Goal: Task Accomplishment & Management: Manage account settings

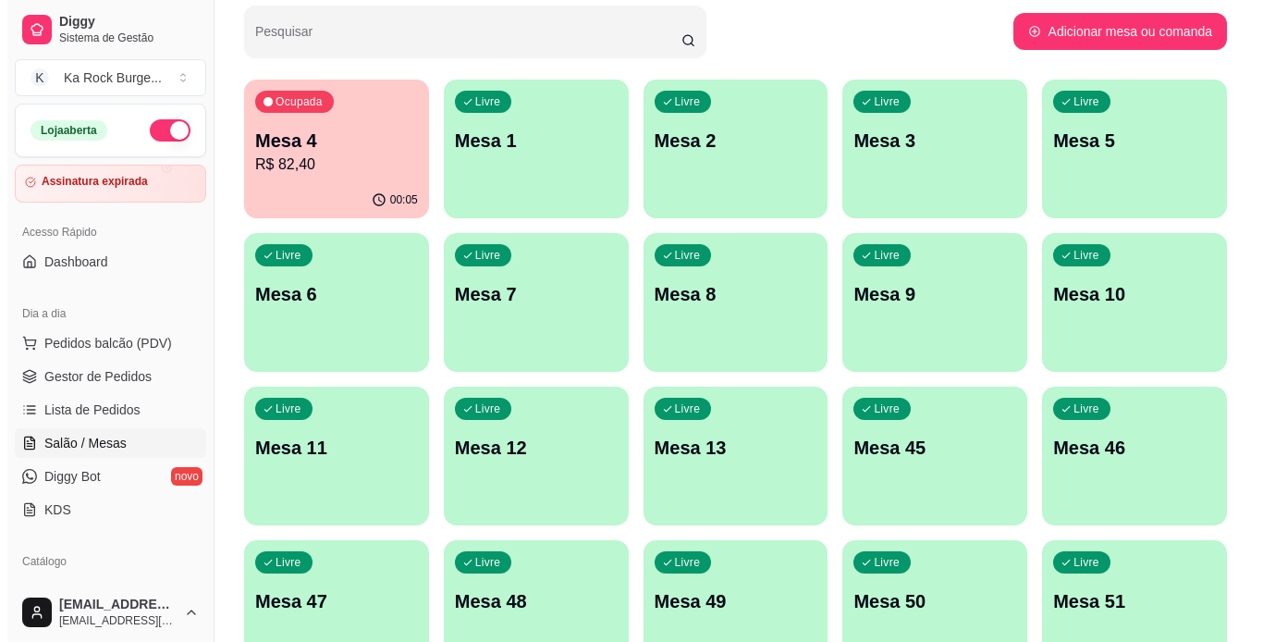
scroll to position [370, 0]
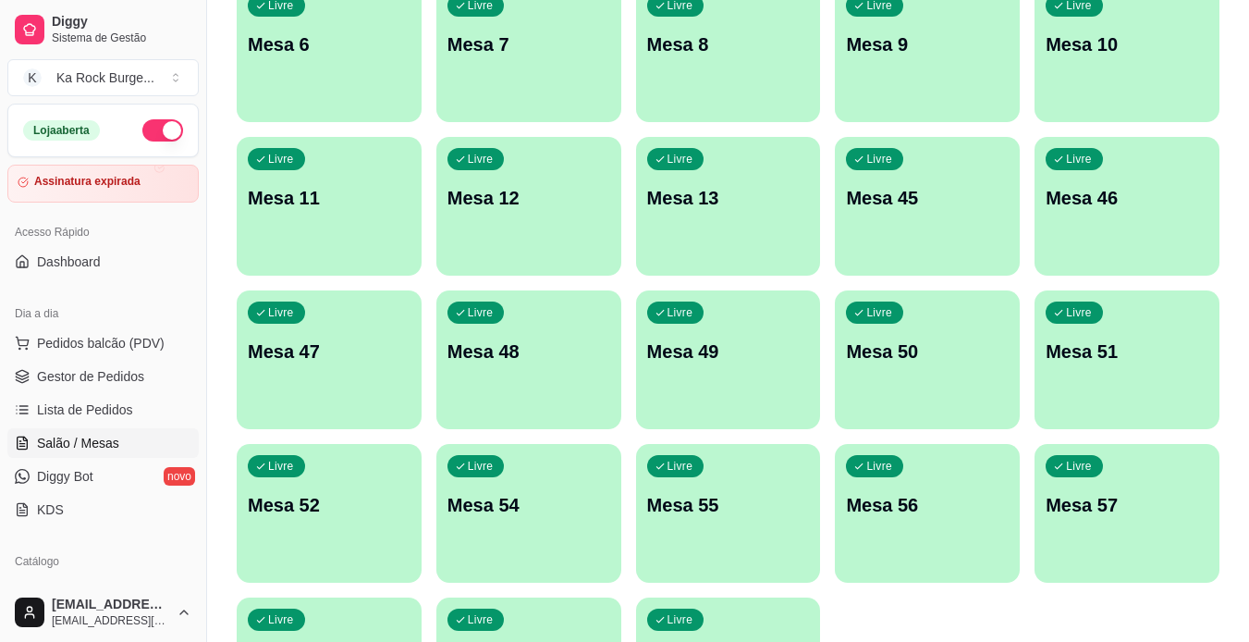
click at [550, 82] on div "Livre Mesa 7" at bounding box center [529, 41] width 185 height 117
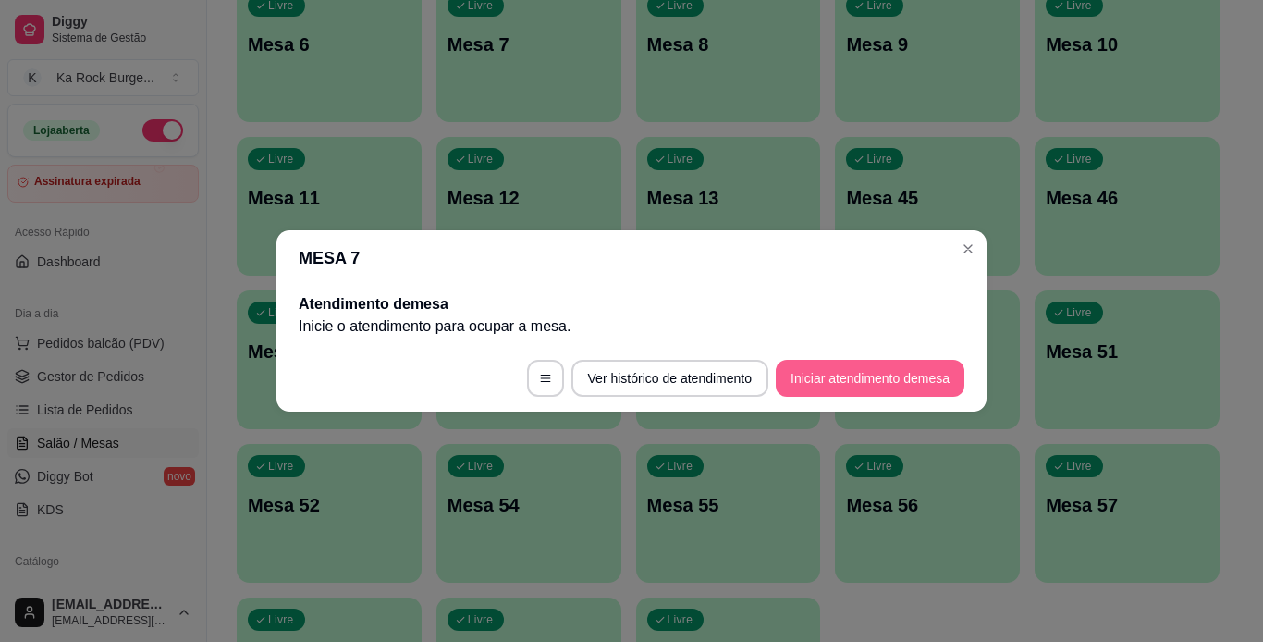
click at [824, 371] on button "Iniciar atendimento de mesa" at bounding box center [870, 378] width 189 height 37
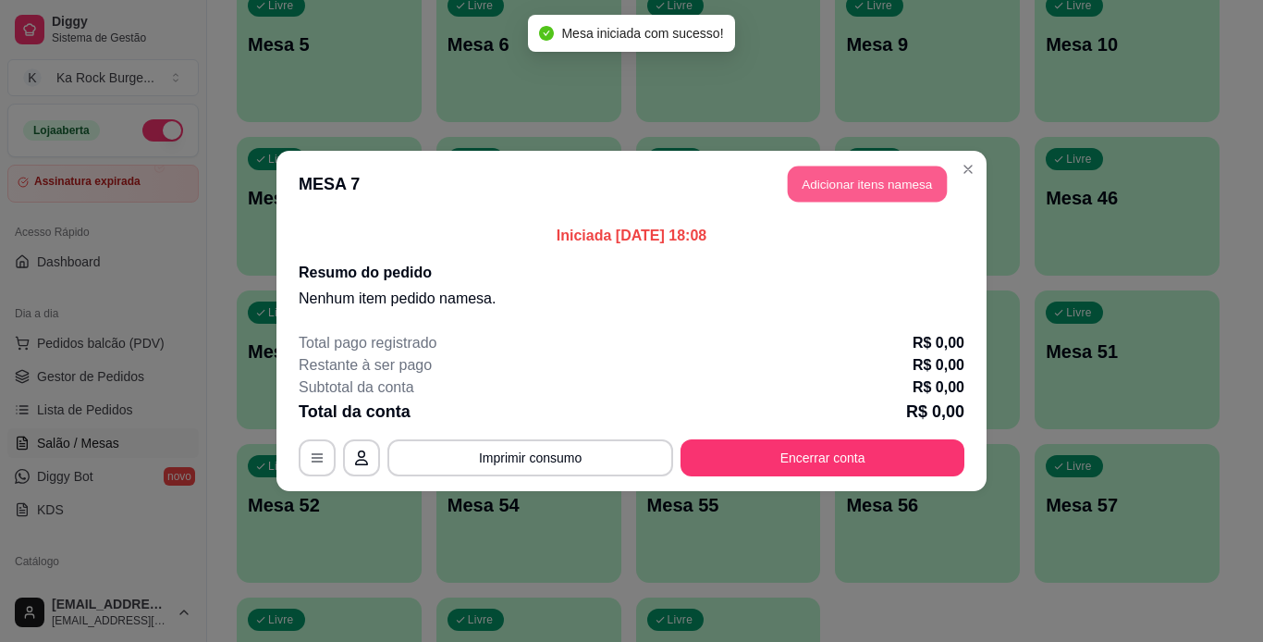
click at [835, 182] on button "Adicionar itens na mesa" at bounding box center [867, 184] width 159 height 36
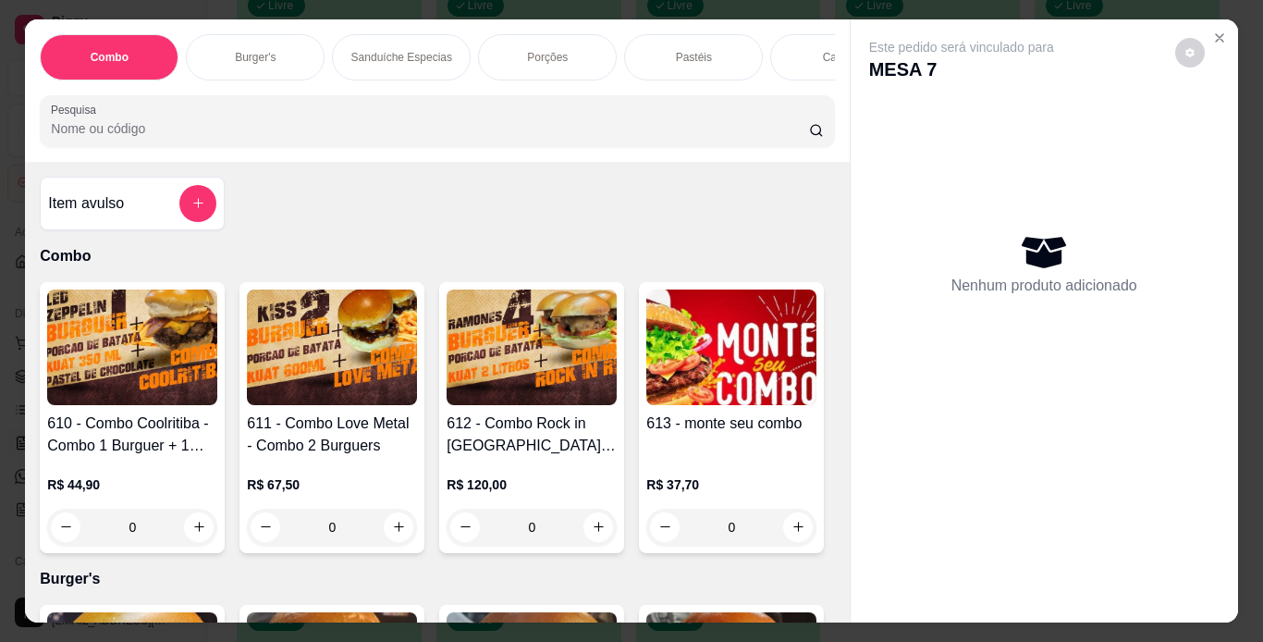
click at [538, 56] on p "Porções" at bounding box center [547, 57] width 41 height 15
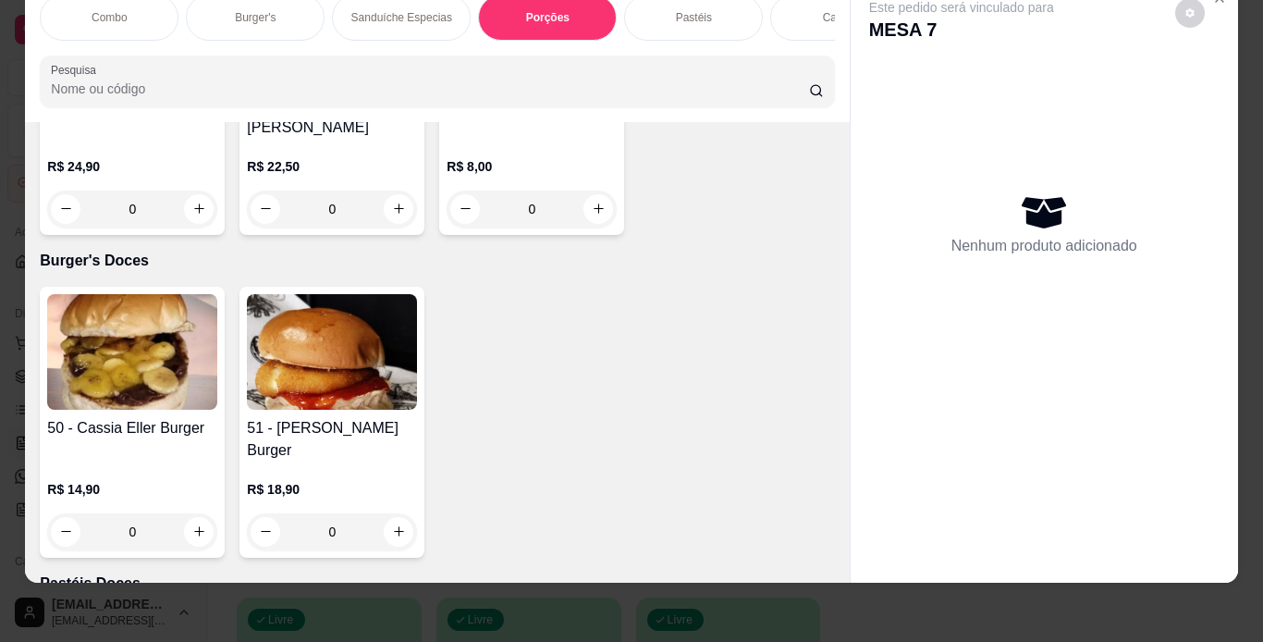
scroll to position [5573, 0]
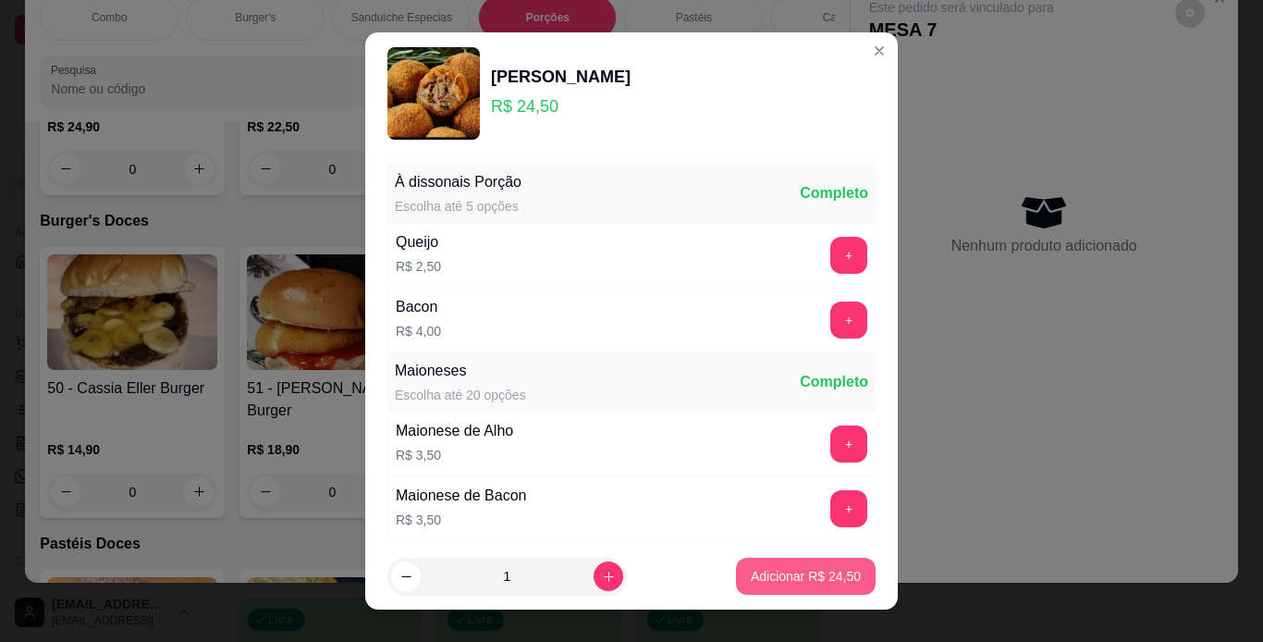
click at [825, 574] on p "Adicionar R$ 24,50" at bounding box center [806, 576] width 110 height 18
type input "1"
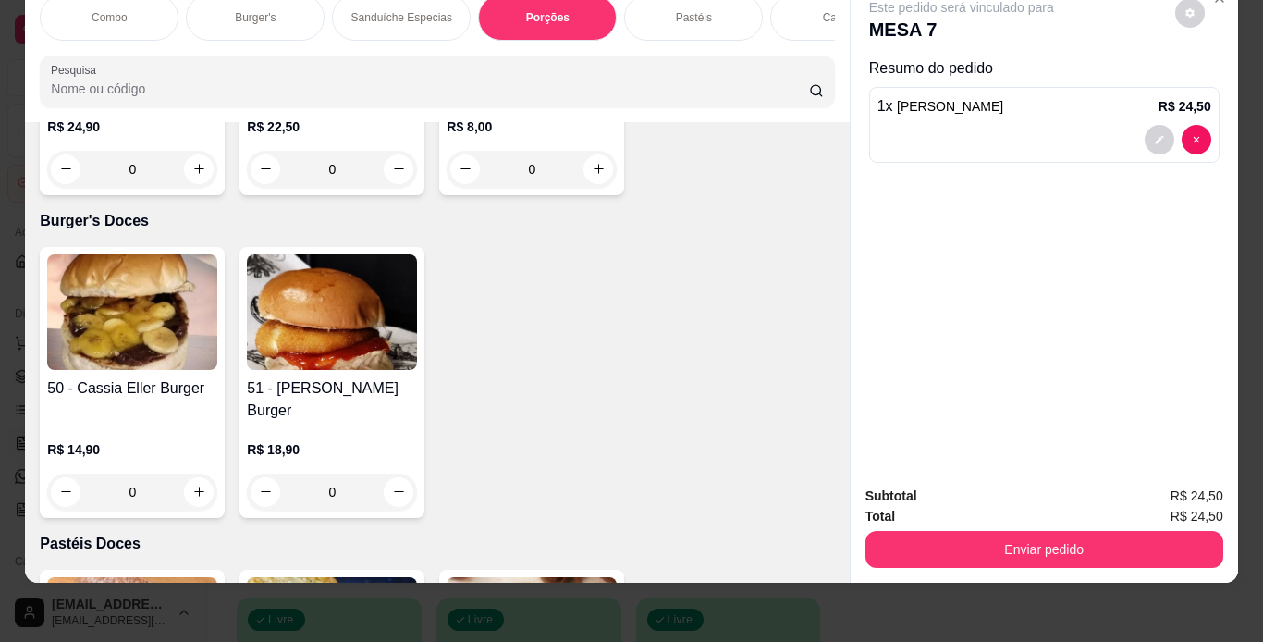
click at [659, 9] on div "Pastéis" at bounding box center [693, 17] width 139 height 46
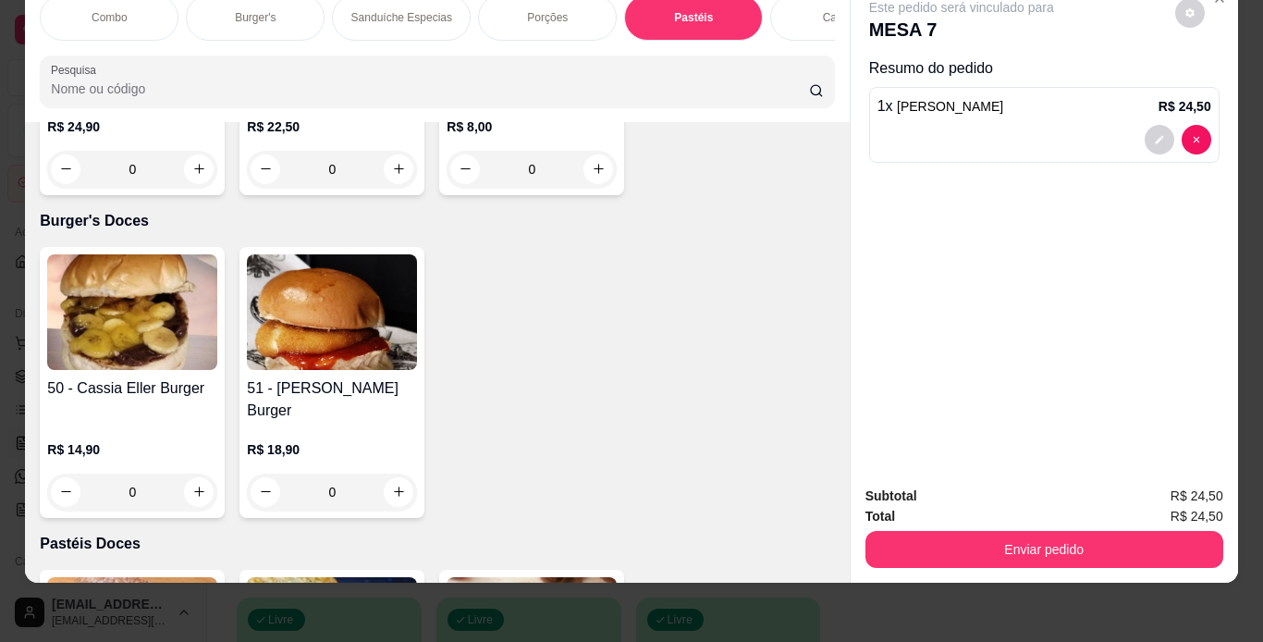
scroll to position [5988, 0]
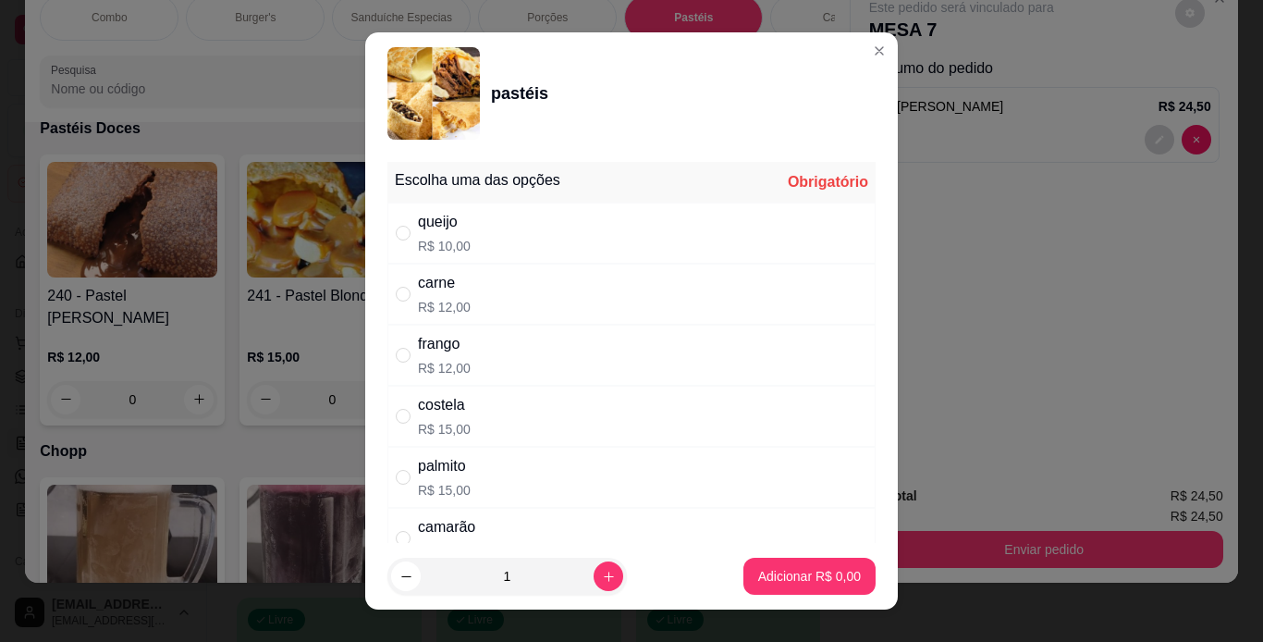
click at [495, 232] on div "queijo R$ 10,00" at bounding box center [632, 233] width 488 height 61
radio input "true"
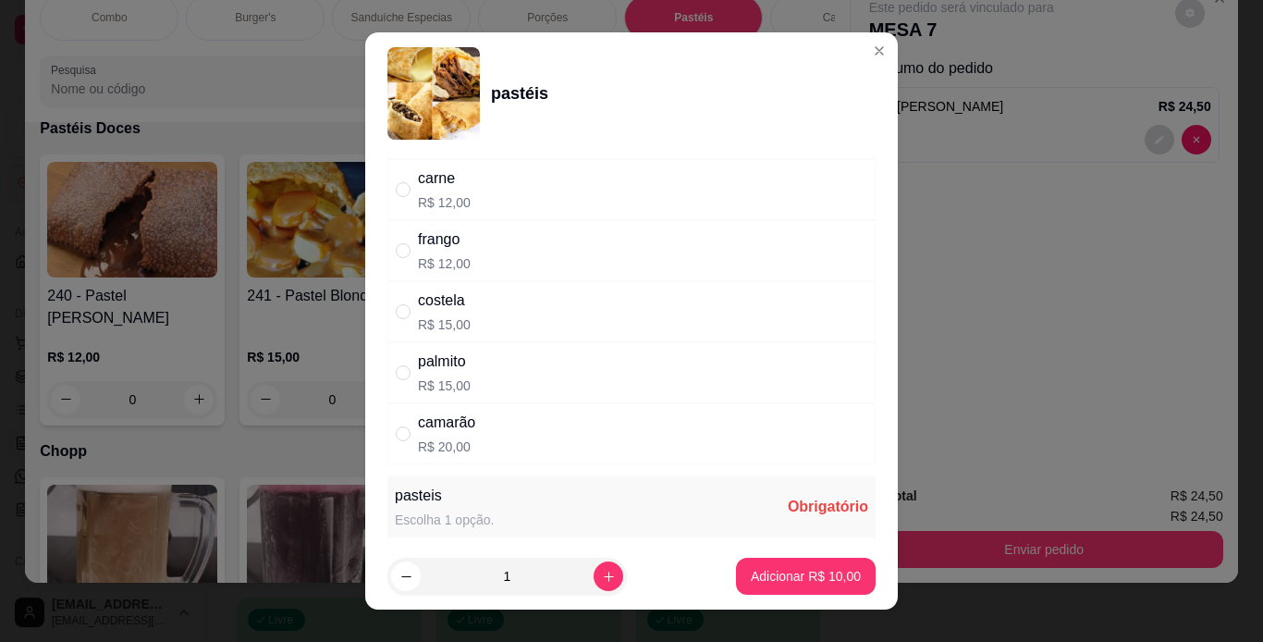
scroll to position [185, 0]
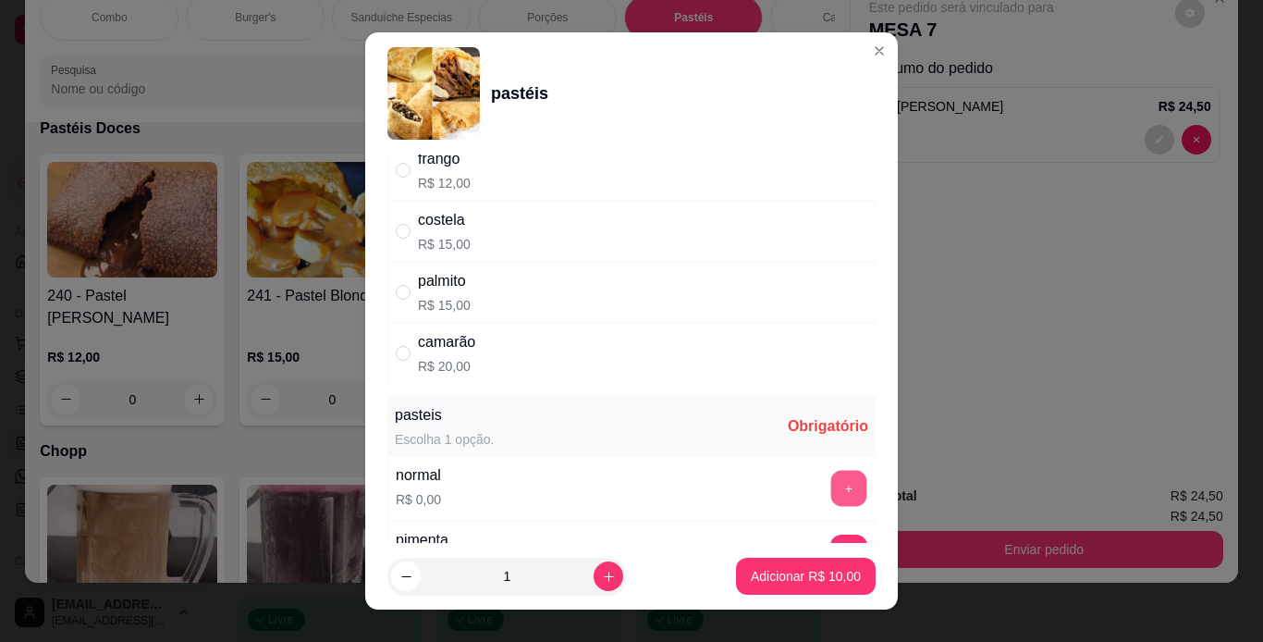
click at [831, 487] on button "+" at bounding box center [849, 488] width 36 height 36
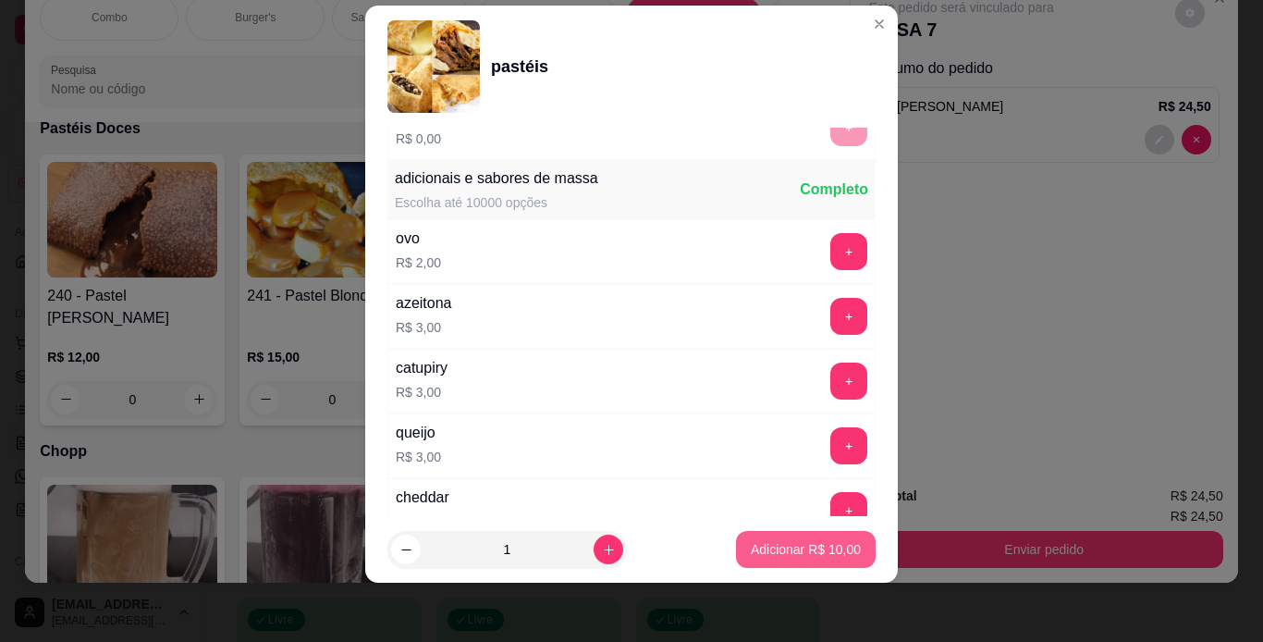
scroll to position [681, 0]
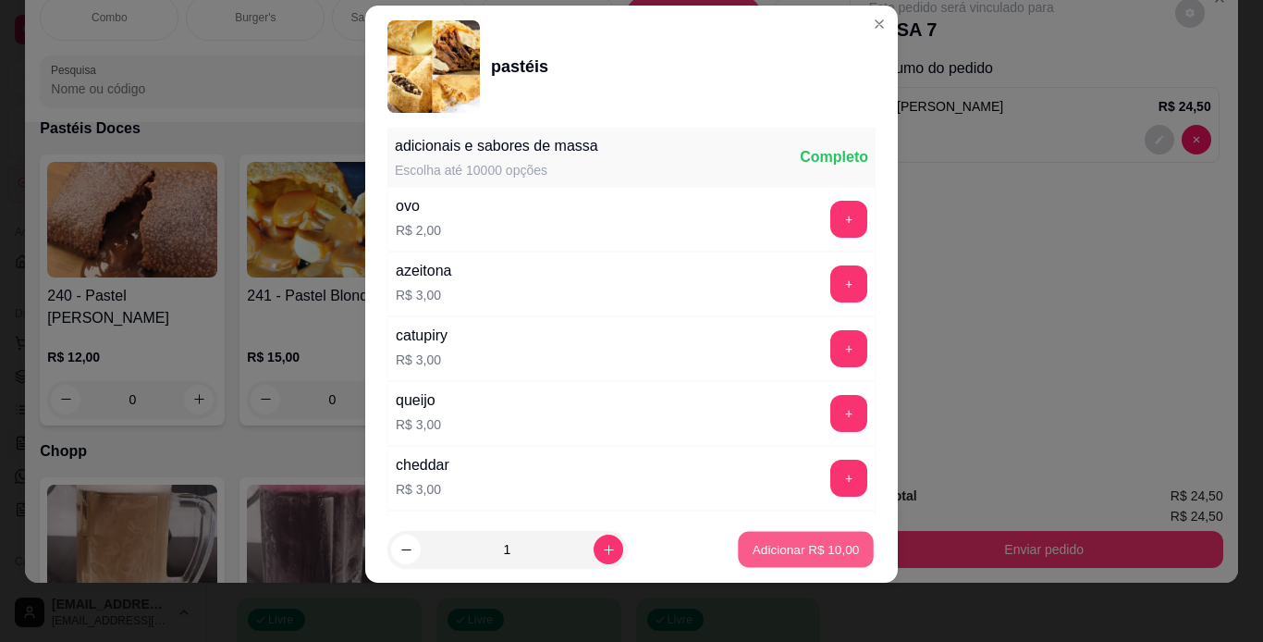
click at [817, 554] on p "Adicionar R$ 10,00" at bounding box center [806, 550] width 107 height 18
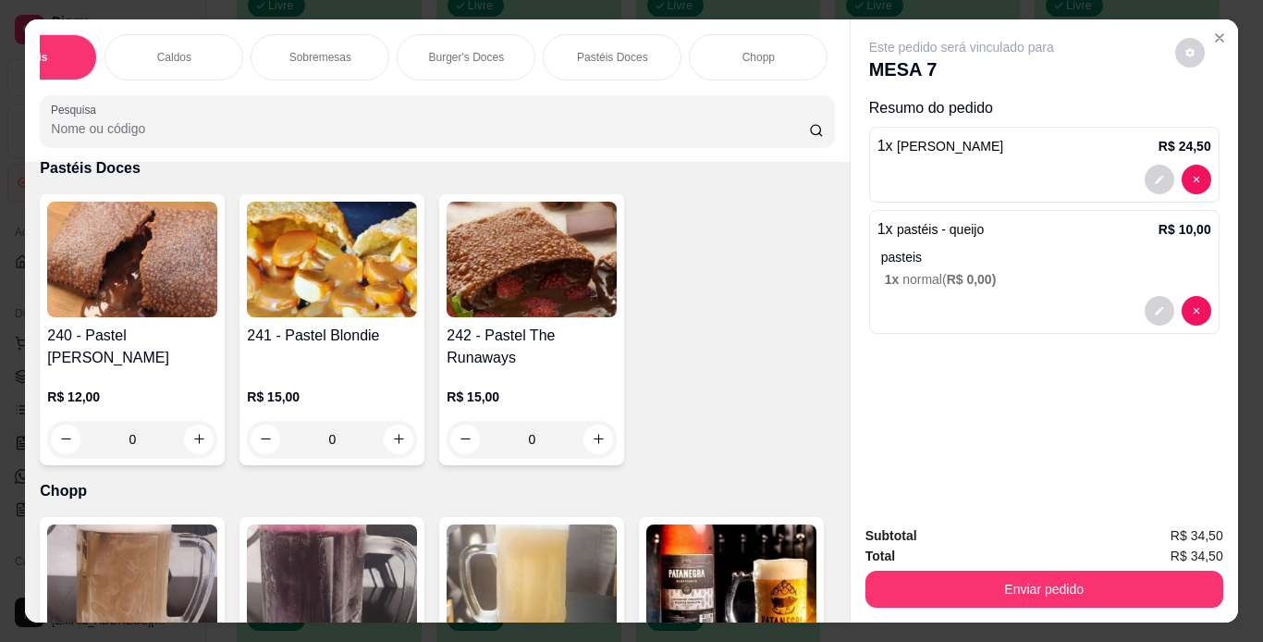
scroll to position [0, 703]
click at [732, 62] on div "Chopp" at bounding box center [721, 57] width 139 height 46
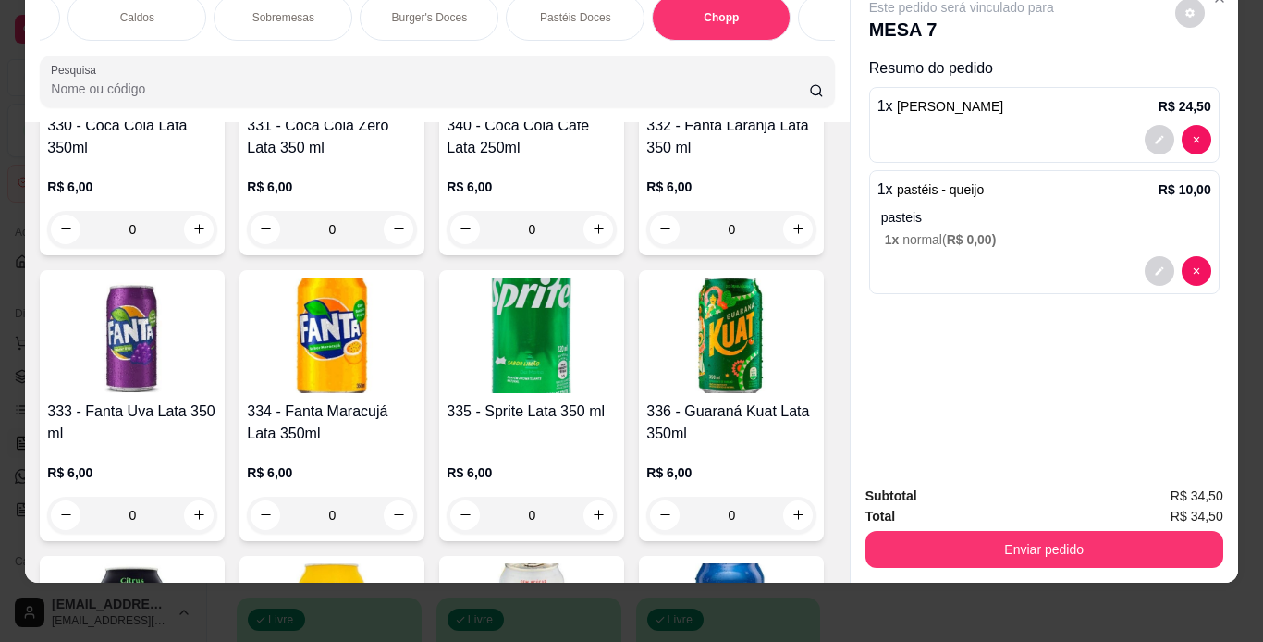
scroll to position [8020, 0]
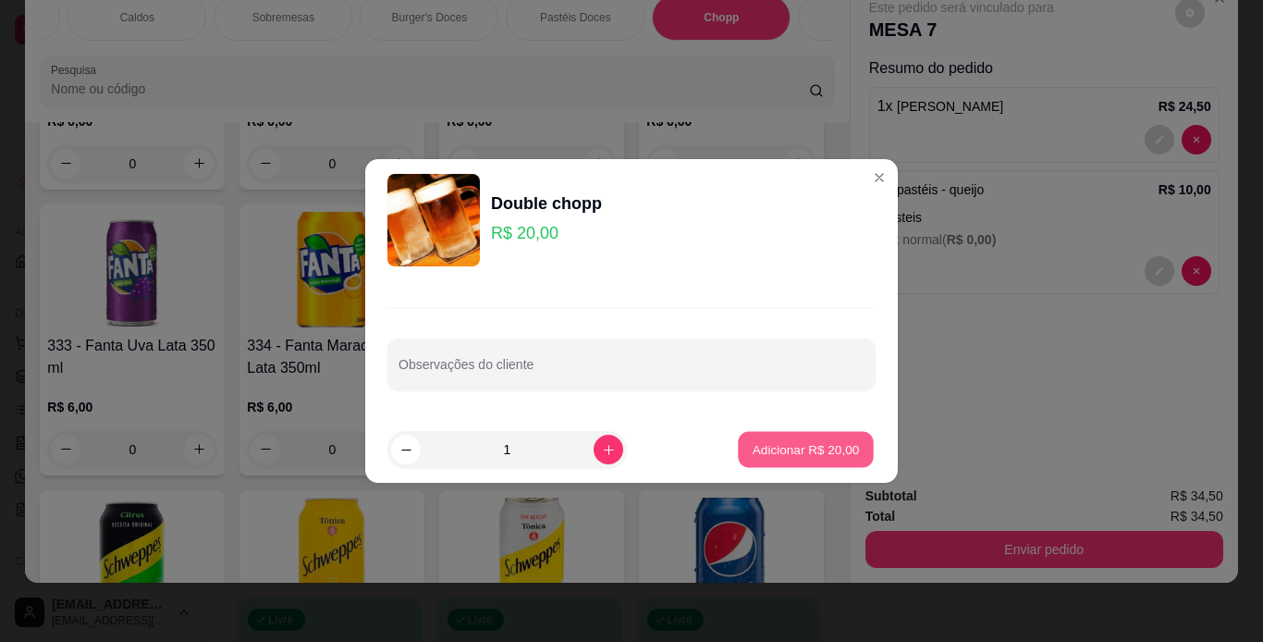
click at [807, 441] on p "Adicionar R$ 20,00" at bounding box center [806, 449] width 107 height 18
type input "1"
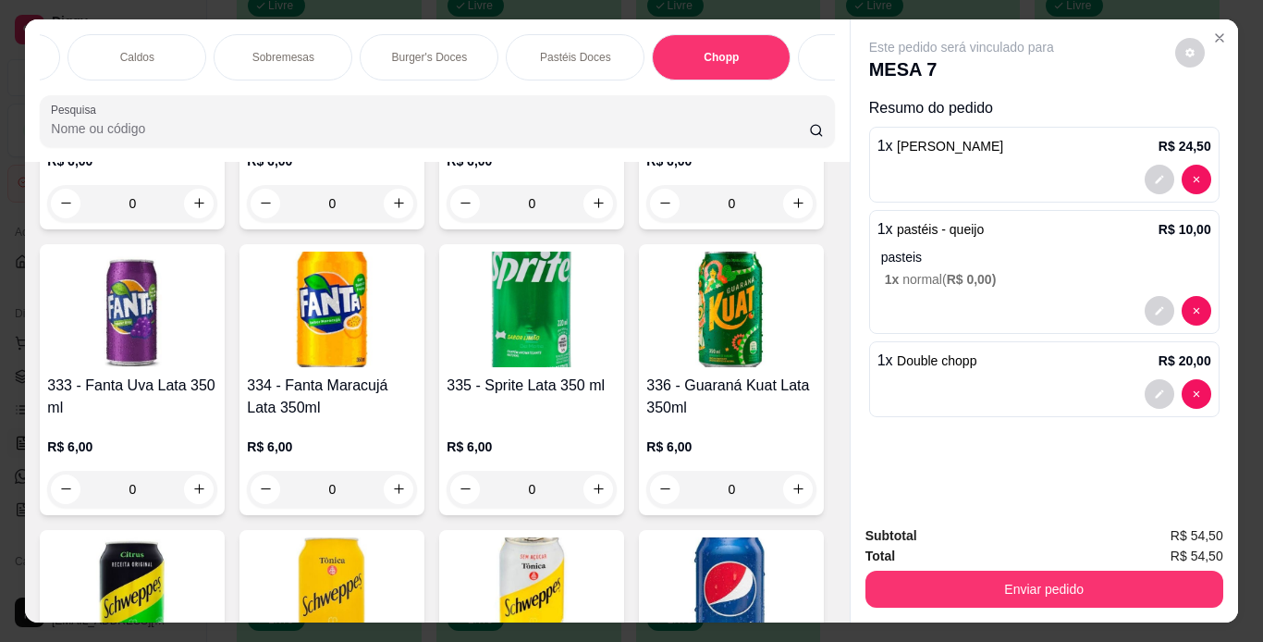
scroll to position [0, 1398]
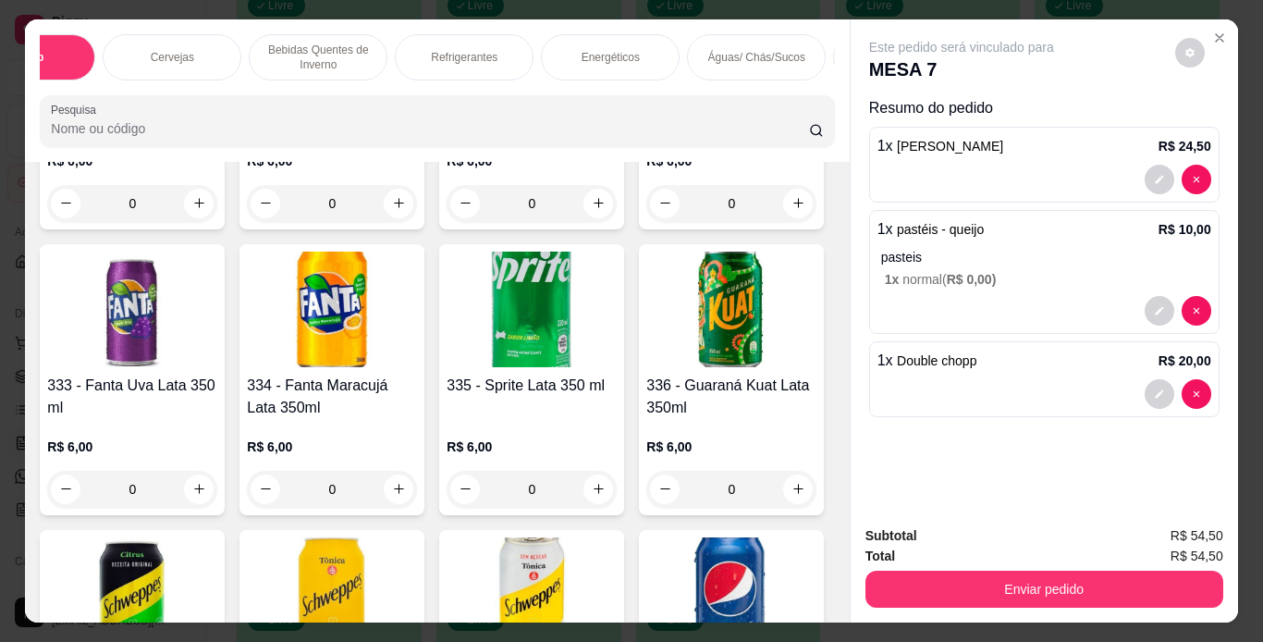
click at [779, 64] on div "Águas/ Chás/Sucos" at bounding box center [756, 57] width 139 height 46
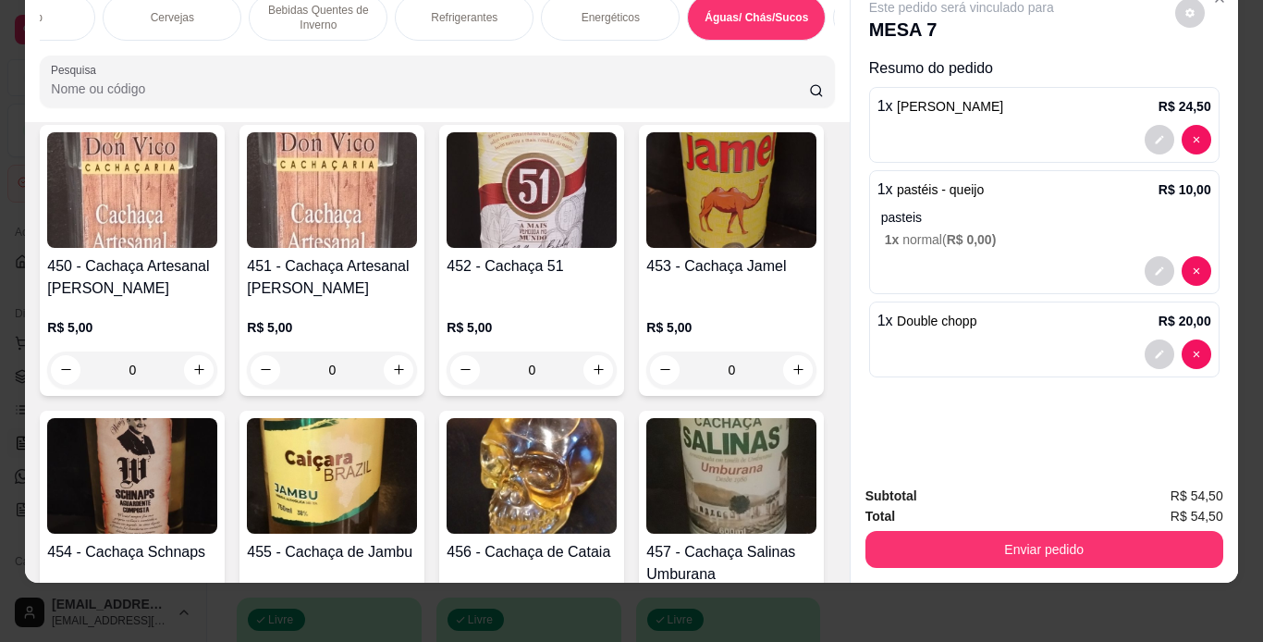
scroll to position [12097, 0]
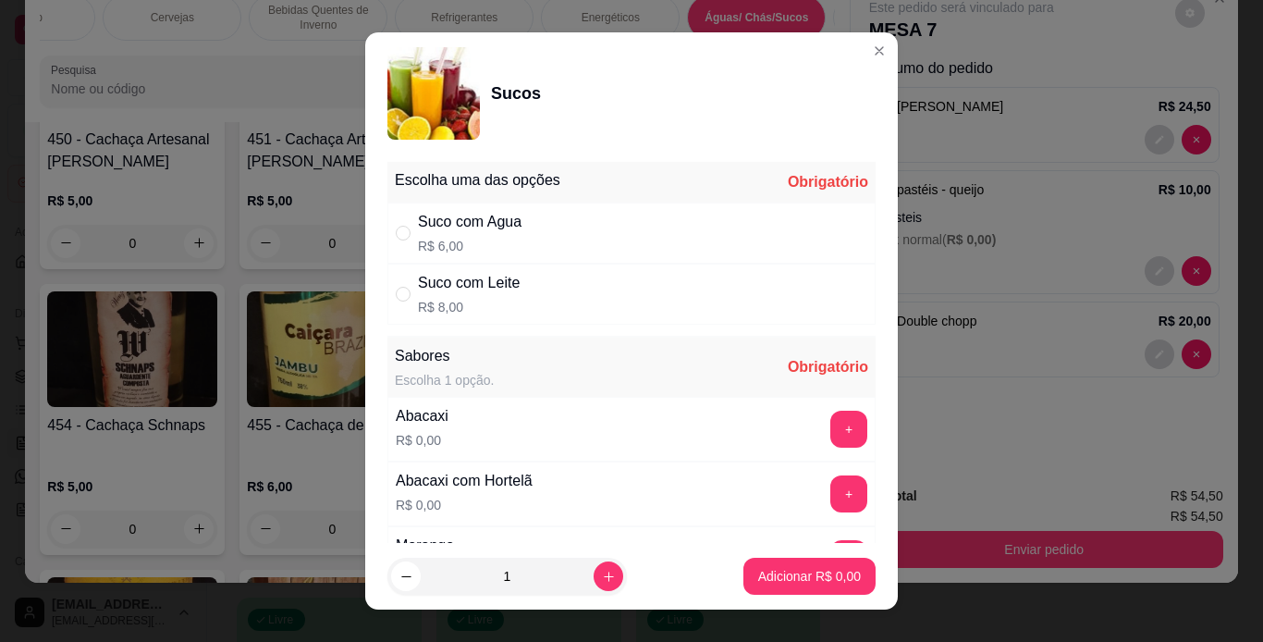
click at [484, 238] on p "R$ 6,00" at bounding box center [470, 246] width 104 height 18
radio input "true"
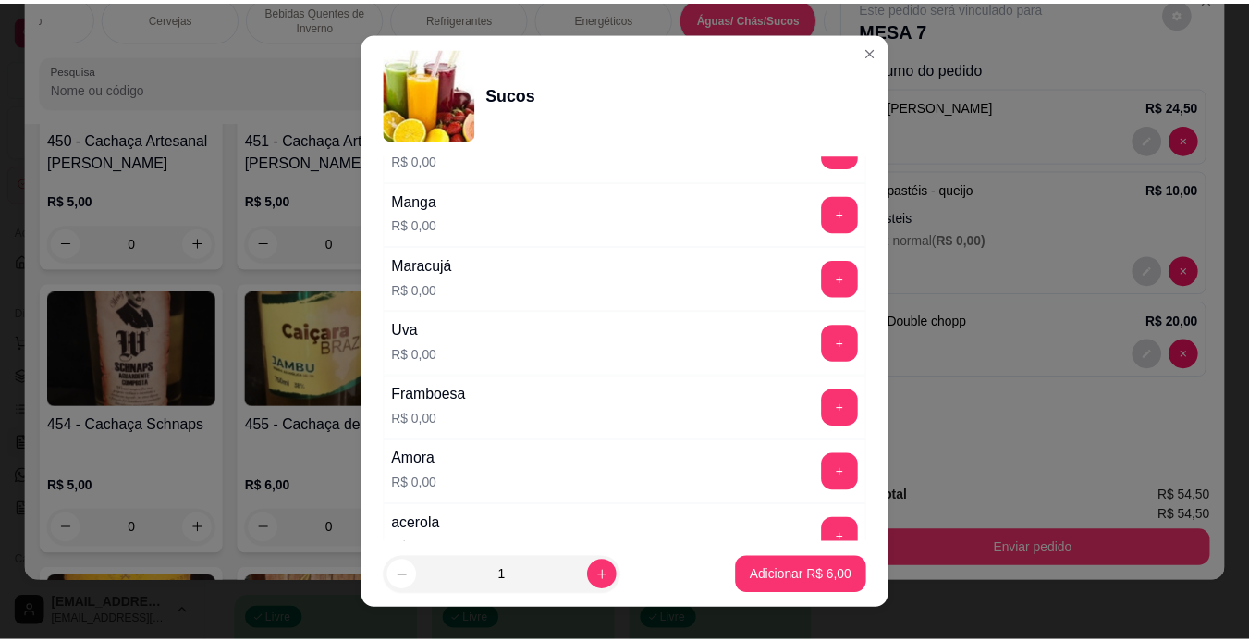
scroll to position [455, 0]
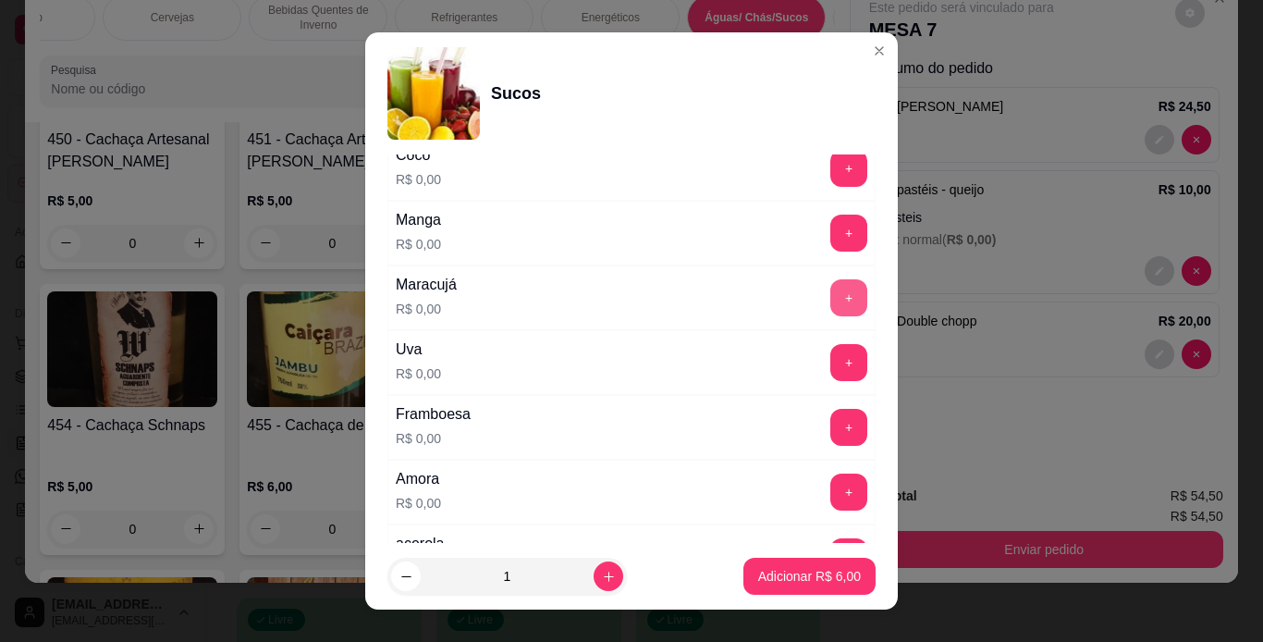
click at [831, 314] on button "+" at bounding box center [849, 297] width 37 height 37
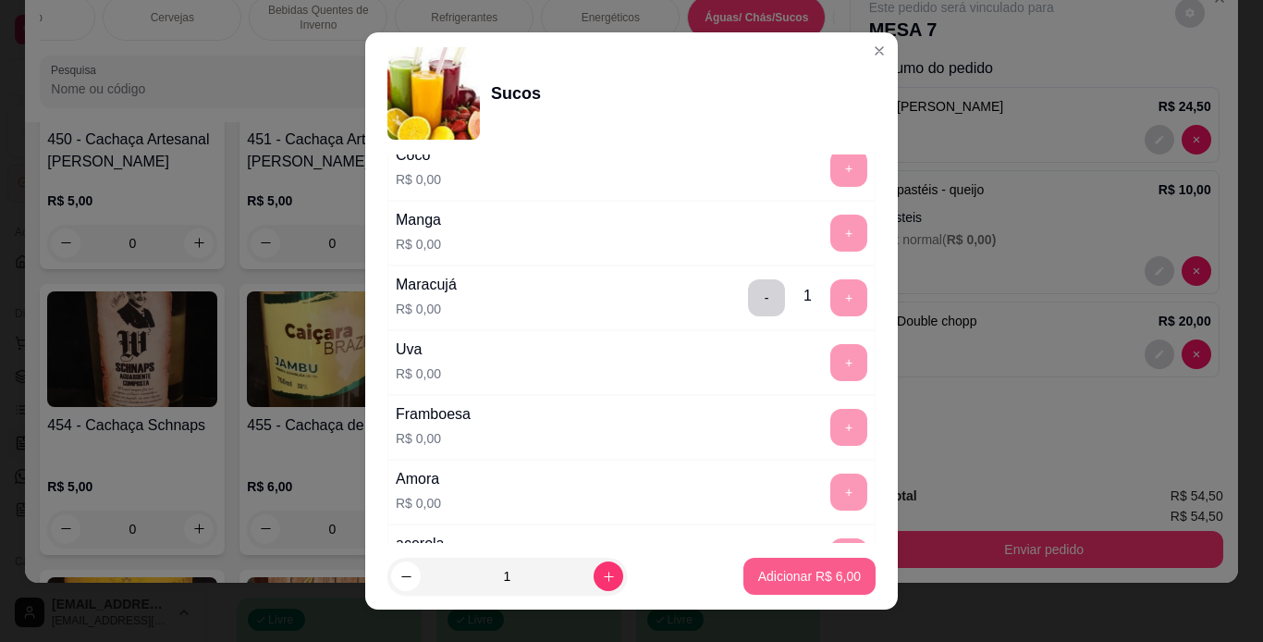
click at [842, 575] on button "Adicionar R$ 6,00" at bounding box center [810, 576] width 132 height 37
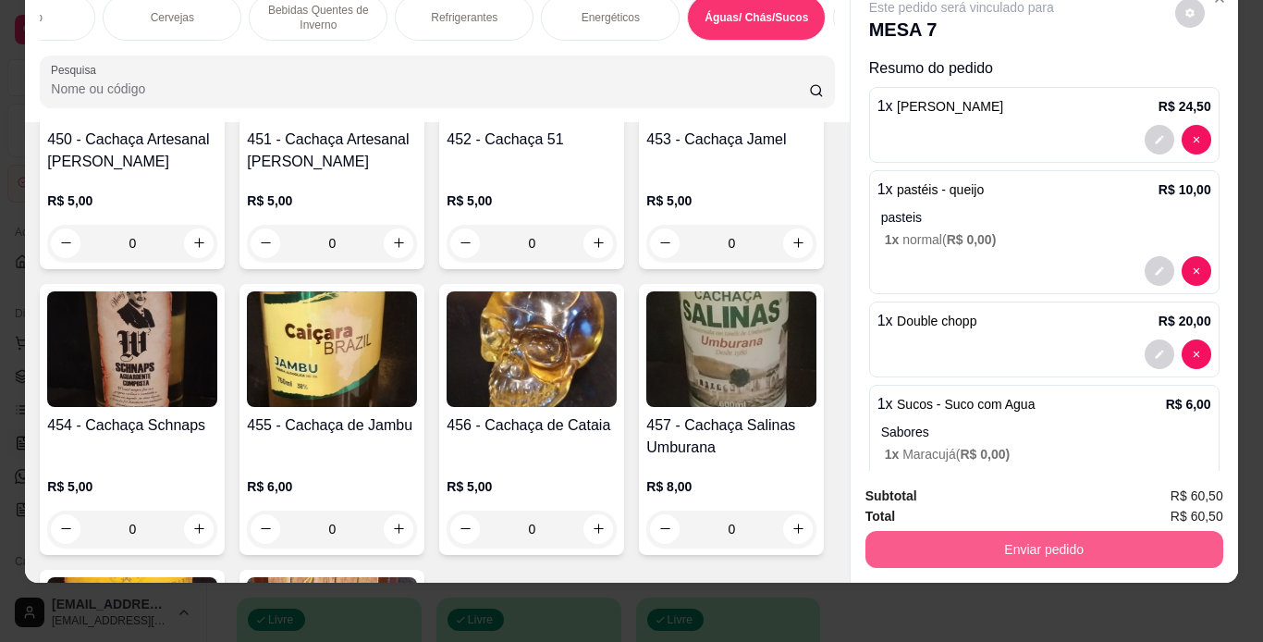
click at [954, 539] on button "Enviar pedido" at bounding box center [1045, 549] width 358 height 37
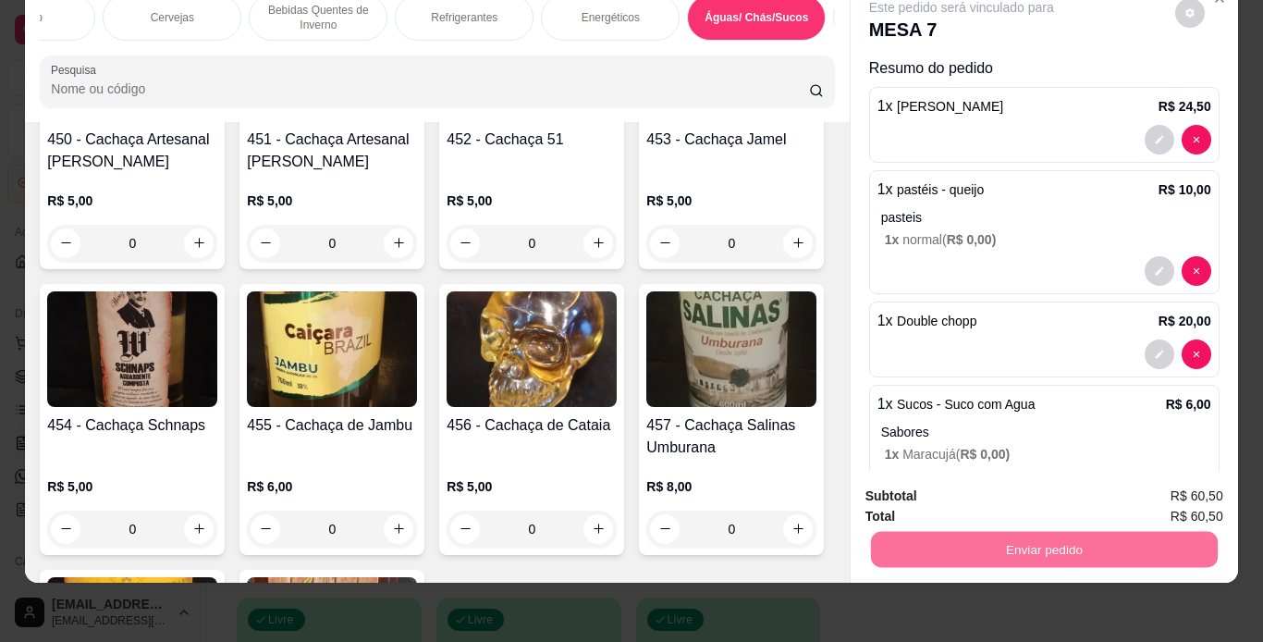
click at [952, 494] on button "Não registrar e enviar pedido" at bounding box center [983, 490] width 187 height 34
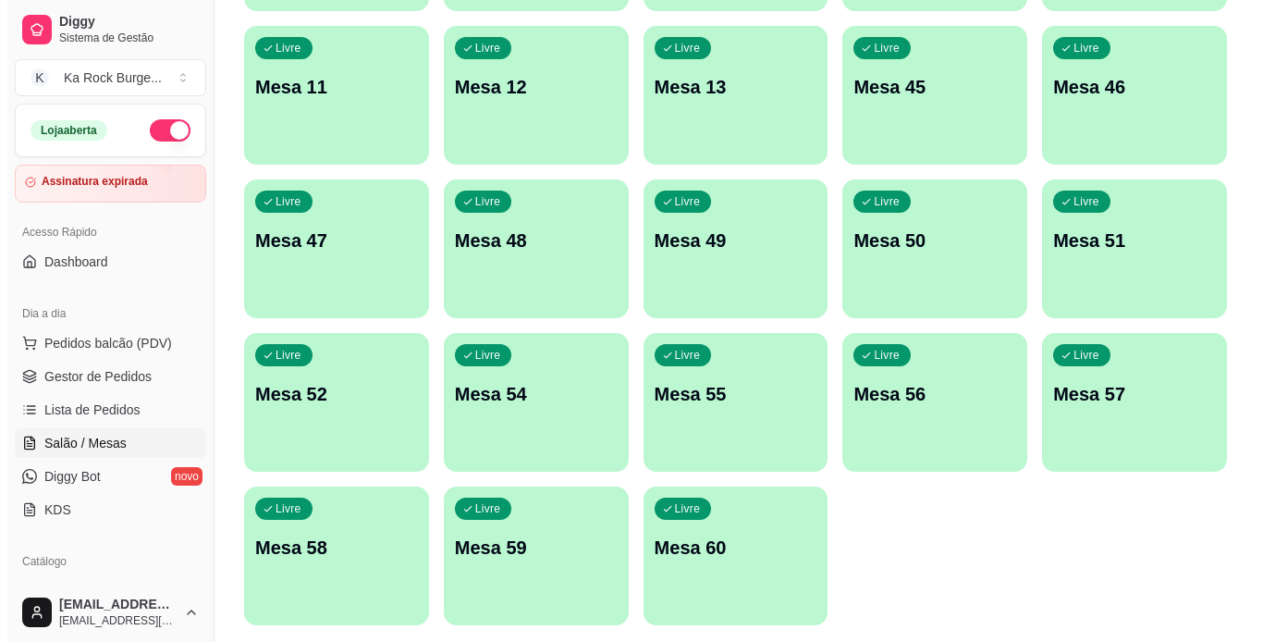
scroll to position [539, 0]
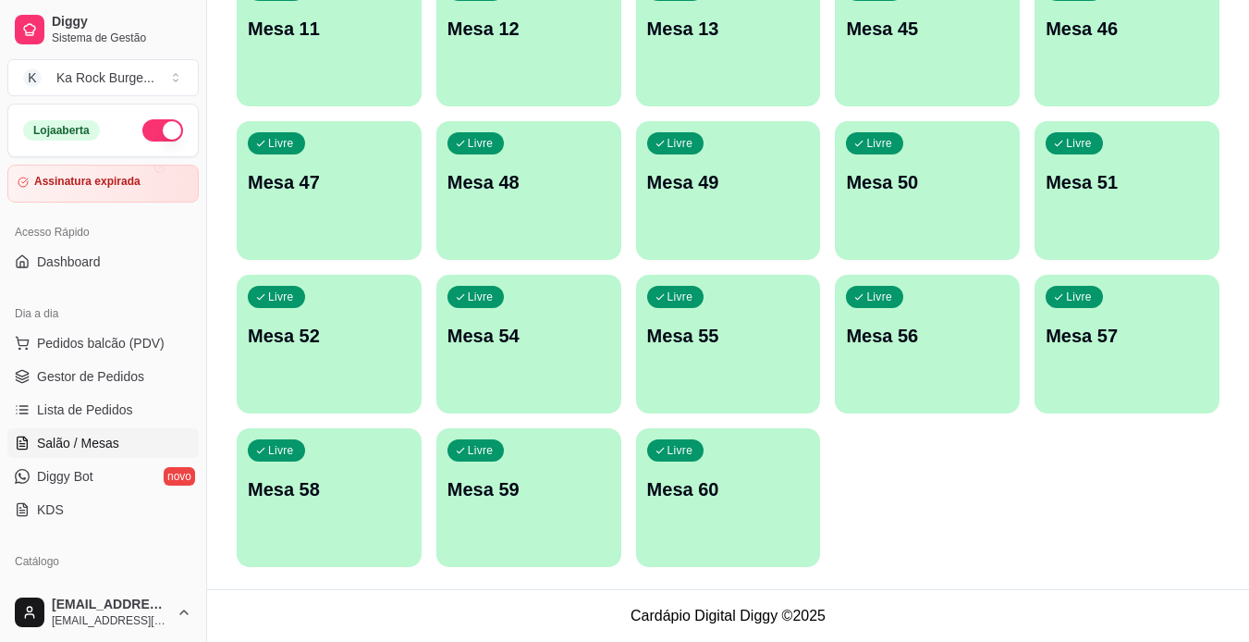
click at [761, 505] on div "Livre Mesa 60" at bounding box center [728, 486] width 185 height 117
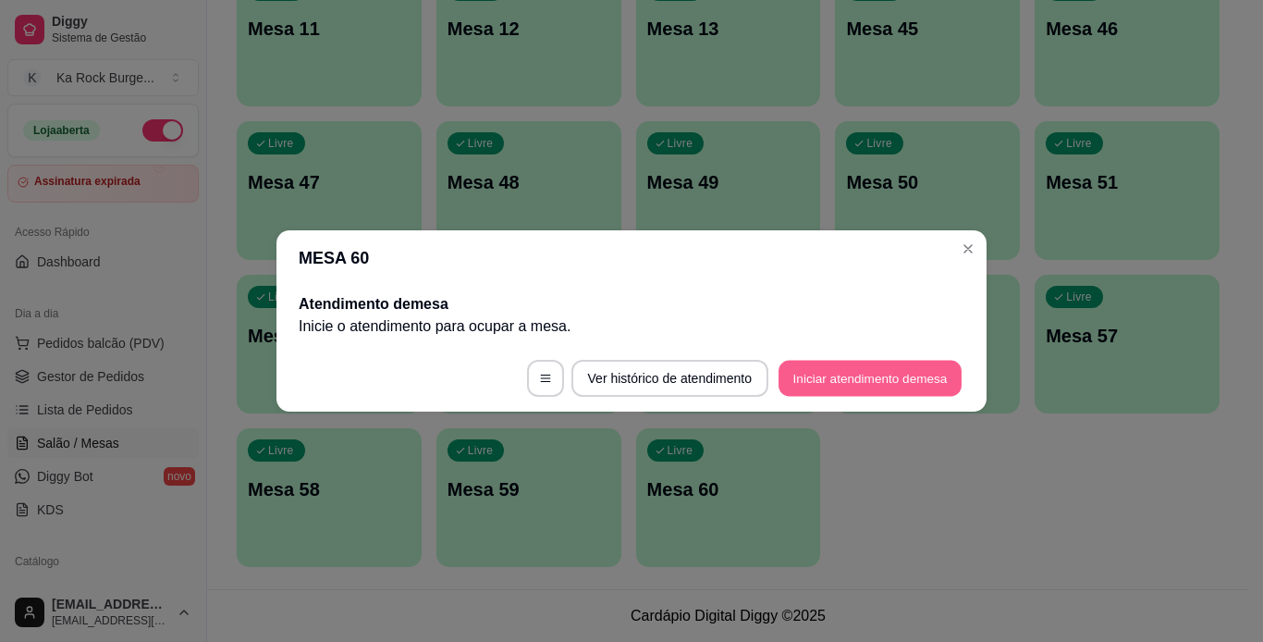
click at [871, 386] on button "Iniciar atendimento de mesa" at bounding box center [870, 379] width 183 height 36
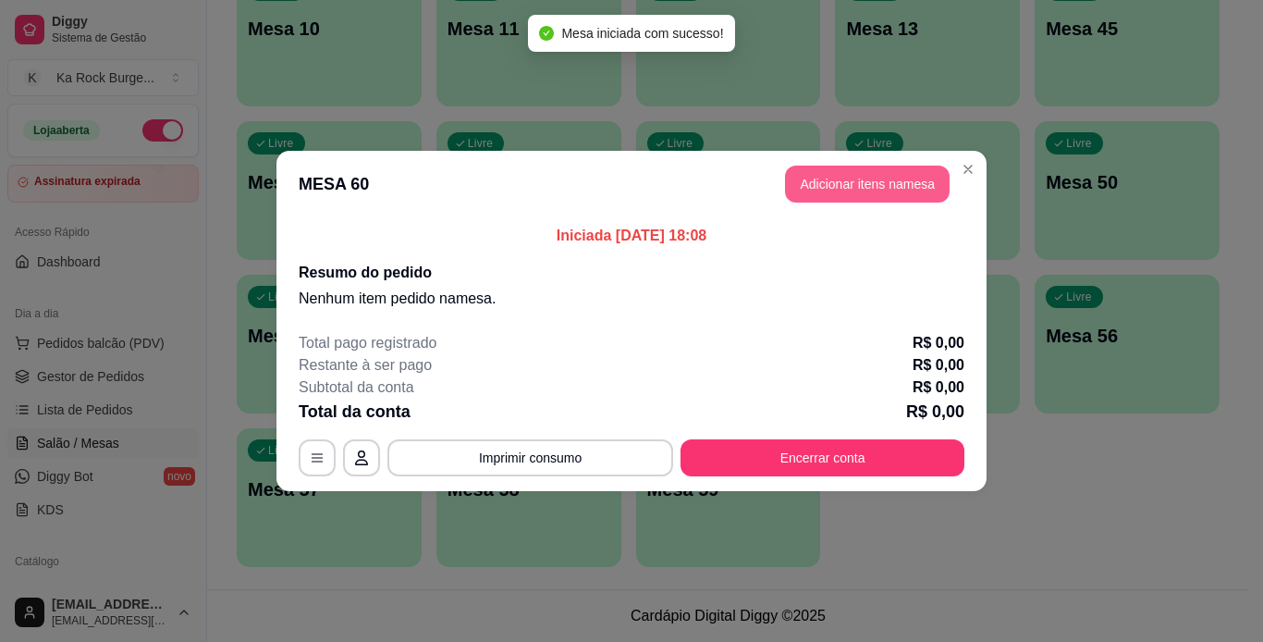
click at [888, 178] on button "Adicionar itens na mesa" at bounding box center [867, 184] width 165 height 37
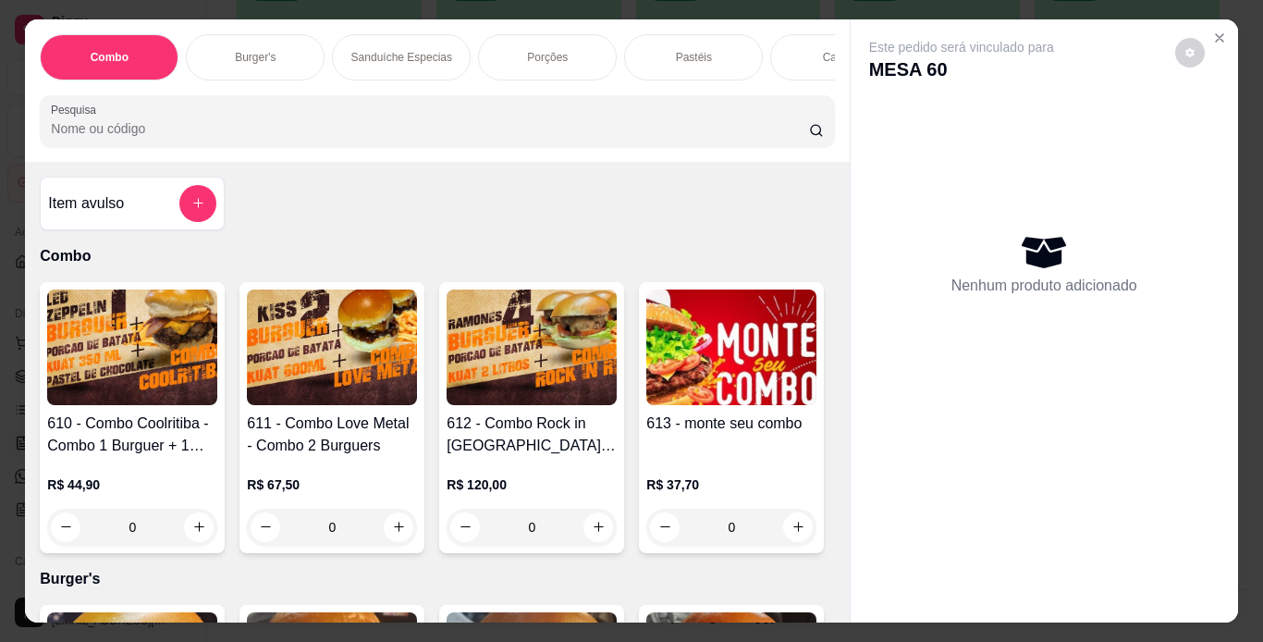
click at [245, 50] on p "Burger's" at bounding box center [255, 57] width 41 height 15
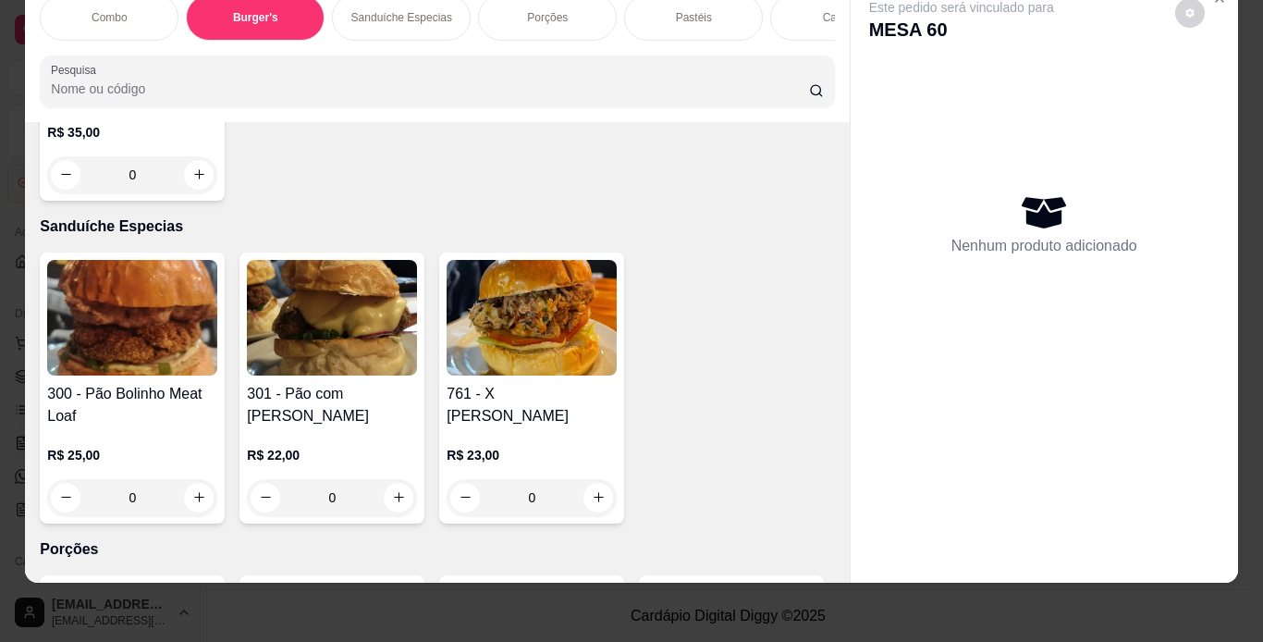
scroll to position [2242, 0]
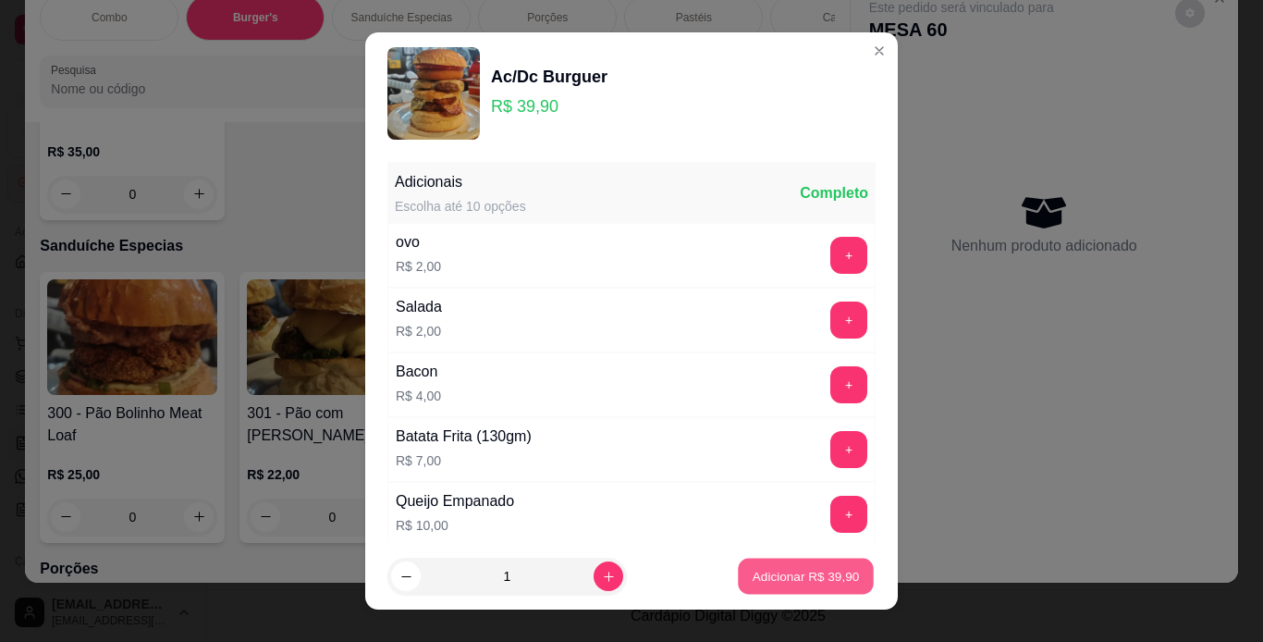
click at [819, 590] on button "Adicionar R$ 39,90" at bounding box center [806, 577] width 136 height 36
type input "1"
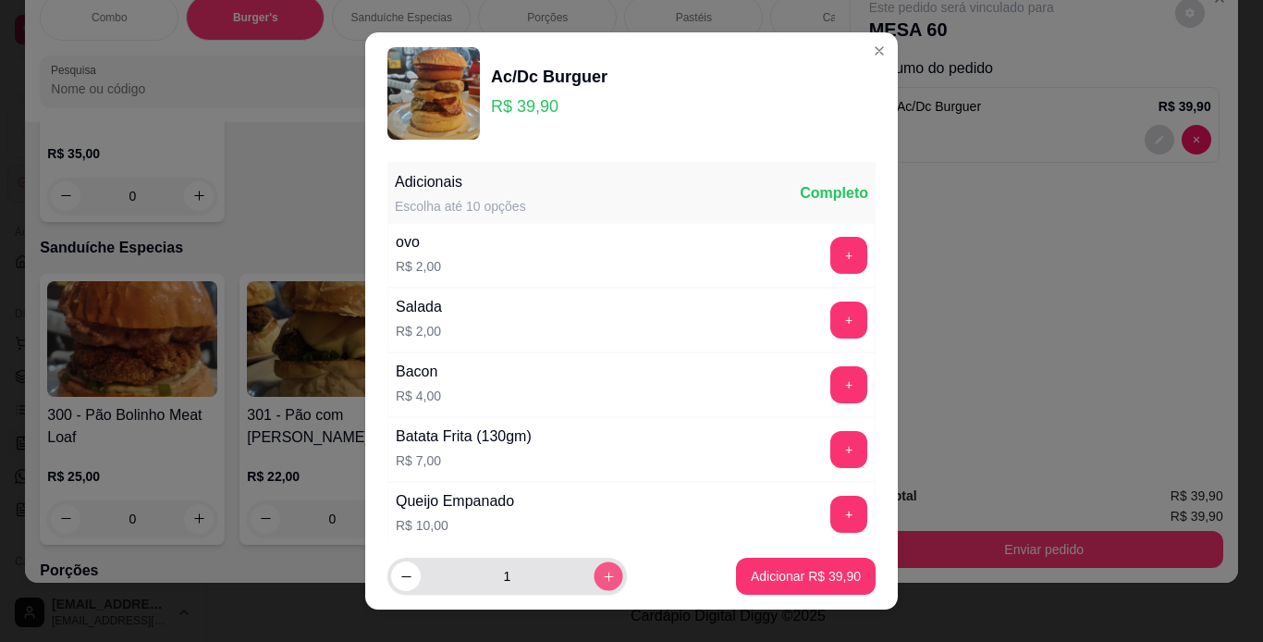
click at [602, 580] on icon "increase-product-quantity" at bounding box center [609, 577] width 14 height 14
type input "2"
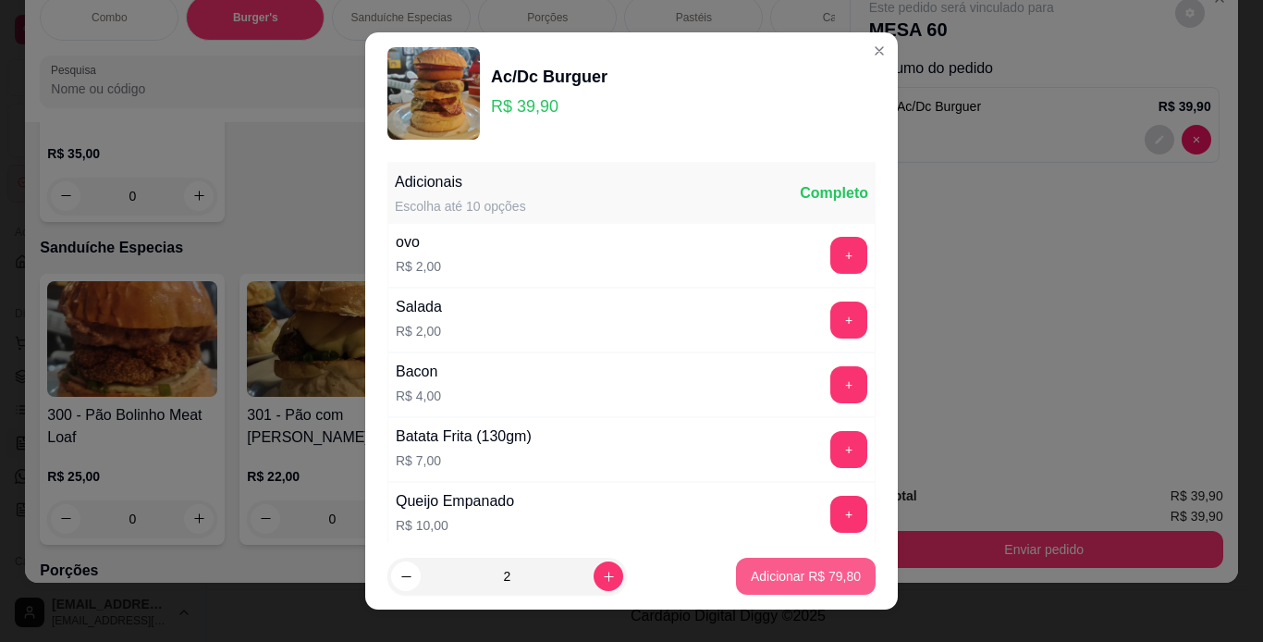
click at [765, 586] on button "Adicionar R$ 79,80" at bounding box center [806, 576] width 140 height 37
type input "3"
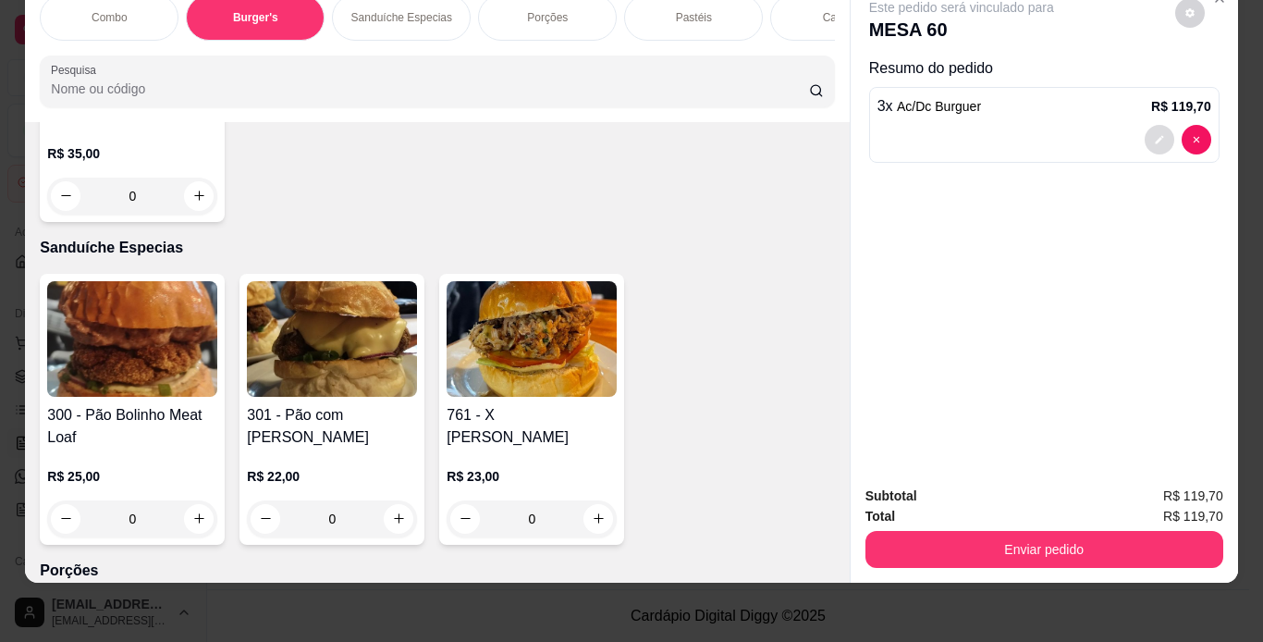
click at [1156, 137] on button "decrease-product-quantity" at bounding box center [1160, 140] width 30 height 30
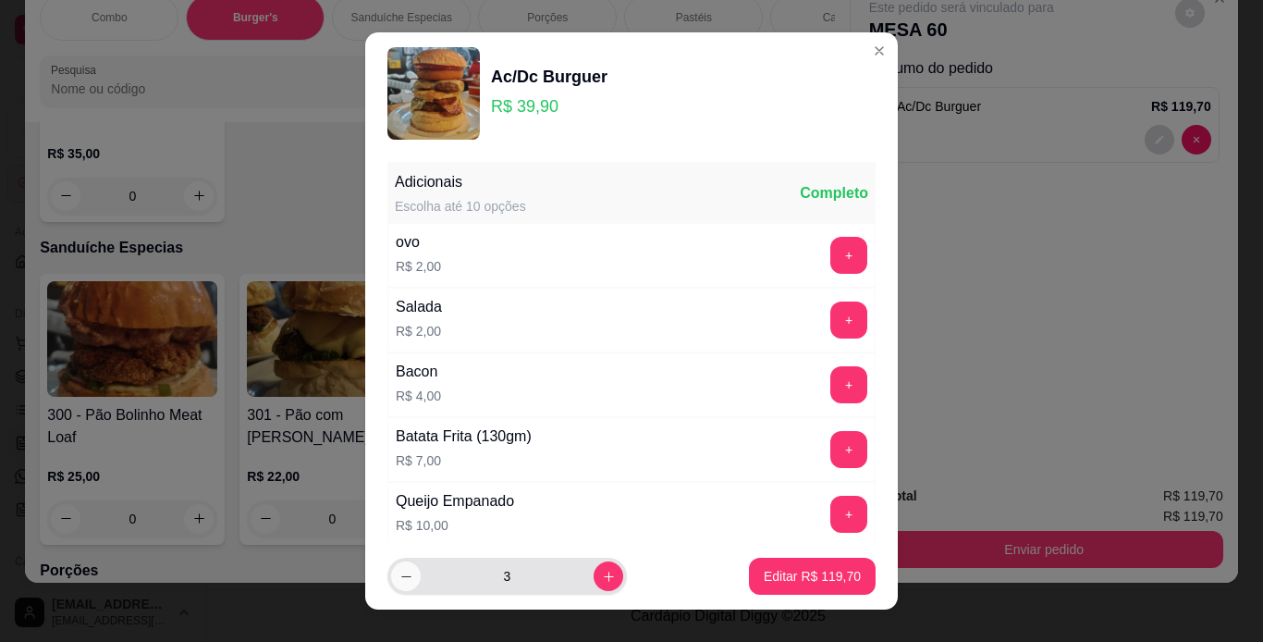
click at [405, 581] on icon "decrease-product-quantity" at bounding box center [407, 577] width 14 height 14
type input "2"
click at [791, 592] on button "Editar R$ 79,80" at bounding box center [816, 577] width 116 height 36
type input "2"
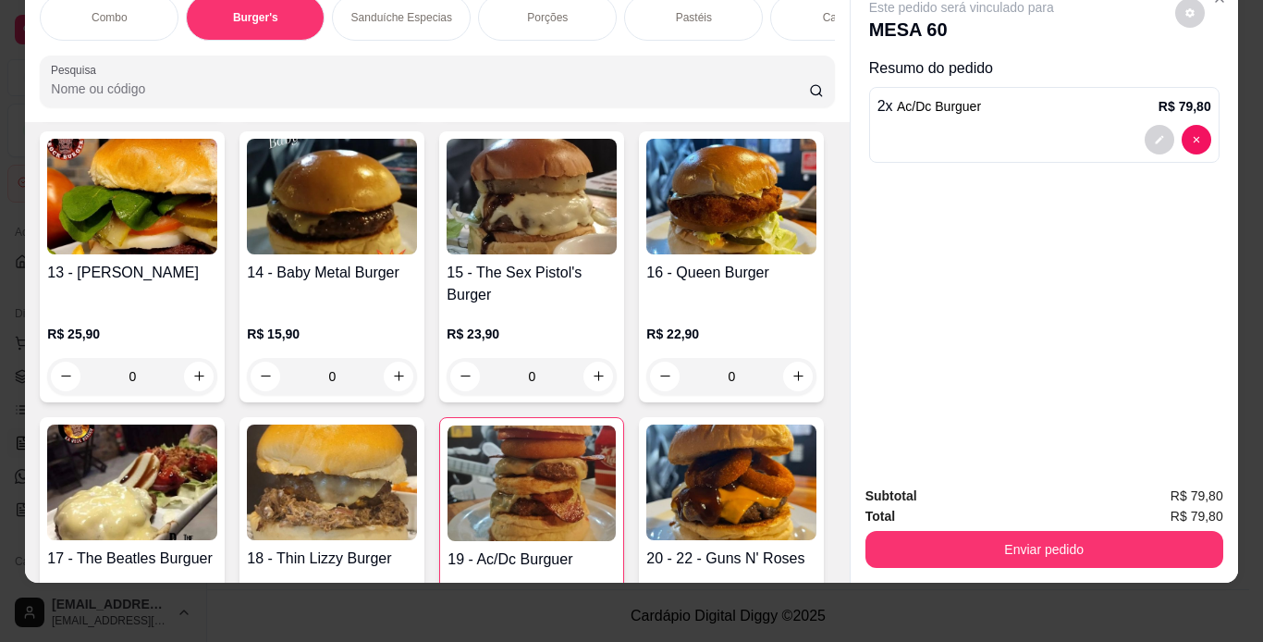
scroll to position [1225, 0]
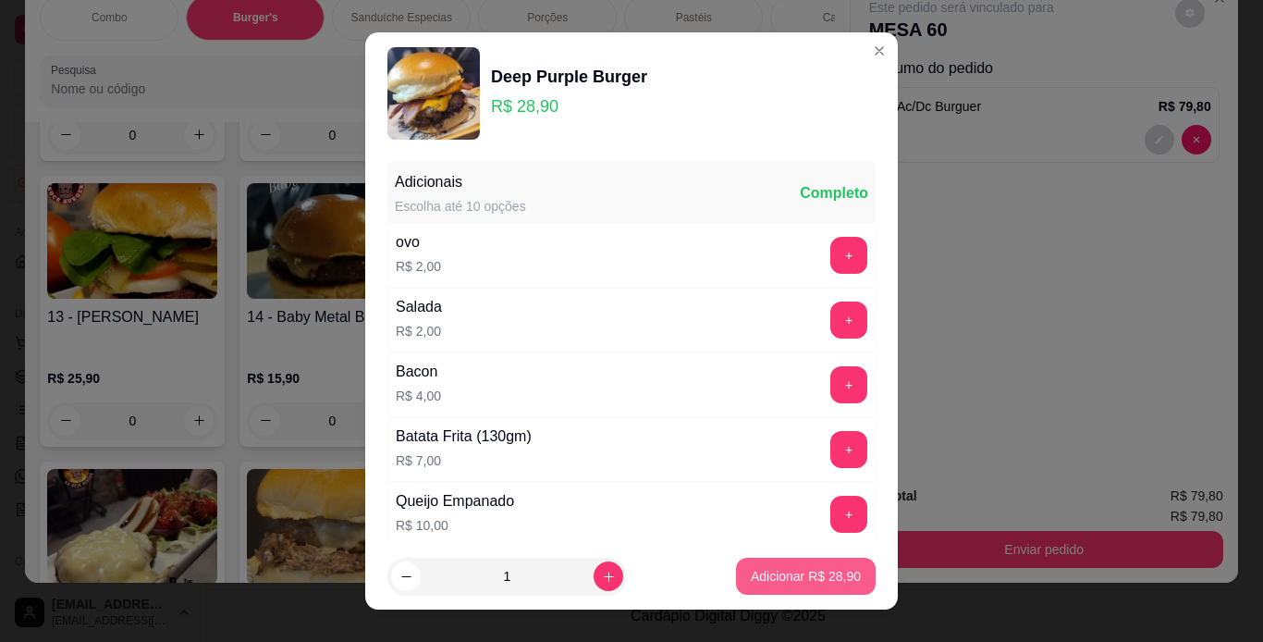
click at [794, 575] on p "Adicionar R$ 28,90" at bounding box center [806, 576] width 110 height 18
type input "1"
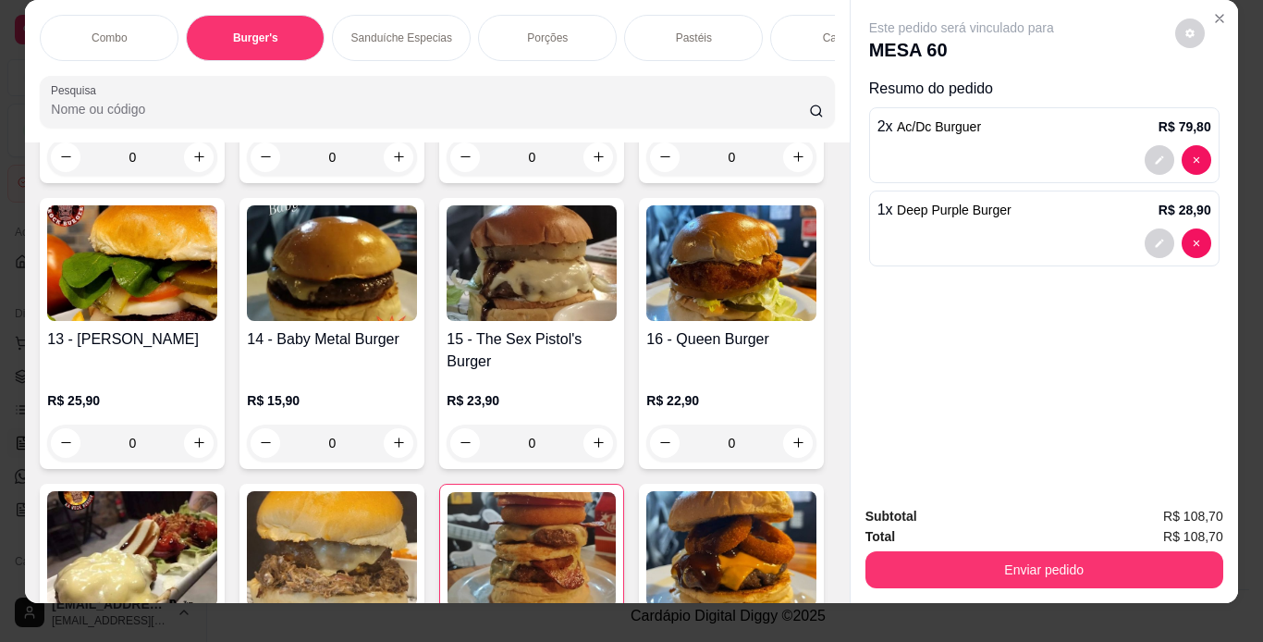
scroll to position [0, 0]
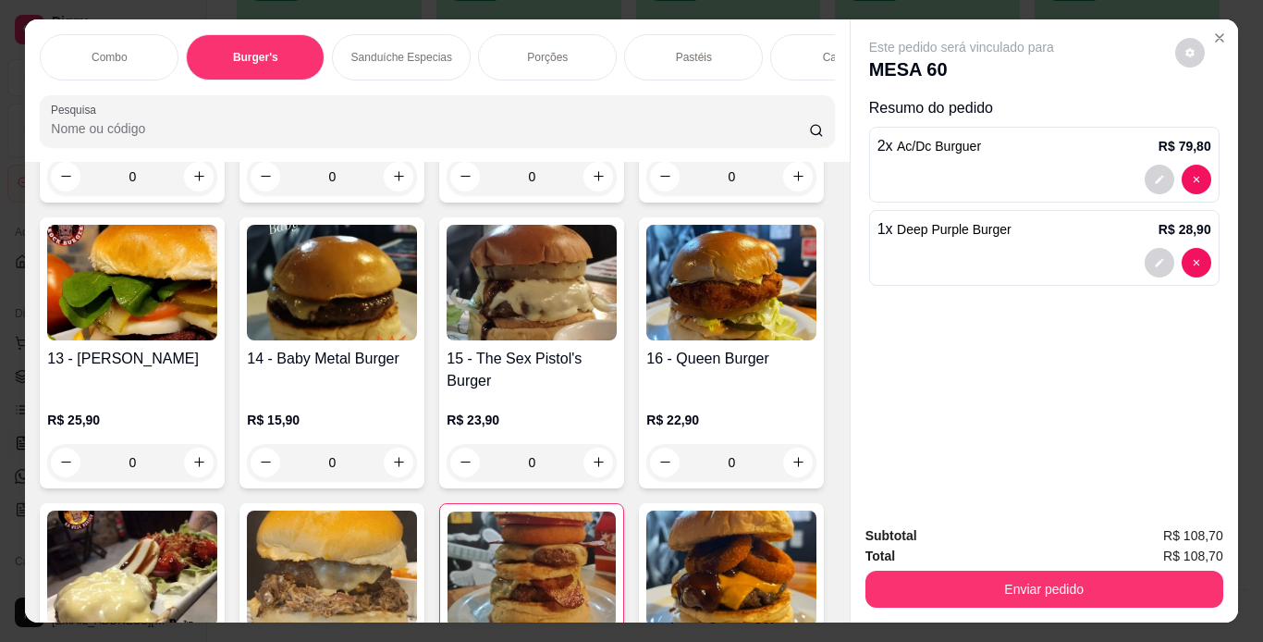
click at [312, 72] on div "Combo Burger's Sanduíche Especias Porções Pastéis Caldos Sobremesas Burger's Do…" at bounding box center [437, 57] width 794 height 46
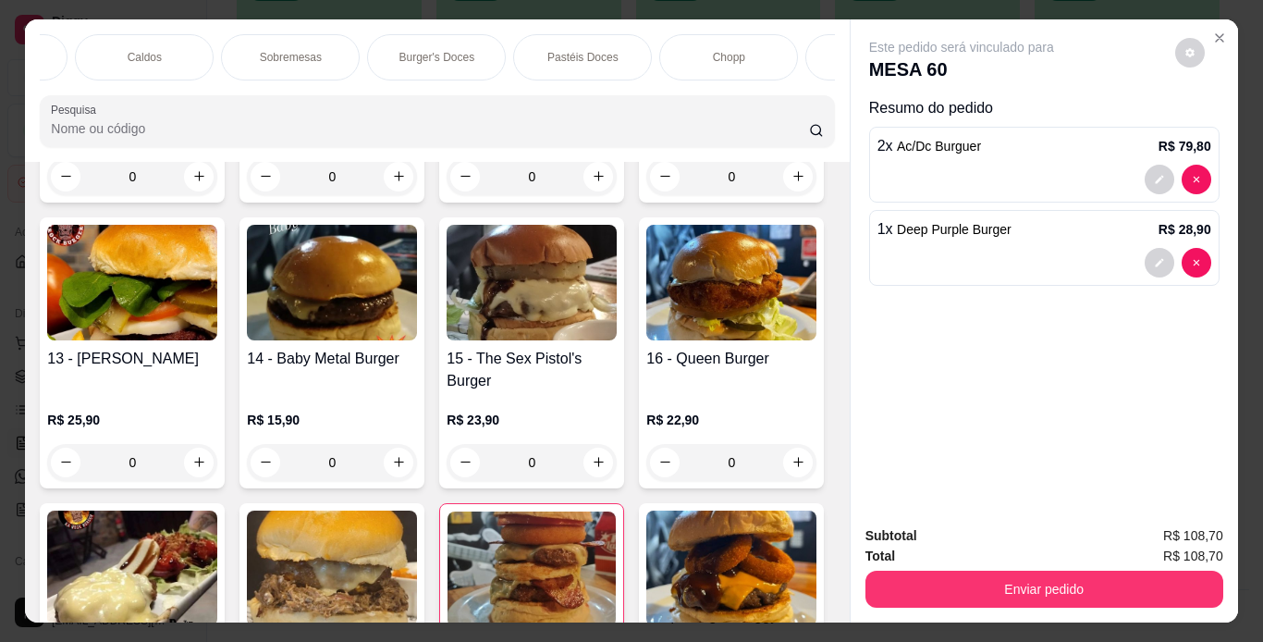
click at [806, 44] on div "Cervejas" at bounding box center [875, 57] width 139 height 46
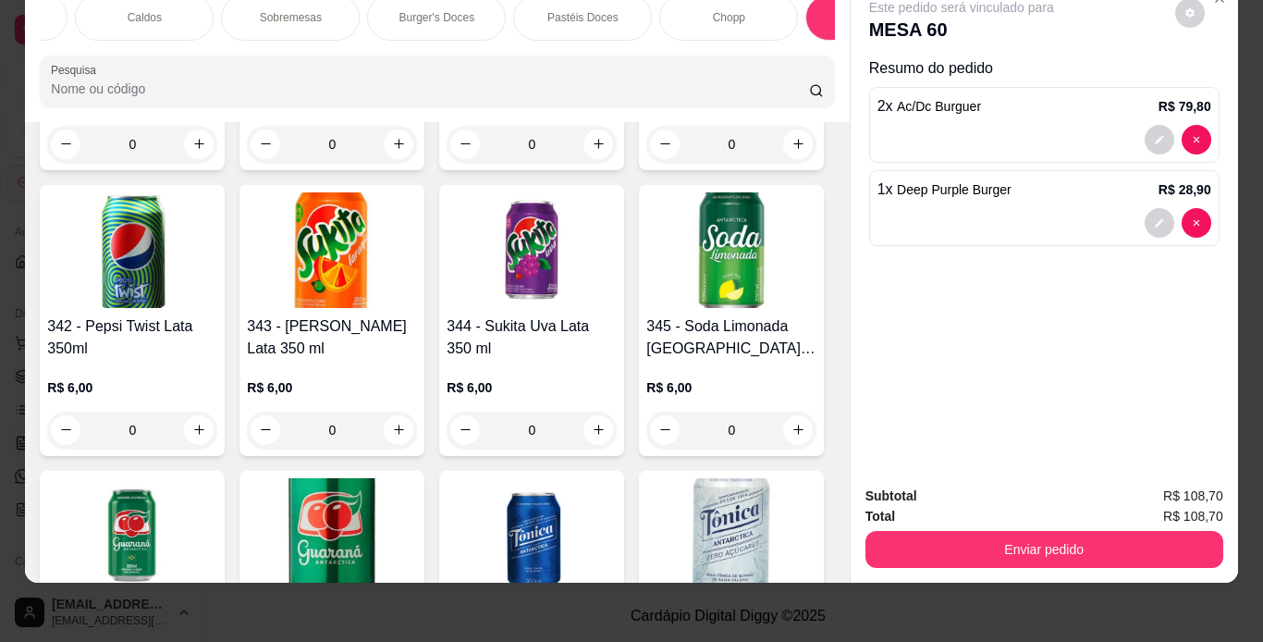
scroll to position [8619, 0]
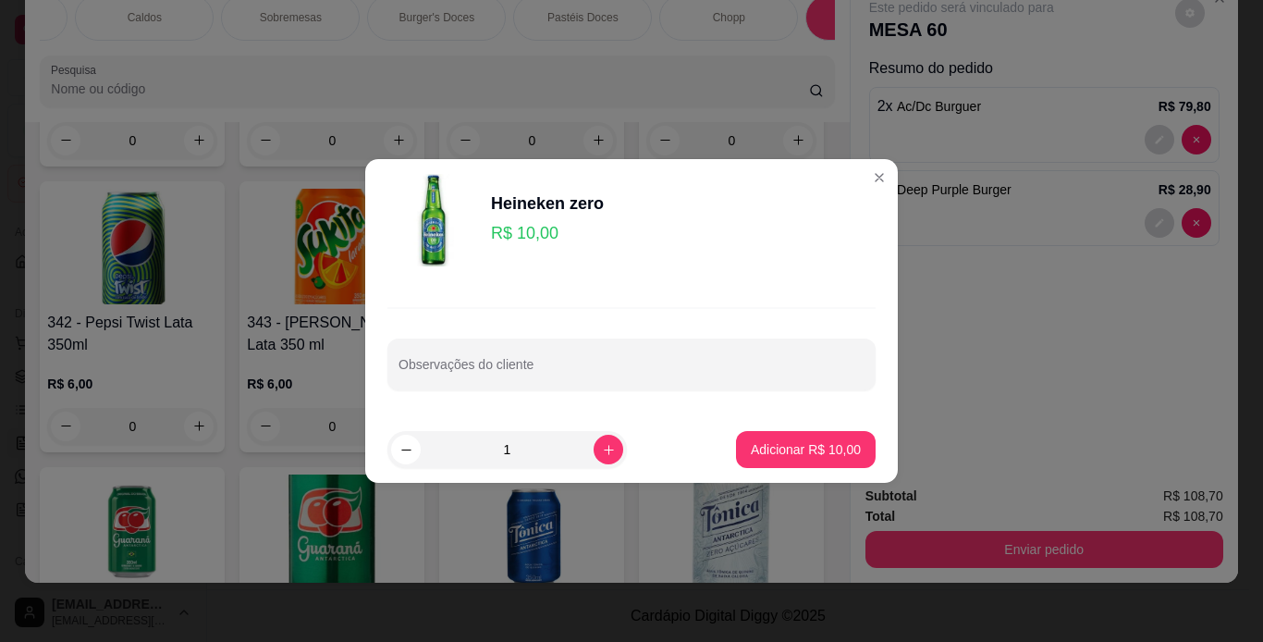
click at [823, 421] on footer "1 Adicionar R$ 10,00" at bounding box center [631, 449] width 533 height 67
click at [823, 448] on p "Adicionar R$ 10,00" at bounding box center [806, 449] width 110 height 18
type input "1"
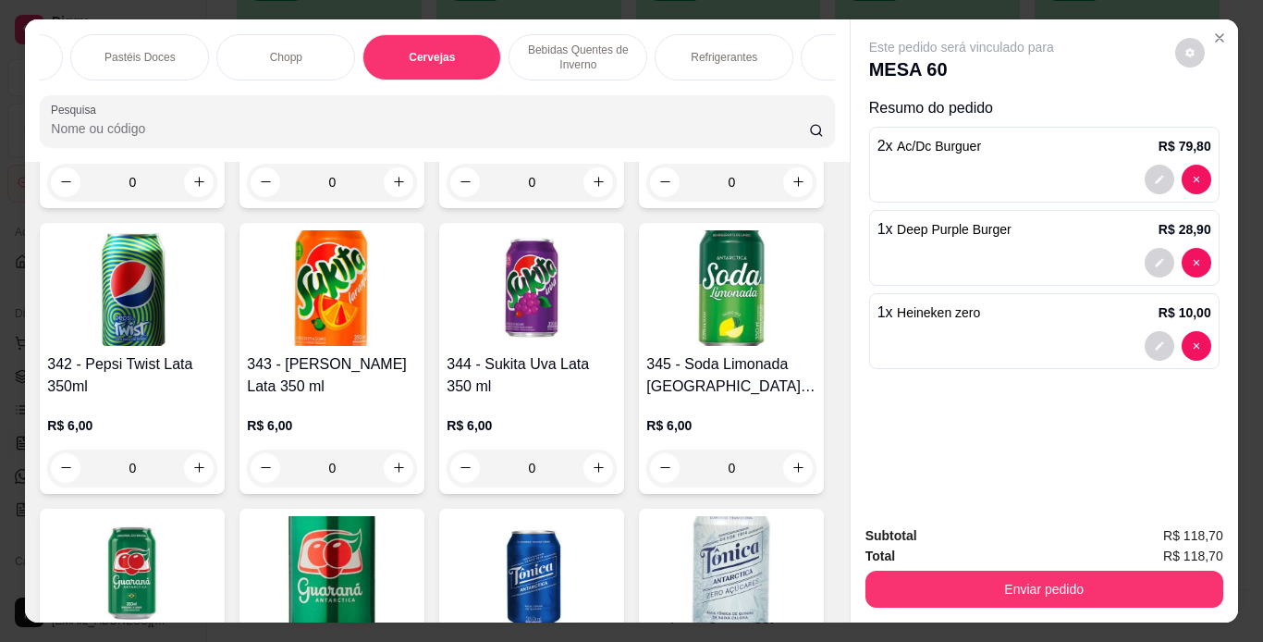
scroll to position [0, 1139]
click at [724, 38] on div "Refrigerantes" at bounding box center [723, 57] width 139 height 46
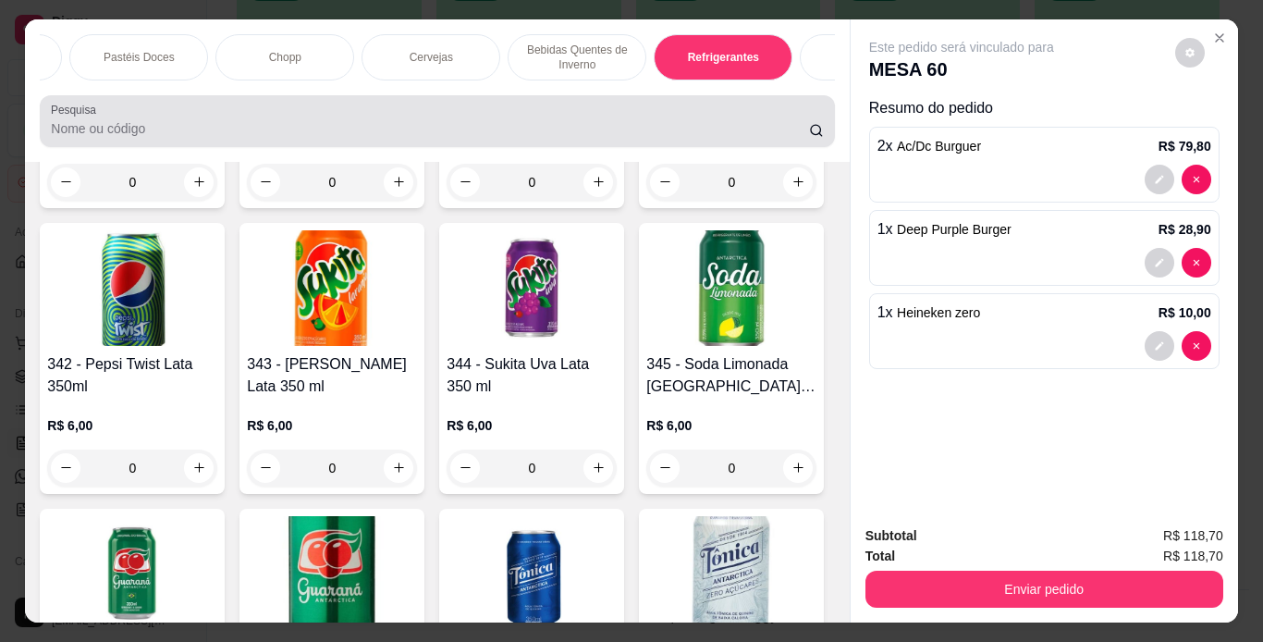
scroll to position [47, 0]
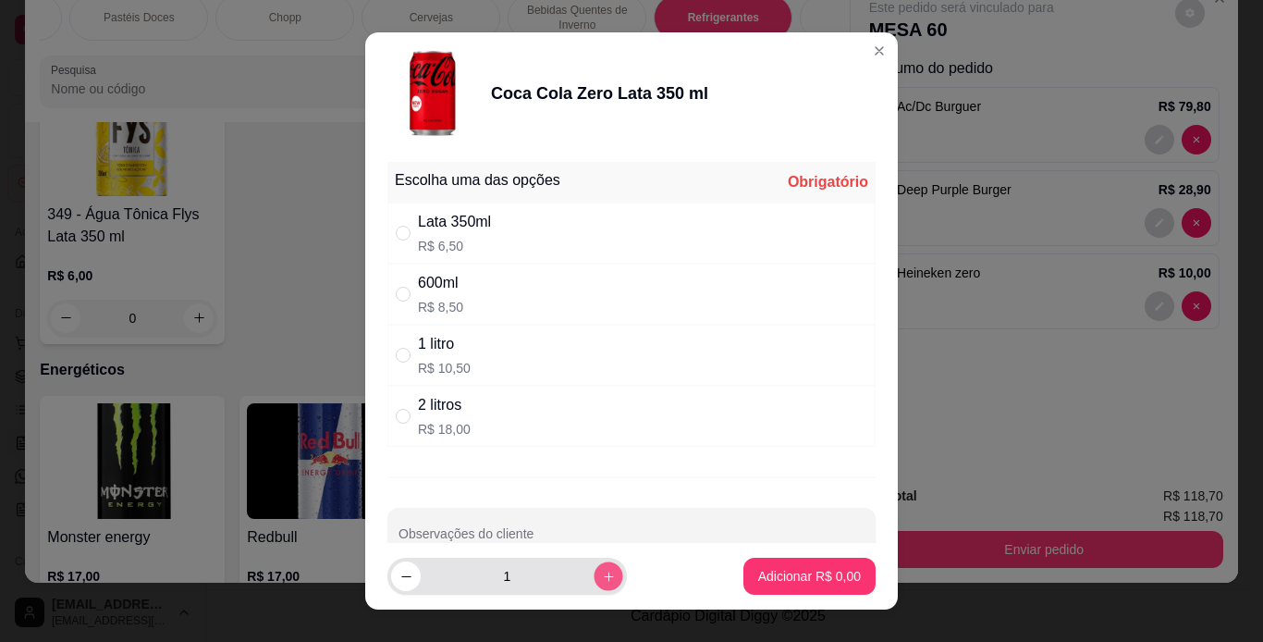
click at [602, 573] on icon "increase-product-quantity" at bounding box center [609, 577] width 14 height 14
type input "2"
click at [545, 240] on div "Lata 350ml R$ 6,50" at bounding box center [632, 233] width 488 height 61
radio input "true"
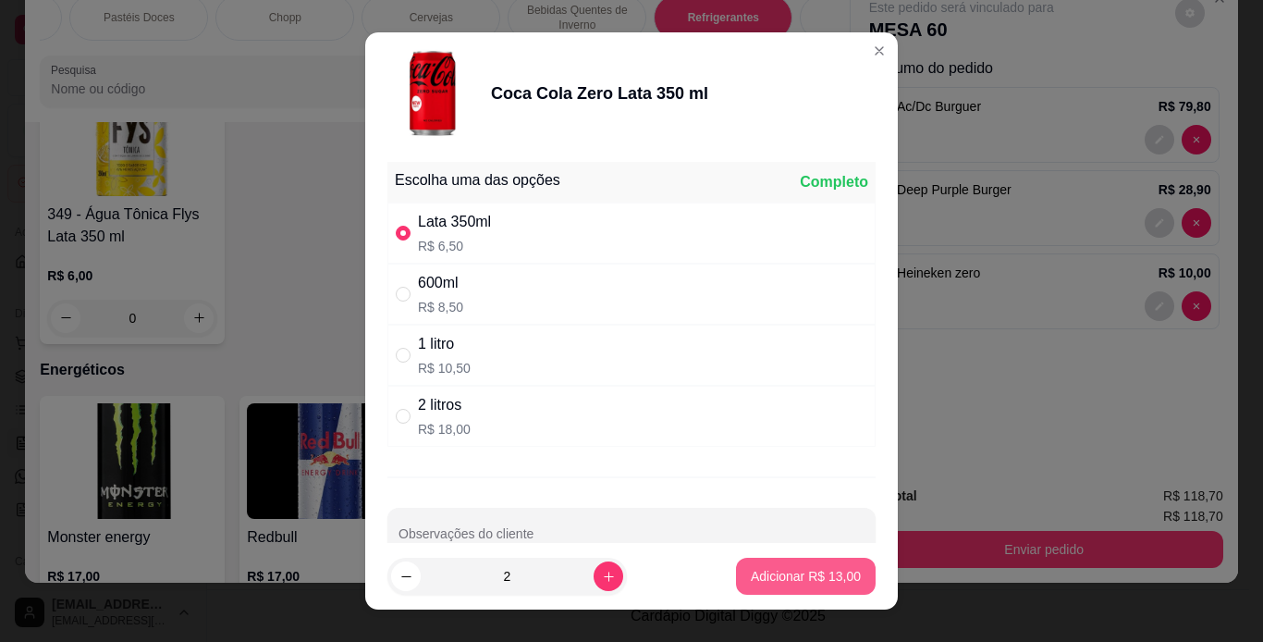
click at [823, 591] on button "Adicionar R$ 13,00" at bounding box center [806, 576] width 140 height 37
type input "2"
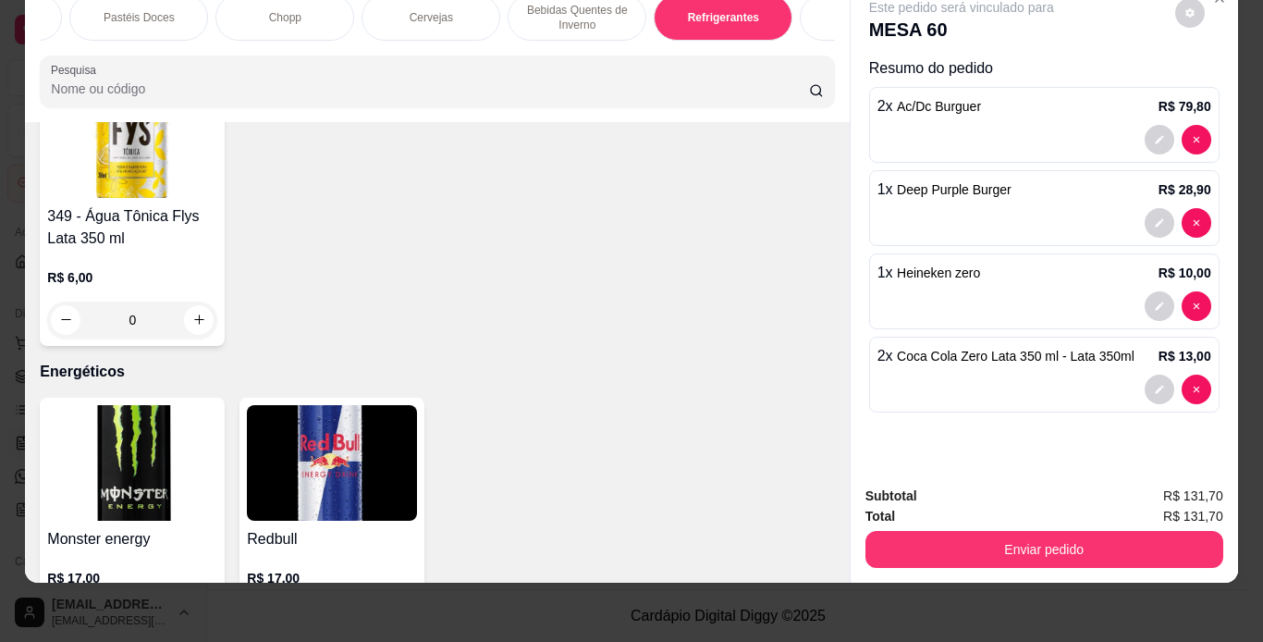
click at [1052, 526] on div "Enviar pedido" at bounding box center [1045, 547] width 358 height 42
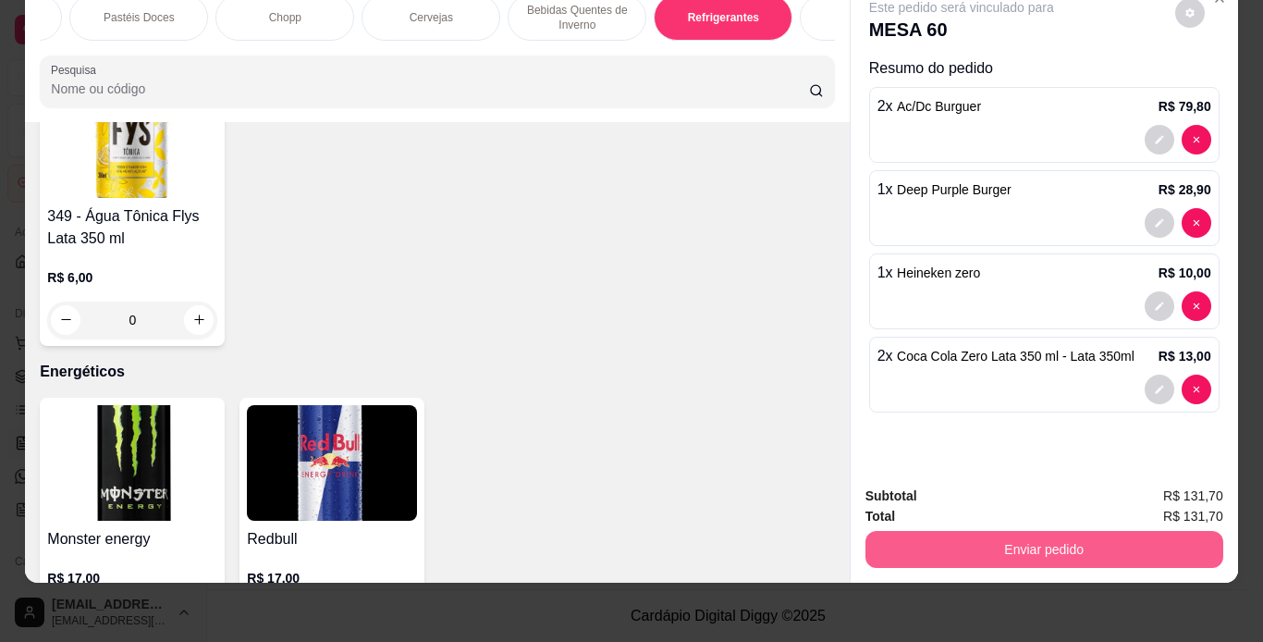
click at [1052, 532] on button "Enviar pedido" at bounding box center [1045, 549] width 358 height 37
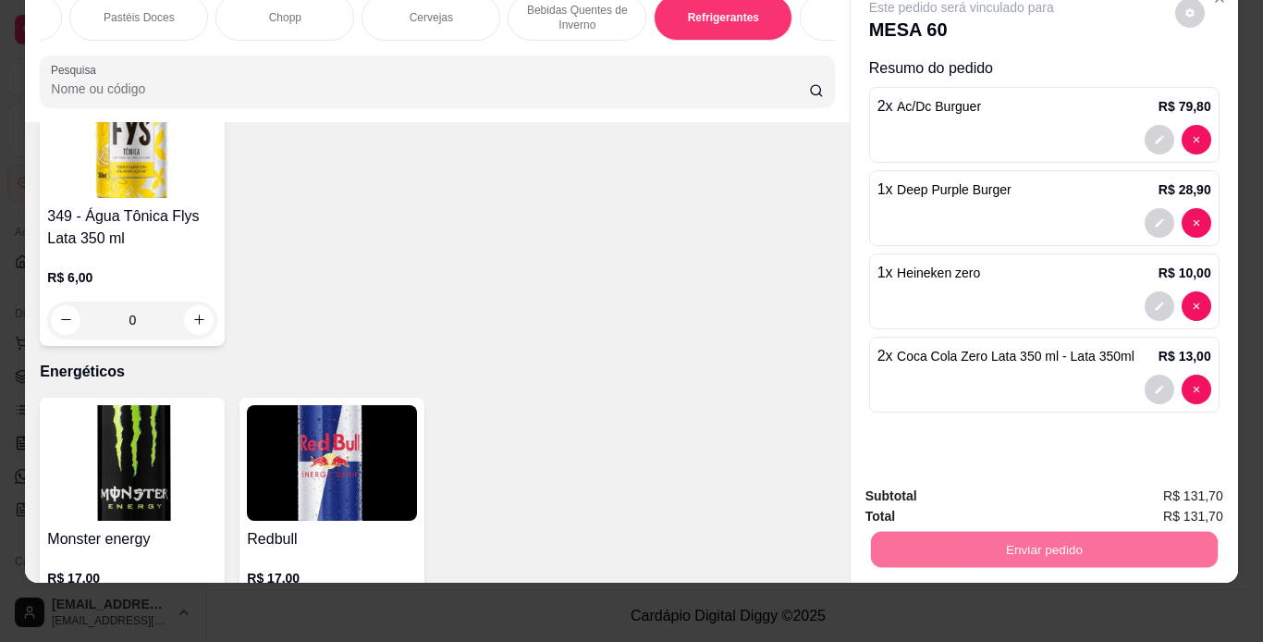
click at [998, 489] on button "Não registrar e enviar pedido" at bounding box center [983, 490] width 187 height 34
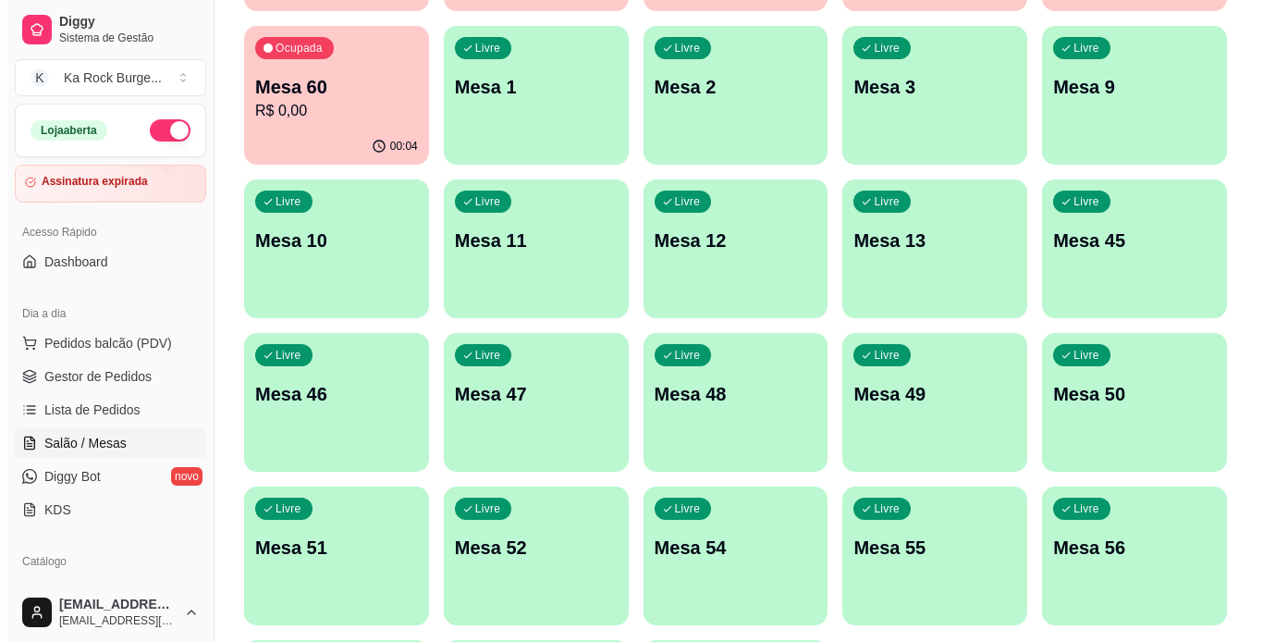
scroll to position [169, 0]
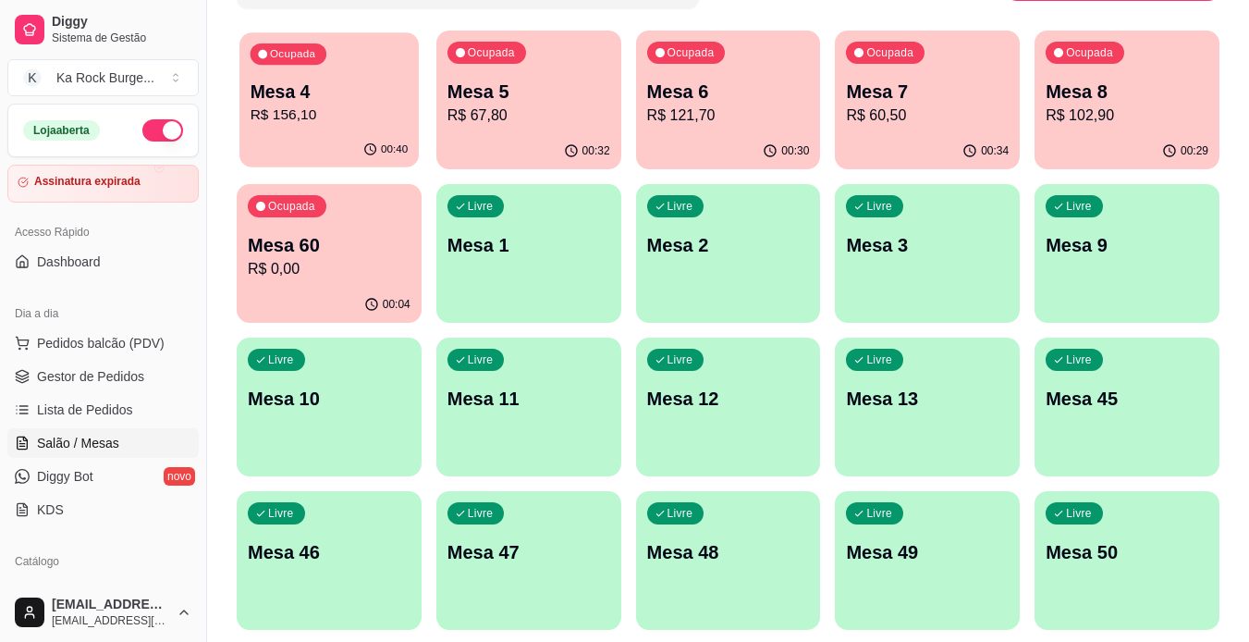
click at [366, 115] on p "R$ 156,10" at bounding box center [330, 115] width 158 height 21
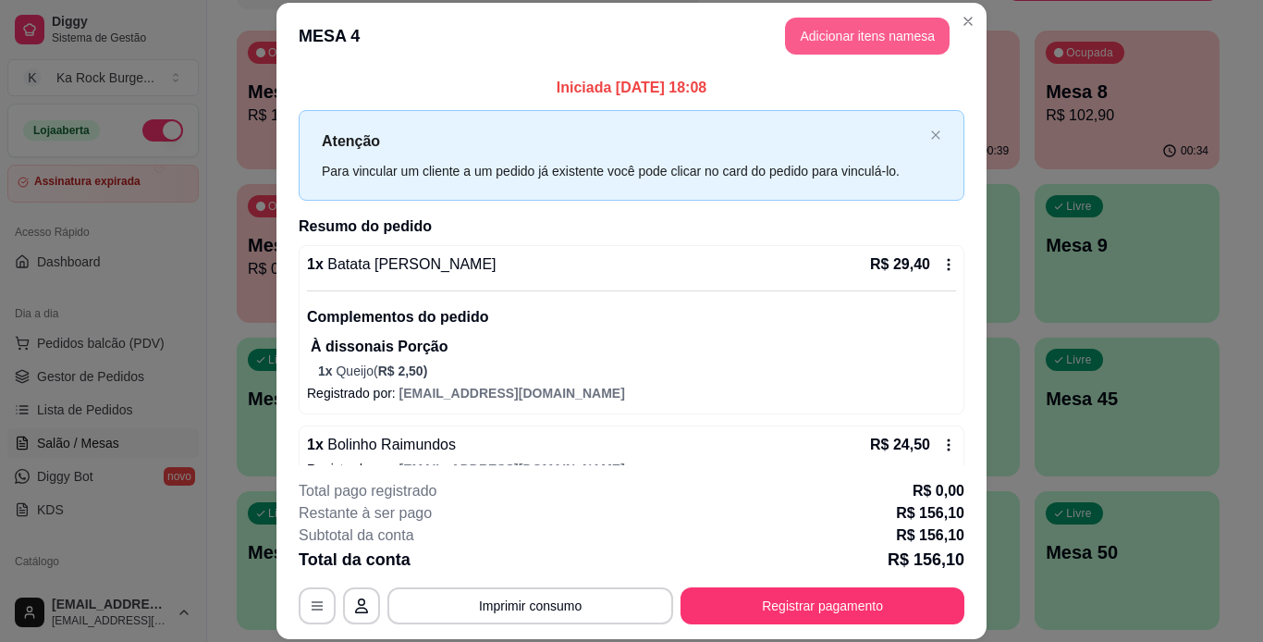
click at [838, 44] on button "Adicionar itens na mesa" at bounding box center [867, 36] width 165 height 37
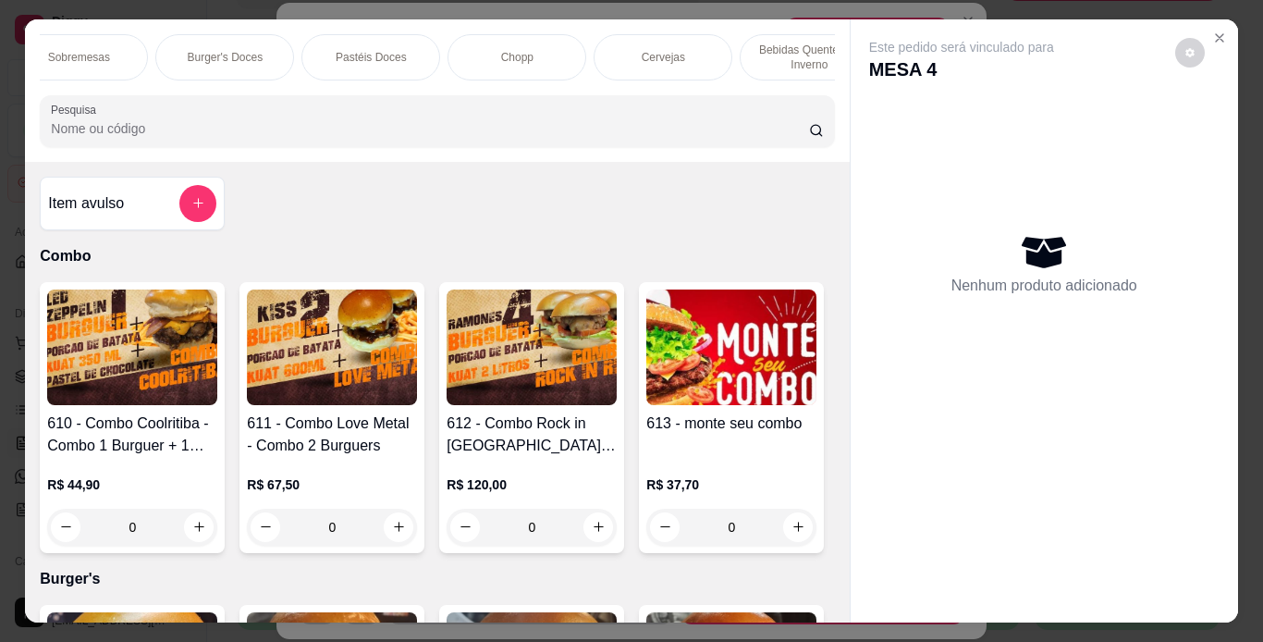
scroll to position [0, 912]
click at [230, 55] on p "Burger's Doces" at bounding box center [220, 57] width 76 height 15
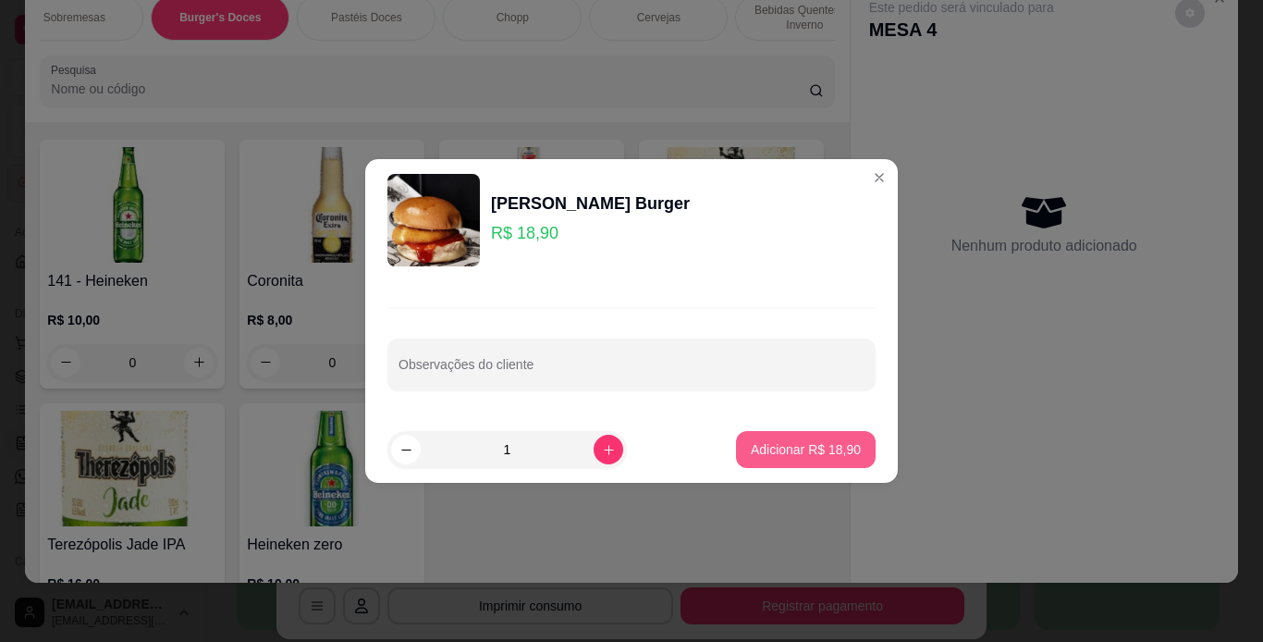
click at [834, 454] on p "Adicionar R$ 18,90" at bounding box center [806, 449] width 110 height 18
type input "1"
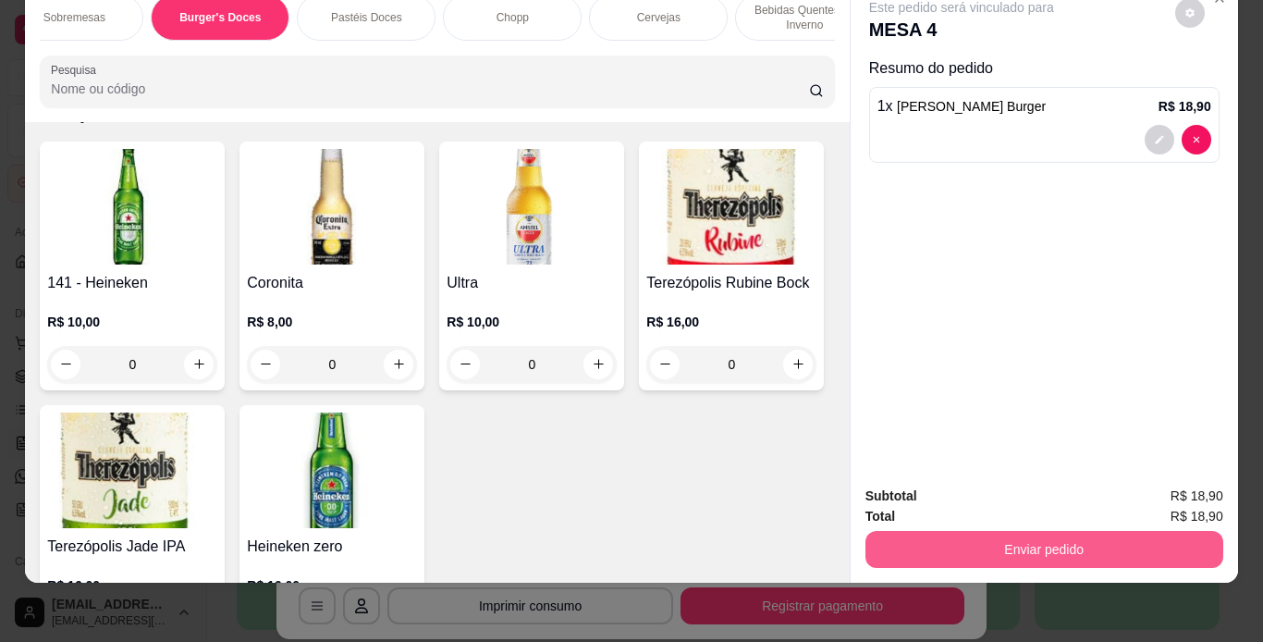
click at [1036, 545] on button "Enviar pedido" at bounding box center [1045, 549] width 358 height 37
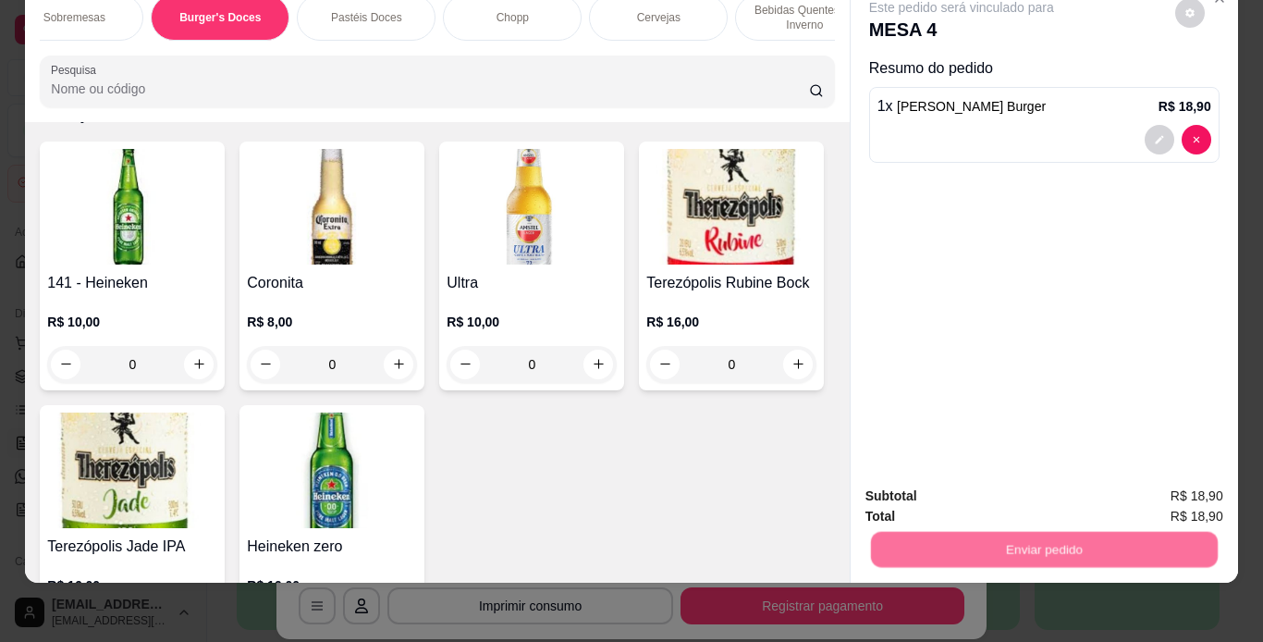
click at [999, 485] on button "Não registrar e enviar pedido" at bounding box center [983, 490] width 187 height 34
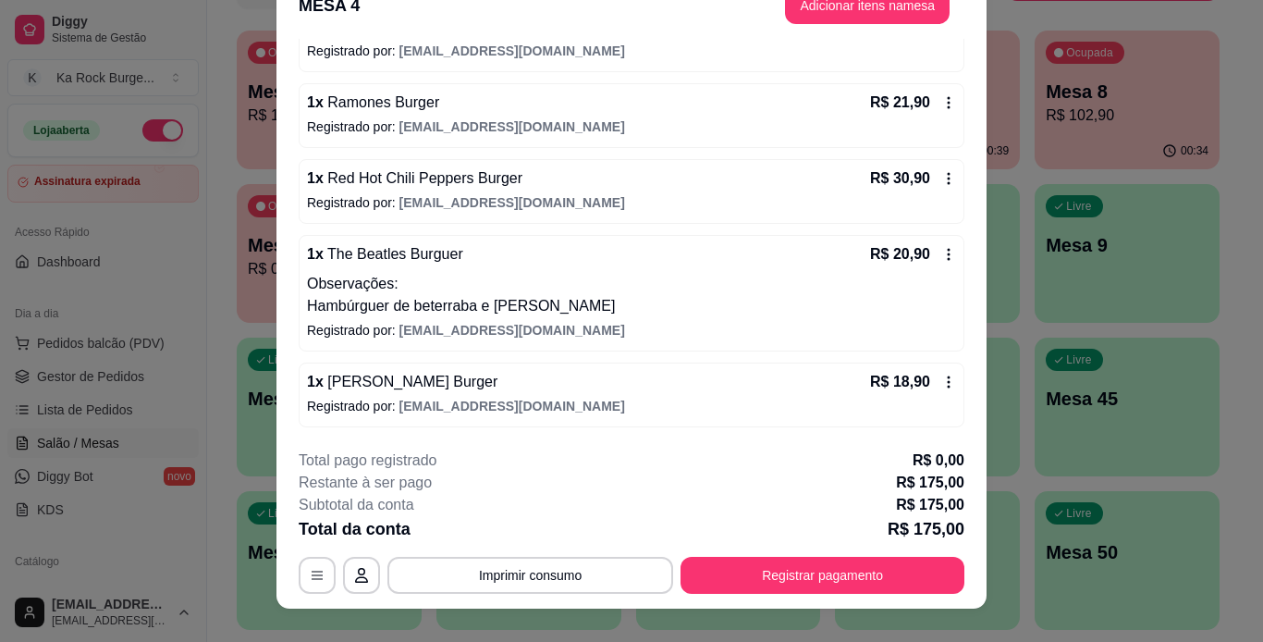
scroll to position [56, 0]
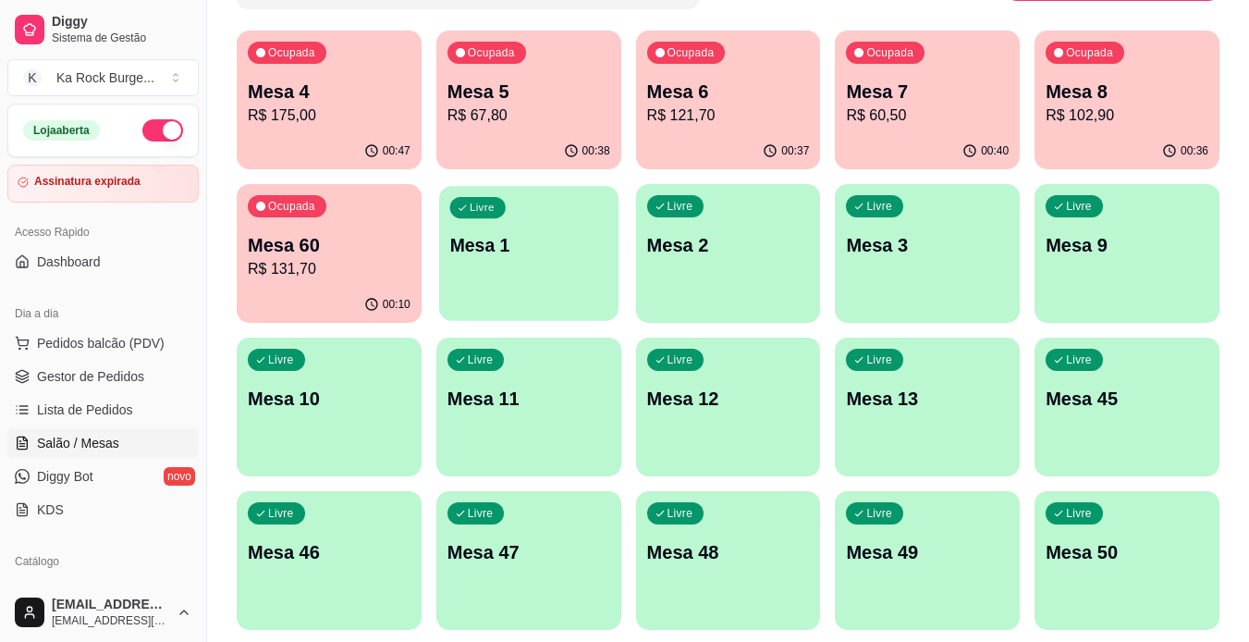
click at [565, 268] on div "Livre Mesa 1" at bounding box center [528, 242] width 179 height 113
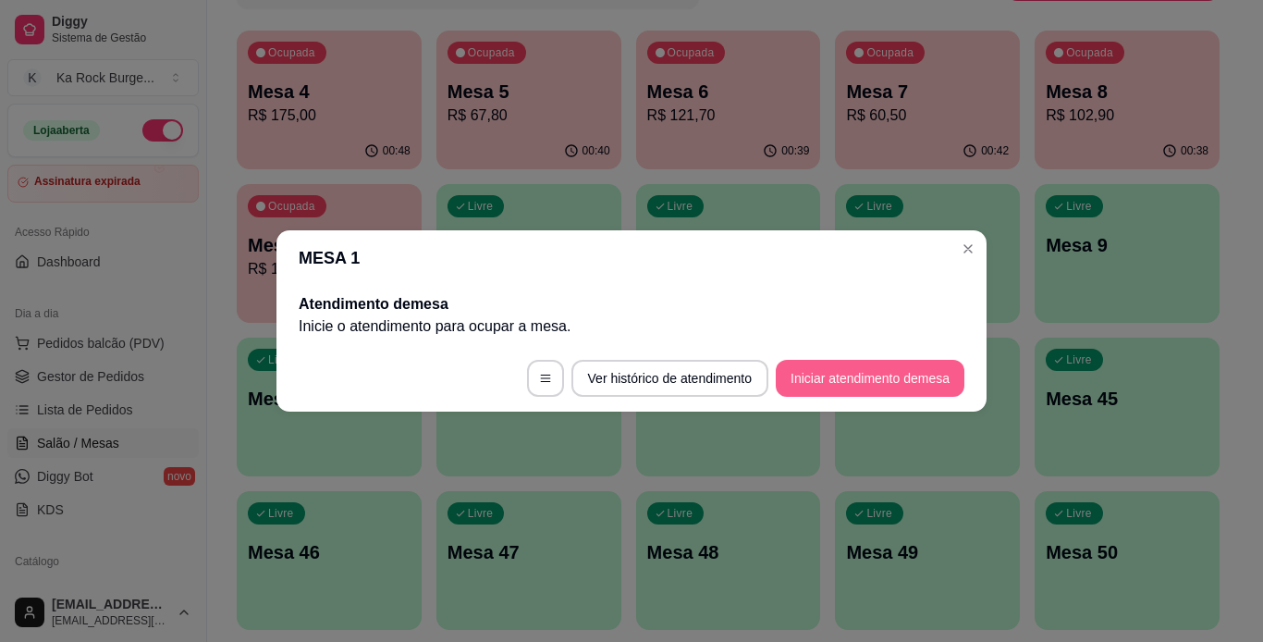
click at [857, 373] on button "Iniciar atendimento de mesa" at bounding box center [870, 378] width 189 height 37
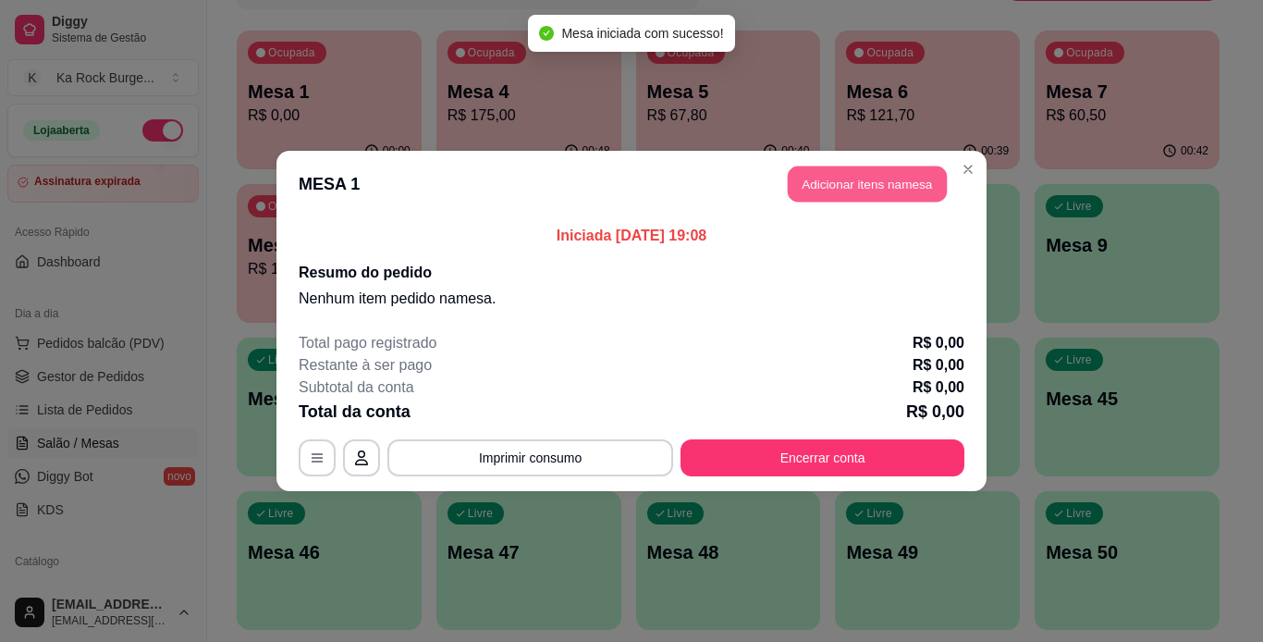
click at [851, 196] on button "Adicionar itens na mesa" at bounding box center [867, 184] width 159 height 36
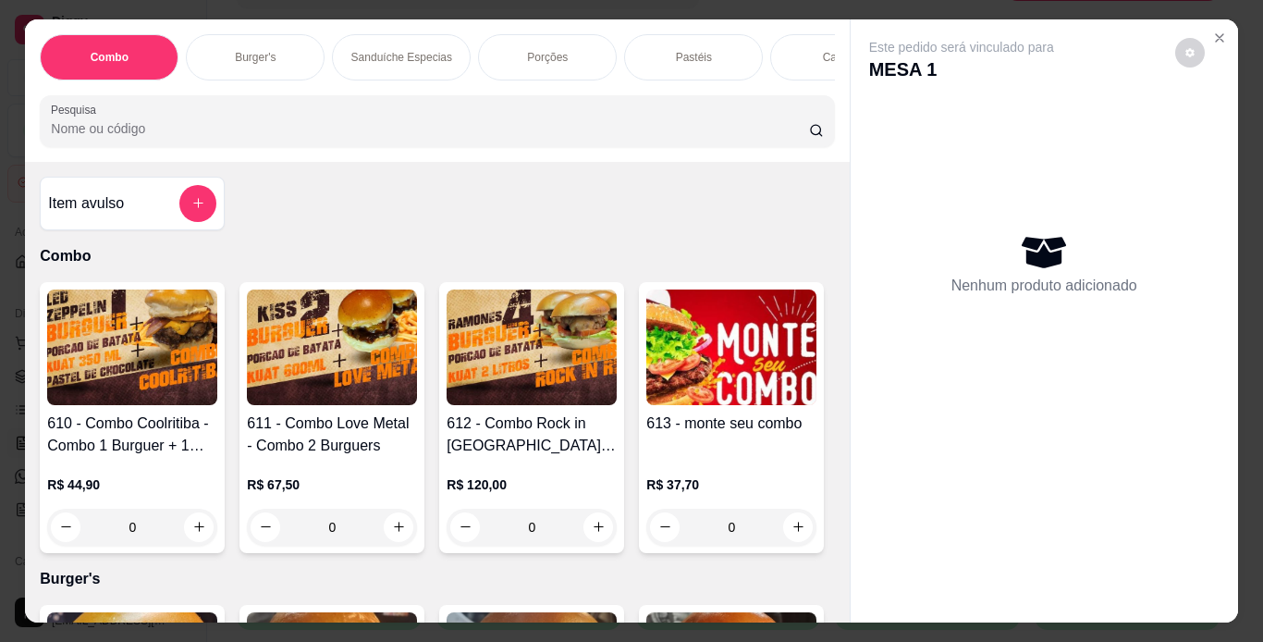
click at [503, 50] on div "Porções" at bounding box center [547, 57] width 139 height 46
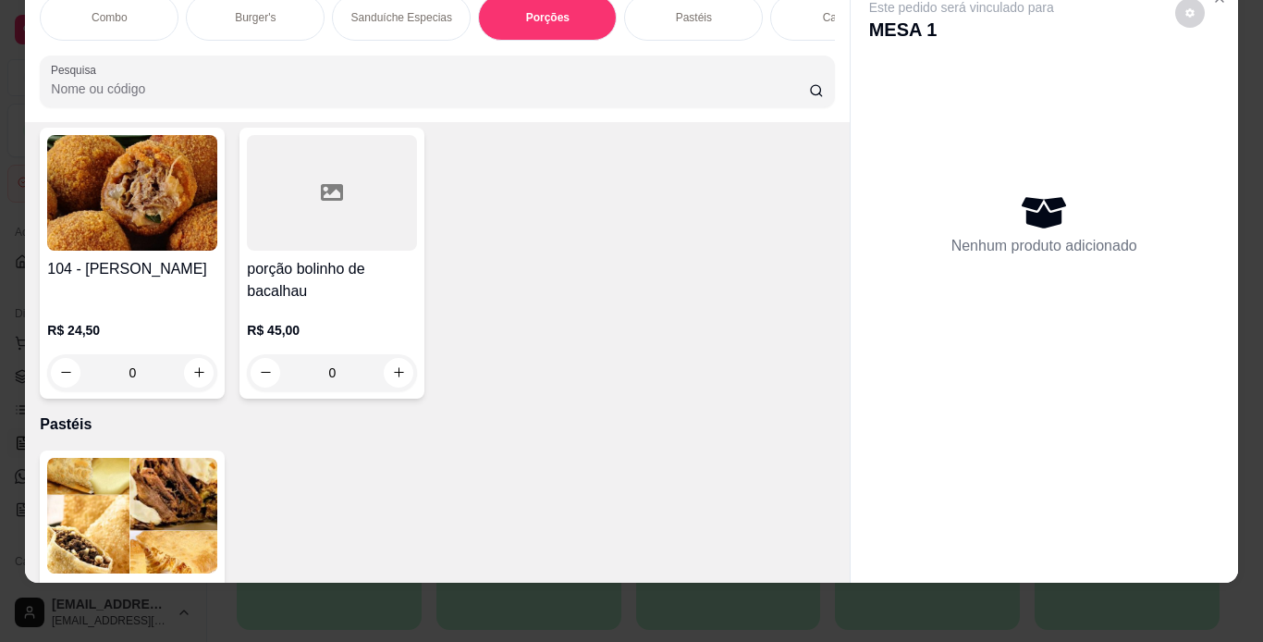
scroll to position [4463, 0]
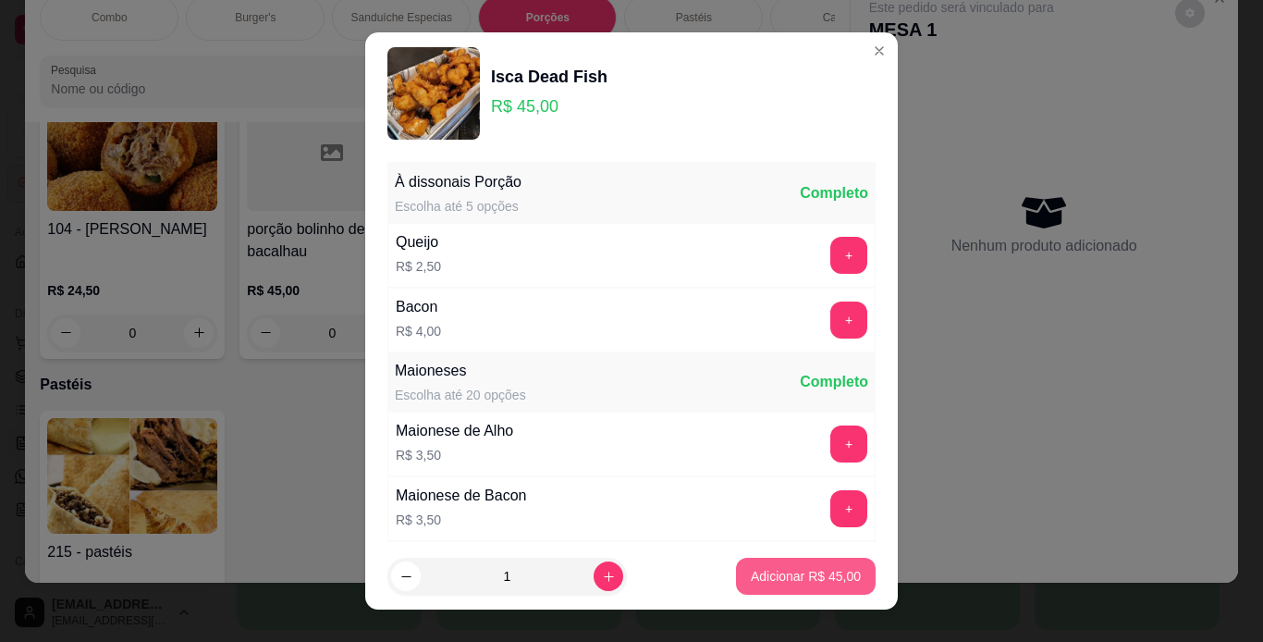
click at [769, 584] on p "Adicionar R$ 45,00" at bounding box center [806, 576] width 110 height 18
type input "1"
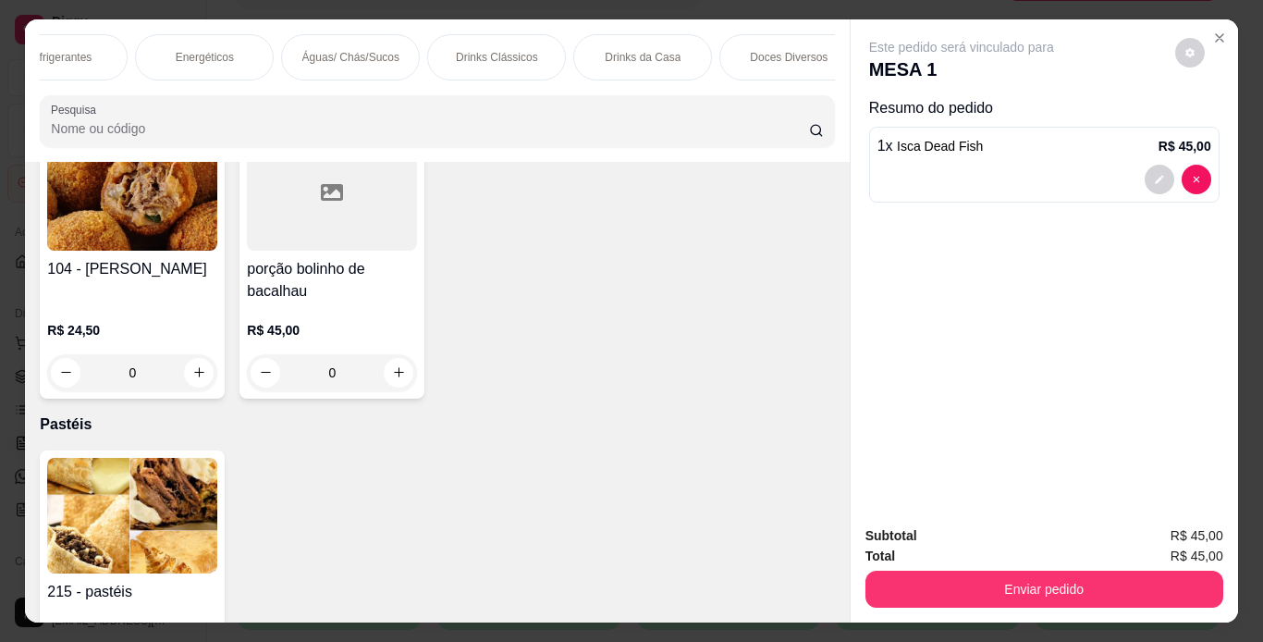
scroll to position [0, 1818]
drag, startPoint x: 509, startPoint y: 48, endPoint x: 434, endPoint y: 210, distance: 178.3
click at [508, 50] on p "Drinks Clássicos" at bounding box center [483, 57] width 82 height 15
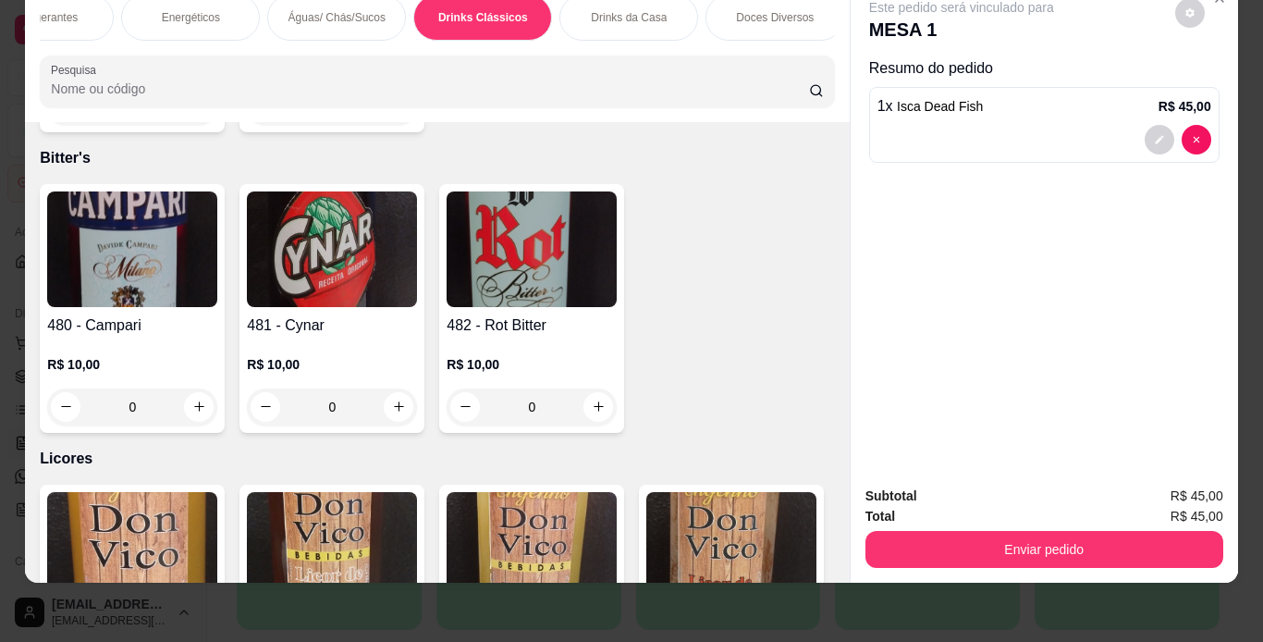
scroll to position [12806, 0]
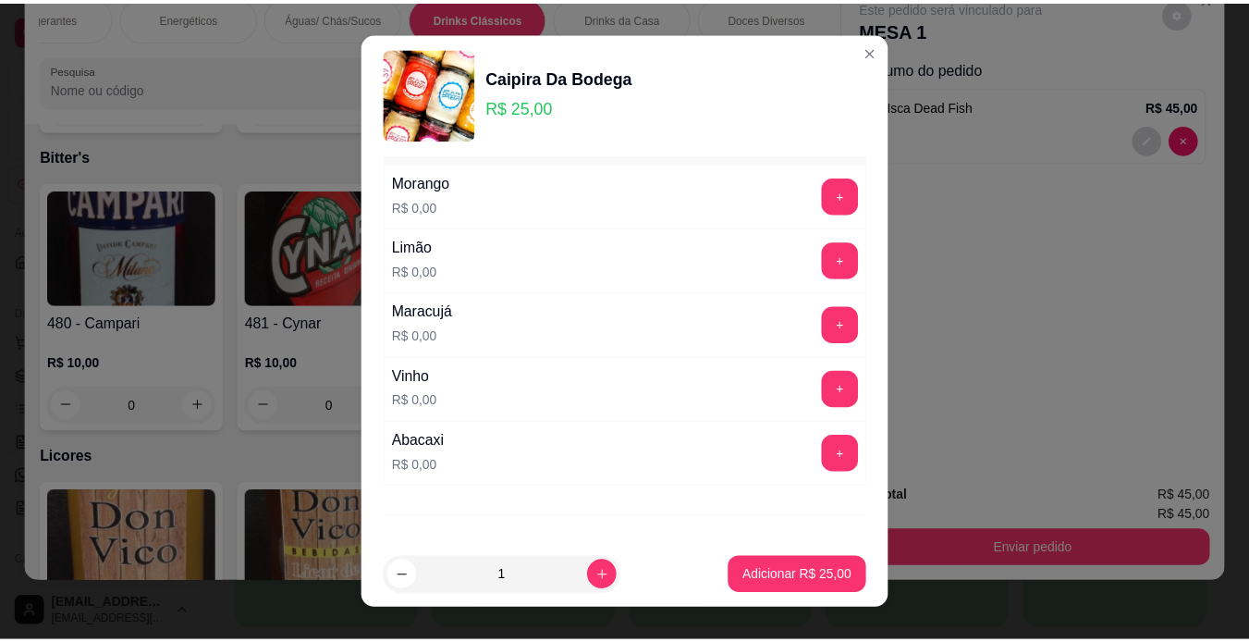
scroll to position [92, 0]
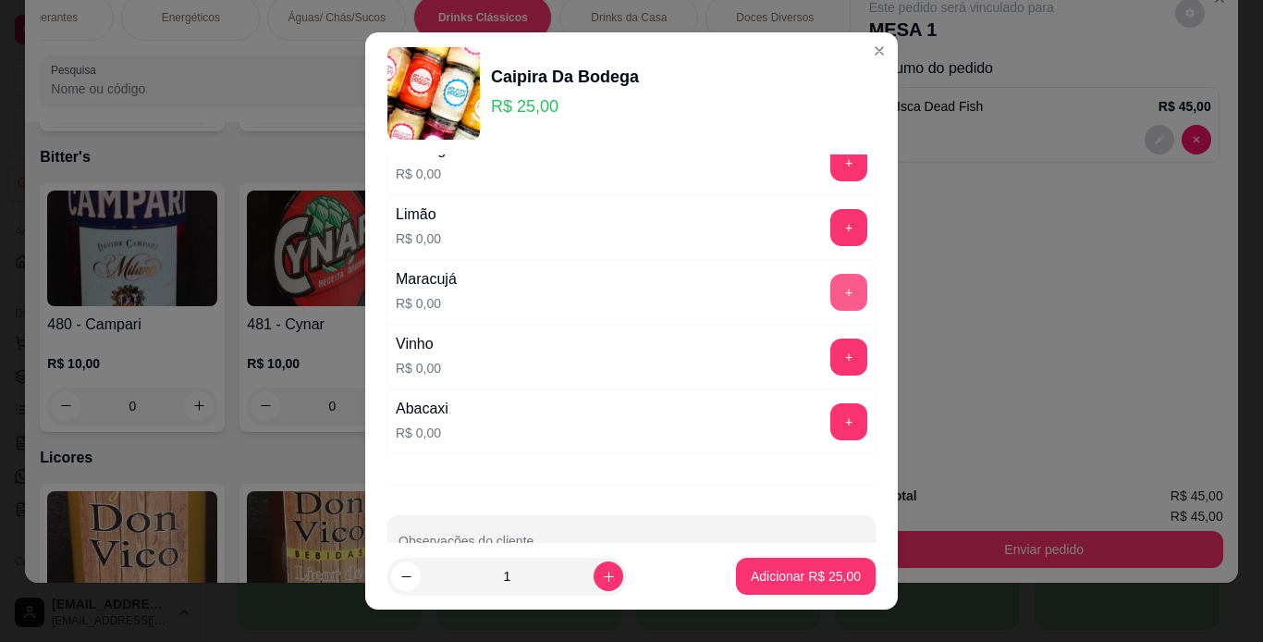
click at [831, 291] on button "+" at bounding box center [849, 292] width 37 height 37
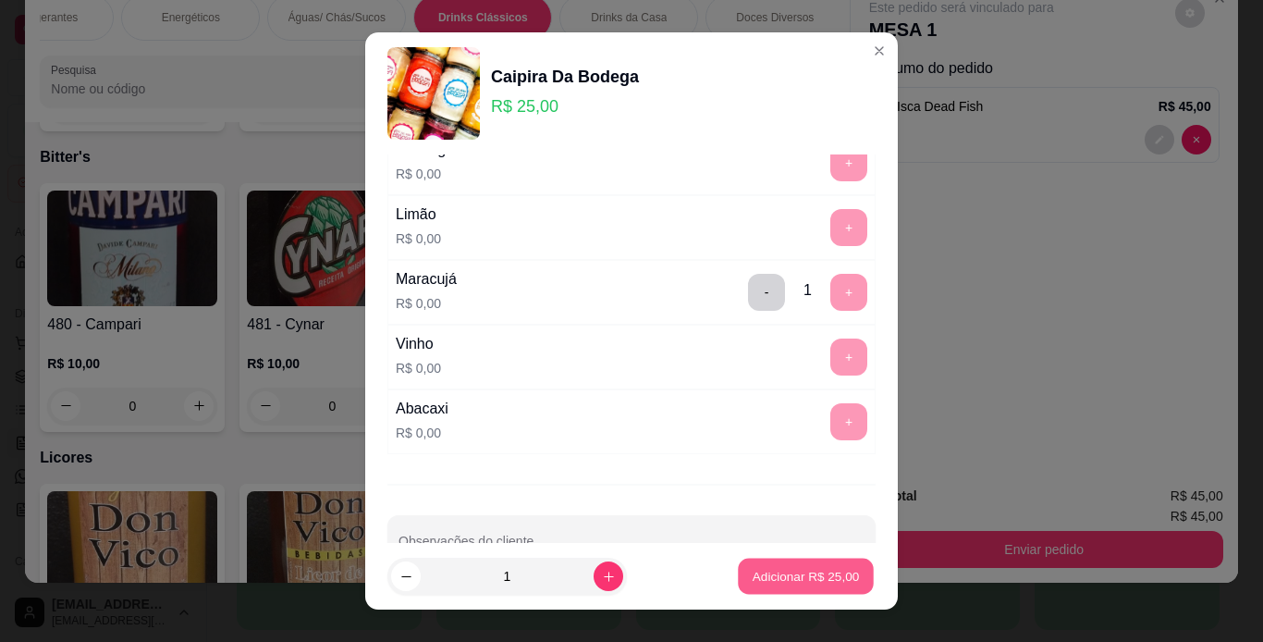
click at [817, 572] on p "Adicionar R$ 25,00" at bounding box center [806, 577] width 107 height 18
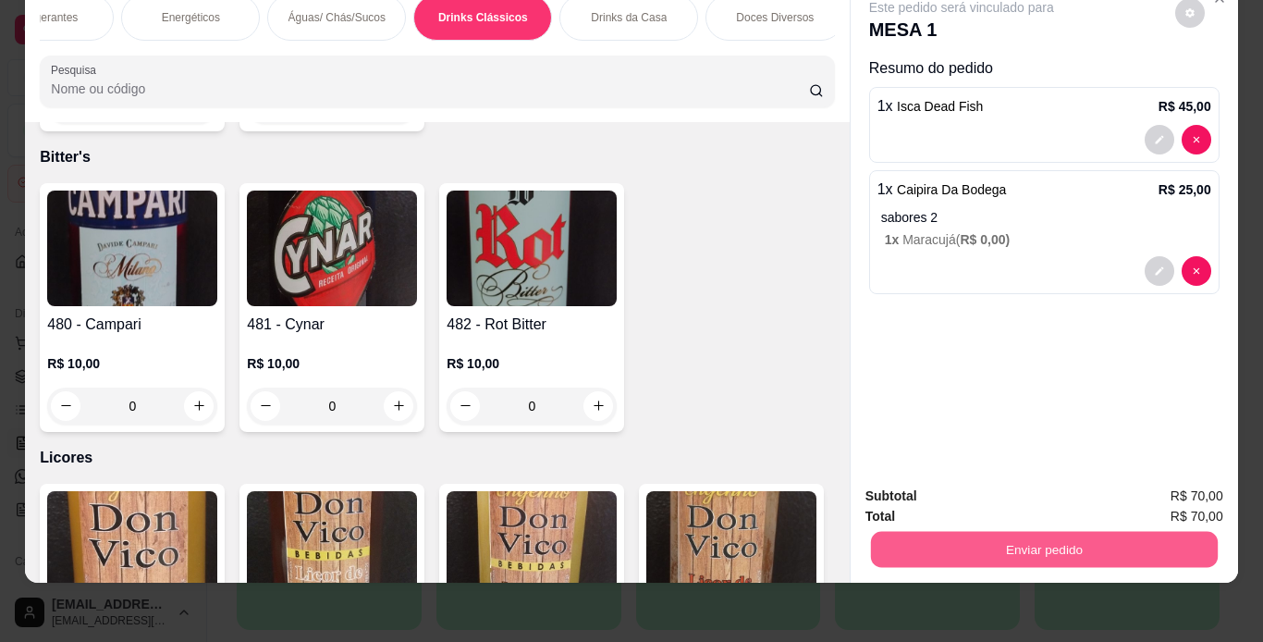
click at [961, 532] on button "Enviar pedido" at bounding box center [1043, 550] width 347 height 36
click at [958, 491] on button "Não registrar e enviar pedido" at bounding box center [983, 490] width 192 height 35
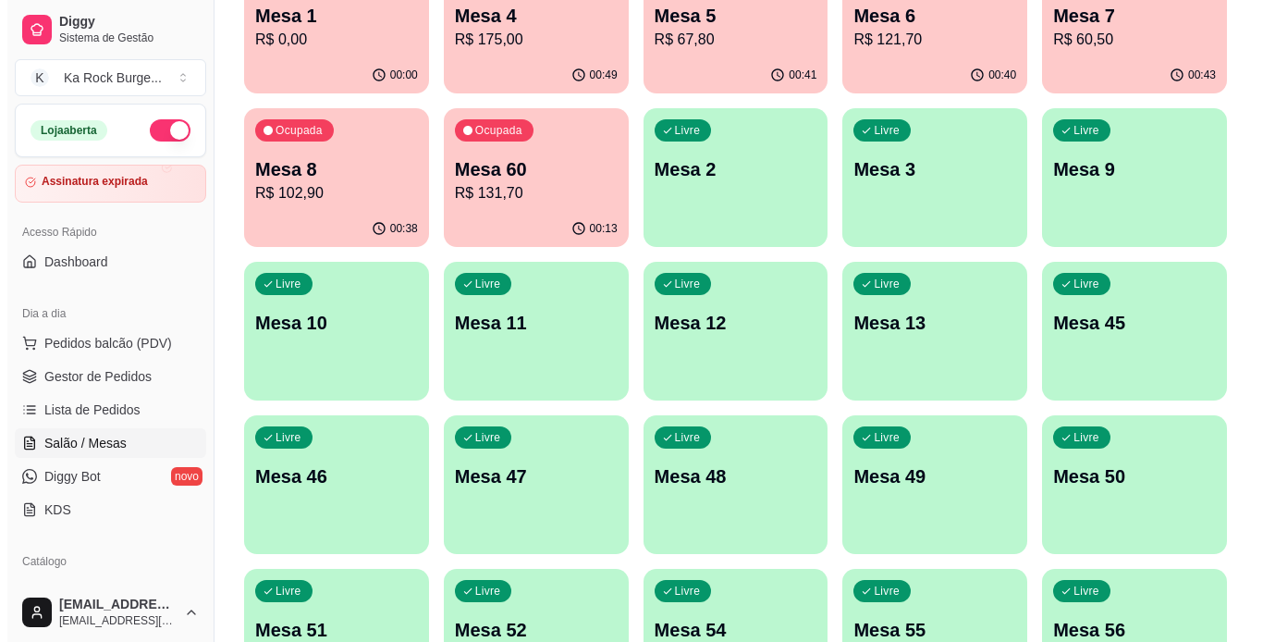
scroll to position [77, 0]
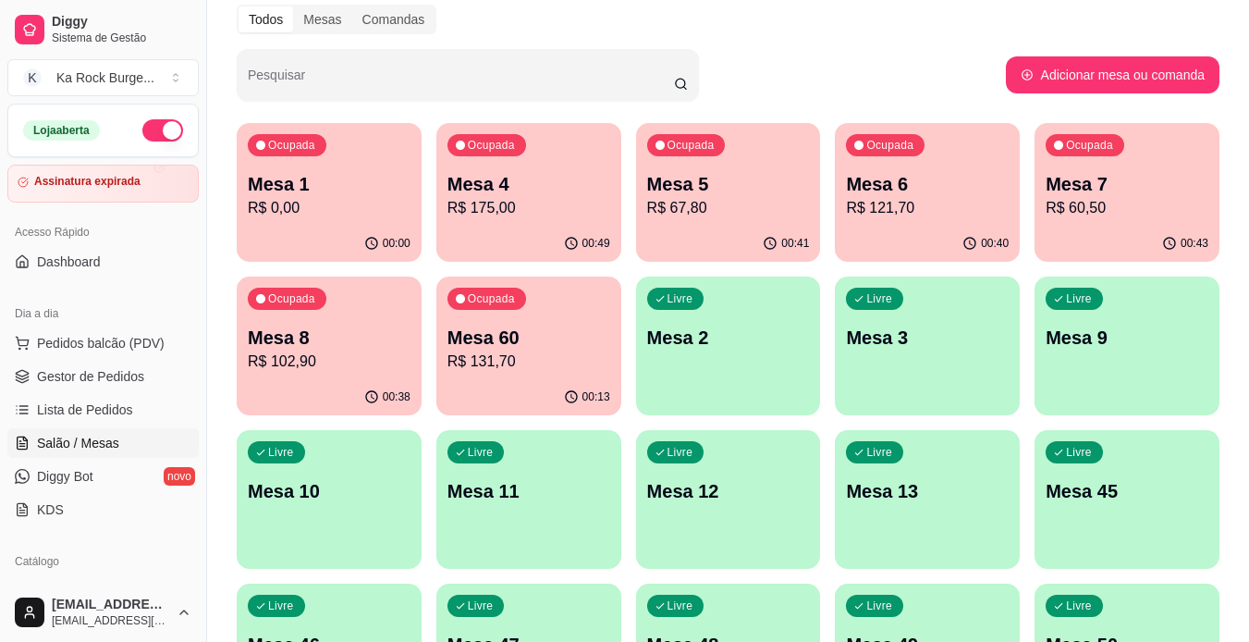
click at [261, 200] on p "R$ 0,00" at bounding box center [329, 208] width 163 height 22
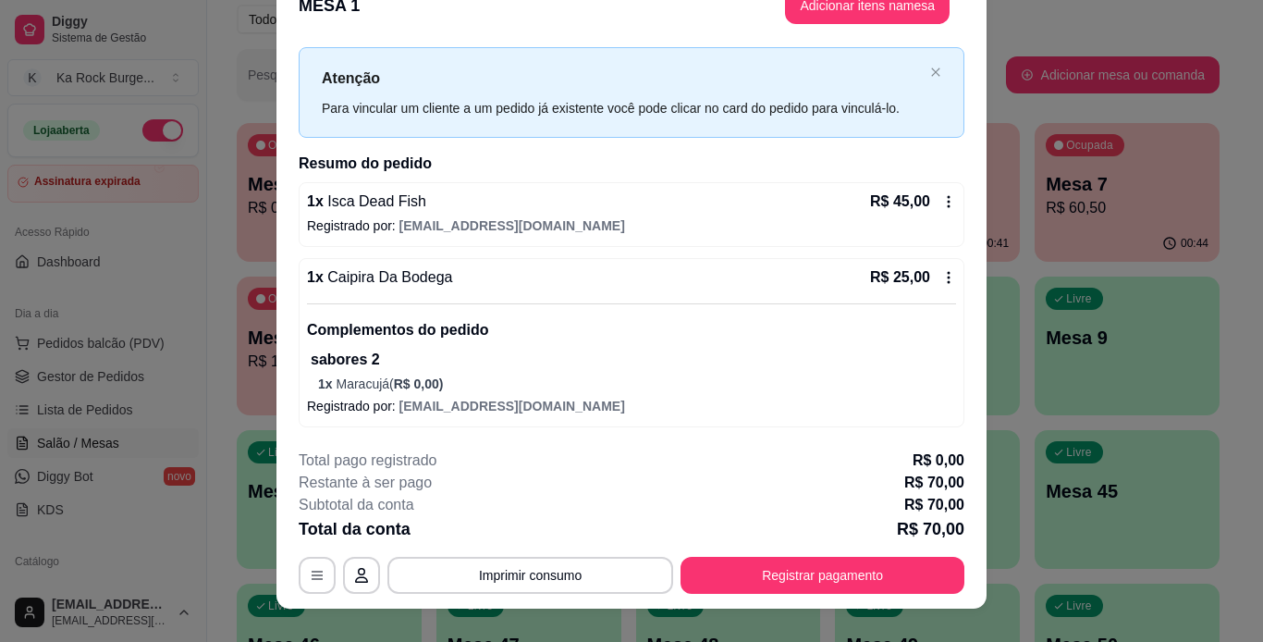
scroll to position [56, 0]
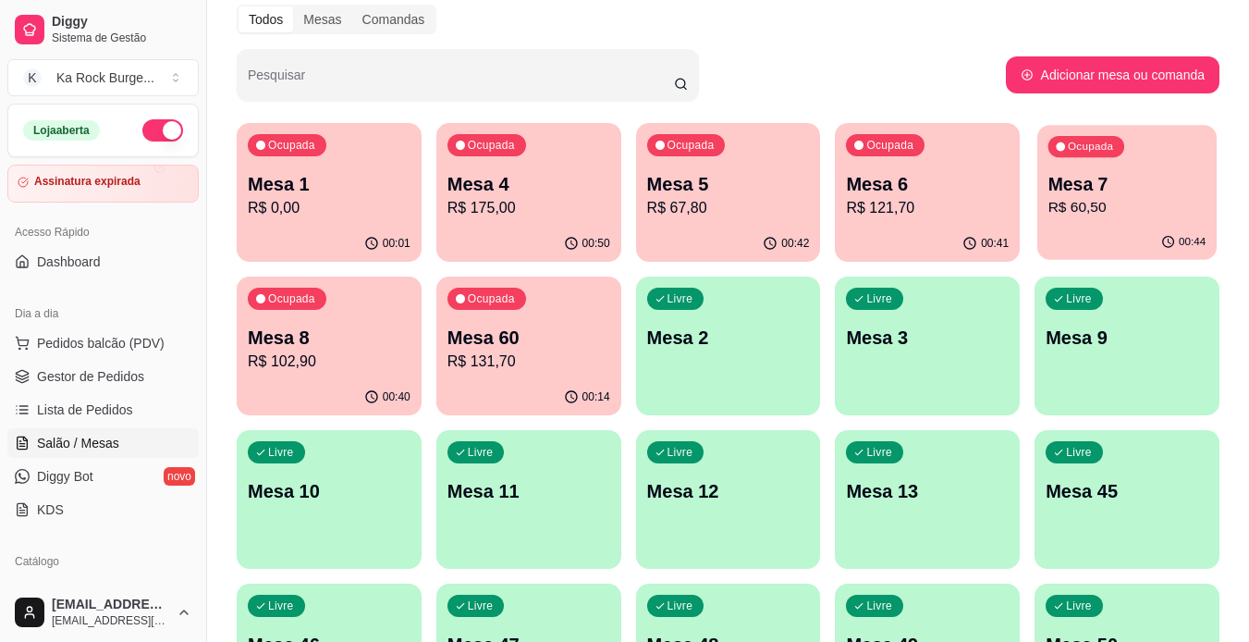
click at [1149, 202] on p "R$ 60,50" at bounding box center [1128, 207] width 158 height 21
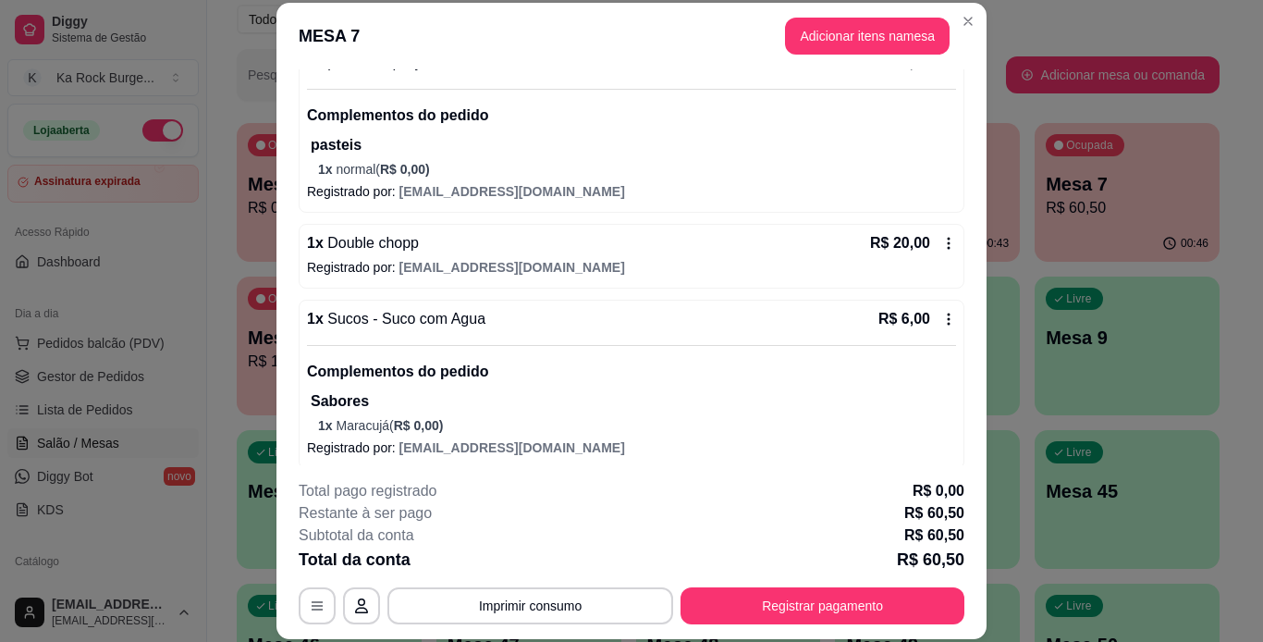
scroll to position [289, 0]
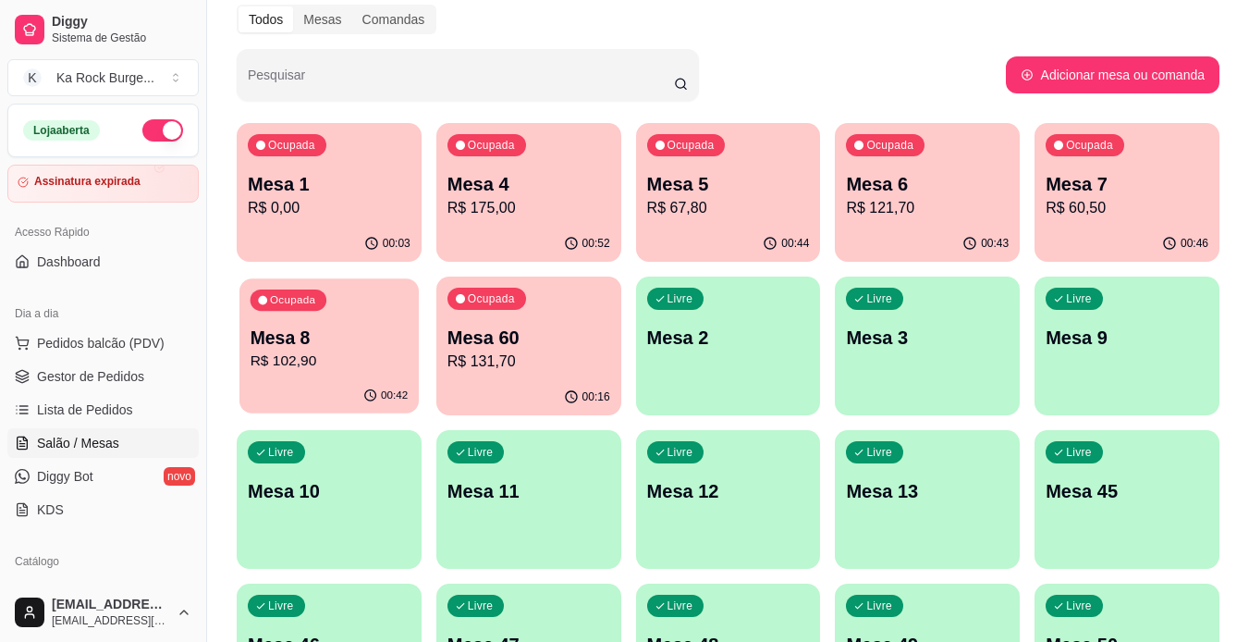
click at [276, 319] on div "Ocupada Mesa 8 R$ 102,90" at bounding box center [329, 328] width 179 height 100
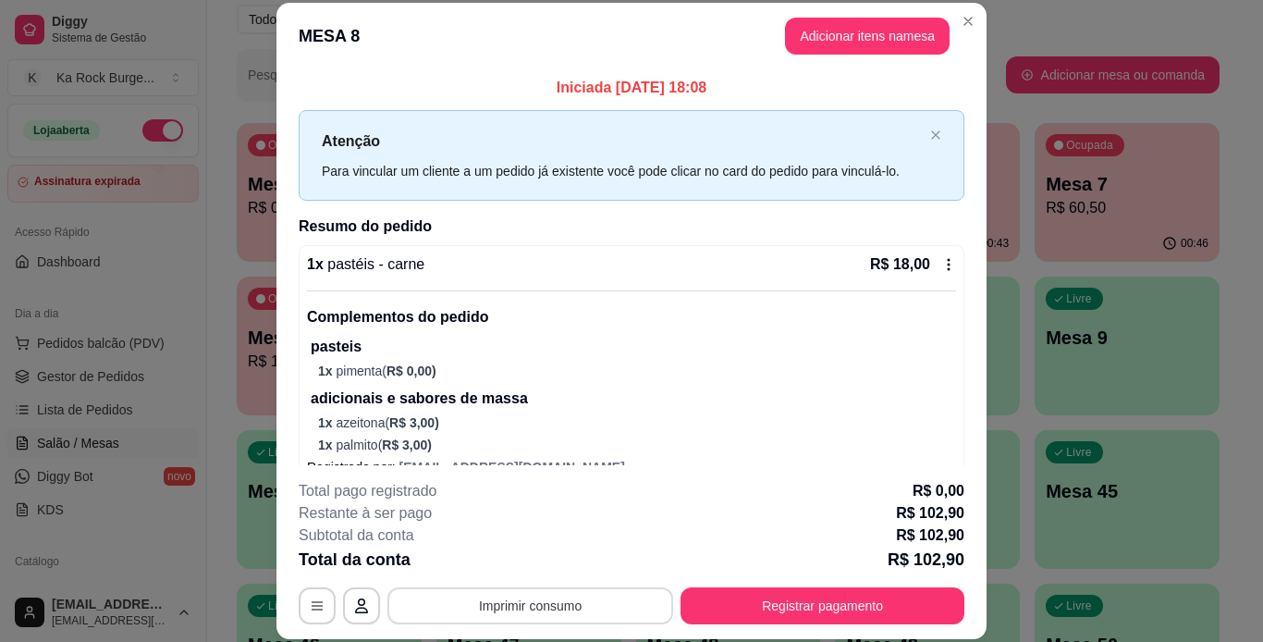
click at [539, 620] on button "Imprimir consumo" at bounding box center [531, 605] width 286 height 37
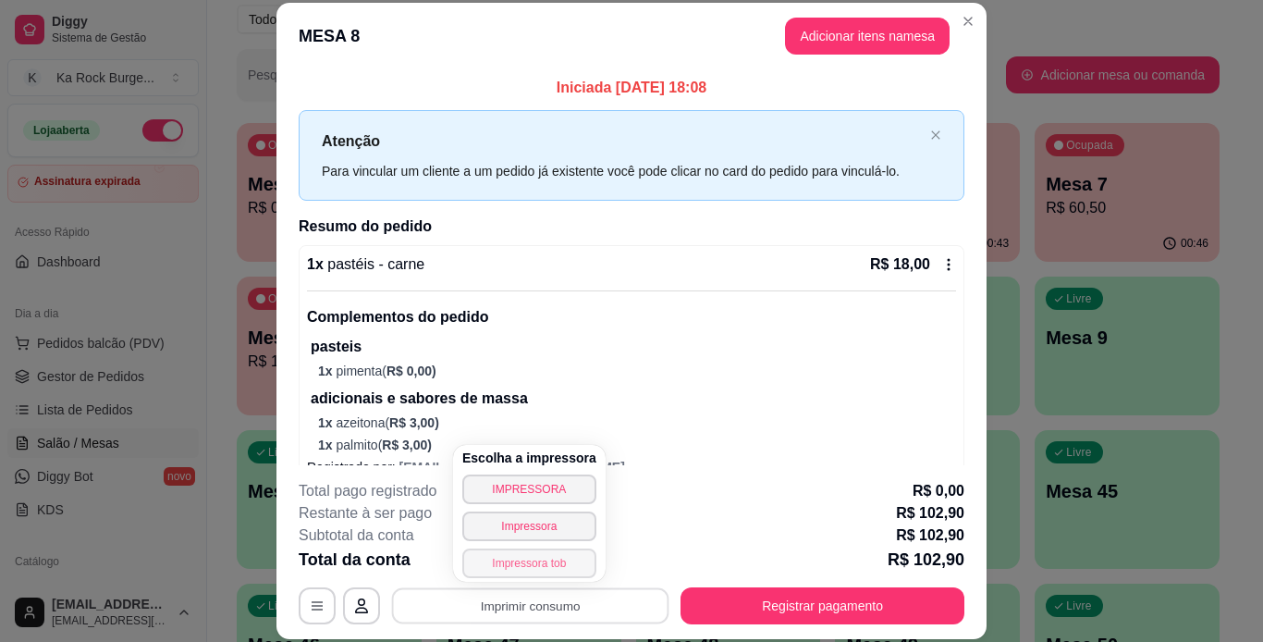
click at [552, 563] on button "Impressora tob" at bounding box center [529, 563] width 134 height 30
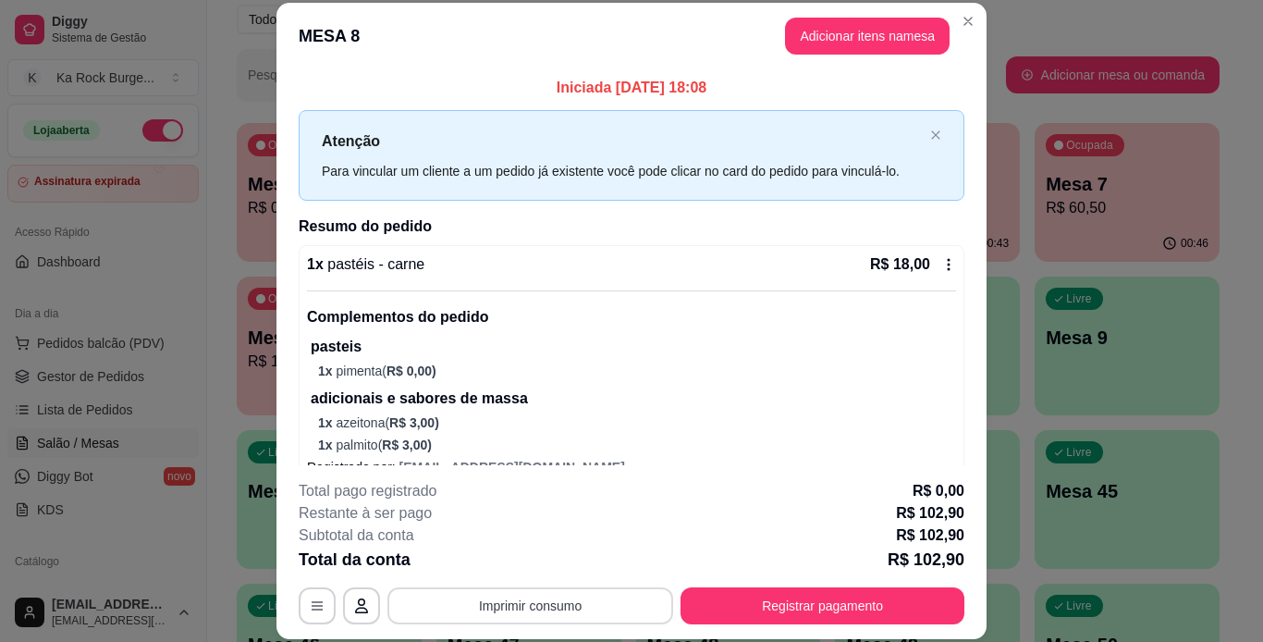
click at [598, 606] on button "Imprimir consumo" at bounding box center [531, 605] width 286 height 37
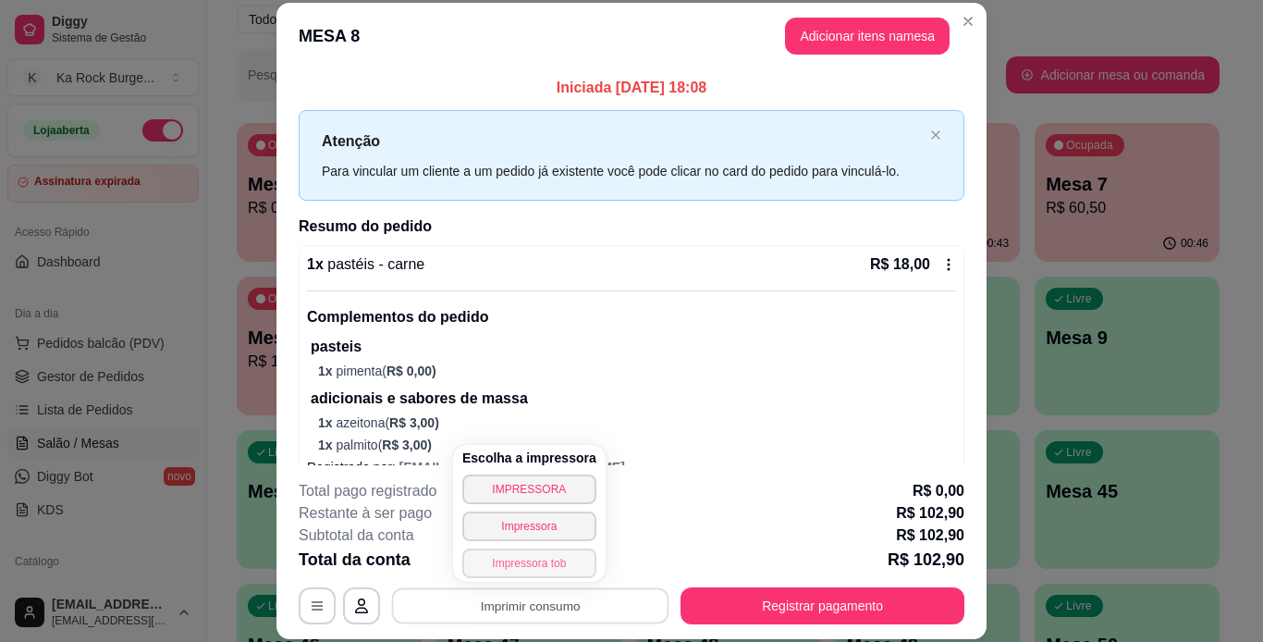
click at [542, 563] on button "Impressora tob" at bounding box center [529, 563] width 134 height 30
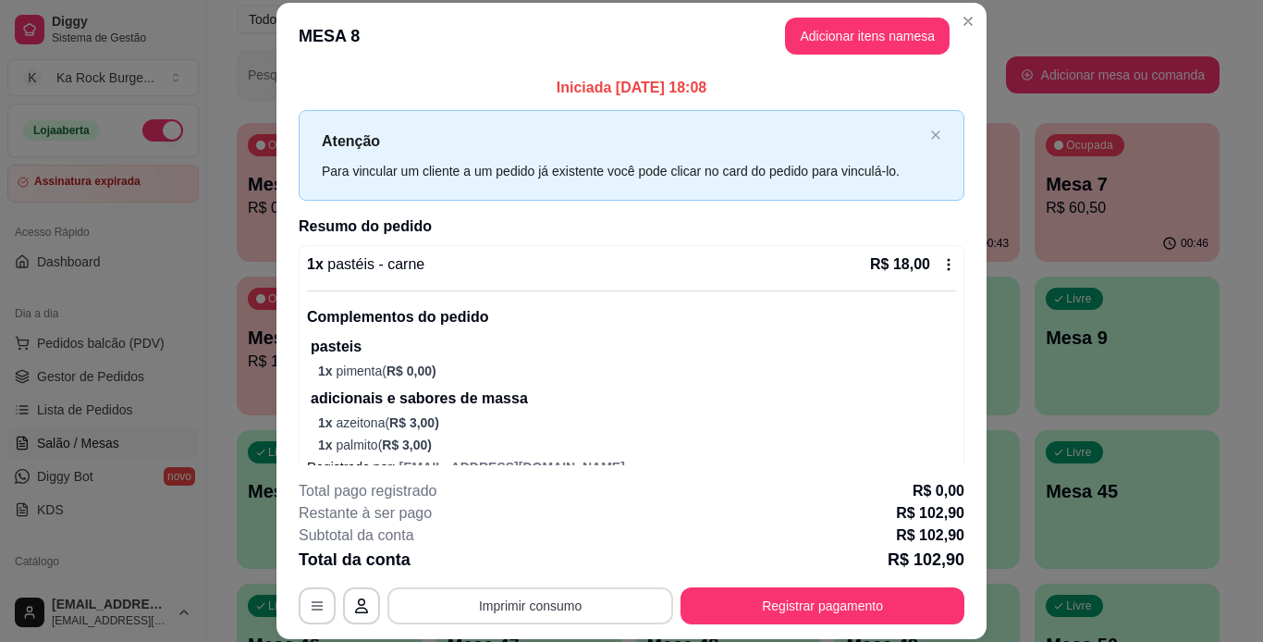
click at [551, 603] on button "Imprimir consumo" at bounding box center [531, 605] width 286 height 37
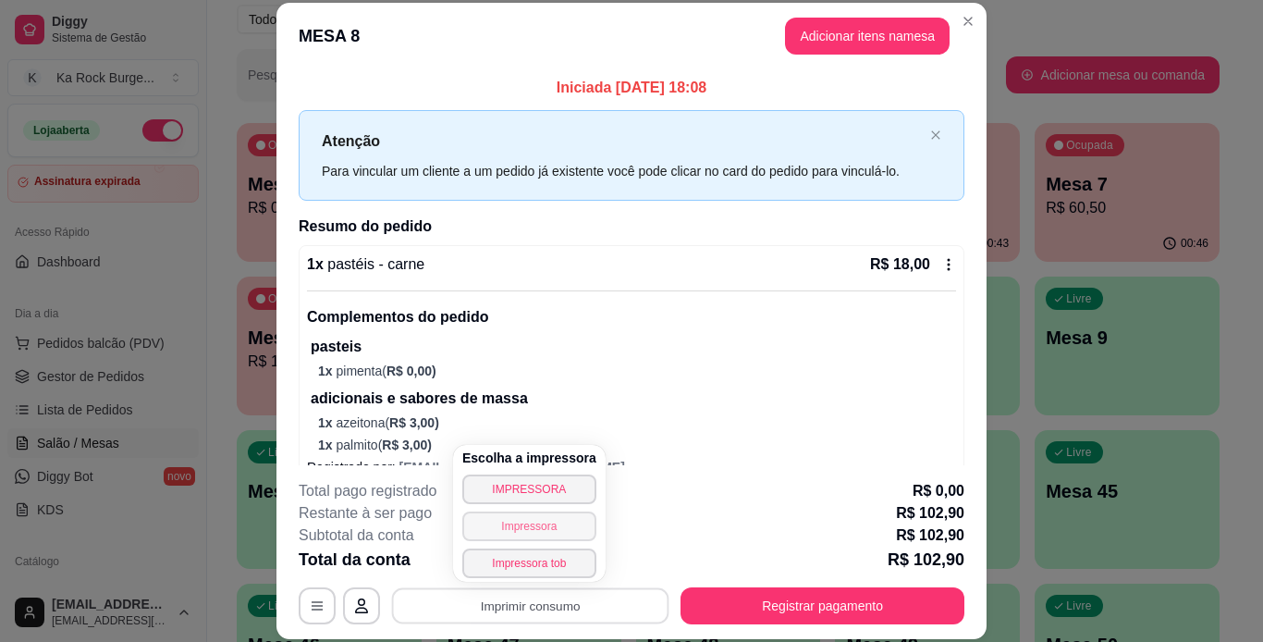
click at [546, 524] on button "Impressora" at bounding box center [529, 526] width 134 height 30
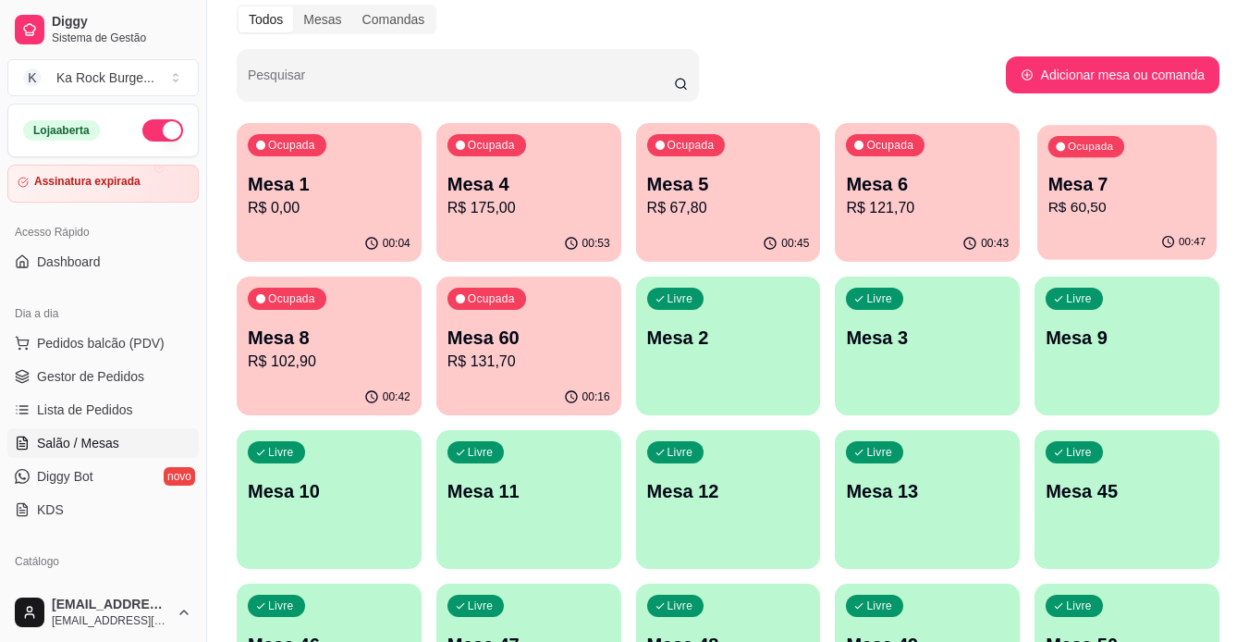
click at [1104, 201] on p "R$ 60,50" at bounding box center [1128, 207] width 158 height 21
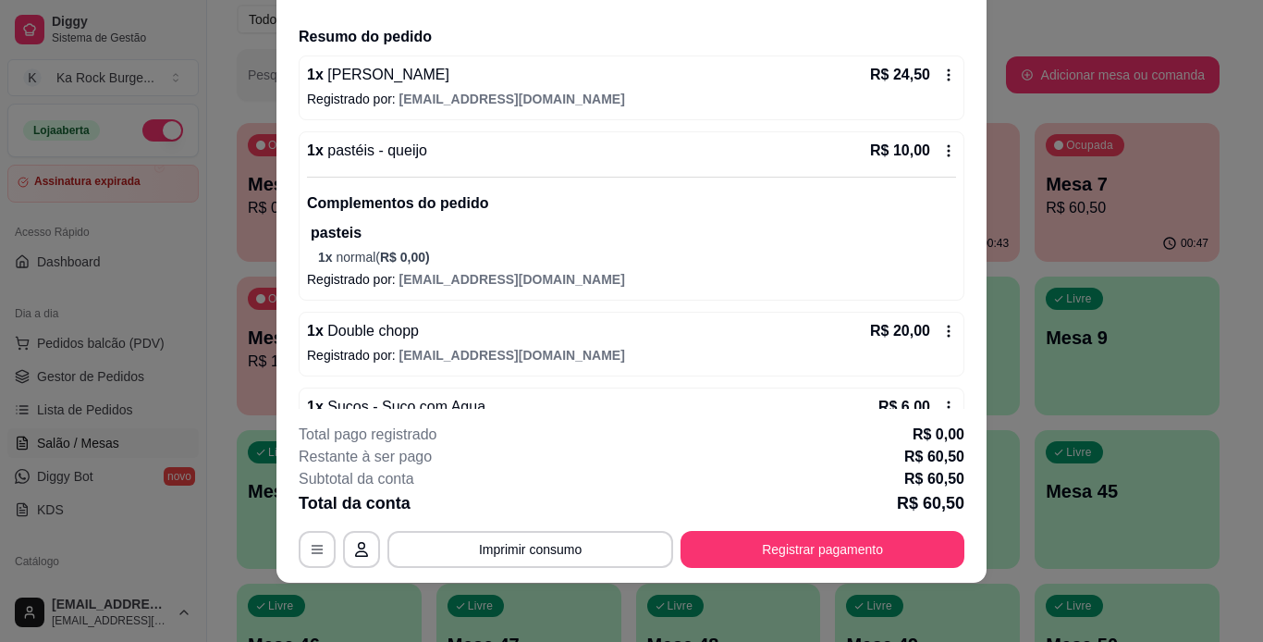
scroll to position [104, 0]
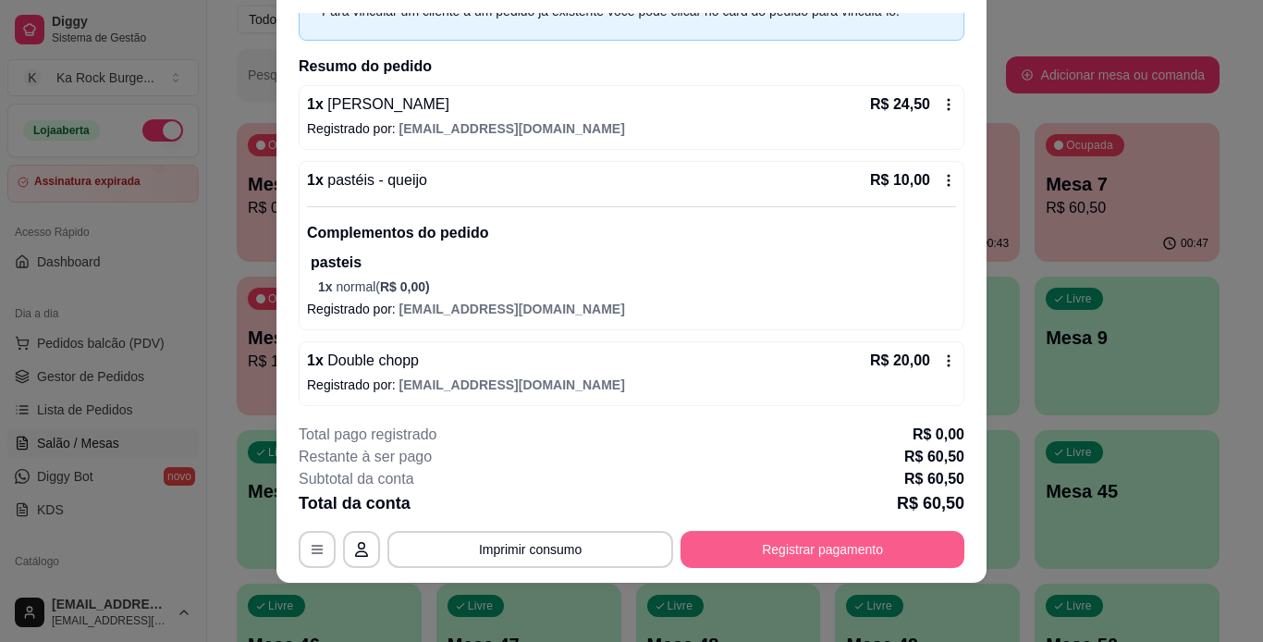
click at [854, 544] on button "Registrar pagamento" at bounding box center [823, 549] width 284 height 37
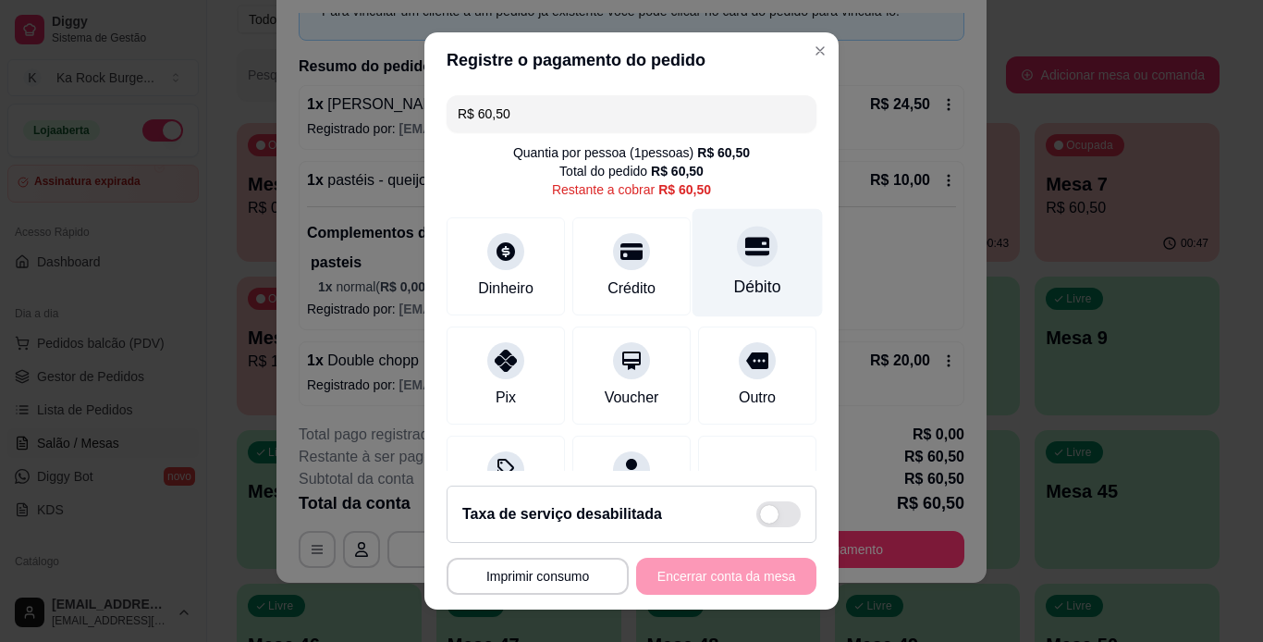
click at [734, 278] on div "Débito" at bounding box center [757, 287] width 47 height 24
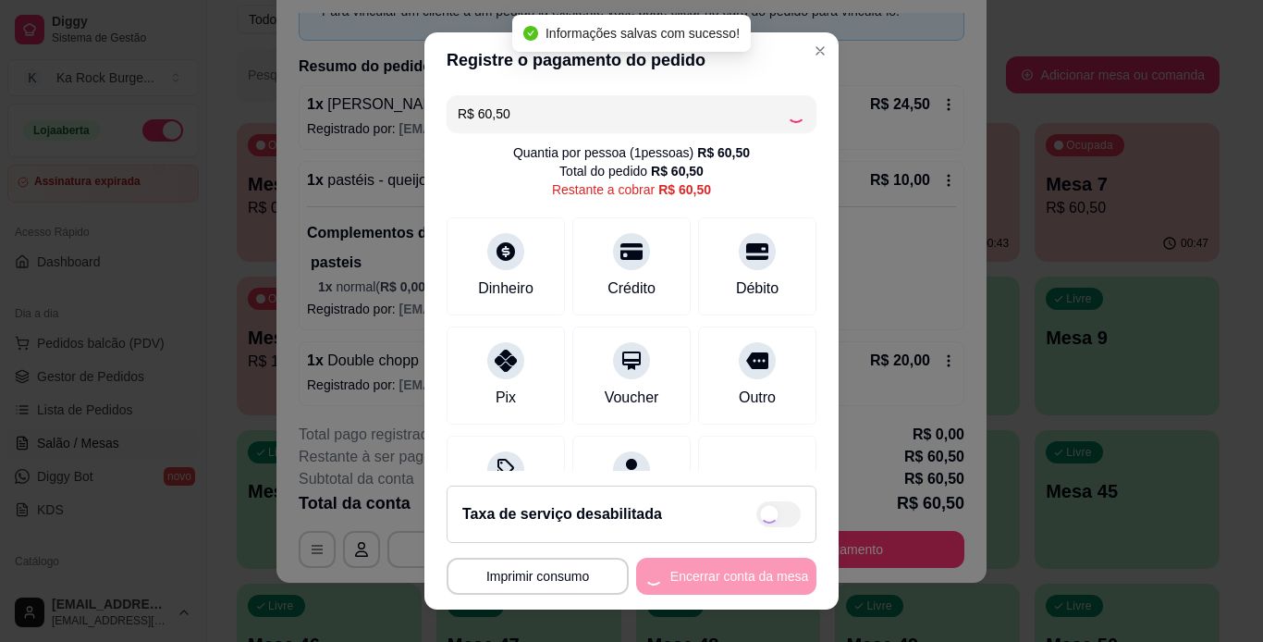
type input "R$ 0,00"
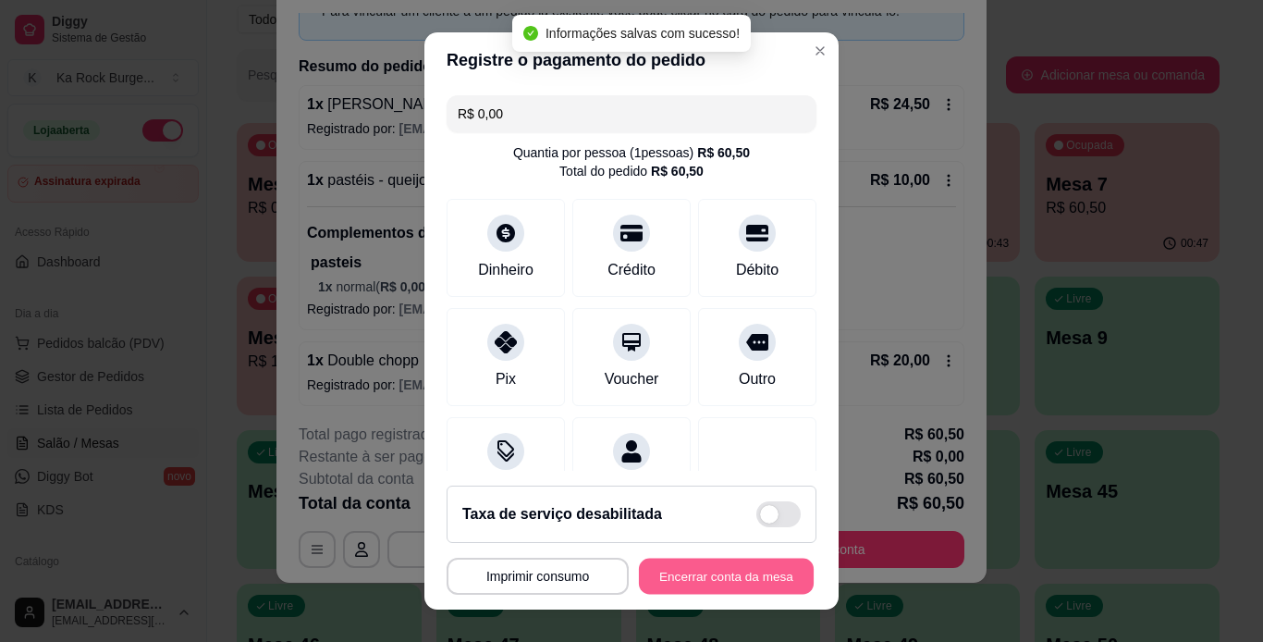
click at [732, 579] on button "Encerrar conta da mesa" at bounding box center [726, 577] width 175 height 36
click at [732, 579] on div "**********" at bounding box center [632, 576] width 370 height 37
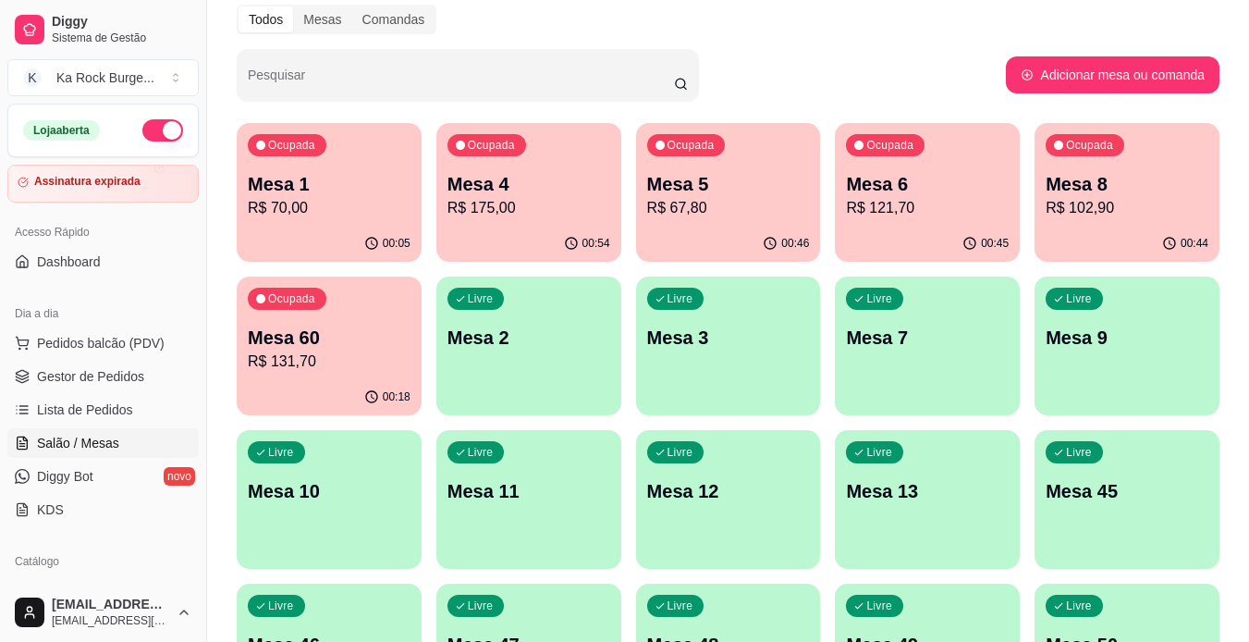
click at [720, 218] on p "R$ 67,80" at bounding box center [728, 208] width 163 height 22
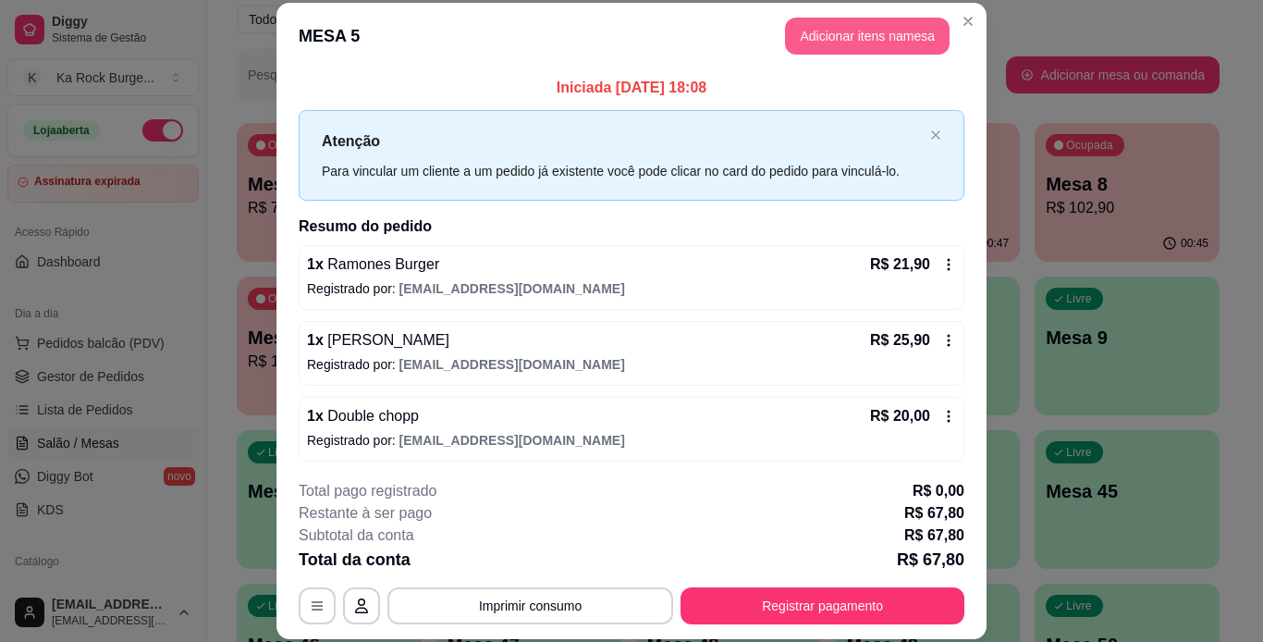
click at [841, 23] on button "Adicionar itens na mesa" at bounding box center [867, 36] width 165 height 37
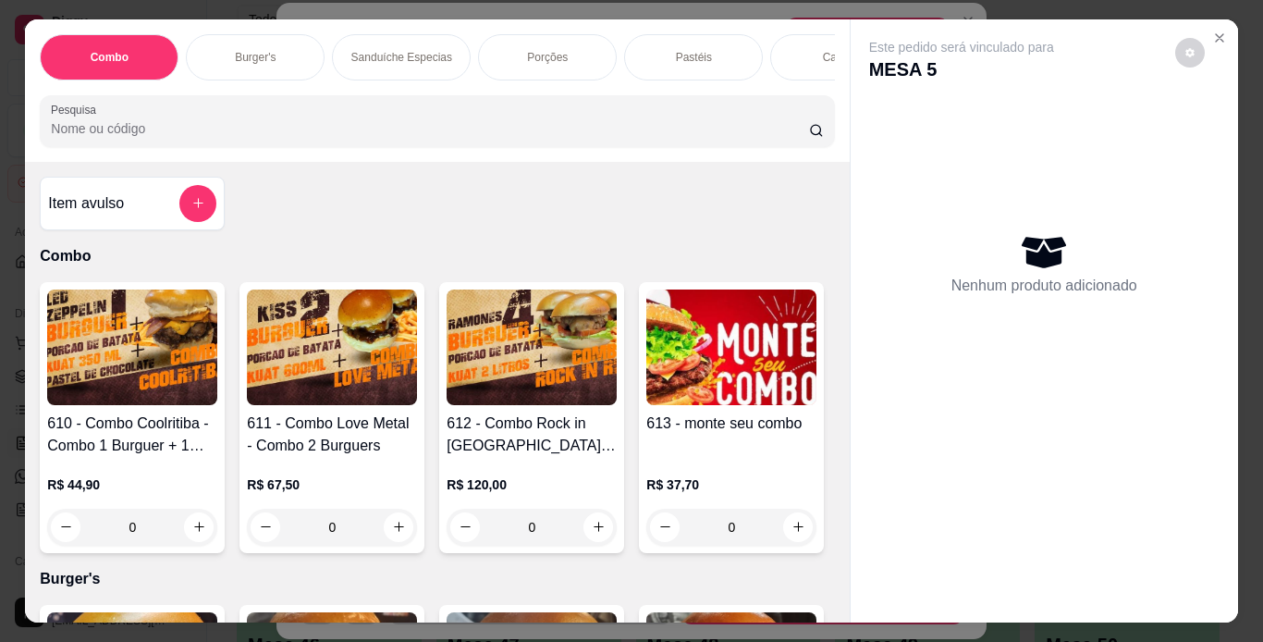
click at [560, 62] on div "Porções" at bounding box center [547, 57] width 139 height 46
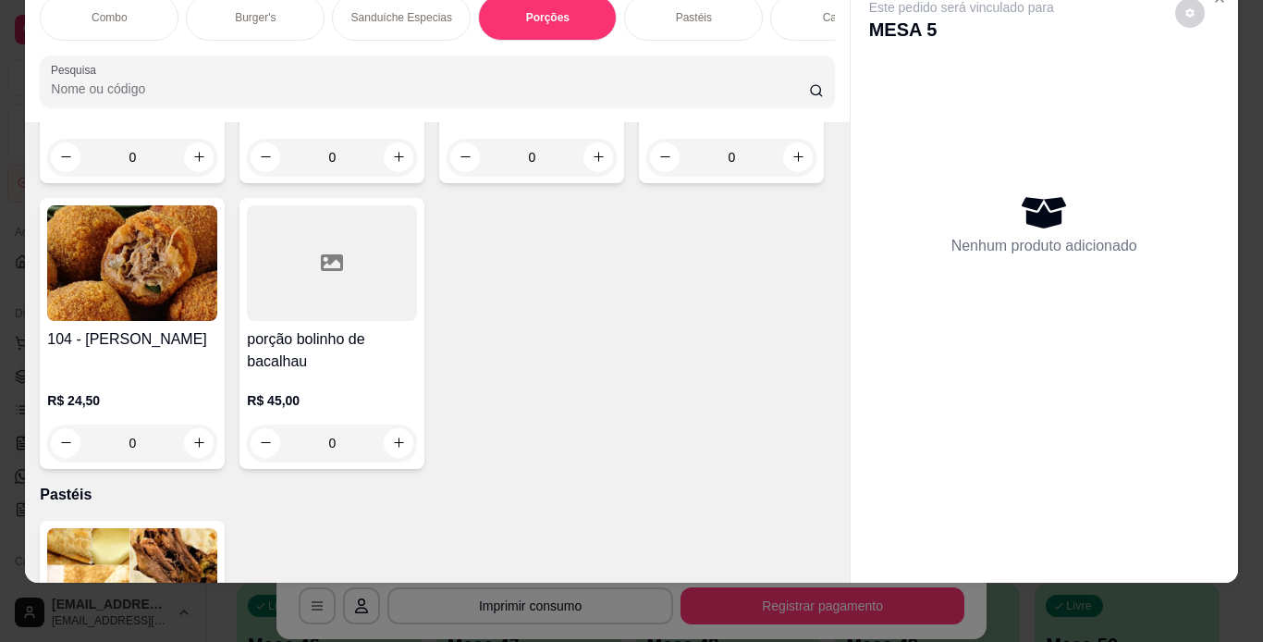
scroll to position [4371, 0]
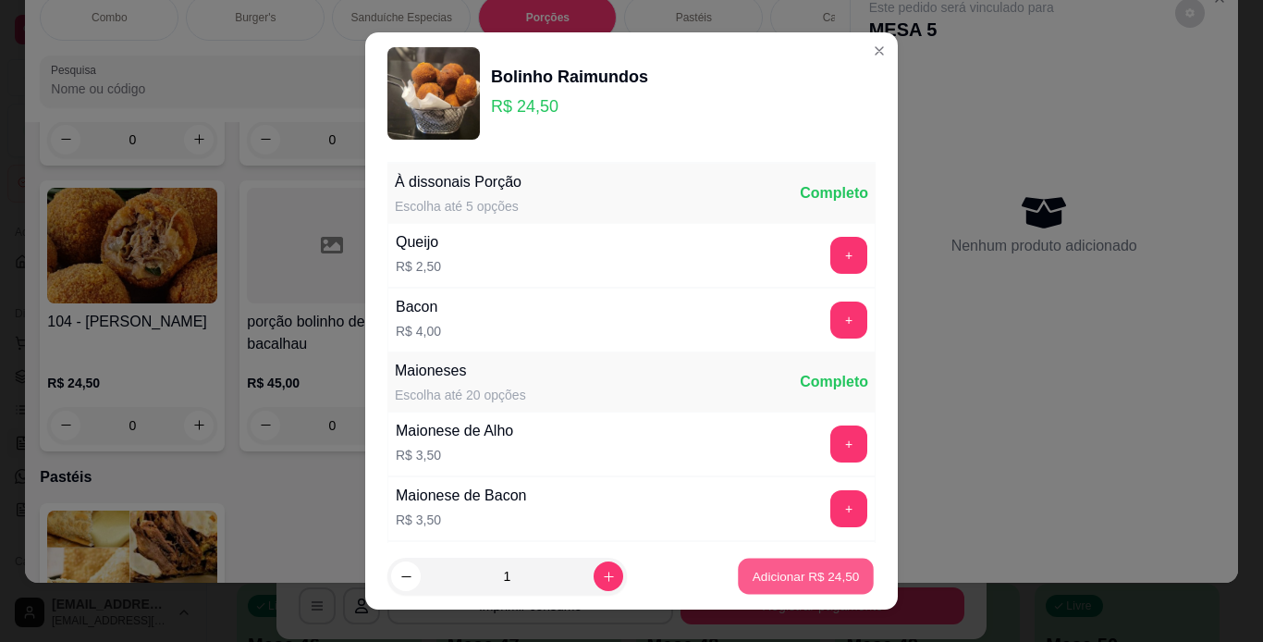
click at [744, 564] on button "Adicionar R$ 24,50" at bounding box center [806, 577] width 136 height 36
type input "1"
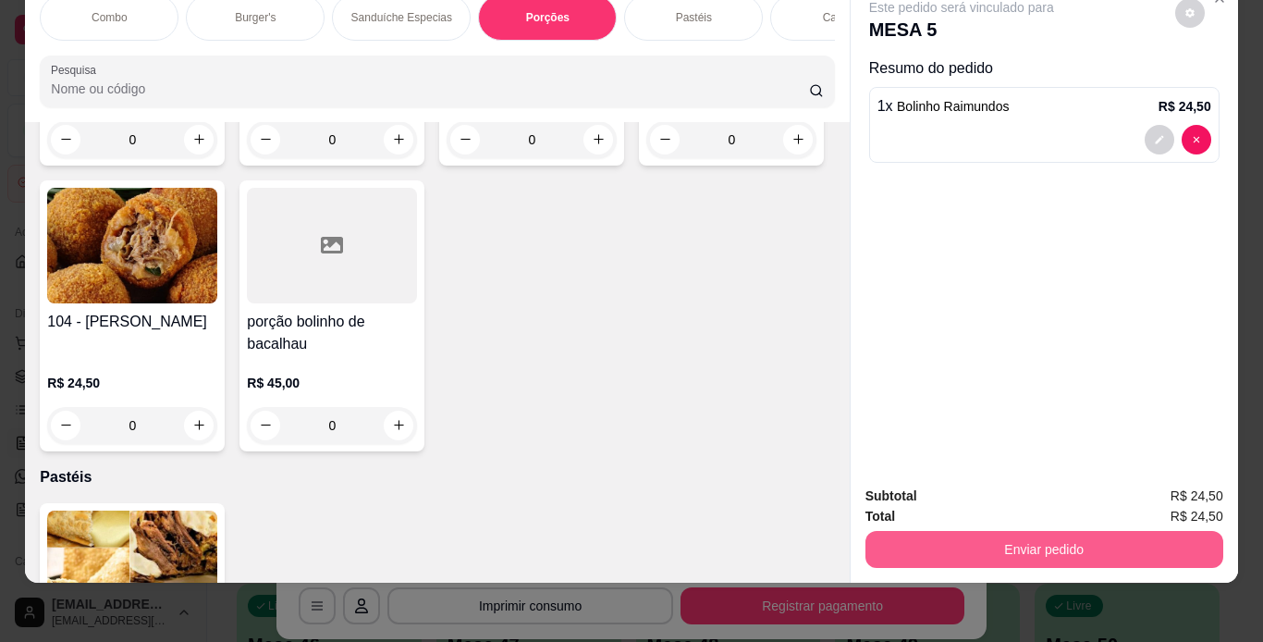
click at [905, 539] on button "Enviar pedido" at bounding box center [1045, 549] width 358 height 37
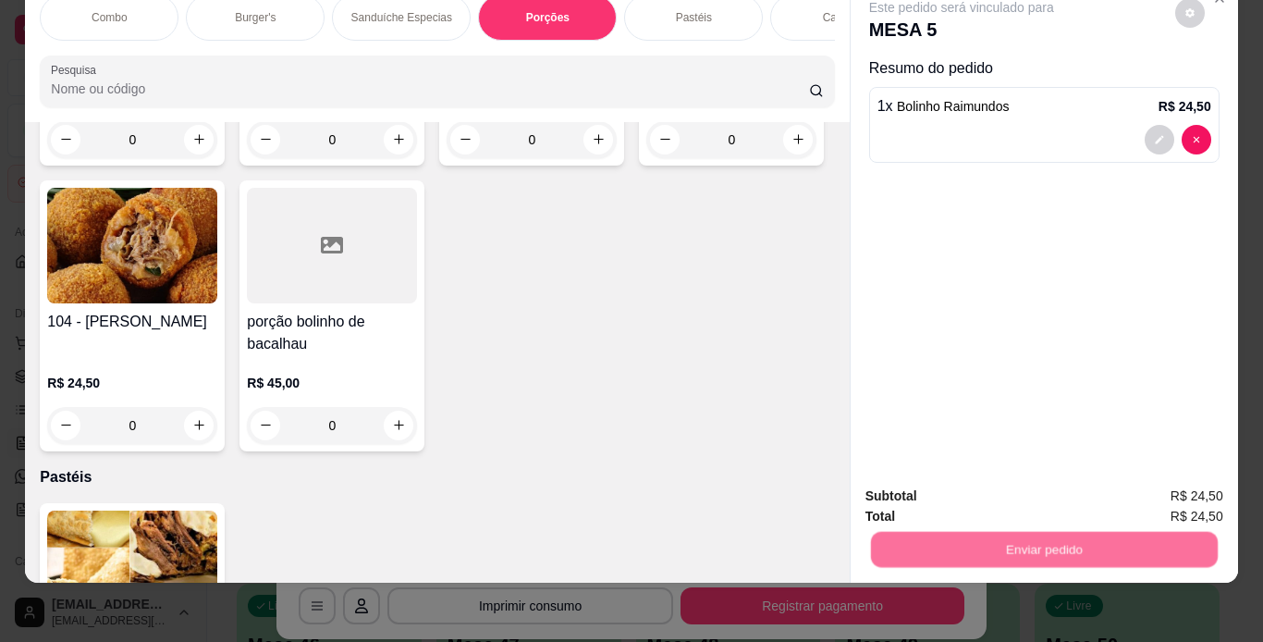
click at [911, 490] on button "Não registrar e enviar pedido" at bounding box center [983, 490] width 192 height 35
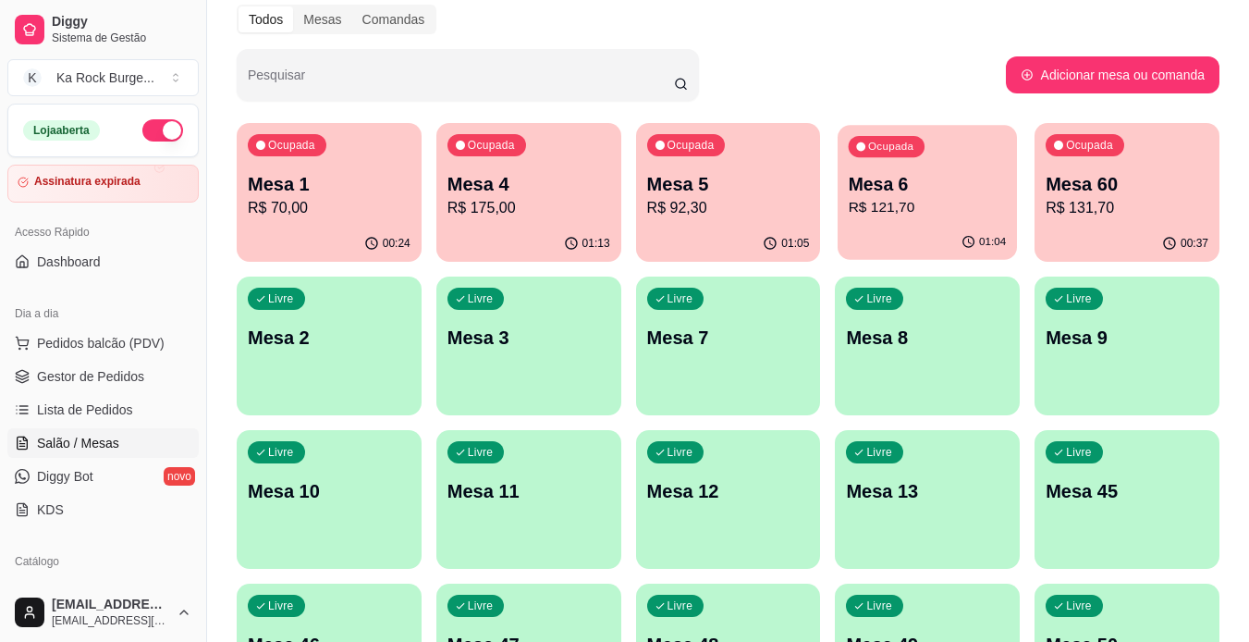
click at [911, 176] on p "Mesa 6" at bounding box center [928, 184] width 158 height 25
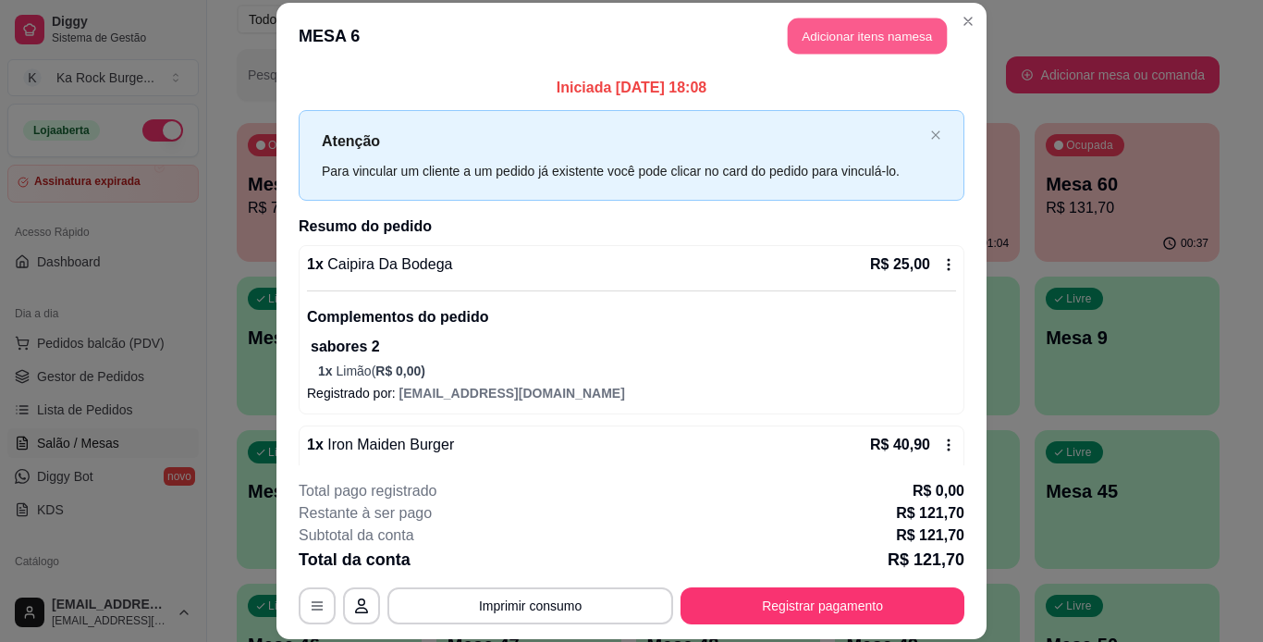
click at [810, 43] on button "Adicionar itens na mesa" at bounding box center [867, 36] width 159 height 36
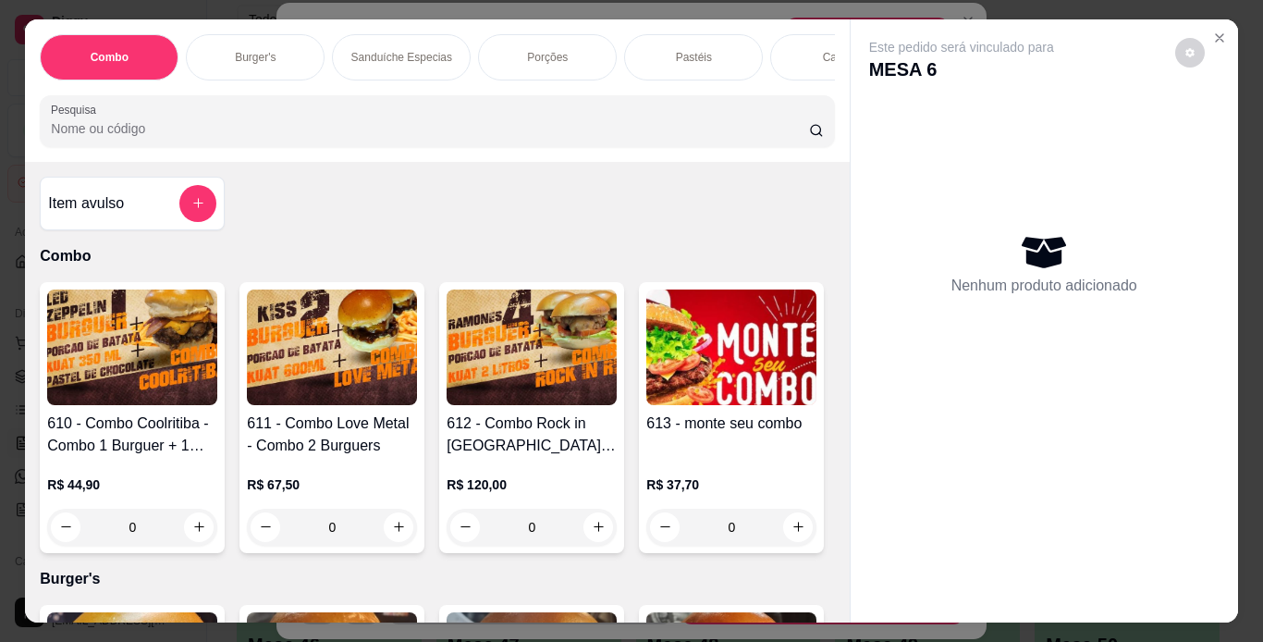
scroll to position [0, 695]
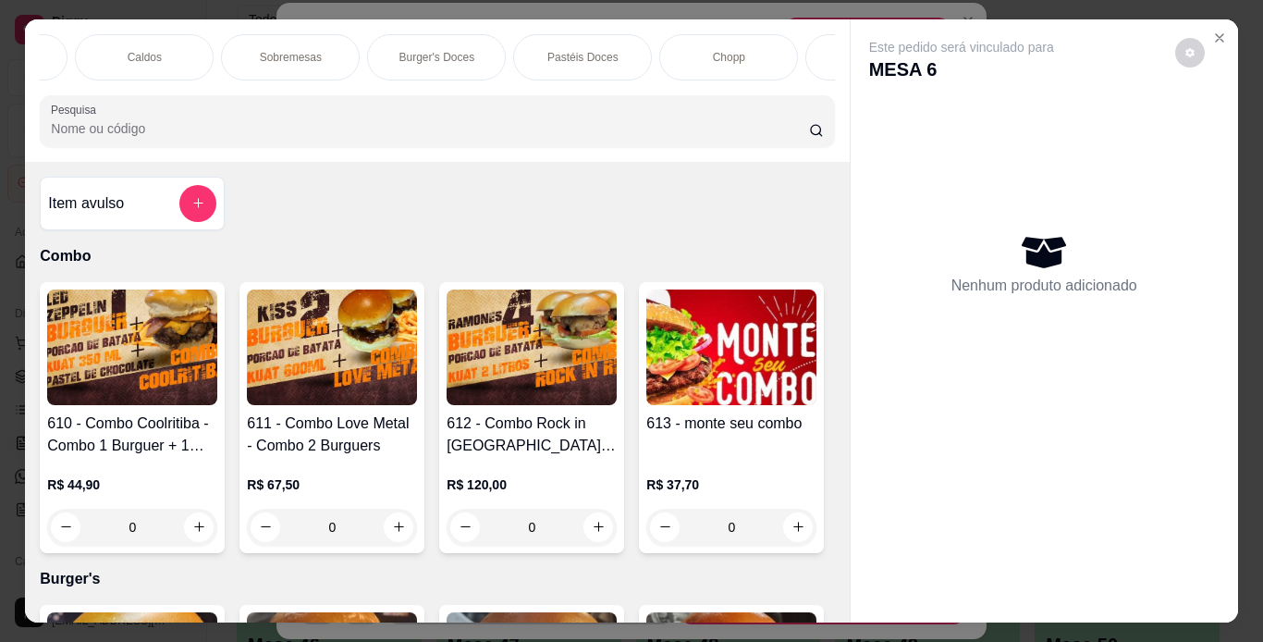
click at [809, 44] on div "Cervejas" at bounding box center [875, 57] width 139 height 46
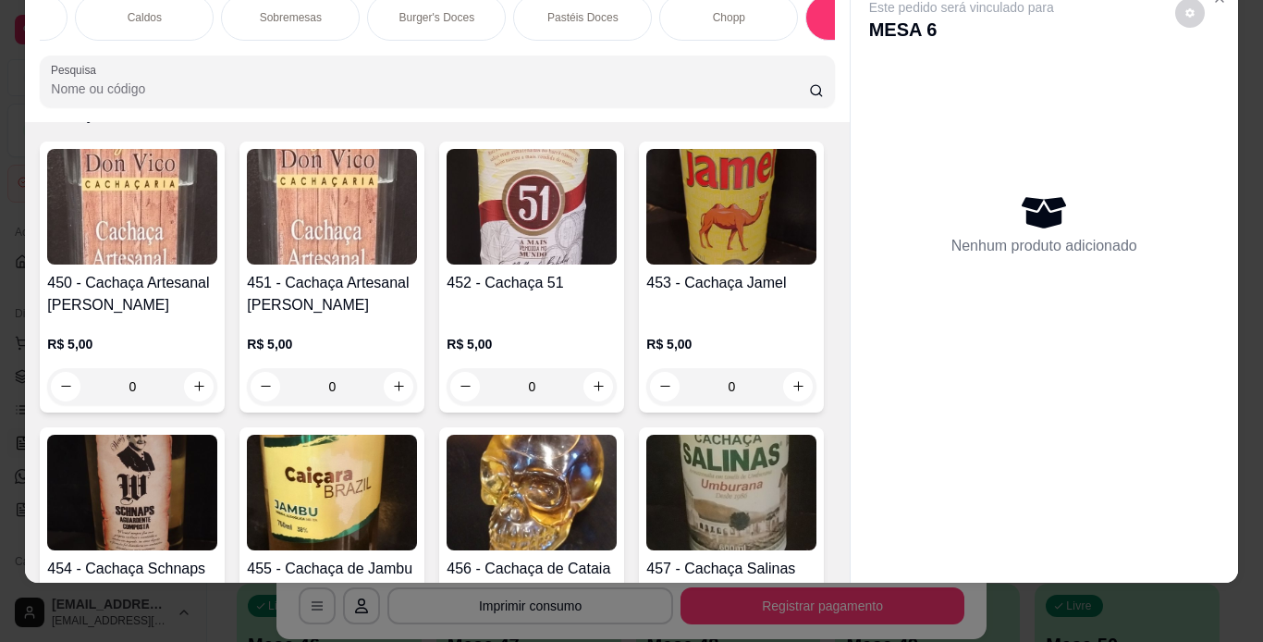
scroll to position [12129, 0]
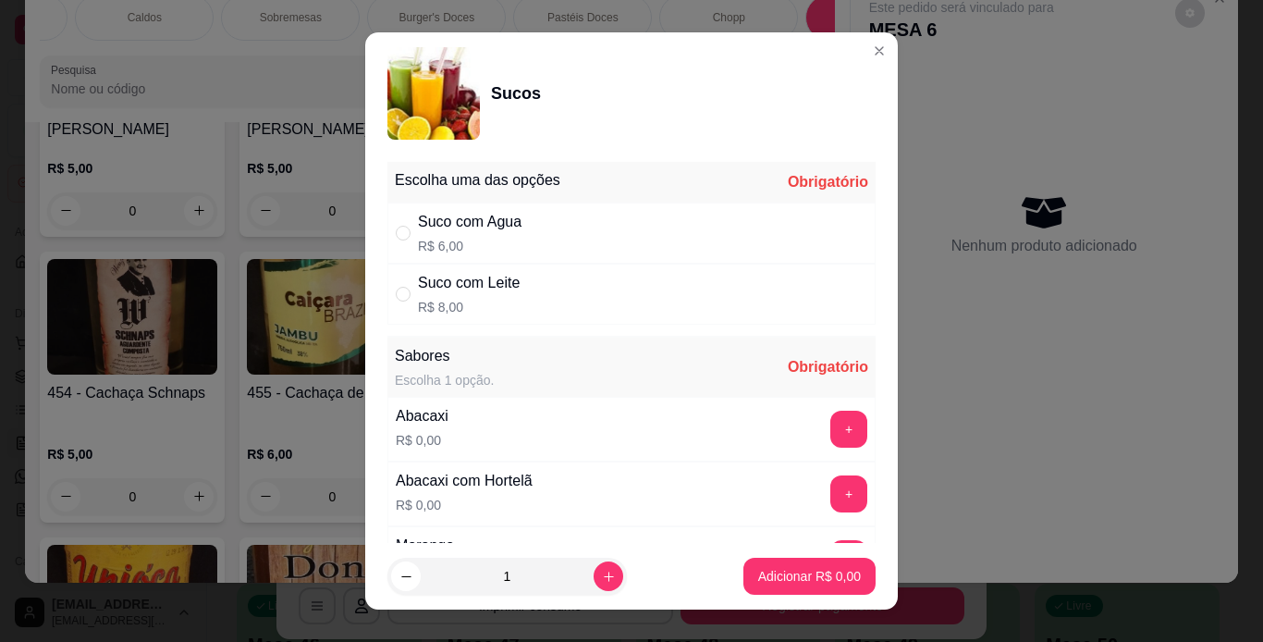
click at [462, 234] on div "Suco com Agua R$ 6,00" at bounding box center [470, 233] width 104 height 44
radio input "true"
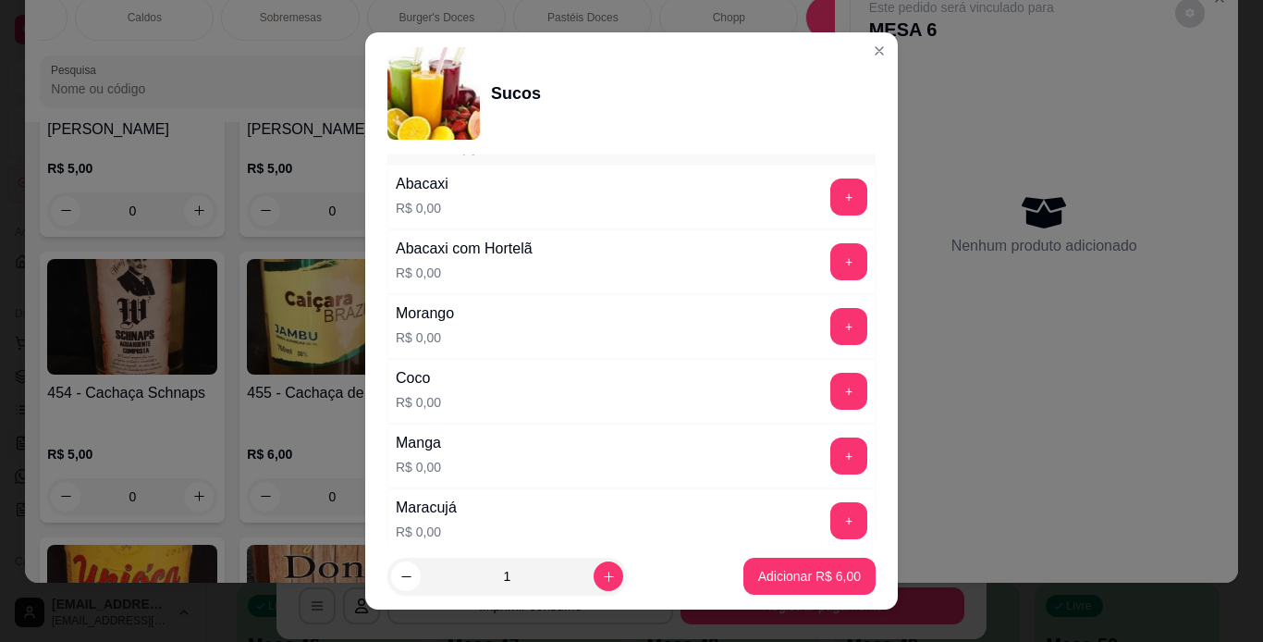
scroll to position [277, 0]
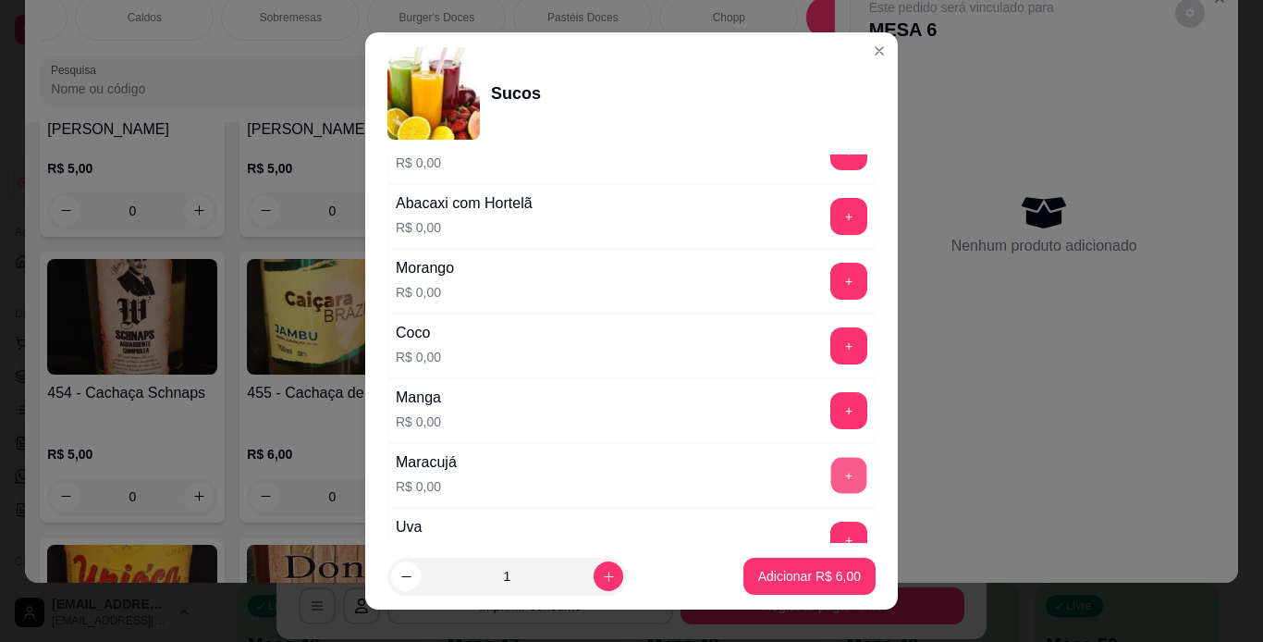
click at [831, 476] on button "+" at bounding box center [849, 475] width 36 height 36
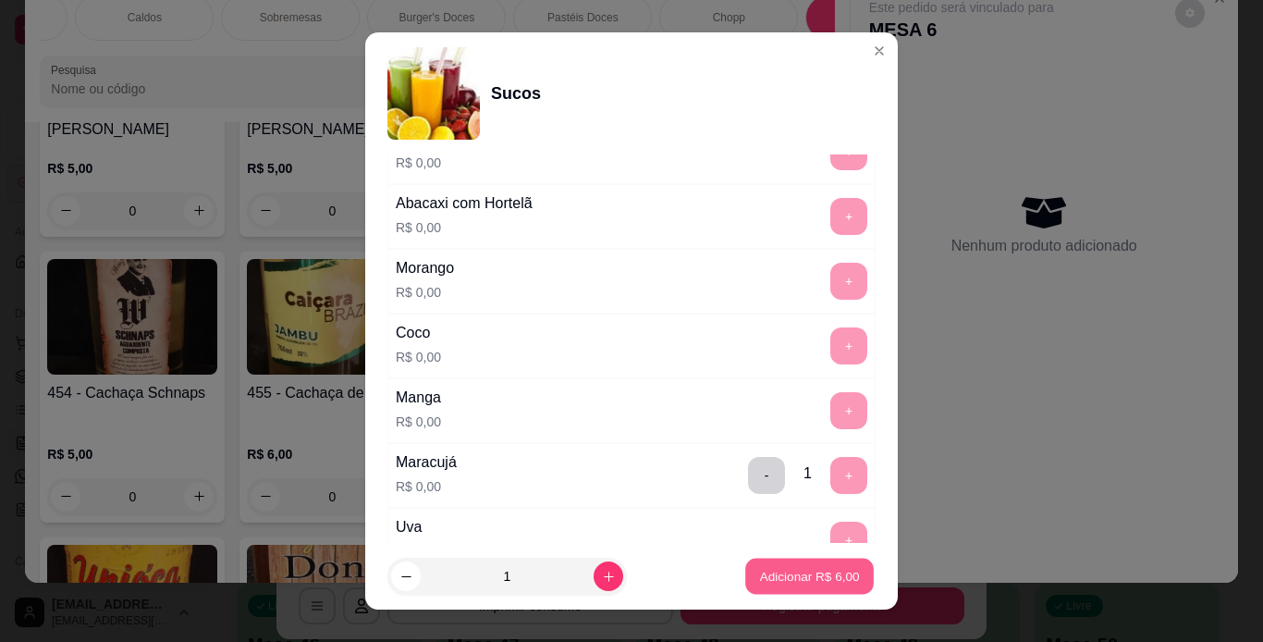
click at [817, 579] on p "Adicionar R$ 6,00" at bounding box center [809, 577] width 100 height 18
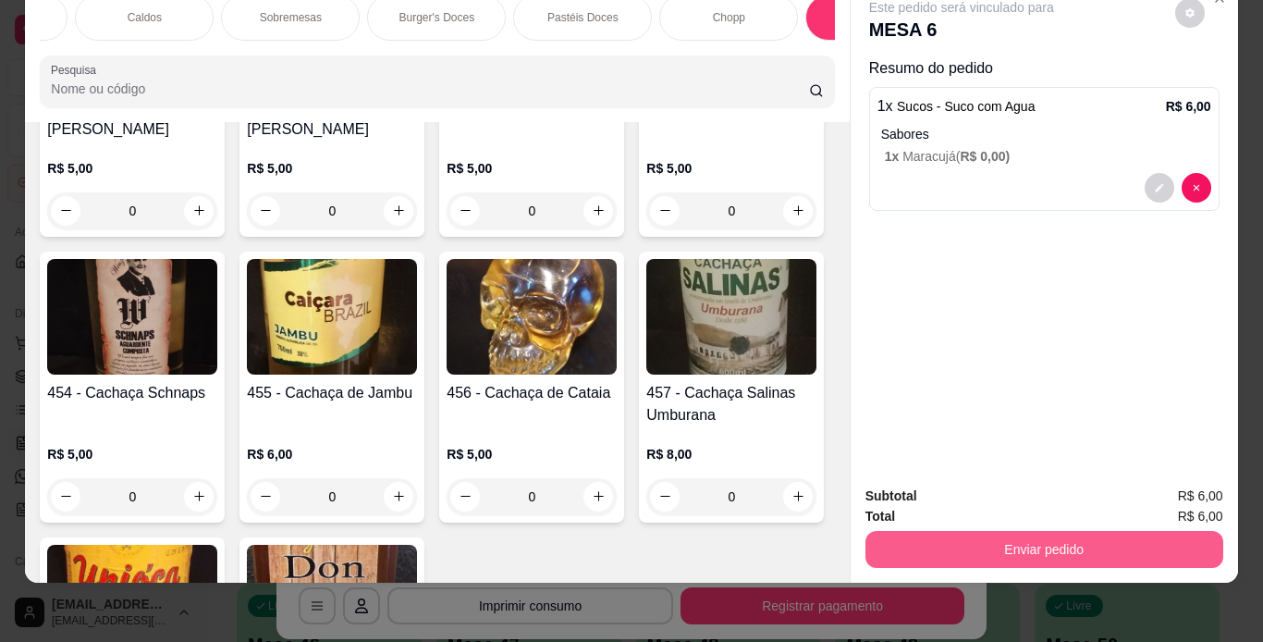
click at [981, 531] on button "Enviar pedido" at bounding box center [1045, 549] width 358 height 37
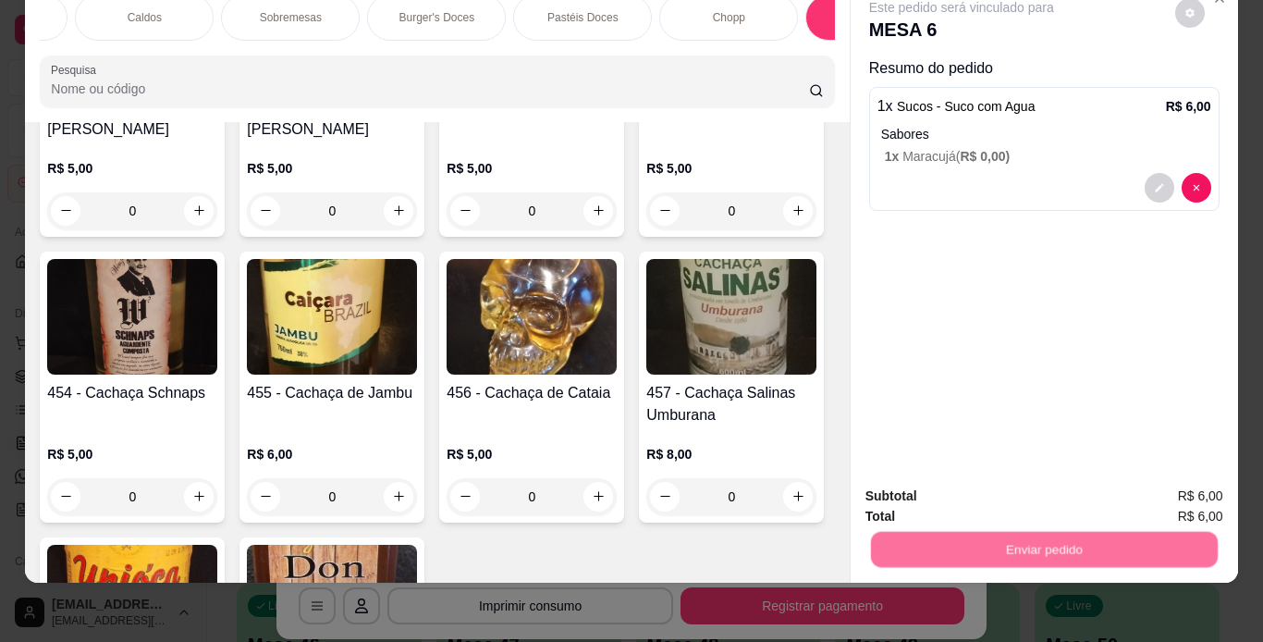
click at [981, 502] on button "Não registrar e enviar pedido" at bounding box center [983, 490] width 187 height 34
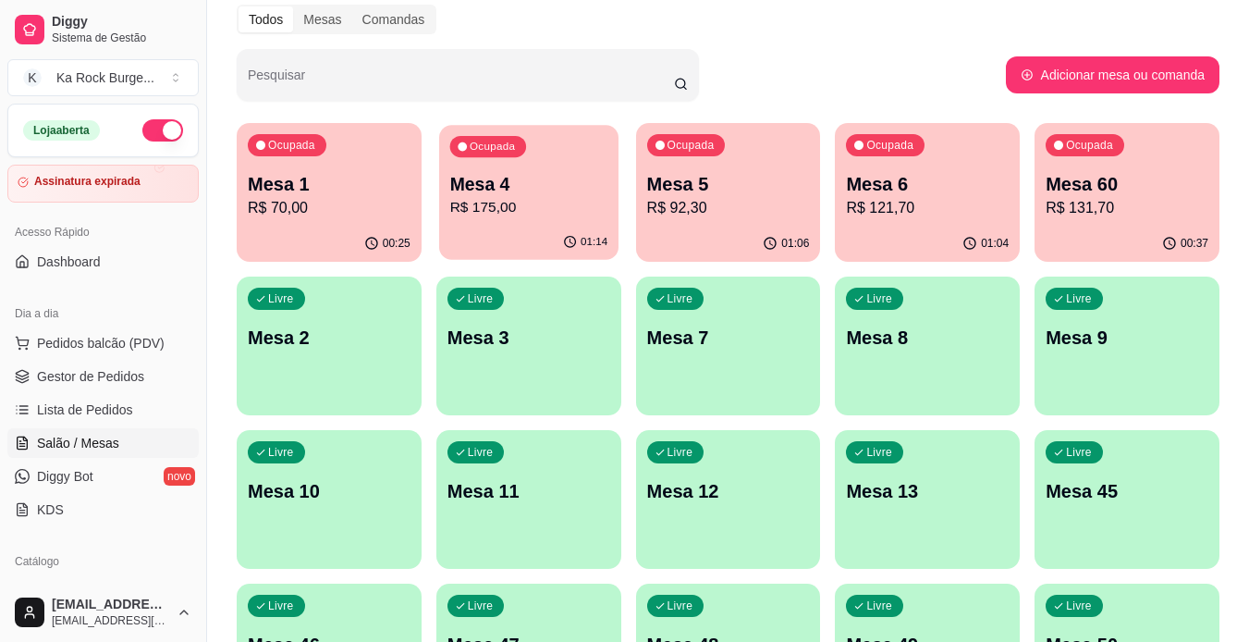
click at [544, 177] on p "Mesa 4" at bounding box center [528, 184] width 158 height 25
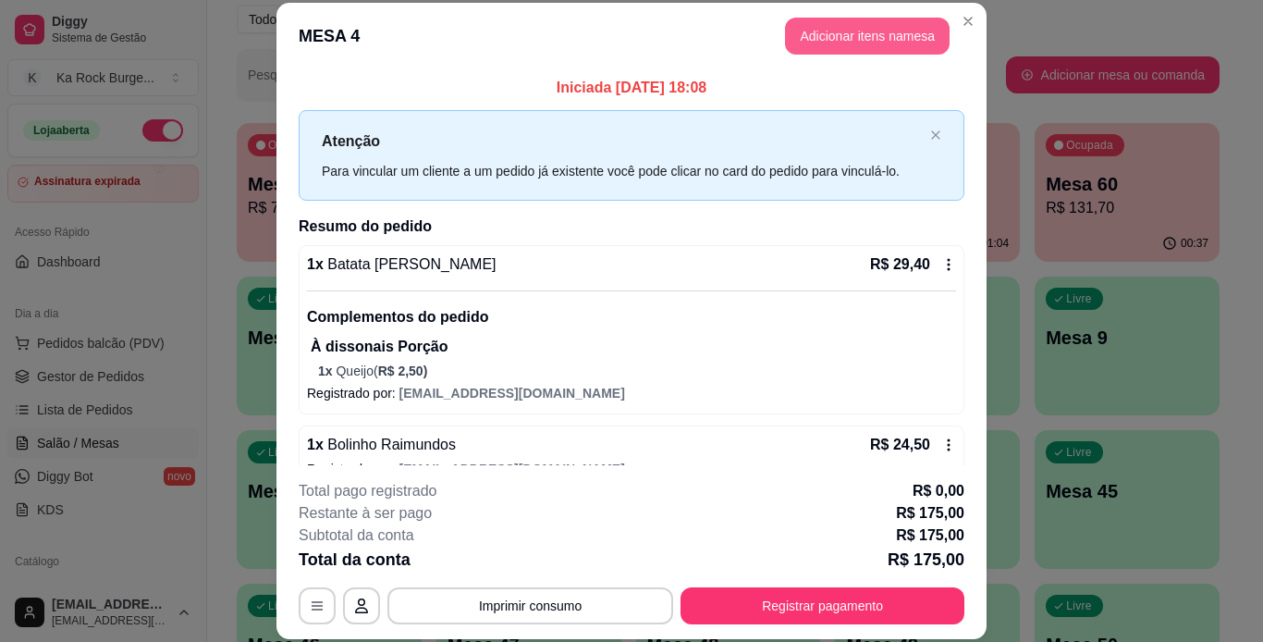
click at [846, 54] on button "Adicionar itens na mesa" at bounding box center [867, 36] width 165 height 37
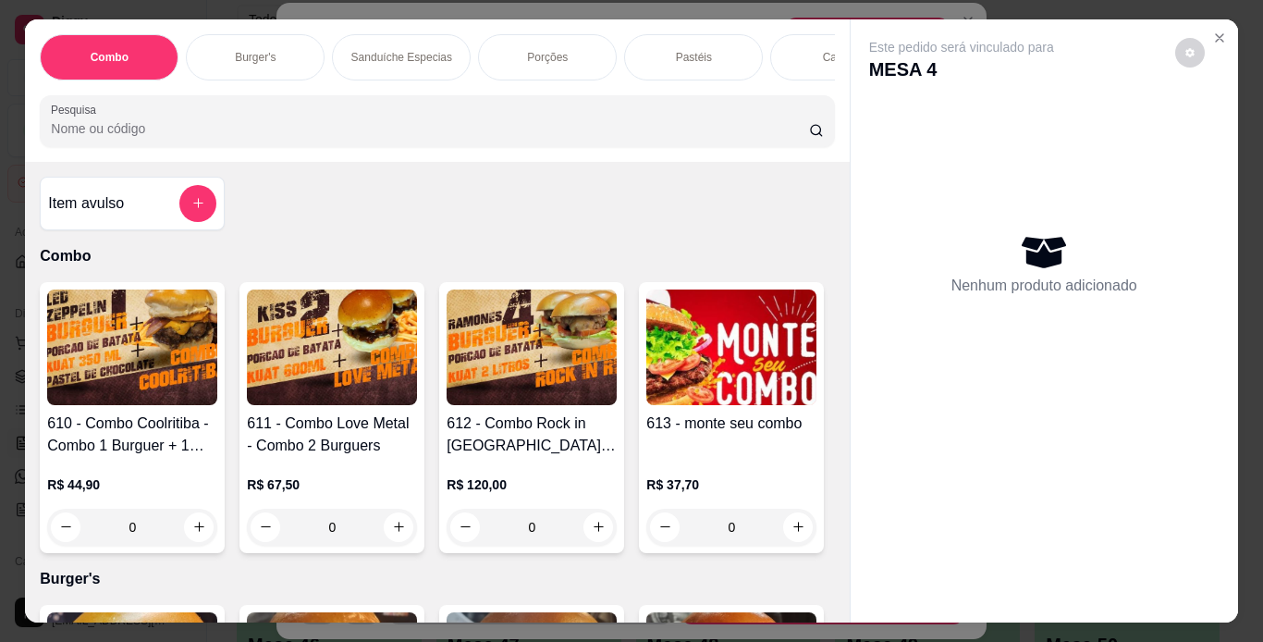
click at [252, 38] on div "Burger's" at bounding box center [255, 57] width 139 height 46
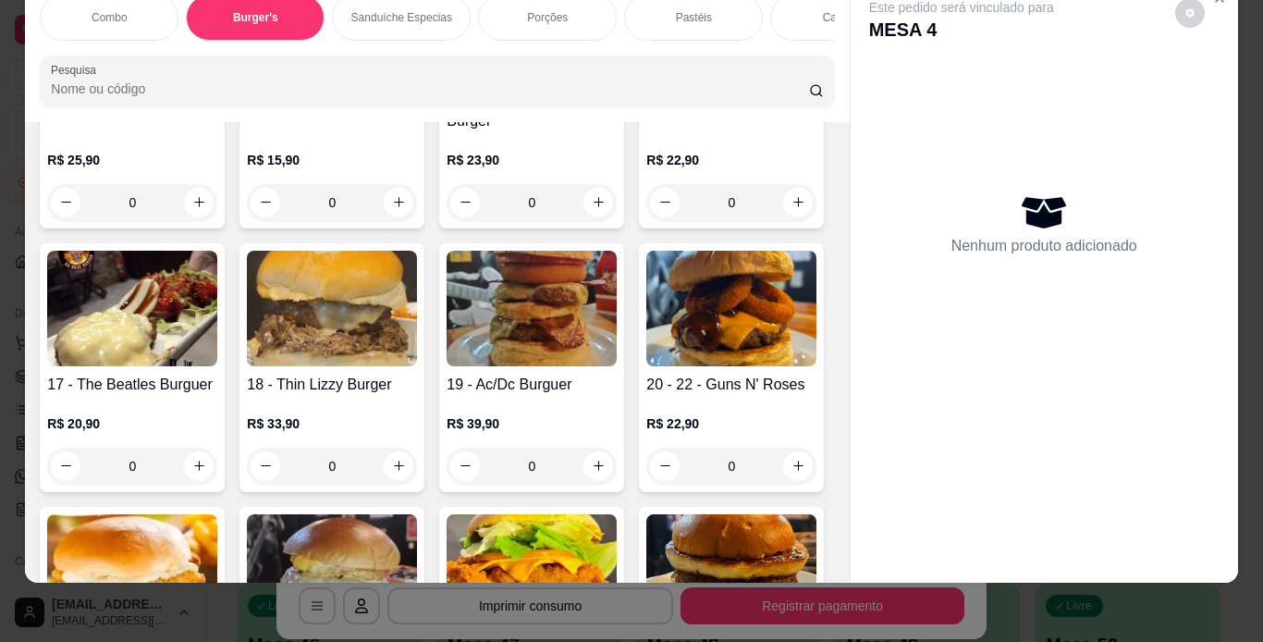
scroll to position [1409, 0]
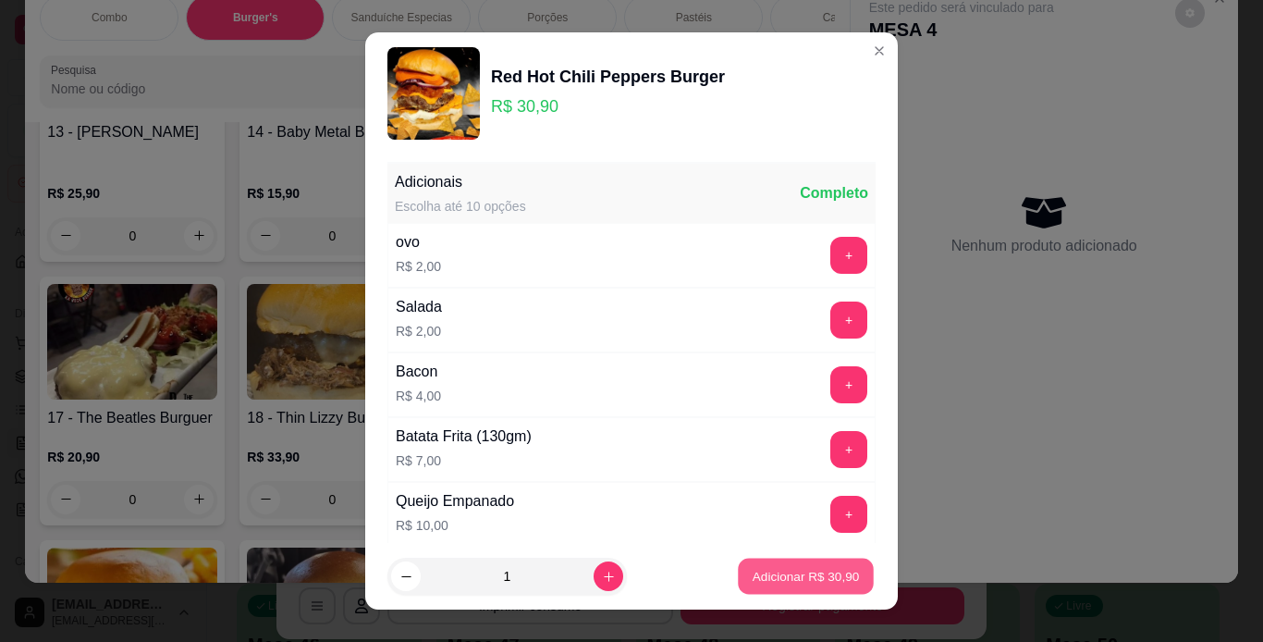
click at [800, 572] on p "Adicionar R$ 30,90" at bounding box center [806, 577] width 107 height 18
type input "1"
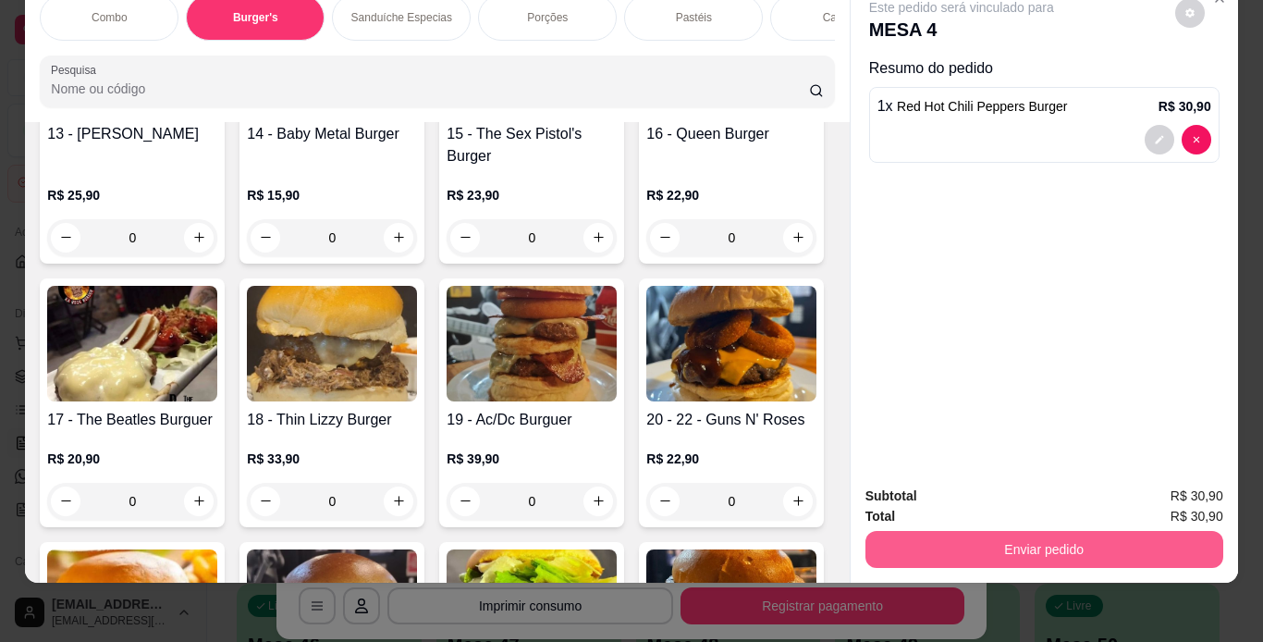
click at [1004, 531] on button "Enviar pedido" at bounding box center [1045, 549] width 358 height 37
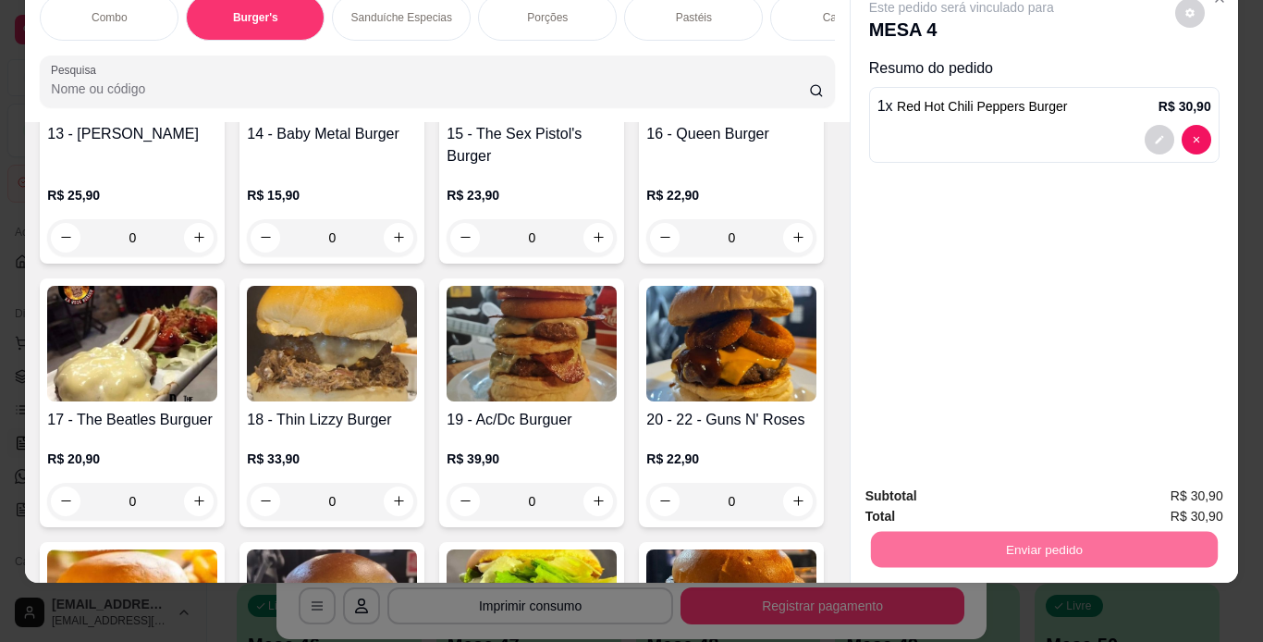
click at [1001, 486] on button "Não registrar e enviar pedido" at bounding box center [983, 490] width 192 height 35
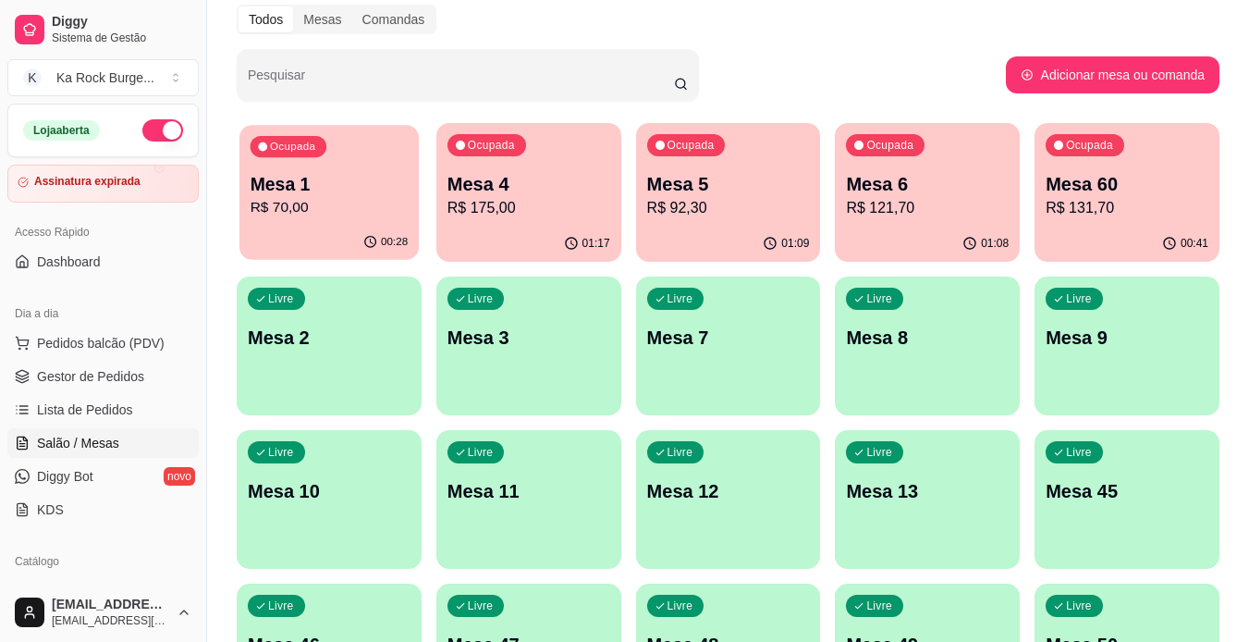
click at [348, 200] on p "R$ 70,00" at bounding box center [330, 207] width 158 height 21
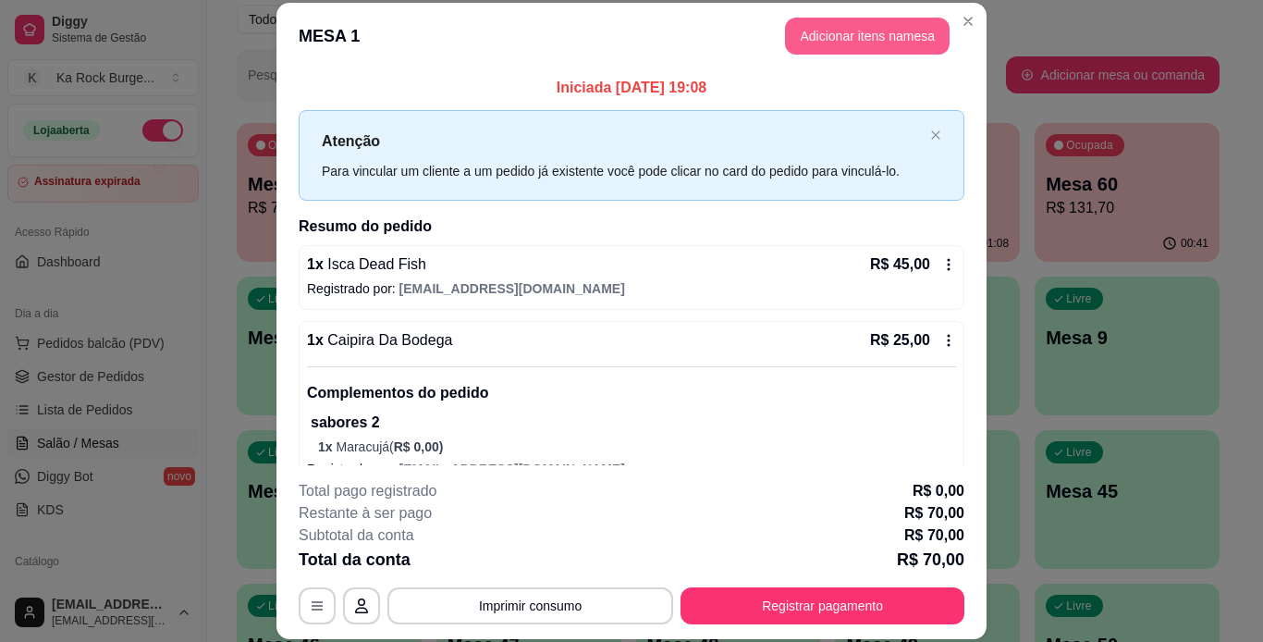
click at [898, 20] on button "Adicionar itens na mesa" at bounding box center [867, 36] width 165 height 37
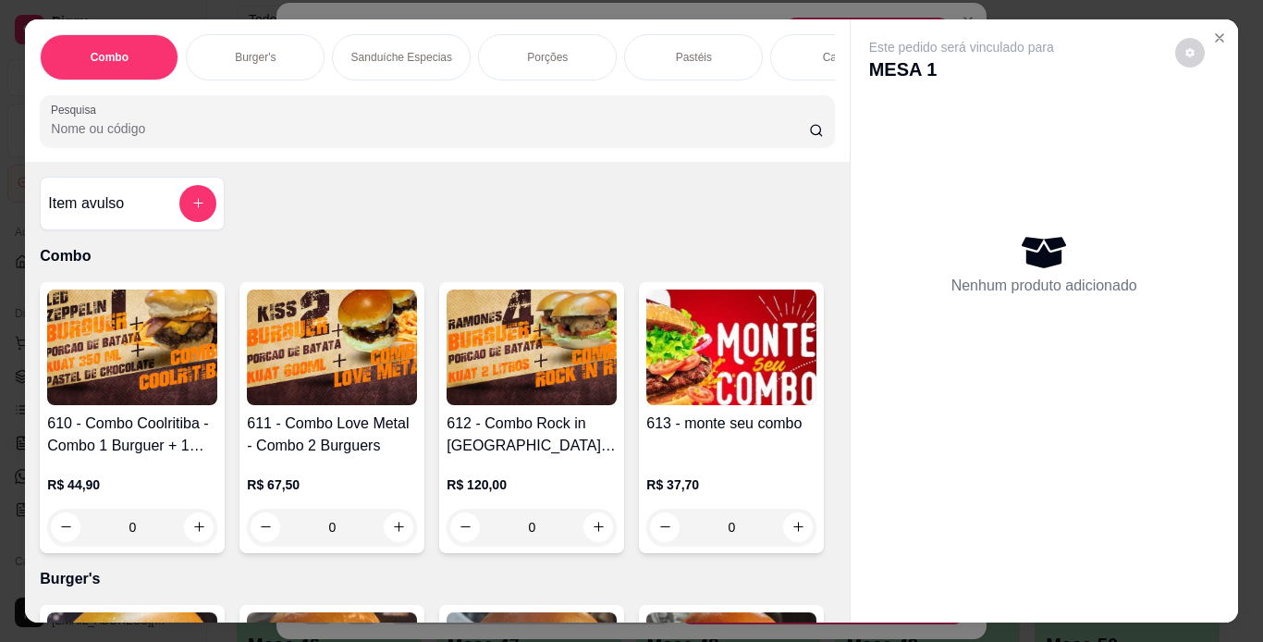
click at [355, 71] on div "Sanduíche Especias" at bounding box center [401, 57] width 139 height 46
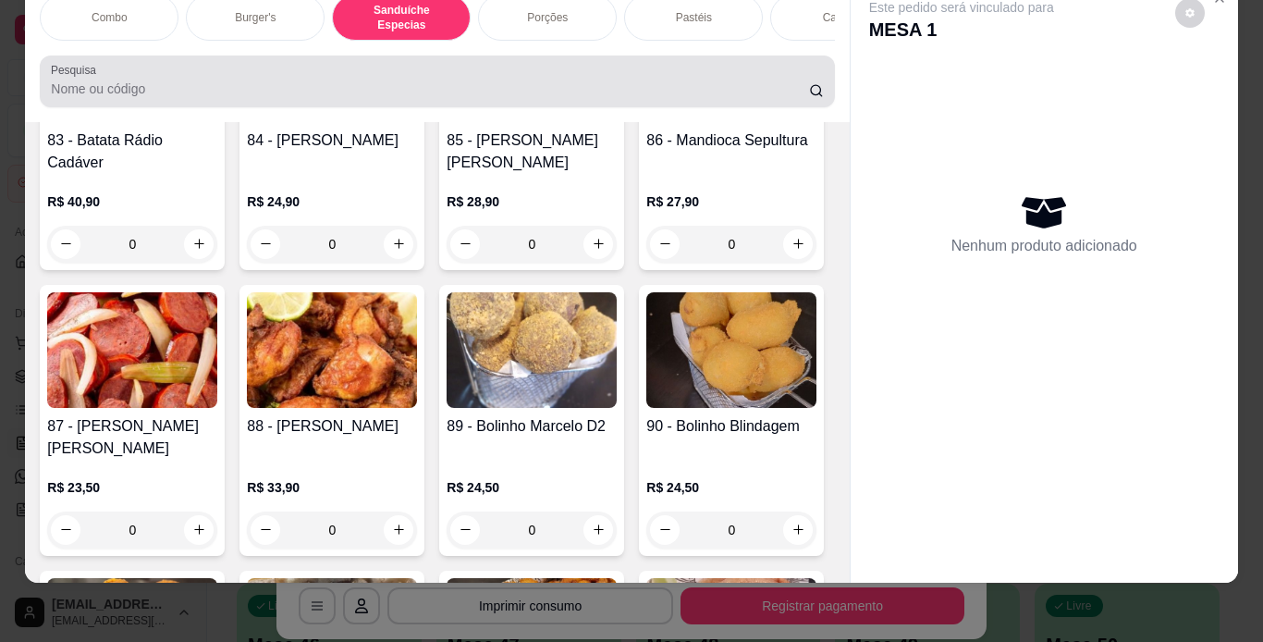
scroll to position [0, 0]
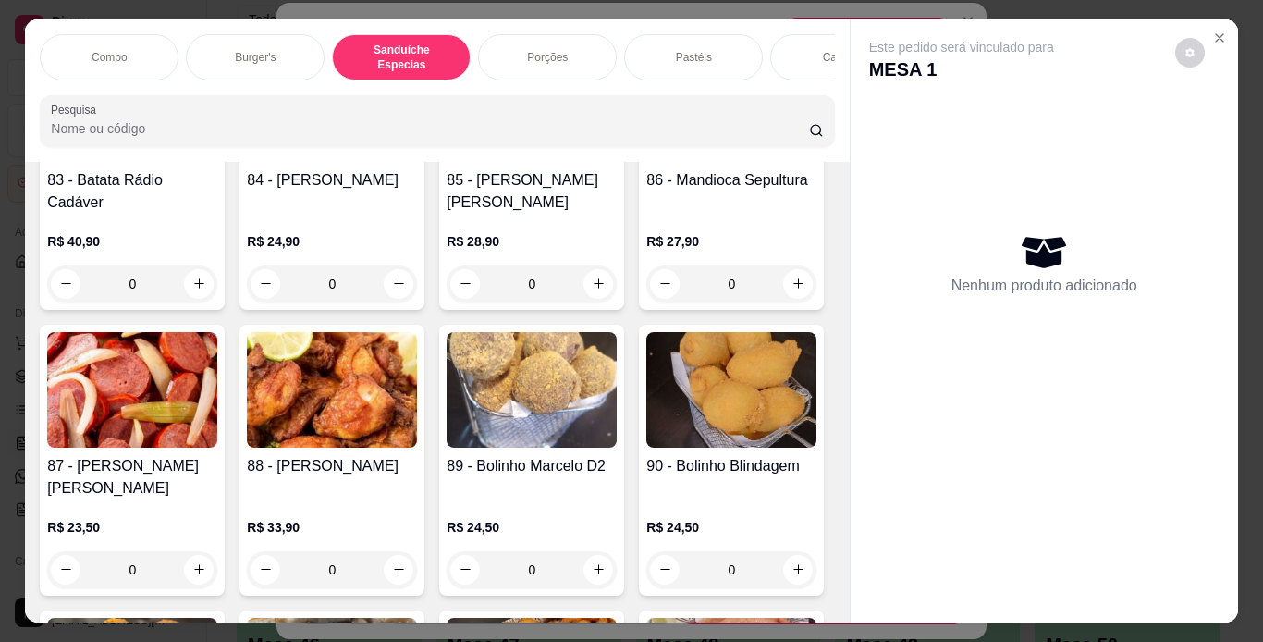
click at [437, 80] on div "Combo Burger's Sanduíche Especias Porções Pastéis Caldos Sobremesas Burger's Do…" at bounding box center [437, 57] width 794 height 46
click at [416, 89] on div "Combo Burger's Sanduíche Especias Porções Pastéis Caldos Sobremesas Burger's Do…" at bounding box center [437, 90] width 824 height 142
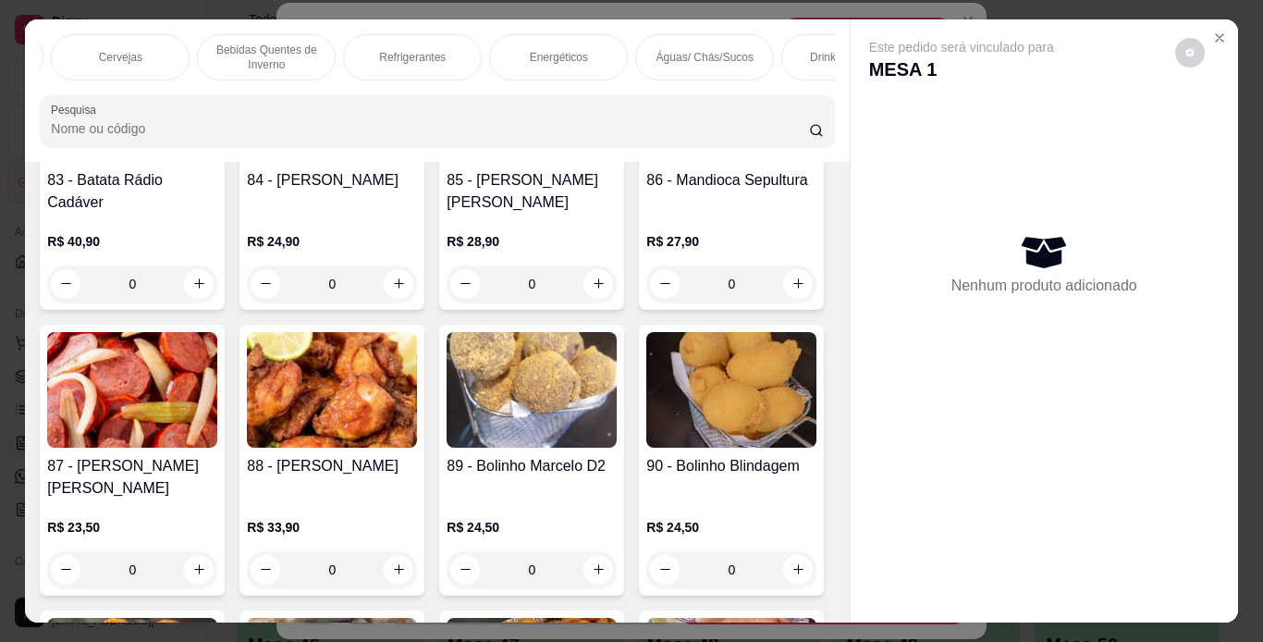
scroll to position [0, 1455]
drag, startPoint x: 665, startPoint y: 39, endPoint x: 450, endPoint y: 275, distance: 318.8
click at [664, 39] on div "Águas/ Chás/Sucos" at bounding box center [700, 57] width 139 height 46
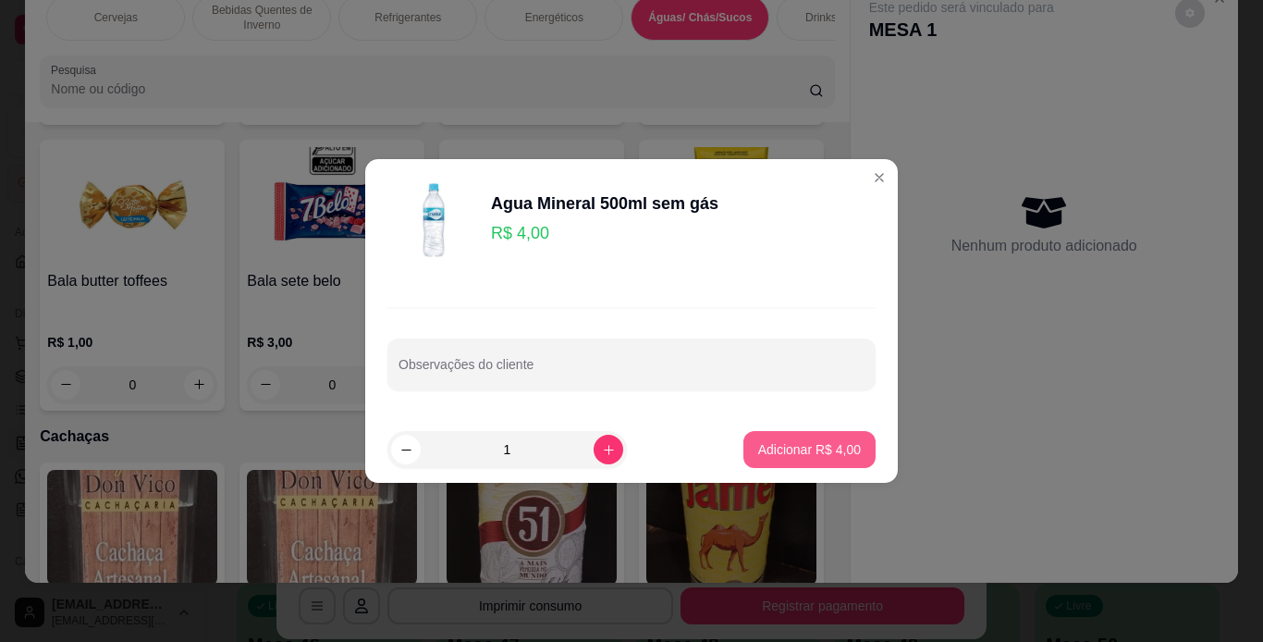
click at [776, 446] on p "Adicionar R$ 4,00" at bounding box center [809, 449] width 103 height 18
type input "1"
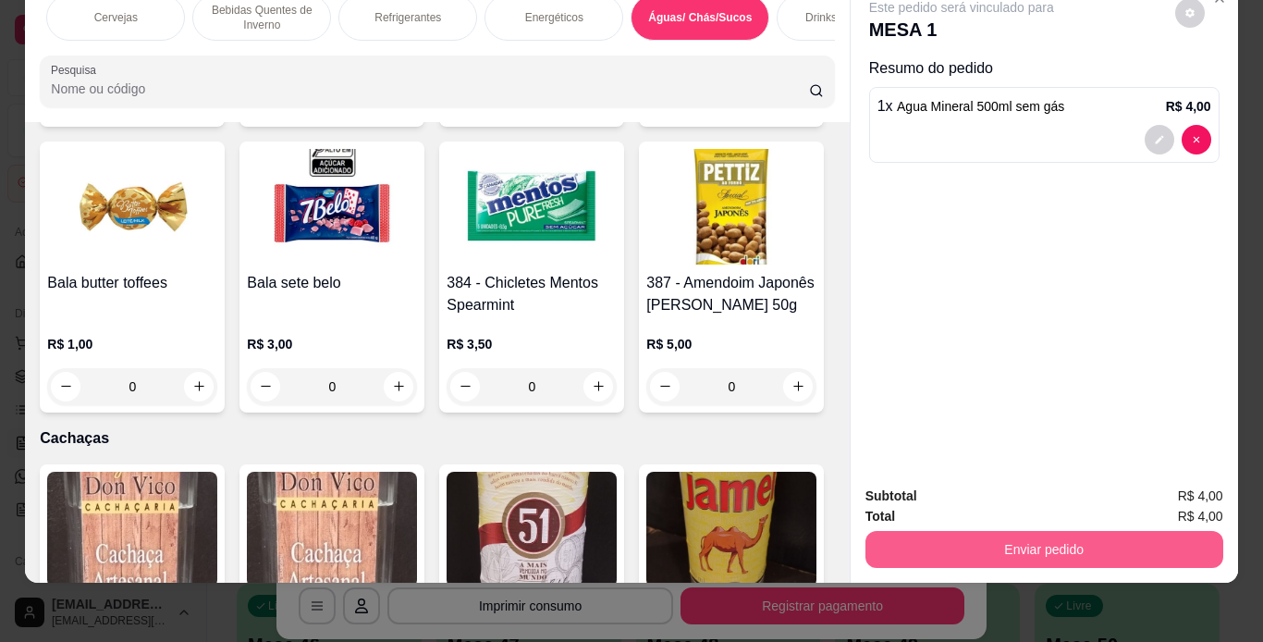
click at [978, 531] on button "Enviar pedido" at bounding box center [1045, 549] width 358 height 37
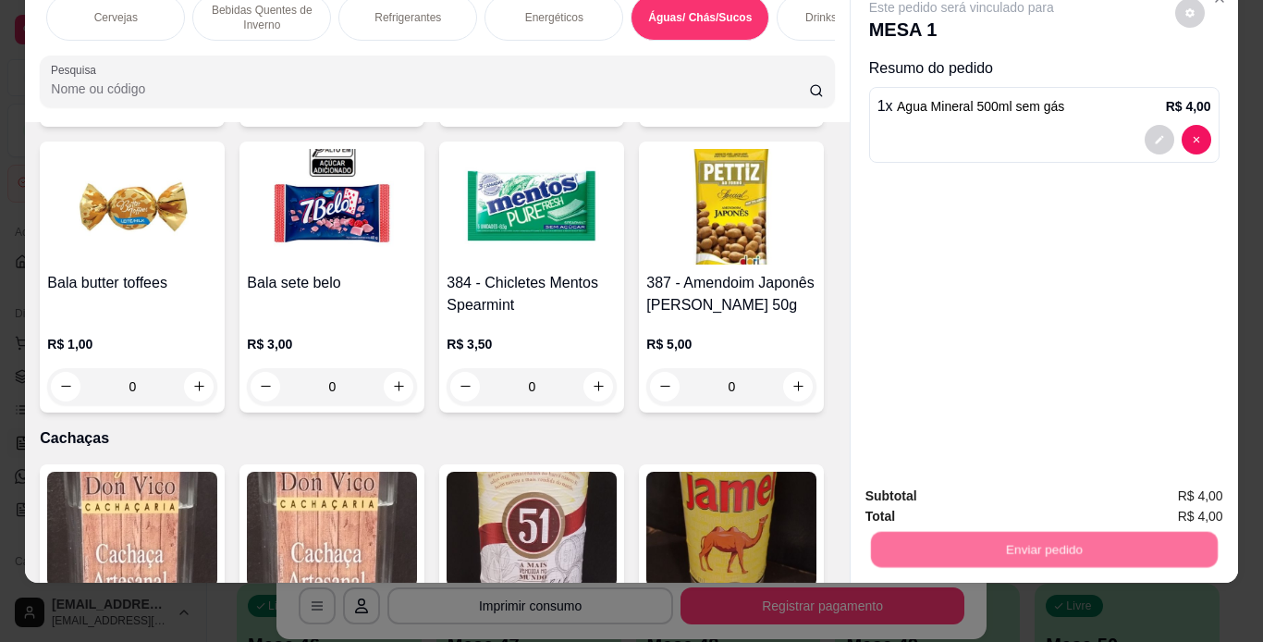
click at [978, 484] on button "Não registrar e enviar pedido" at bounding box center [983, 490] width 187 height 34
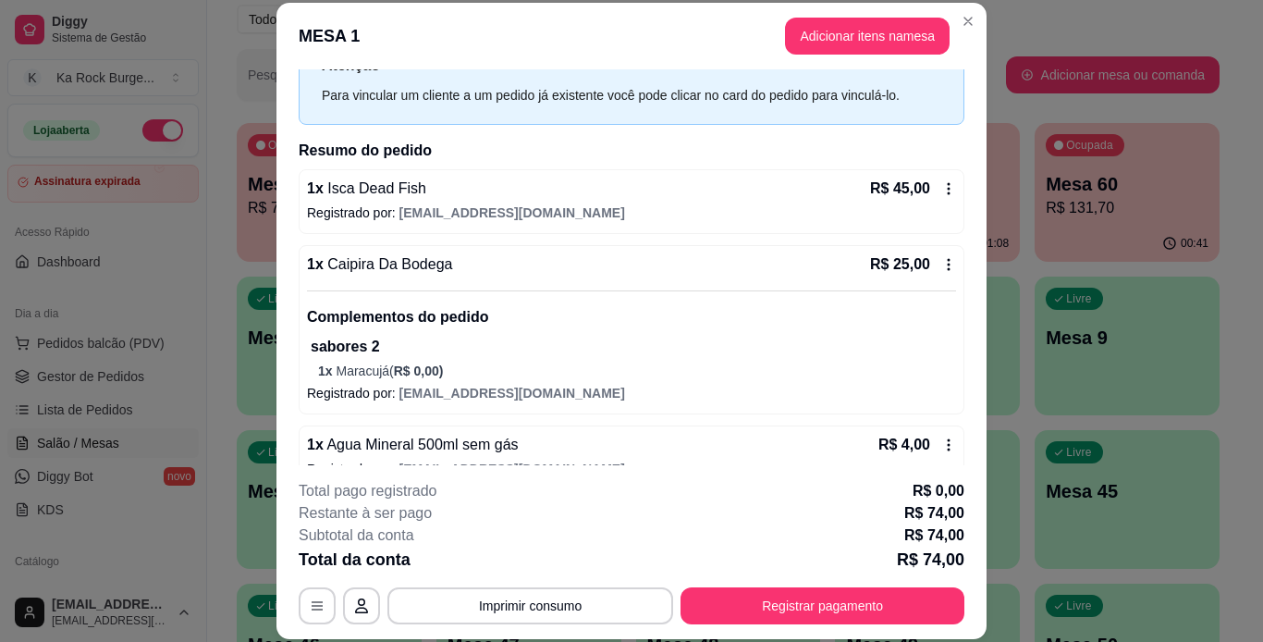
scroll to position [108, 0]
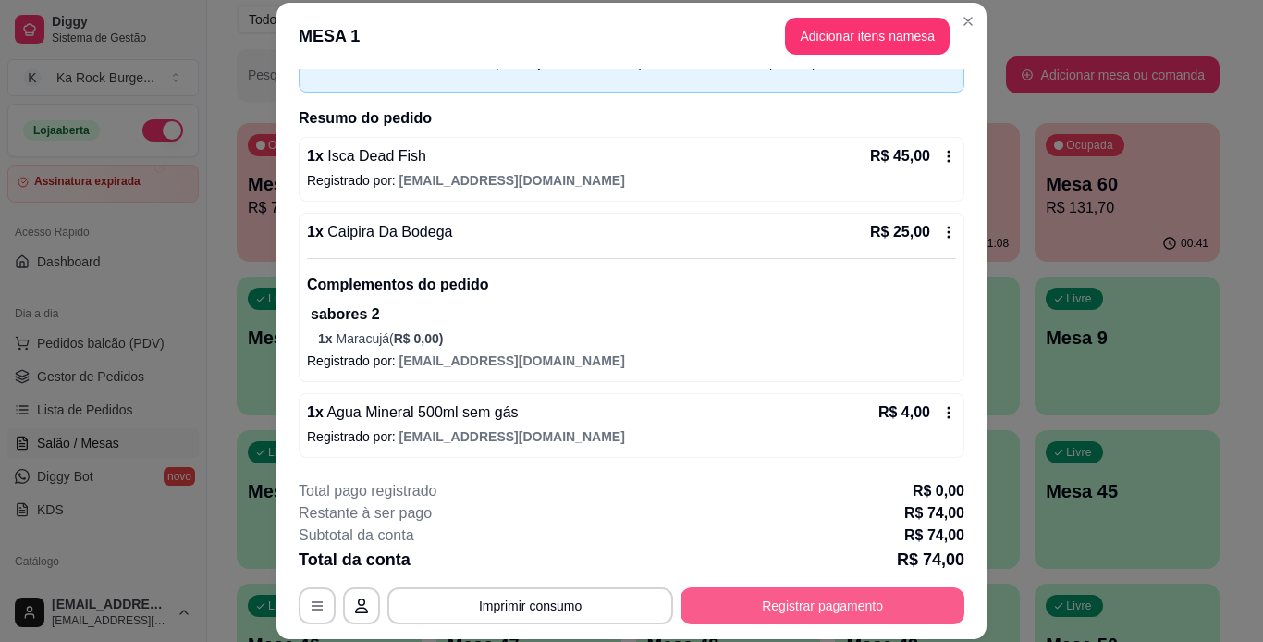
click at [713, 603] on button "Registrar pagamento" at bounding box center [823, 605] width 284 height 37
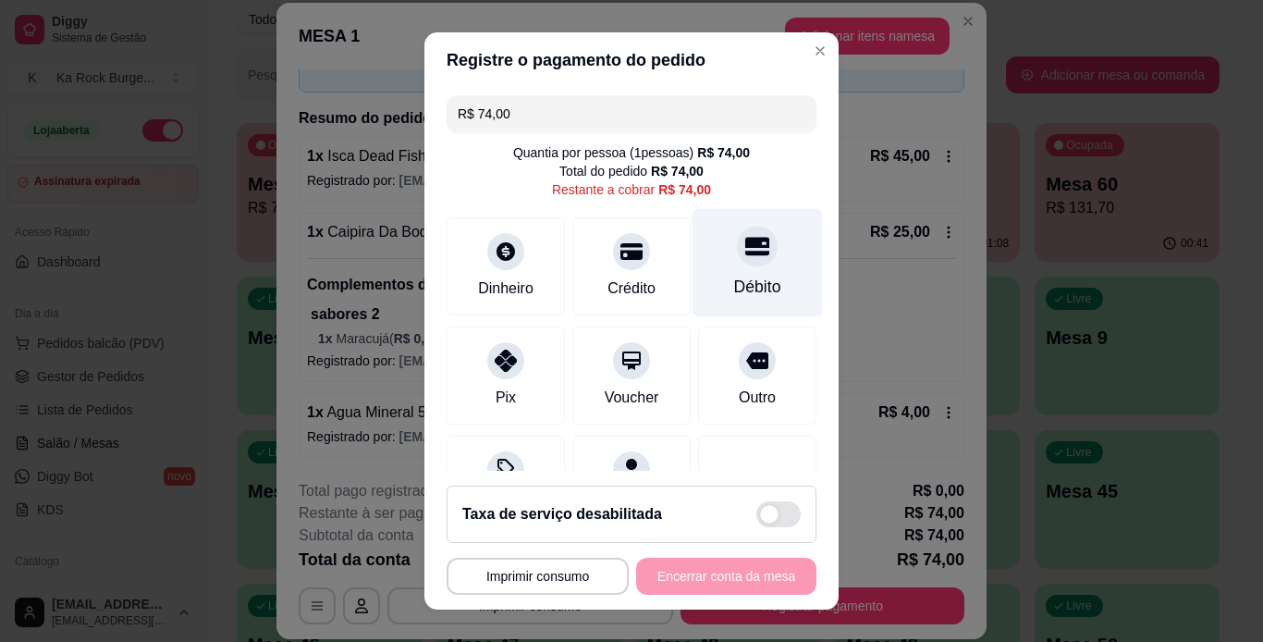
click at [745, 252] on icon at bounding box center [757, 246] width 24 height 18
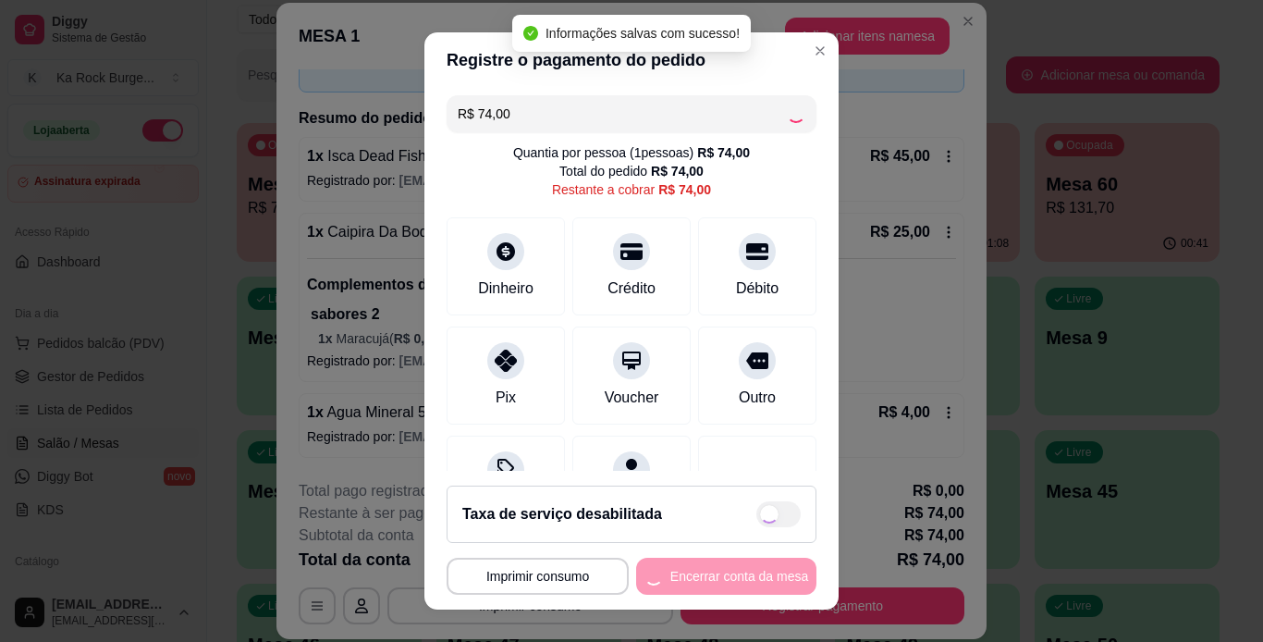
type input "R$ 0,00"
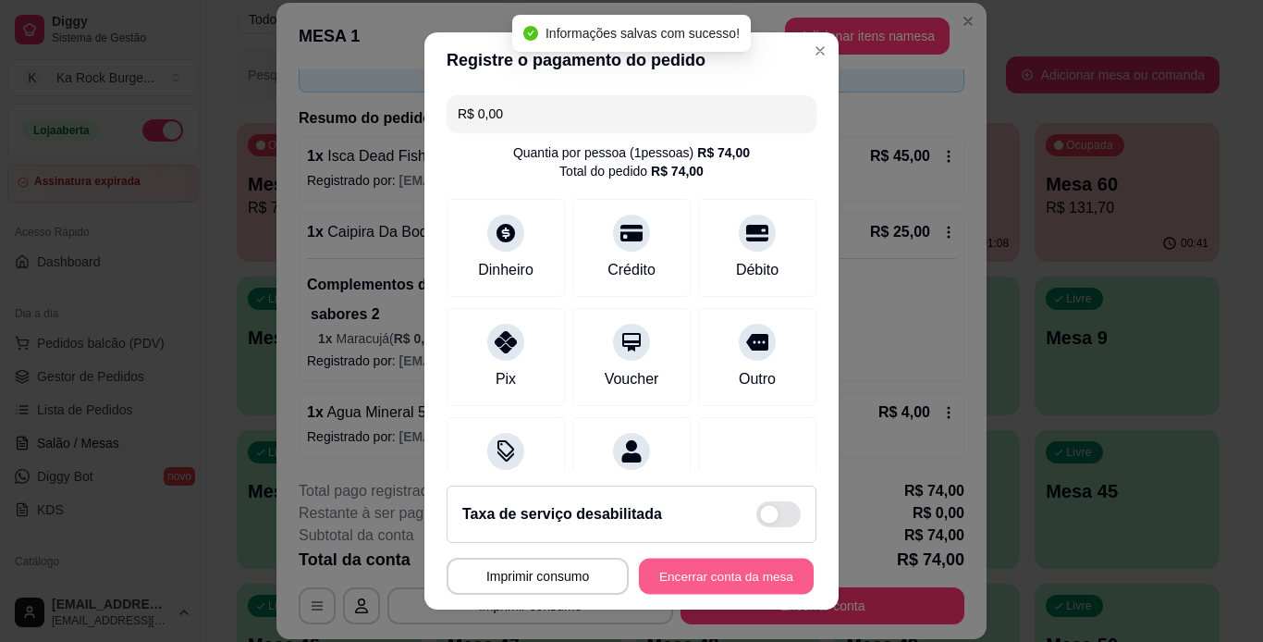
click at [698, 569] on button "Encerrar conta da mesa" at bounding box center [726, 577] width 175 height 36
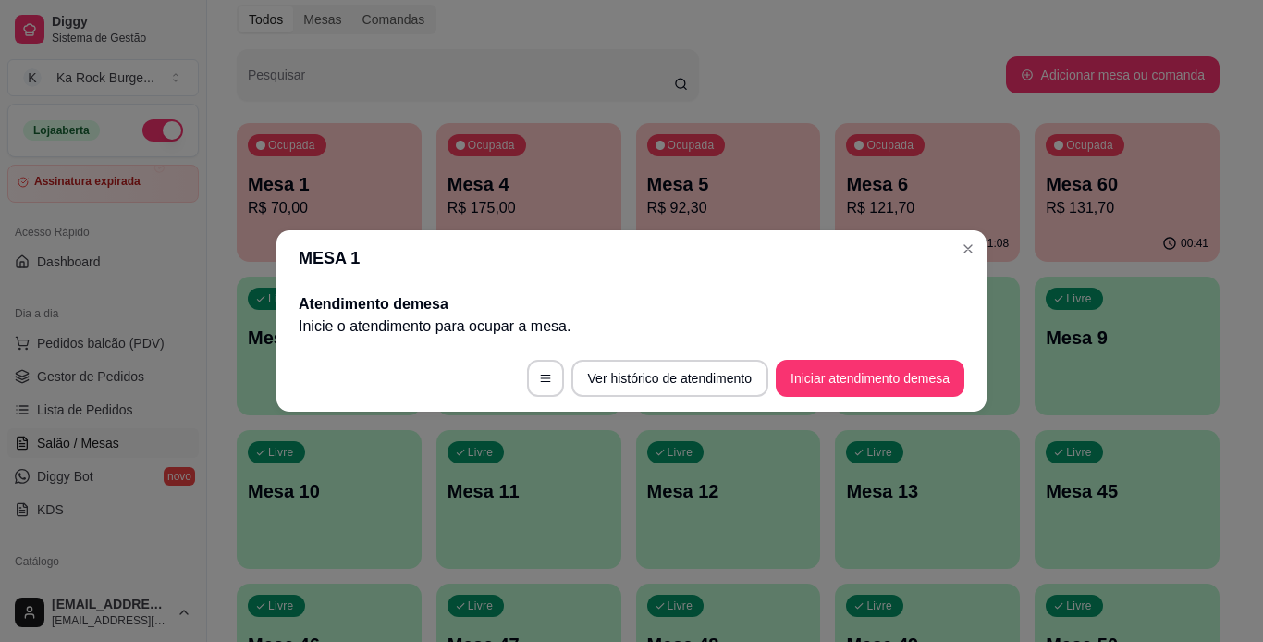
scroll to position [0, 0]
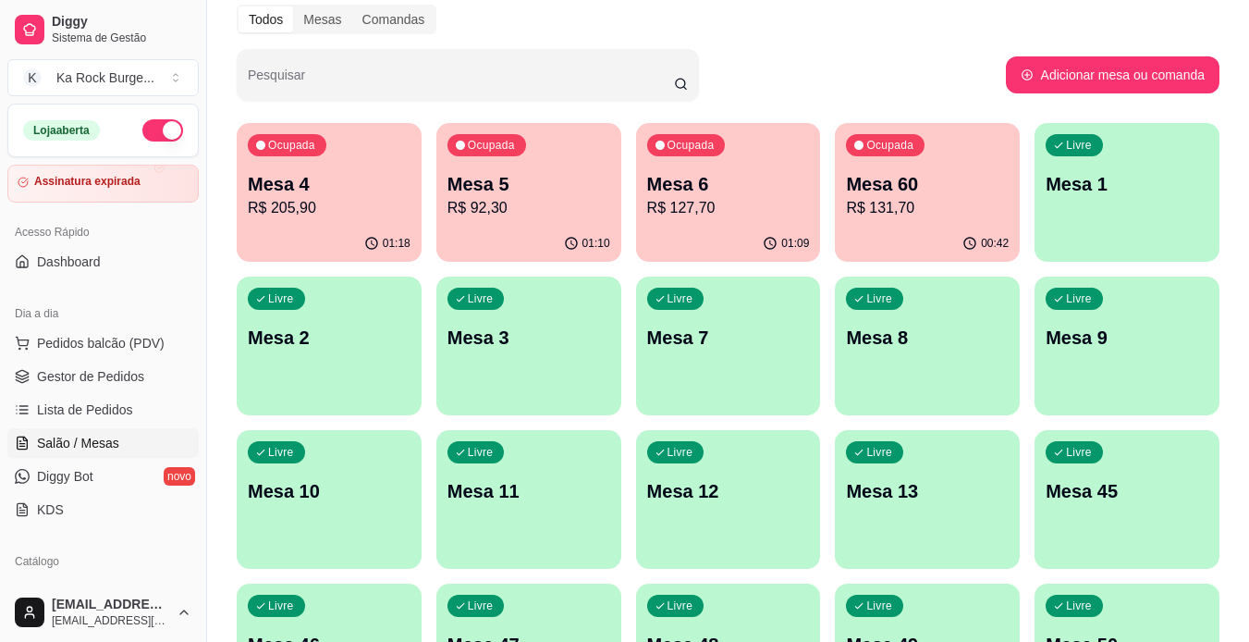
click at [895, 178] on p "Mesa 60" at bounding box center [927, 184] width 163 height 26
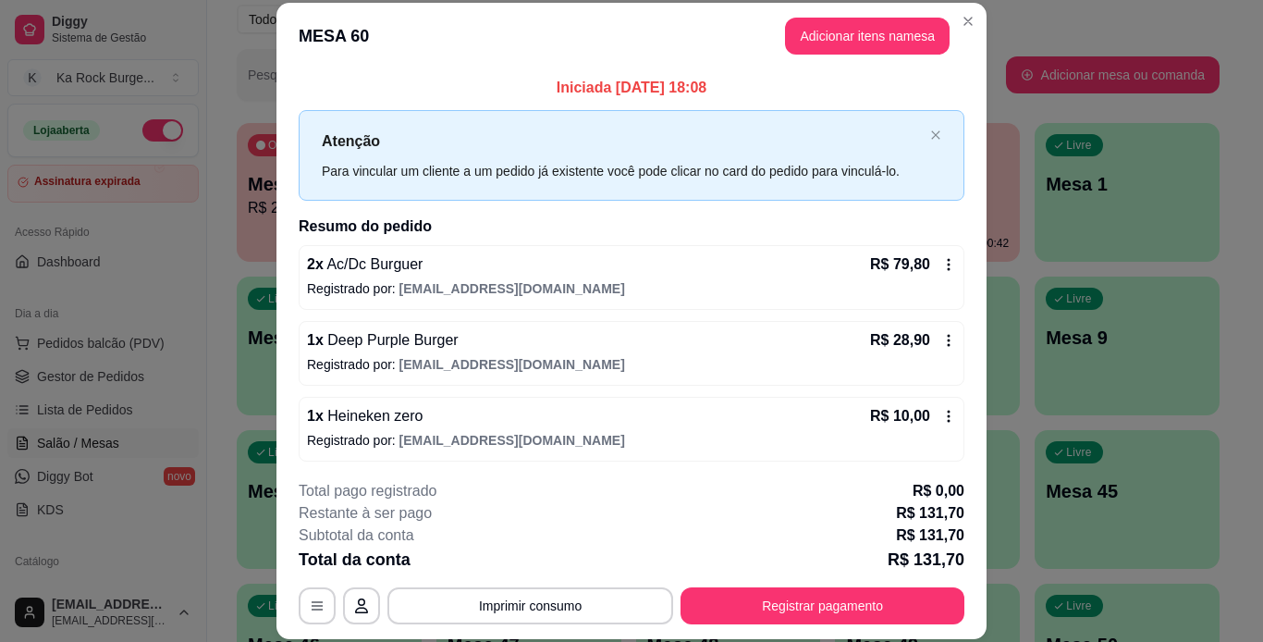
scroll to position [80, 0]
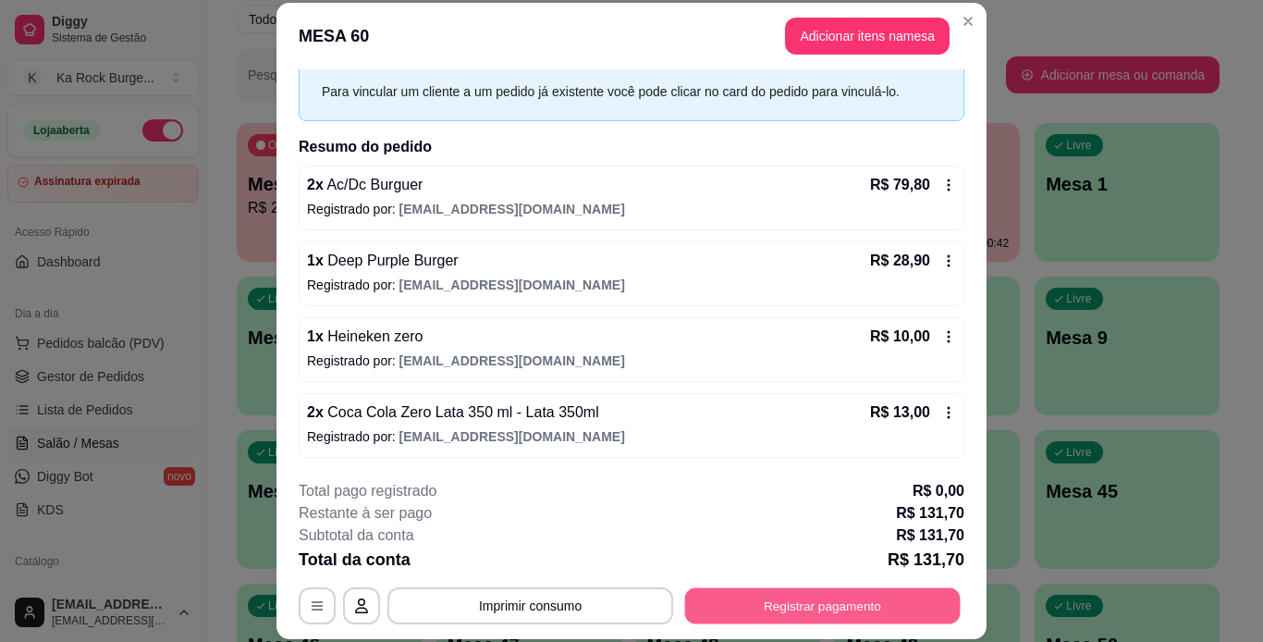
click at [818, 597] on button "Registrar pagamento" at bounding box center [823, 605] width 276 height 36
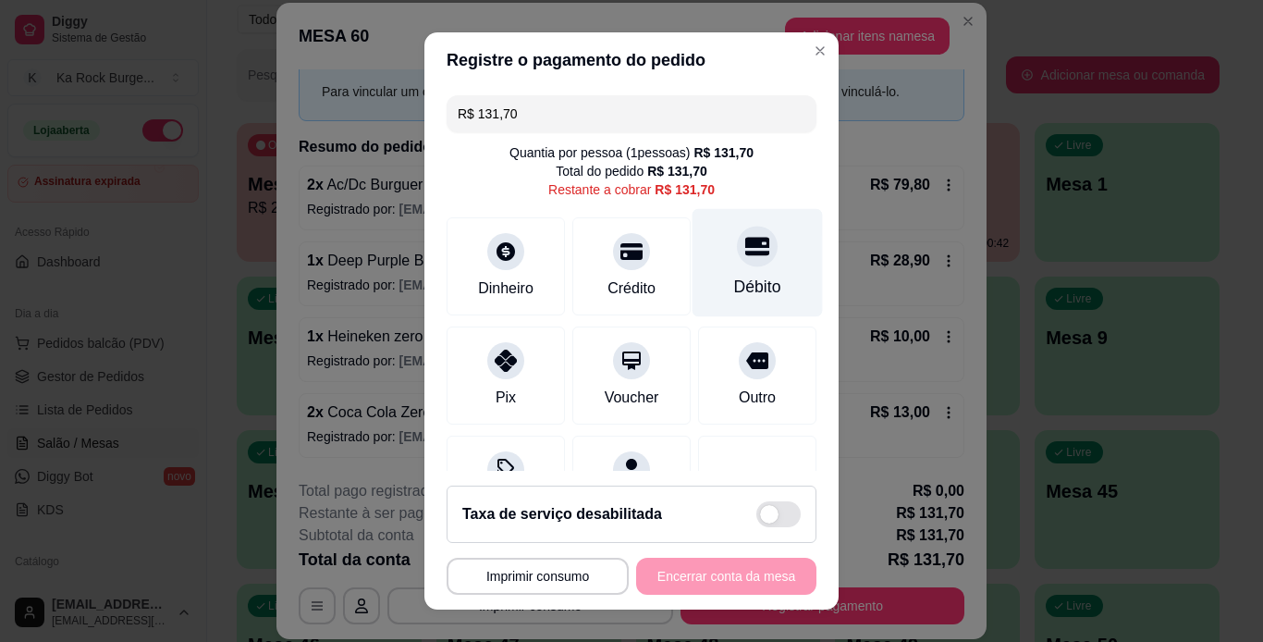
click at [701, 240] on div "Débito" at bounding box center [758, 262] width 130 height 108
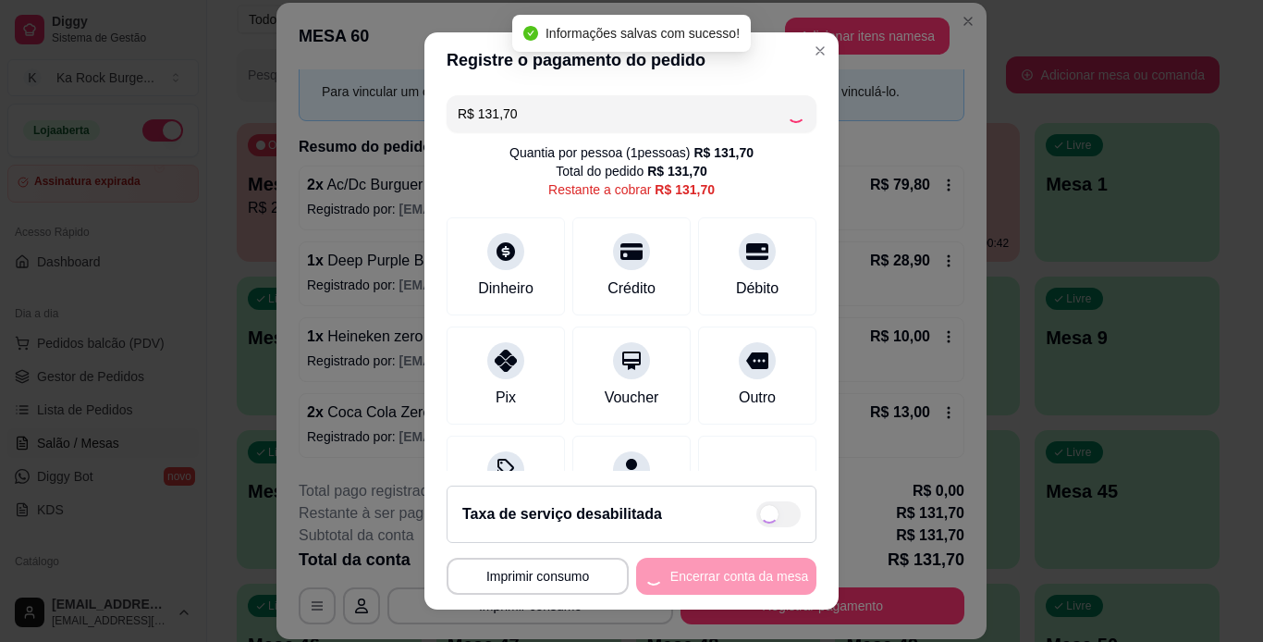
type input "R$ 0,00"
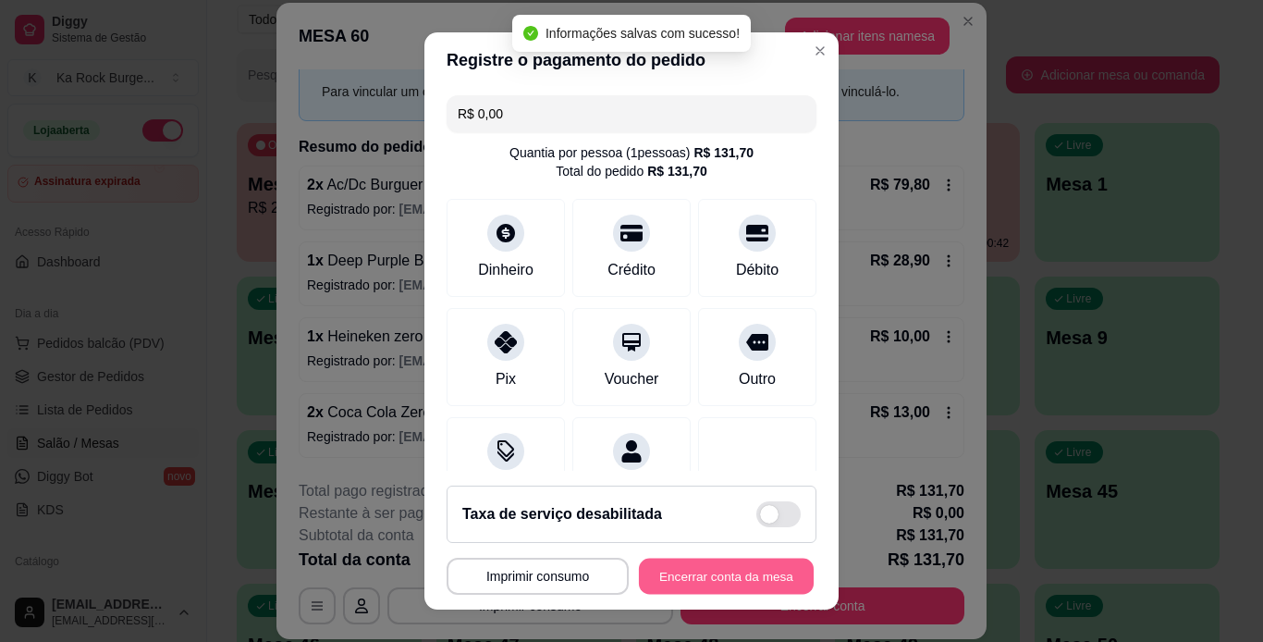
click at [755, 588] on button "Encerrar conta da mesa" at bounding box center [726, 577] width 175 height 36
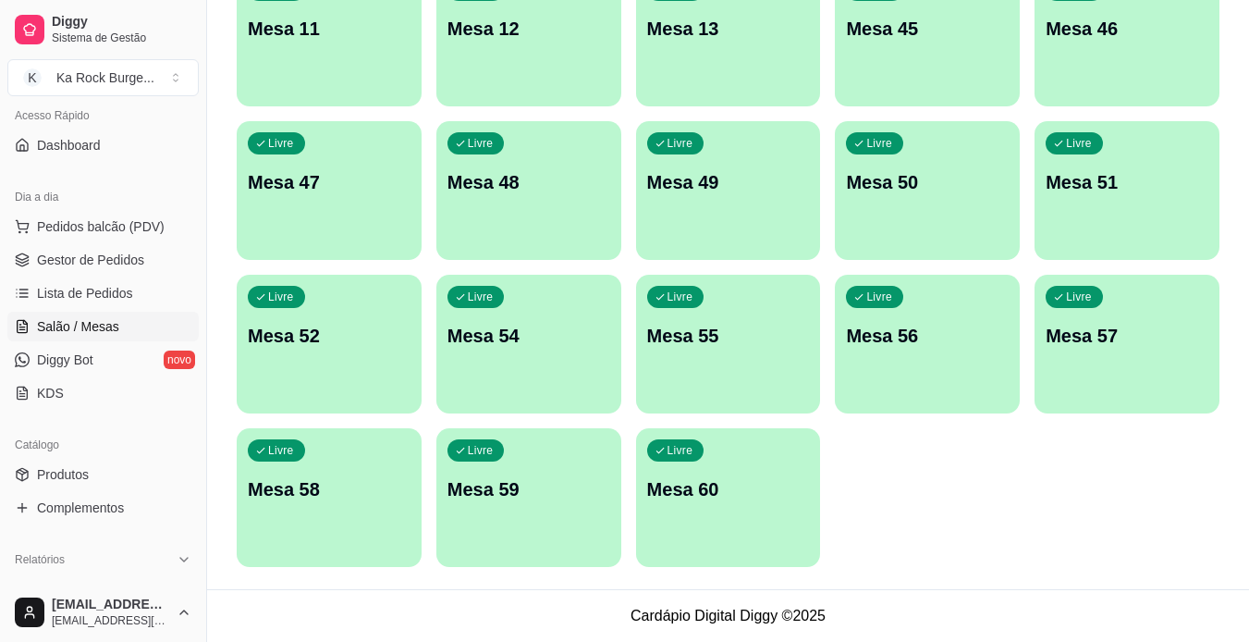
scroll to position [370, 0]
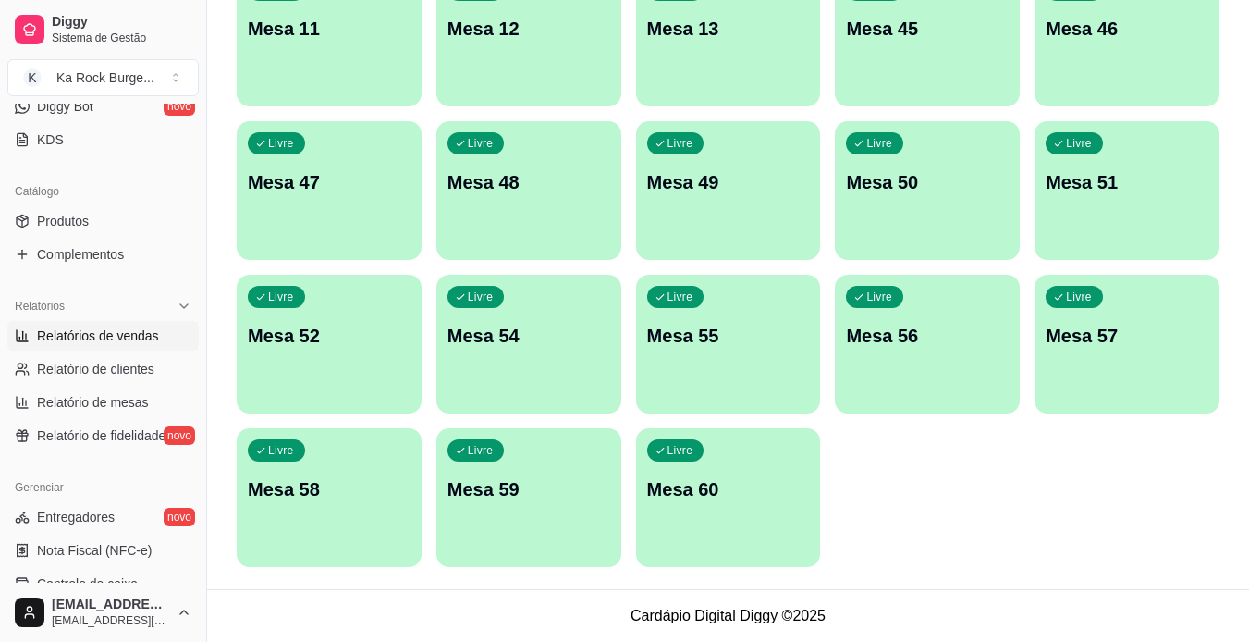
click at [85, 349] on link "Relatórios de vendas" at bounding box center [102, 336] width 191 height 30
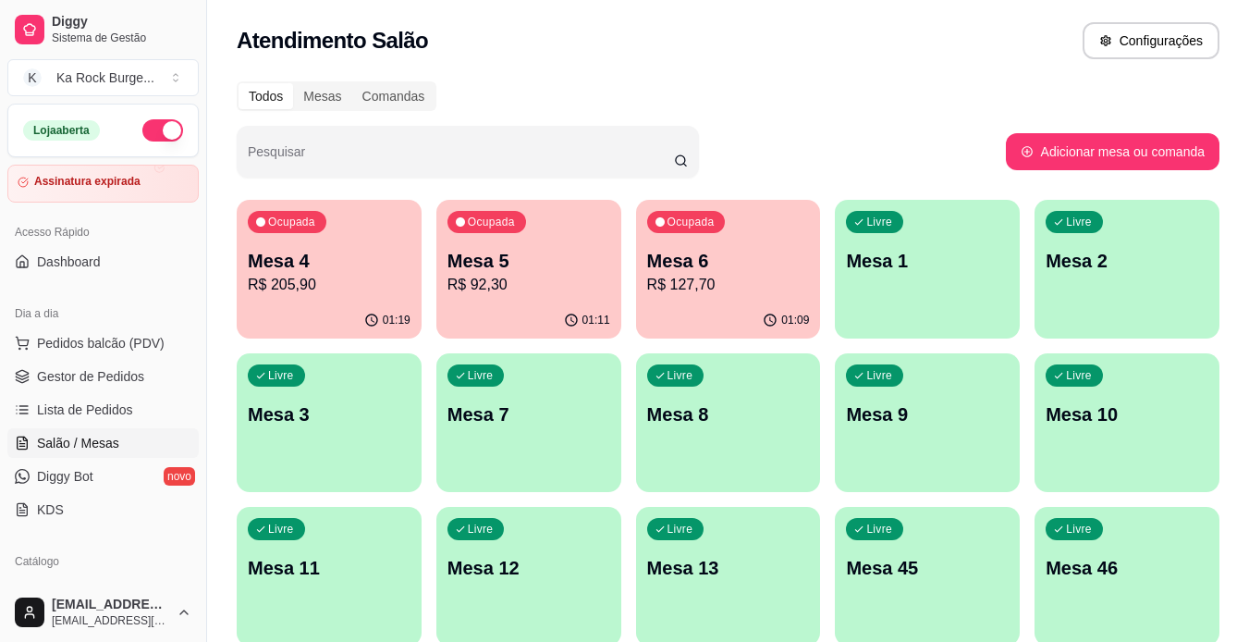
click at [374, 268] on p "Mesa 4" at bounding box center [329, 261] width 163 height 26
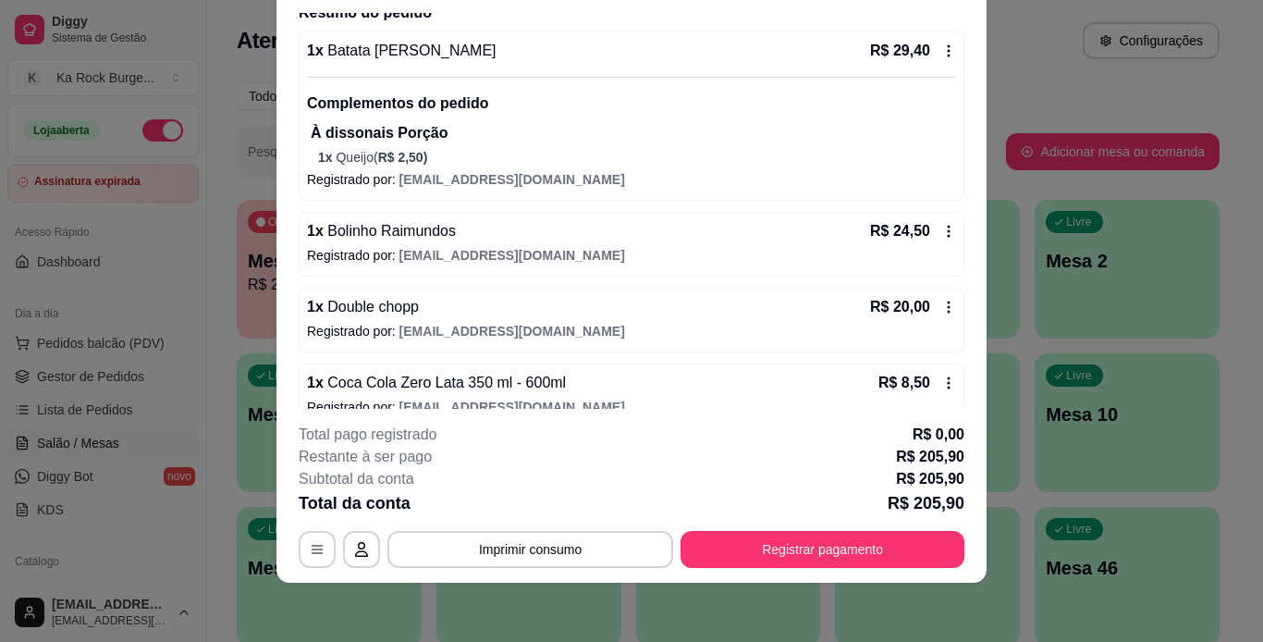
scroll to position [153, 0]
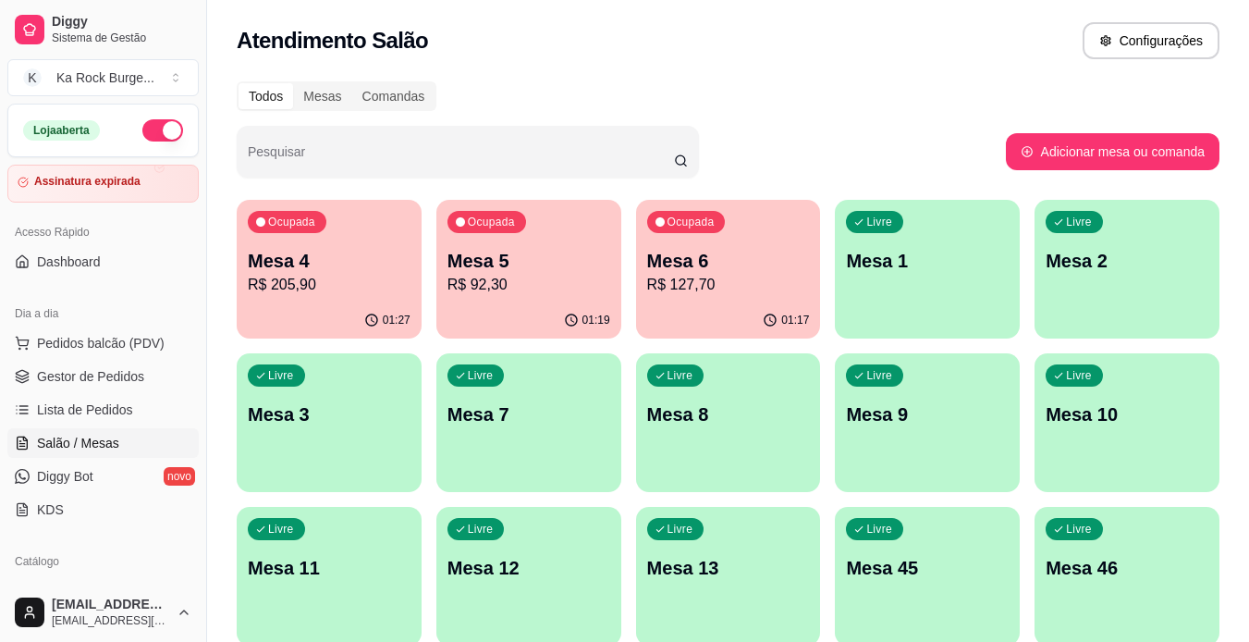
click at [304, 261] on p "Mesa 4" at bounding box center [329, 261] width 163 height 26
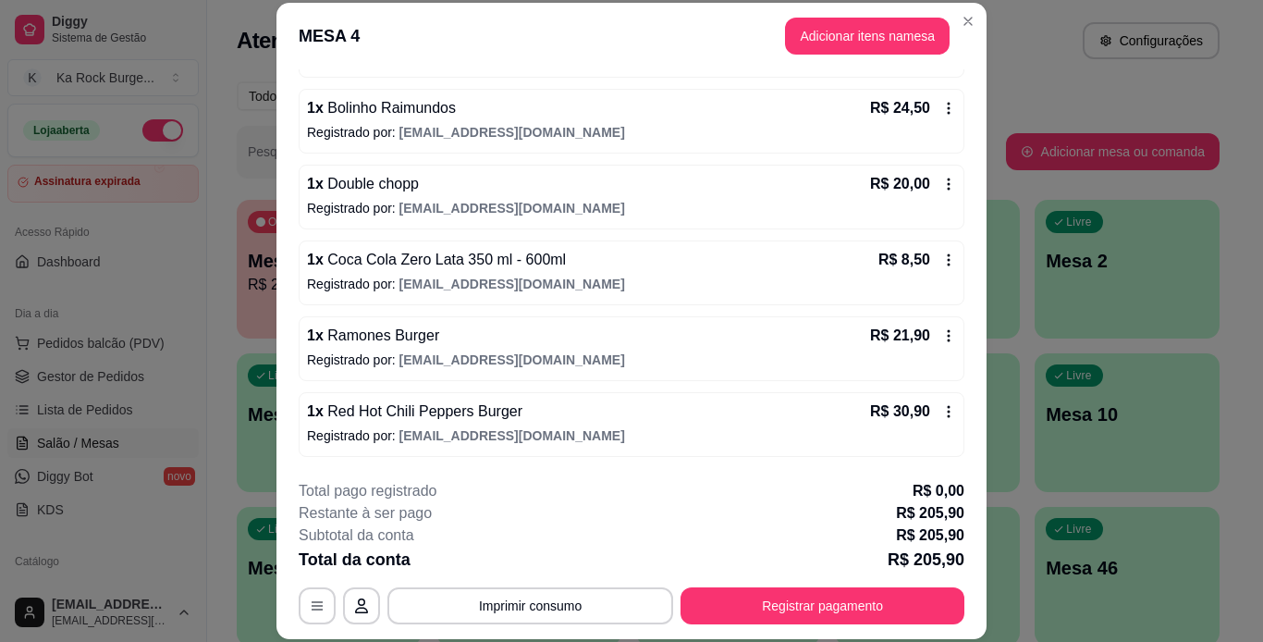
scroll to position [338, 0]
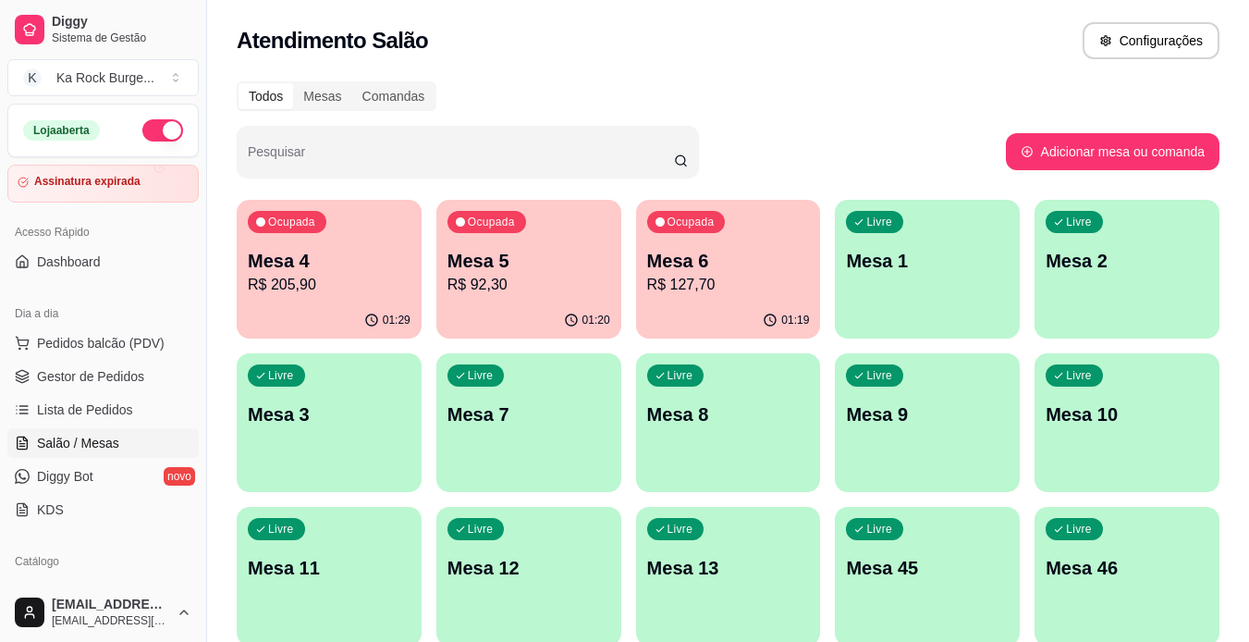
click at [516, 262] on p "Mesa 5" at bounding box center [529, 261] width 163 height 26
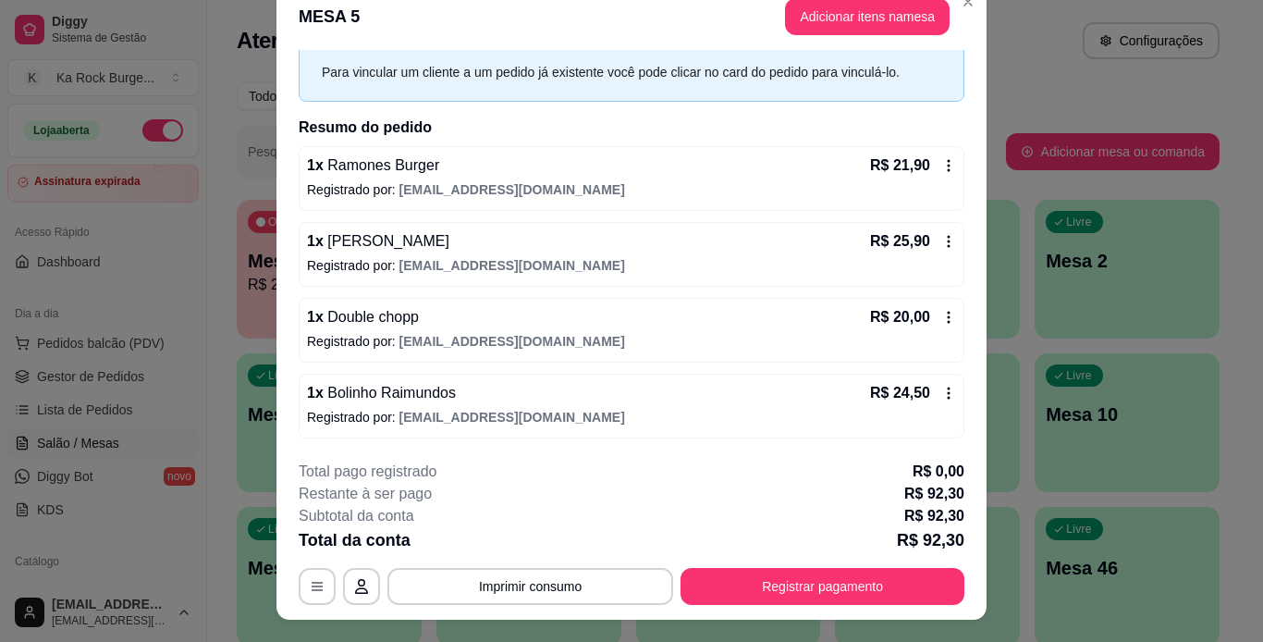
scroll to position [0, 0]
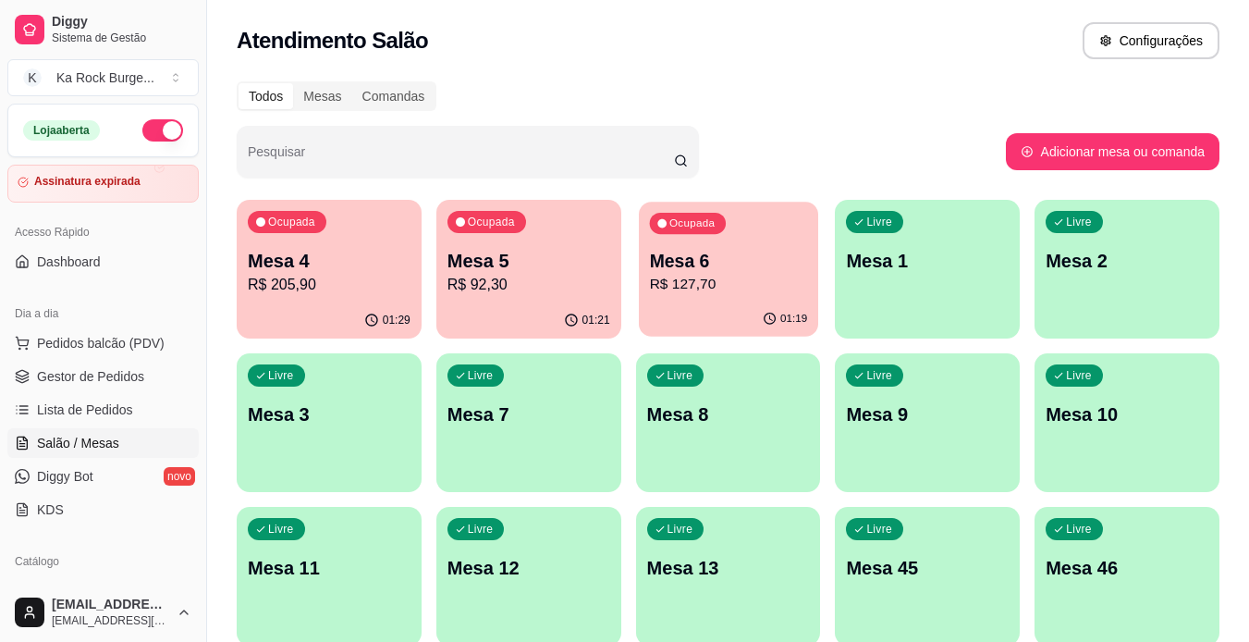
click at [676, 292] on p "R$ 127,70" at bounding box center [728, 284] width 158 height 21
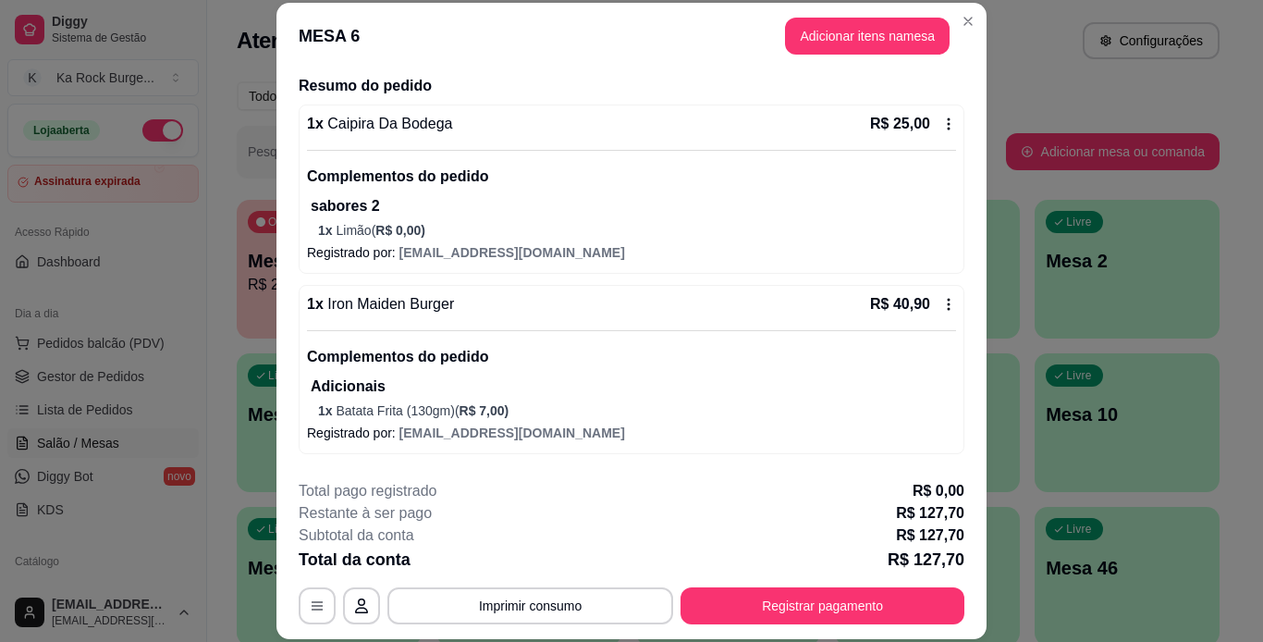
scroll to position [99, 0]
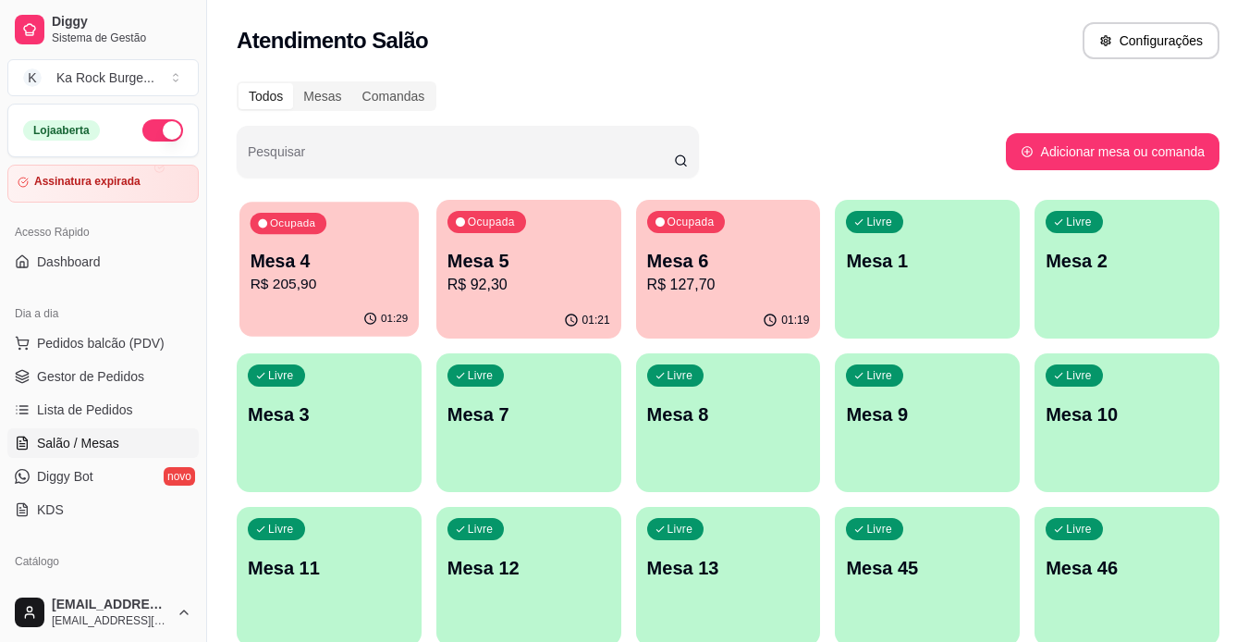
click at [350, 295] on p "R$ 205,90" at bounding box center [330, 284] width 158 height 21
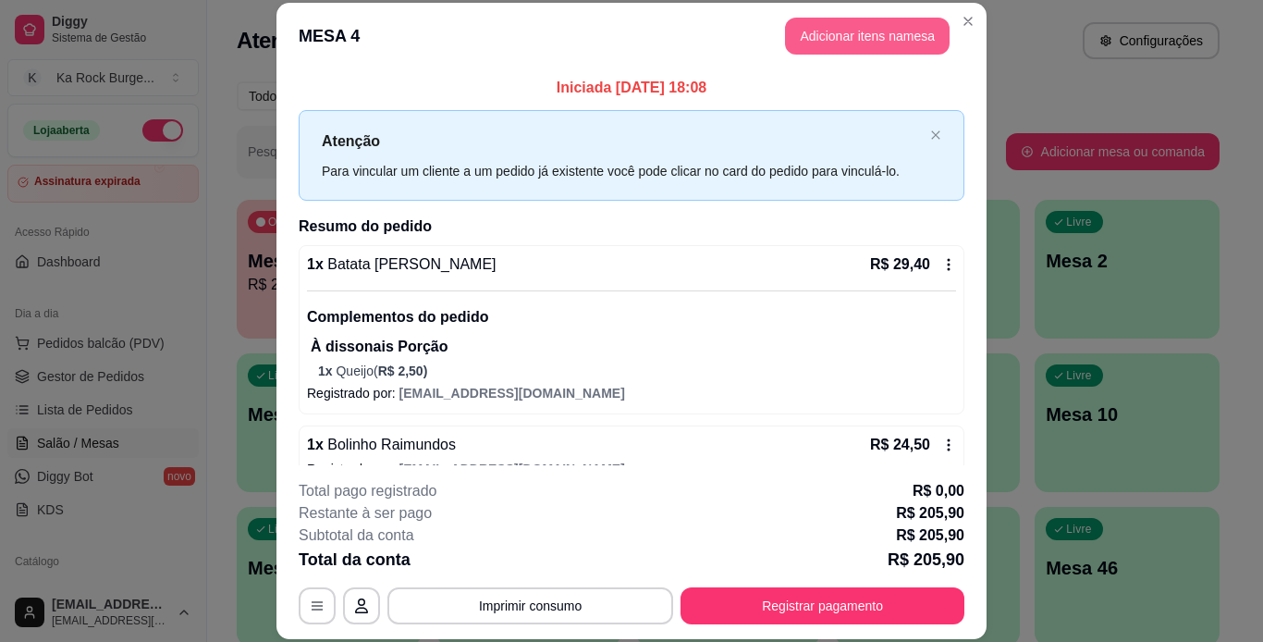
click at [869, 26] on button "Adicionar itens na mesa" at bounding box center [867, 36] width 165 height 37
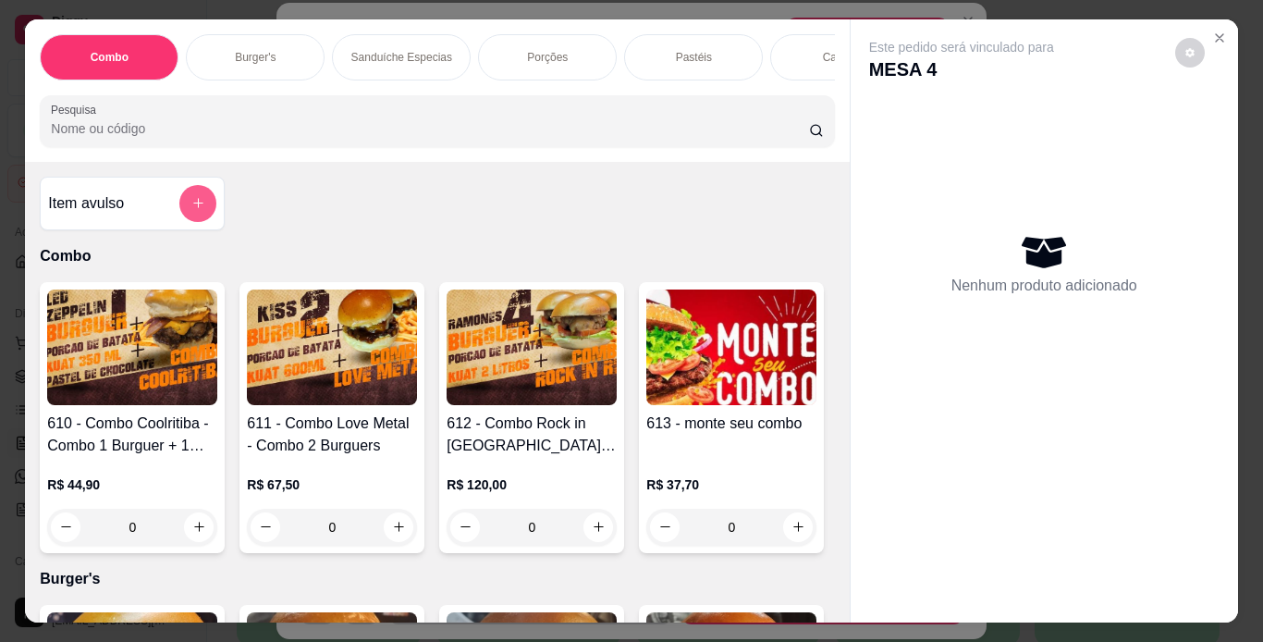
click at [191, 210] on icon "add-separate-item" at bounding box center [198, 203] width 14 height 14
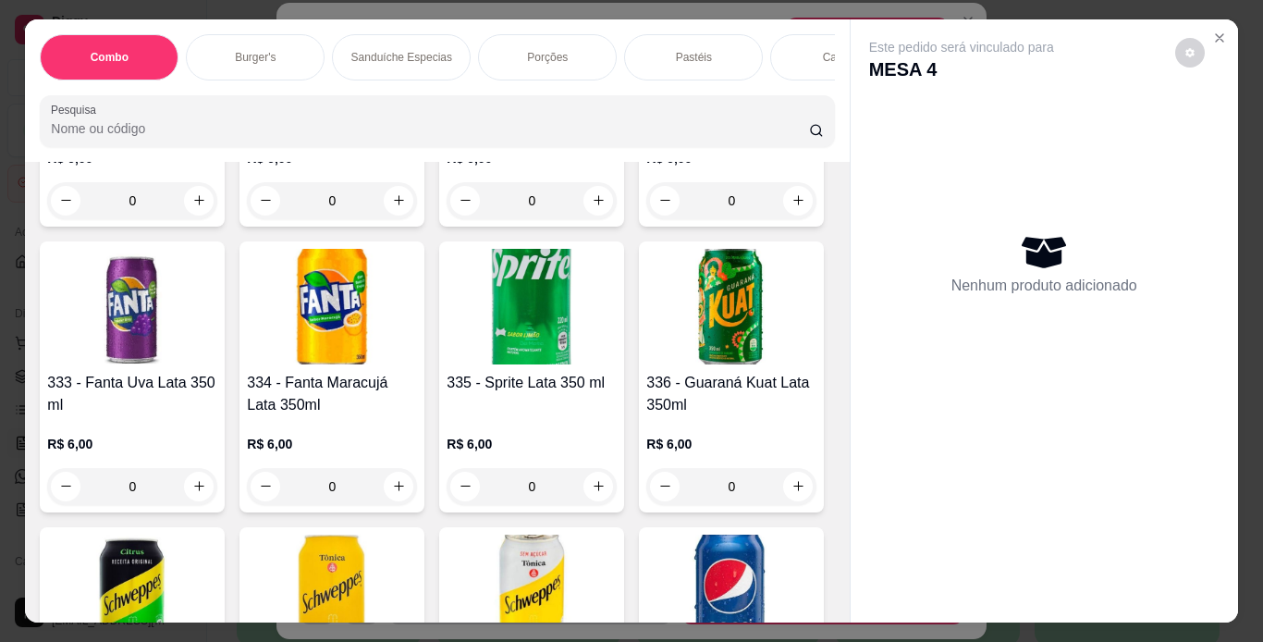
scroll to position [8046, 0]
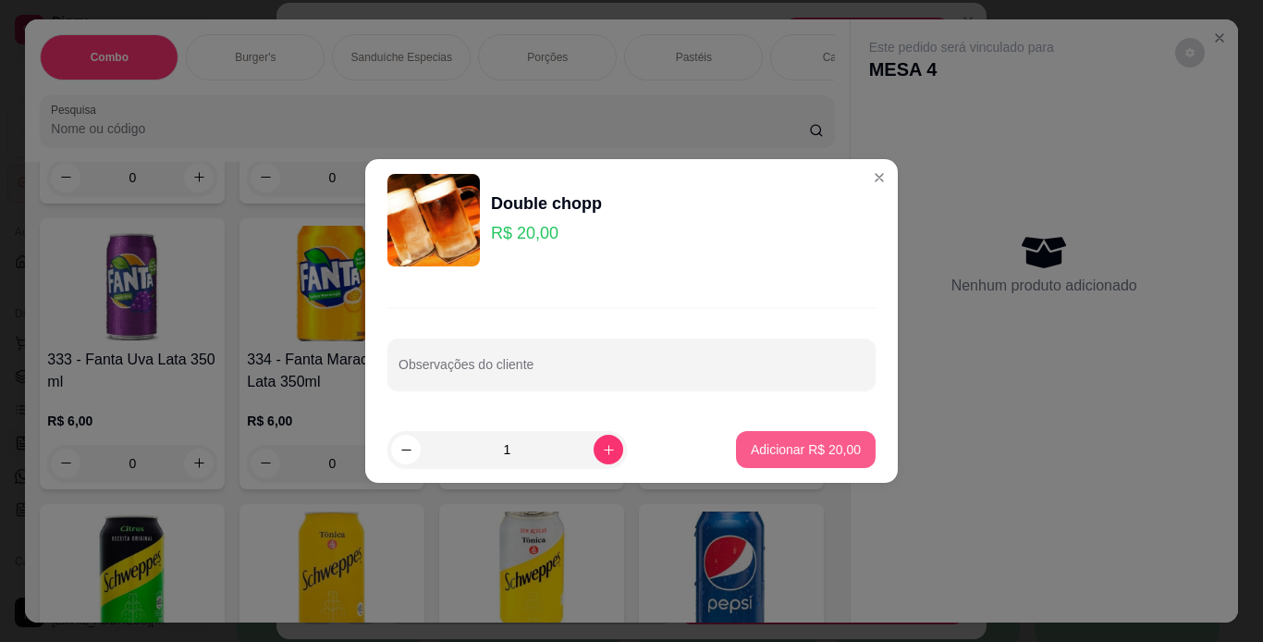
click at [831, 448] on p "Adicionar R$ 20,00" at bounding box center [806, 449] width 110 height 18
type input "1"
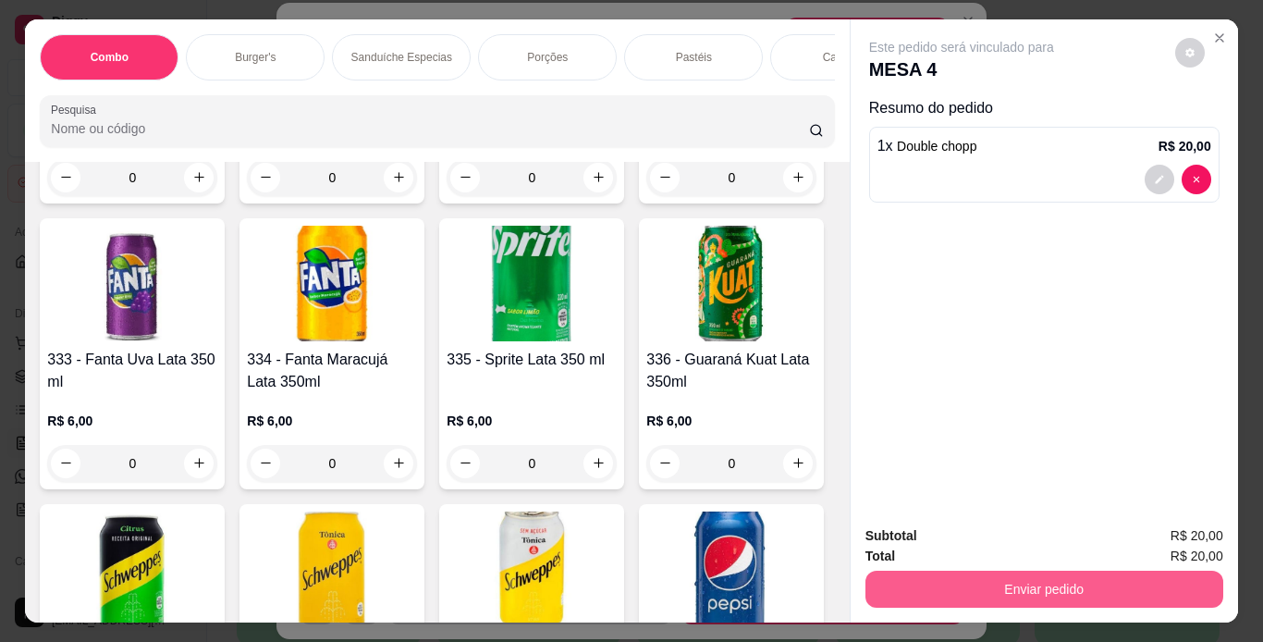
click at [933, 580] on button "Enviar pedido" at bounding box center [1045, 589] width 358 height 37
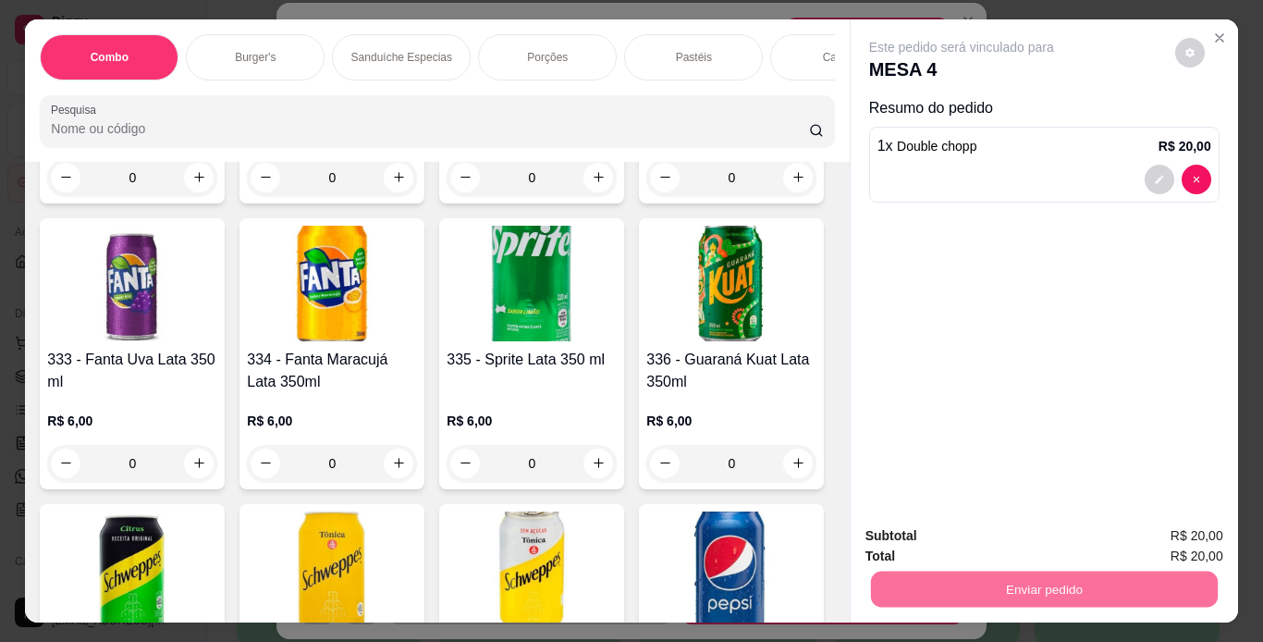
click at [1011, 532] on button "Não registrar e enviar pedido" at bounding box center [983, 537] width 187 height 34
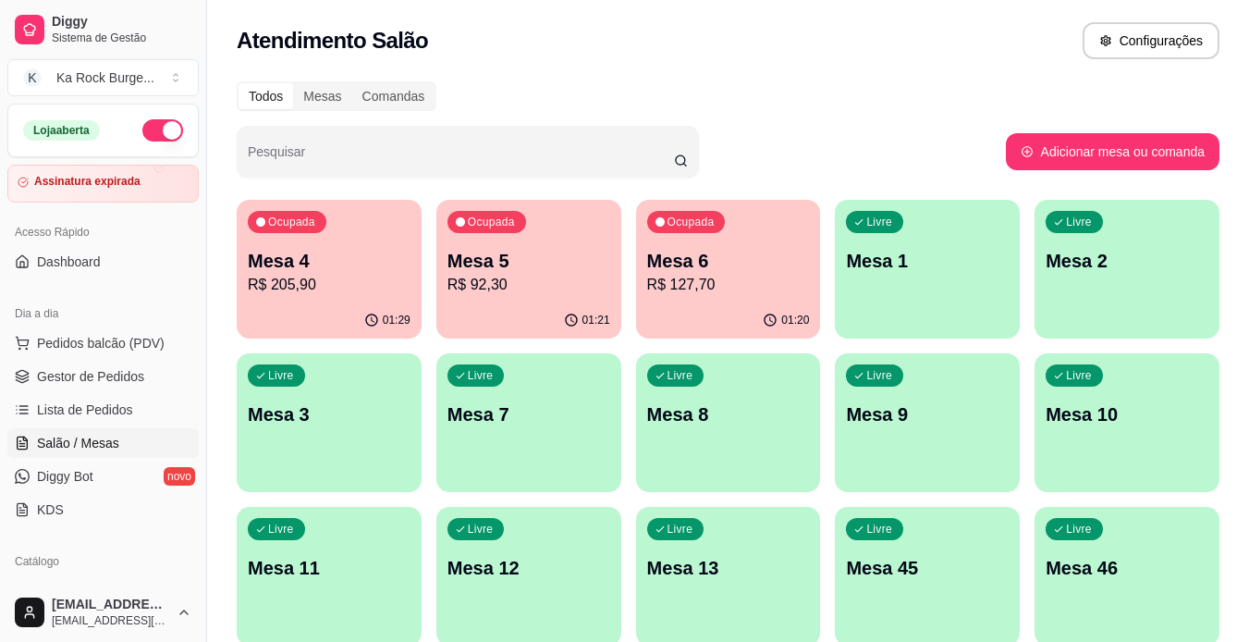
click at [354, 291] on p "R$ 205,90" at bounding box center [329, 285] width 163 height 22
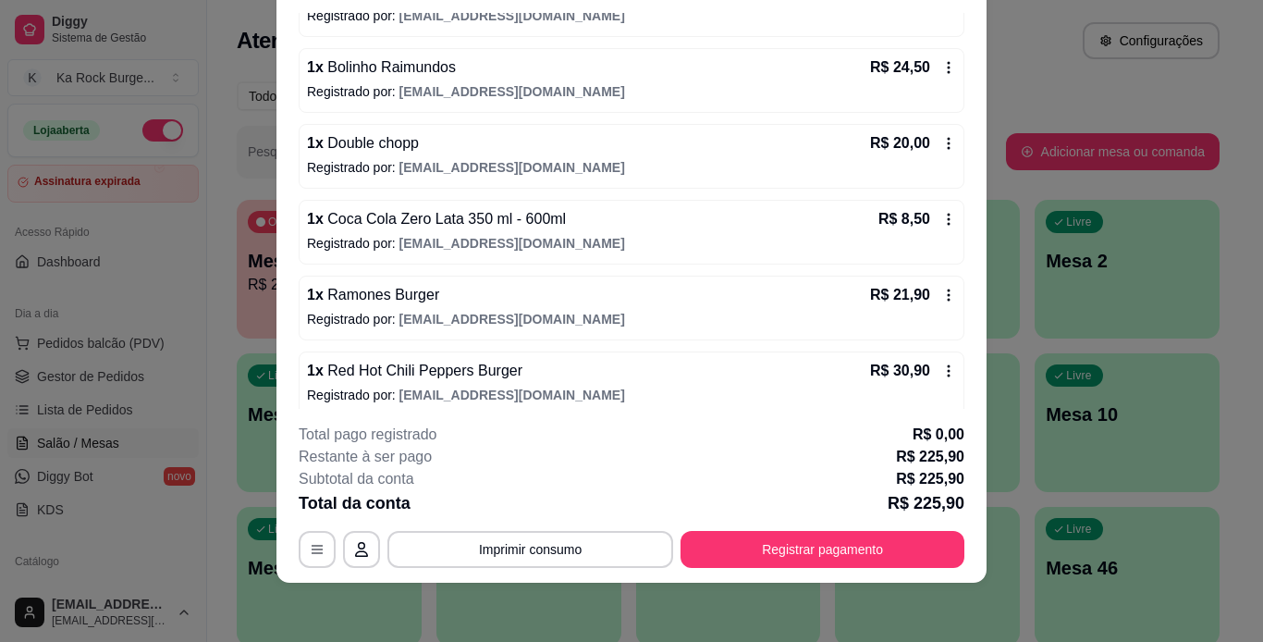
scroll to position [136, 0]
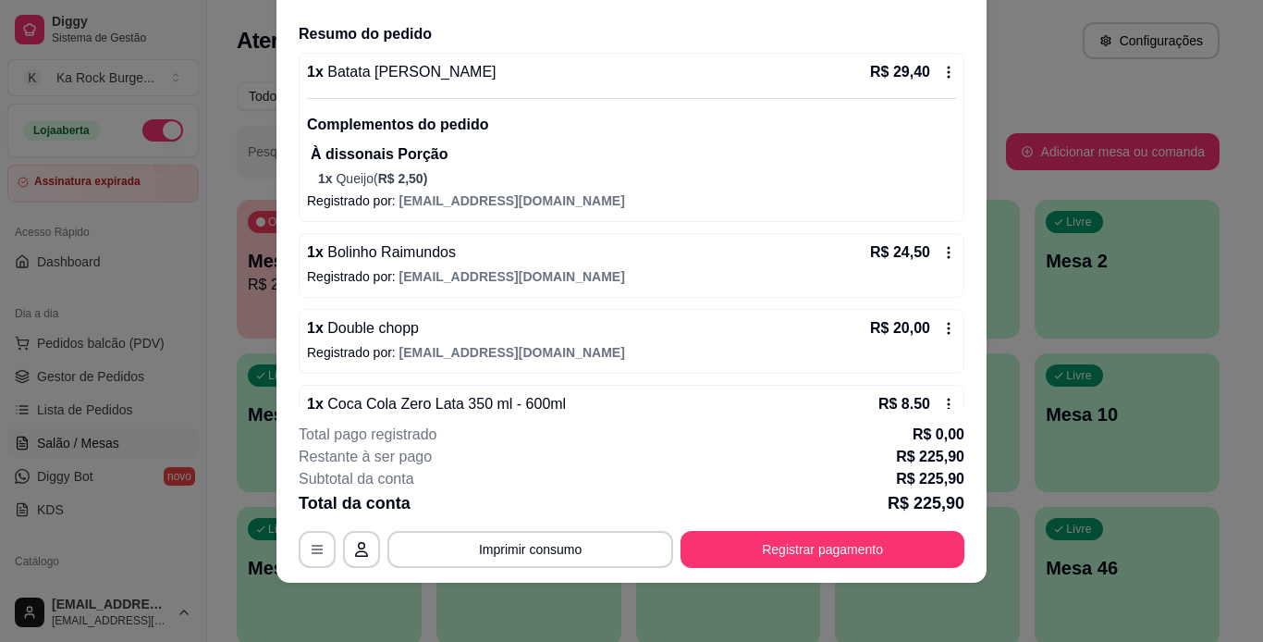
click at [942, 256] on icon at bounding box center [949, 252] width 15 height 15
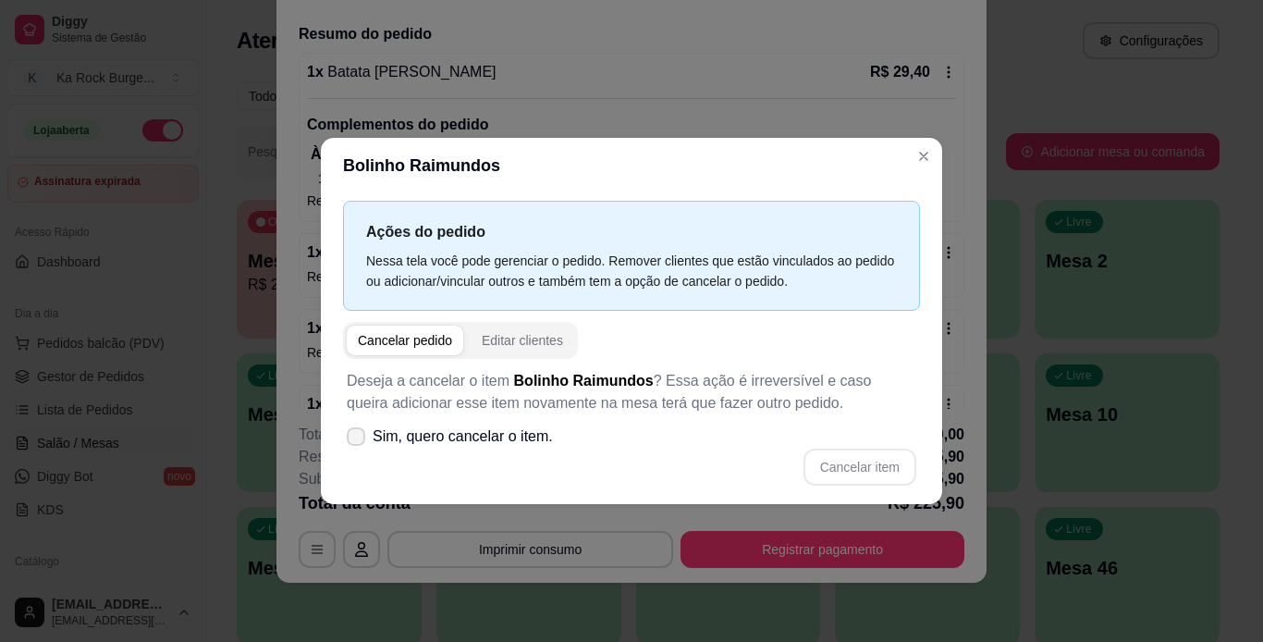
click at [352, 434] on icon at bounding box center [356, 436] width 15 height 11
click at [352, 440] on input "Sim, quero cancelar o item." at bounding box center [352, 446] width 12 height 12
checkbox input "true"
click at [843, 467] on button "Cancelar item" at bounding box center [860, 467] width 113 height 37
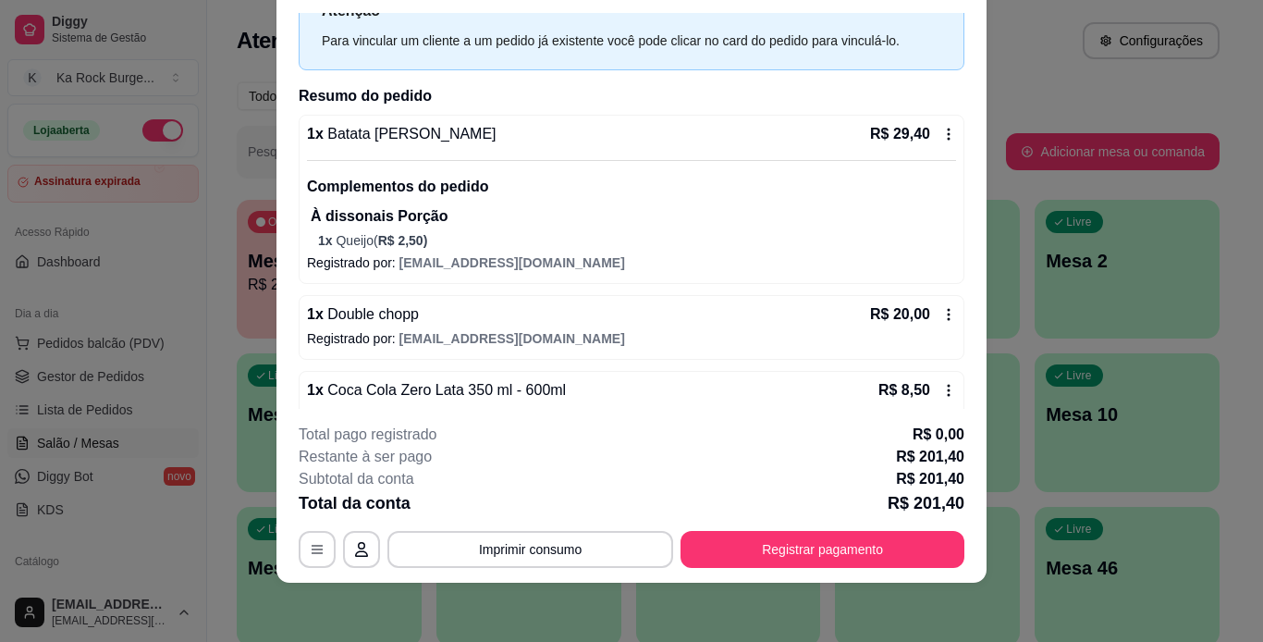
scroll to position [43, 0]
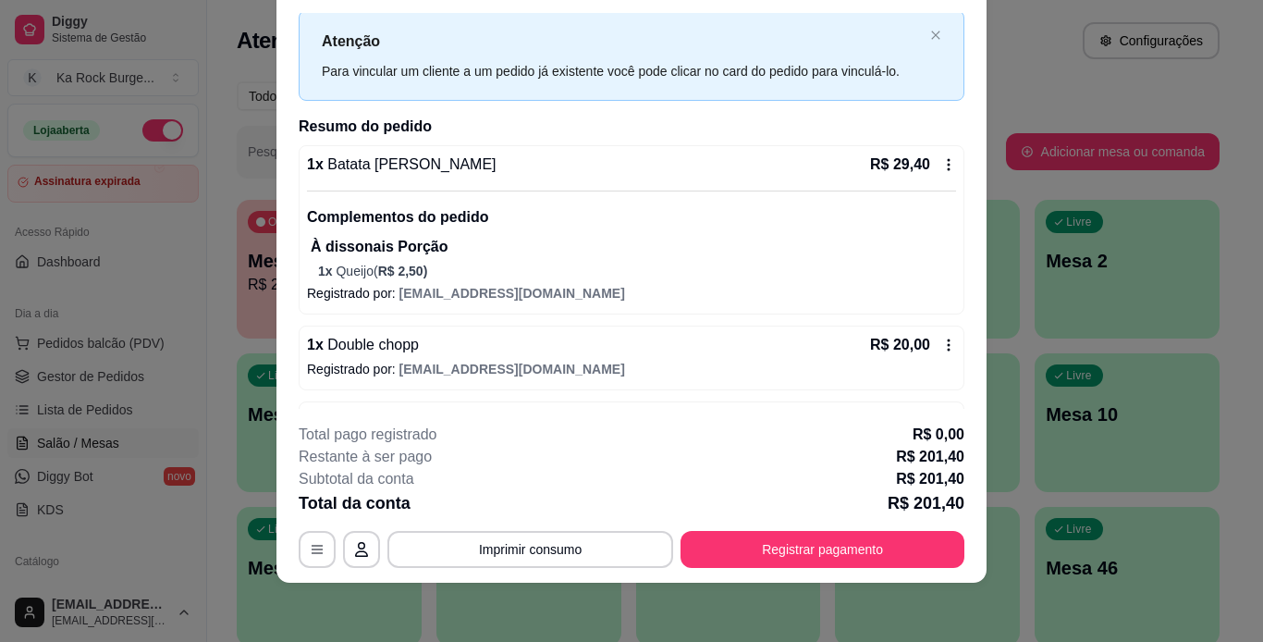
click at [942, 343] on icon at bounding box center [949, 345] width 15 height 15
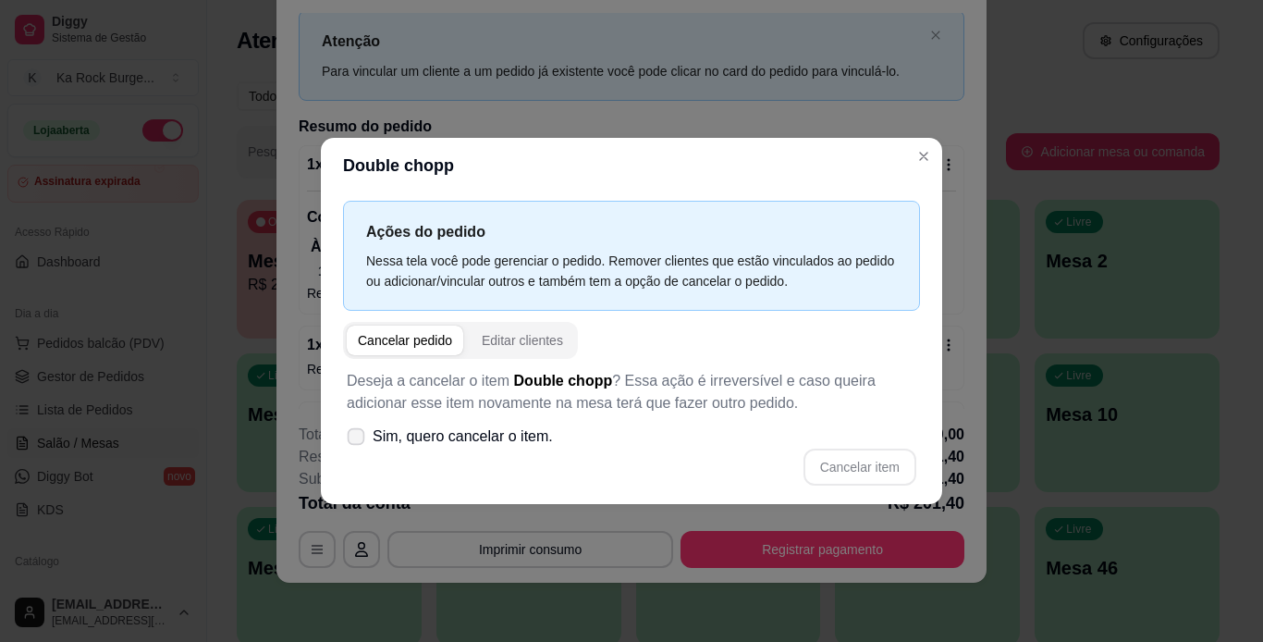
click at [356, 436] on icon at bounding box center [356, 436] width 14 height 10
click at [356, 440] on input "Sim, quero cancelar o item." at bounding box center [352, 446] width 12 height 12
checkbox input "true"
click at [827, 466] on button "Cancelar item" at bounding box center [860, 467] width 110 height 36
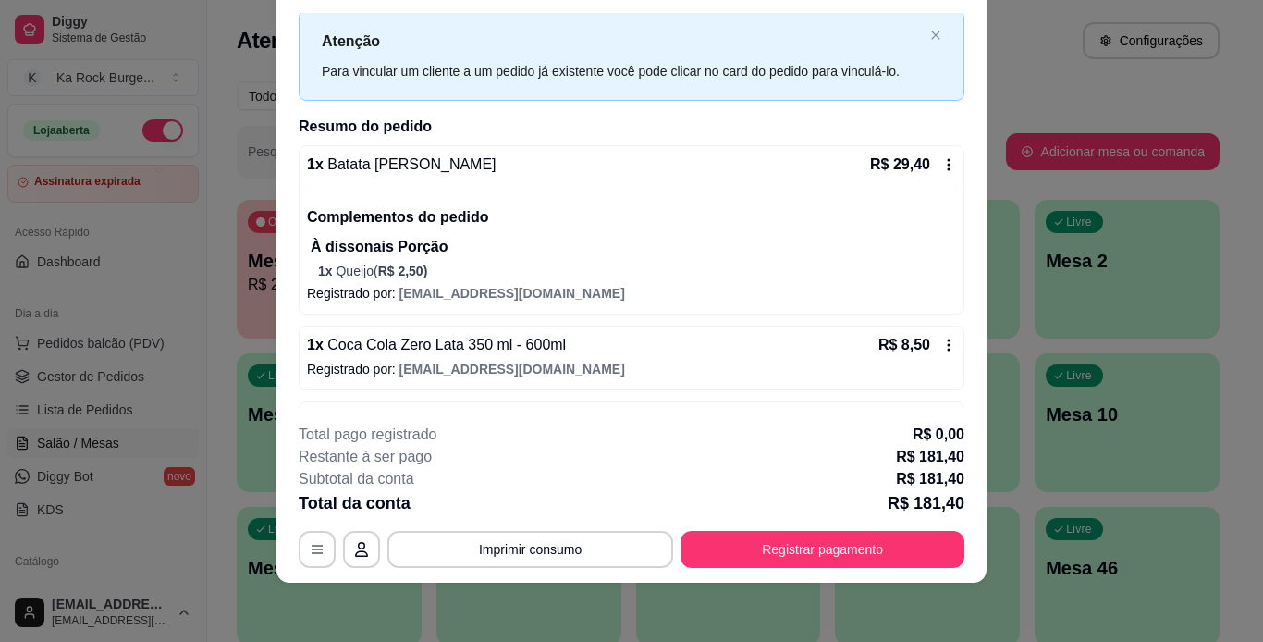
scroll to position [136, 0]
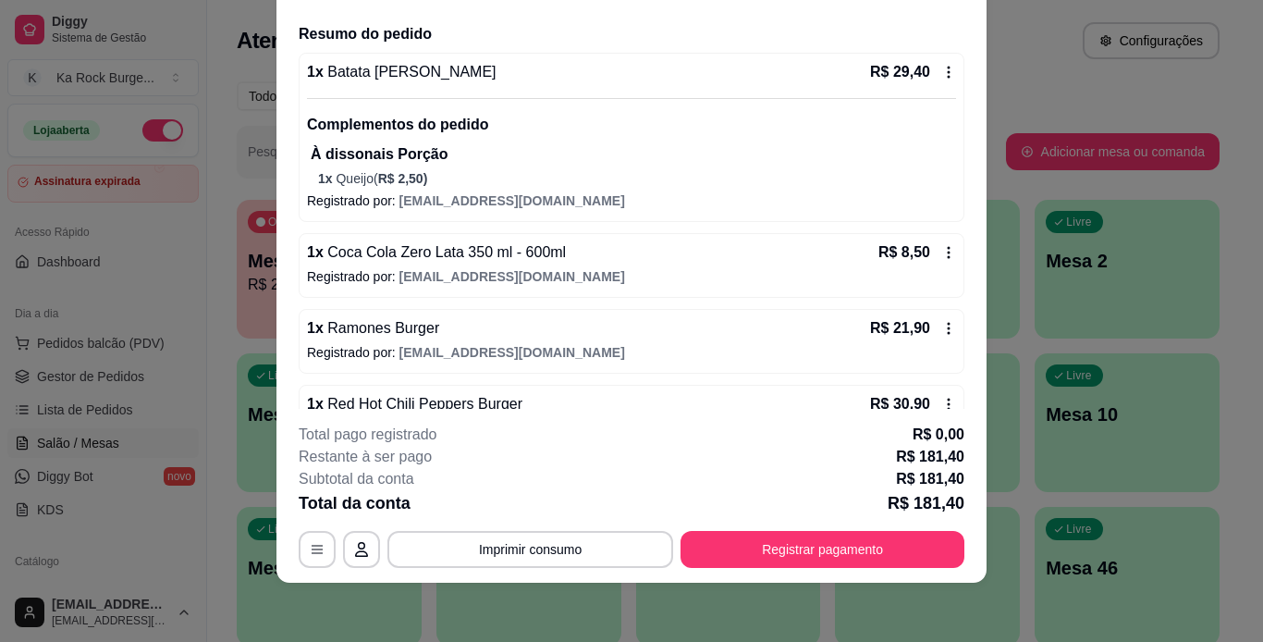
click at [948, 328] on icon at bounding box center [949, 328] width 3 height 12
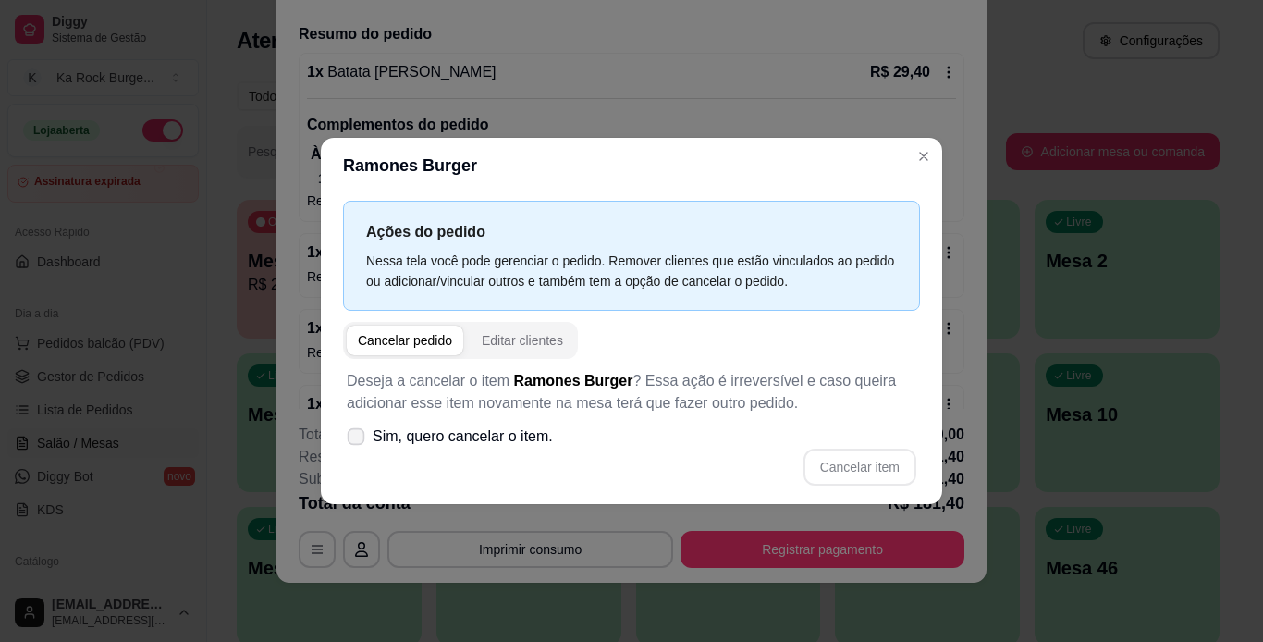
click at [350, 434] on icon at bounding box center [356, 436] width 14 height 10
click at [350, 440] on input "Sim, quero cancelar o item." at bounding box center [352, 446] width 12 height 12
checkbox input "true"
click at [882, 468] on button "Cancelar item" at bounding box center [860, 467] width 110 height 36
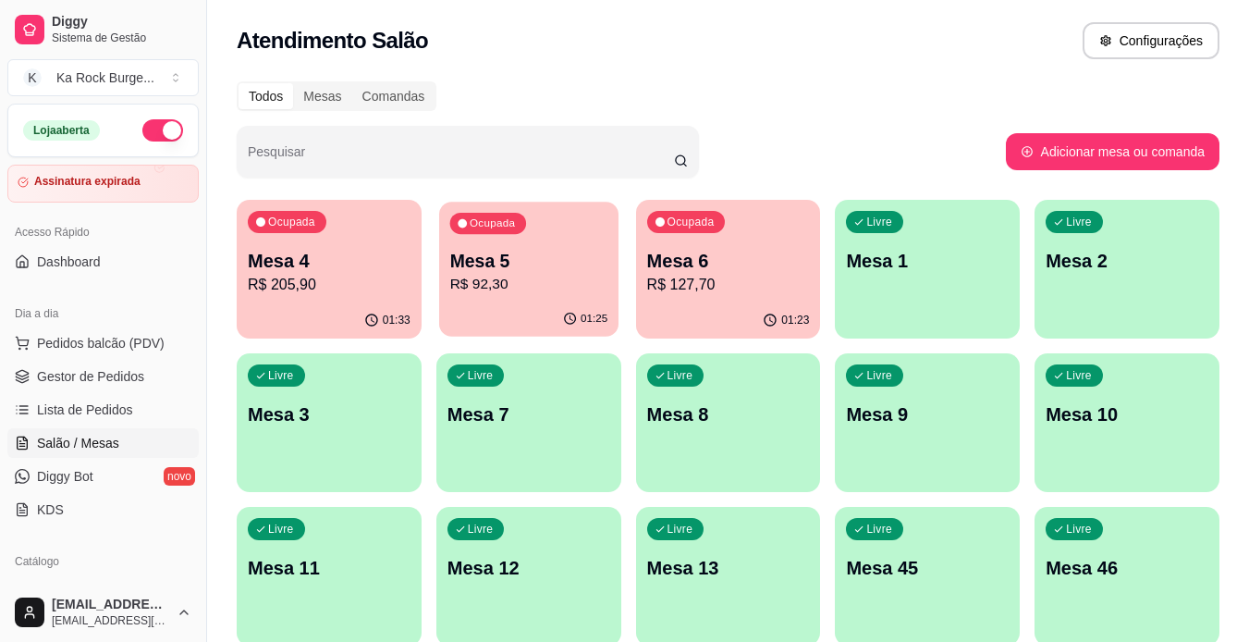
click at [490, 278] on p "R$ 92,30" at bounding box center [528, 284] width 158 height 21
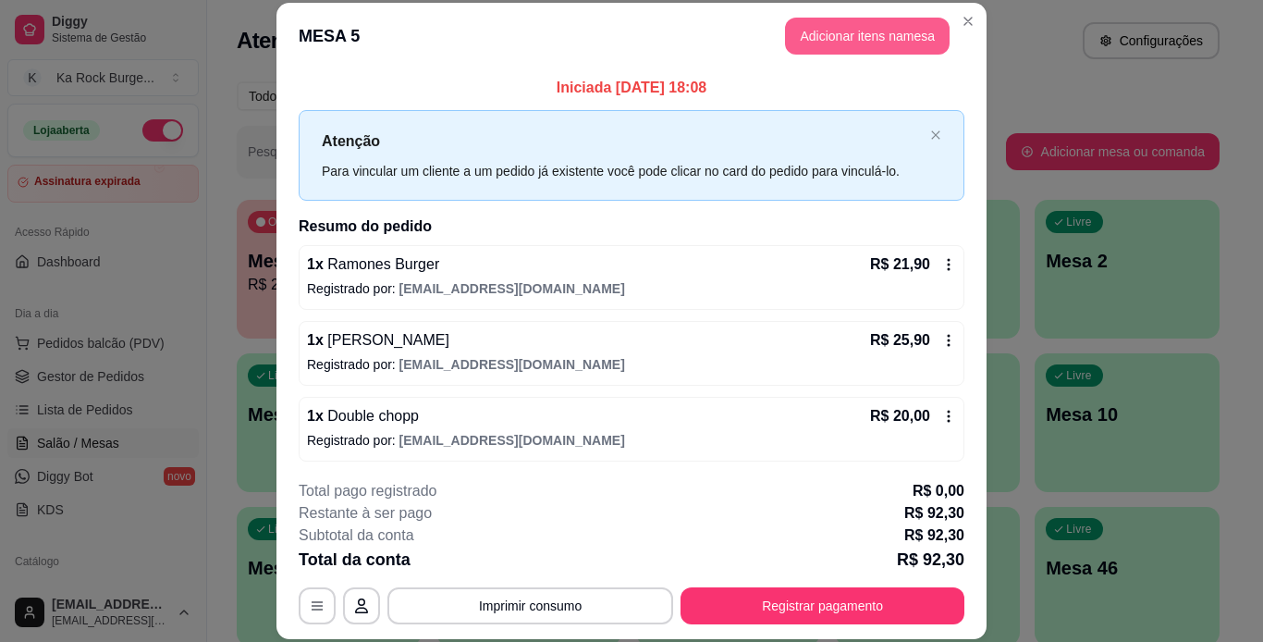
click at [818, 35] on button "Adicionar itens na mesa" at bounding box center [867, 36] width 165 height 37
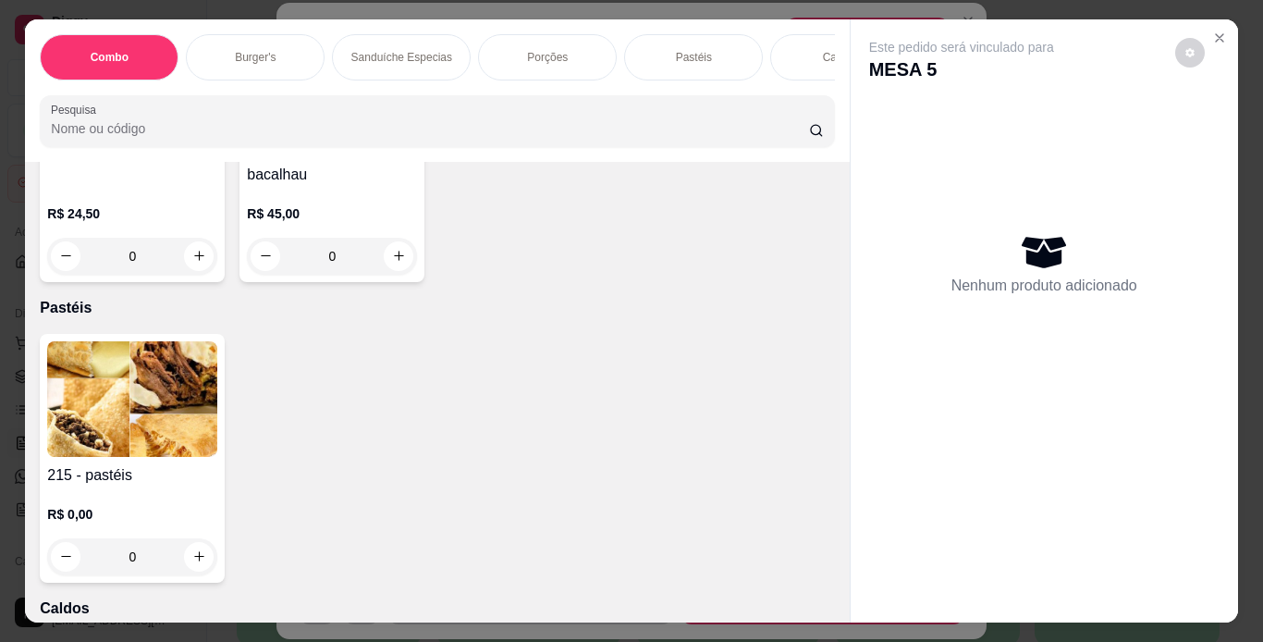
scroll to position [4439, 0]
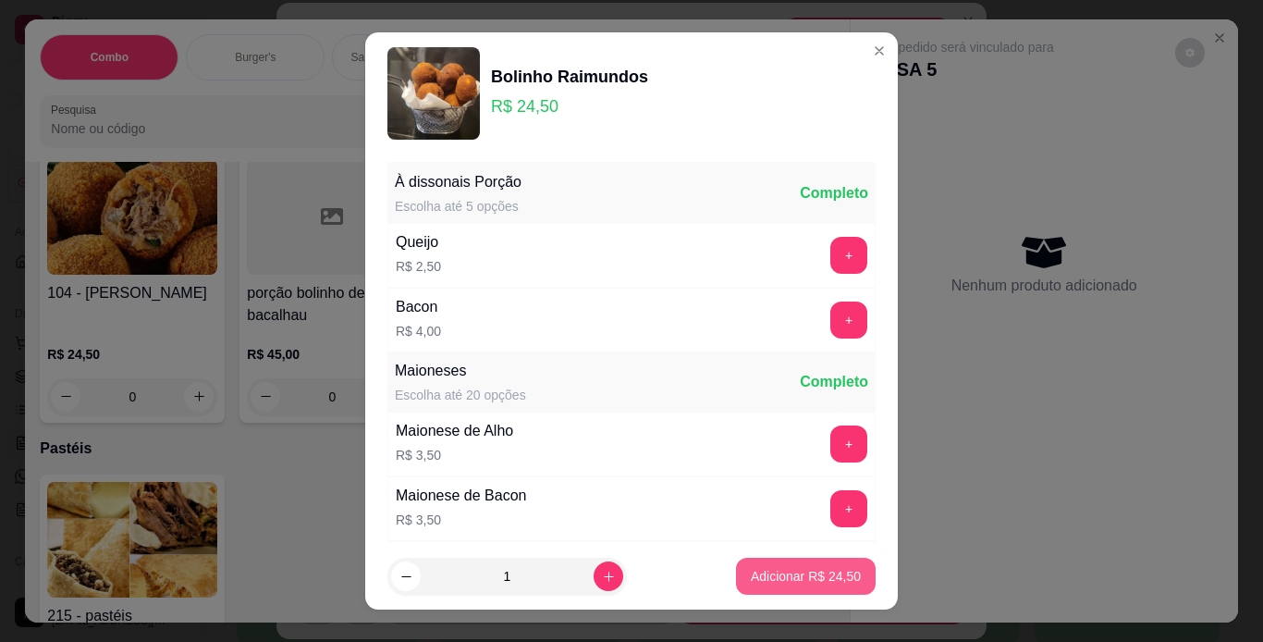
click at [762, 577] on p "Adicionar R$ 24,50" at bounding box center [806, 576] width 110 height 18
type input "1"
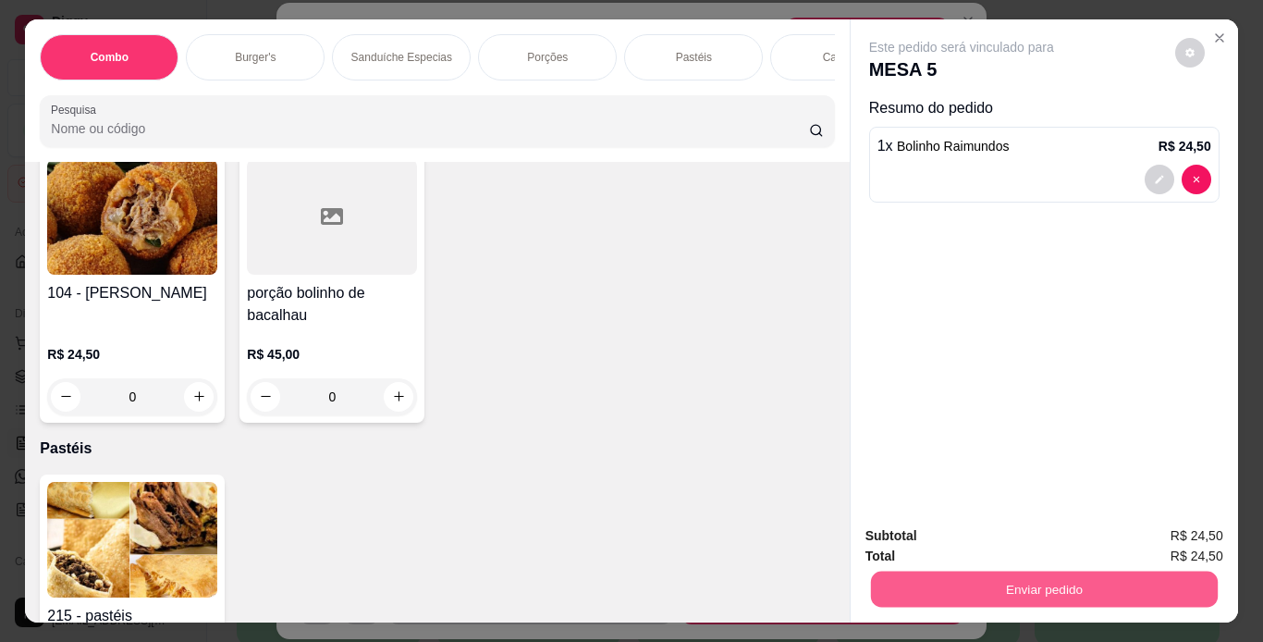
click at [903, 580] on button "Enviar pedido" at bounding box center [1043, 590] width 347 height 36
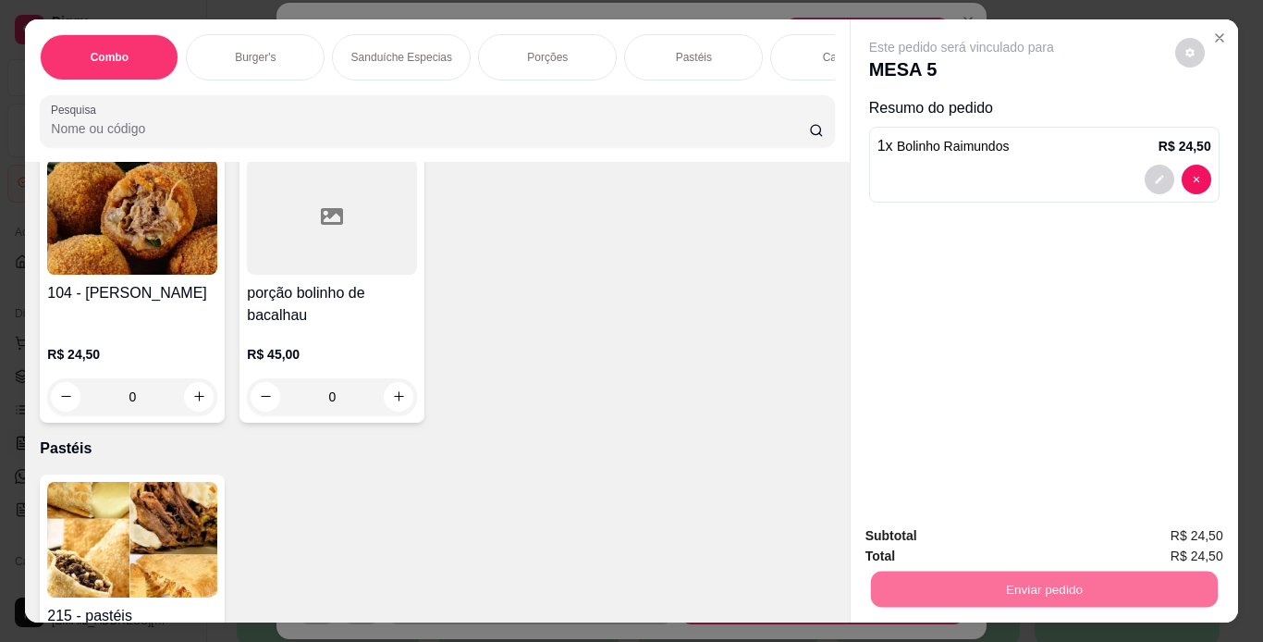
click at [985, 541] on button "Não registrar e enviar pedido" at bounding box center [983, 537] width 192 height 35
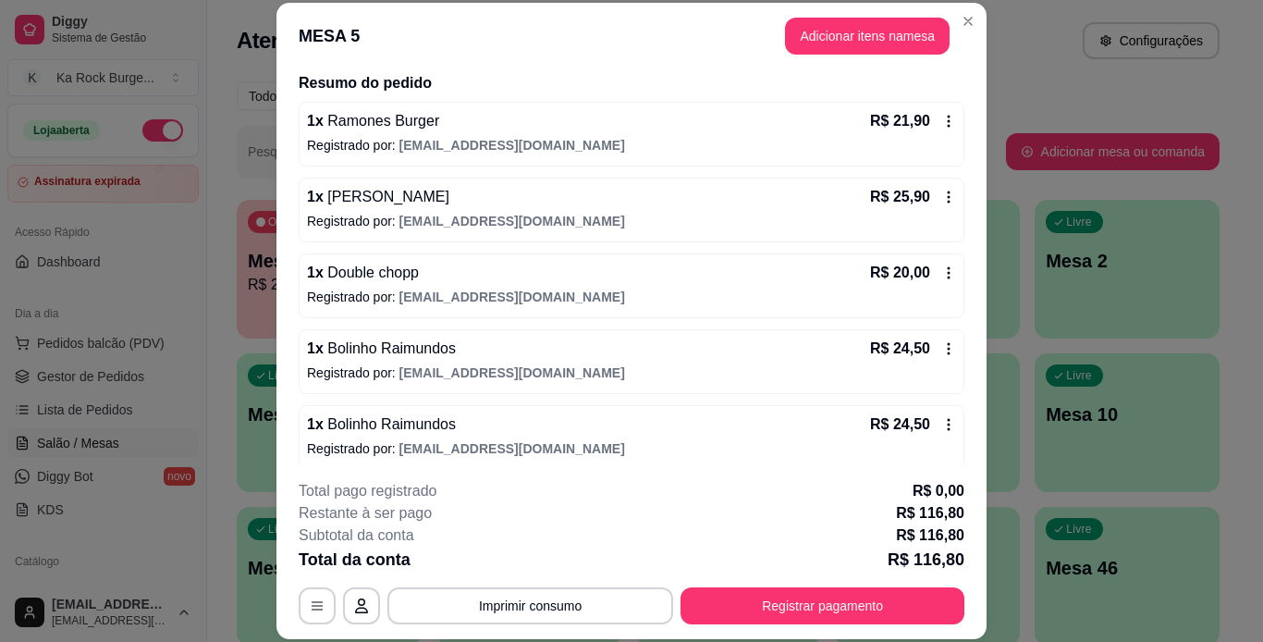
scroll to position [155, 0]
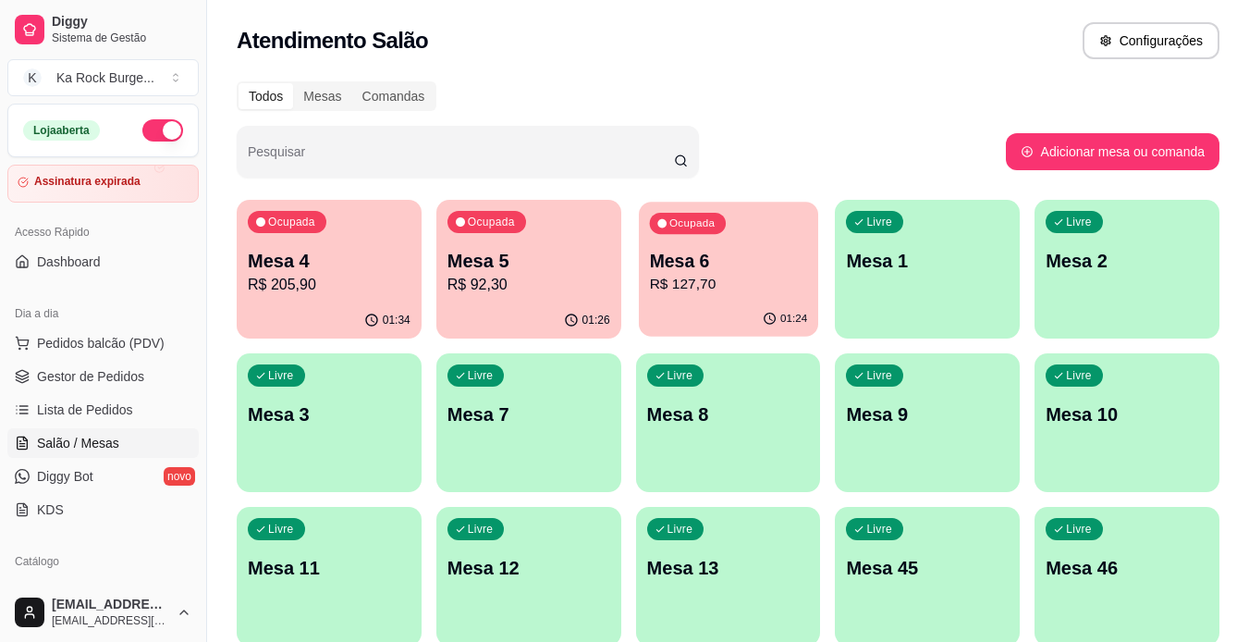
click at [671, 265] on p "Mesa 6" at bounding box center [728, 261] width 158 height 25
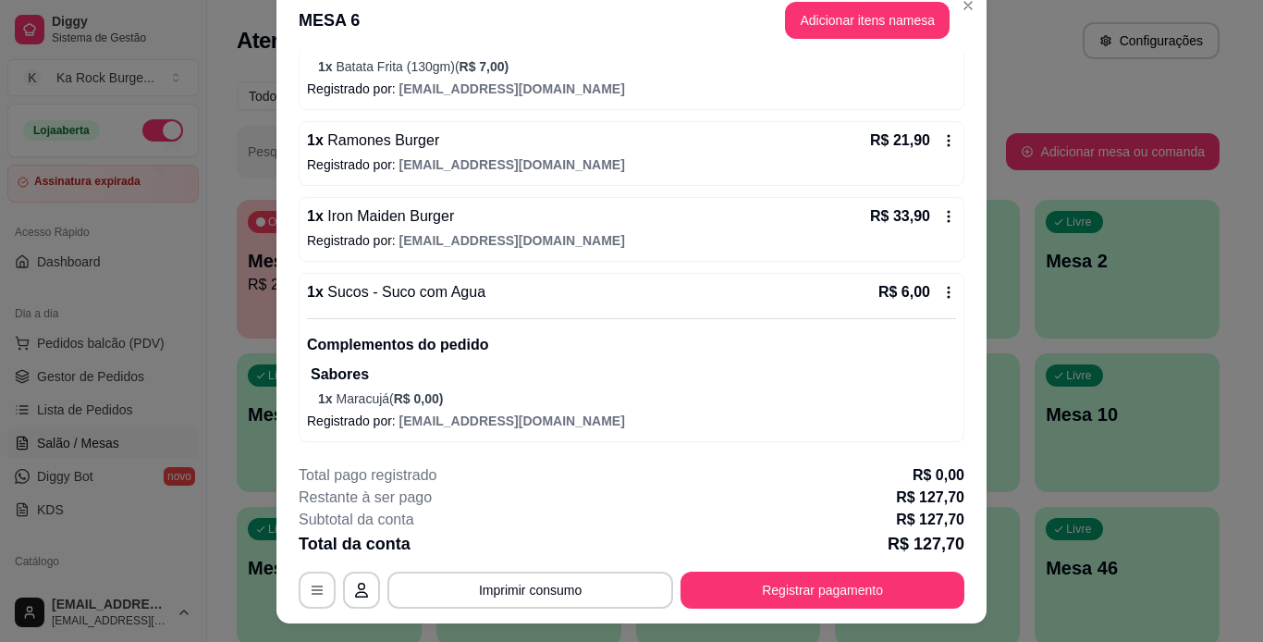
scroll to position [56, 0]
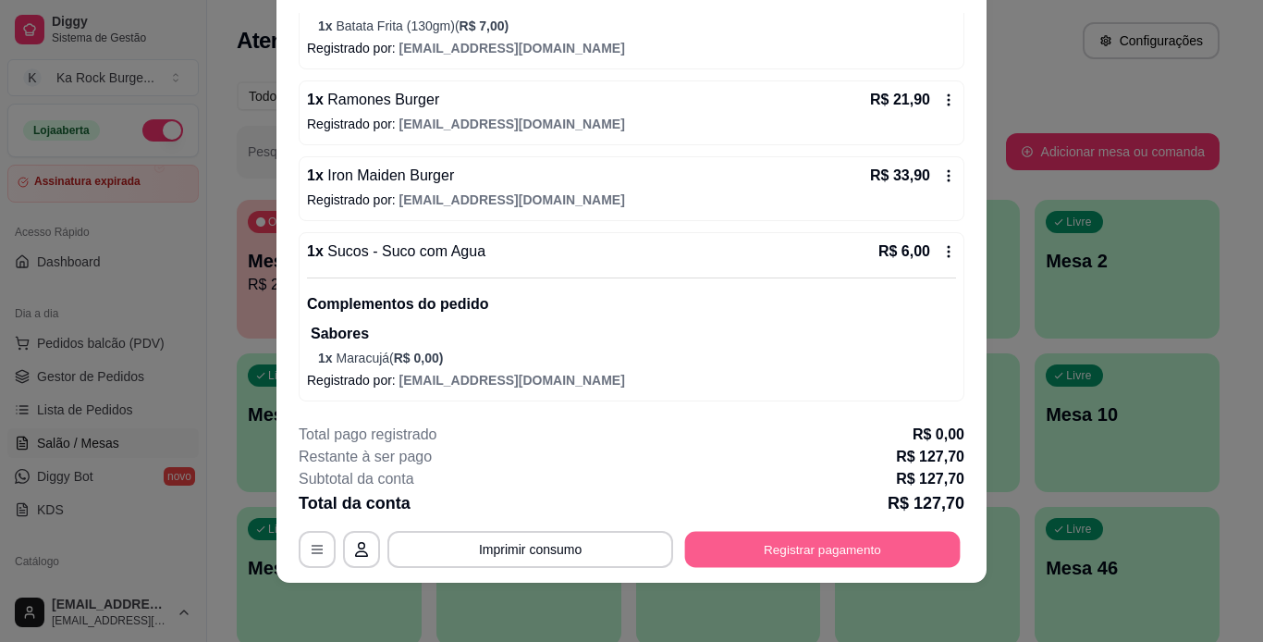
click at [827, 544] on button "Registrar pagamento" at bounding box center [823, 549] width 276 height 36
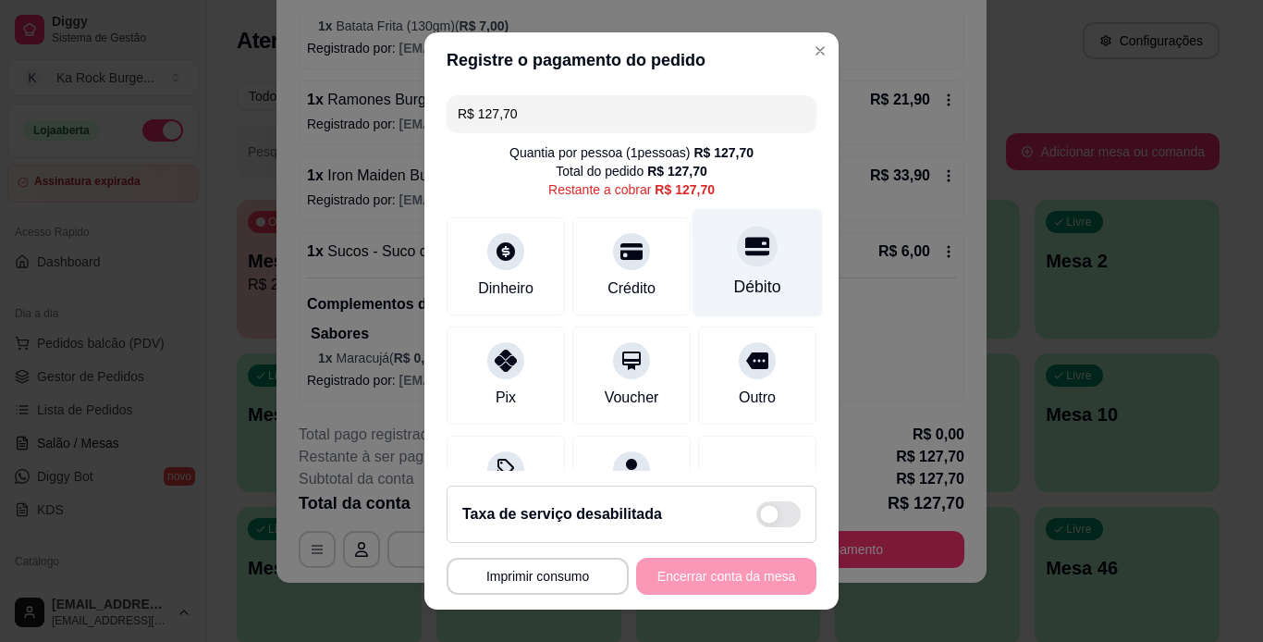
click at [693, 286] on div "Débito" at bounding box center [758, 262] width 130 height 108
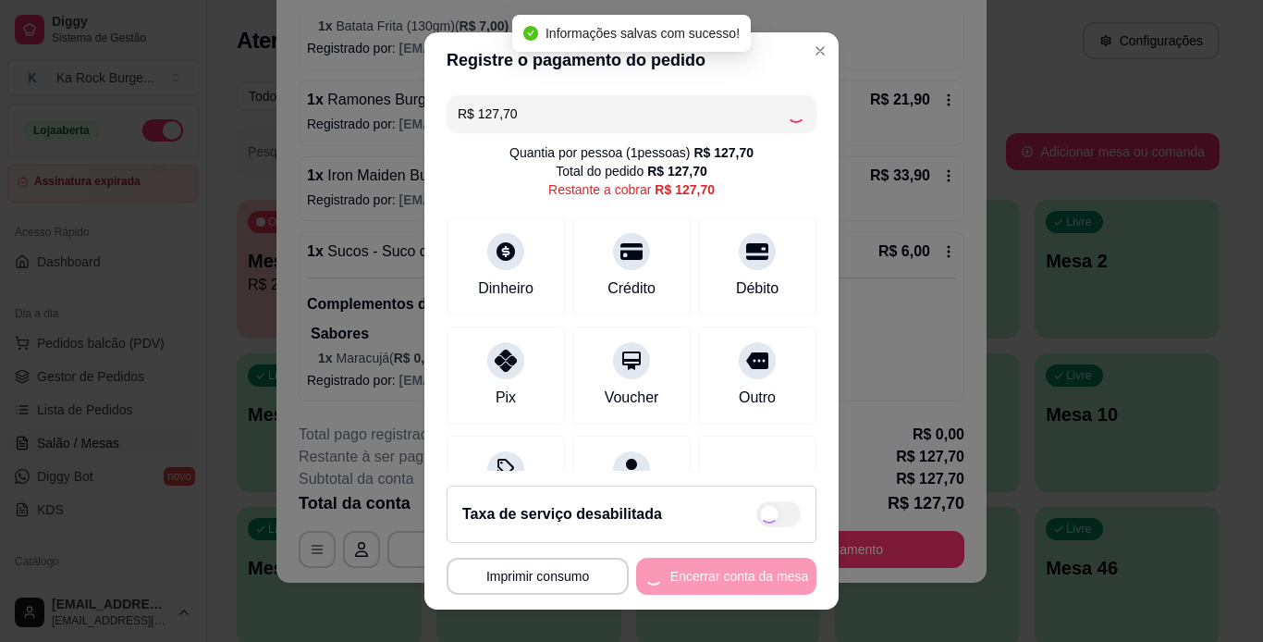
type input "R$ 0,00"
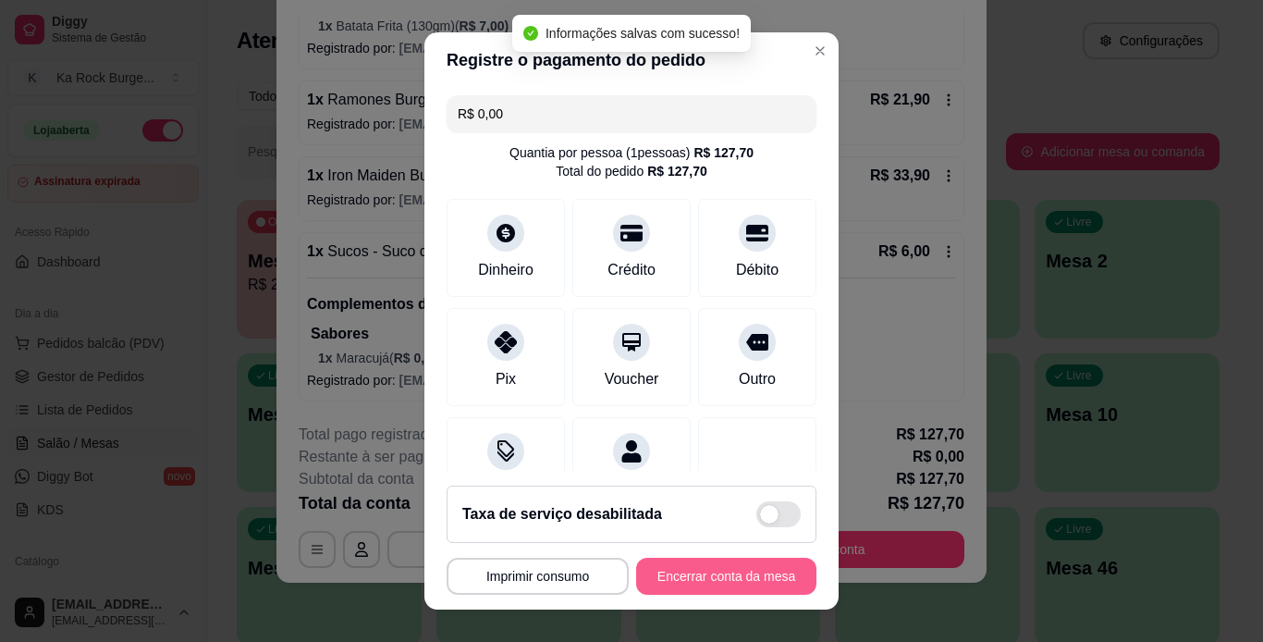
click at [685, 575] on button "Encerrar conta da mesa" at bounding box center [726, 576] width 180 height 37
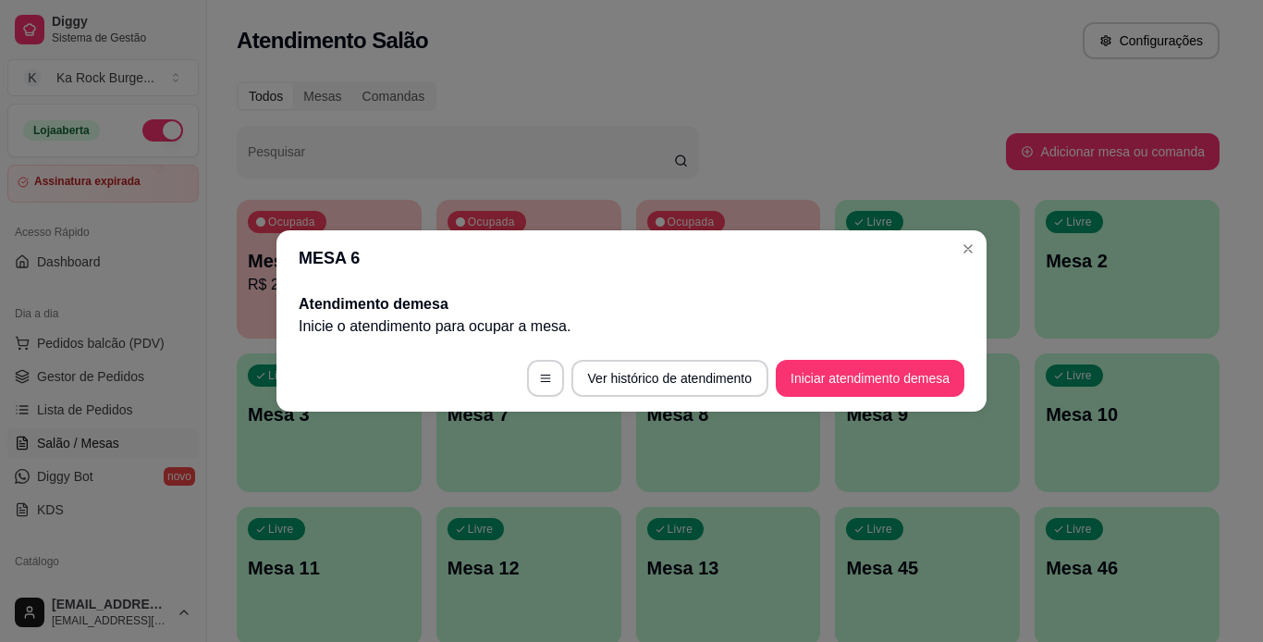
scroll to position [0, 0]
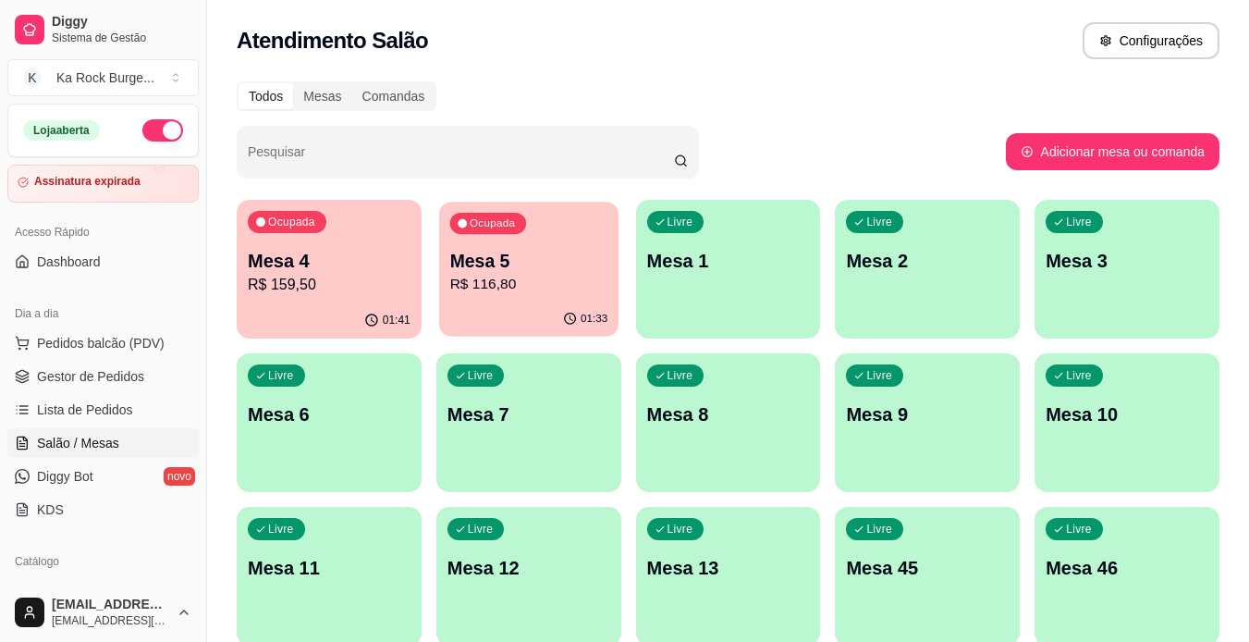
click at [525, 290] on p "R$ 116,80" at bounding box center [528, 284] width 158 height 21
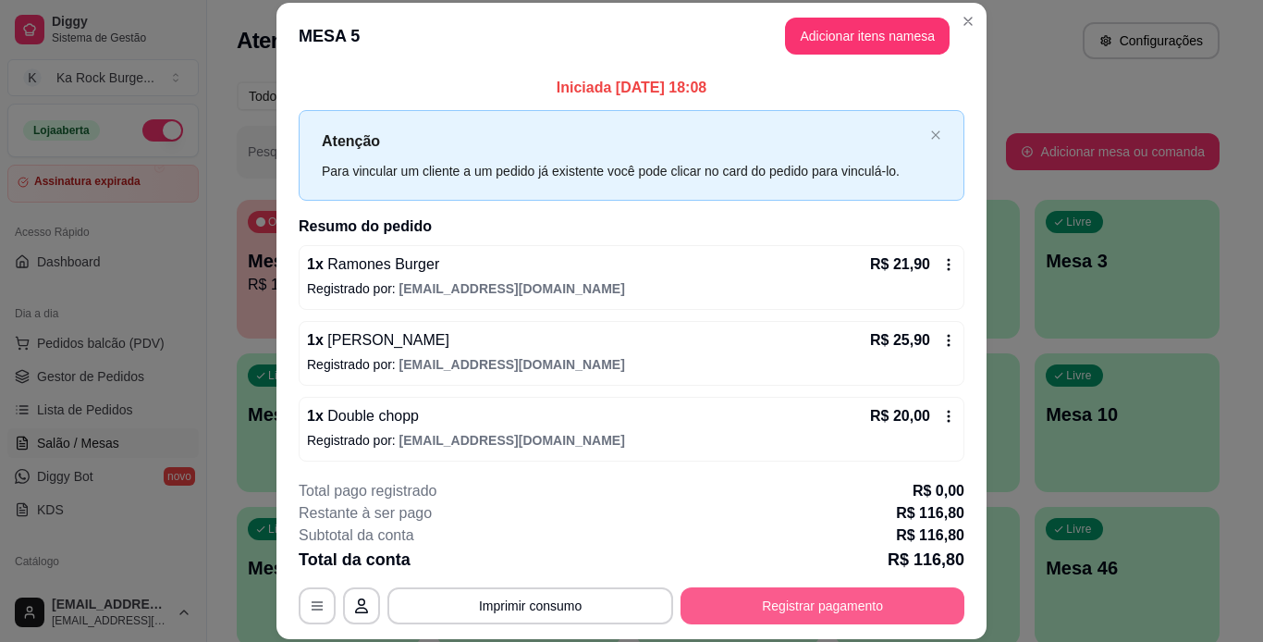
click at [754, 594] on button "Registrar pagamento" at bounding box center [823, 605] width 284 height 37
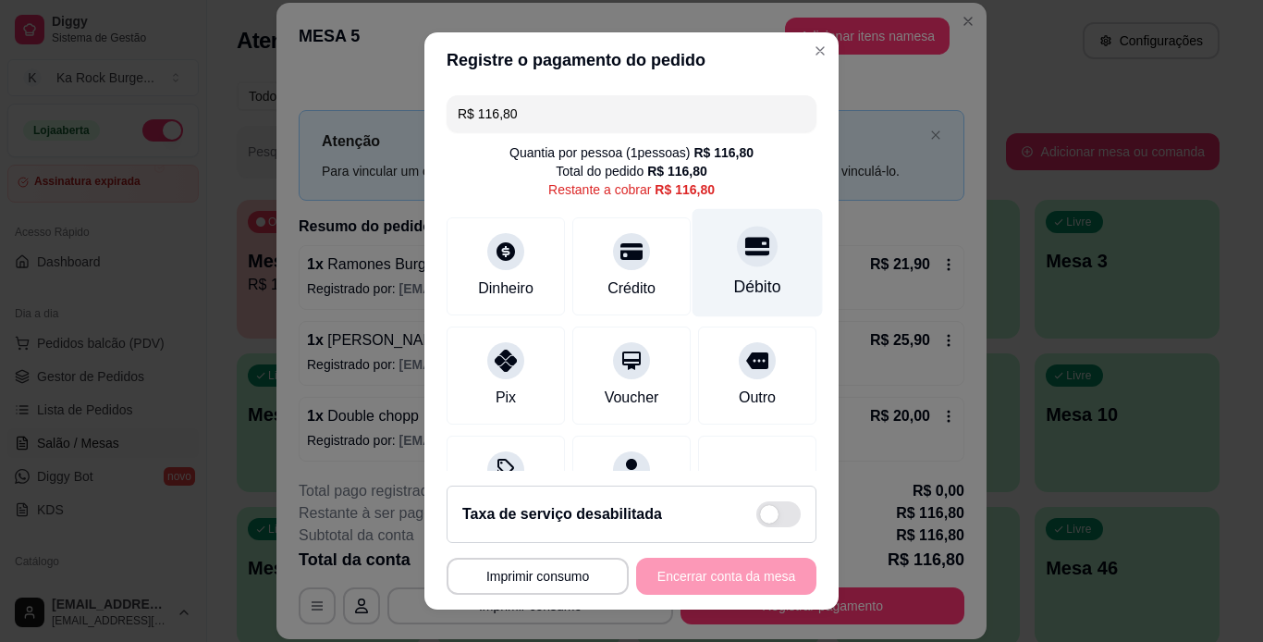
click at [734, 282] on div "Débito" at bounding box center [757, 287] width 47 height 24
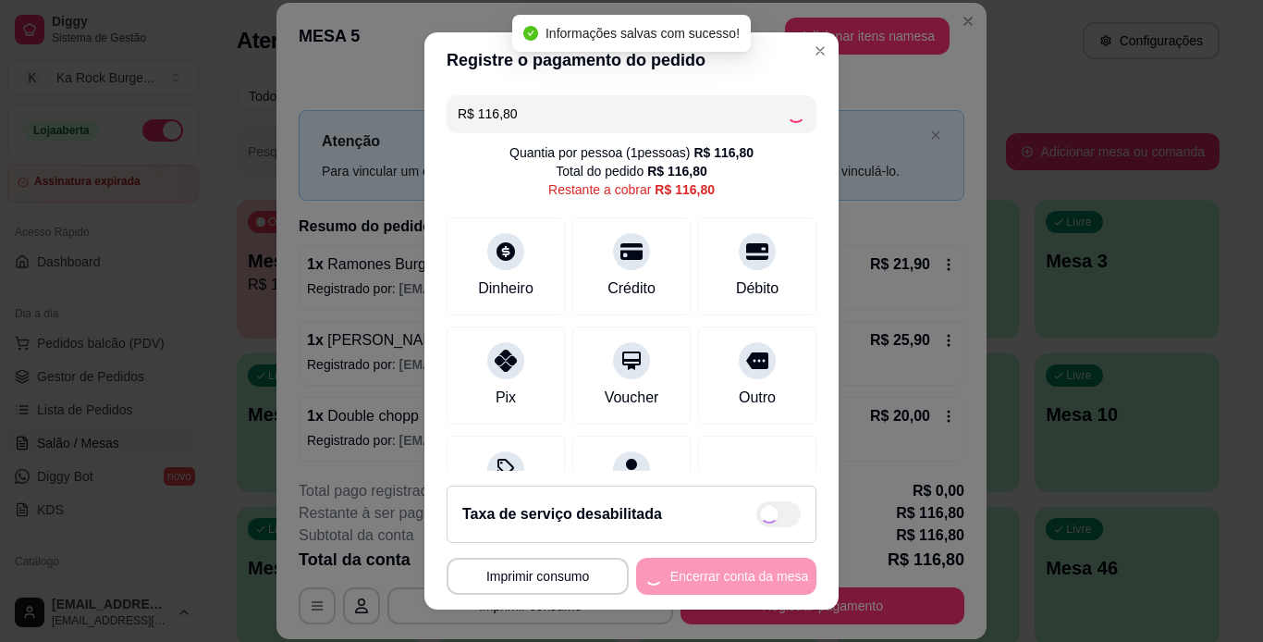
type input "R$ 0,00"
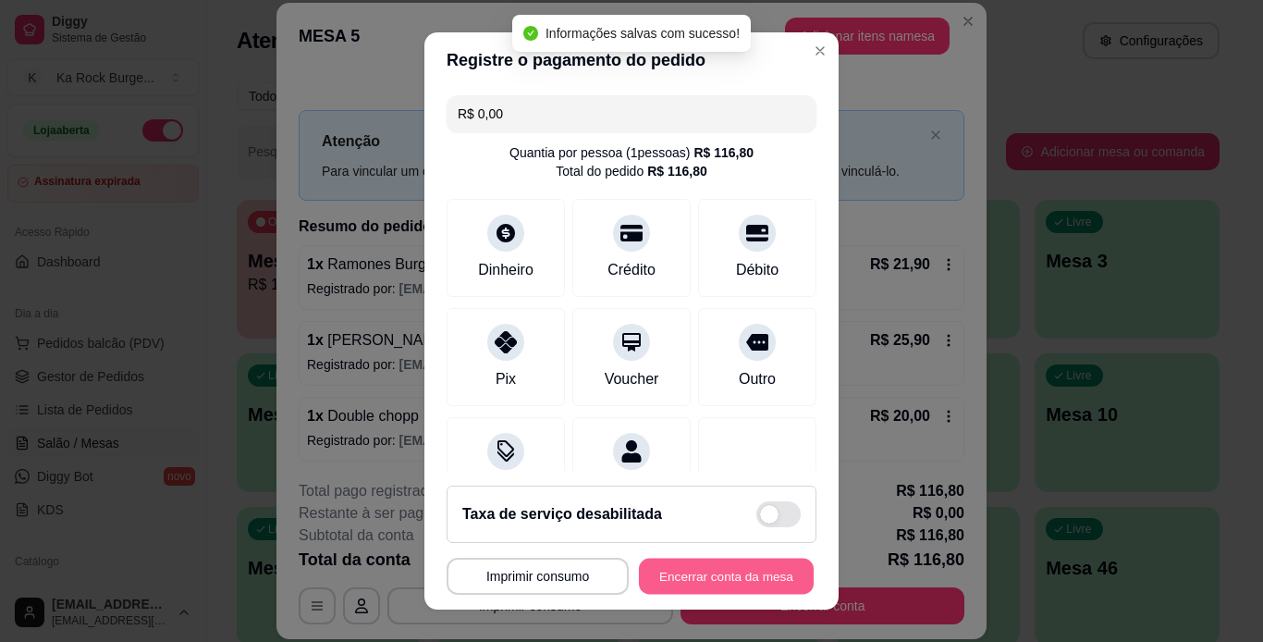
click at [704, 577] on button "Encerrar conta da mesa" at bounding box center [726, 577] width 175 height 36
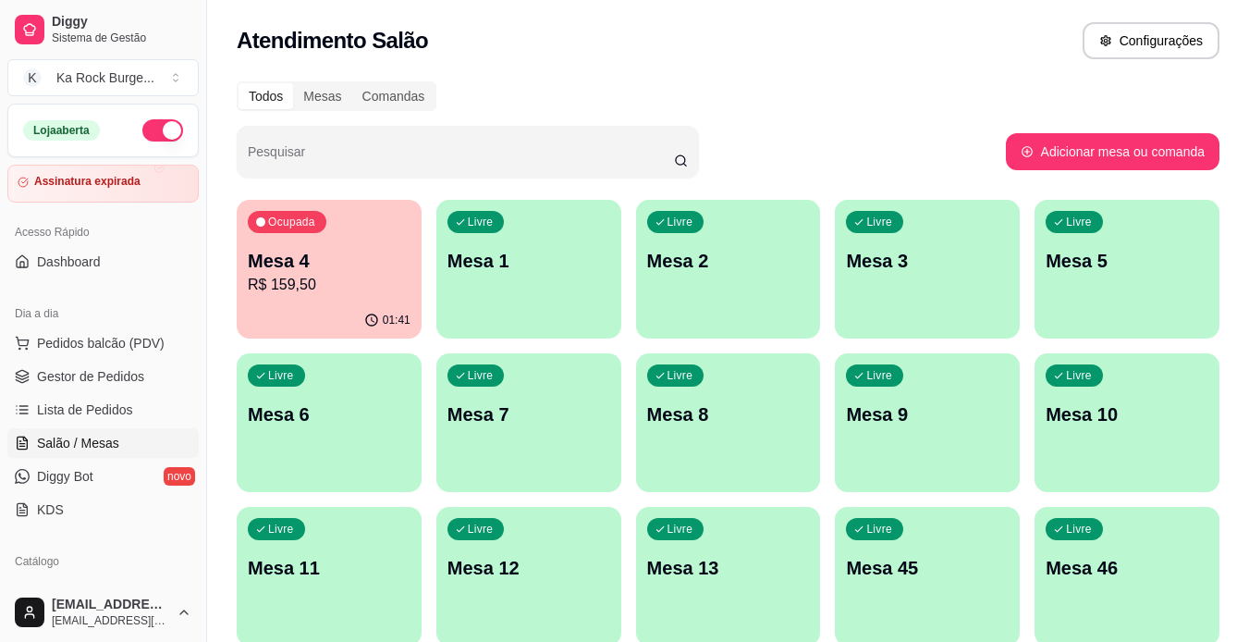
click at [292, 274] on p "R$ 159,50" at bounding box center [329, 285] width 163 height 22
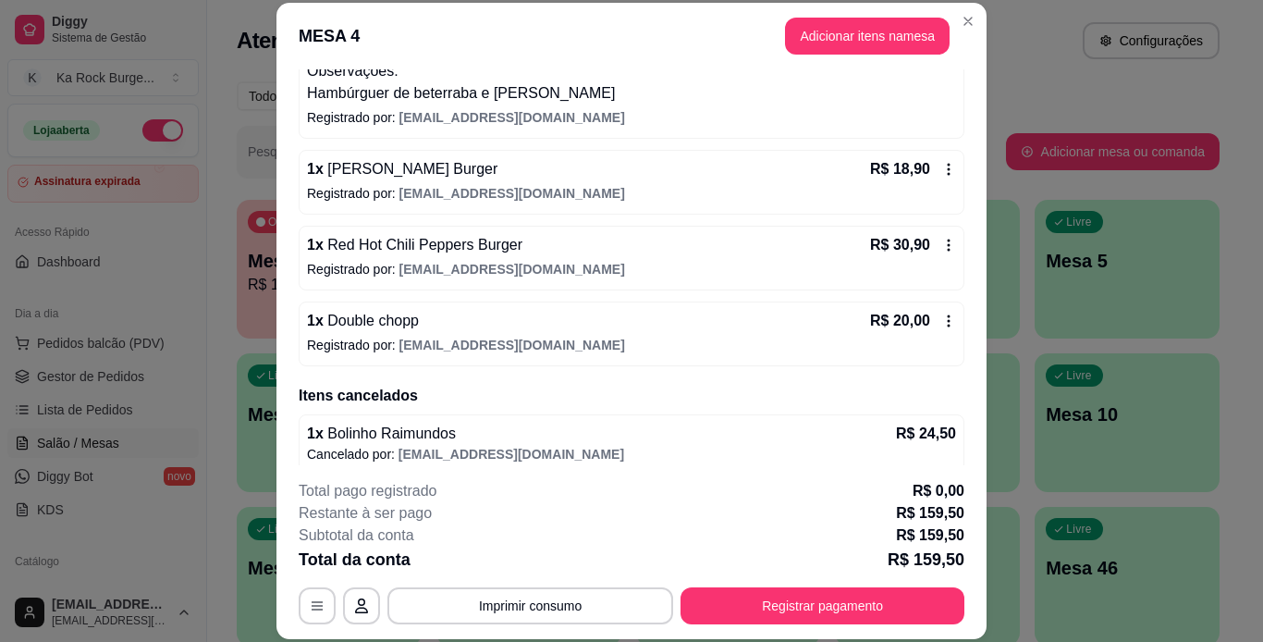
scroll to position [647, 0]
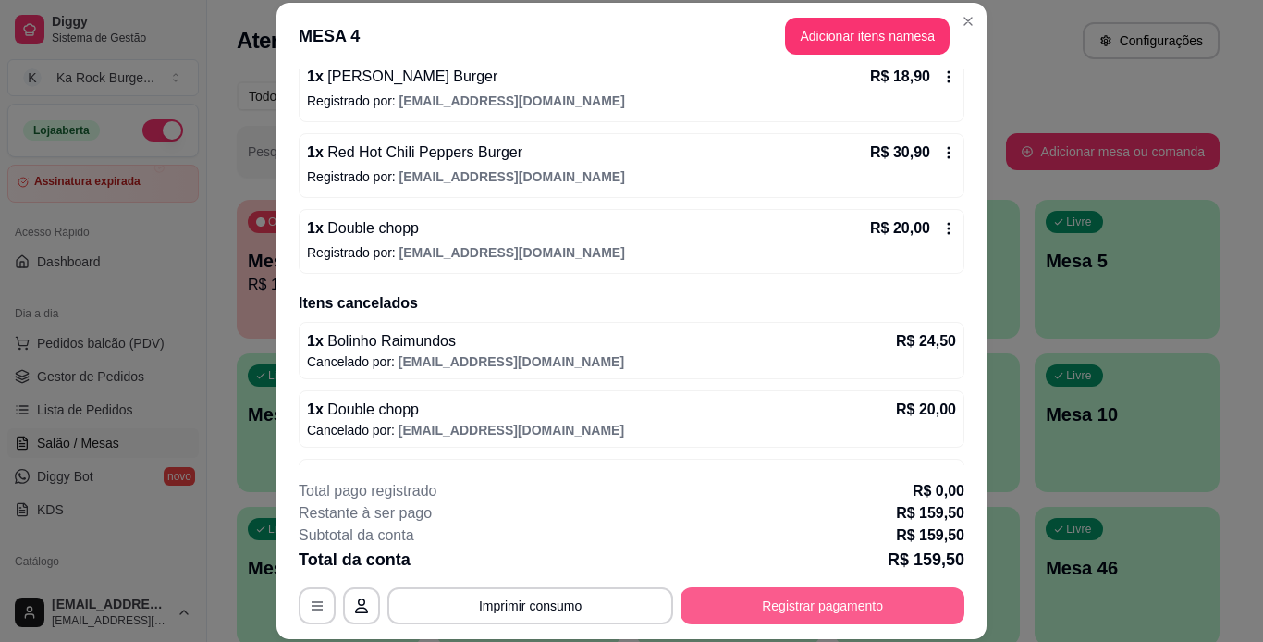
click at [864, 602] on button "Registrar pagamento" at bounding box center [823, 605] width 284 height 37
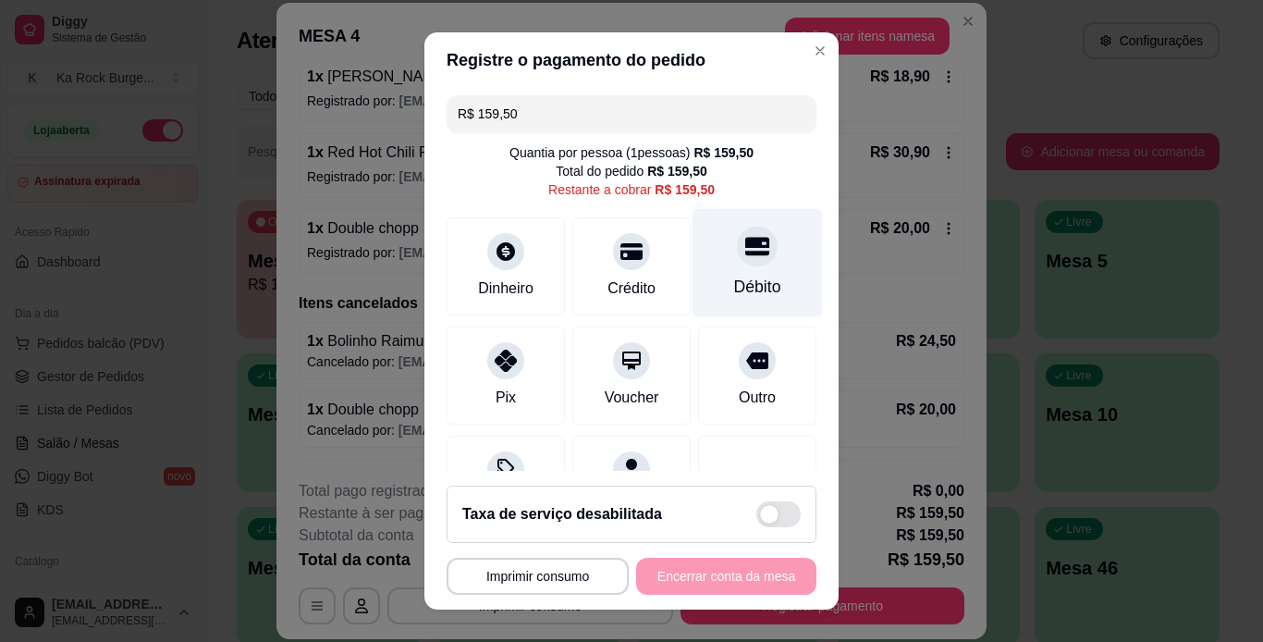
click at [752, 269] on div "Débito" at bounding box center [758, 262] width 130 height 108
type input "R$ 0,00"
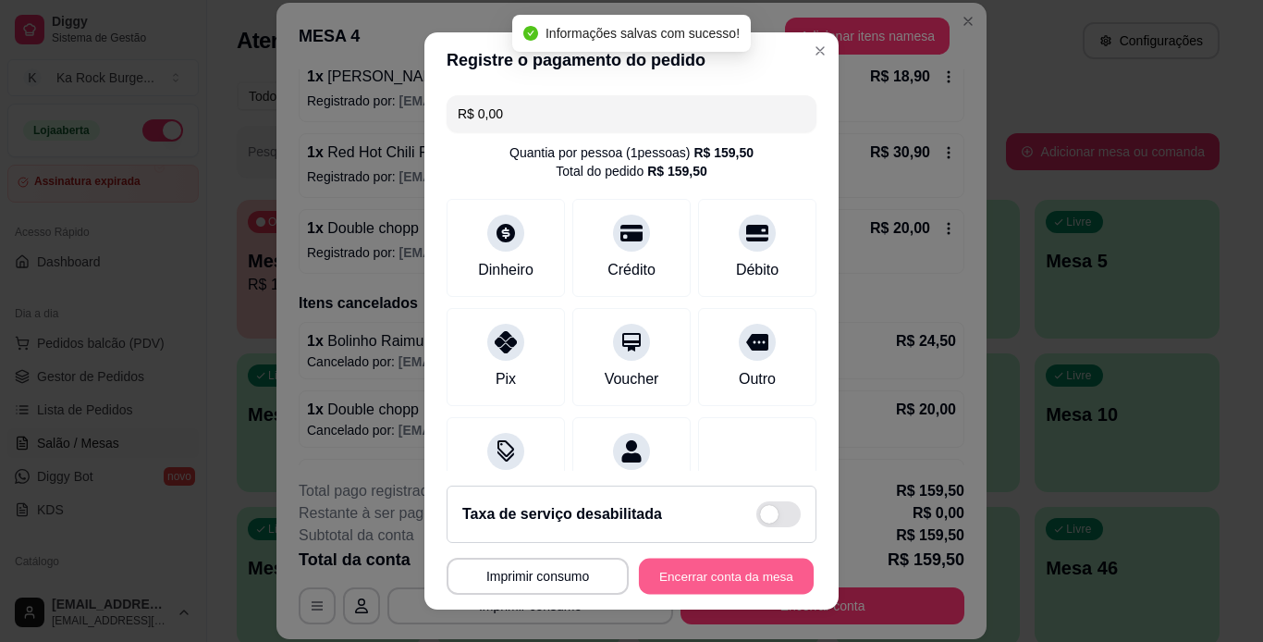
click at [731, 582] on button "Encerrar conta da mesa" at bounding box center [726, 577] width 175 height 36
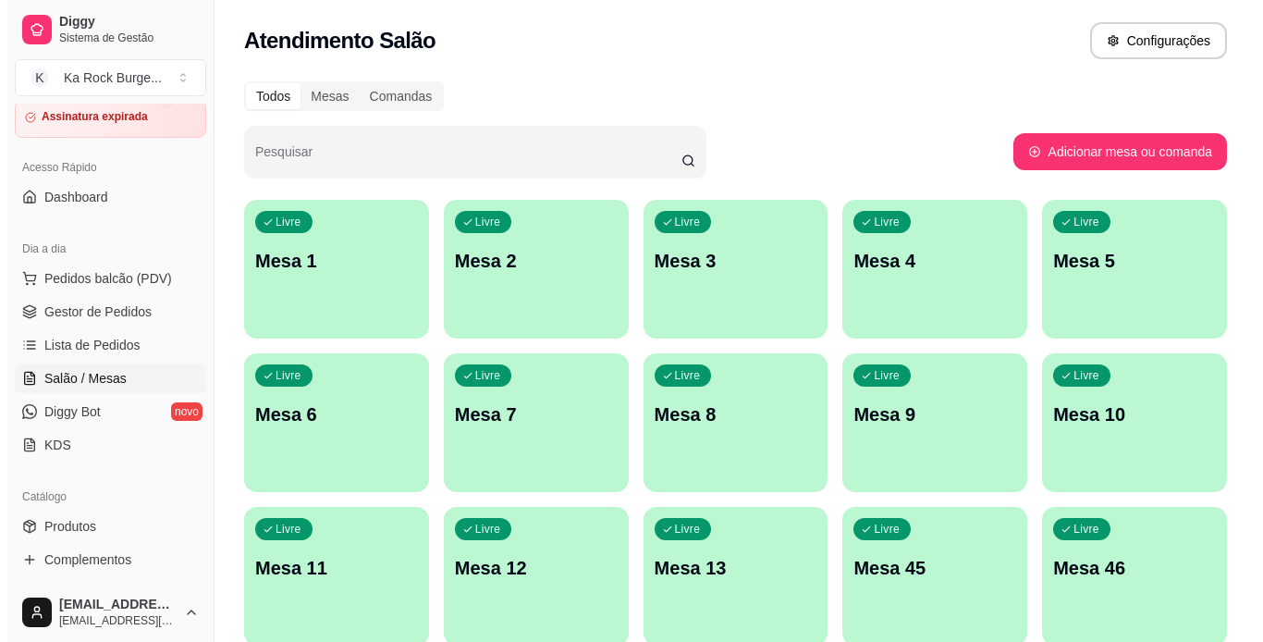
scroll to position [185, 0]
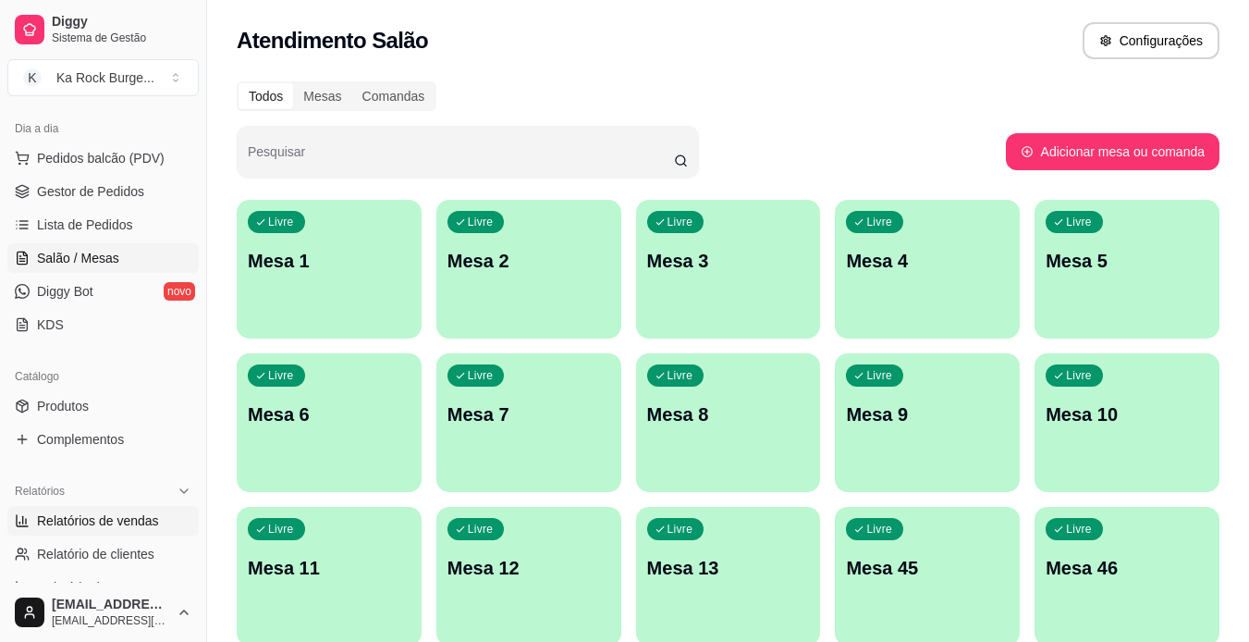
click at [80, 518] on span "Relatórios de vendas" at bounding box center [98, 520] width 122 height 18
select select "ALL"
select select "0"
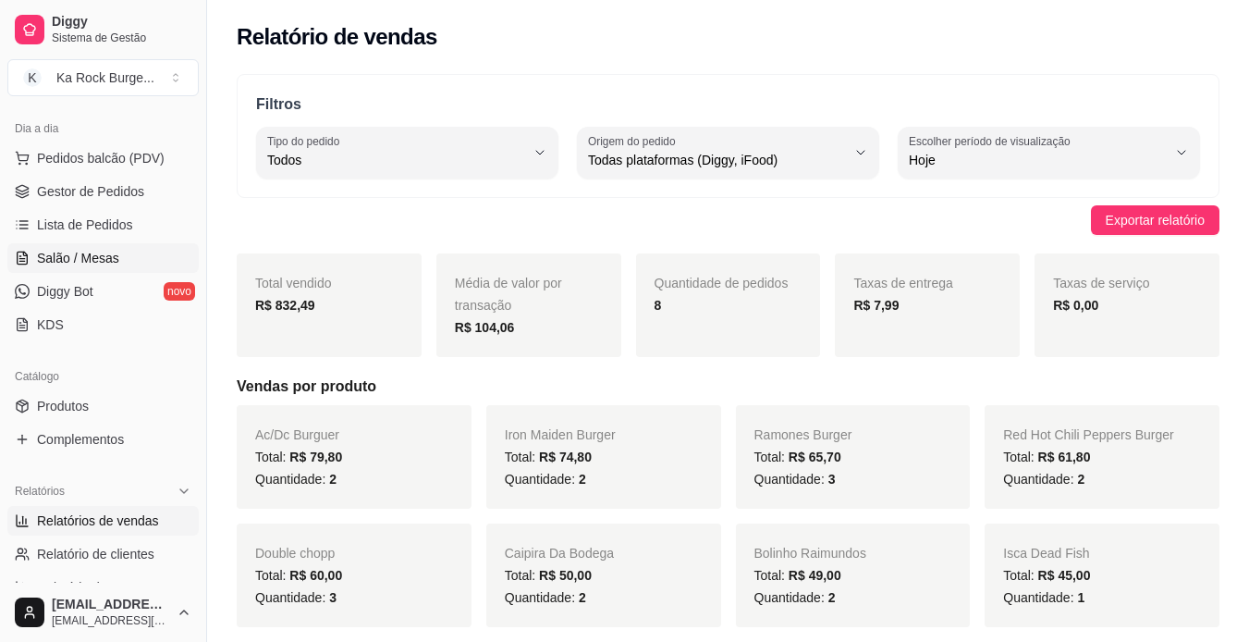
click at [144, 256] on link "Salão / Mesas" at bounding box center [102, 258] width 191 height 30
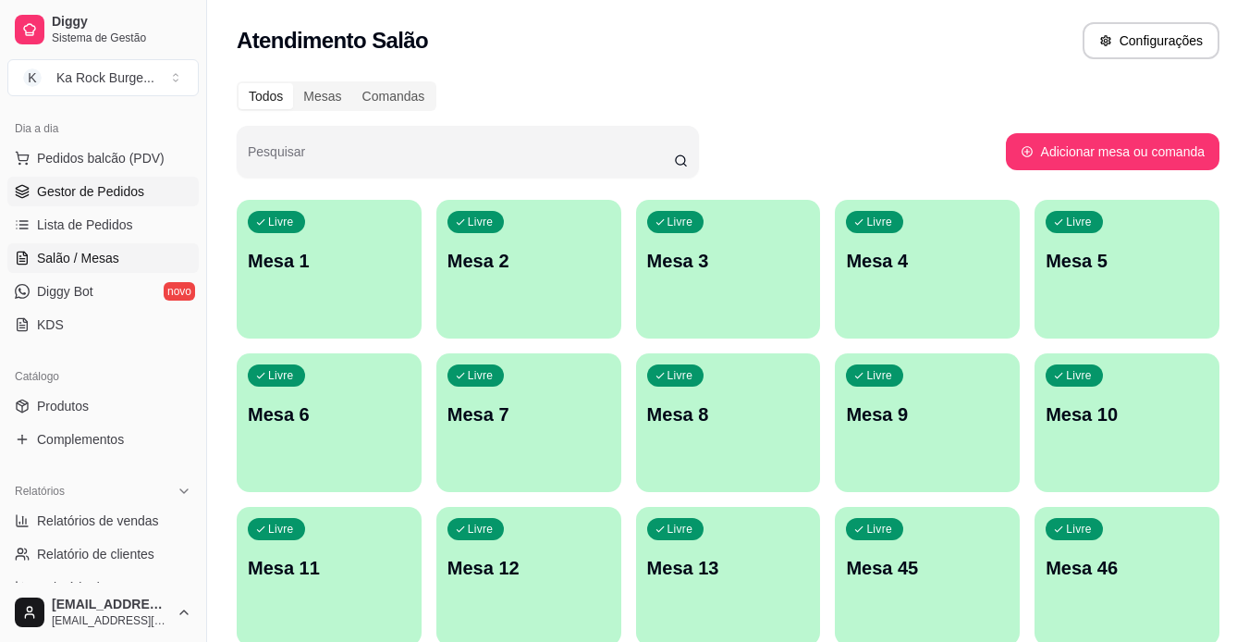
click at [80, 205] on link "Gestor de Pedidos" at bounding box center [102, 192] width 191 height 30
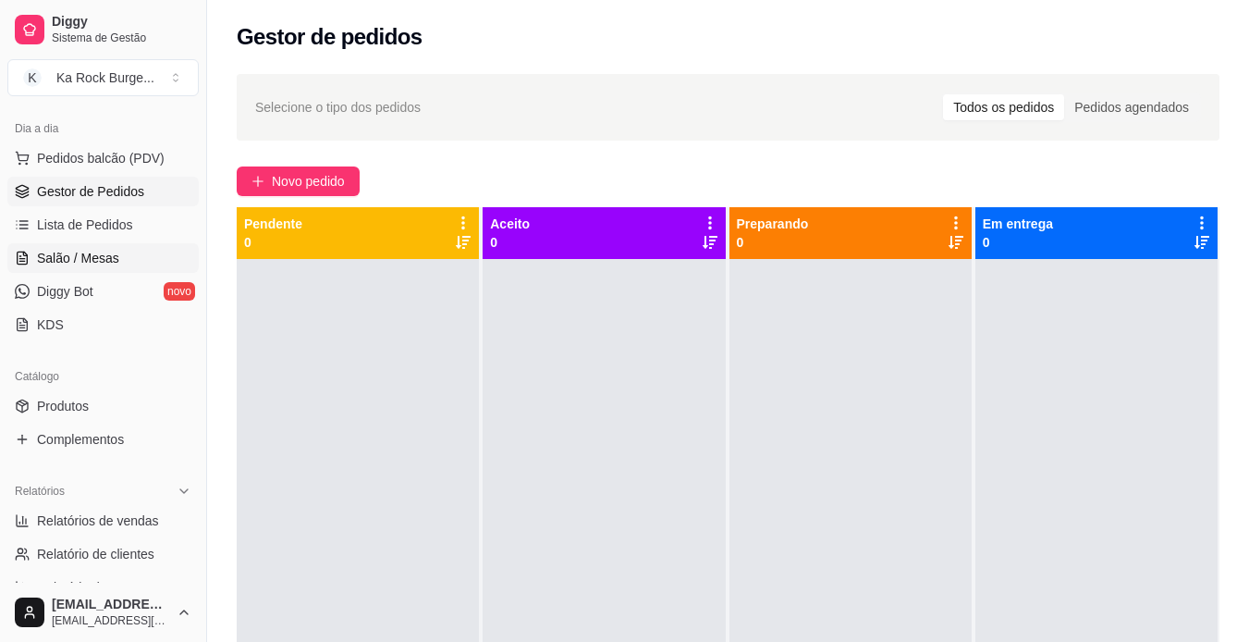
click at [73, 254] on span "Salão / Mesas" at bounding box center [78, 258] width 82 height 18
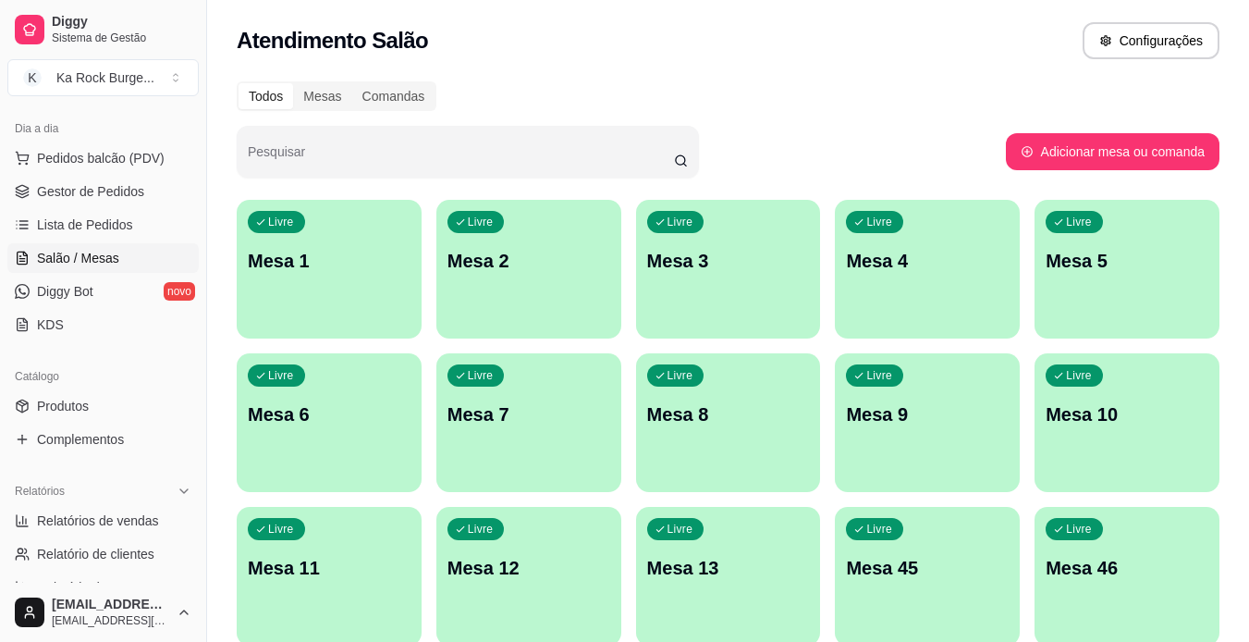
click at [1081, 289] on div "Livre Mesa 5" at bounding box center [1127, 258] width 185 height 117
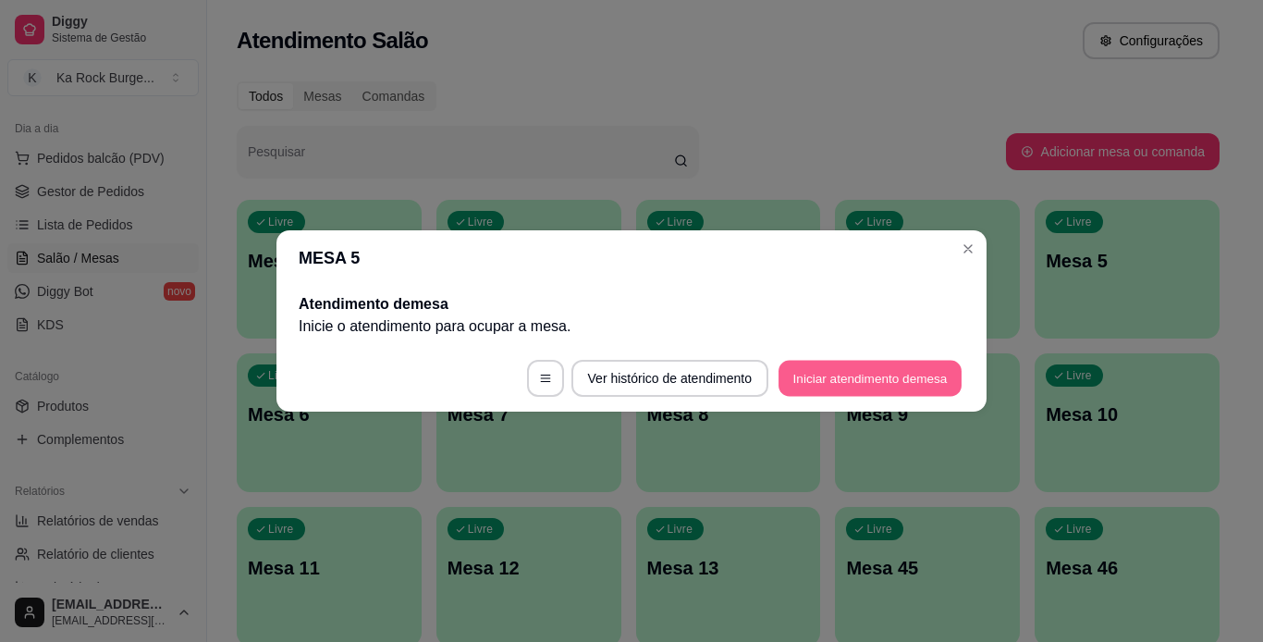
click at [858, 390] on button "Iniciar atendimento de mesa" at bounding box center [870, 379] width 183 height 36
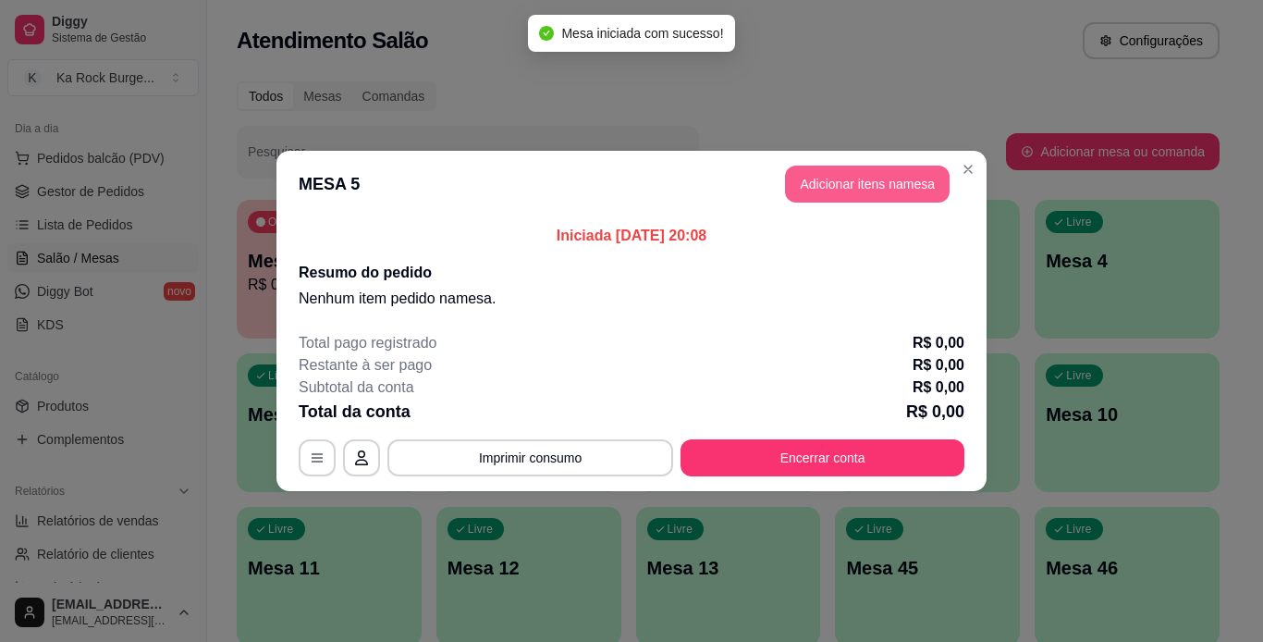
click at [847, 178] on button "Adicionar itens na mesa" at bounding box center [867, 184] width 165 height 37
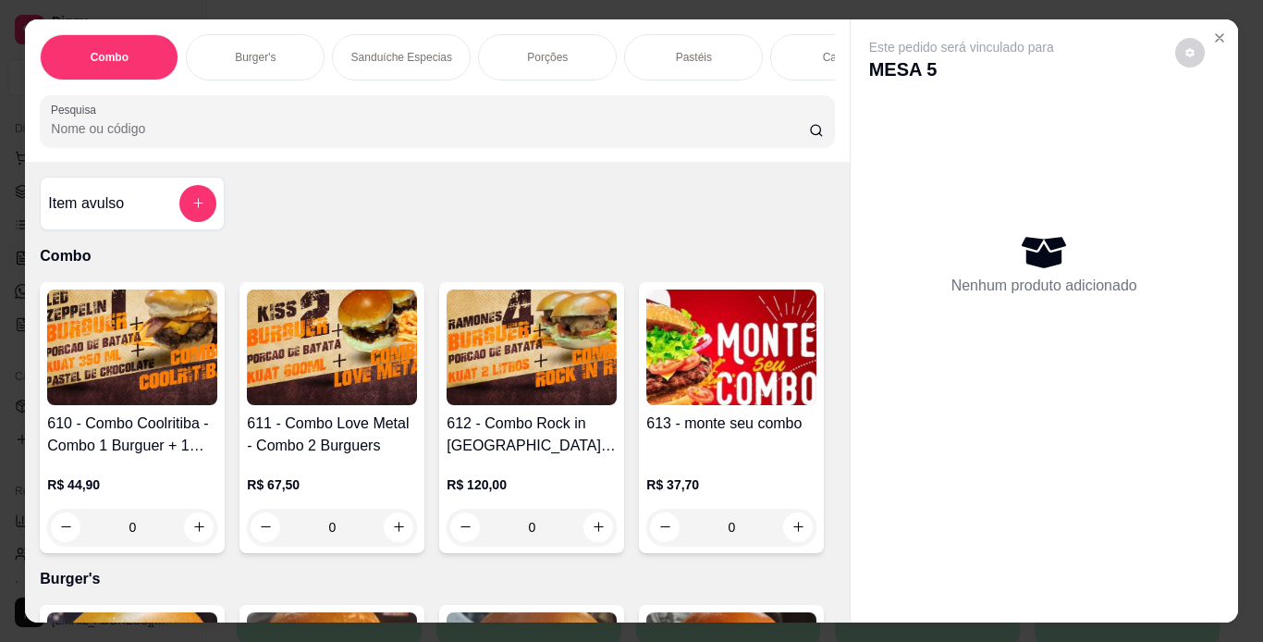
click at [171, 203] on div "Item avulso" at bounding box center [132, 203] width 168 height 37
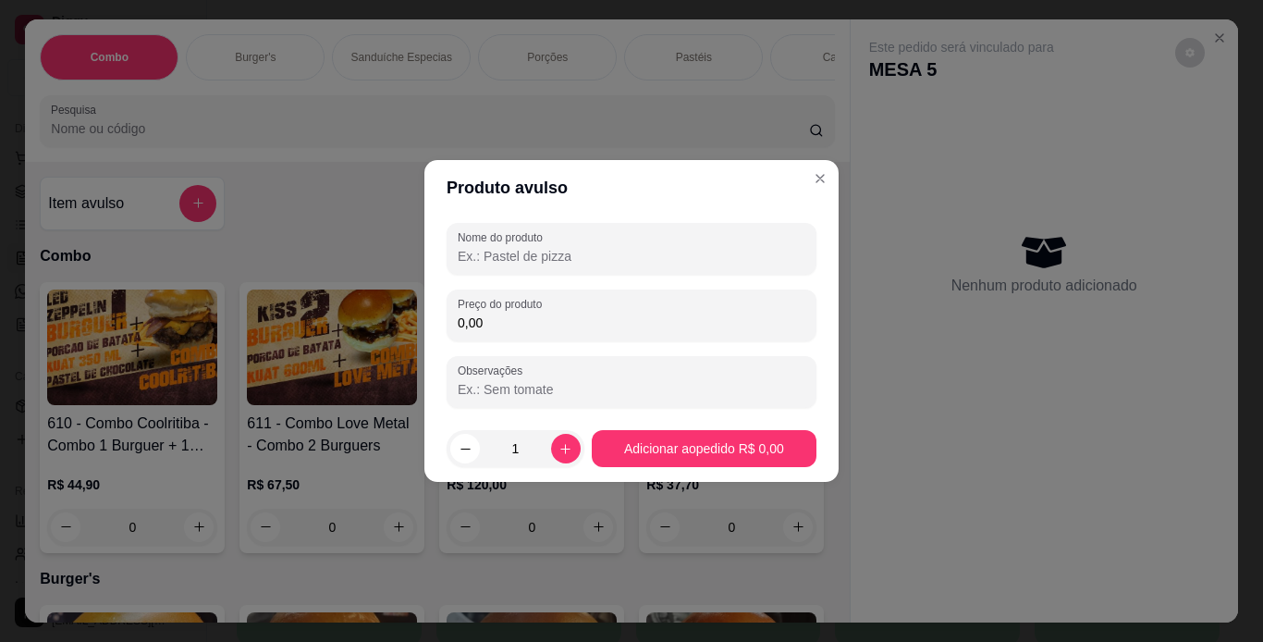
click at [530, 263] on input "Nome do produto" at bounding box center [632, 256] width 348 height 18
type input "b"
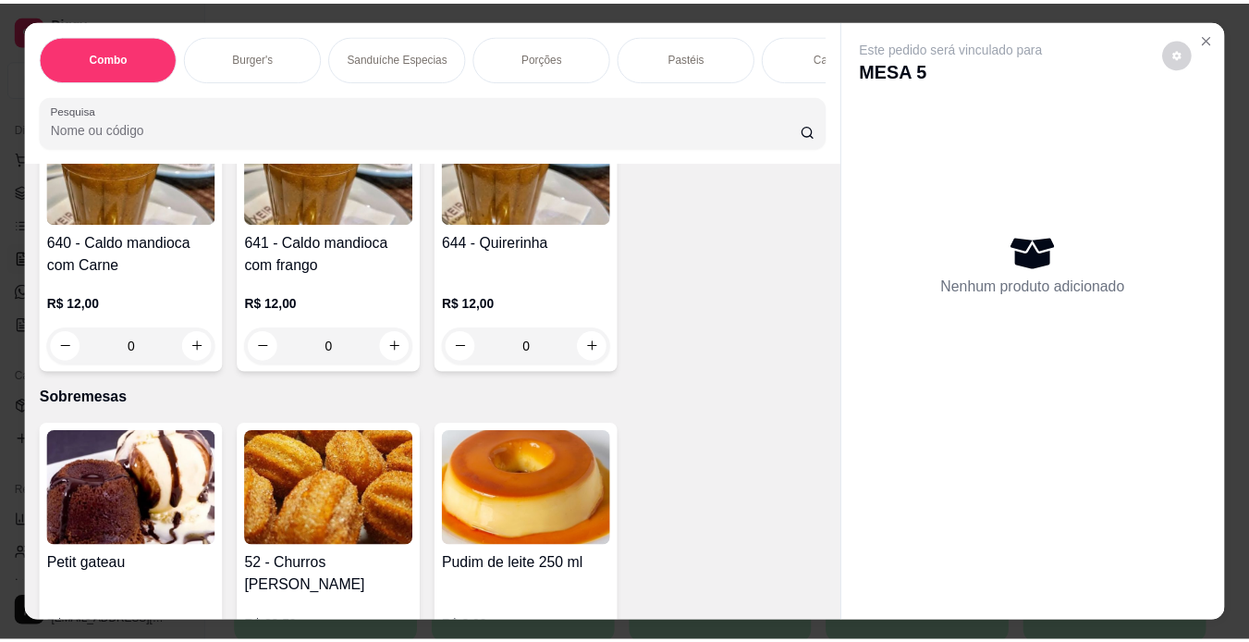
scroll to position [5179, 0]
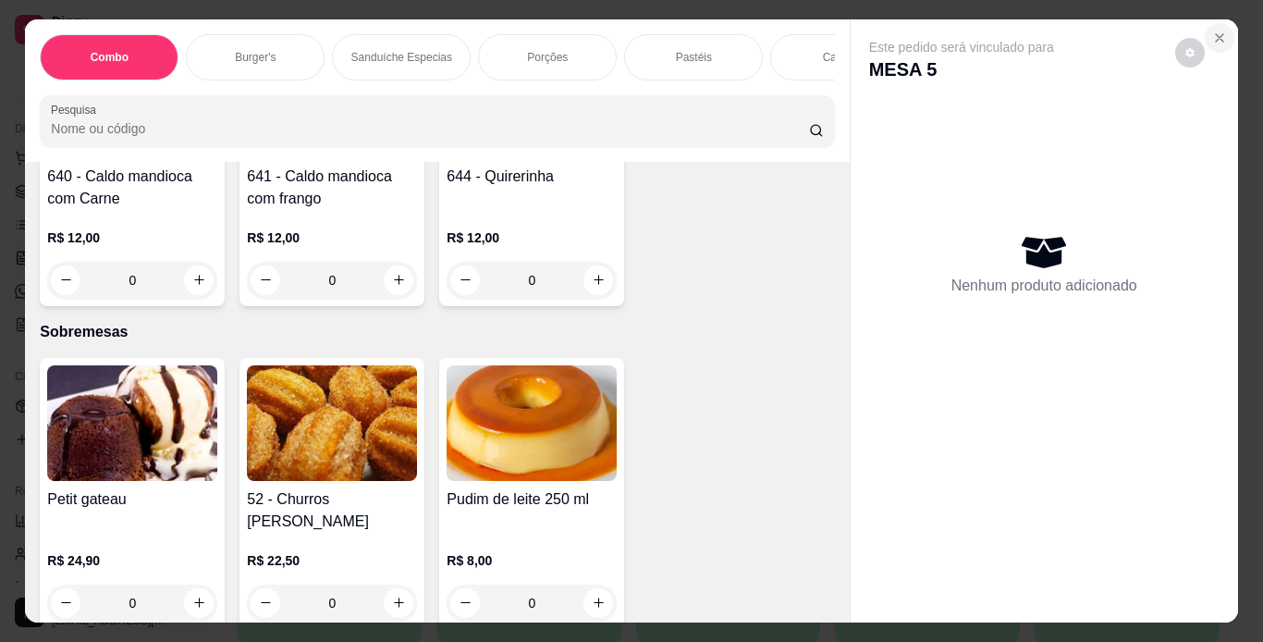
click at [1205, 30] on button "Close" at bounding box center [1220, 38] width 30 height 30
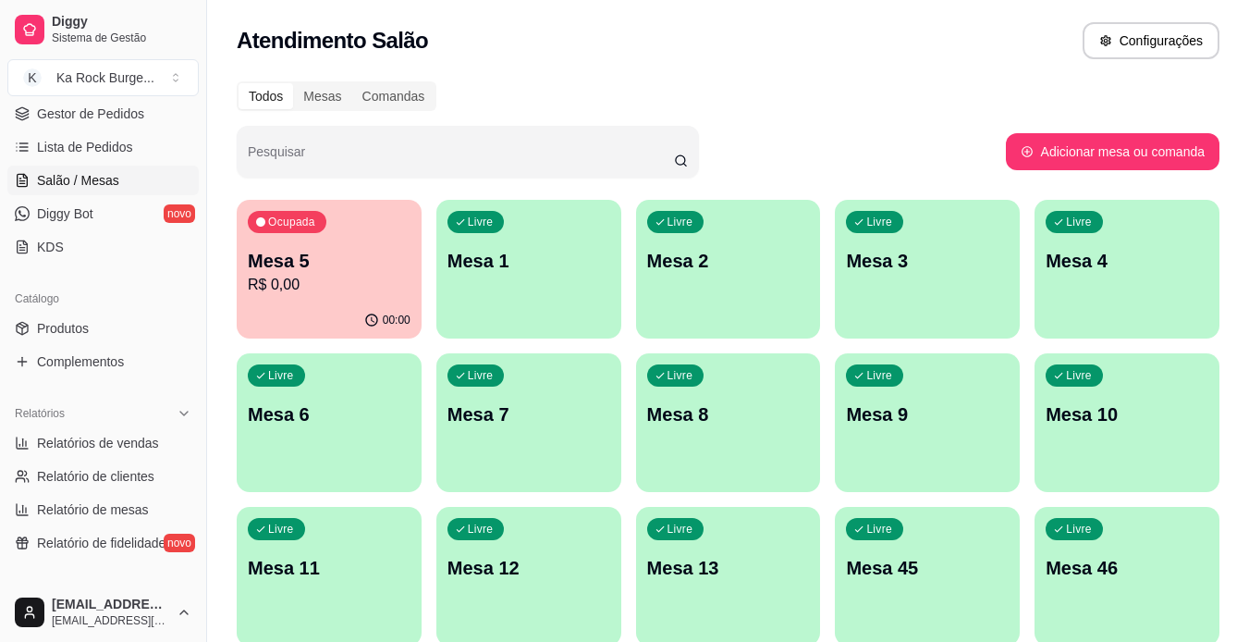
scroll to position [185, 0]
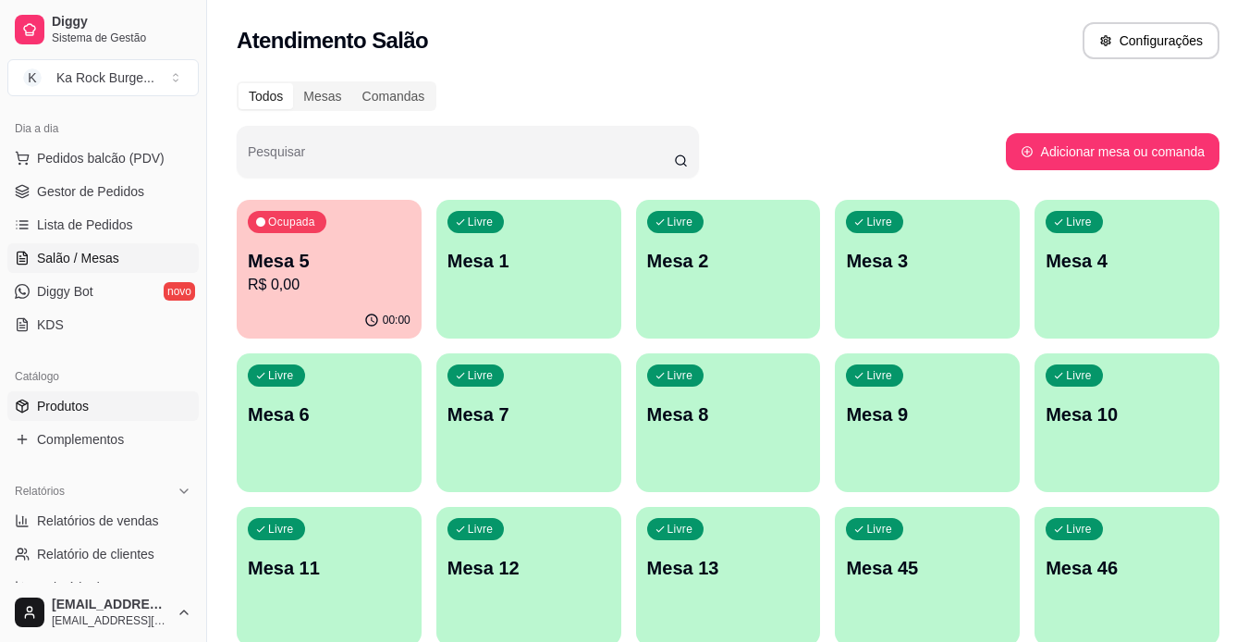
click at [92, 403] on link "Produtos" at bounding box center [102, 406] width 191 height 30
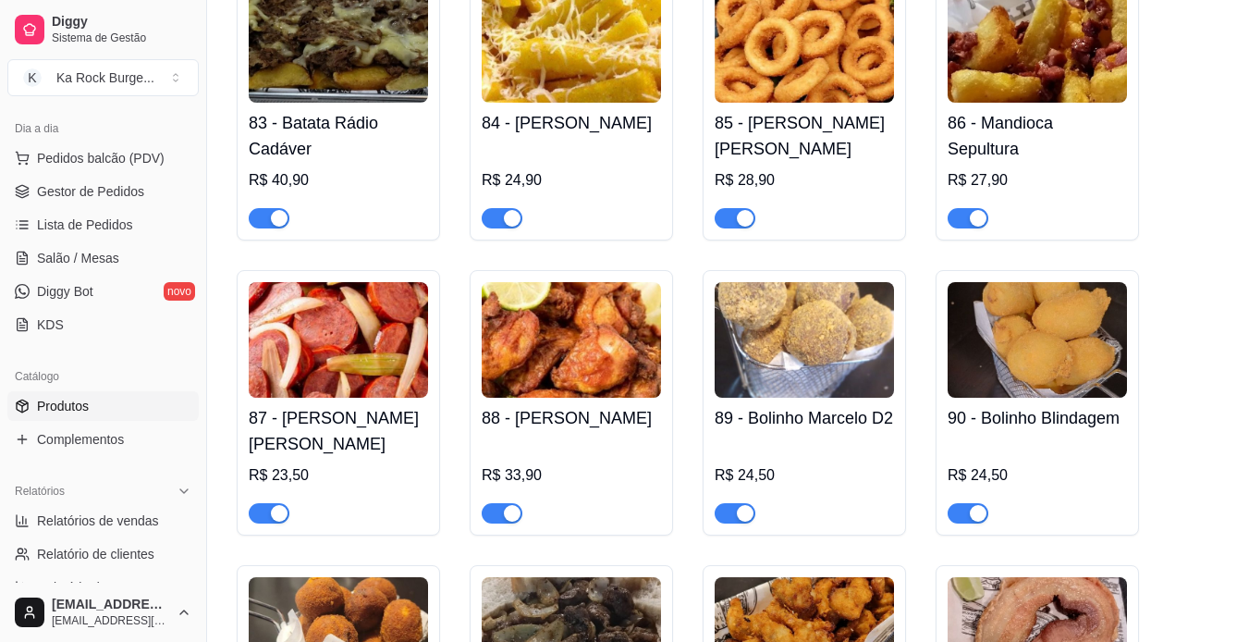
scroll to position [4254, 0]
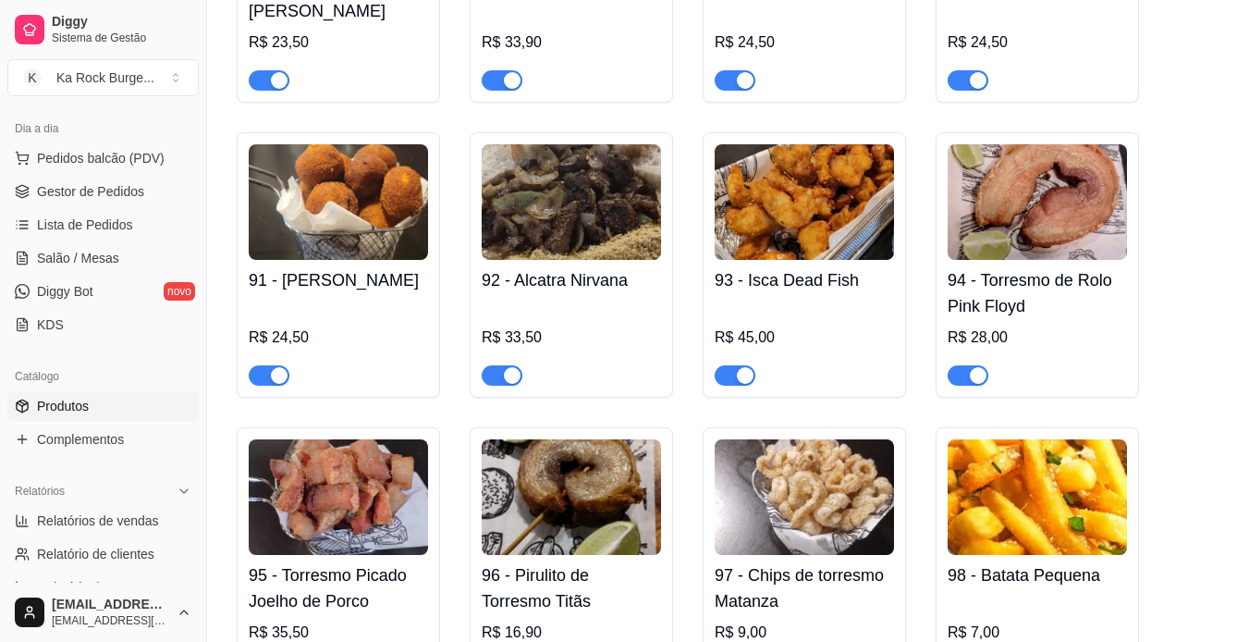
click at [1014, 555] on div "98 - Batata Pequena R$ 7,00" at bounding box center [1037, 618] width 179 height 126
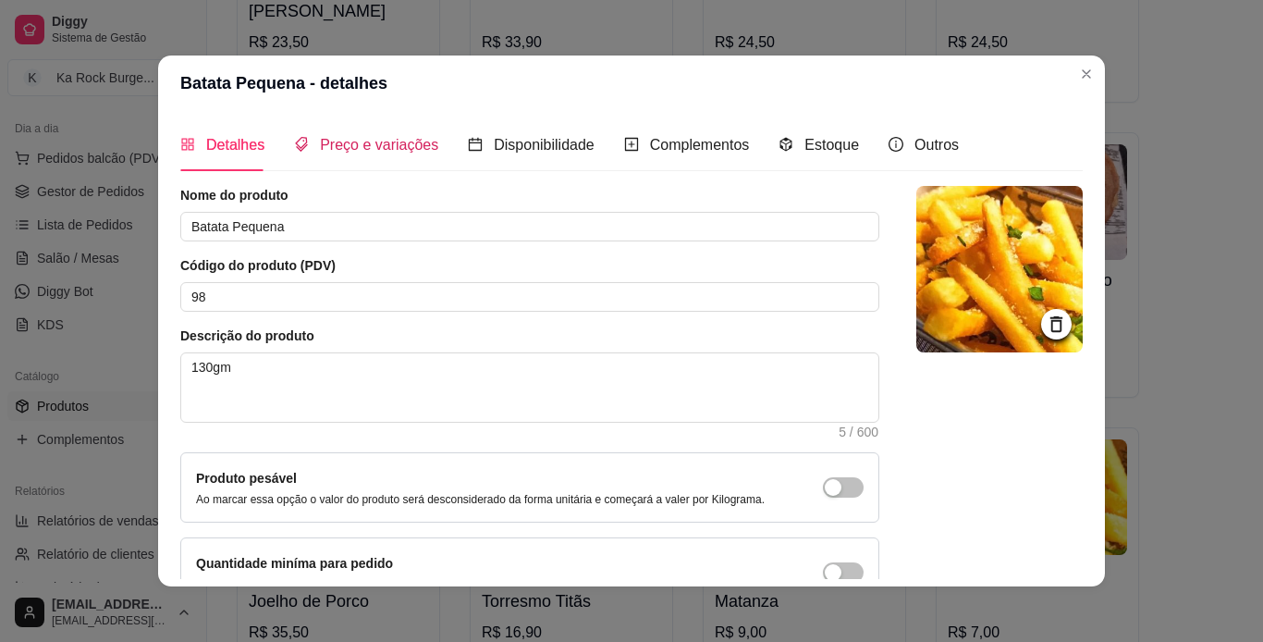
click at [383, 140] on span "Preço e variações" at bounding box center [379, 145] width 118 height 16
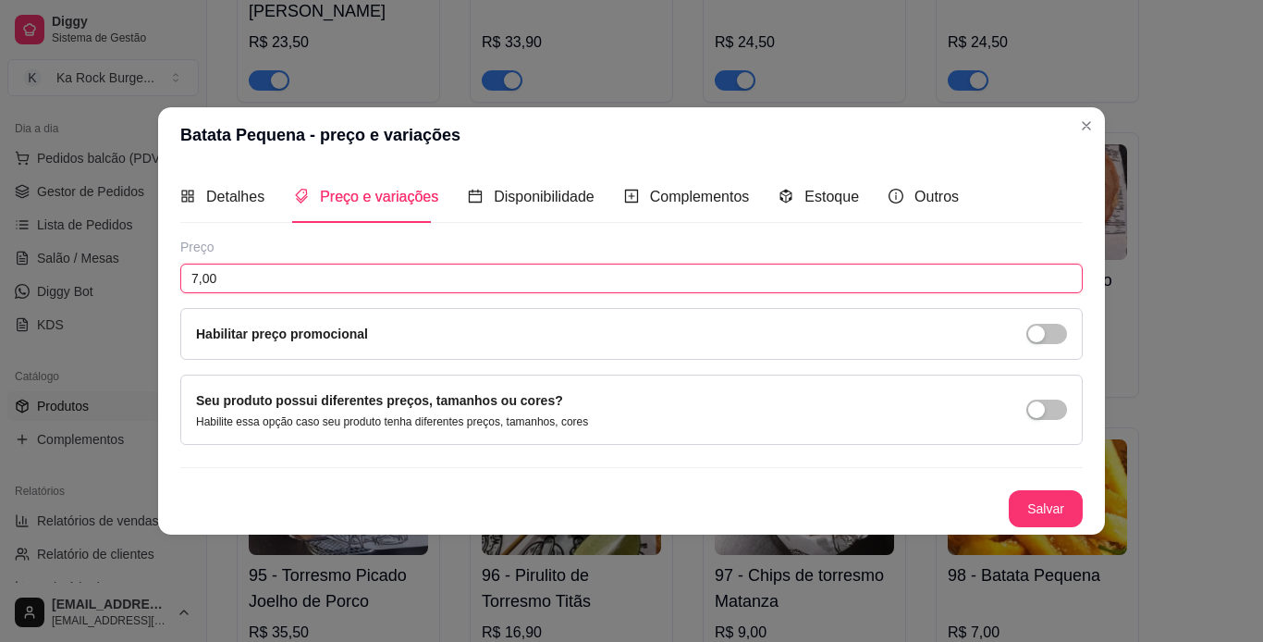
click at [195, 277] on input "7,00" at bounding box center [631, 279] width 903 height 30
type input "9,00"
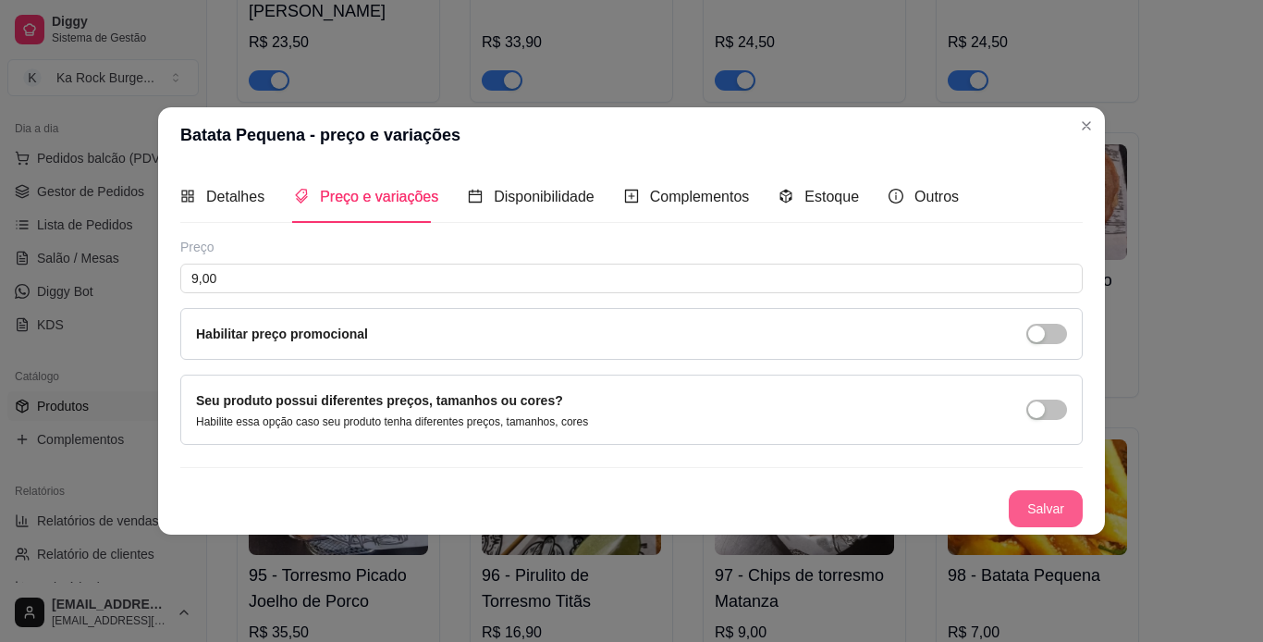
click at [1064, 502] on button "Salvar" at bounding box center [1046, 508] width 74 height 37
click at [1036, 510] on button "Salvar" at bounding box center [1046, 508] width 74 height 37
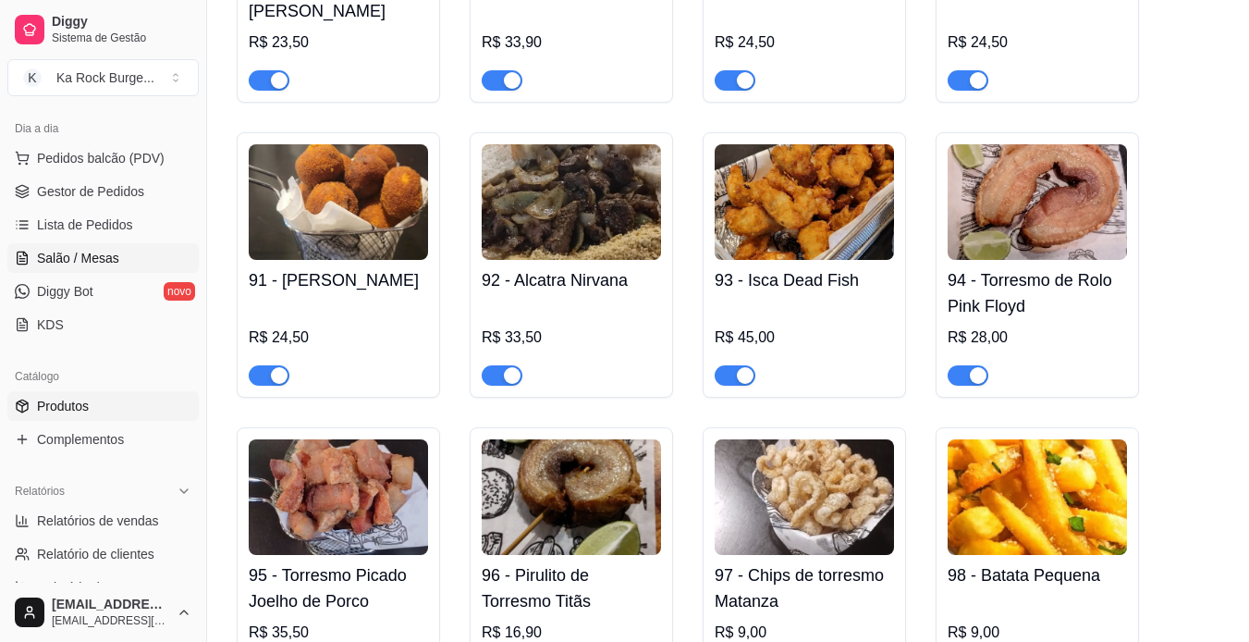
click at [97, 258] on span "Salão / Mesas" at bounding box center [78, 258] width 82 height 18
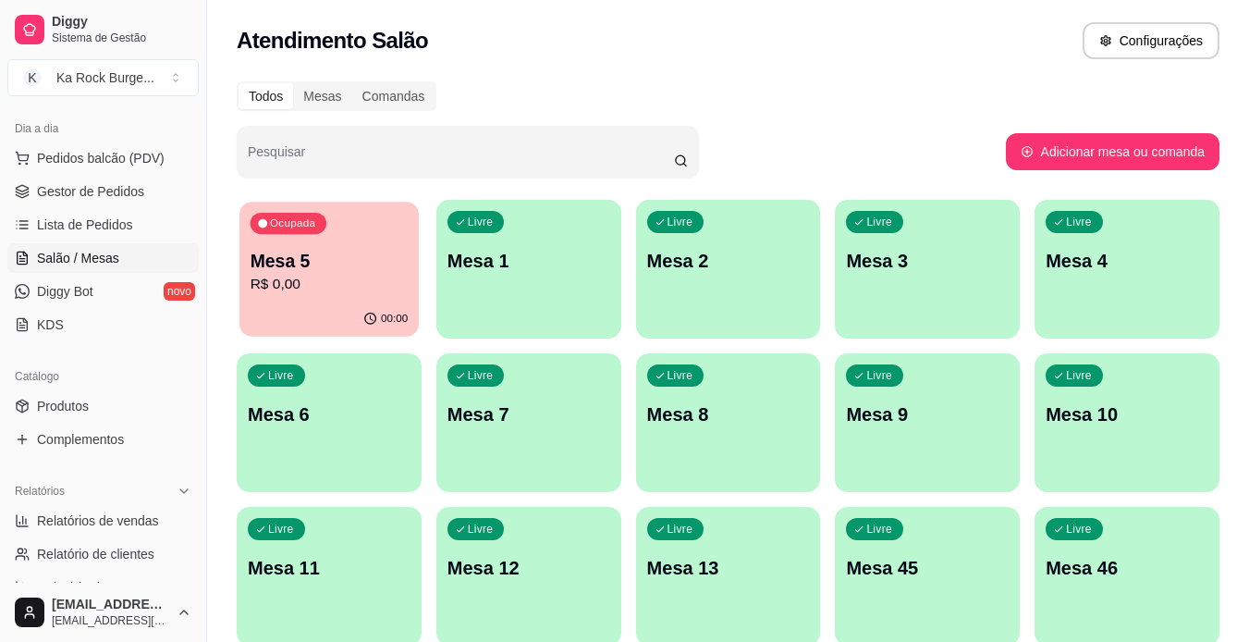
click at [359, 289] on p "R$ 0,00" at bounding box center [330, 284] width 158 height 21
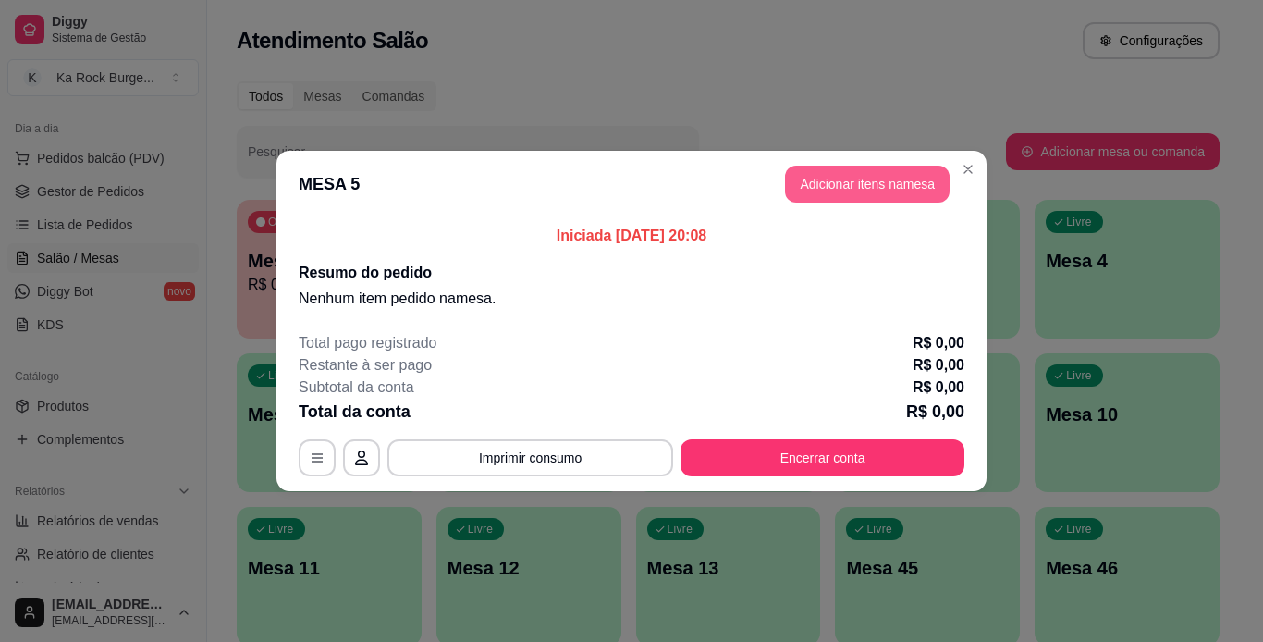
click at [859, 185] on button "Adicionar itens na mesa" at bounding box center [867, 184] width 165 height 37
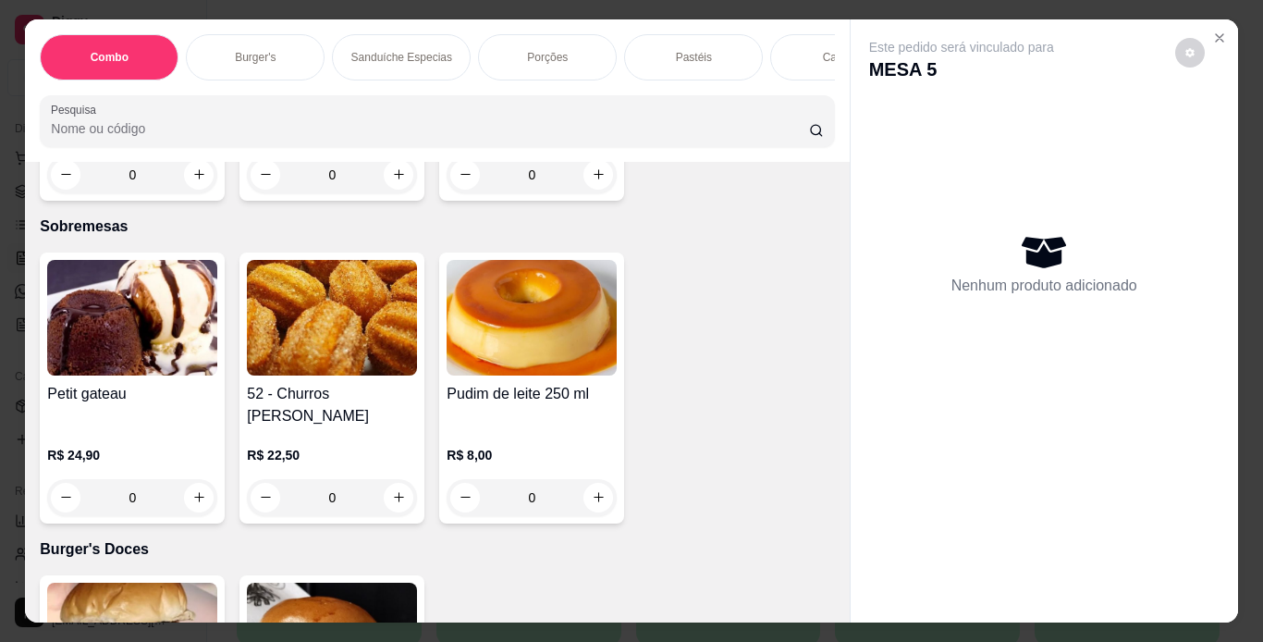
scroll to position [5087, 0]
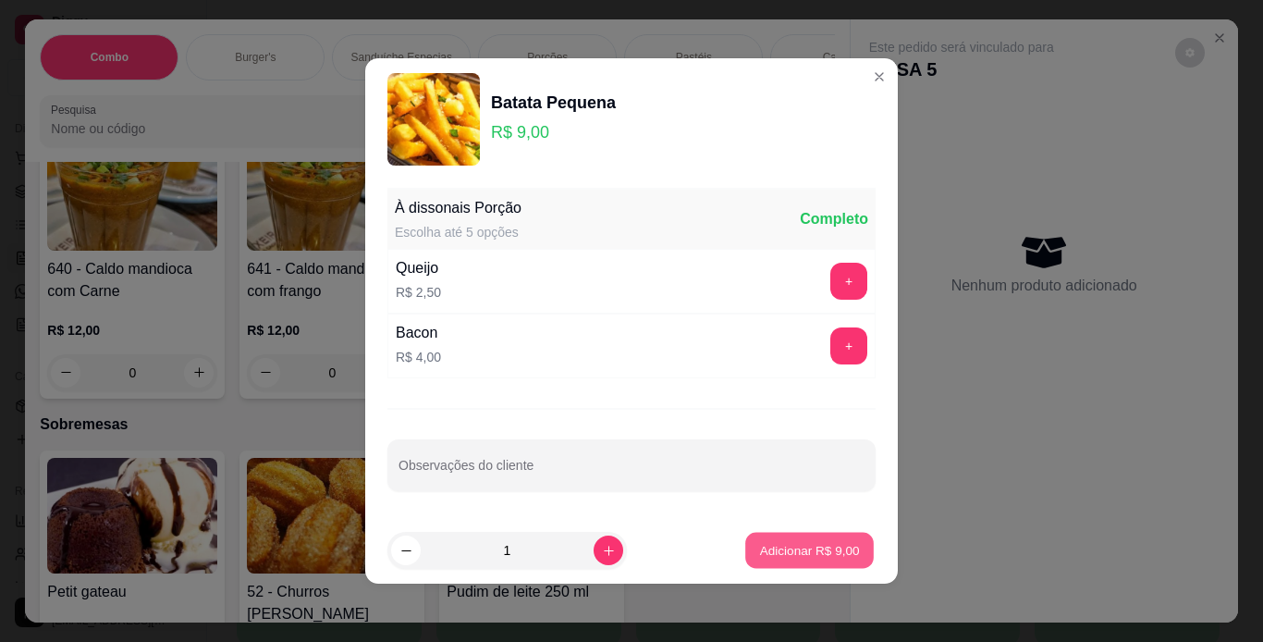
click at [787, 548] on p "Adicionar R$ 9,00" at bounding box center [809, 550] width 100 height 18
type input "1"
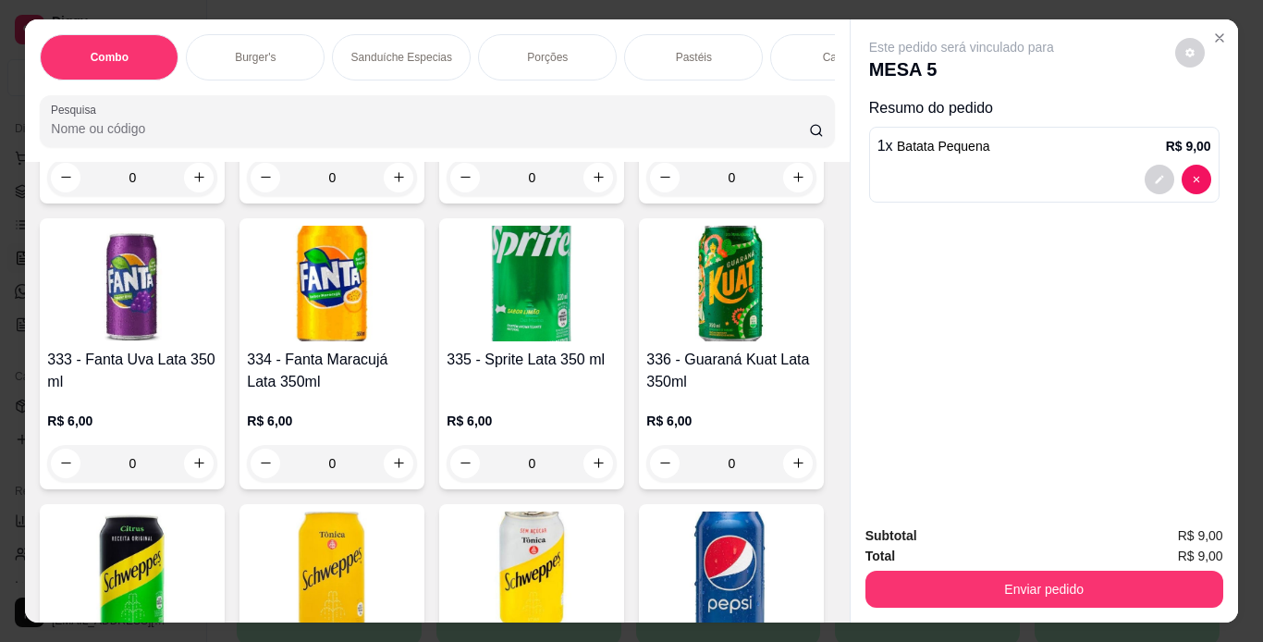
scroll to position [8324, 0]
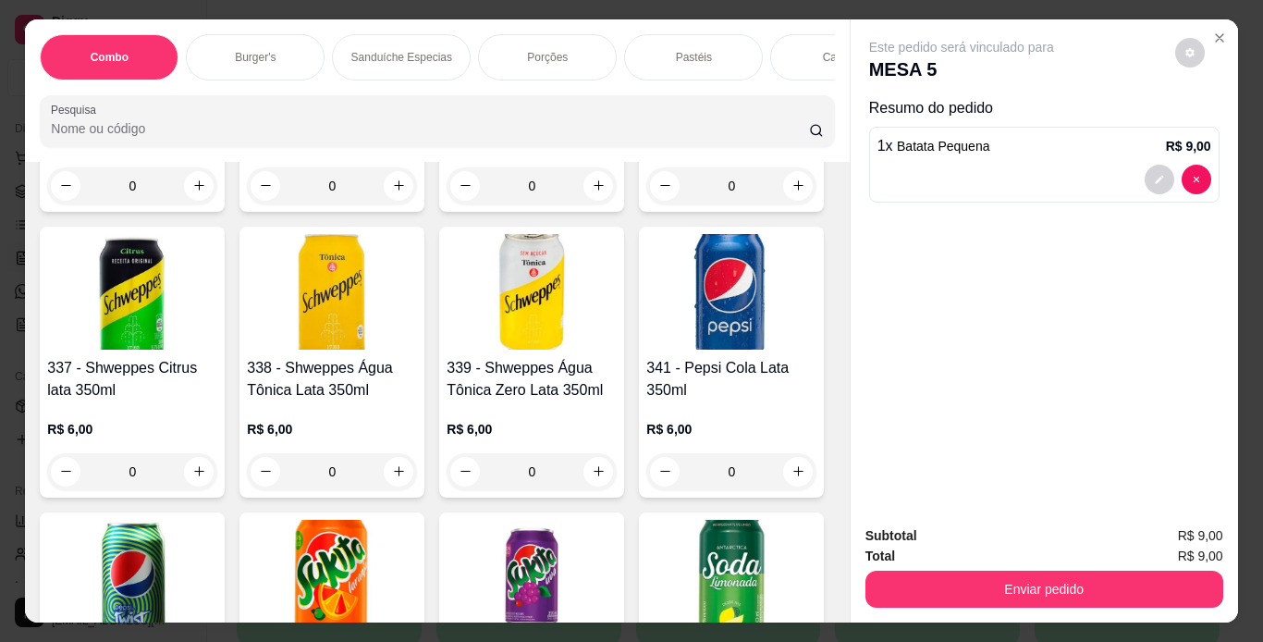
type input "1"
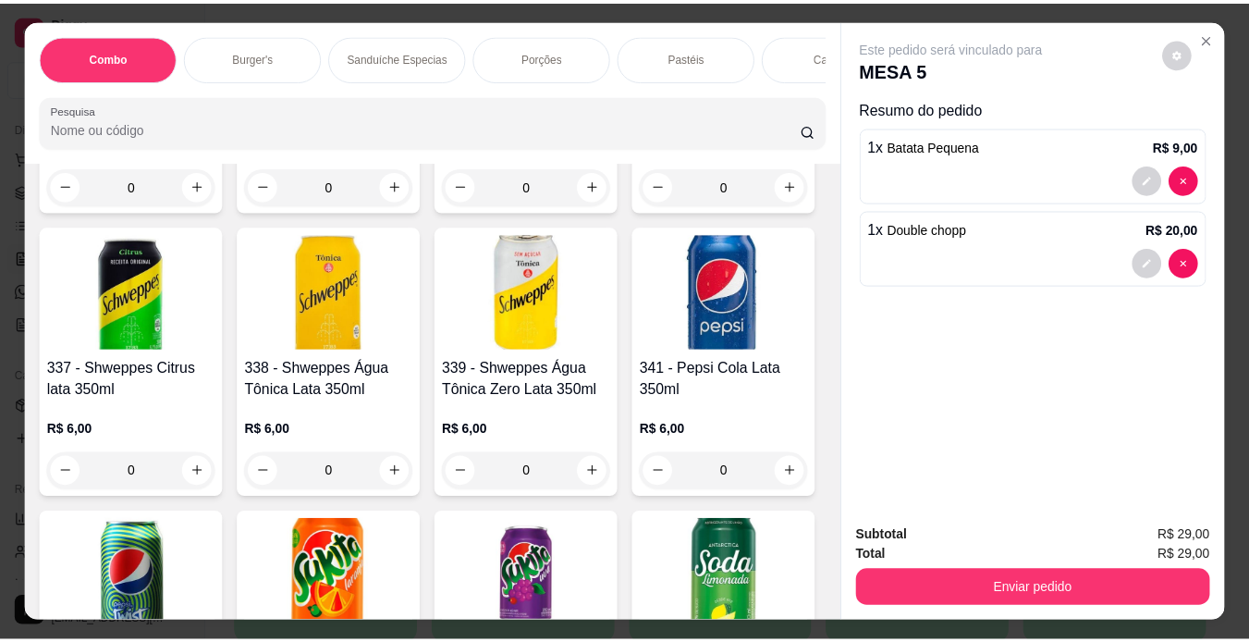
scroll to position [8325, 0]
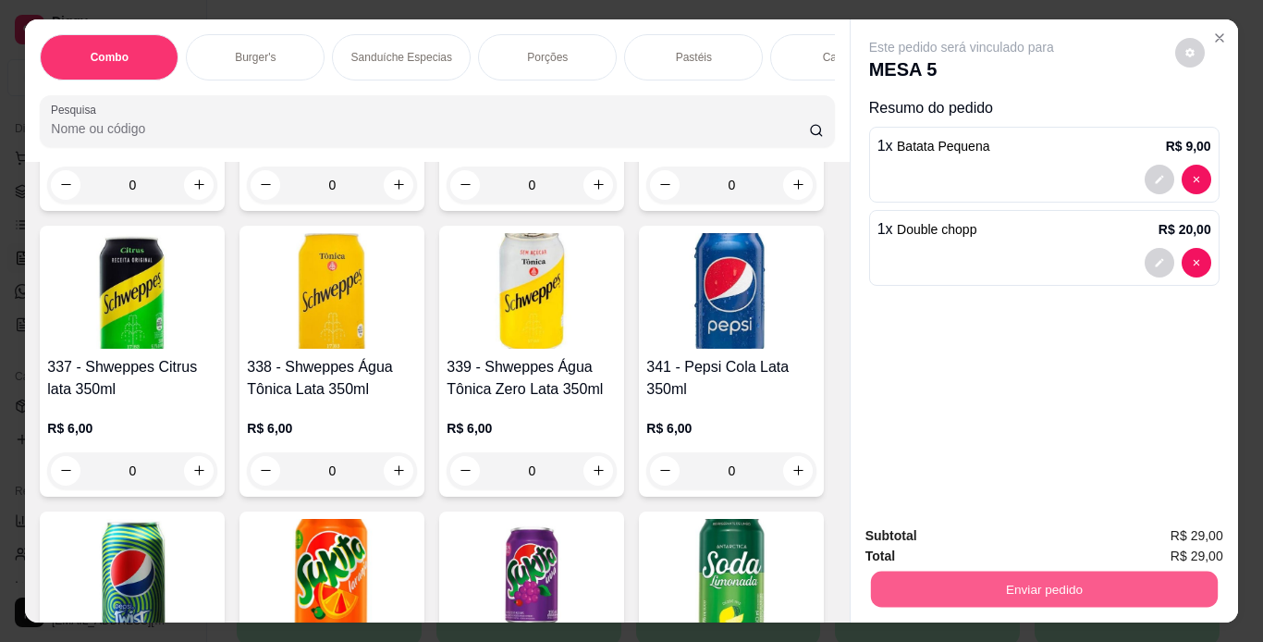
click at [950, 575] on button "Enviar pedido" at bounding box center [1043, 590] width 347 height 36
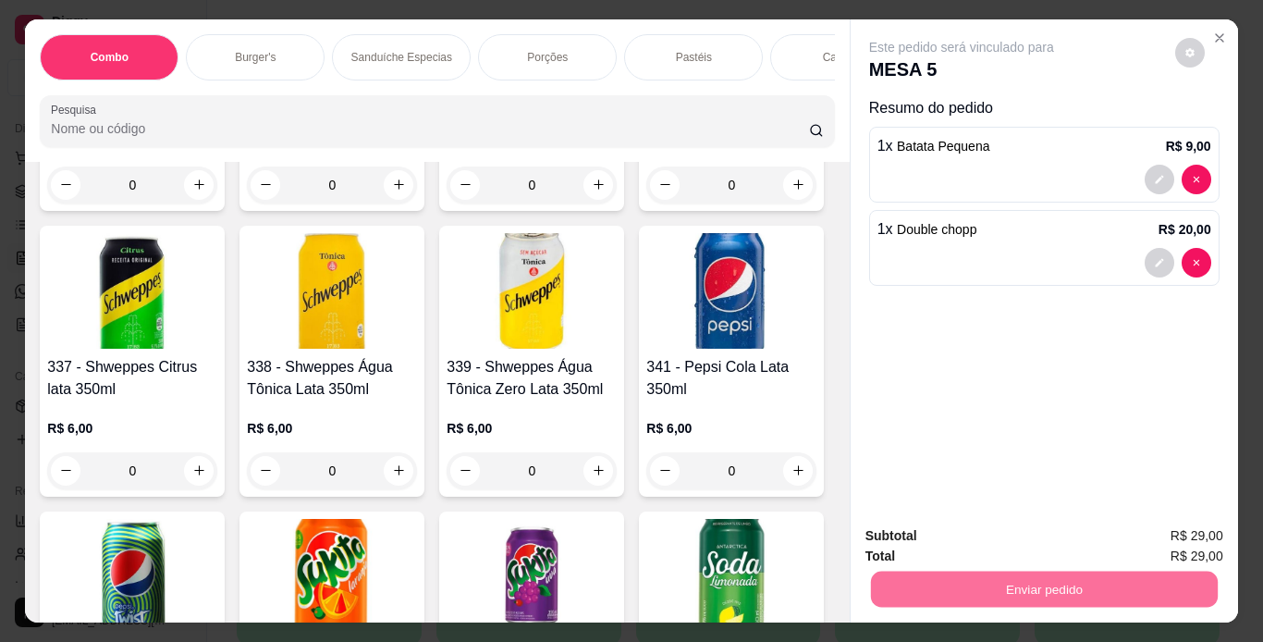
click at [961, 527] on button "Não registrar e enviar pedido" at bounding box center [983, 537] width 187 height 34
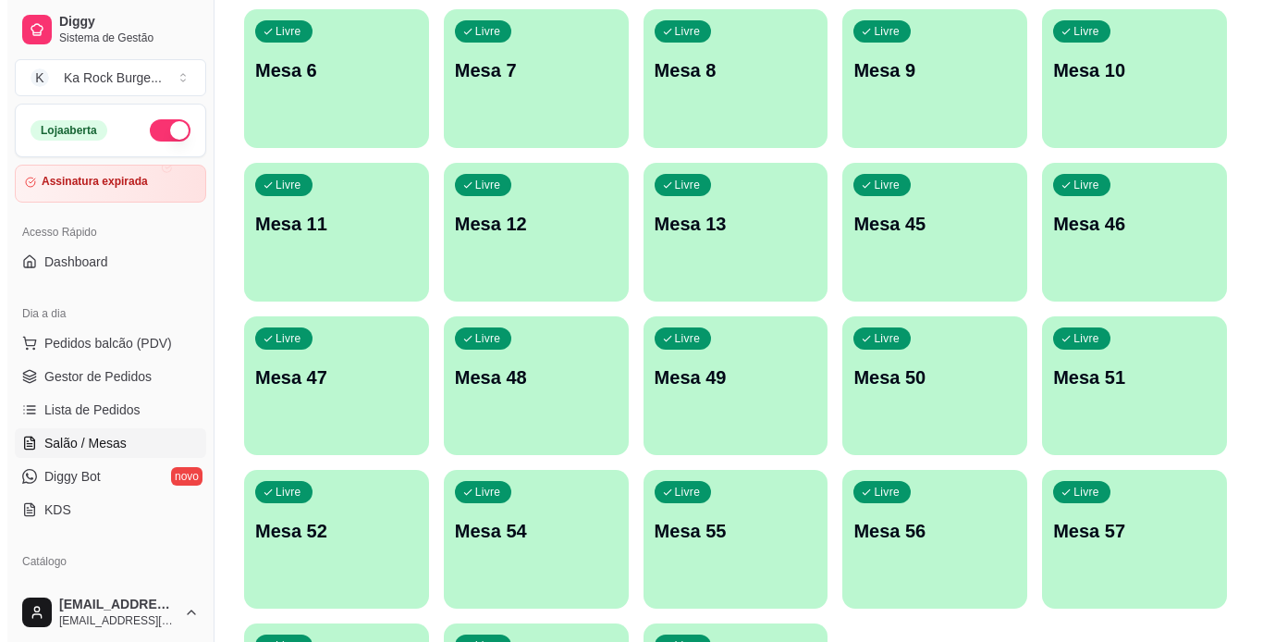
scroll to position [0, 0]
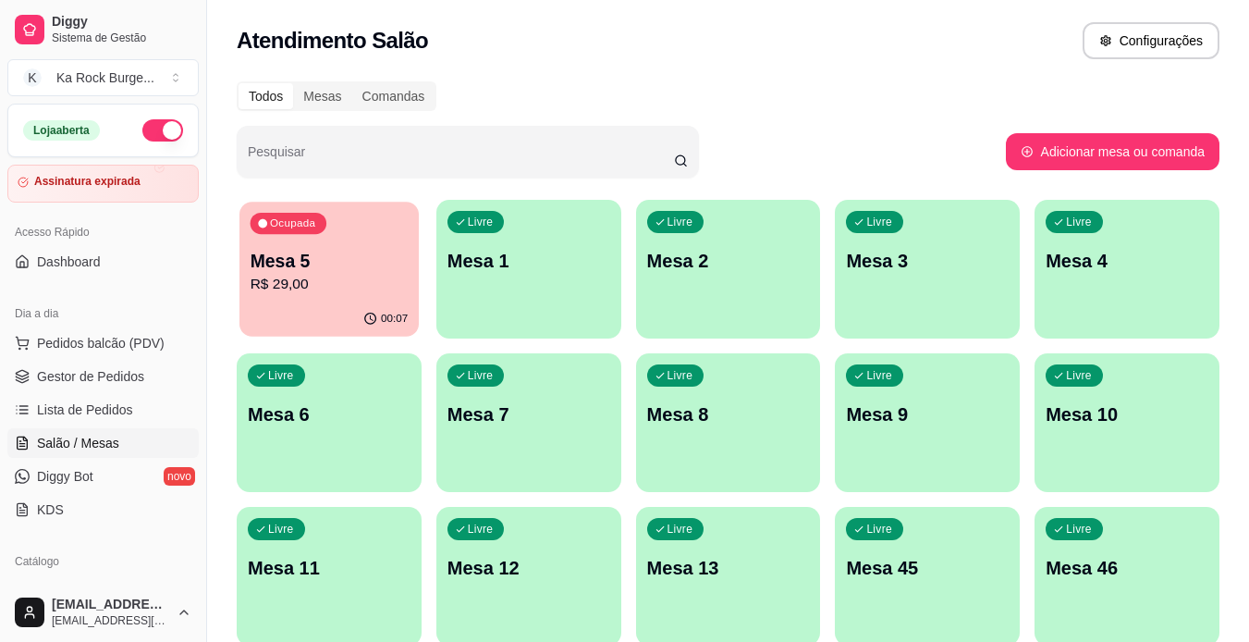
click at [366, 313] on icon "button" at bounding box center [370, 319] width 15 height 15
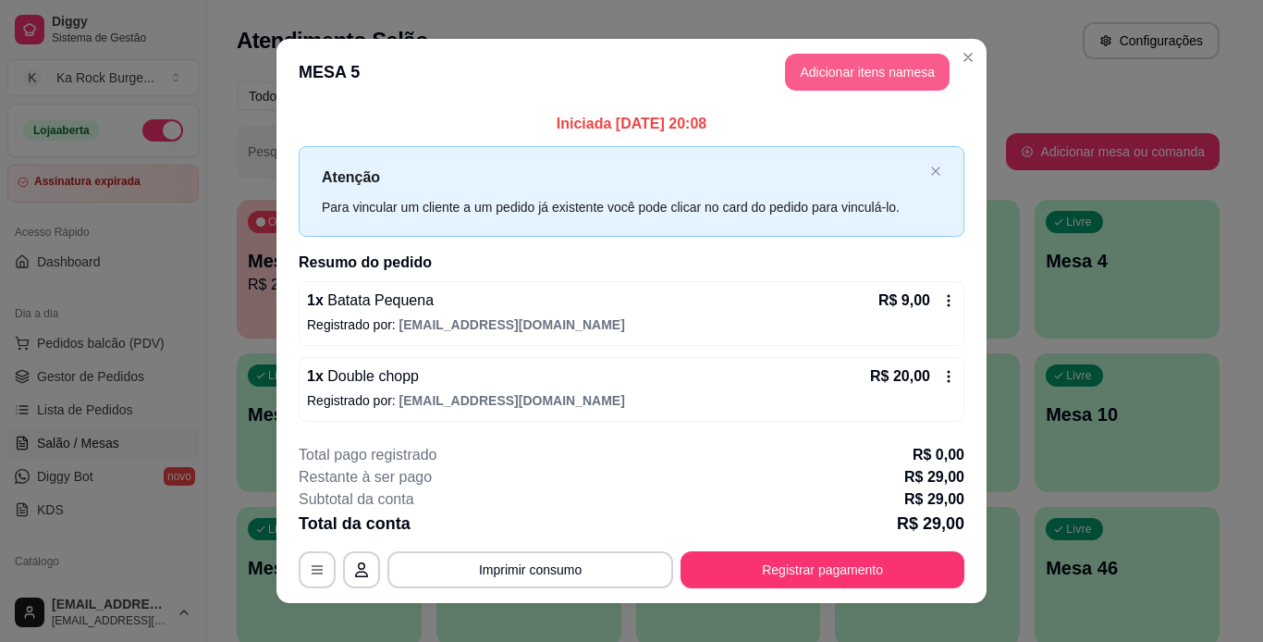
click at [828, 68] on button "Adicionar itens na mesa" at bounding box center [867, 72] width 165 height 37
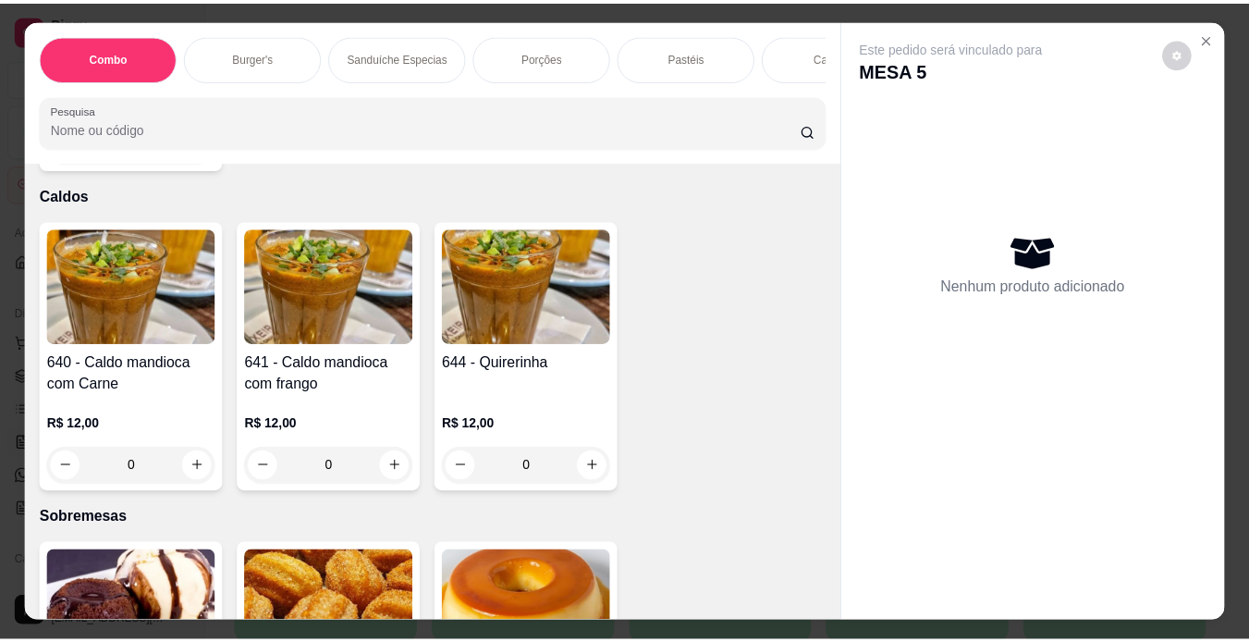
scroll to position [4994, 0]
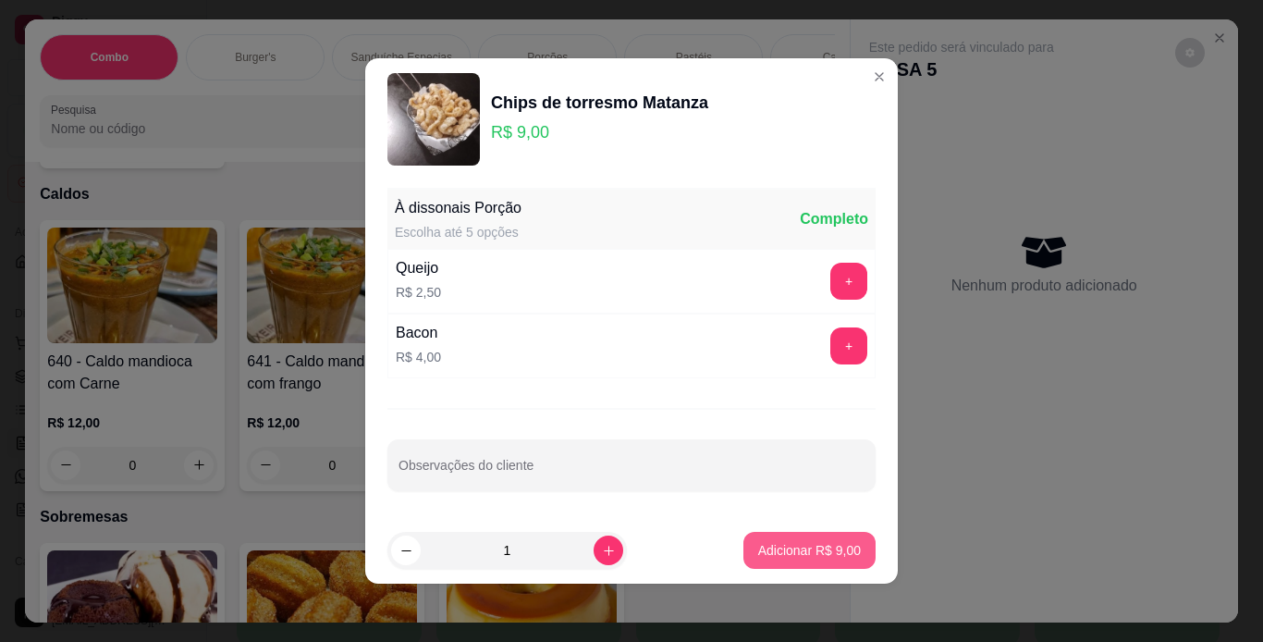
click at [771, 541] on p "Adicionar R$ 9,00" at bounding box center [809, 550] width 103 height 18
type input "1"
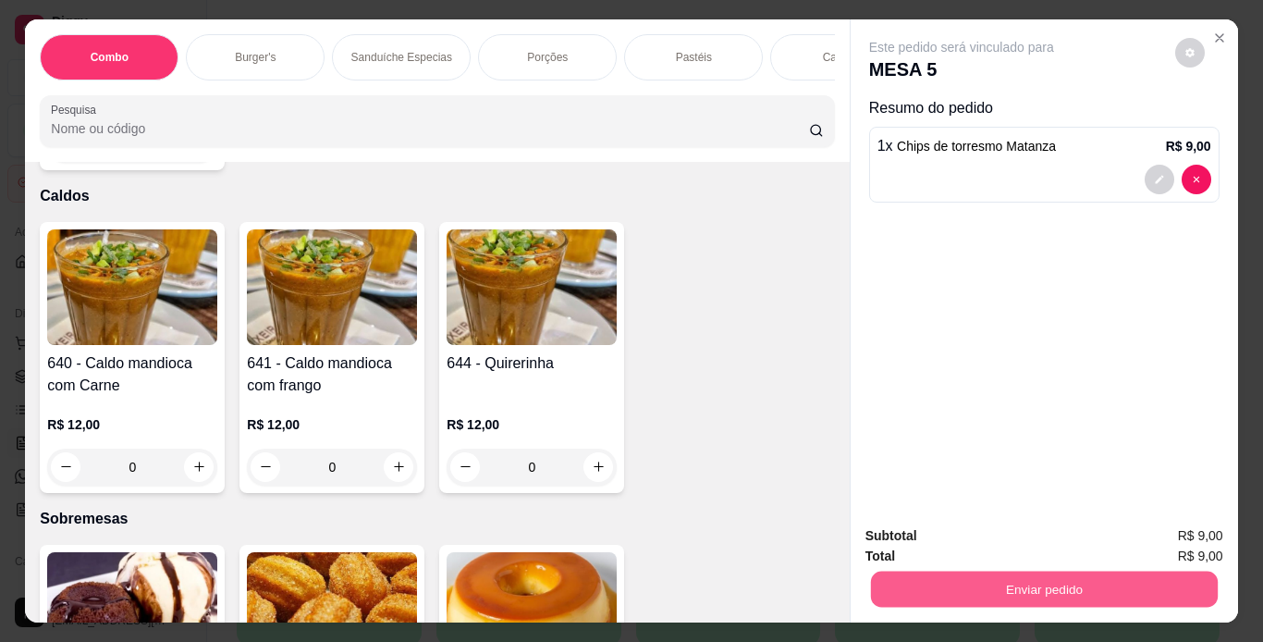
click at [937, 581] on button "Enviar pedido" at bounding box center [1043, 590] width 347 height 36
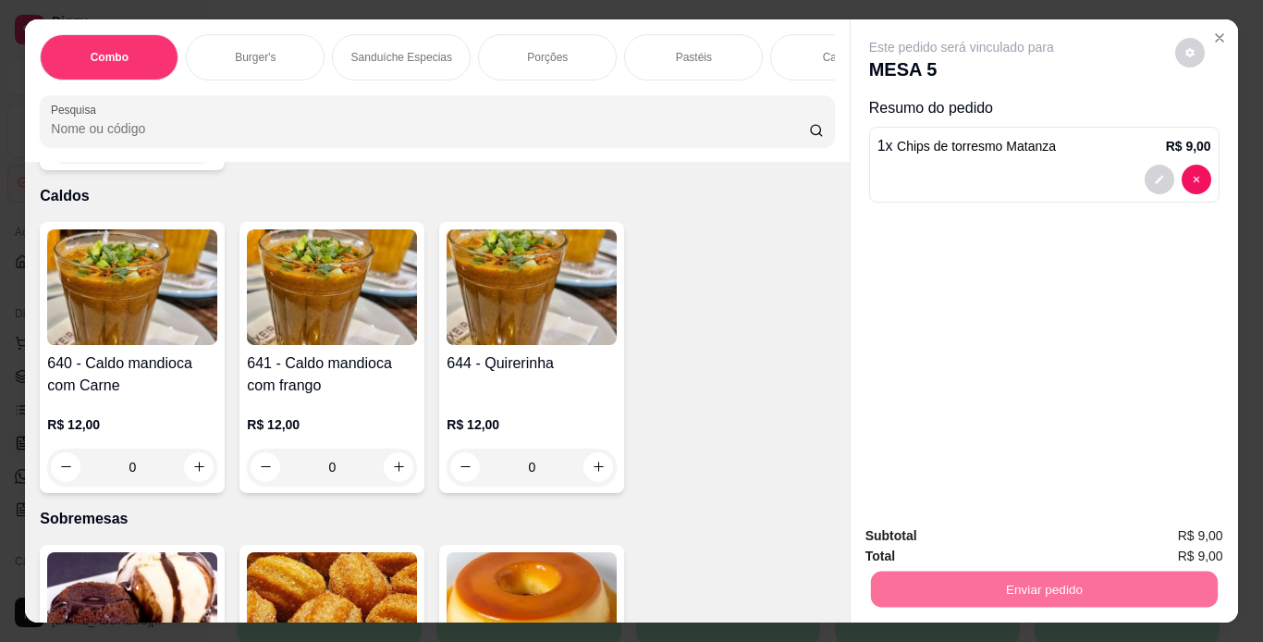
click at [950, 535] on button "Não registrar e enviar pedido" at bounding box center [983, 537] width 187 height 34
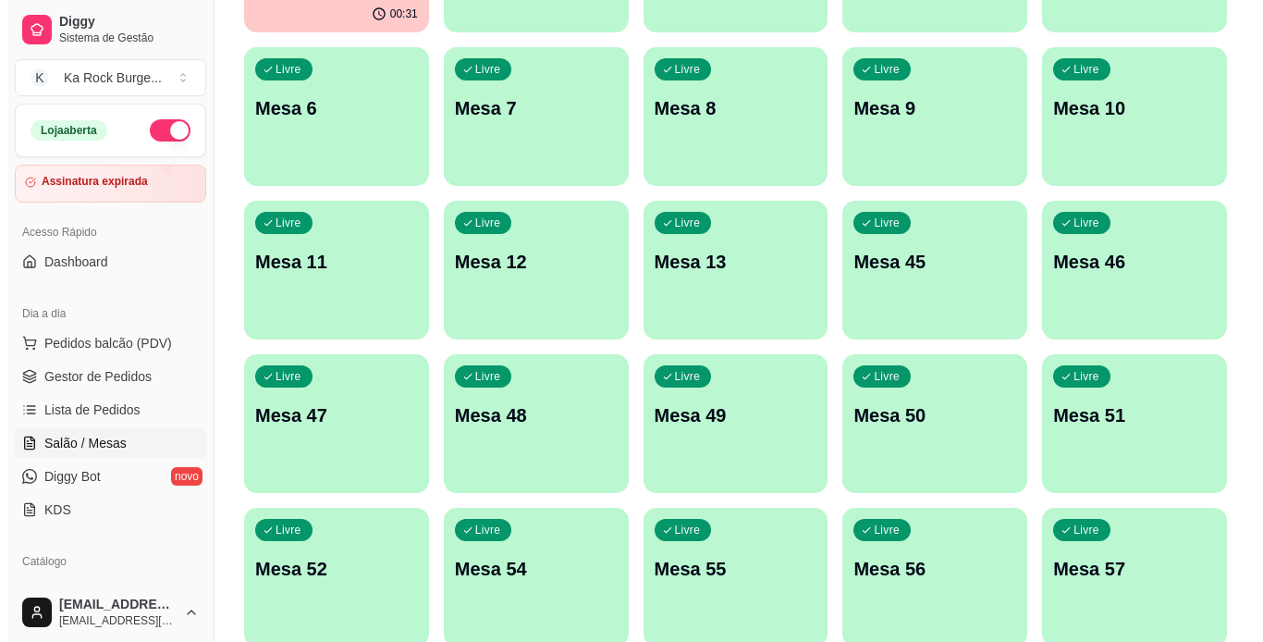
scroll to position [462, 0]
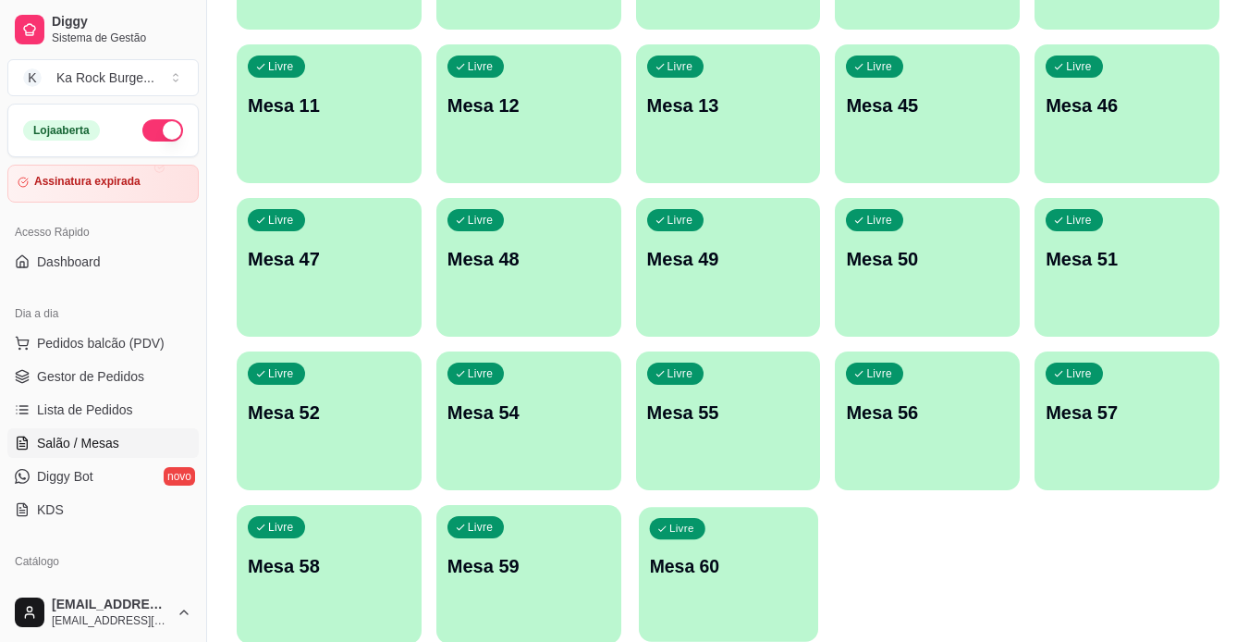
click at [678, 554] on p "Mesa 60" at bounding box center [728, 566] width 158 height 25
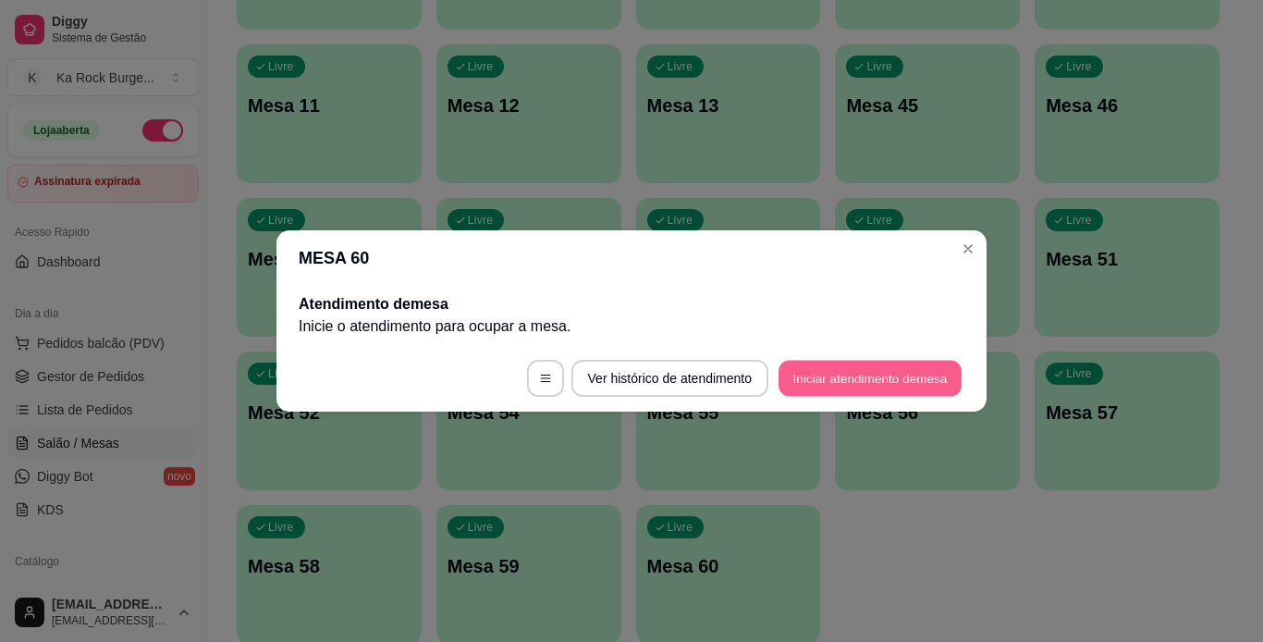
click at [882, 381] on button "Iniciar atendimento de mesa" at bounding box center [870, 379] width 183 height 36
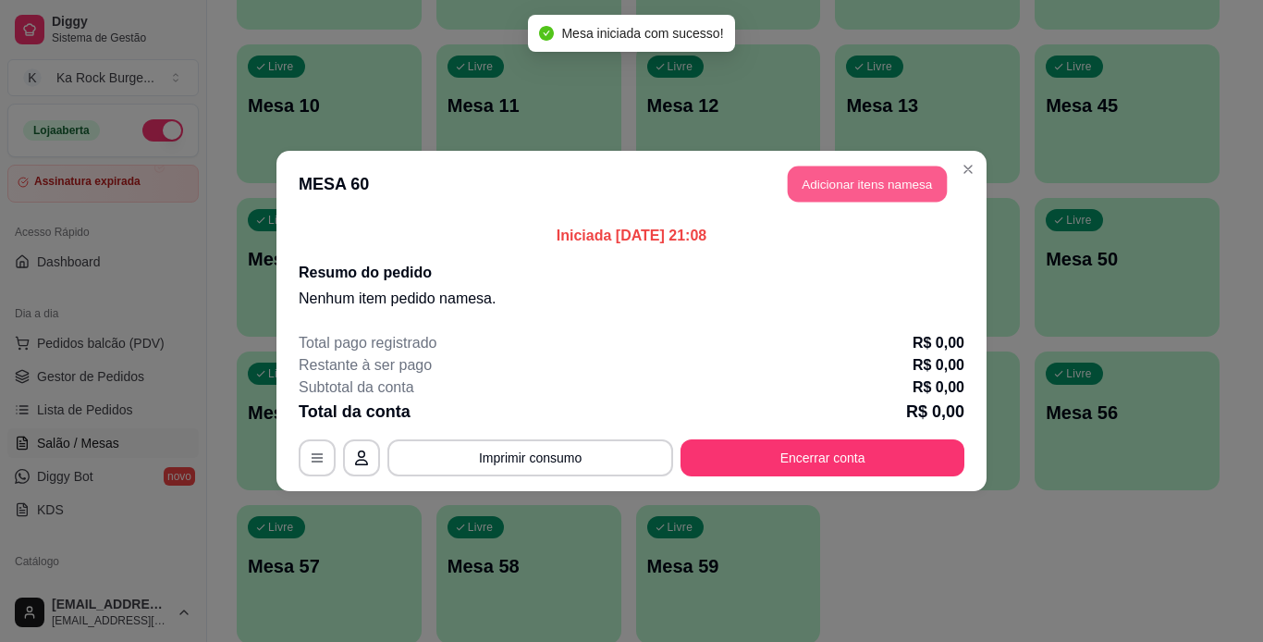
click at [874, 188] on button "Adicionar itens na mesa" at bounding box center [867, 184] width 159 height 36
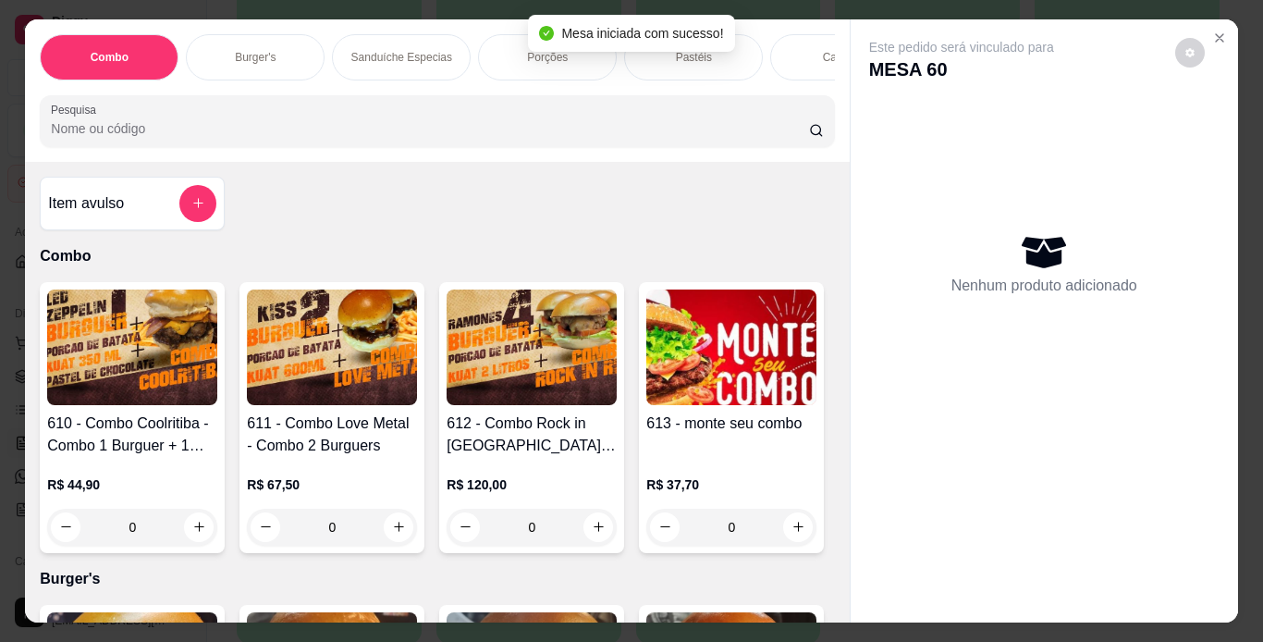
click at [284, 37] on div "Burger's" at bounding box center [255, 57] width 139 height 46
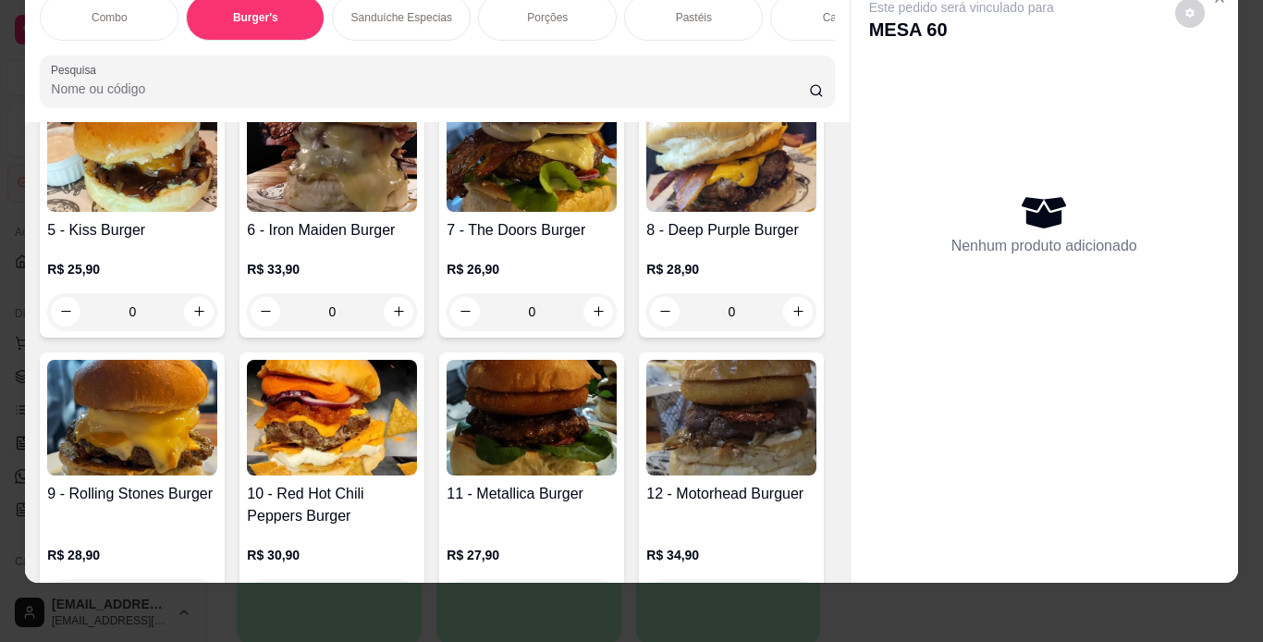
scroll to position [947, 0]
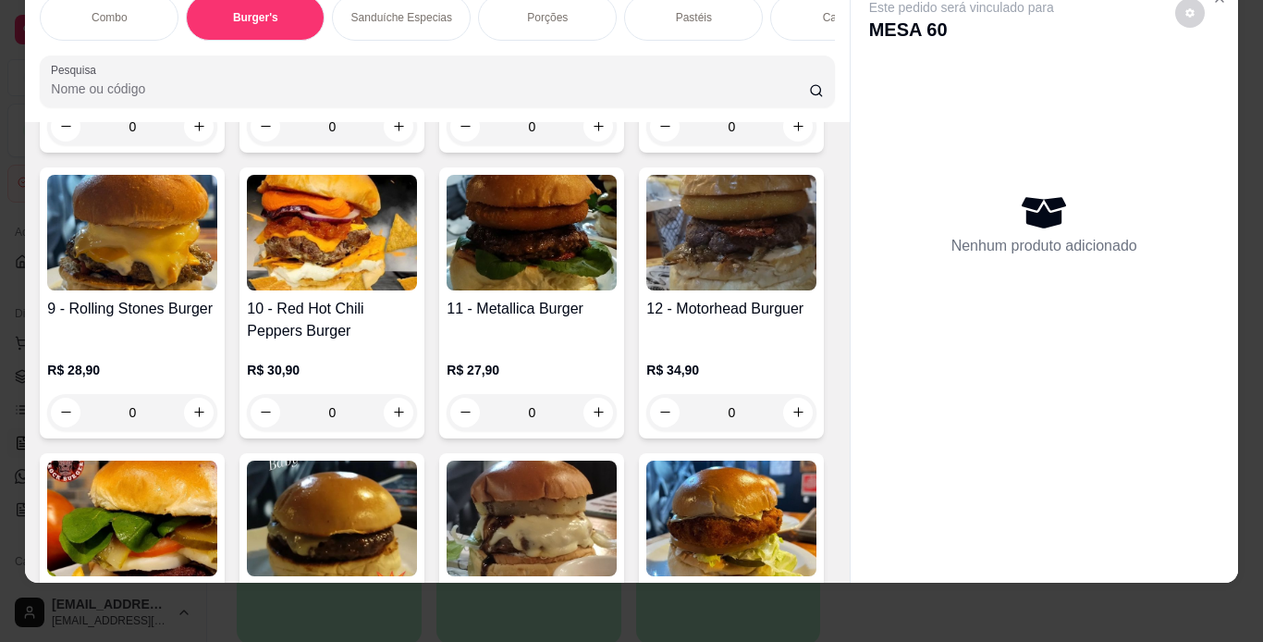
click at [217, 145] on div "0" at bounding box center [132, 126] width 170 height 37
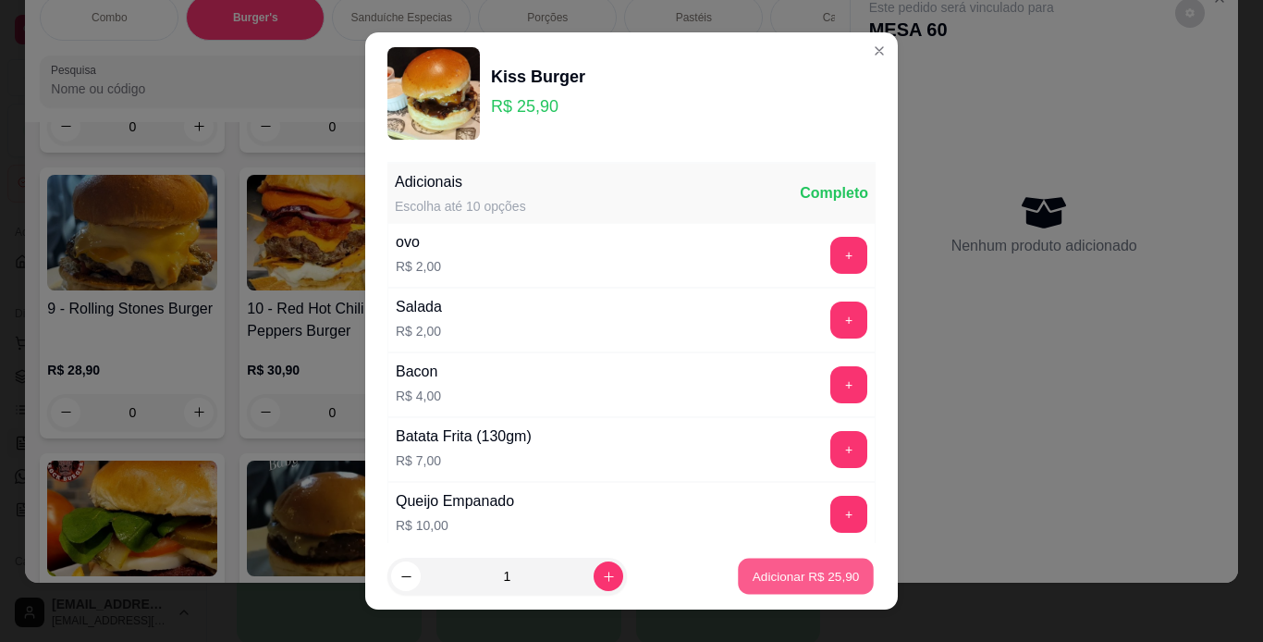
click at [781, 585] on button "Adicionar R$ 25,90" at bounding box center [806, 577] width 136 height 36
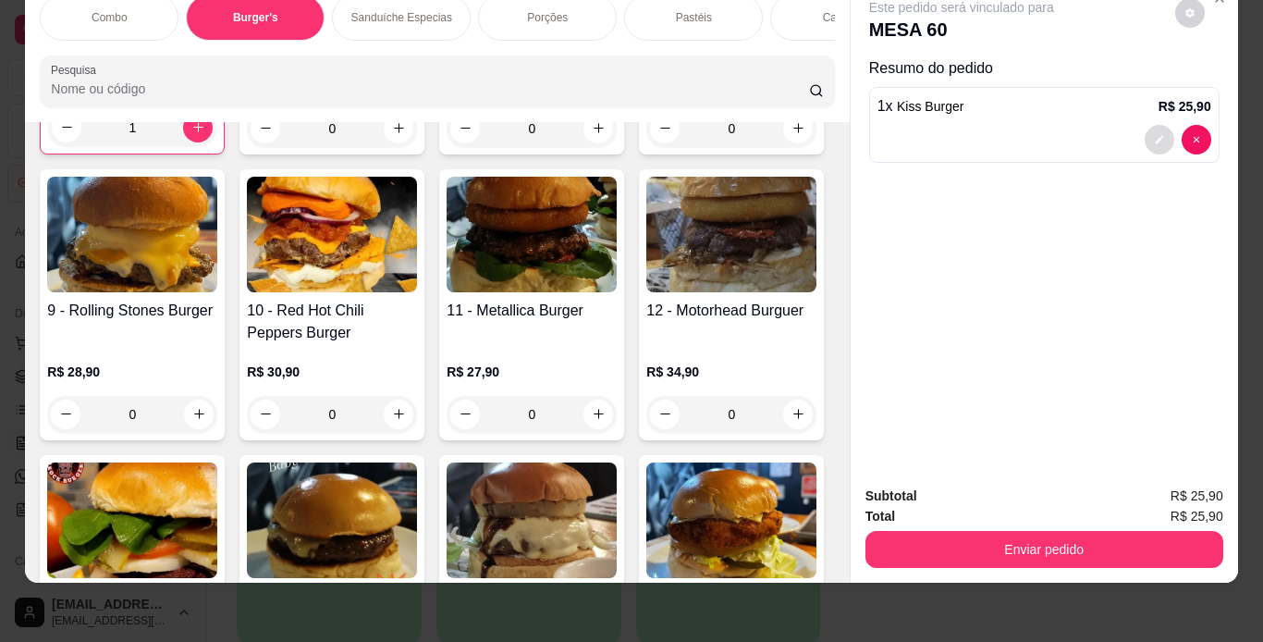
click at [1138, 127] on div at bounding box center [1045, 140] width 334 height 30
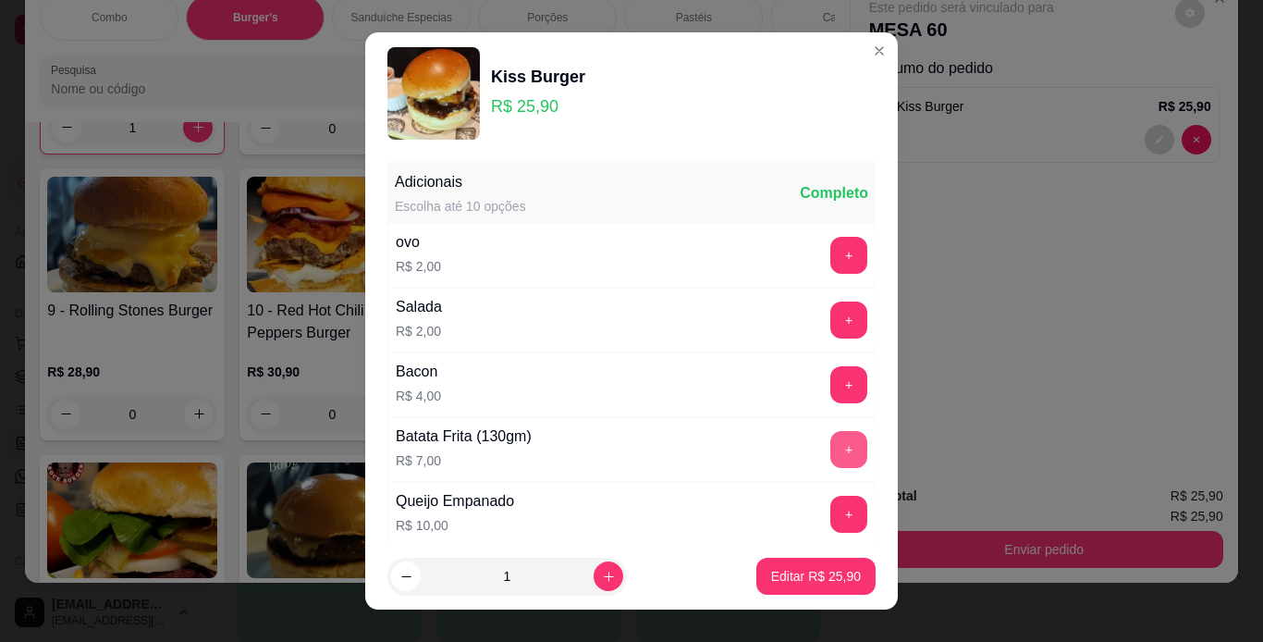
click at [831, 439] on button "+" at bounding box center [849, 449] width 37 height 37
click at [842, 573] on button "Editar R$ 32,90" at bounding box center [816, 577] width 116 height 36
type input "0"
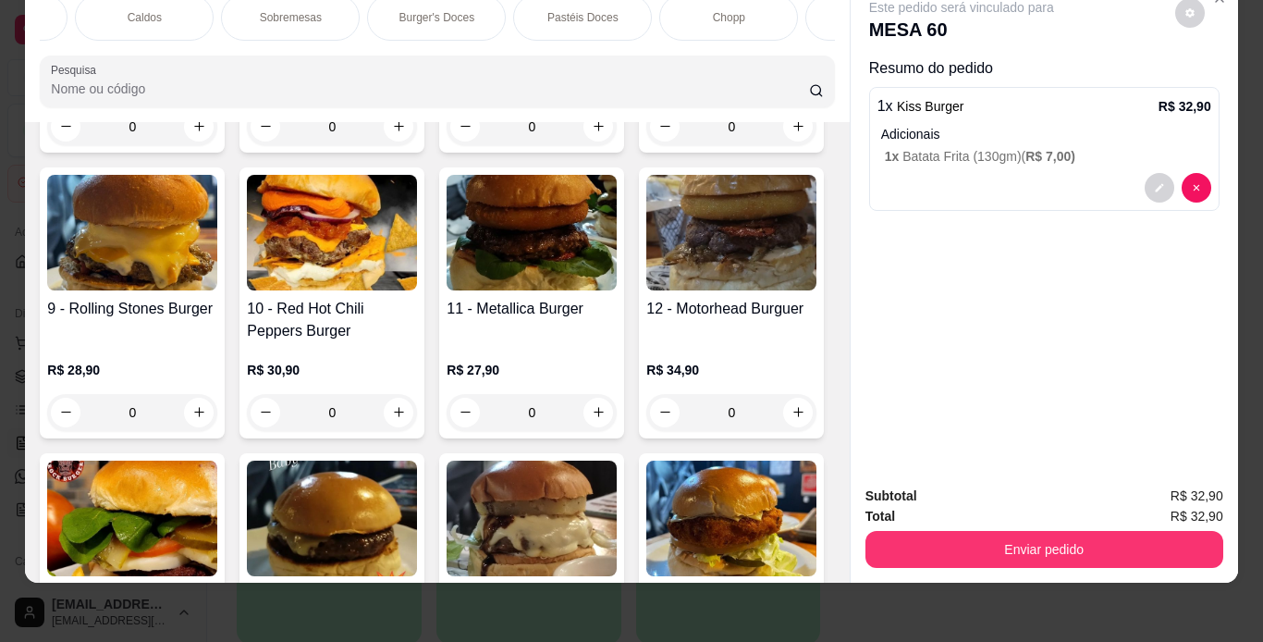
scroll to position [0, 0]
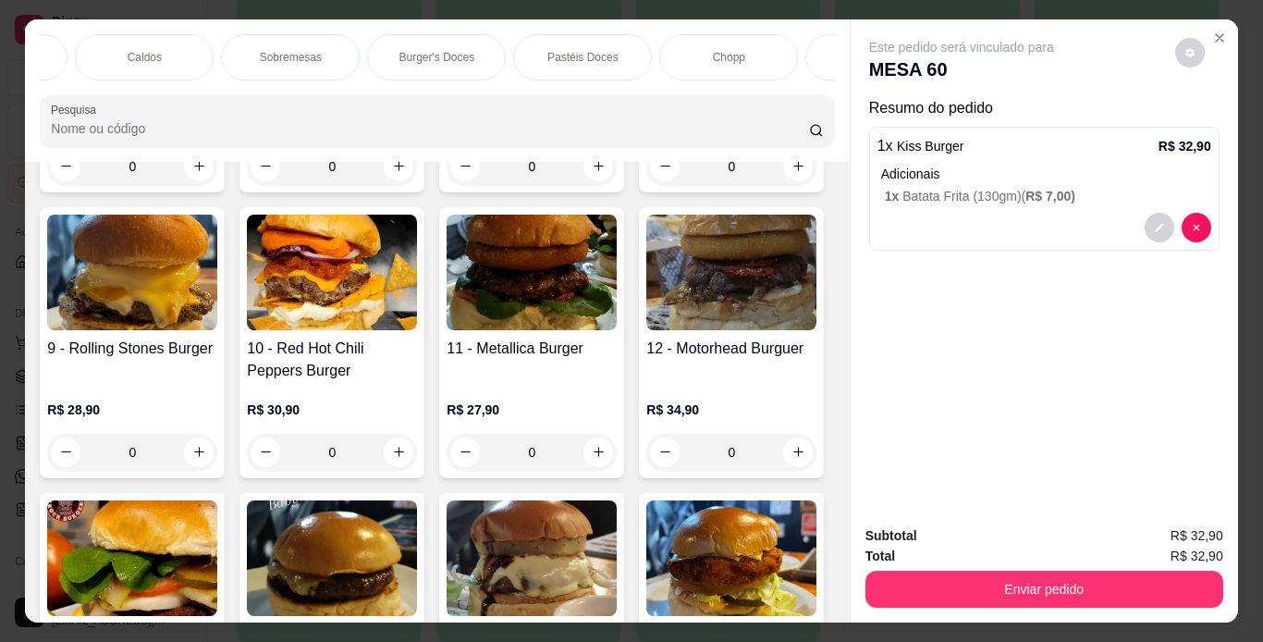
click at [697, 45] on div "Chopp" at bounding box center [728, 57] width 139 height 46
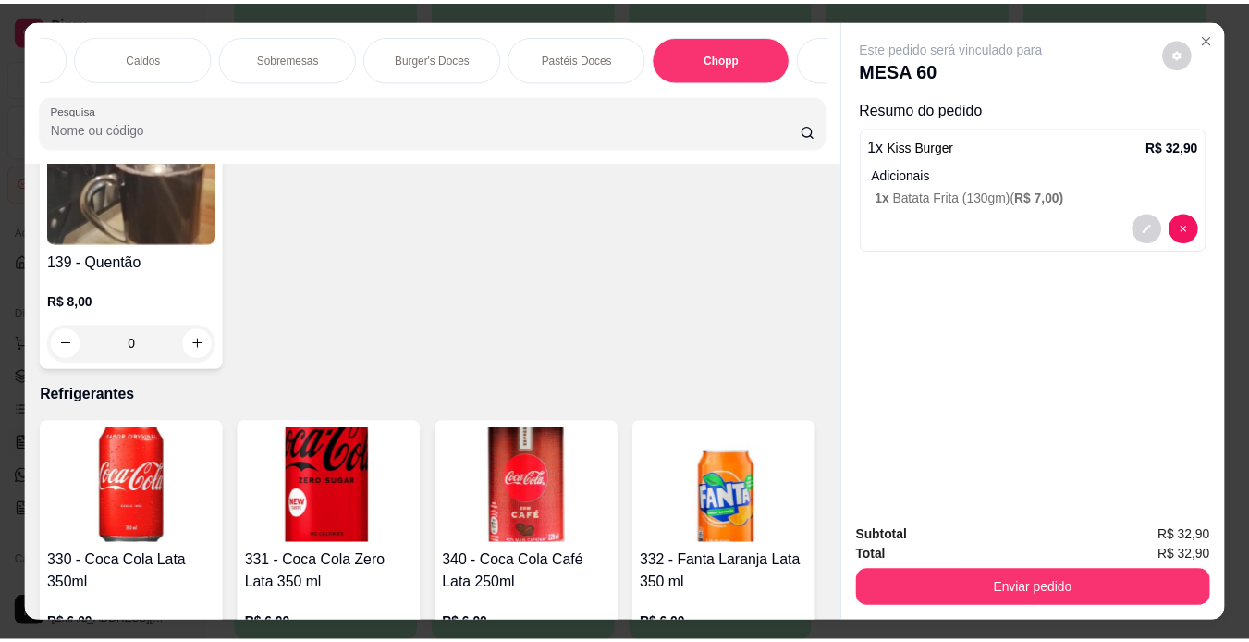
scroll to position [47, 0]
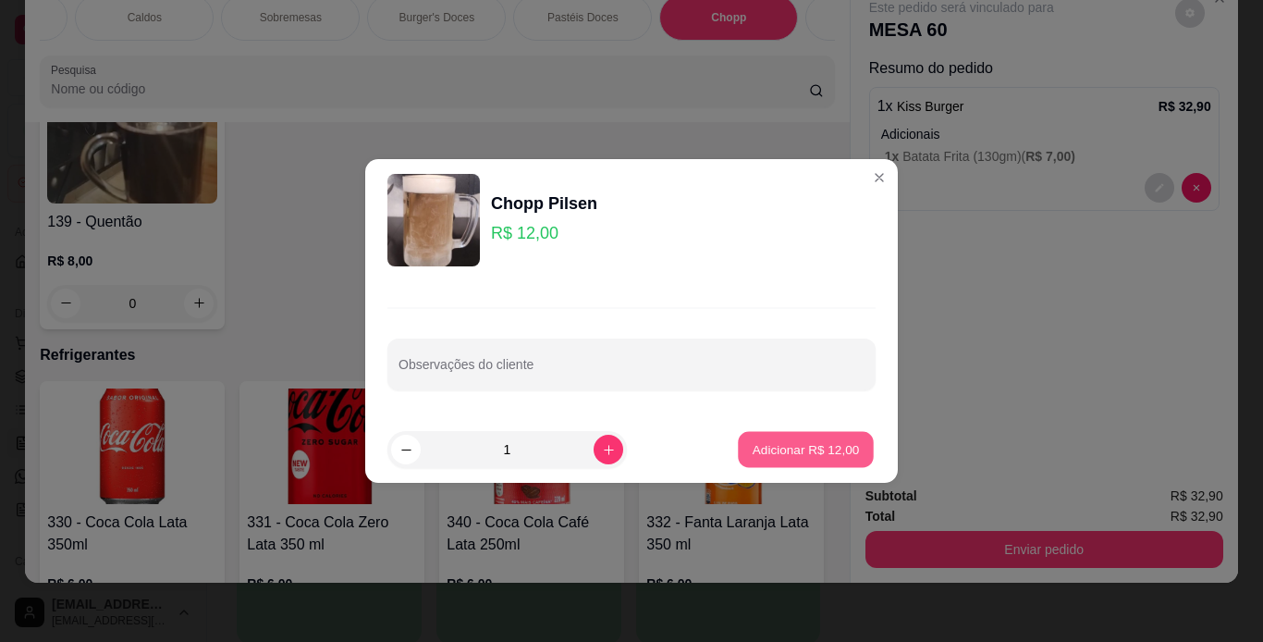
click at [753, 448] on p "Adicionar R$ 12,00" at bounding box center [806, 449] width 107 height 18
type input "1"
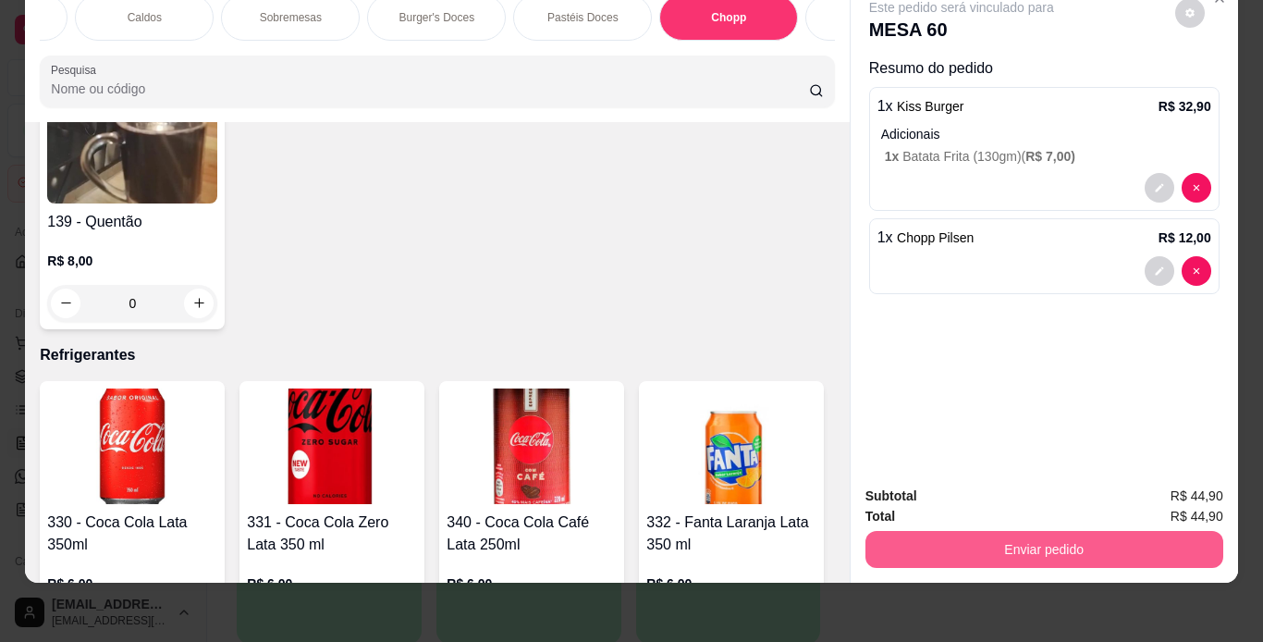
click at [971, 535] on button "Enviar pedido" at bounding box center [1045, 549] width 358 height 37
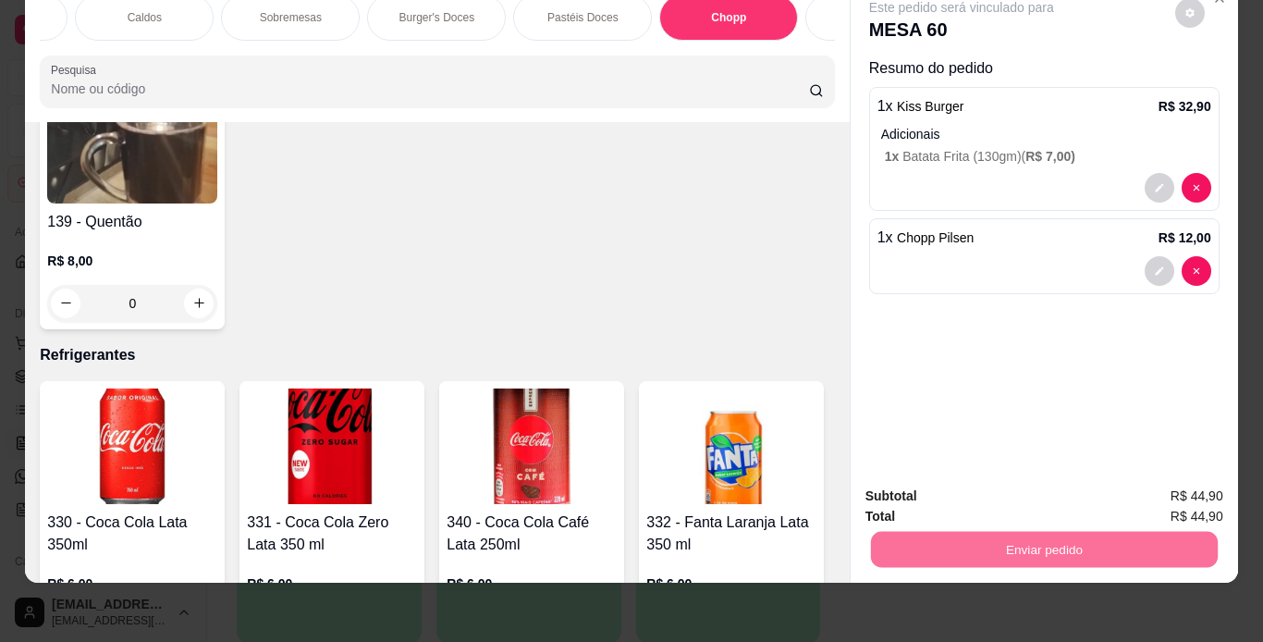
click at [1035, 491] on button "Não registrar e enviar pedido" at bounding box center [983, 490] width 192 height 35
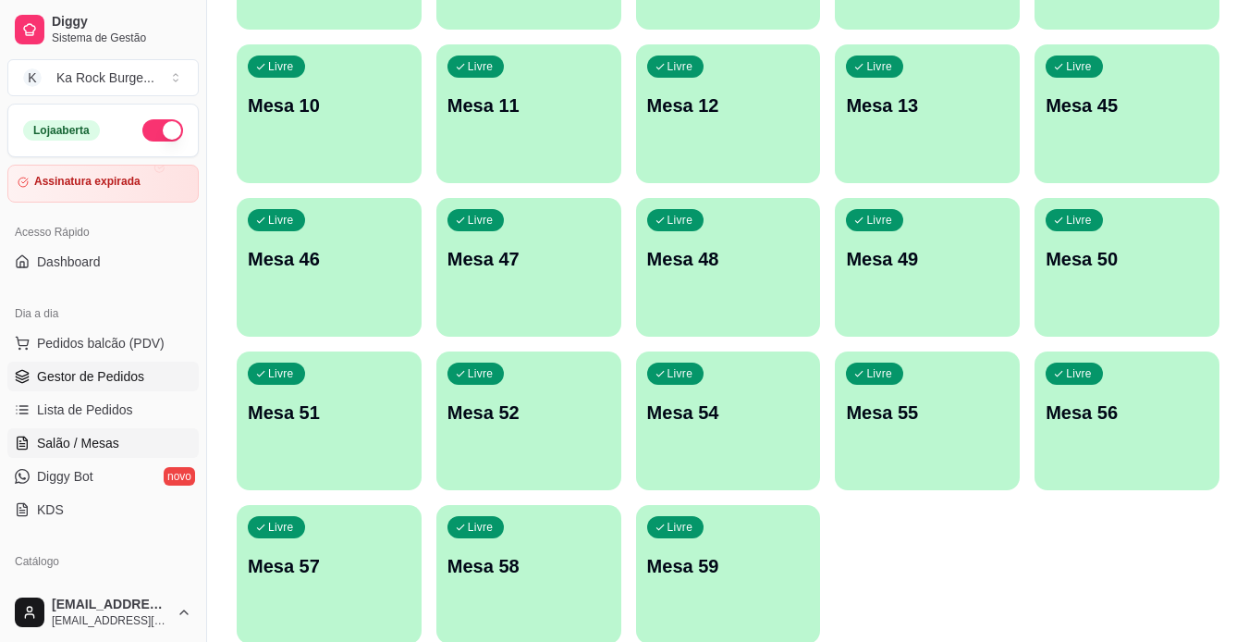
click at [92, 388] on link "Gestor de Pedidos" at bounding box center [102, 377] width 191 height 30
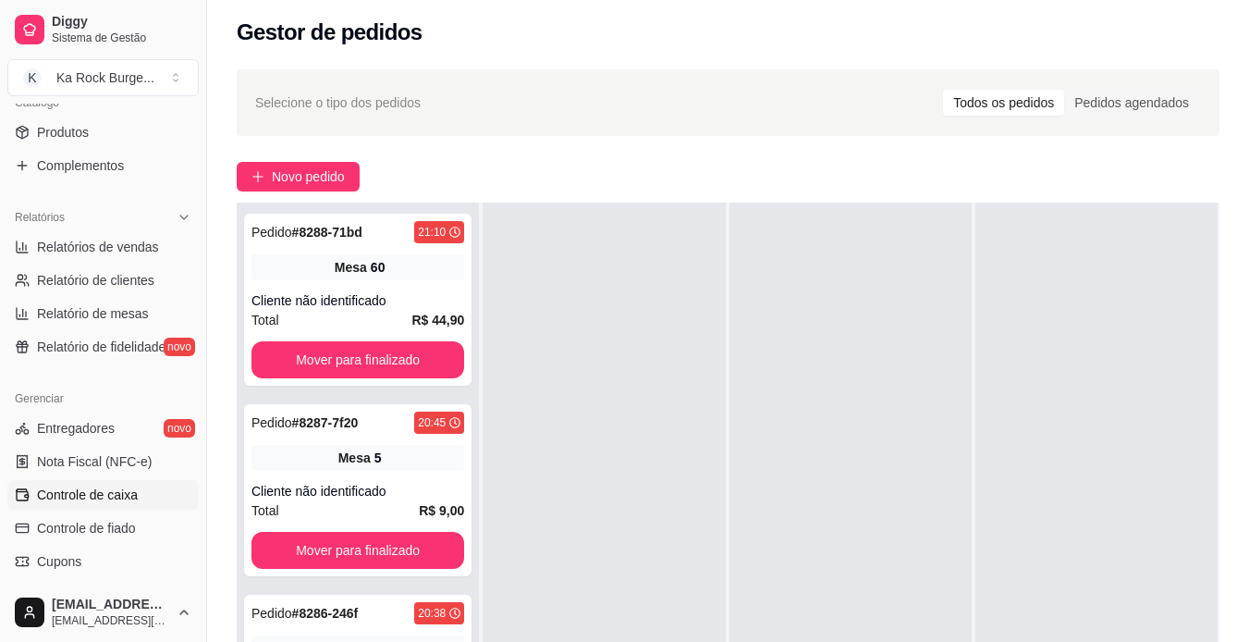
scroll to position [462, 0]
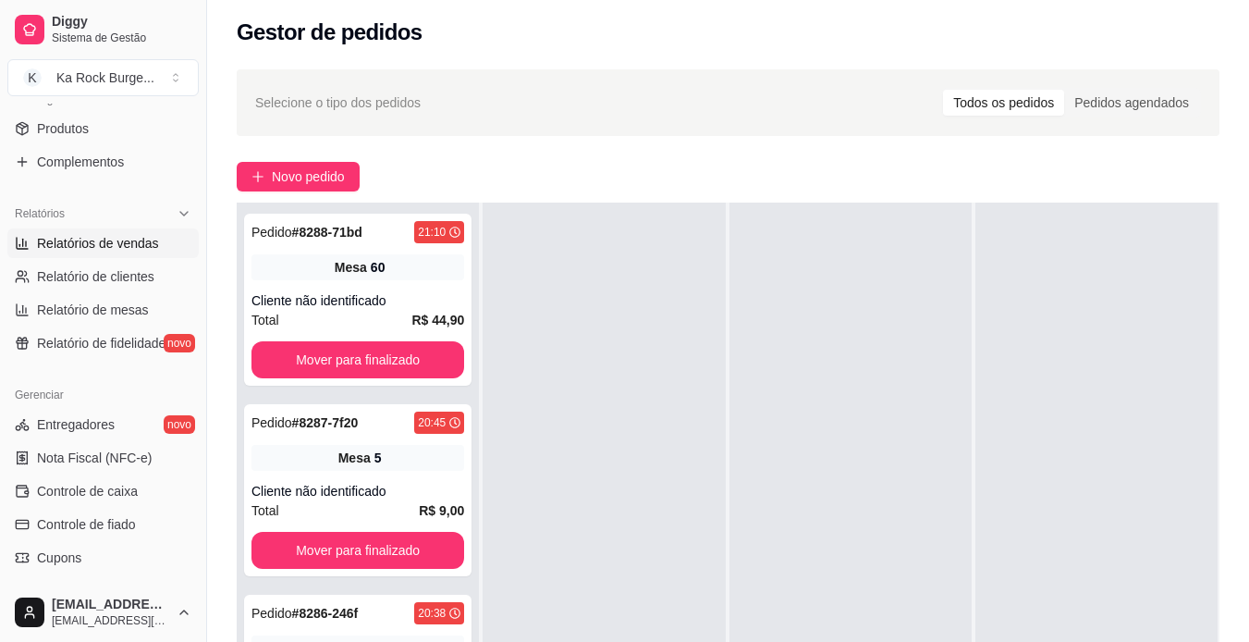
click at [105, 241] on span "Relatórios de vendas" at bounding box center [98, 243] width 122 height 18
select select "ALL"
select select "0"
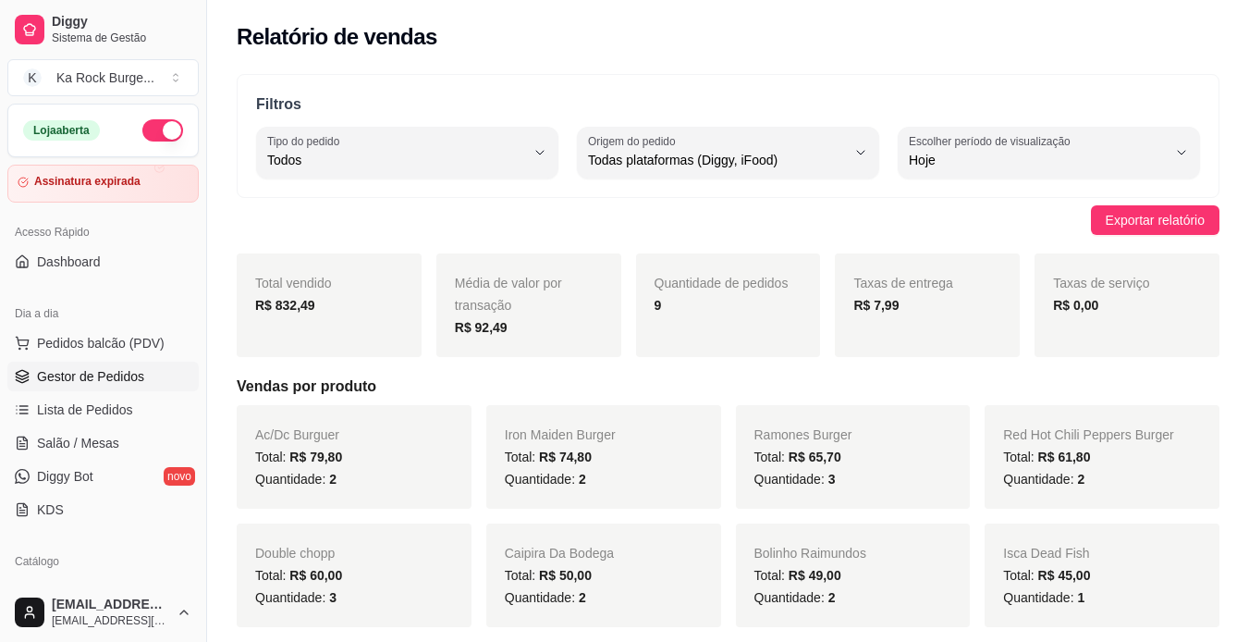
click at [130, 383] on span "Gestor de Pedidos" at bounding box center [90, 376] width 107 height 18
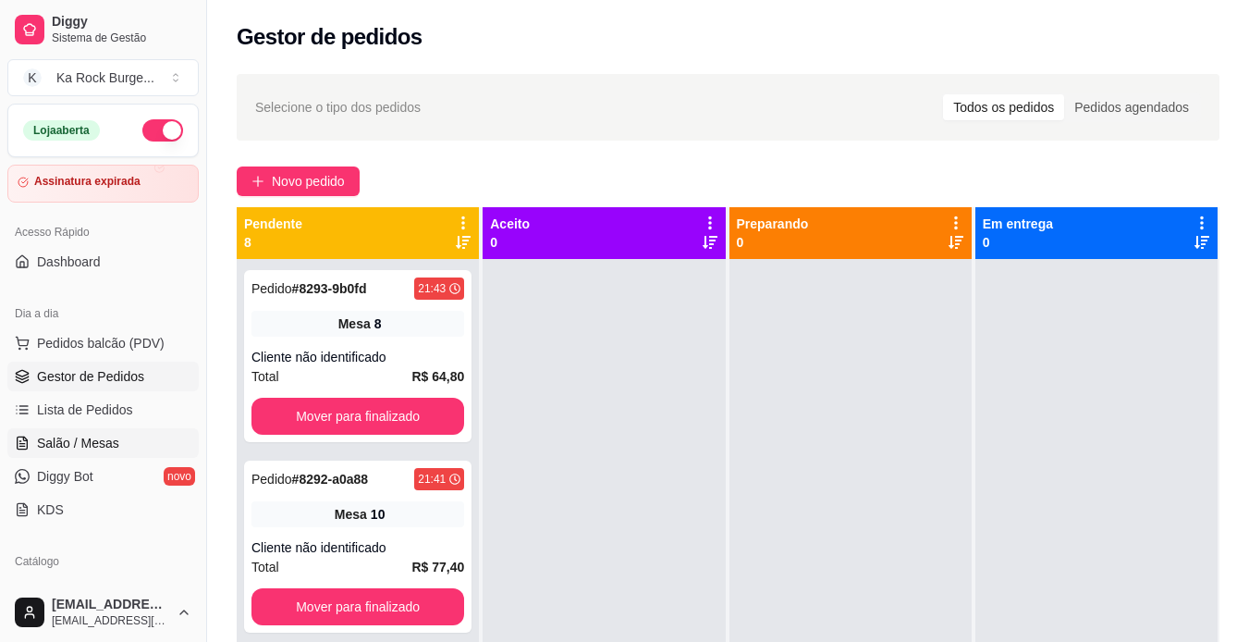
click at [80, 449] on span "Salão / Mesas" at bounding box center [78, 443] width 82 height 18
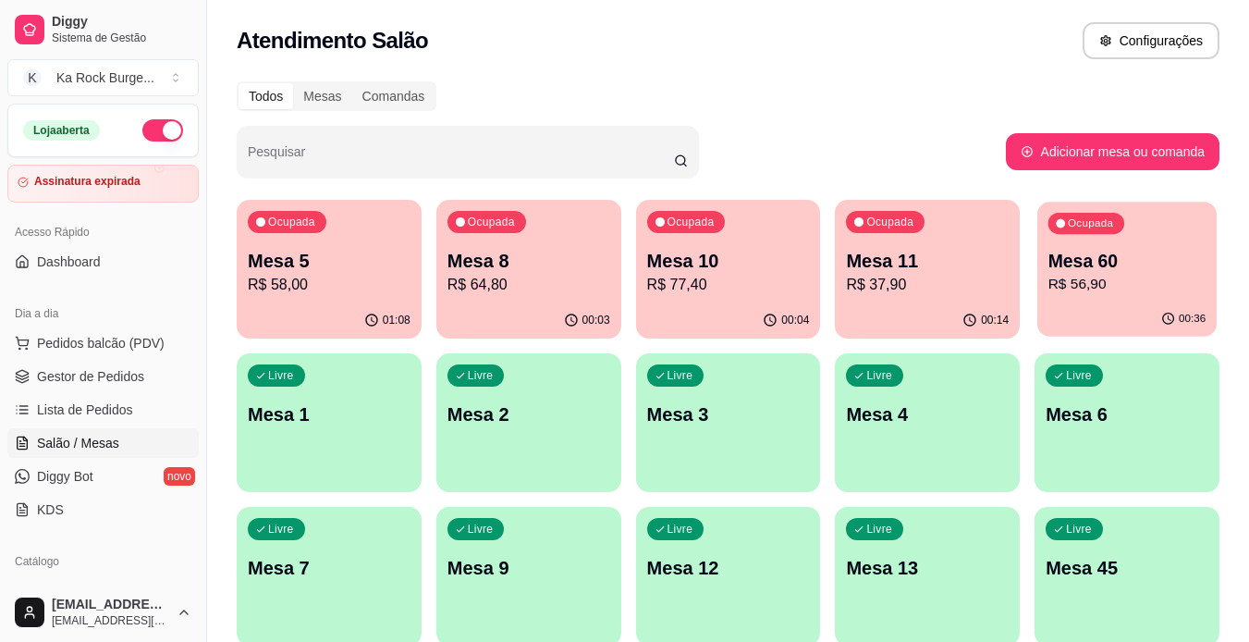
click at [1112, 306] on div "00:36" at bounding box center [1127, 319] width 179 height 35
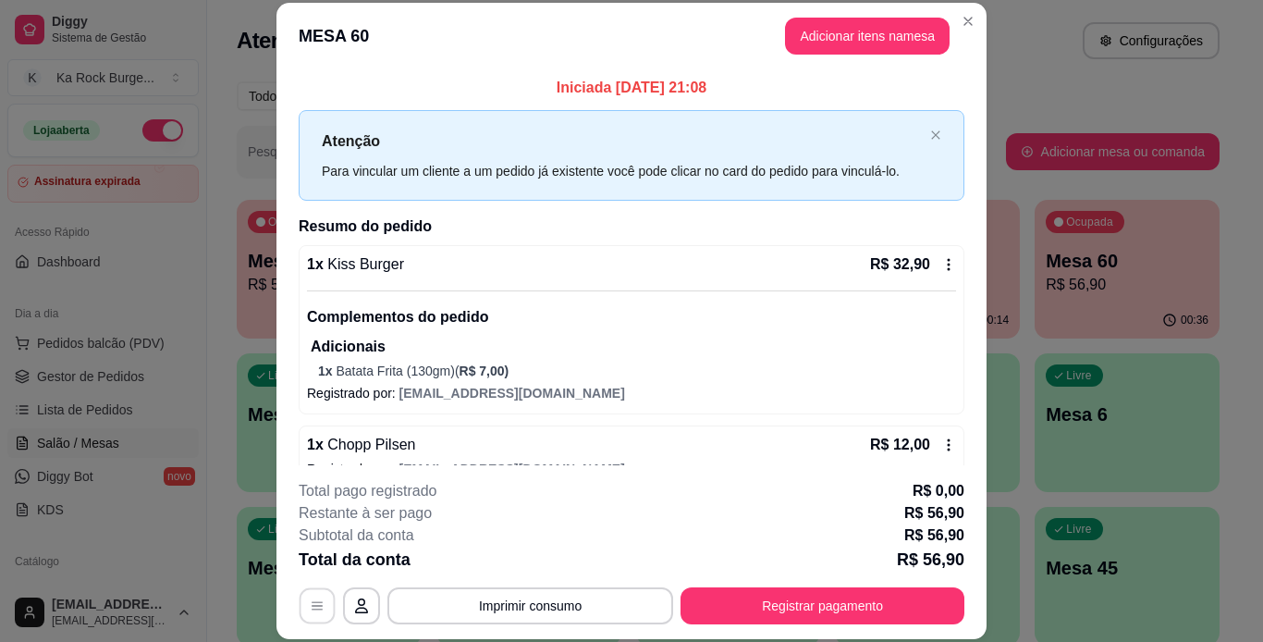
click at [314, 616] on button "button" at bounding box center [318, 605] width 36 height 36
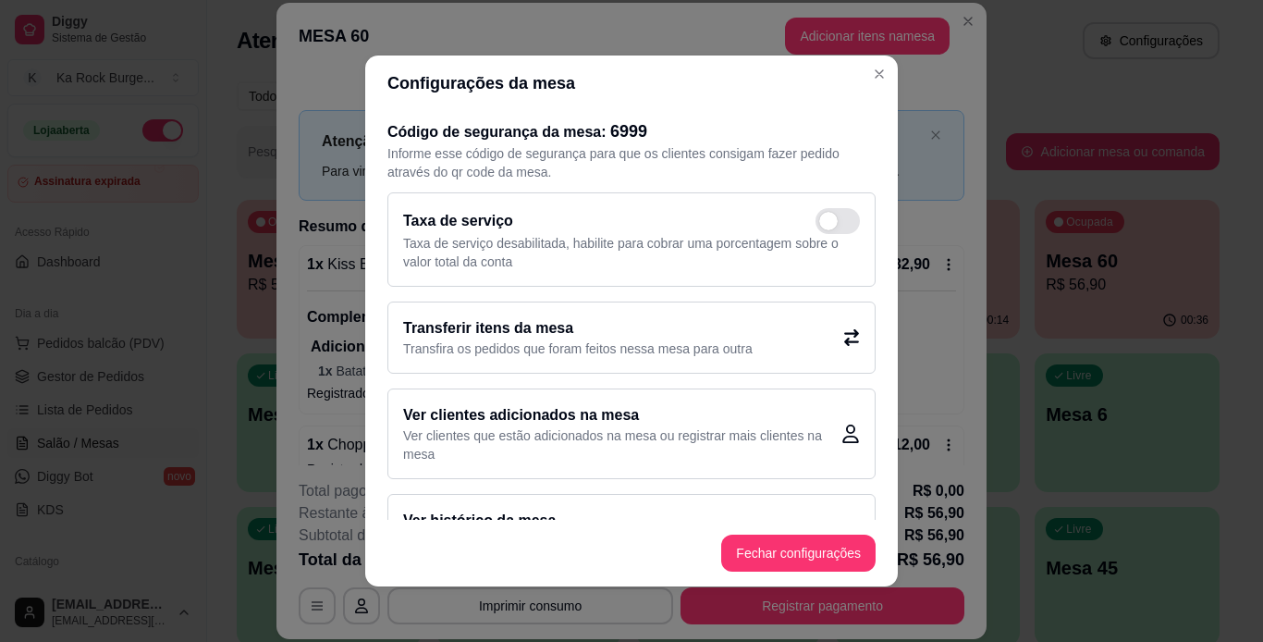
click at [505, 331] on h2 "Transferir itens da mesa" at bounding box center [578, 328] width 350 height 22
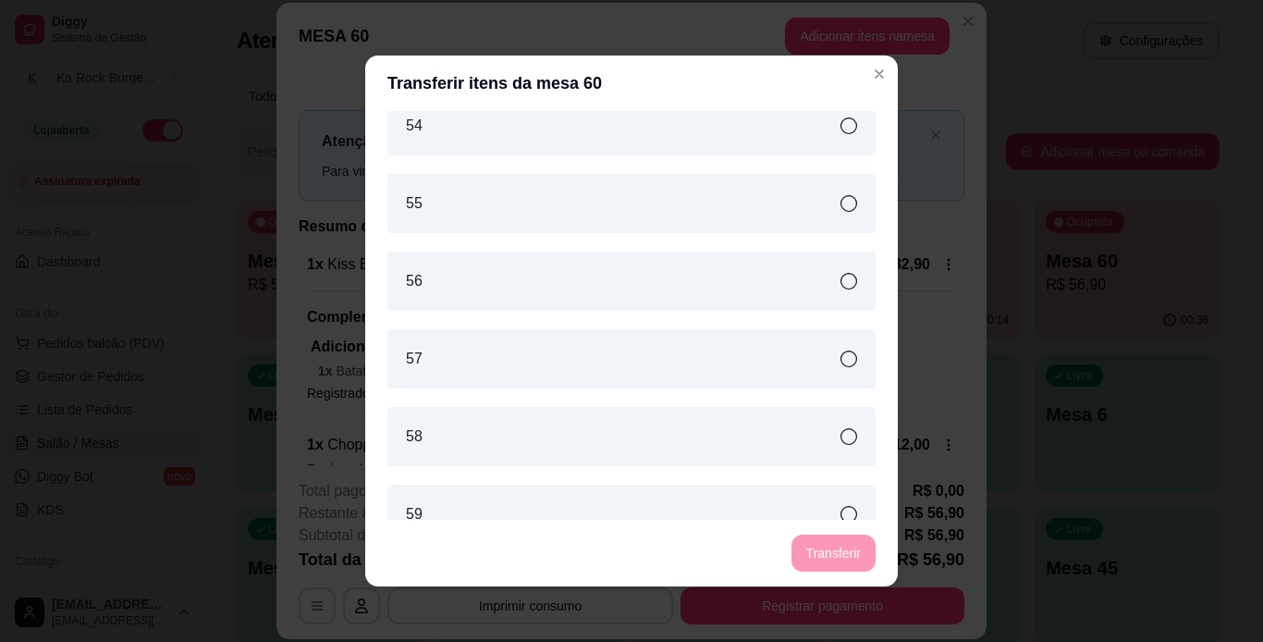
scroll to position [1374, 0]
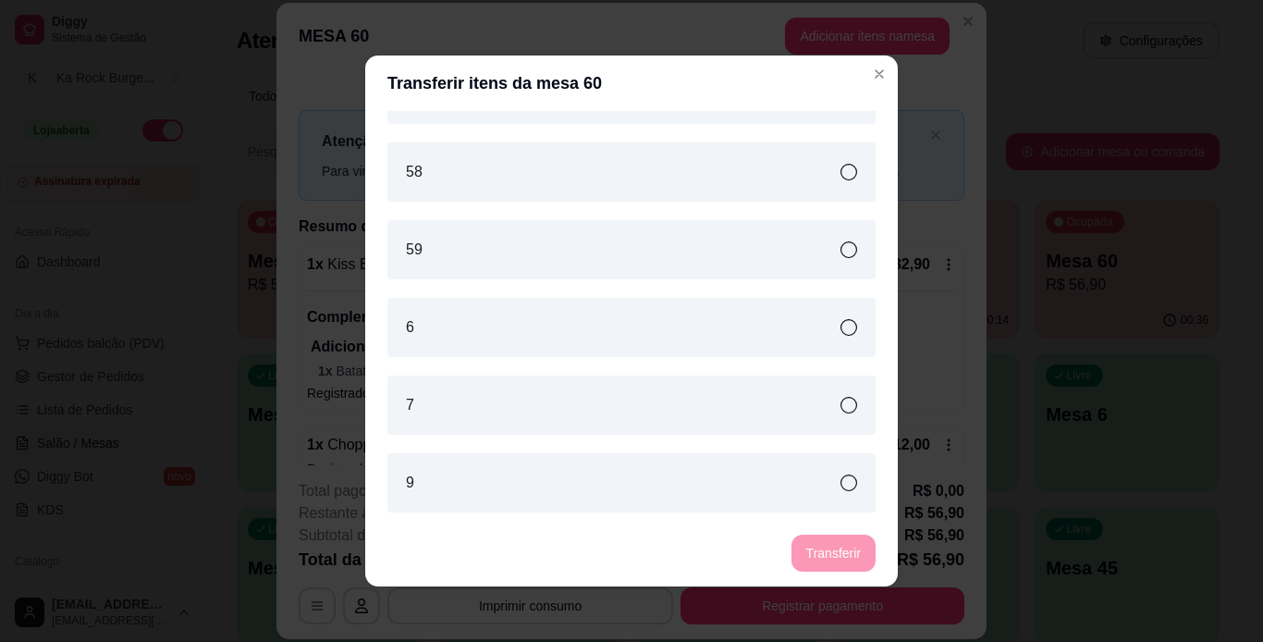
click at [818, 402] on div "7" at bounding box center [632, 404] width 488 height 59
click at [818, 538] on button "Transferir" at bounding box center [834, 553] width 82 height 36
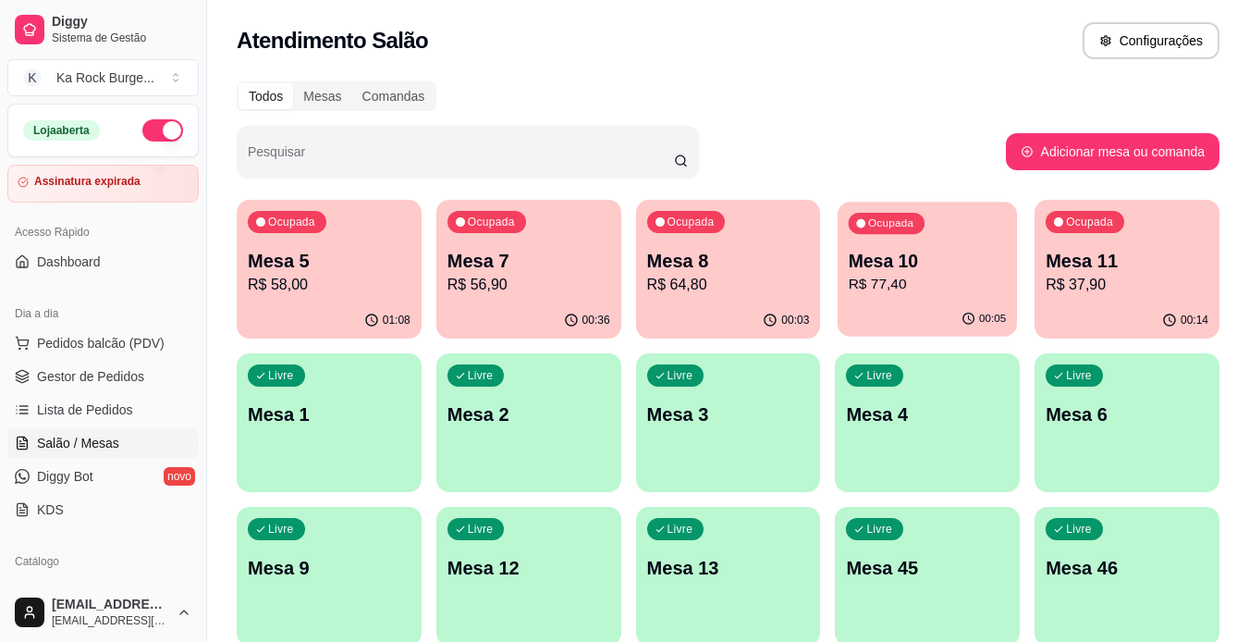
click at [924, 299] on div "Ocupada Mesa 10 R$ 77,40" at bounding box center [927, 252] width 179 height 100
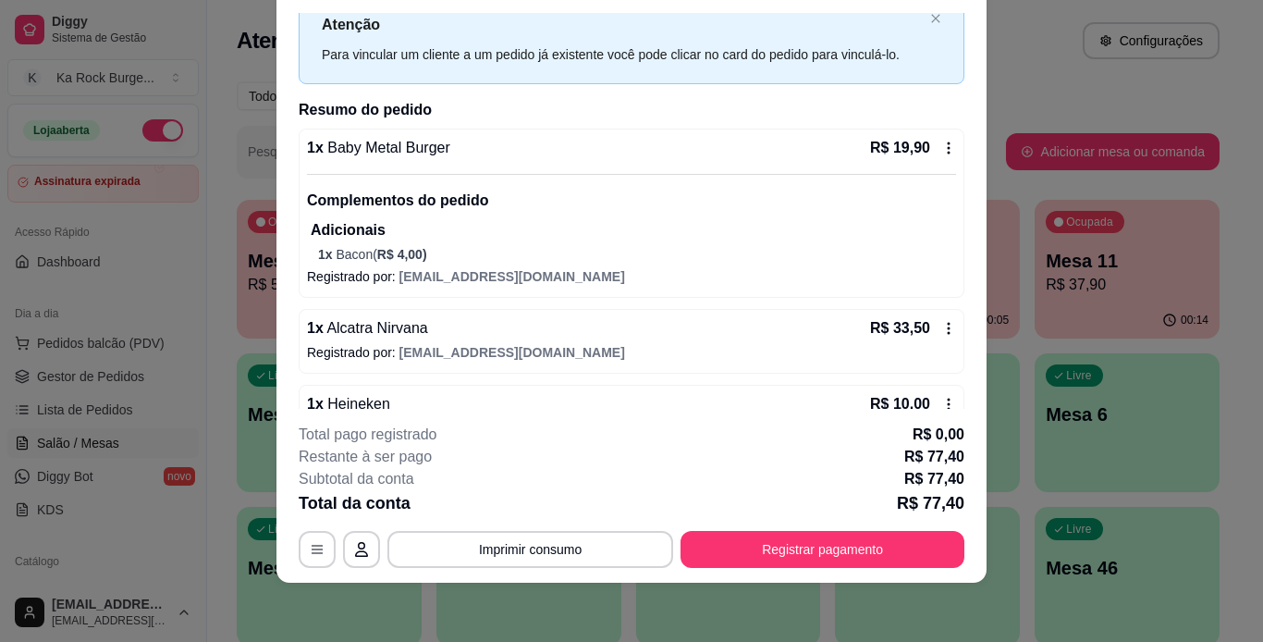
scroll to position [92, 0]
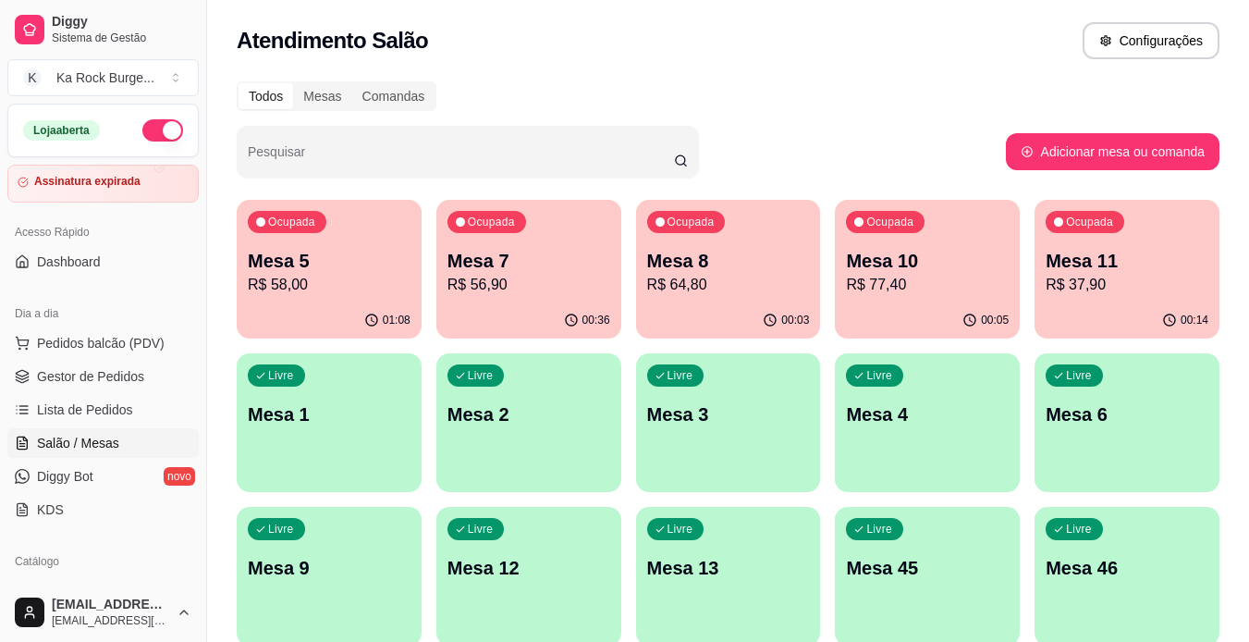
click at [245, 277] on div "Ocupada Mesa 5 R$ 58,00" at bounding box center [329, 251] width 185 height 103
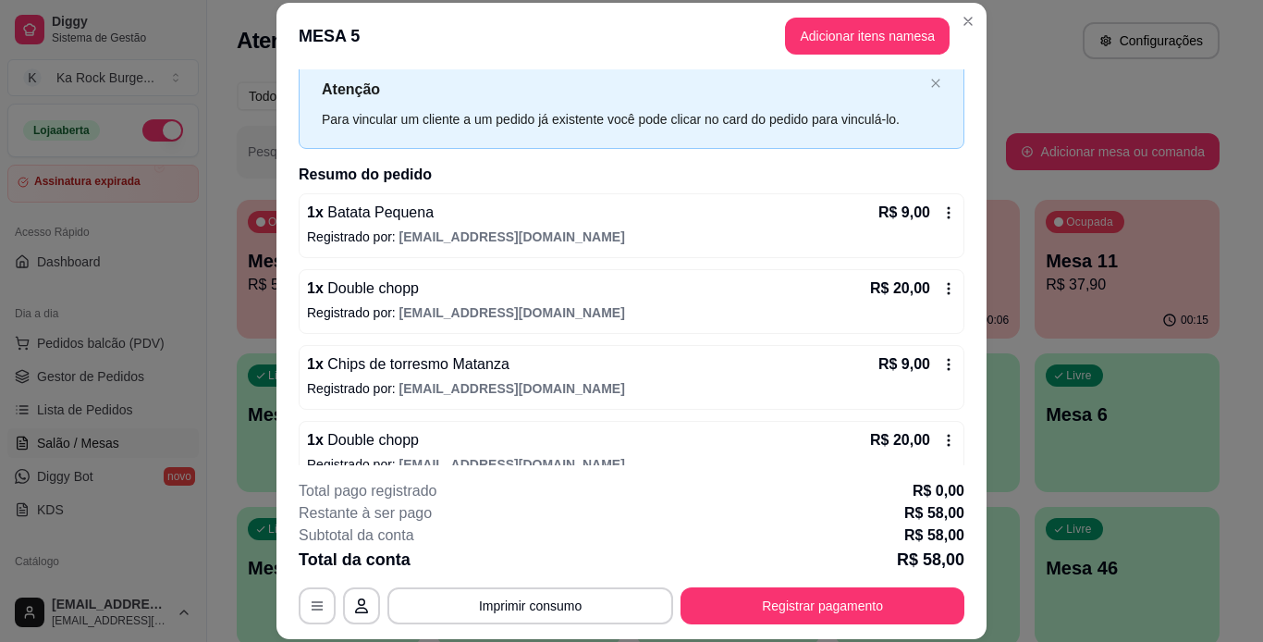
scroll to position [80, 0]
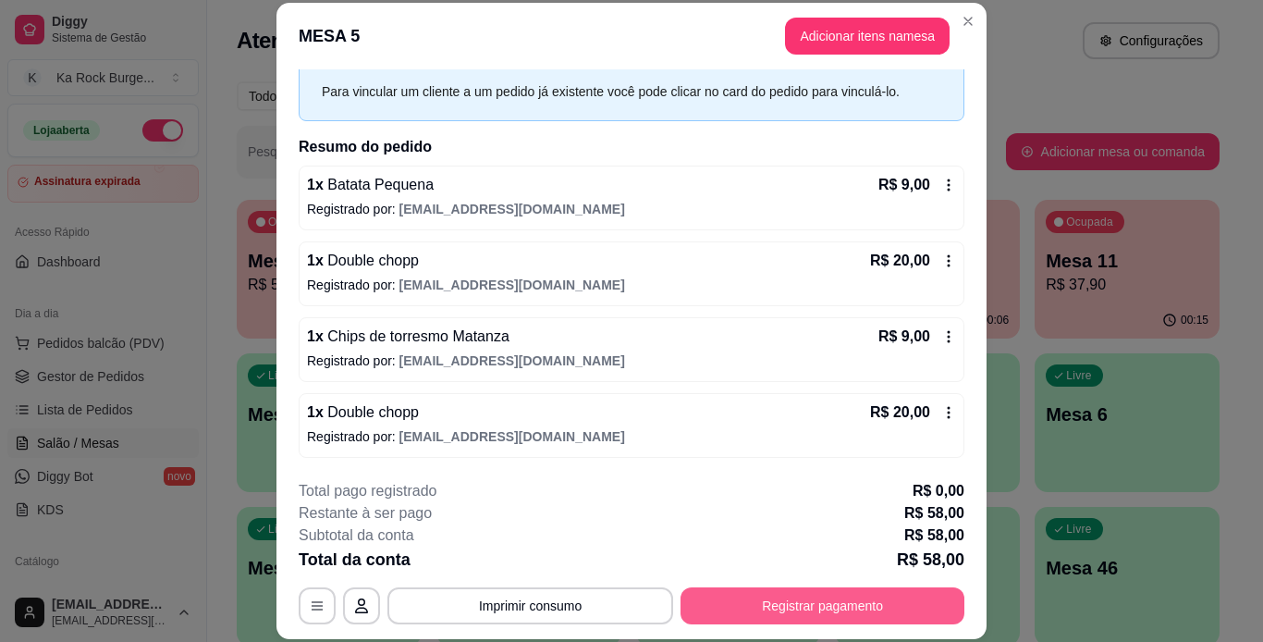
click at [888, 587] on div "**********" at bounding box center [632, 605] width 666 height 37
click at [842, 601] on button "Registrar pagamento" at bounding box center [823, 605] width 276 height 36
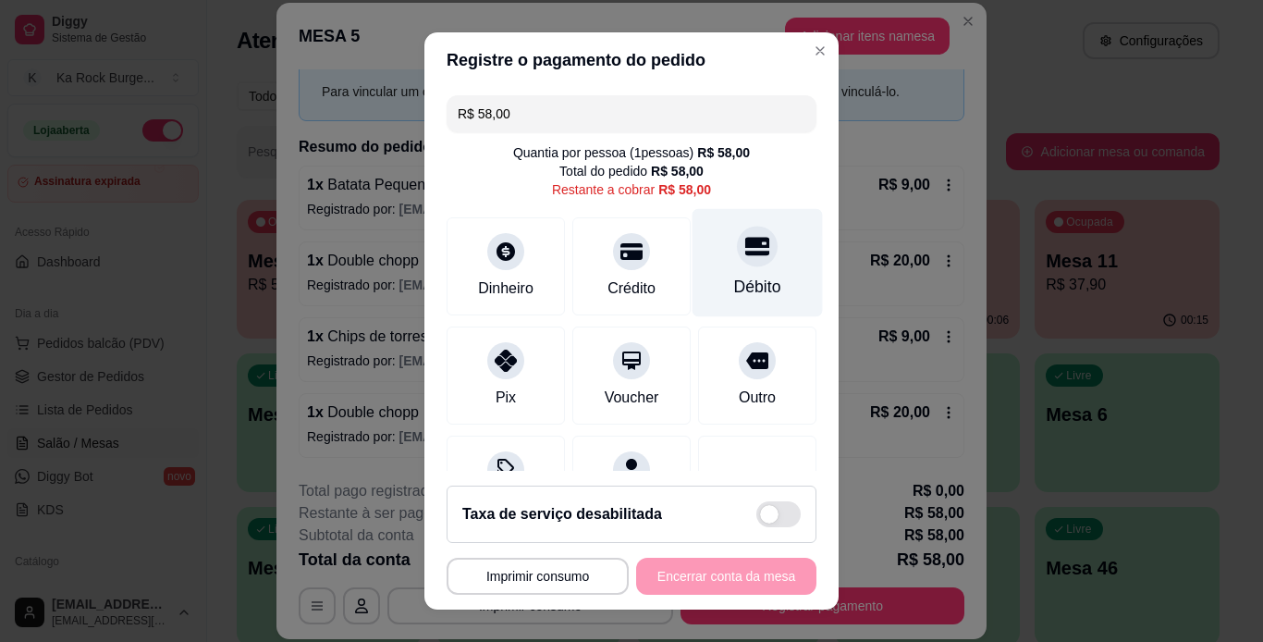
click at [745, 245] on icon at bounding box center [757, 246] width 24 height 18
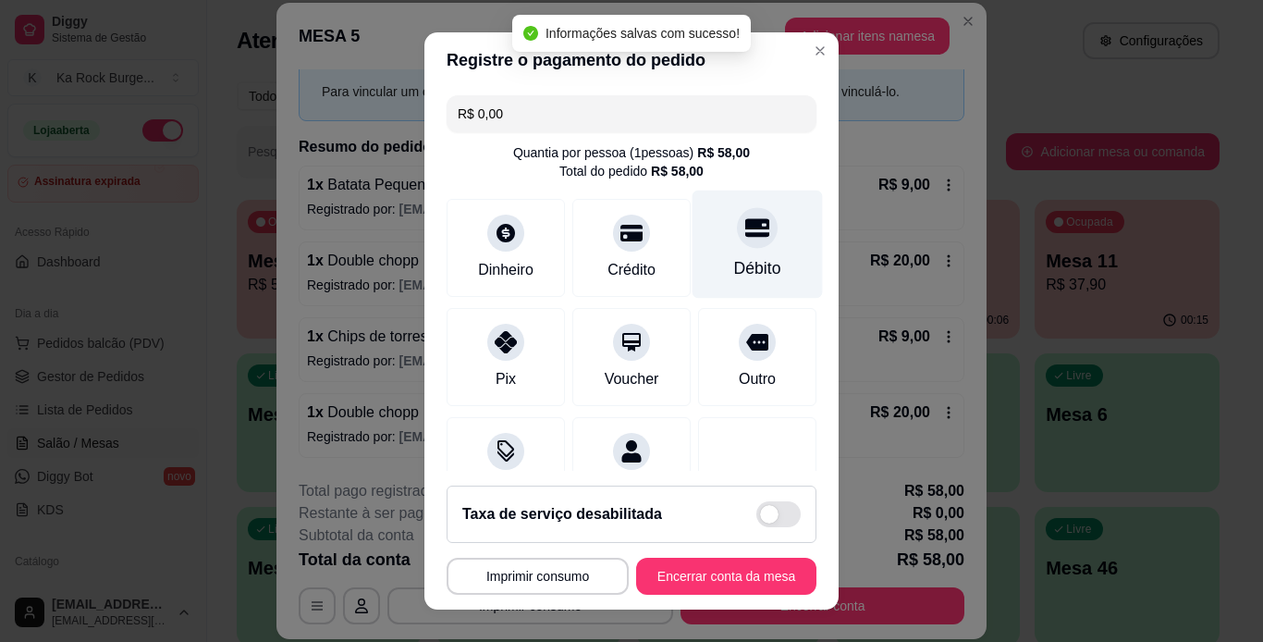
type input "R$ 0,00"
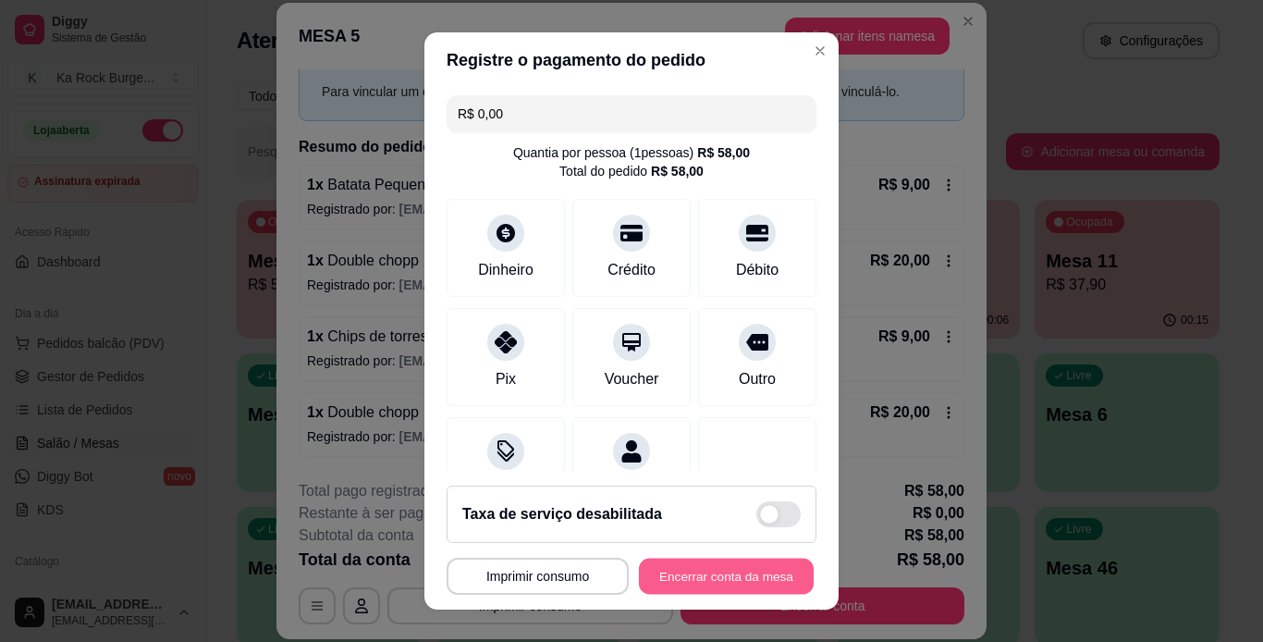
click at [779, 573] on button "Encerrar conta da mesa" at bounding box center [726, 577] width 175 height 36
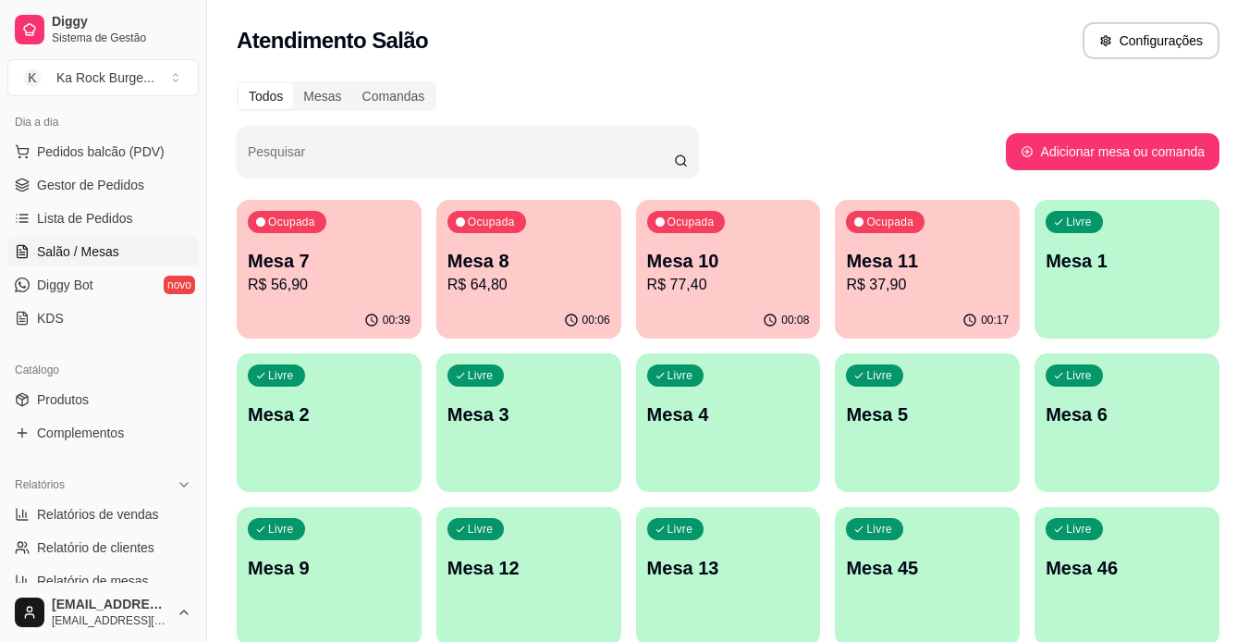
scroll to position [370, 0]
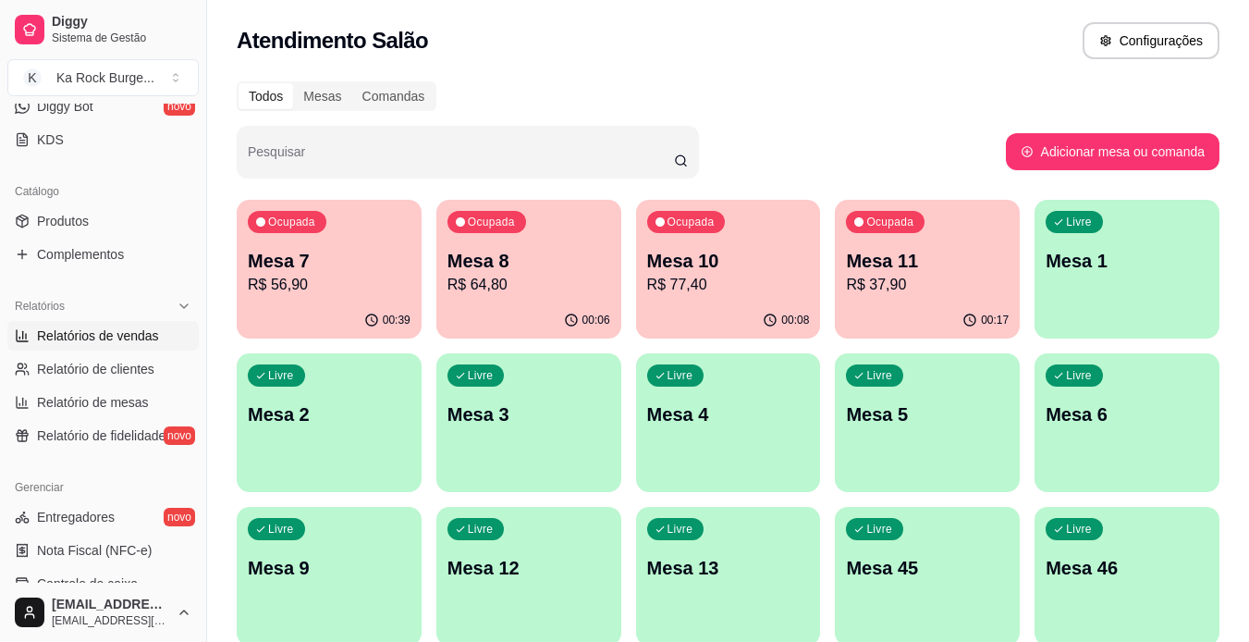
click at [117, 327] on span "Relatórios de vendas" at bounding box center [98, 335] width 122 height 18
select select "ALL"
select select "0"
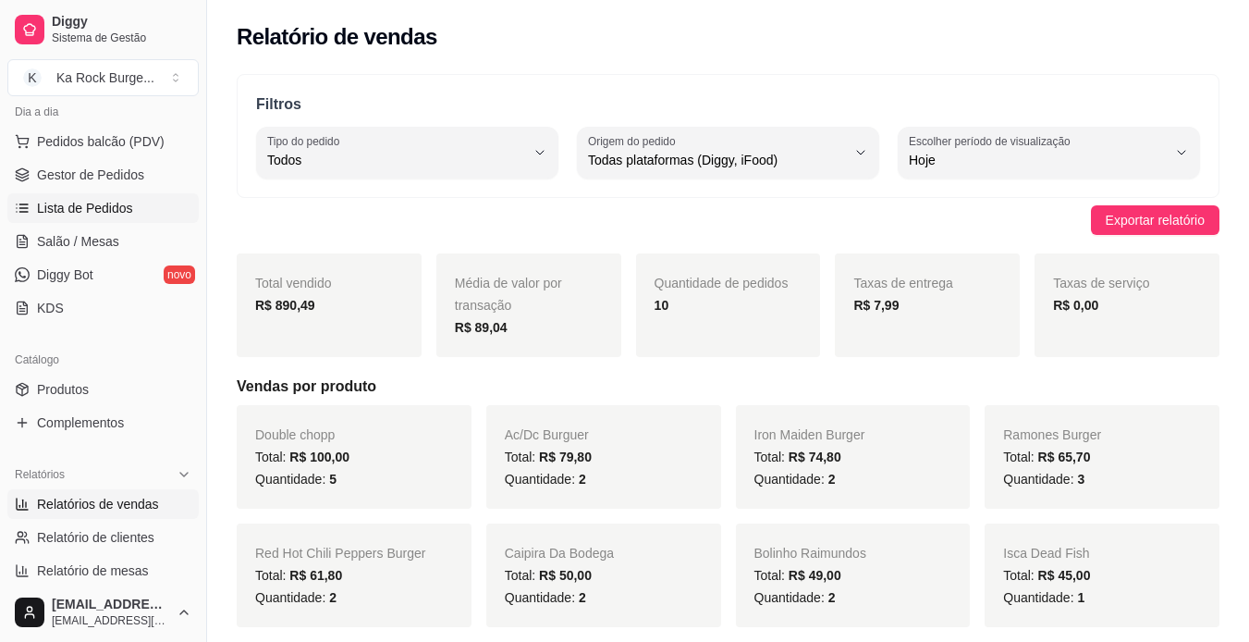
scroll to position [185, 0]
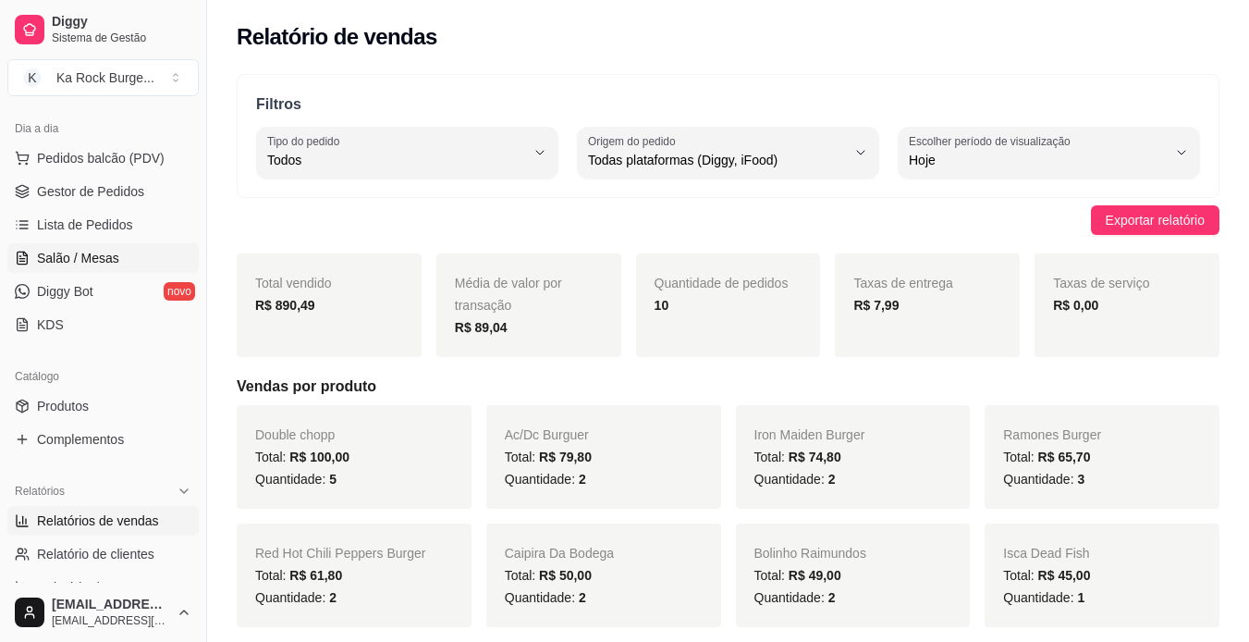
click at [104, 264] on span "Salão / Mesas" at bounding box center [78, 258] width 82 height 18
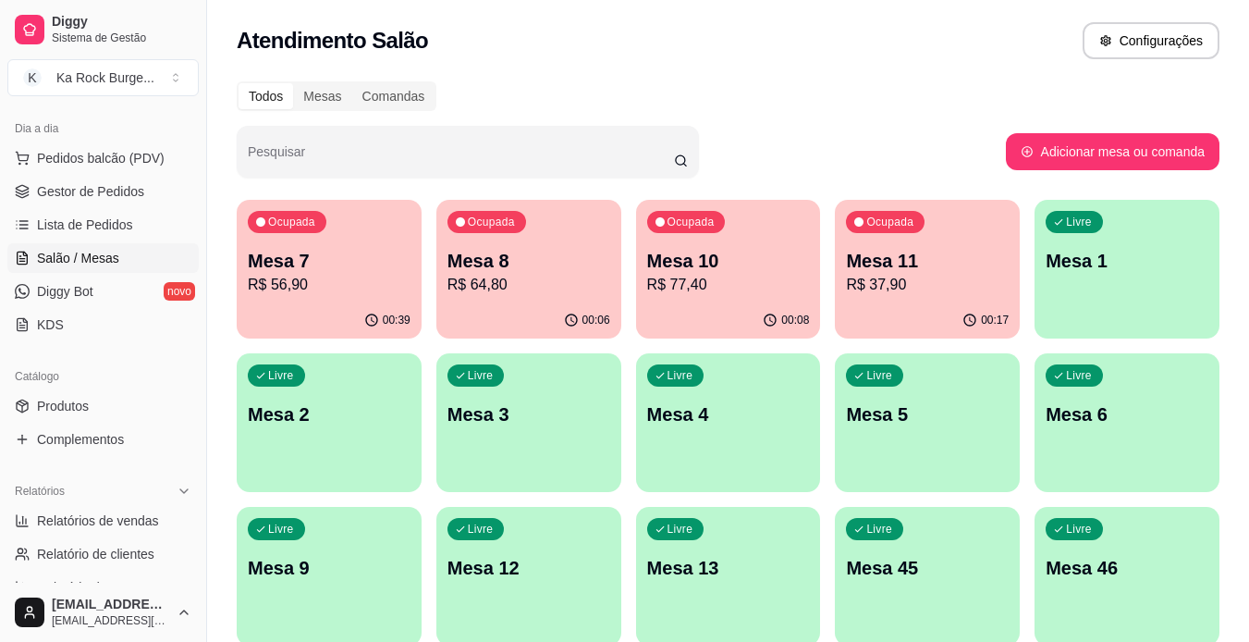
click at [771, 142] on div "Pesquisar" at bounding box center [621, 152] width 769 height 52
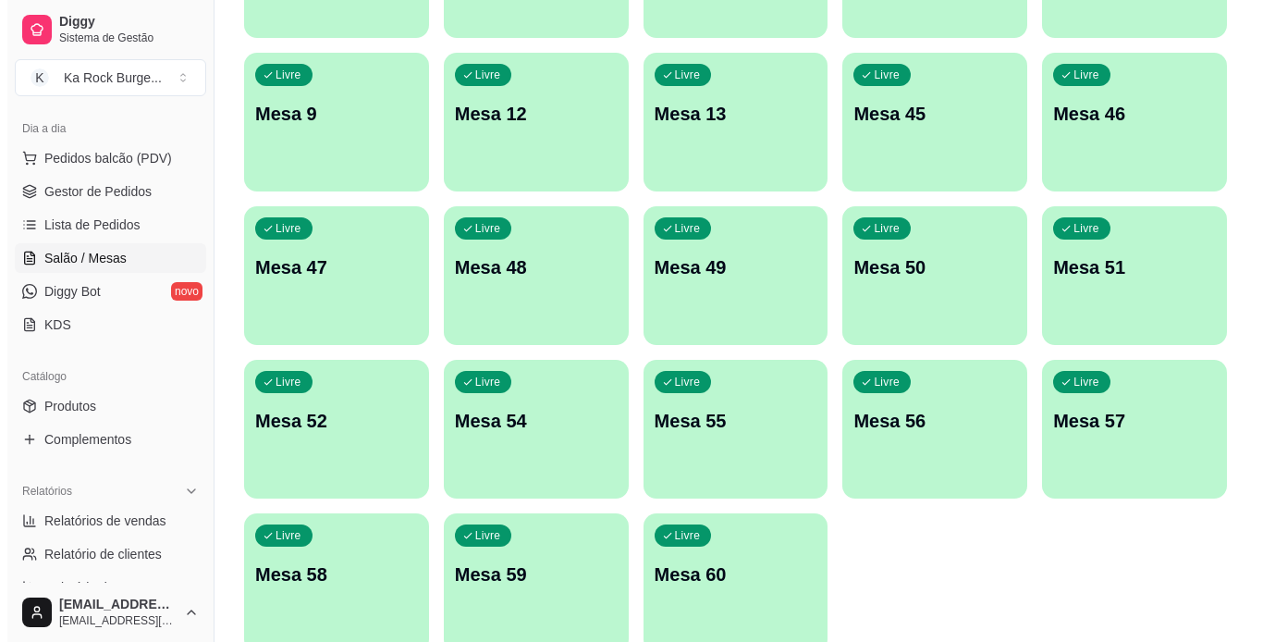
scroll to position [539, 0]
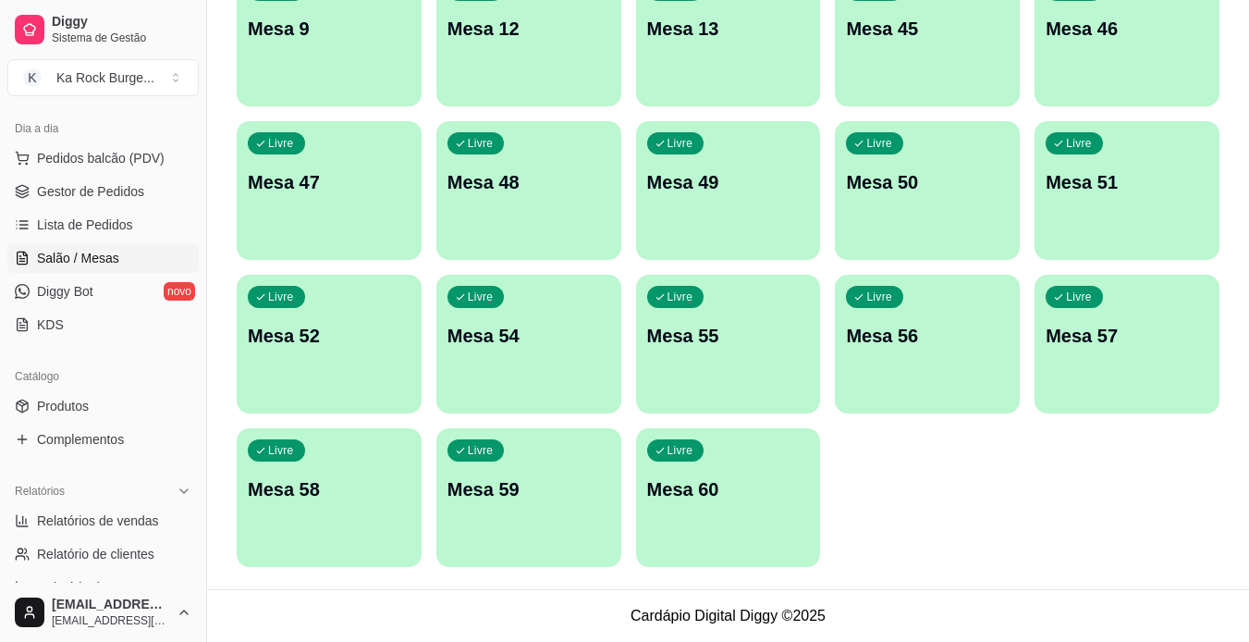
click at [745, 485] on p "Mesa 60" at bounding box center [728, 489] width 163 height 26
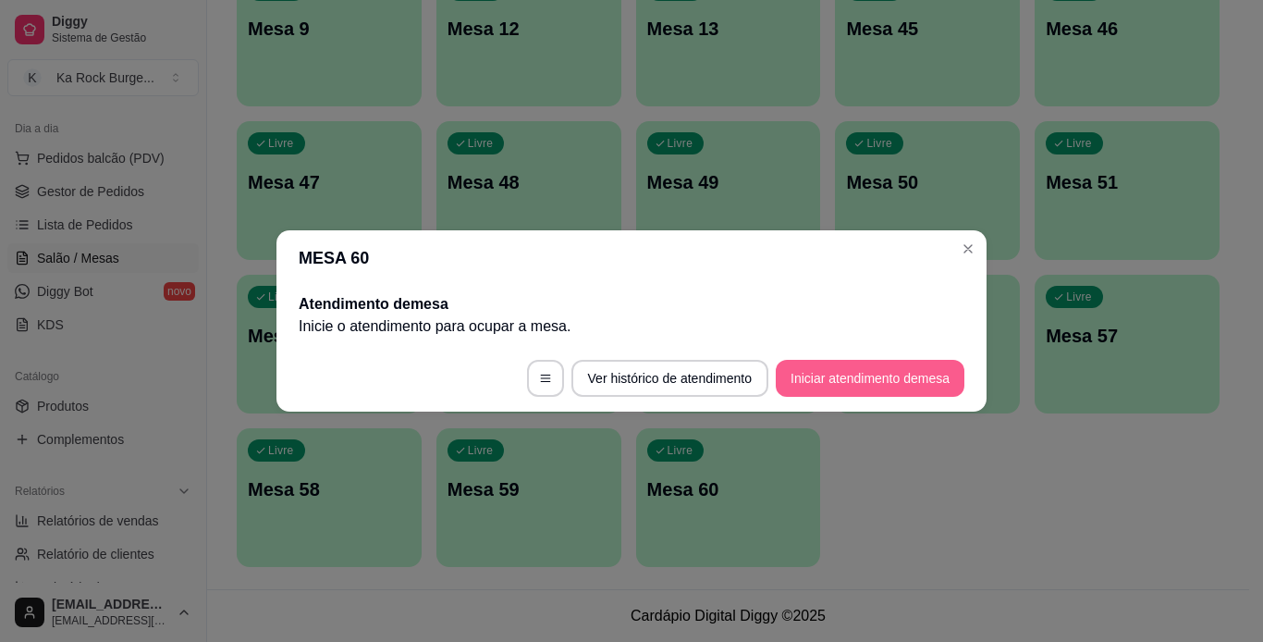
click at [827, 374] on button "Iniciar atendimento de mesa" at bounding box center [870, 378] width 189 height 37
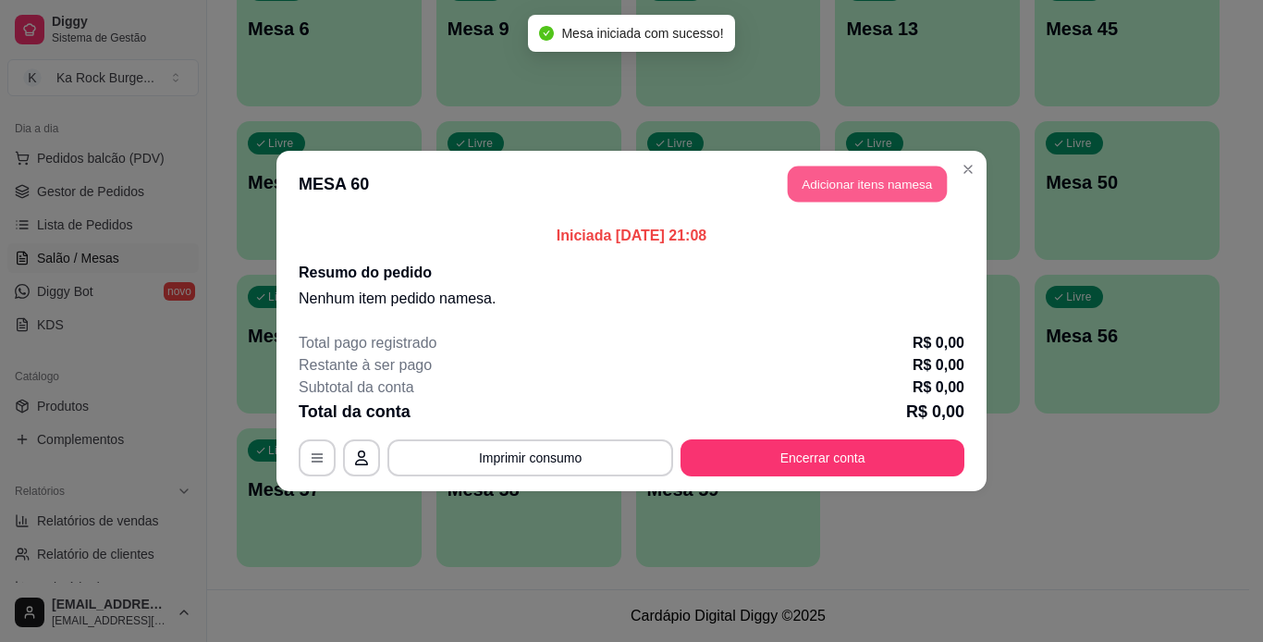
click at [900, 183] on button "Adicionar itens na mesa" at bounding box center [867, 184] width 159 height 36
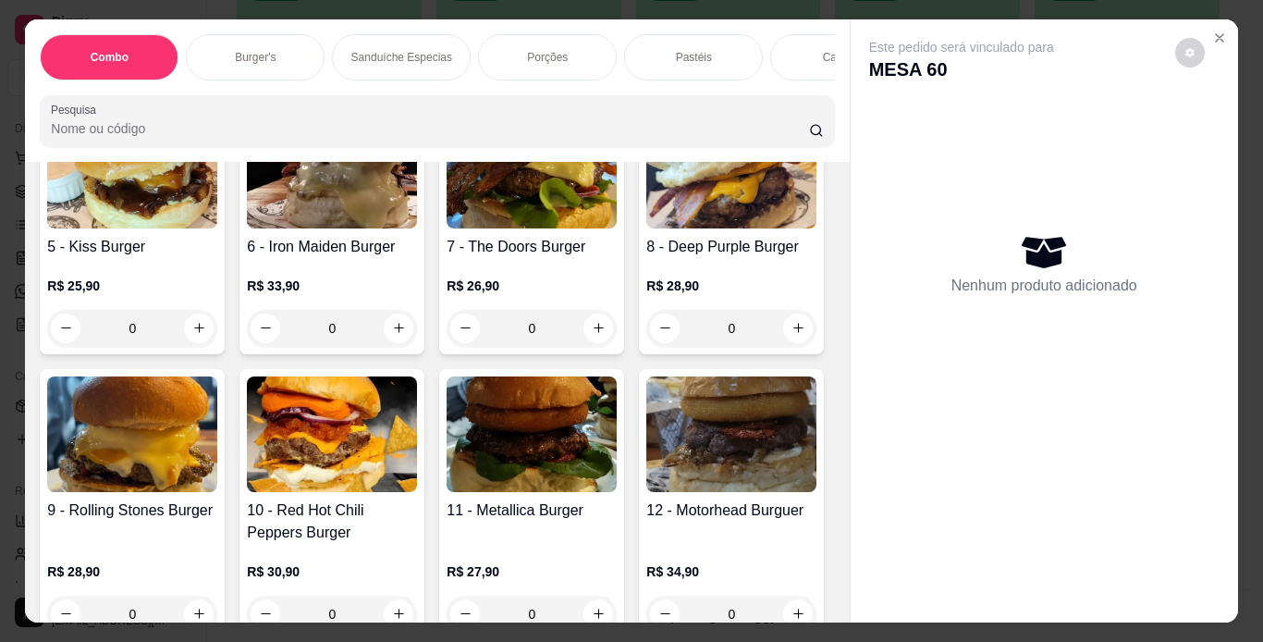
scroll to position [832, 0]
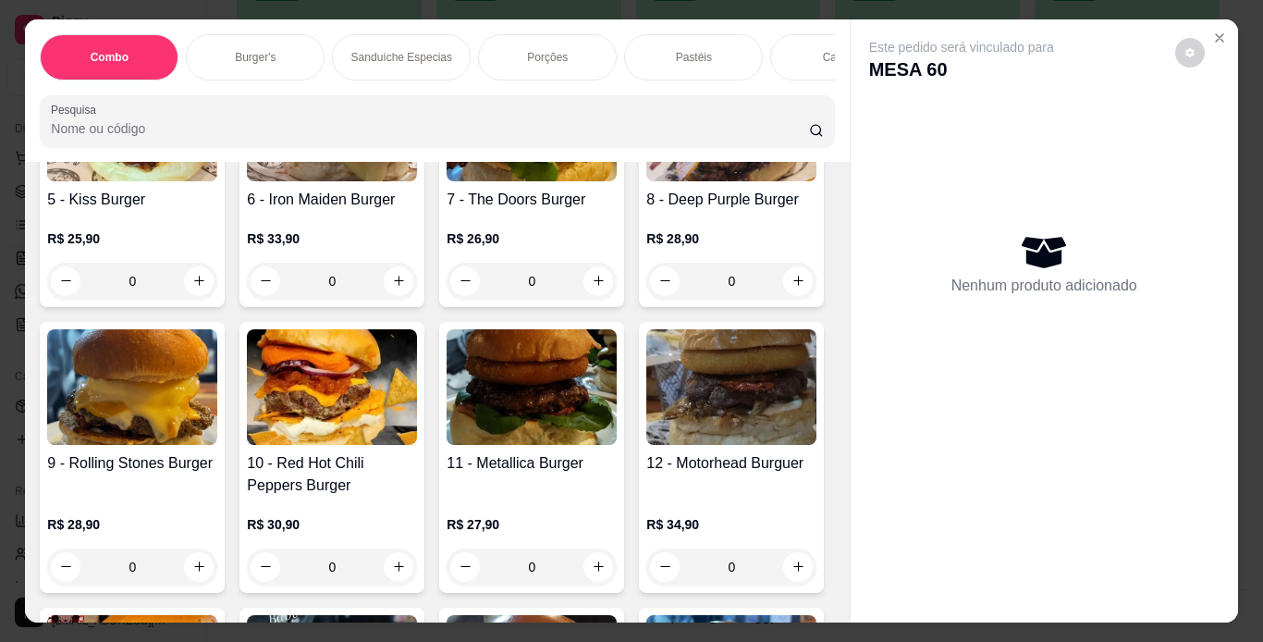
click at [646, 36] on div "0" at bounding box center [731, 17] width 170 height 37
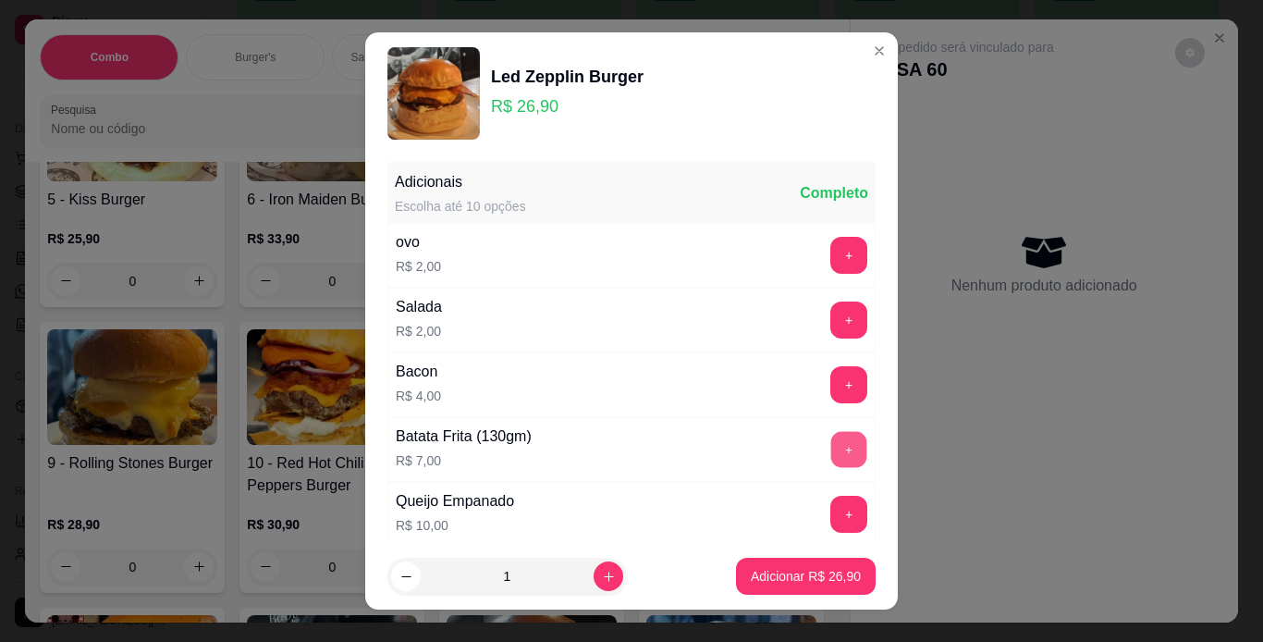
click at [831, 458] on button "+" at bounding box center [849, 449] width 36 height 36
click at [789, 584] on p "Adicionar R$ 33,90" at bounding box center [806, 577] width 107 height 18
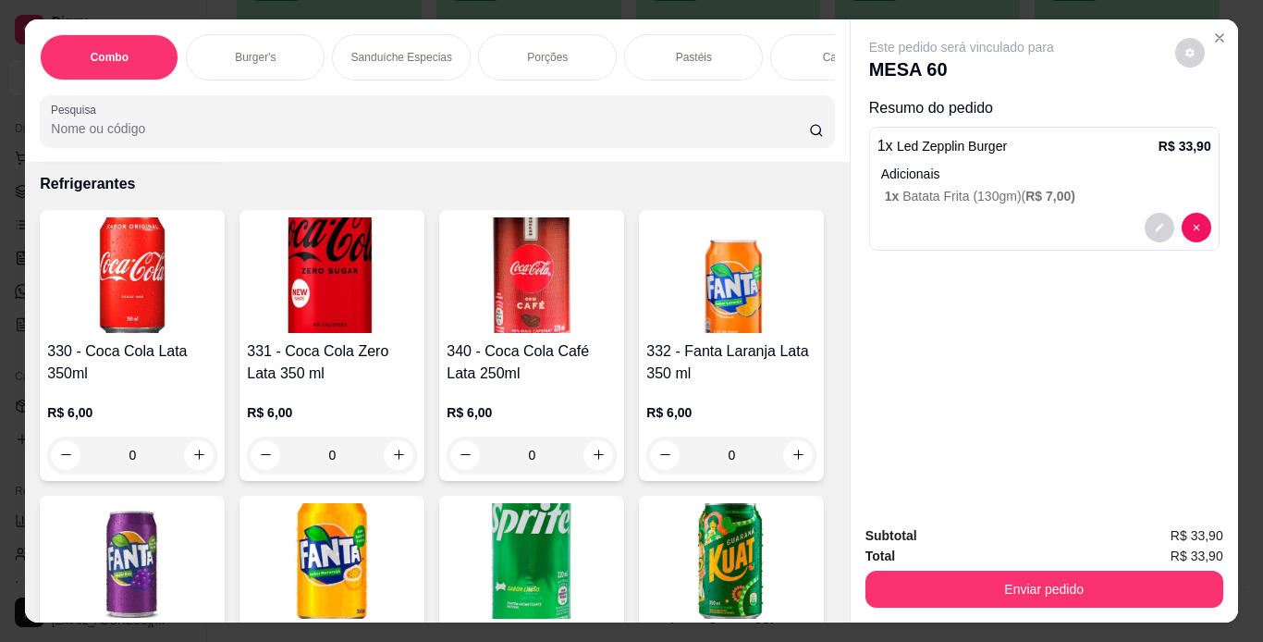
scroll to position [8509, 0]
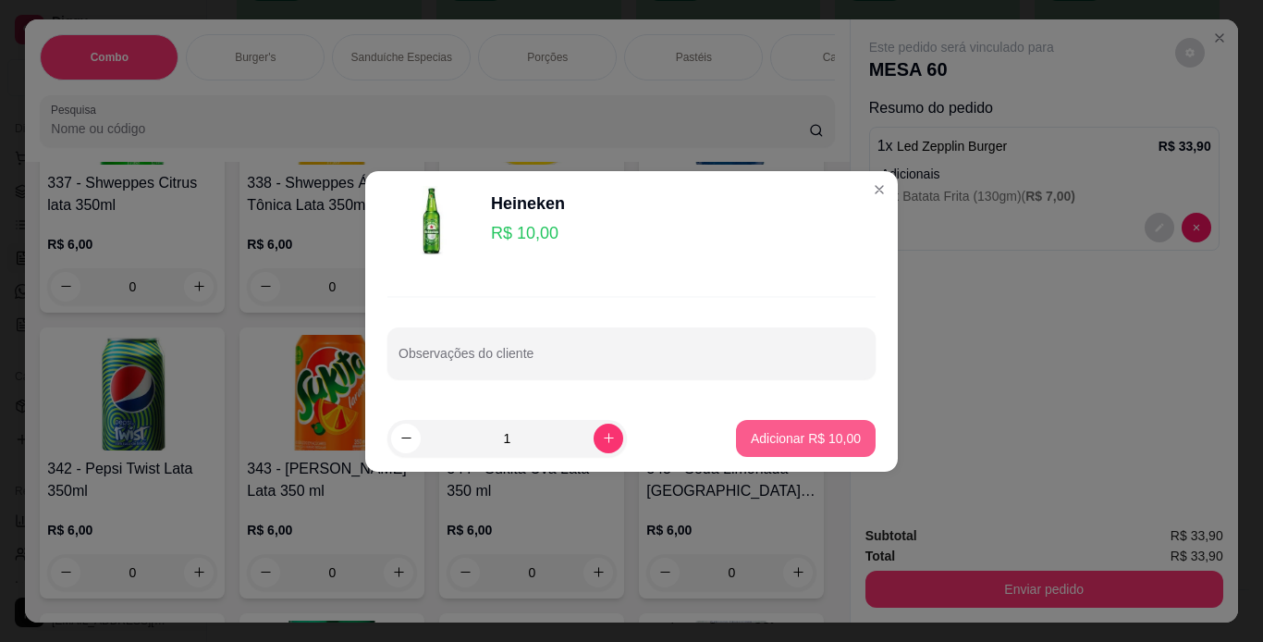
click at [858, 435] on button "Adicionar R$ 10,00" at bounding box center [806, 438] width 140 height 37
type input "1"
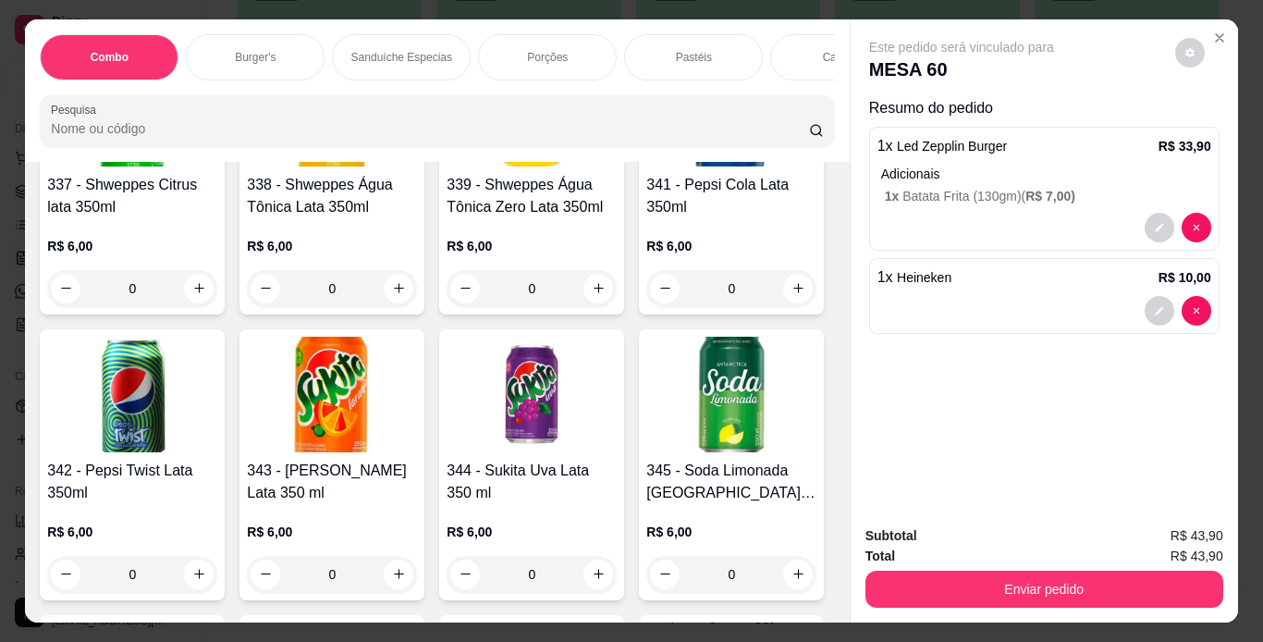
scroll to position [8510, 0]
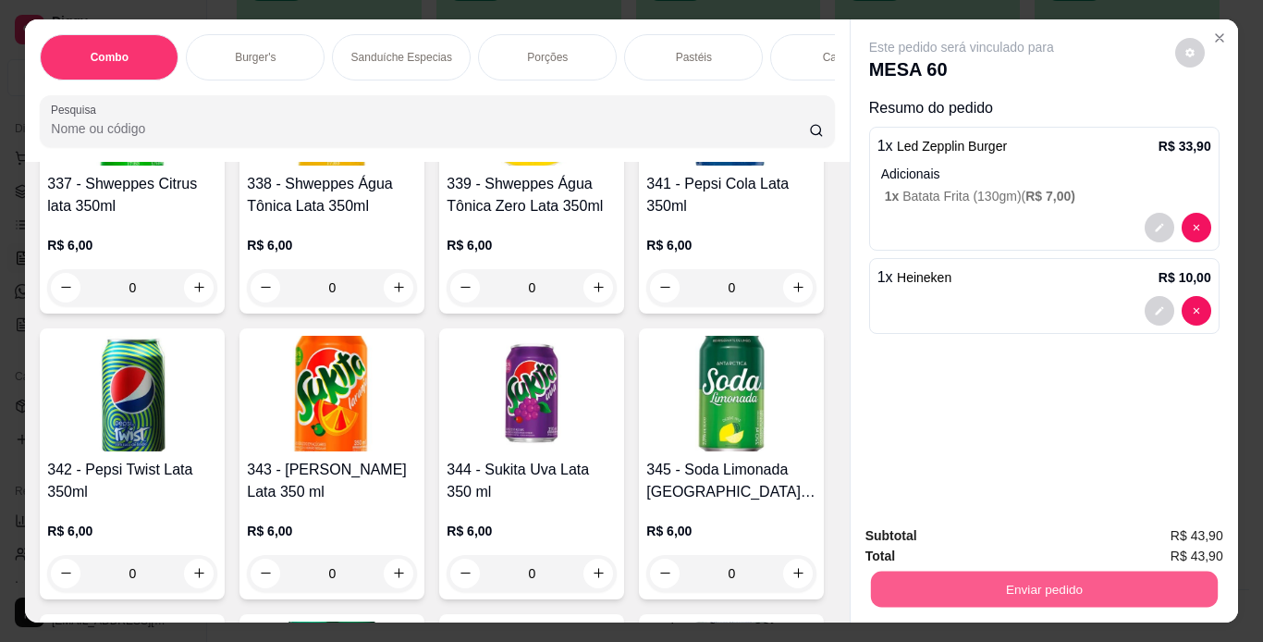
click at [942, 579] on button "Enviar pedido" at bounding box center [1043, 590] width 347 height 36
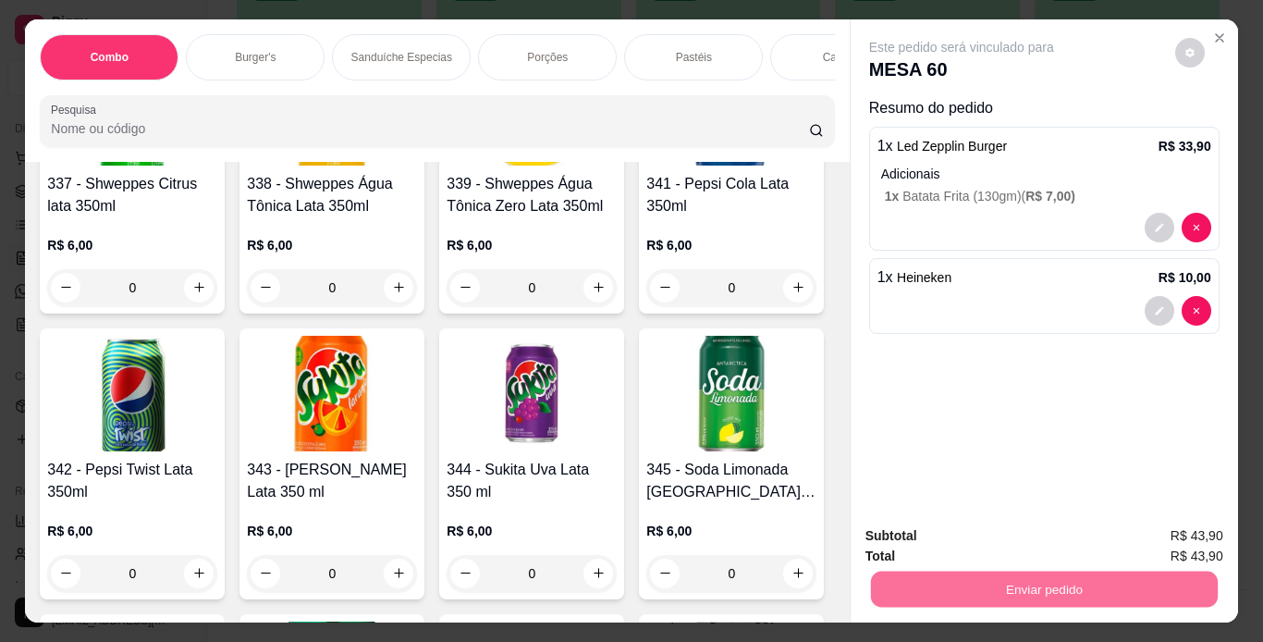
click at [936, 534] on button "Não registrar e enviar pedido" at bounding box center [983, 537] width 187 height 34
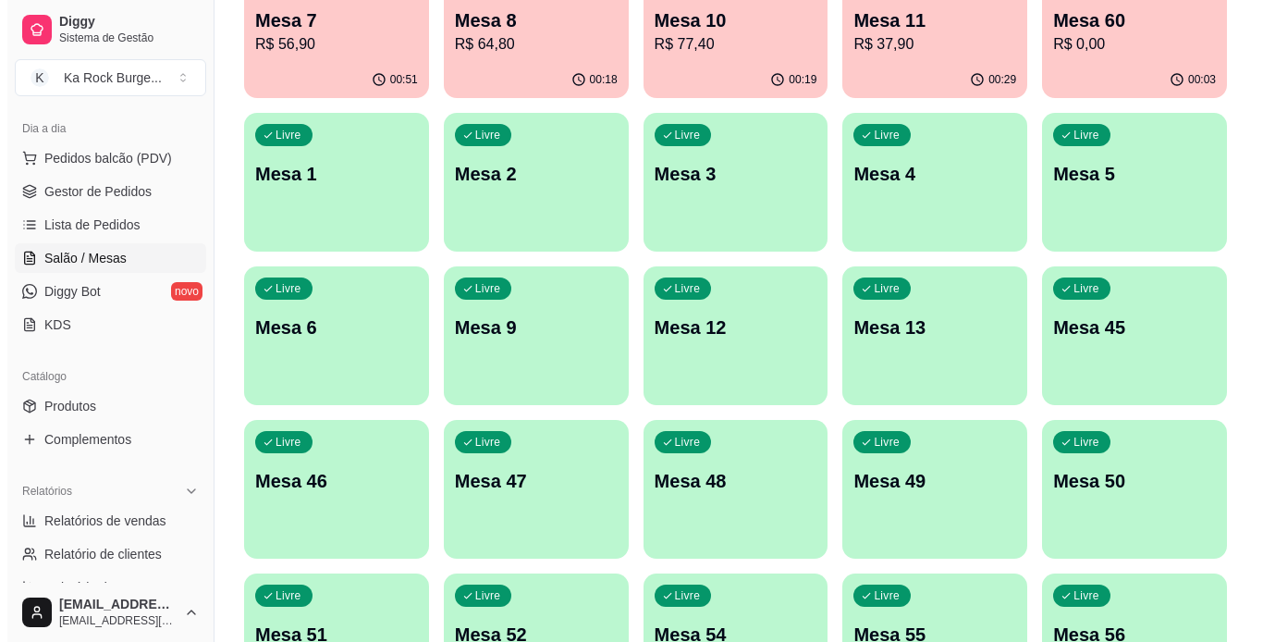
scroll to position [169, 0]
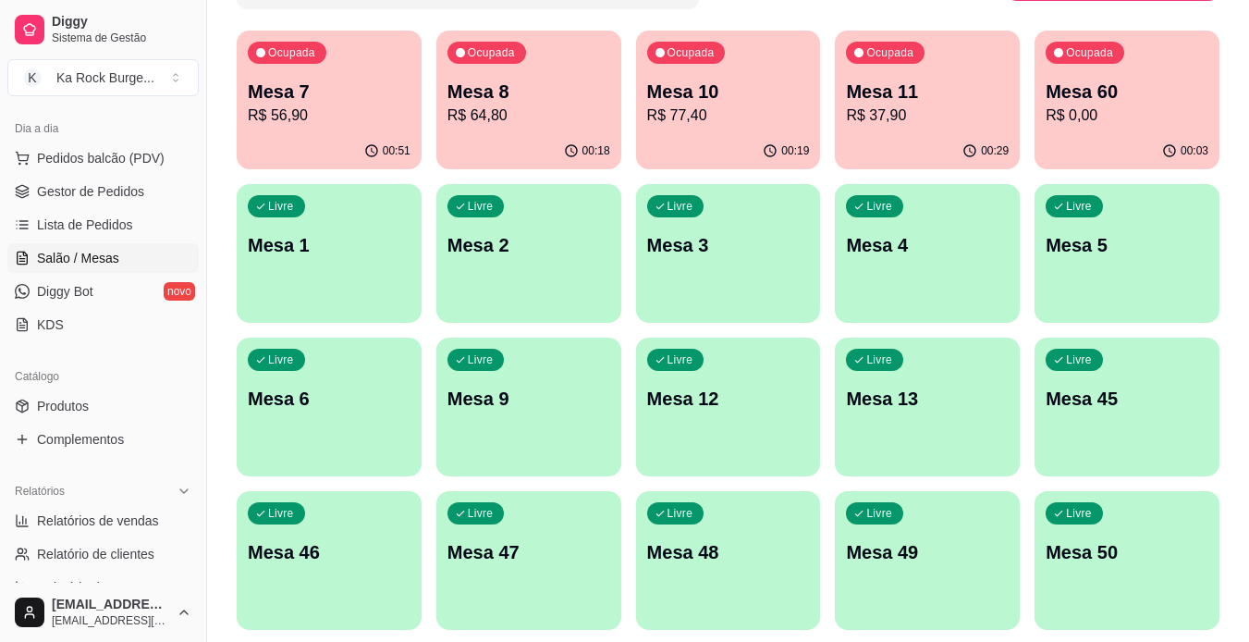
click at [277, 103] on p "Mesa 7" at bounding box center [329, 92] width 163 height 26
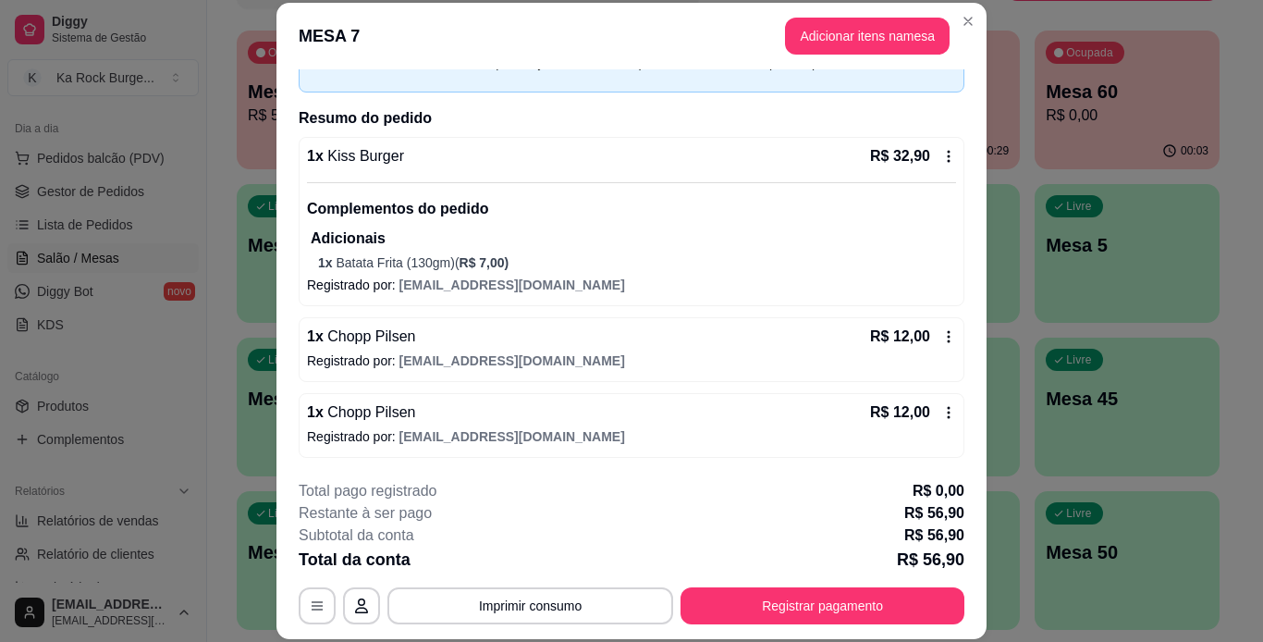
scroll to position [56, 0]
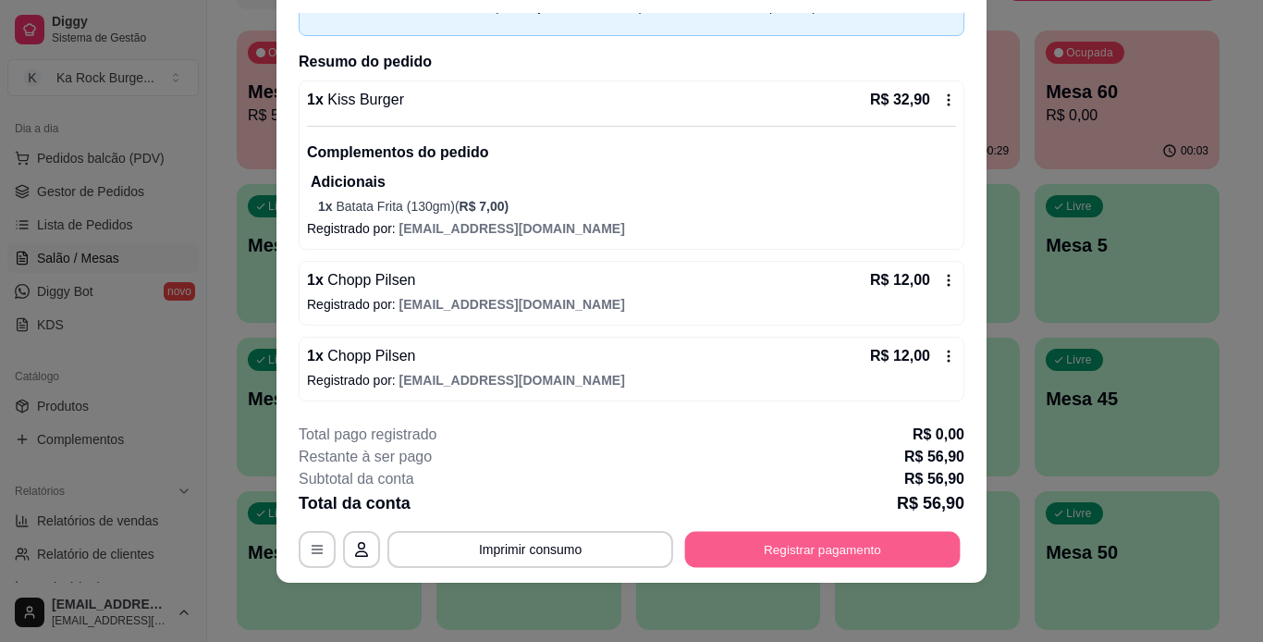
click at [858, 556] on button "Registrar pagamento" at bounding box center [823, 549] width 276 height 36
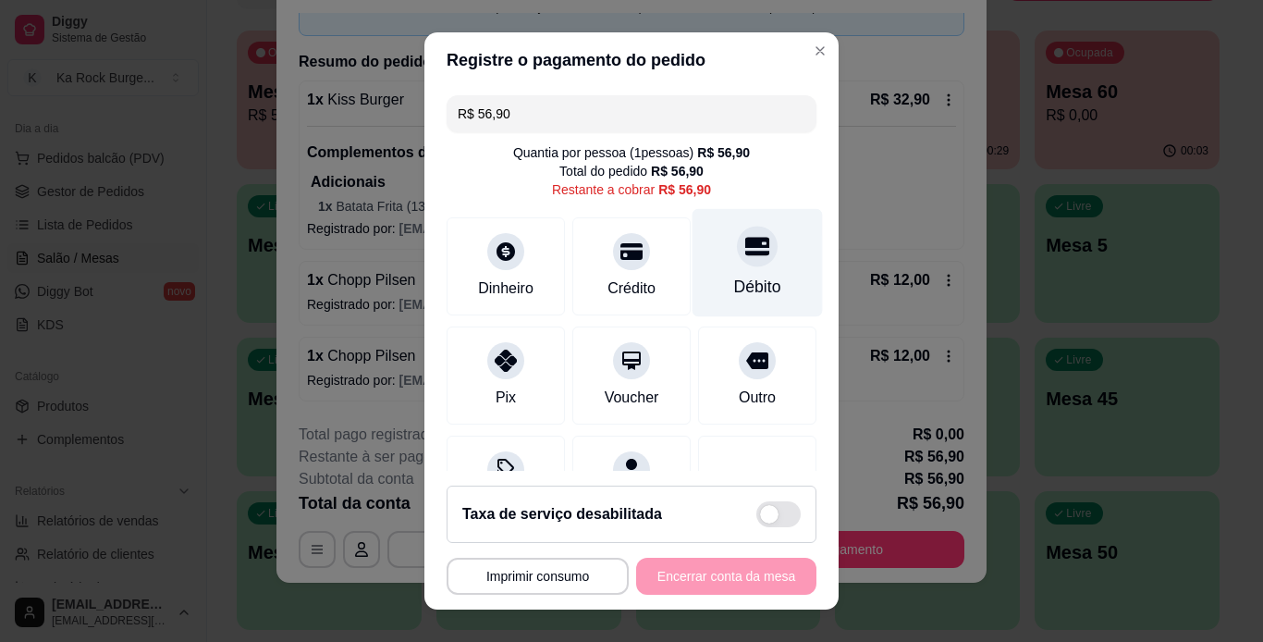
click at [745, 252] on icon at bounding box center [757, 246] width 24 height 18
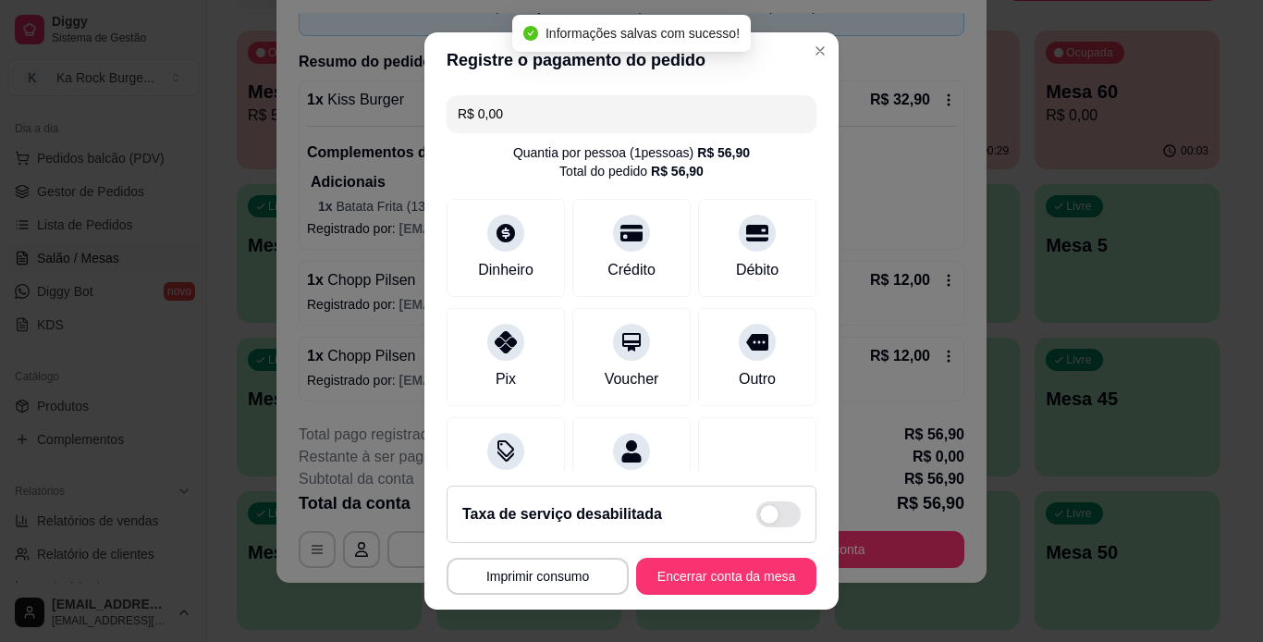
type input "R$ 0,00"
click at [695, 582] on button "Encerrar conta da mesa" at bounding box center [726, 576] width 180 height 37
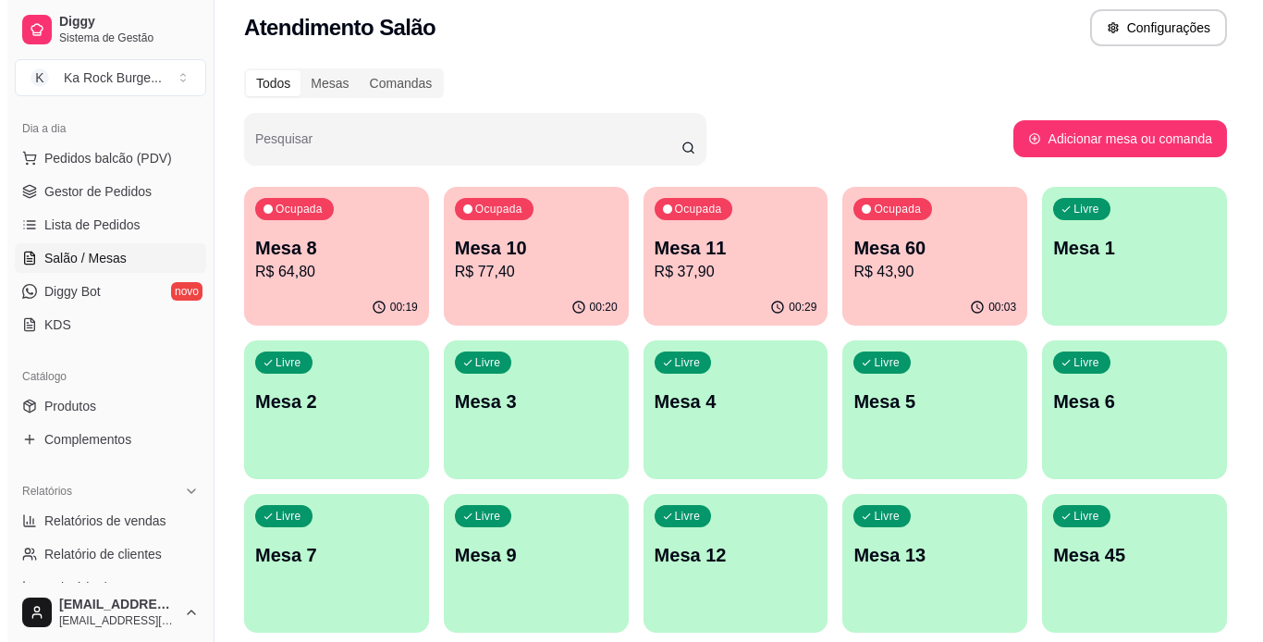
scroll to position [0, 0]
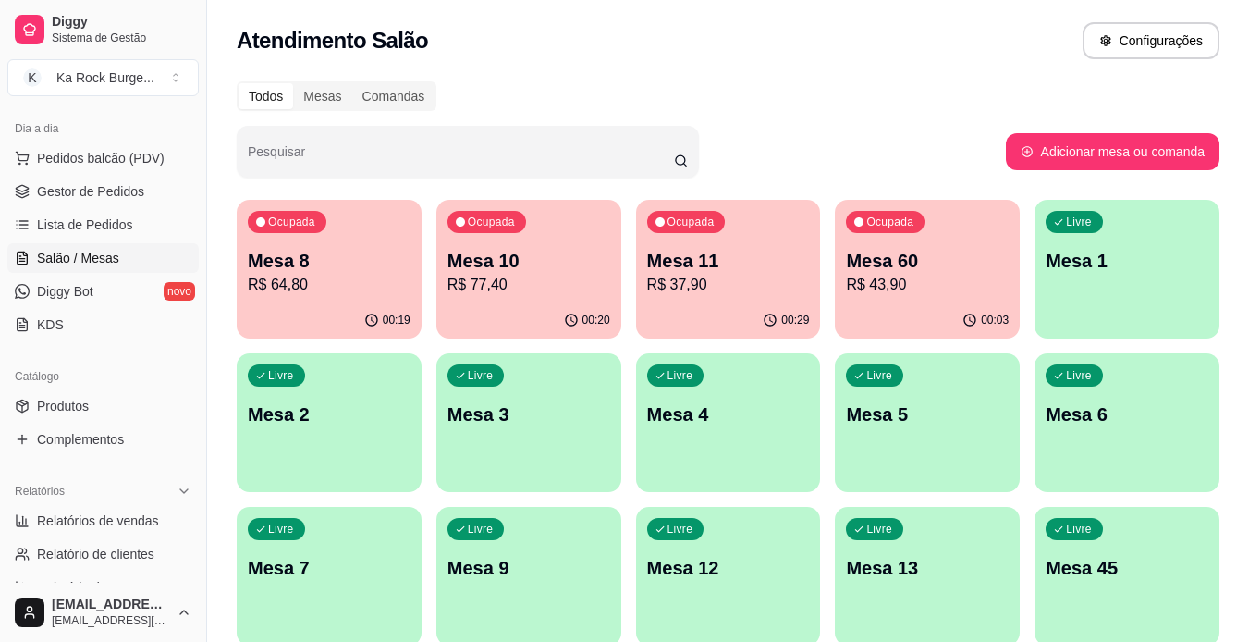
click at [960, 289] on p "R$ 43,90" at bounding box center [927, 285] width 163 height 22
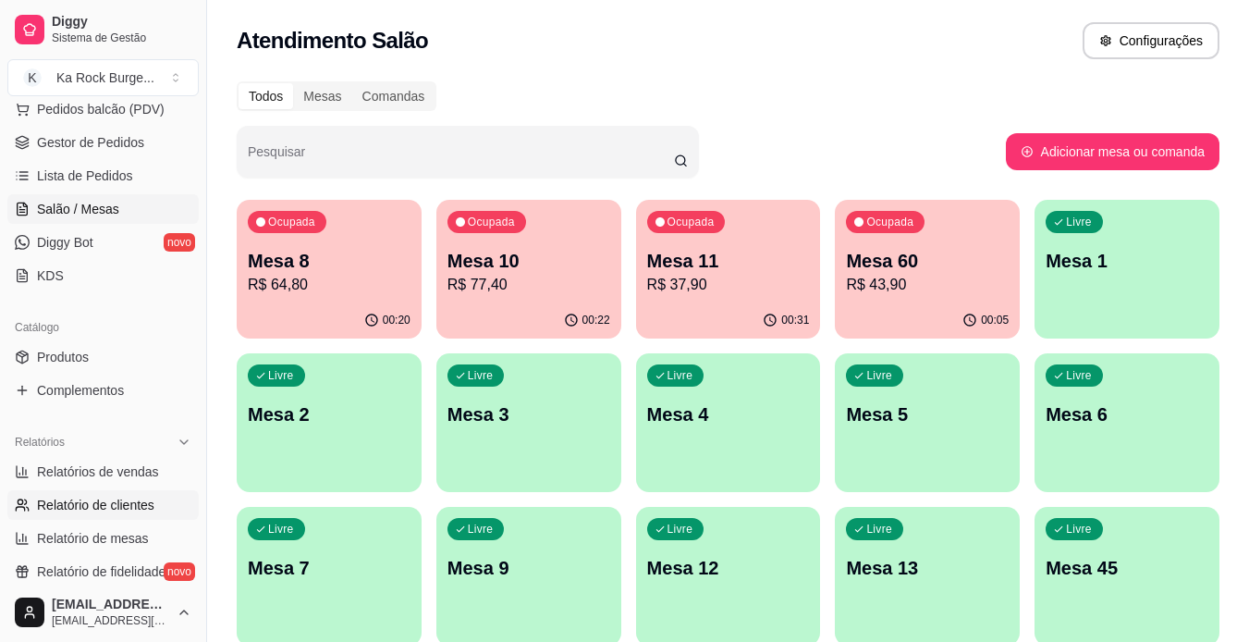
scroll to position [277, 0]
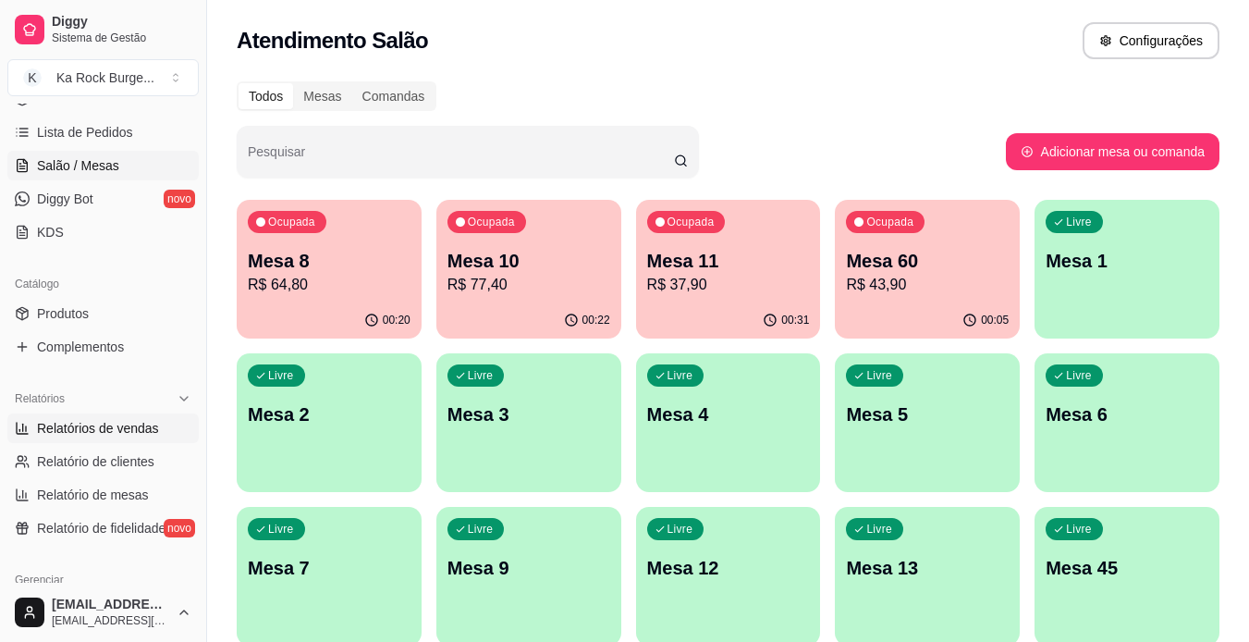
click at [78, 424] on span "Relatórios de vendas" at bounding box center [98, 428] width 122 height 18
select select "ALL"
select select "0"
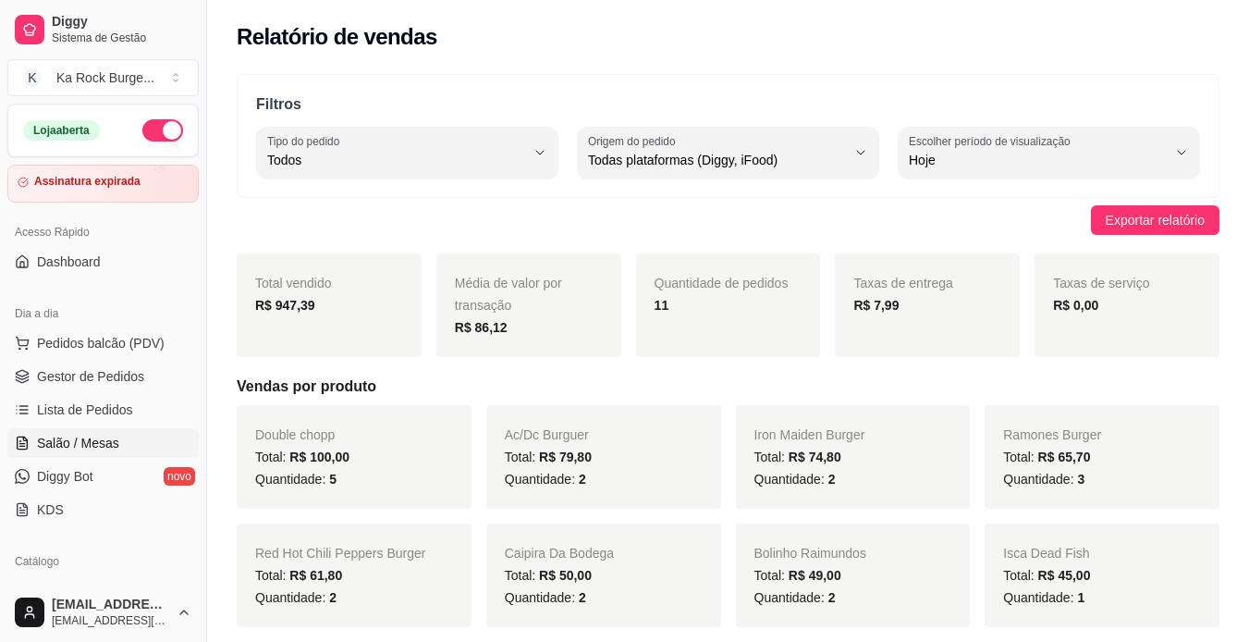
click at [63, 438] on span "Salão / Mesas" at bounding box center [78, 443] width 82 height 18
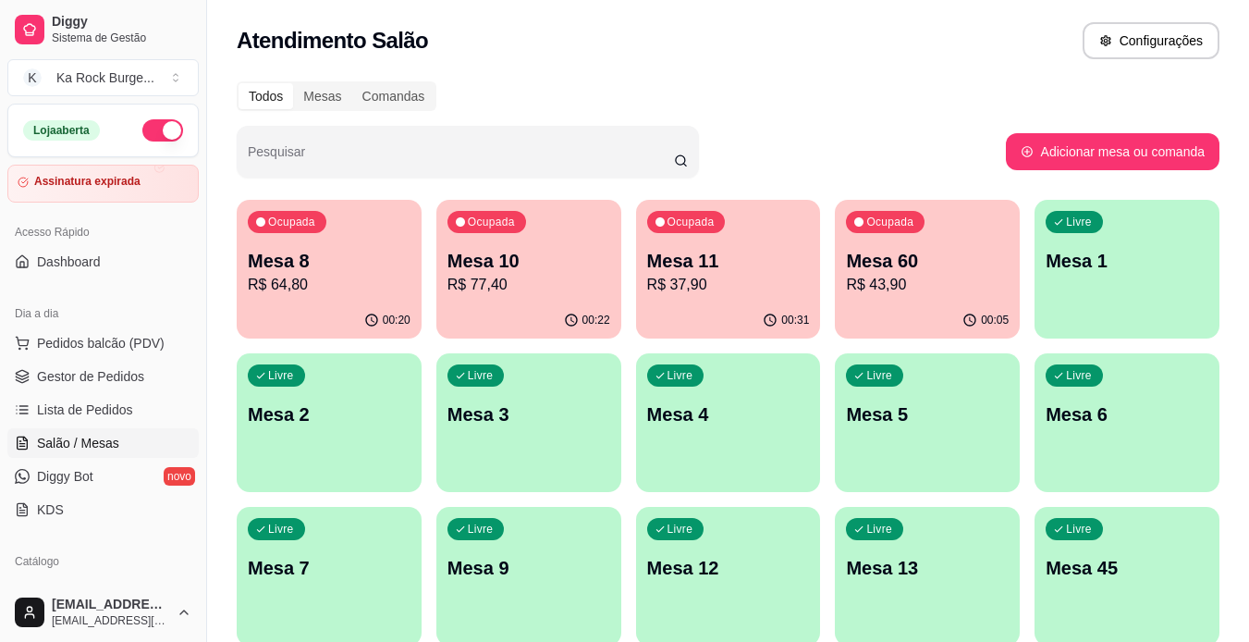
click at [92, 432] on link "Salão / Mesas" at bounding box center [102, 443] width 191 height 30
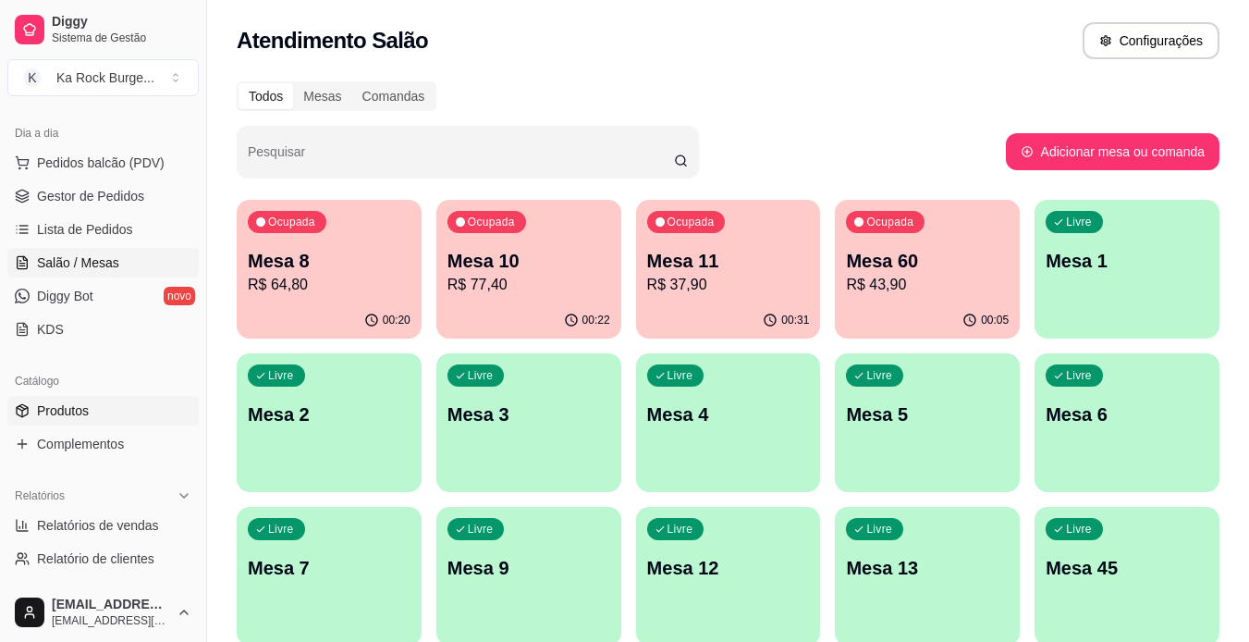
scroll to position [185, 0]
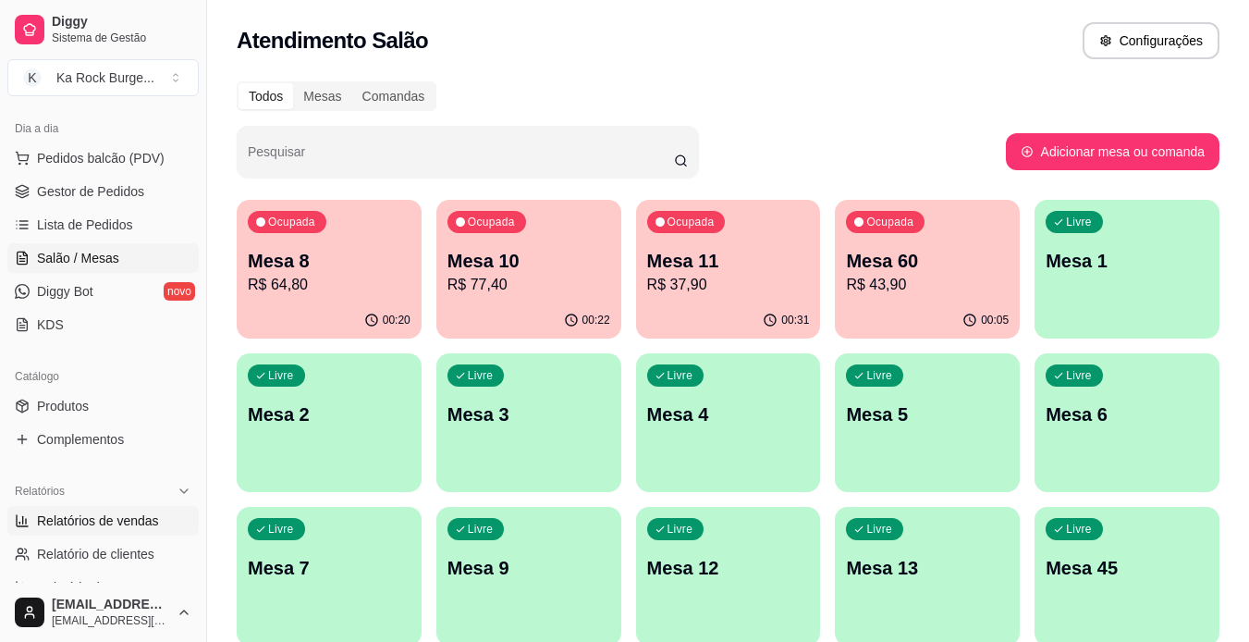
click at [108, 525] on span "Relatórios de vendas" at bounding box center [98, 520] width 122 height 18
select select "ALL"
select select "0"
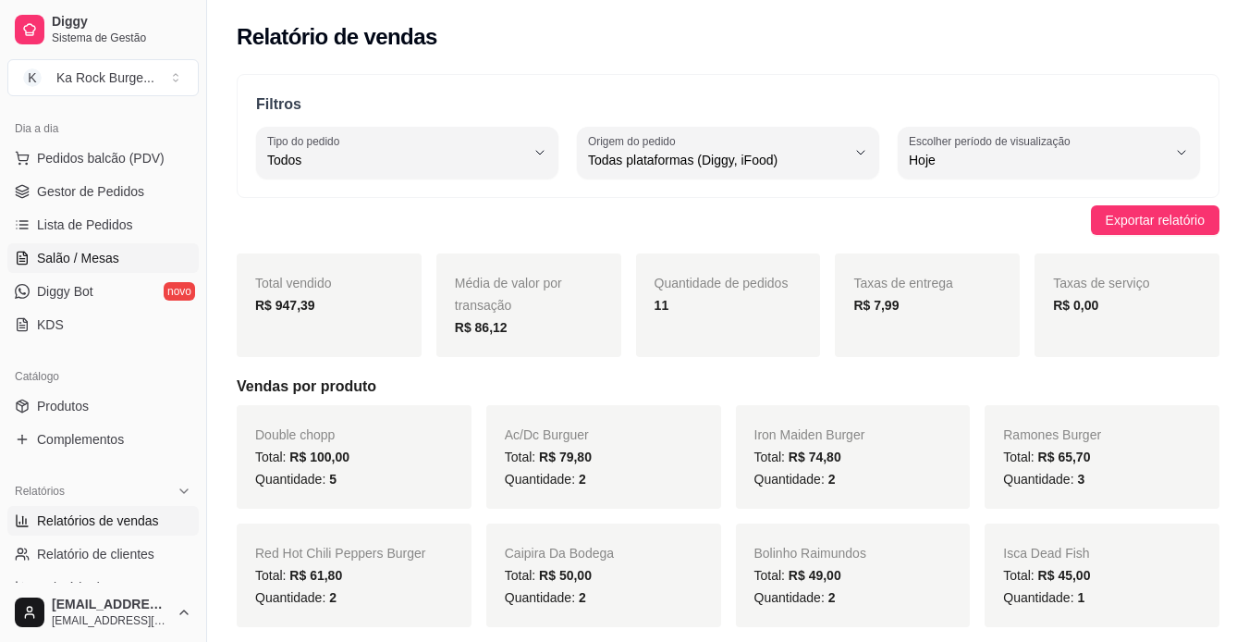
click at [87, 255] on span "Salão / Mesas" at bounding box center [78, 258] width 82 height 18
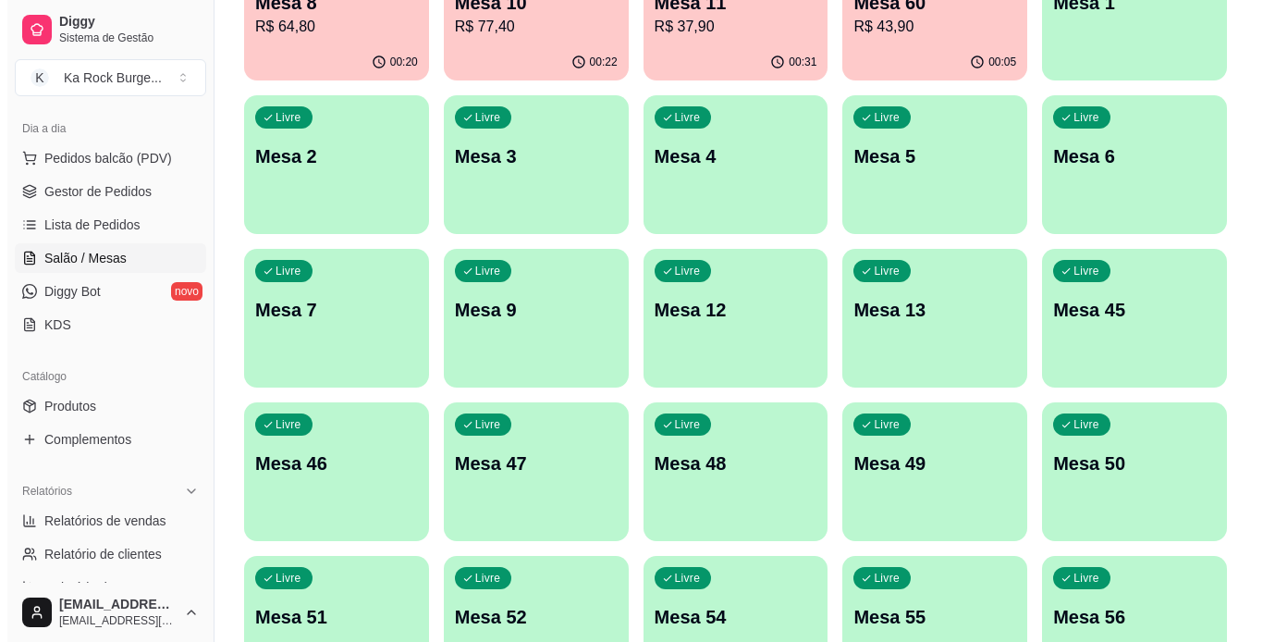
scroll to position [462, 0]
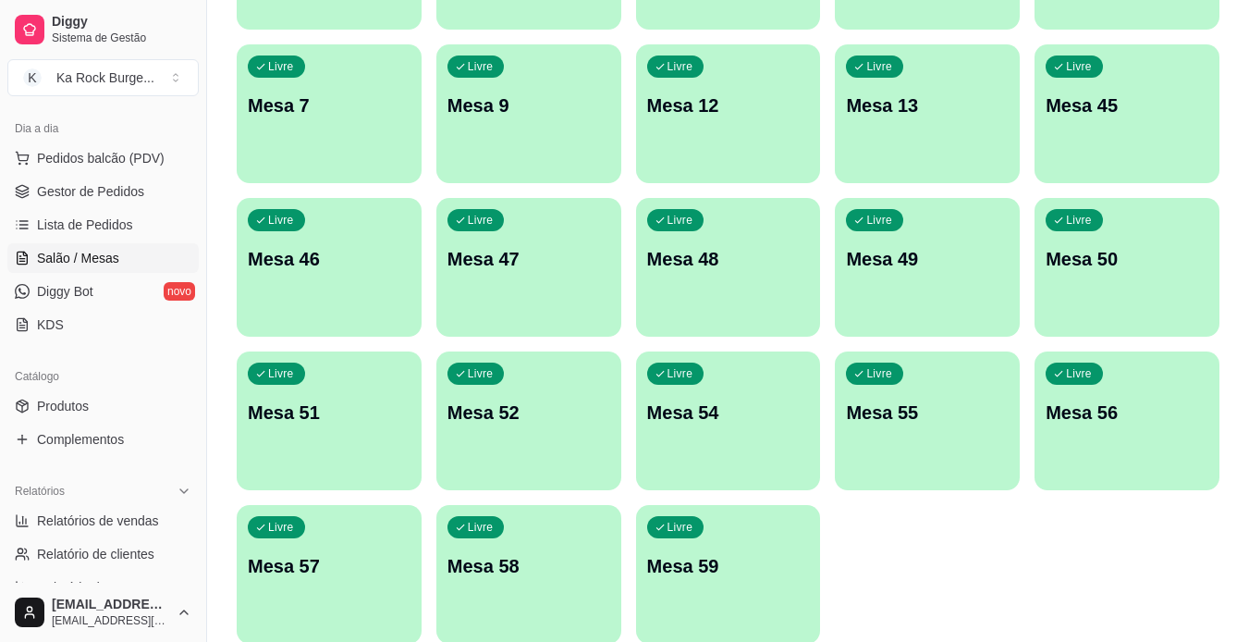
click at [686, 560] on p "Mesa 59" at bounding box center [728, 566] width 163 height 26
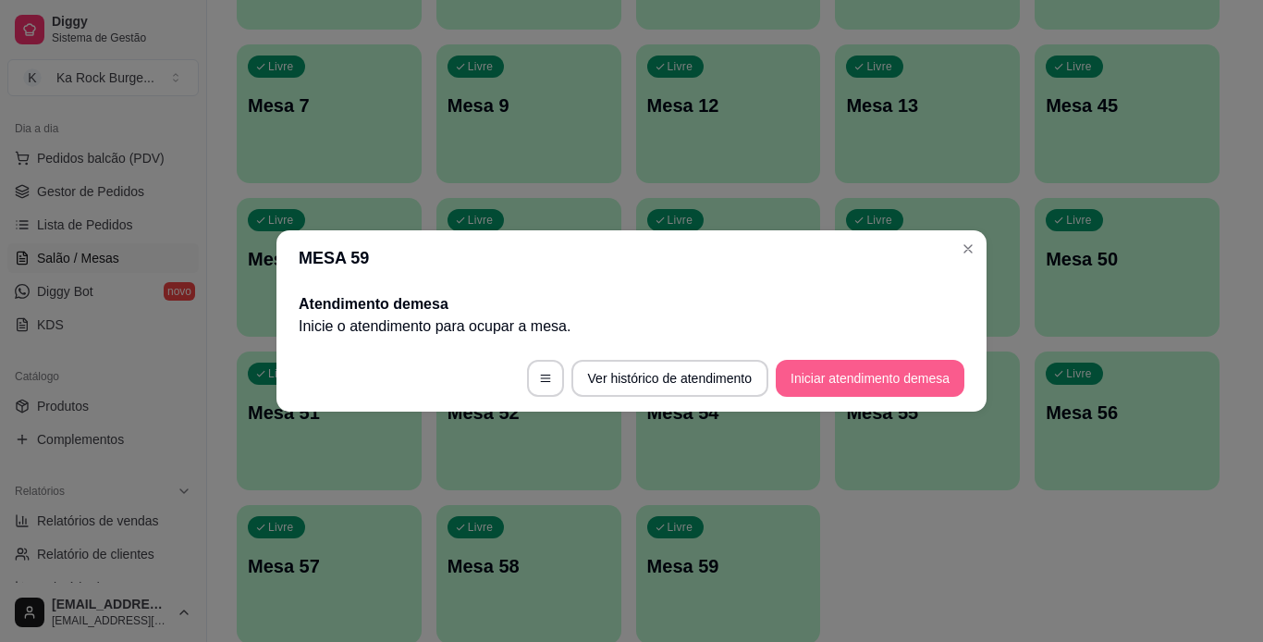
click at [859, 376] on button "Iniciar atendimento de mesa" at bounding box center [870, 378] width 189 height 37
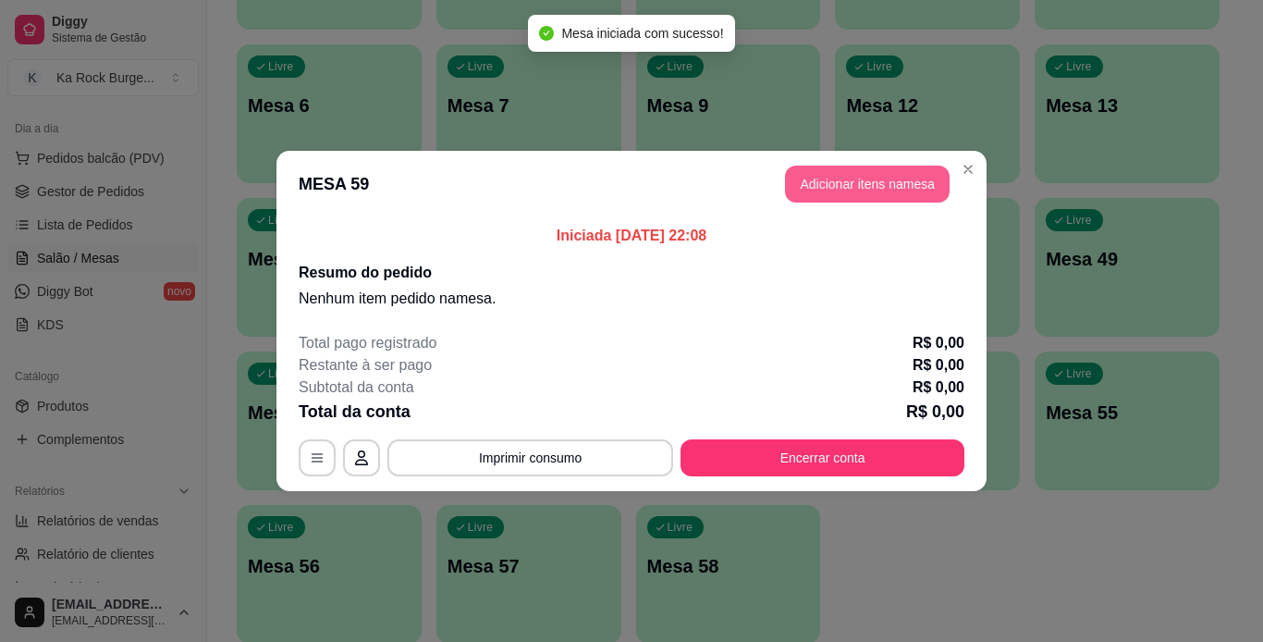
click at [865, 186] on button "Adicionar itens na mesa" at bounding box center [867, 184] width 165 height 37
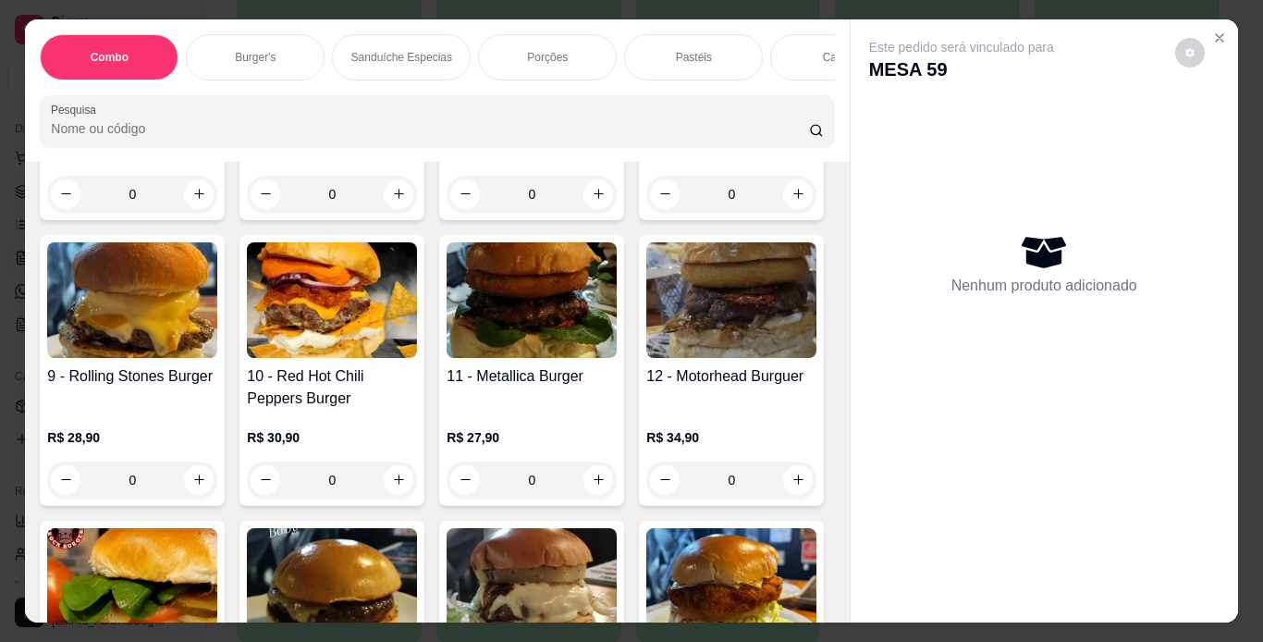
scroll to position [1017, 0]
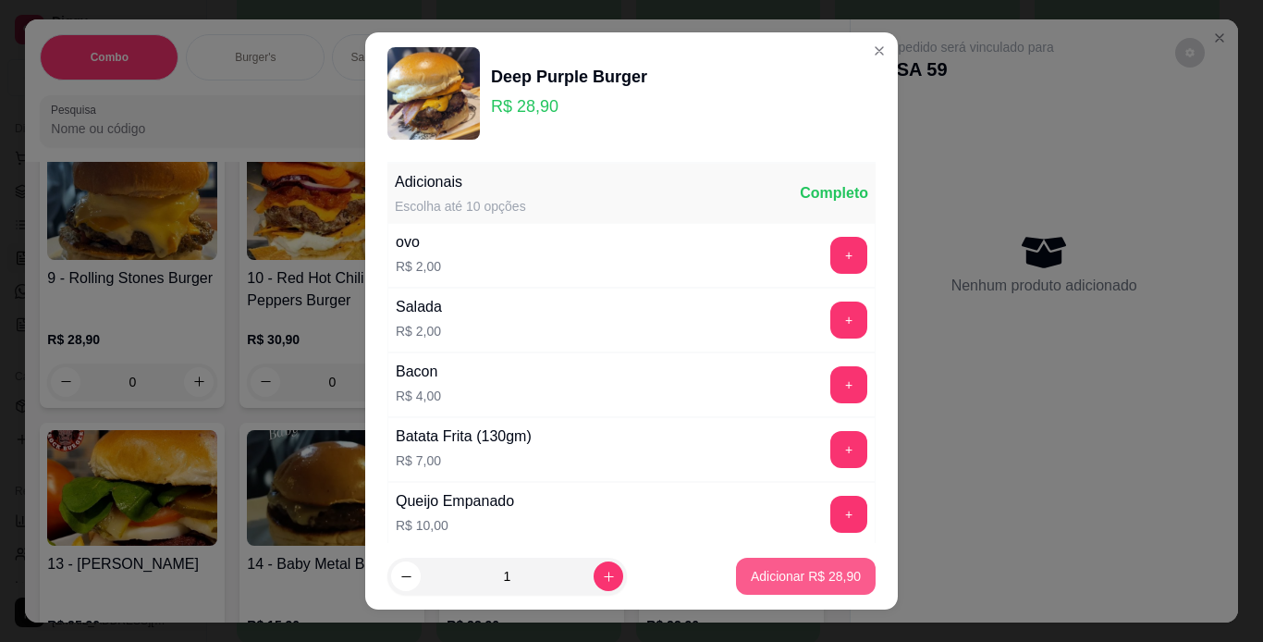
click at [803, 577] on p "Adicionar R$ 28,90" at bounding box center [806, 576] width 110 height 18
type input "1"
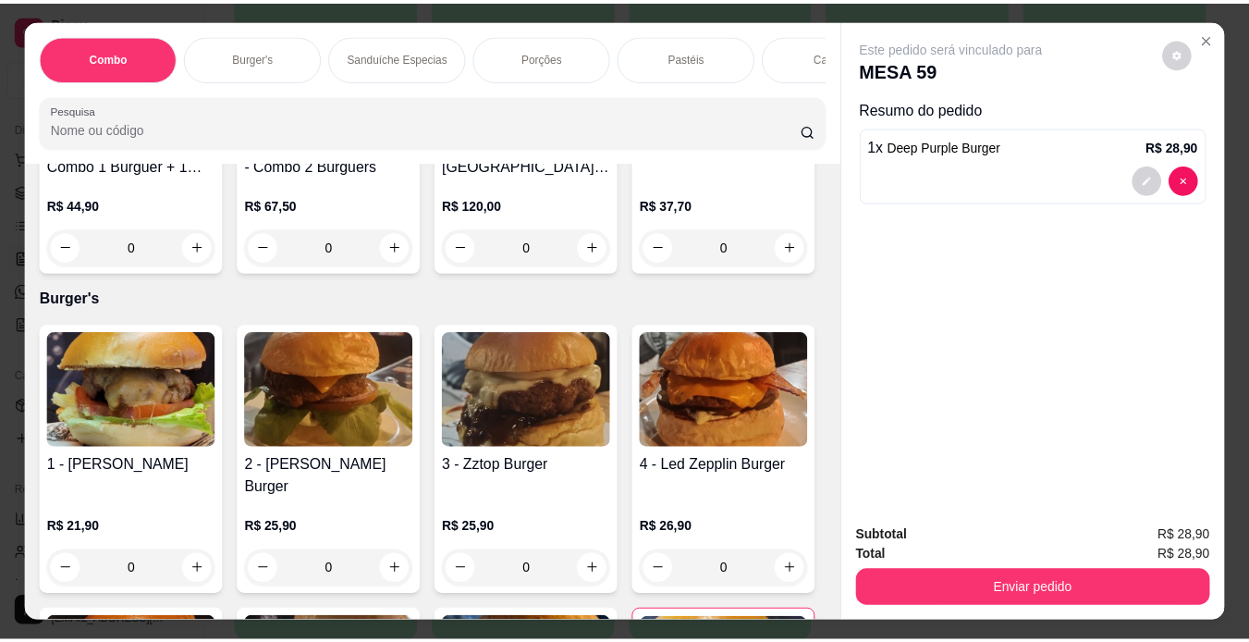
scroll to position [0, 0]
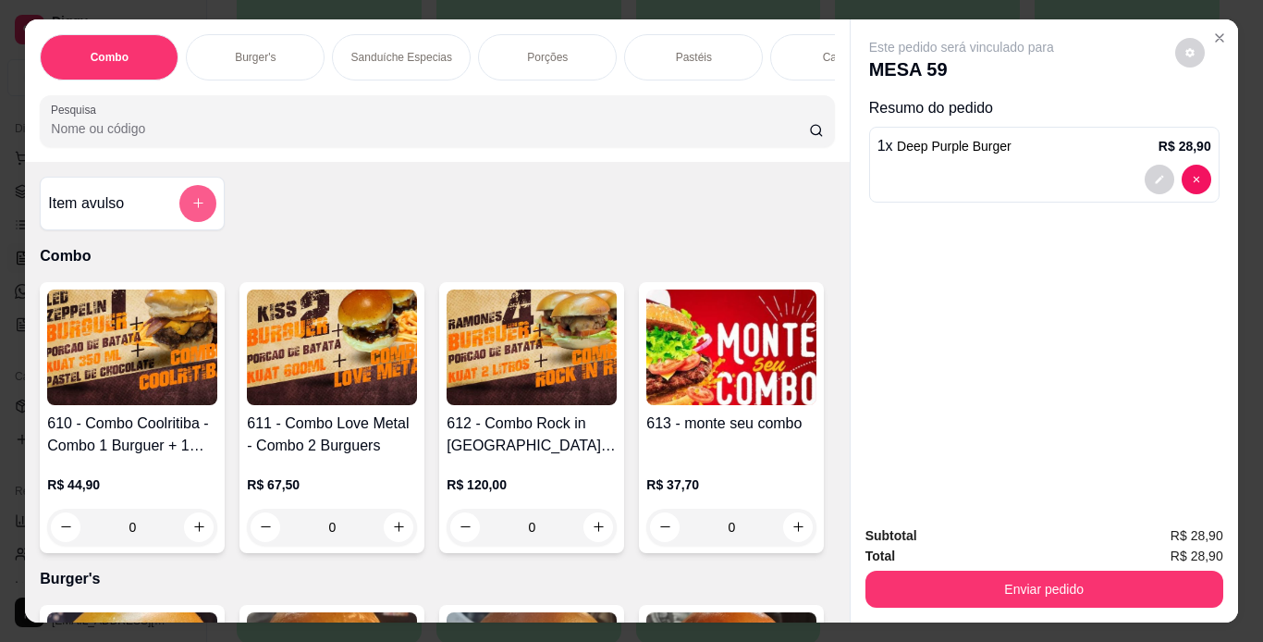
click at [193, 209] on icon "add-separate-item" at bounding box center [198, 204] width 10 height 10
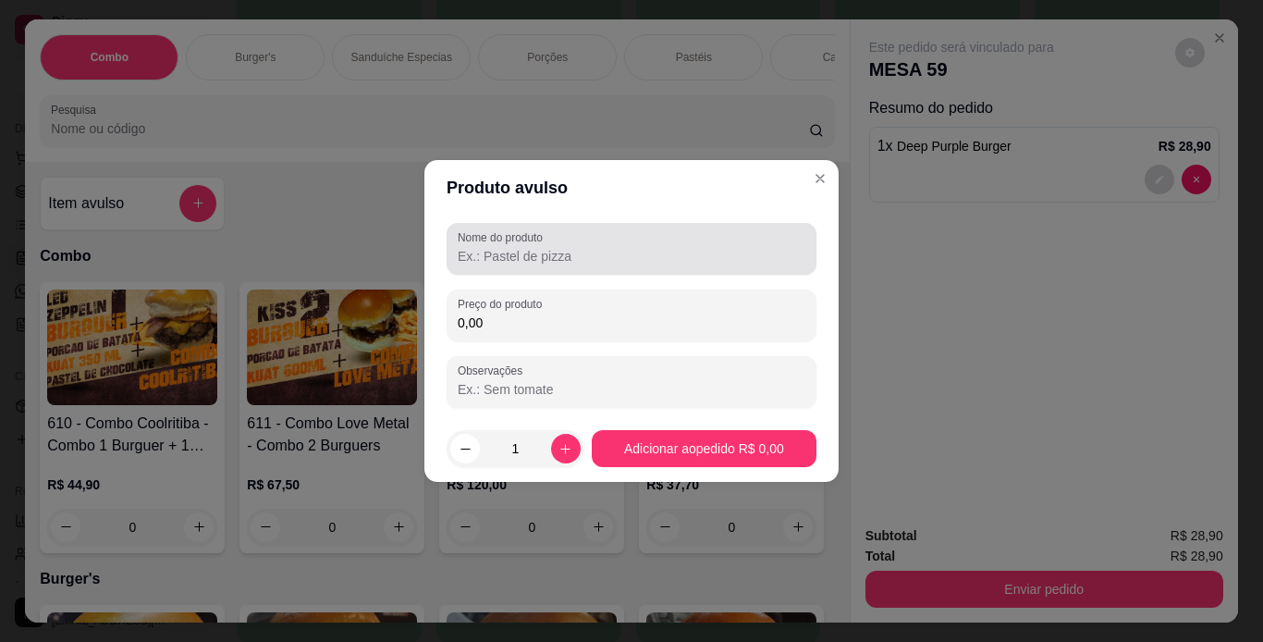
click at [574, 260] on input "Nome do produto" at bounding box center [632, 256] width 348 height 18
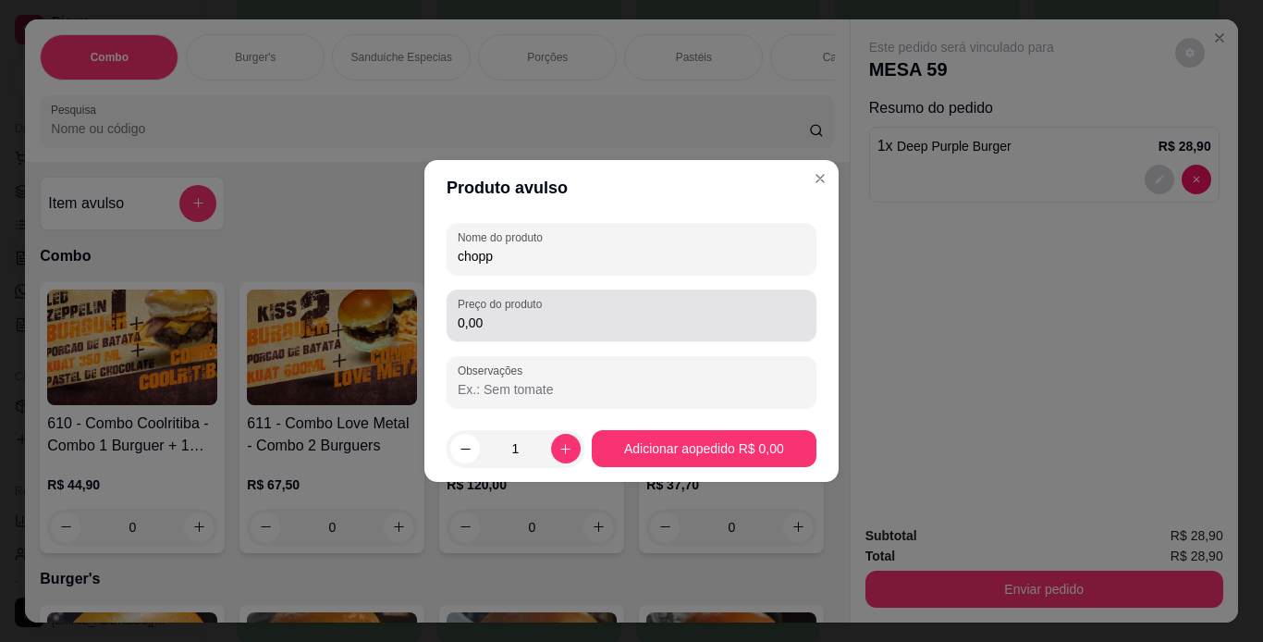
type input "chopp"
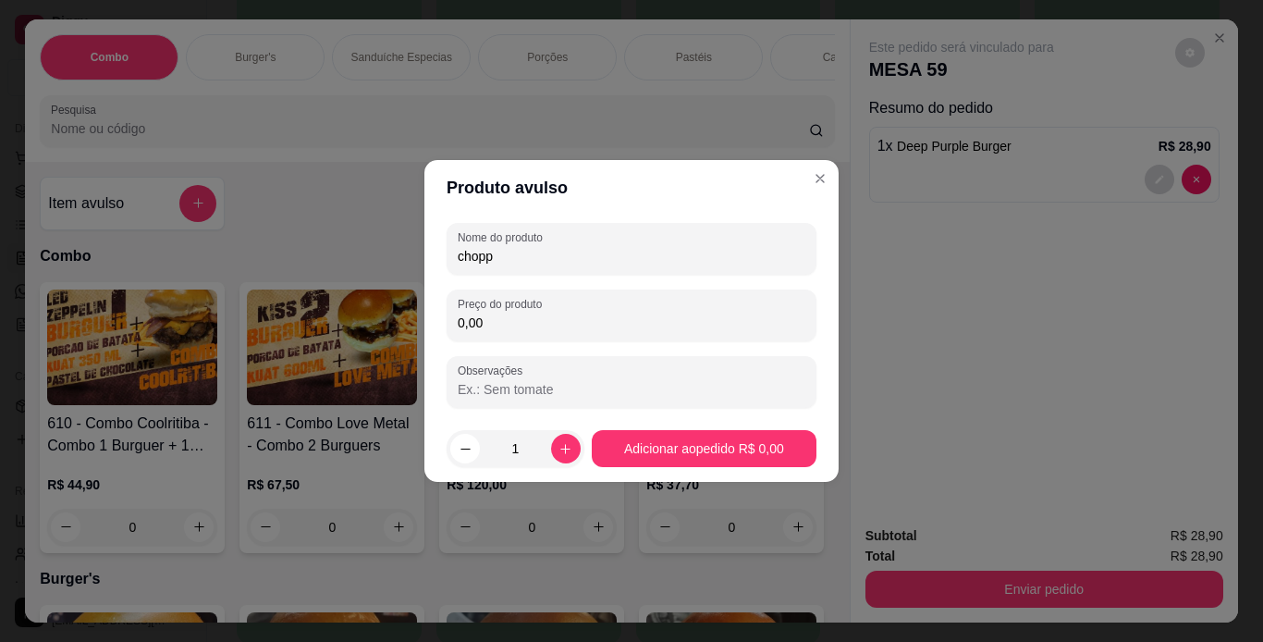
click at [597, 329] on input "0,00" at bounding box center [632, 323] width 348 height 18
type input "7,00"
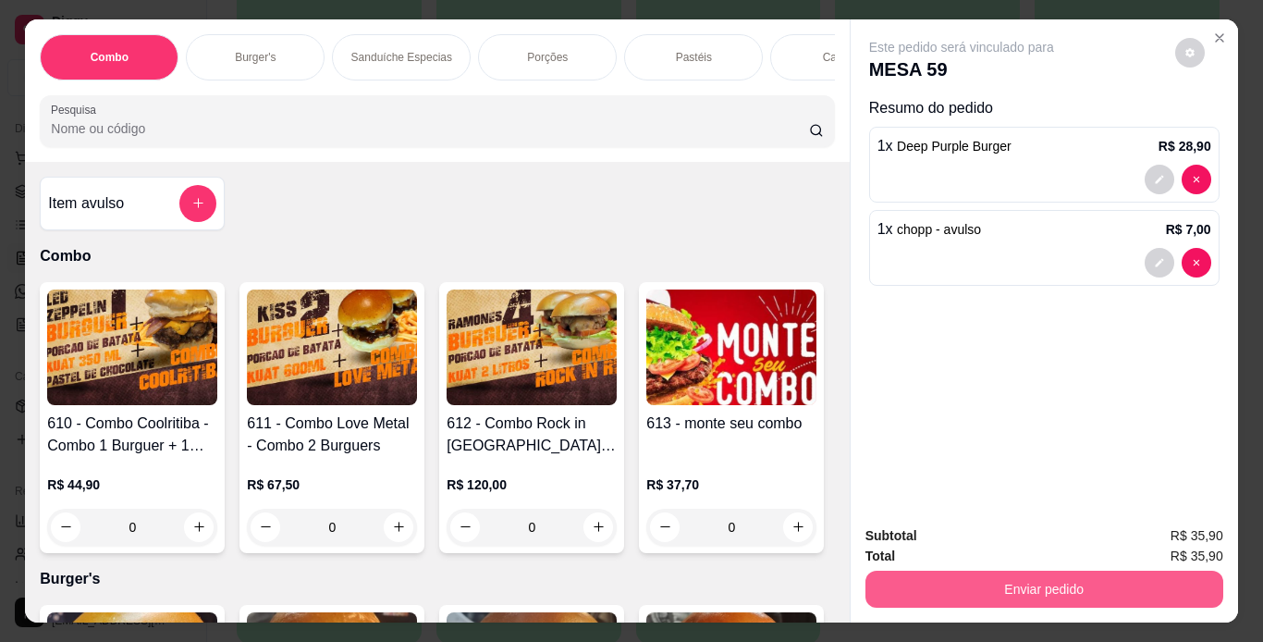
click at [1065, 586] on button "Enviar pedido" at bounding box center [1045, 589] width 358 height 37
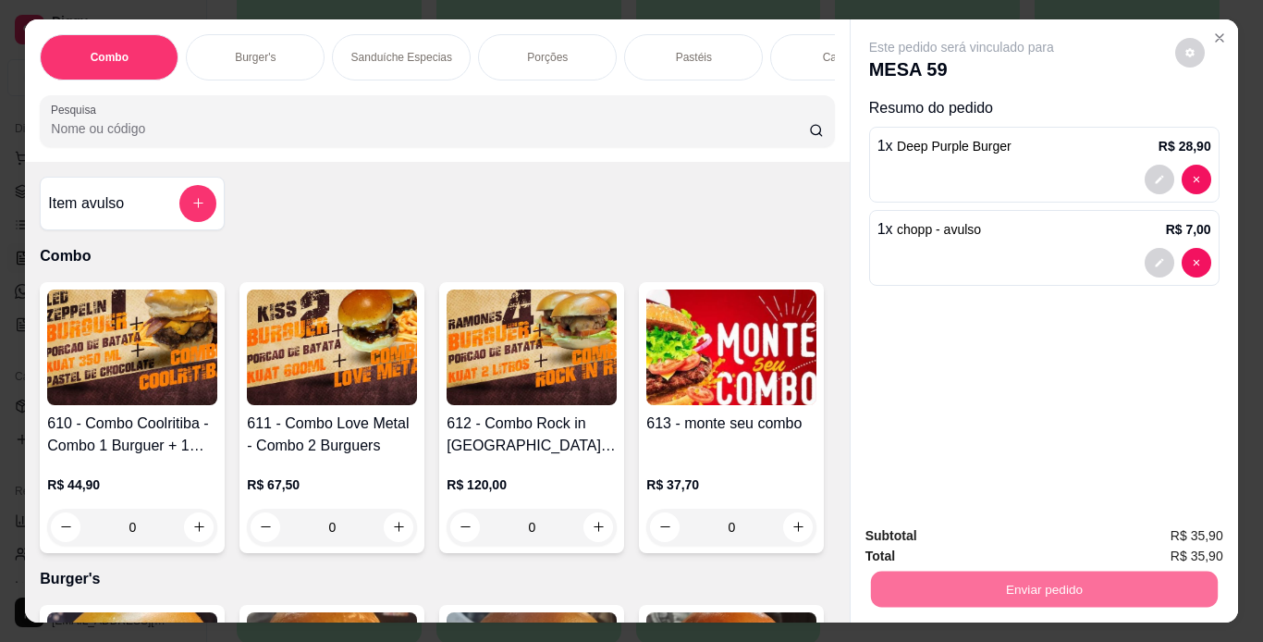
click at [1025, 535] on button "Não registrar e enviar pedido" at bounding box center [983, 537] width 187 height 34
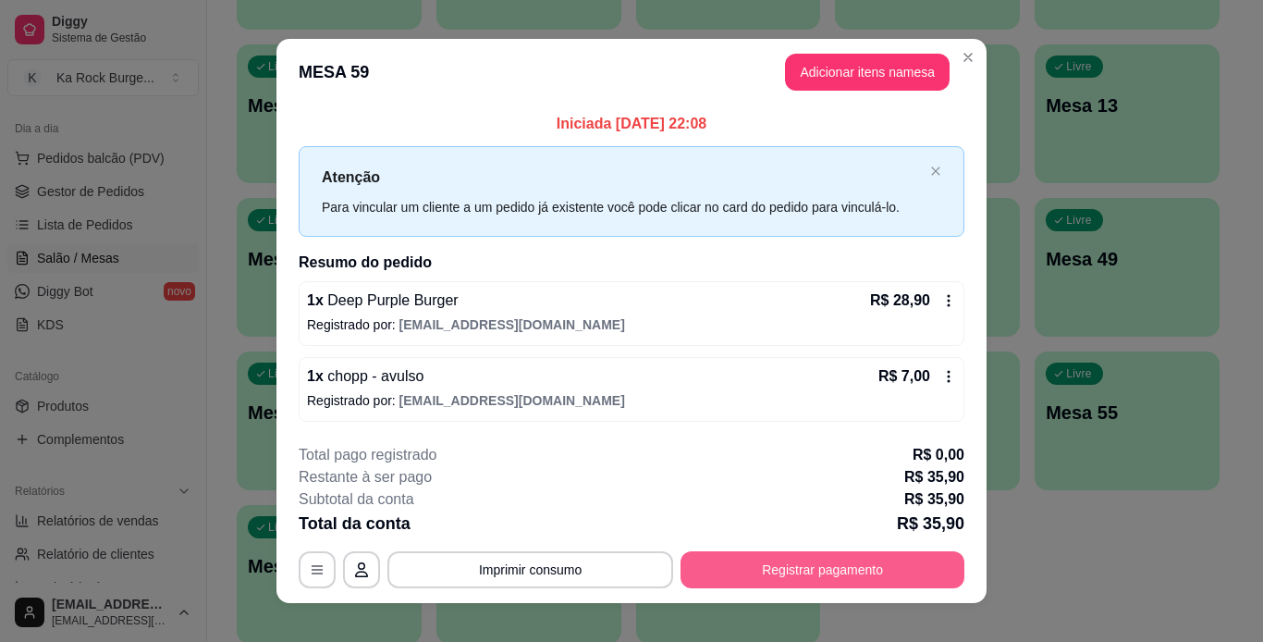
click at [819, 558] on button "Registrar pagamento" at bounding box center [823, 569] width 284 height 37
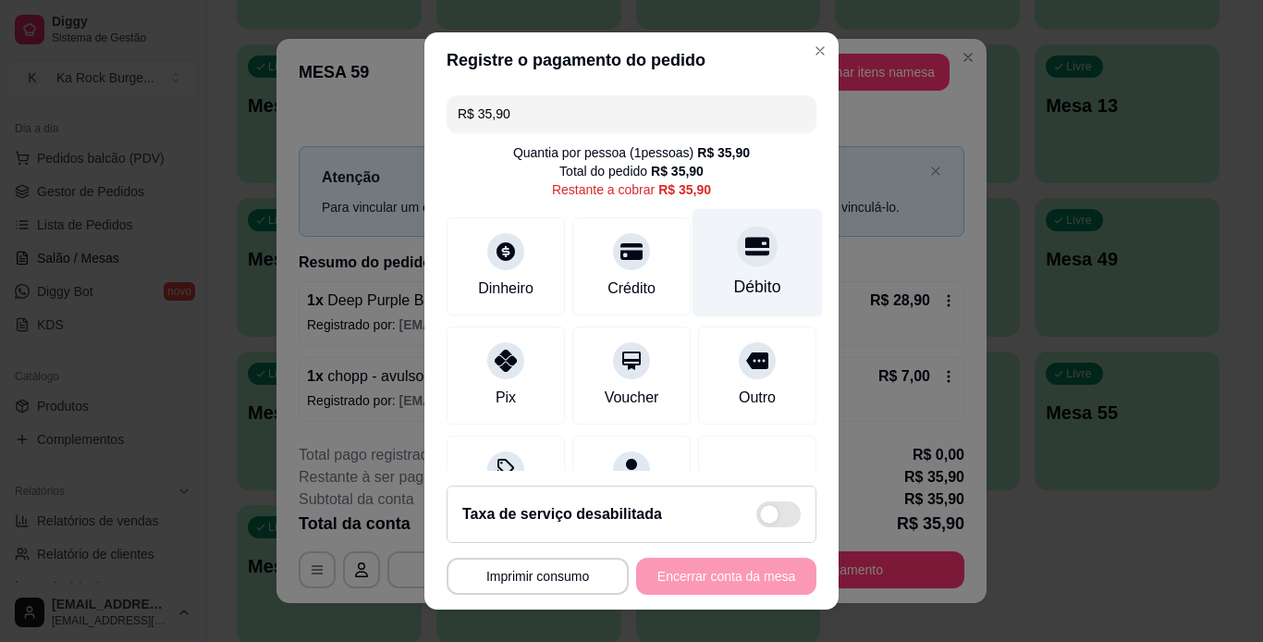
click at [734, 290] on div "Débito" at bounding box center [757, 287] width 47 height 24
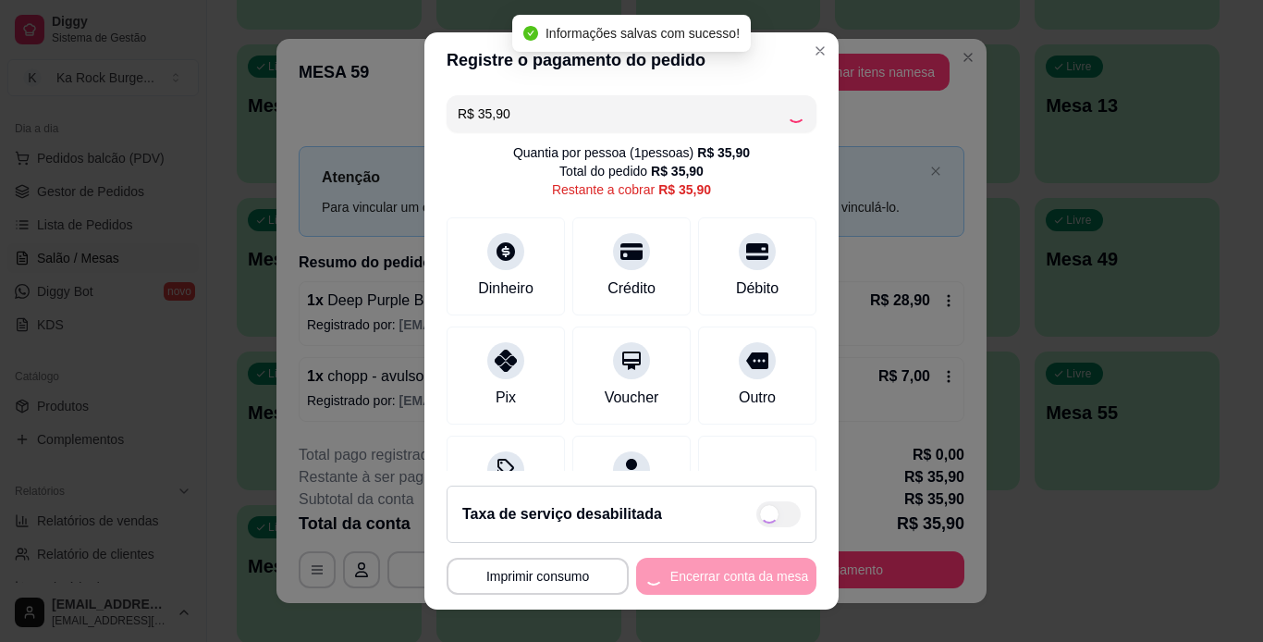
type input "R$ 0,00"
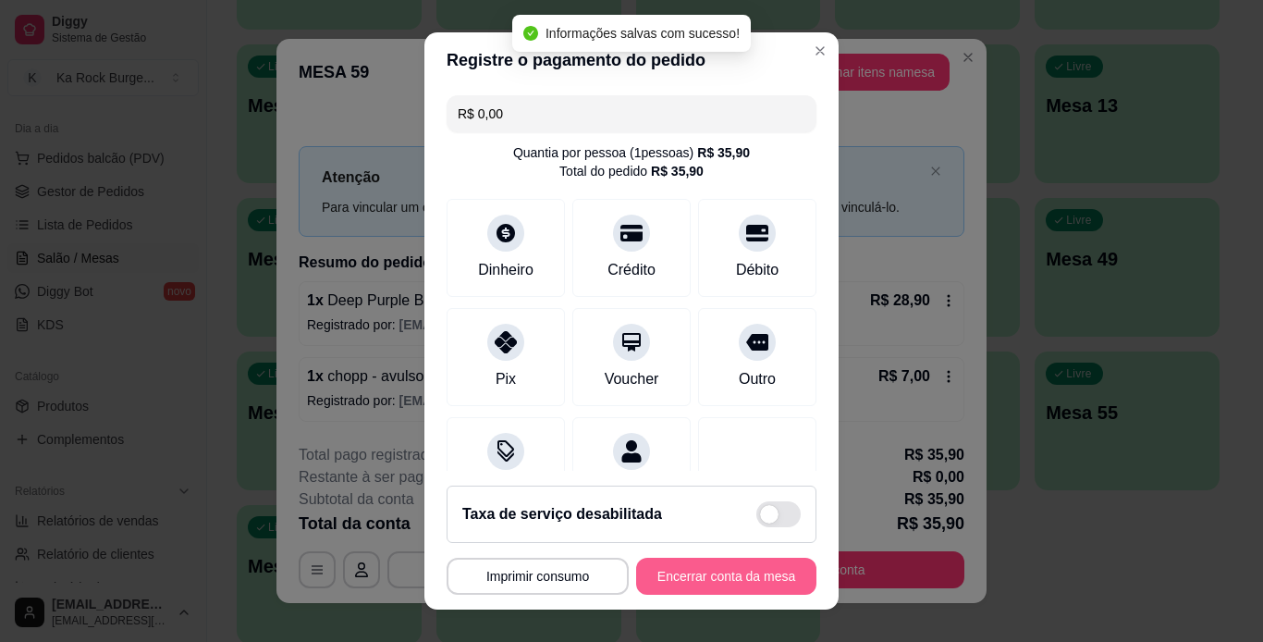
click at [710, 565] on button "Encerrar conta da mesa" at bounding box center [726, 576] width 180 height 37
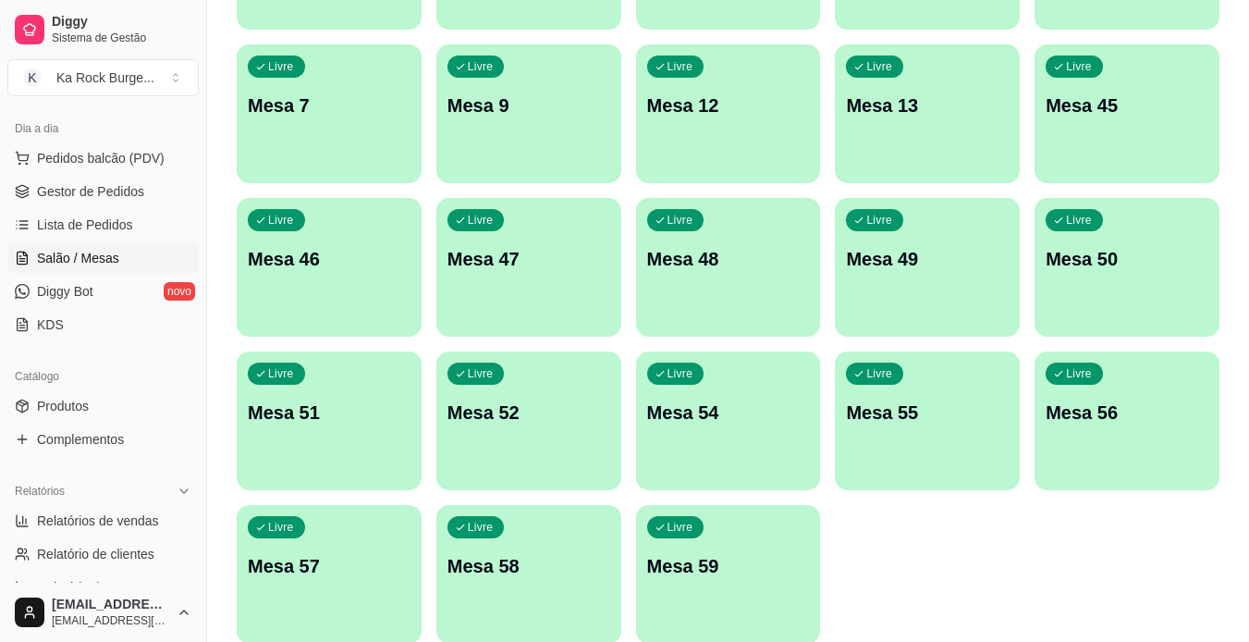
click at [51, 253] on span "Salão / Mesas" at bounding box center [78, 258] width 82 height 18
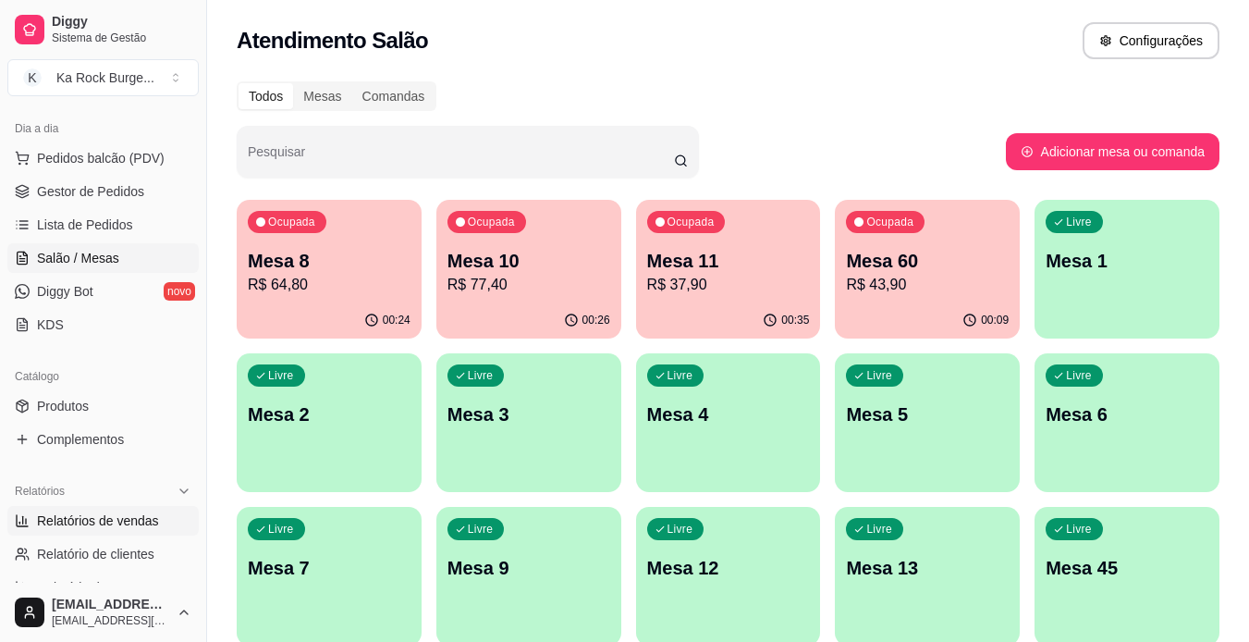
click at [125, 519] on span "Relatórios de vendas" at bounding box center [98, 520] width 122 height 18
select select "ALL"
select select "0"
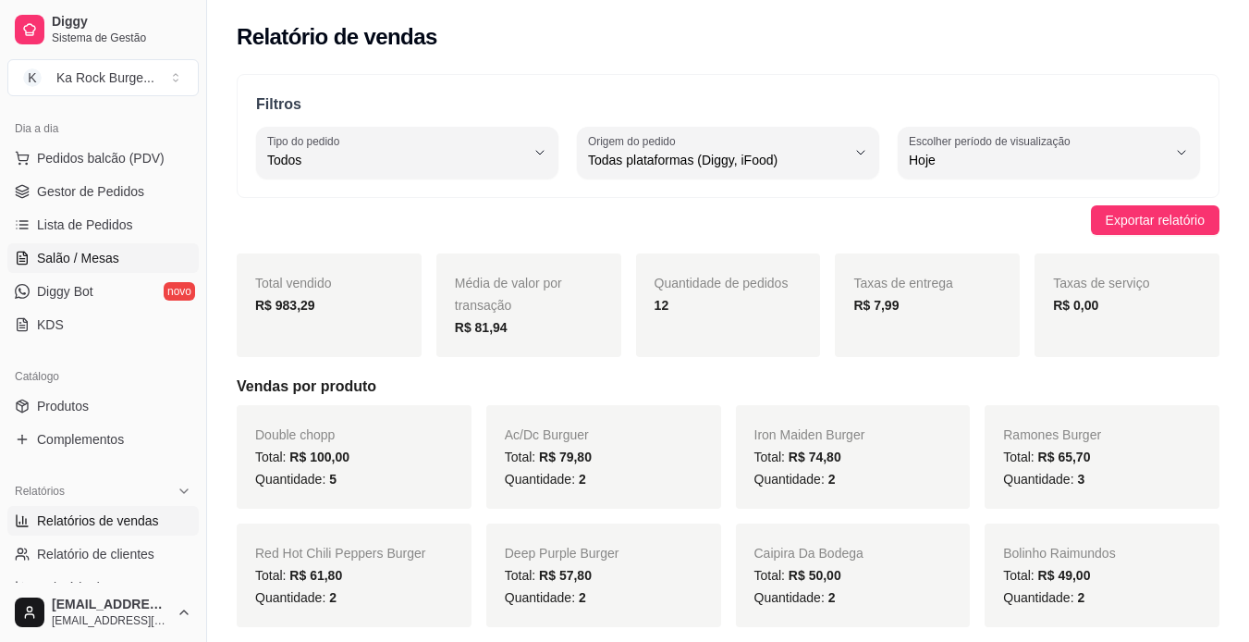
click at [87, 262] on span "Salão / Mesas" at bounding box center [78, 258] width 82 height 18
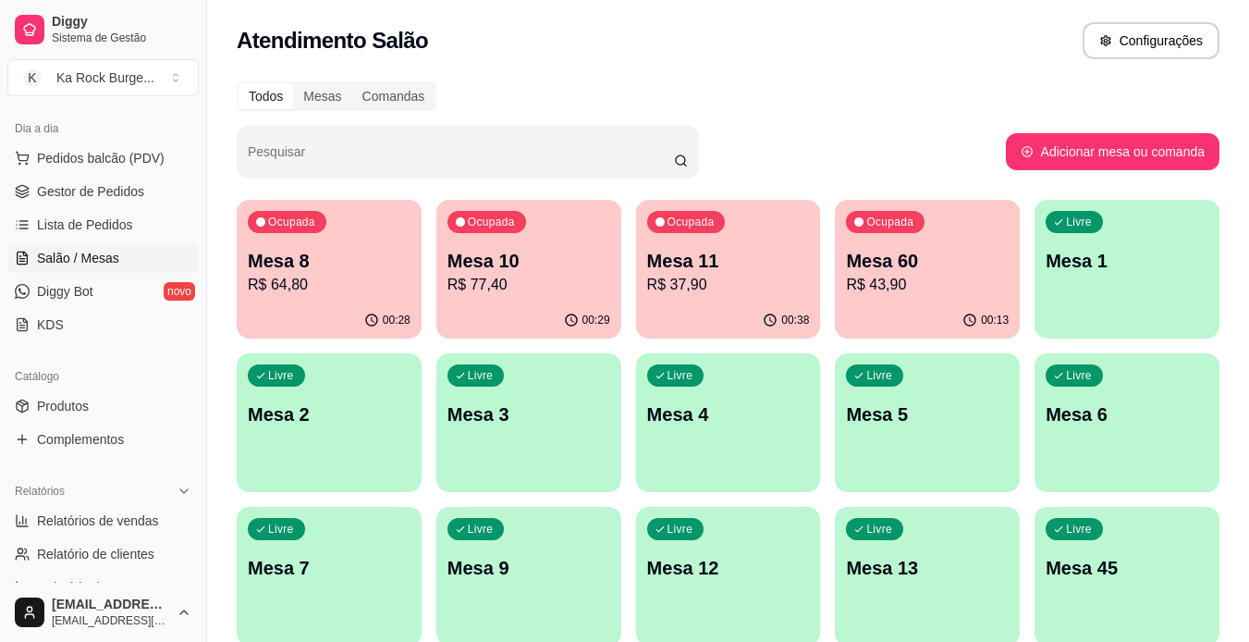
click at [690, 277] on p "R$ 37,90" at bounding box center [728, 285] width 163 height 22
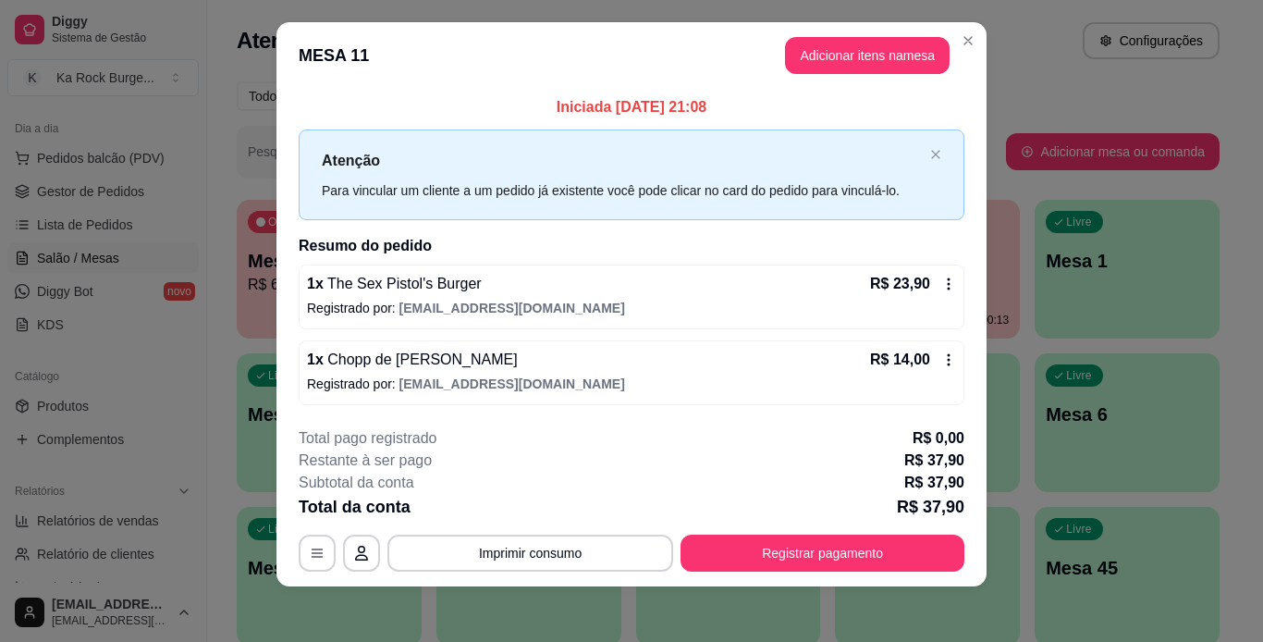
scroll to position [20, 0]
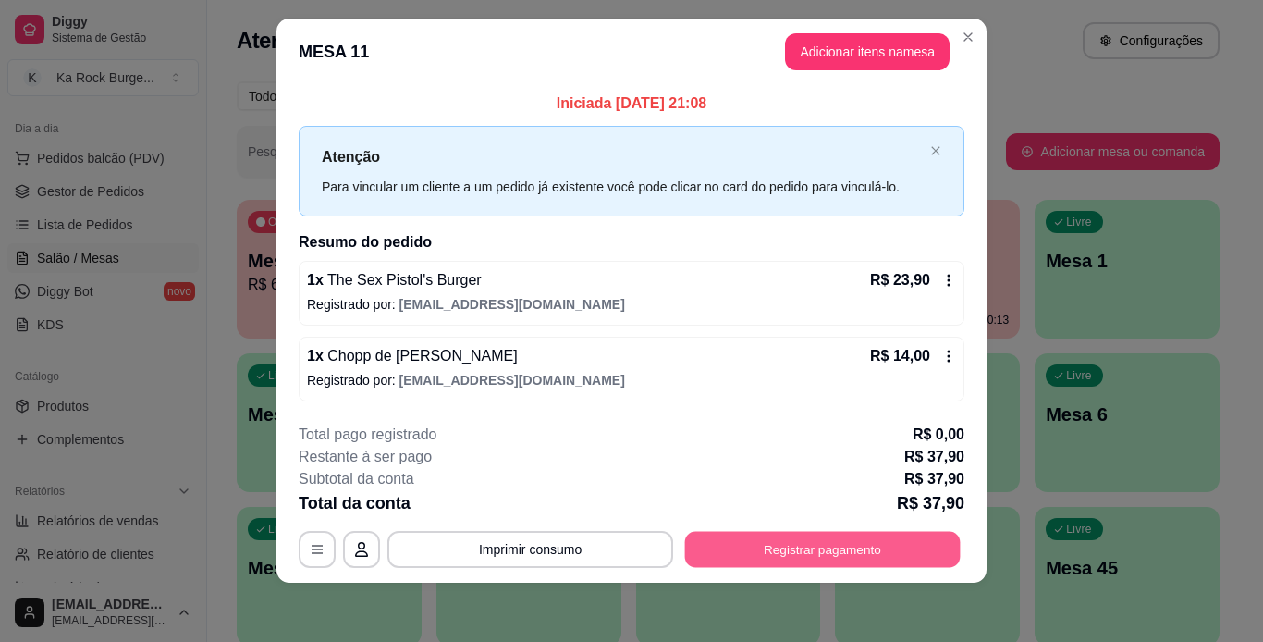
click at [806, 549] on button "Registrar pagamento" at bounding box center [823, 549] width 276 height 36
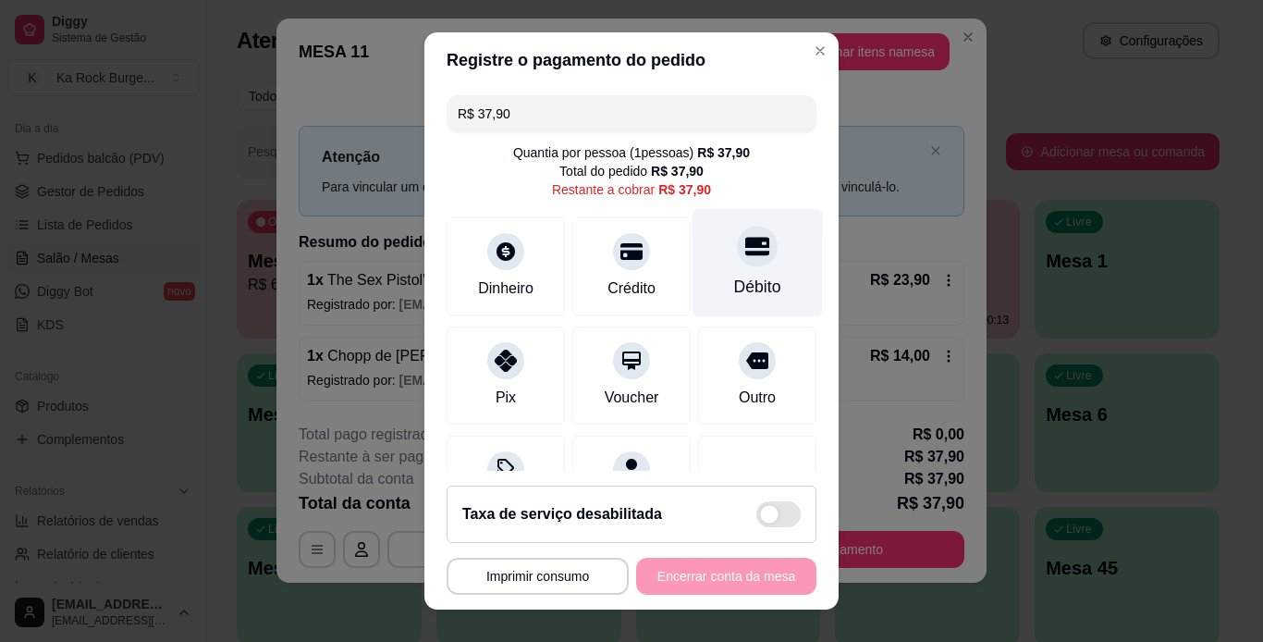
click at [756, 280] on div "Débito" at bounding box center [758, 262] width 130 height 108
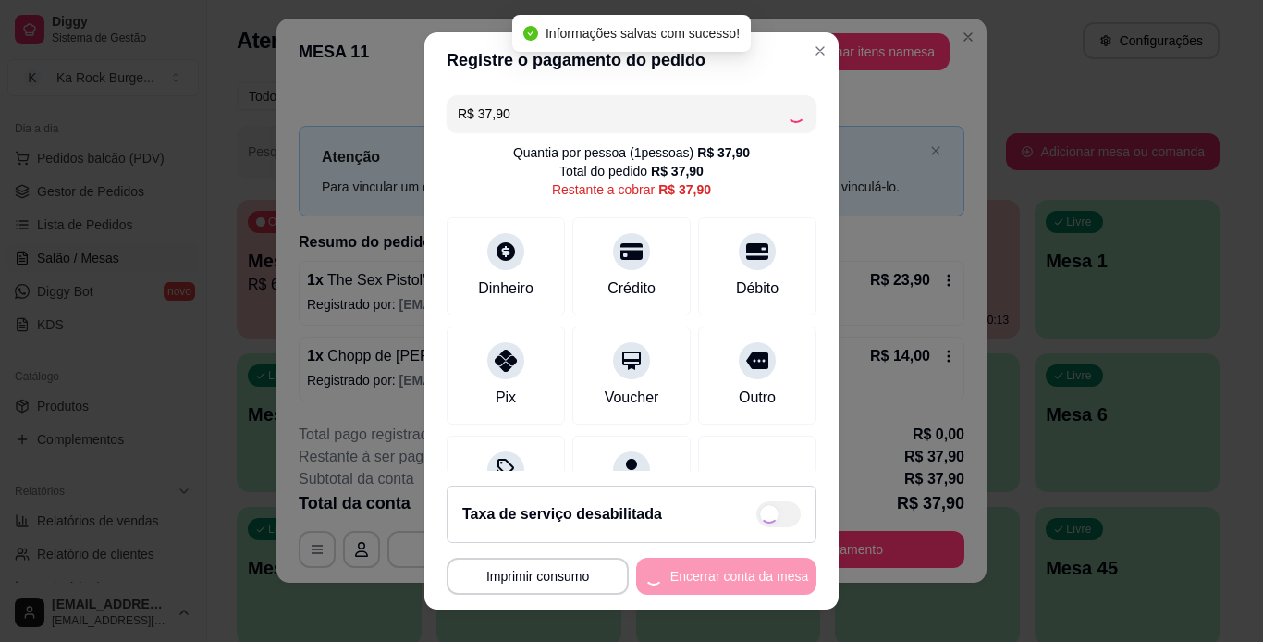
type input "R$ 0,00"
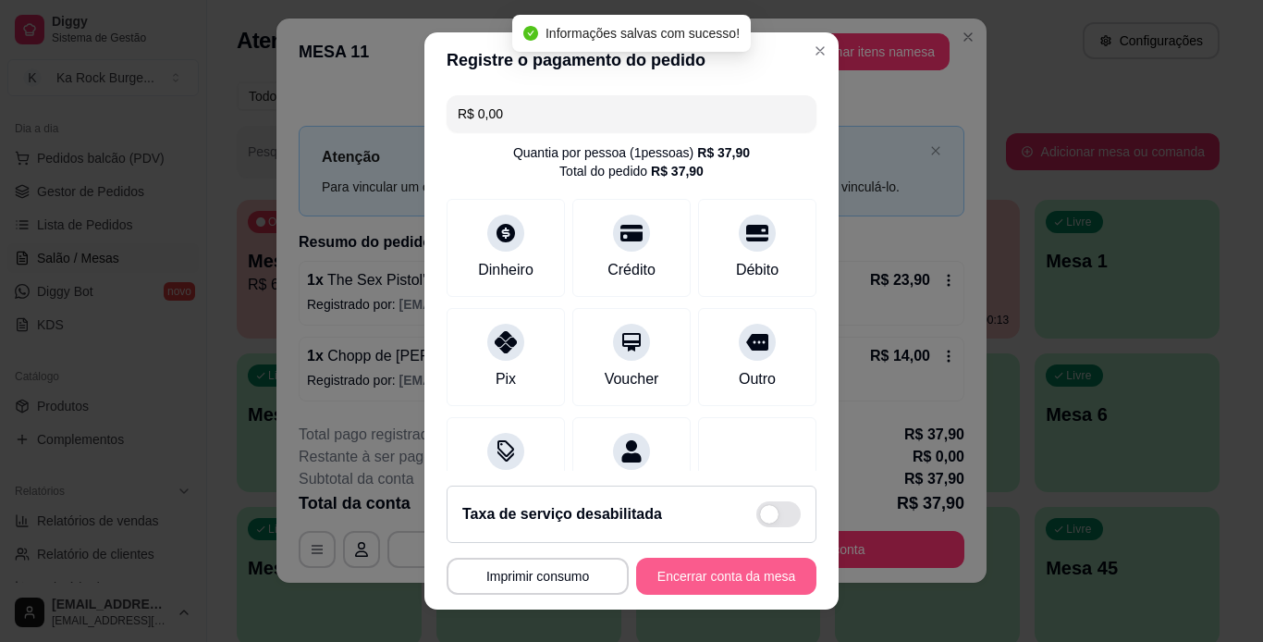
click at [741, 565] on button "Encerrar conta da mesa" at bounding box center [726, 576] width 180 height 37
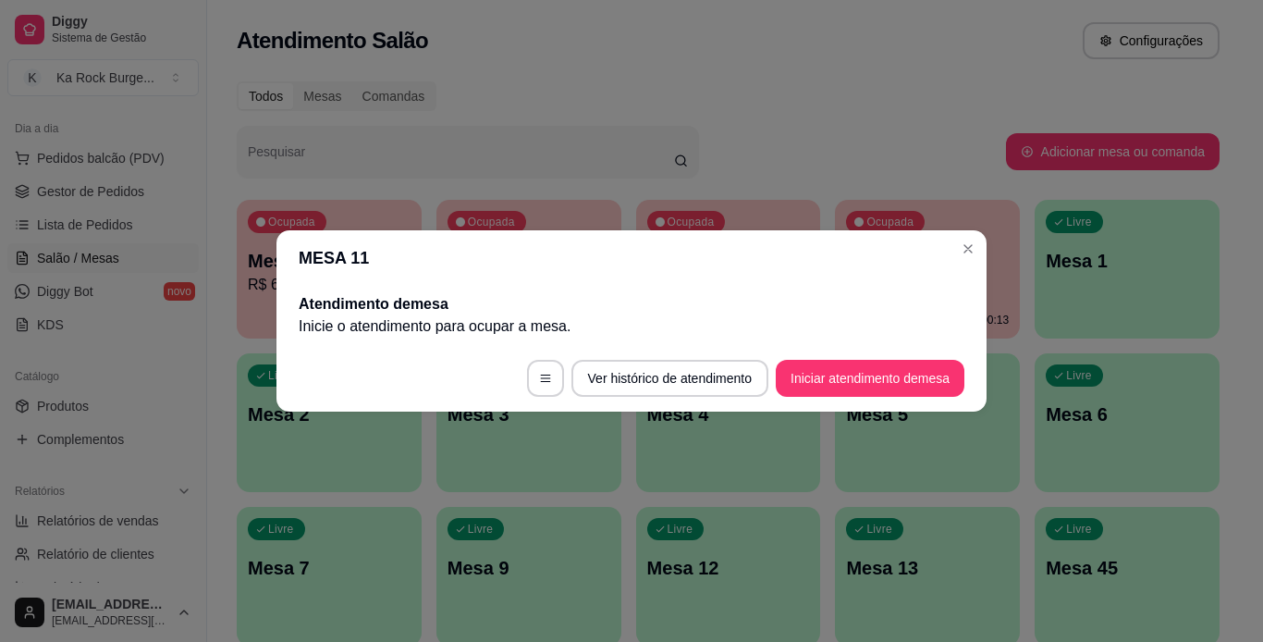
scroll to position [0, 0]
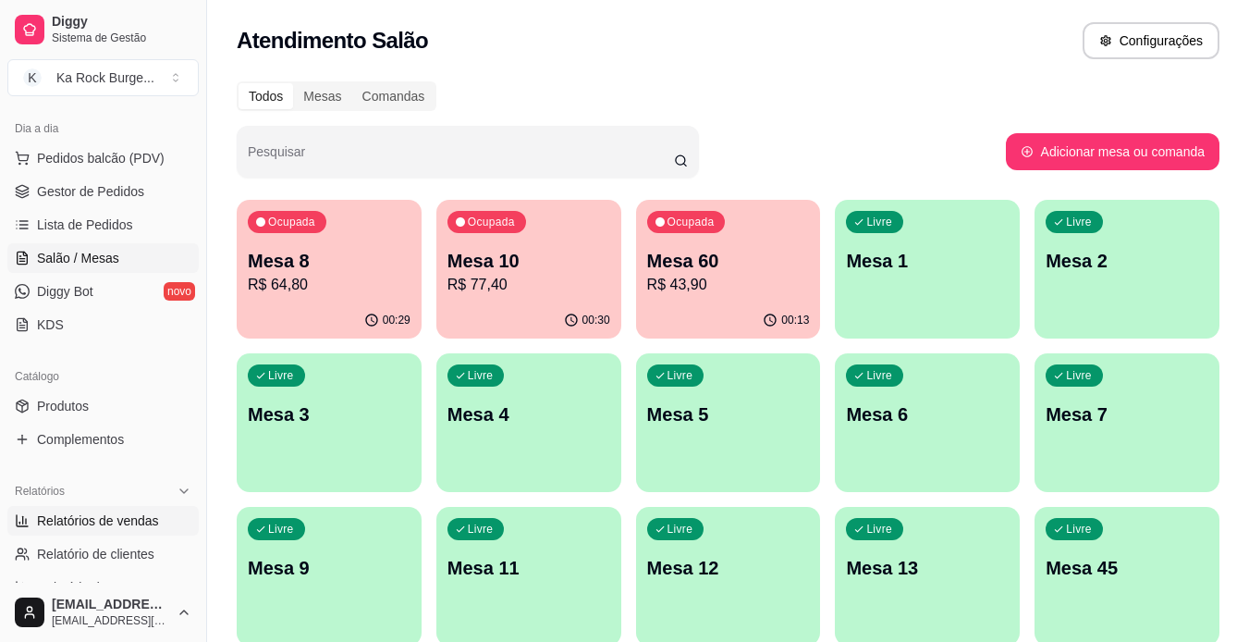
click at [96, 513] on span "Relatórios de vendas" at bounding box center [98, 520] width 122 height 18
select select "ALL"
select select "0"
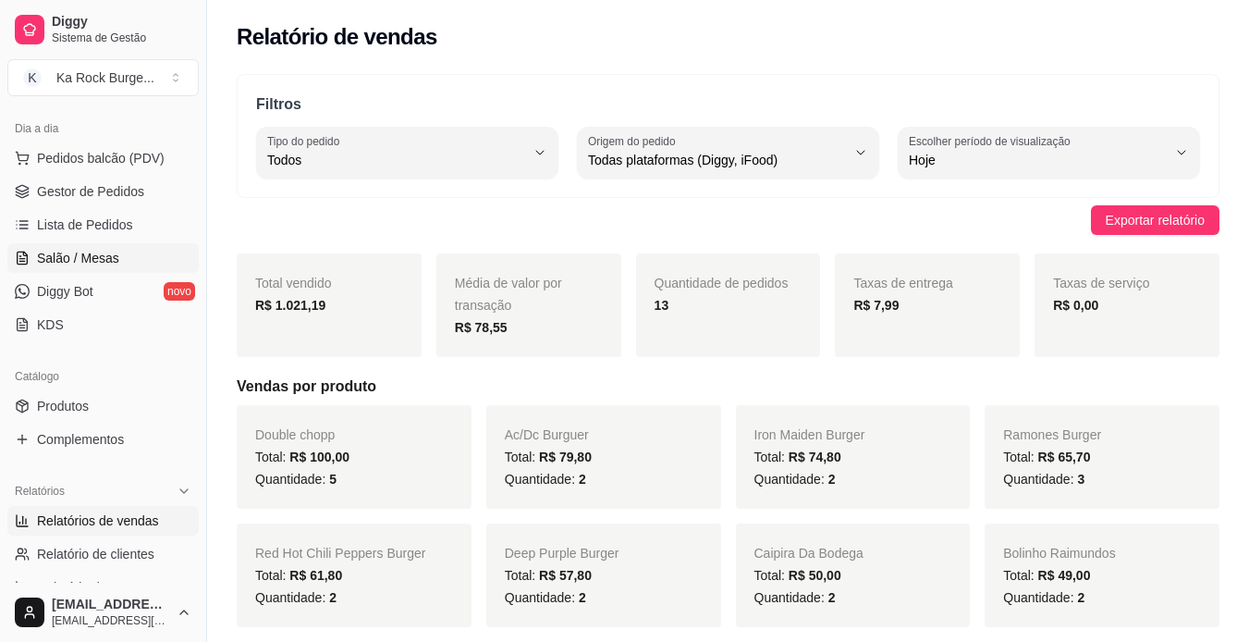
click at [92, 263] on span "Salão / Mesas" at bounding box center [78, 258] width 82 height 18
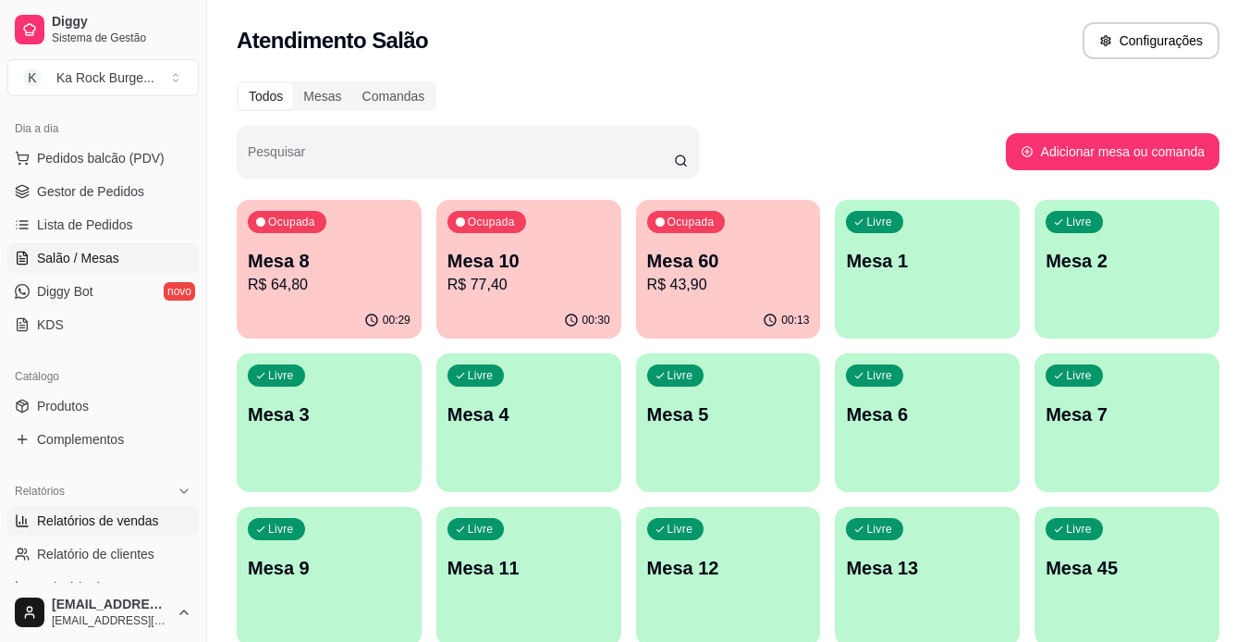
click at [92, 522] on span "Relatórios de vendas" at bounding box center [98, 520] width 122 height 18
select select "ALL"
select select "0"
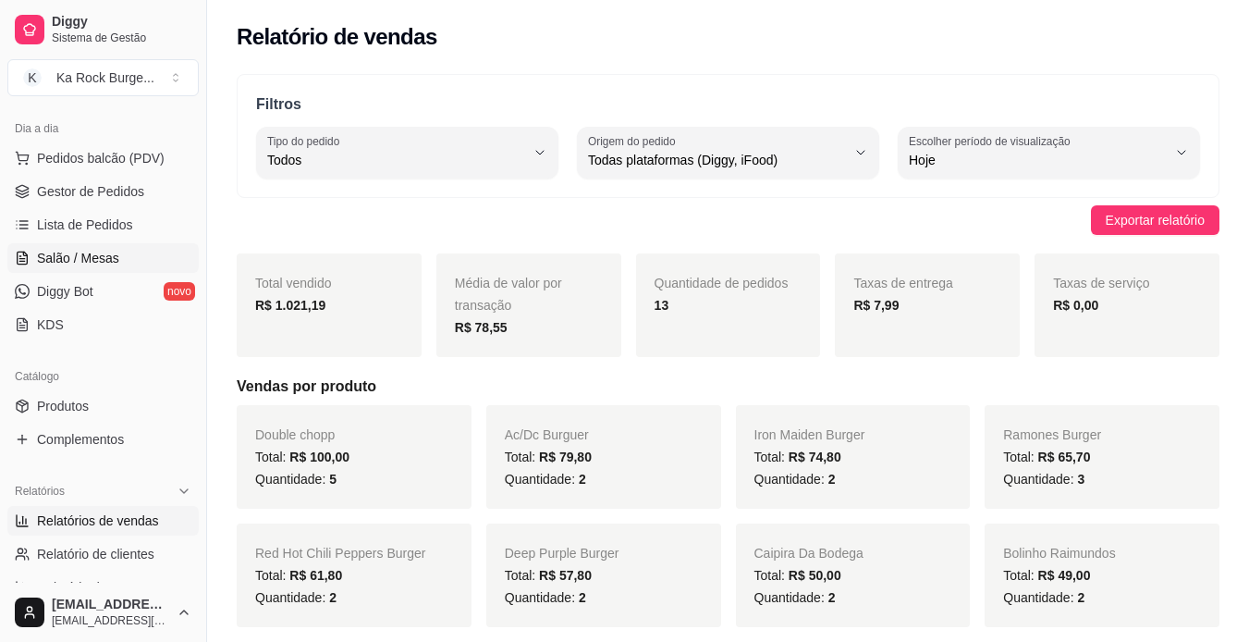
click at [75, 260] on span "Salão / Mesas" at bounding box center [78, 258] width 82 height 18
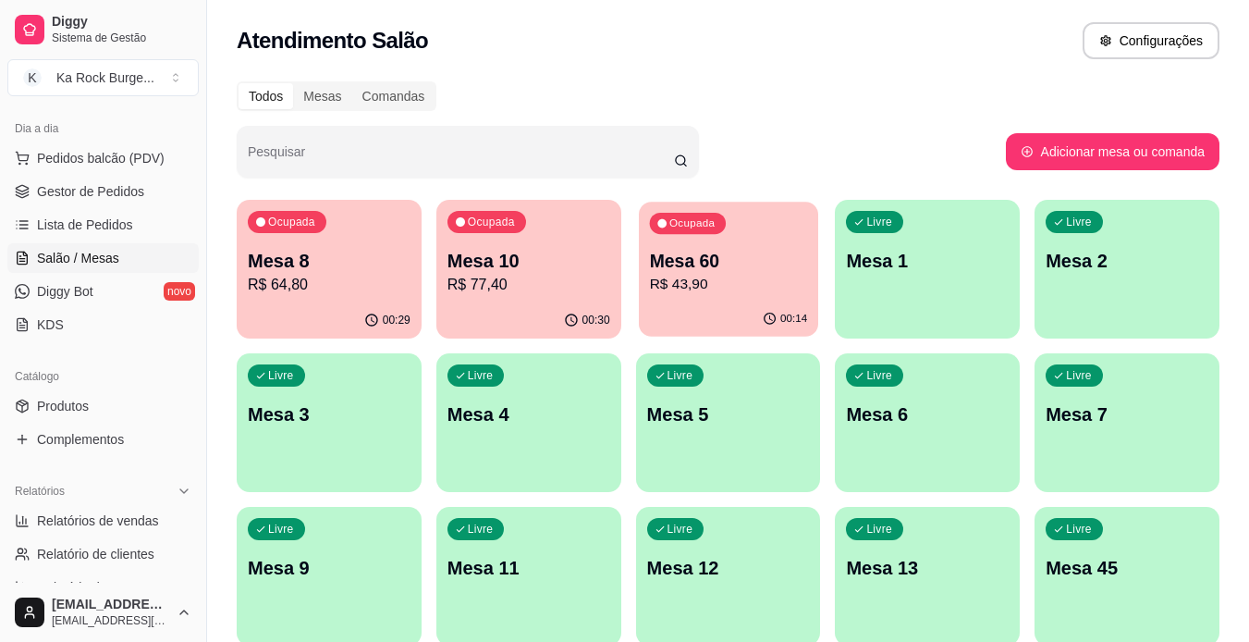
click at [724, 275] on p "R$ 43,90" at bounding box center [728, 284] width 158 height 21
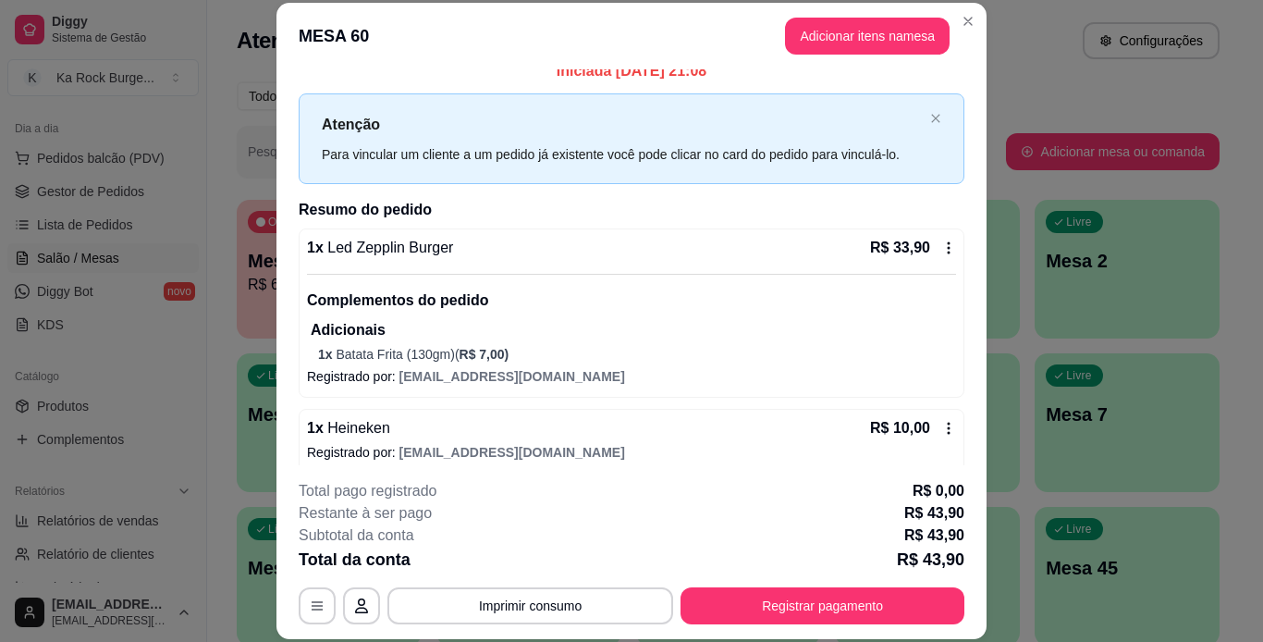
scroll to position [32, 0]
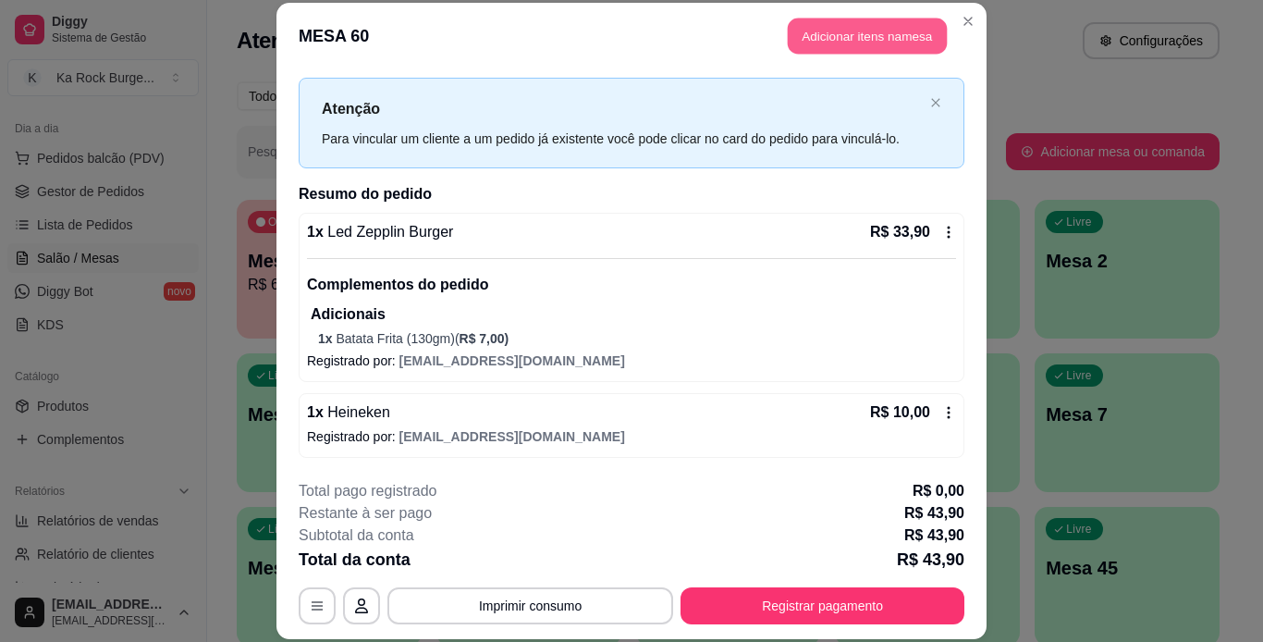
click at [840, 29] on button "Adicionar itens na mesa" at bounding box center [867, 36] width 159 height 36
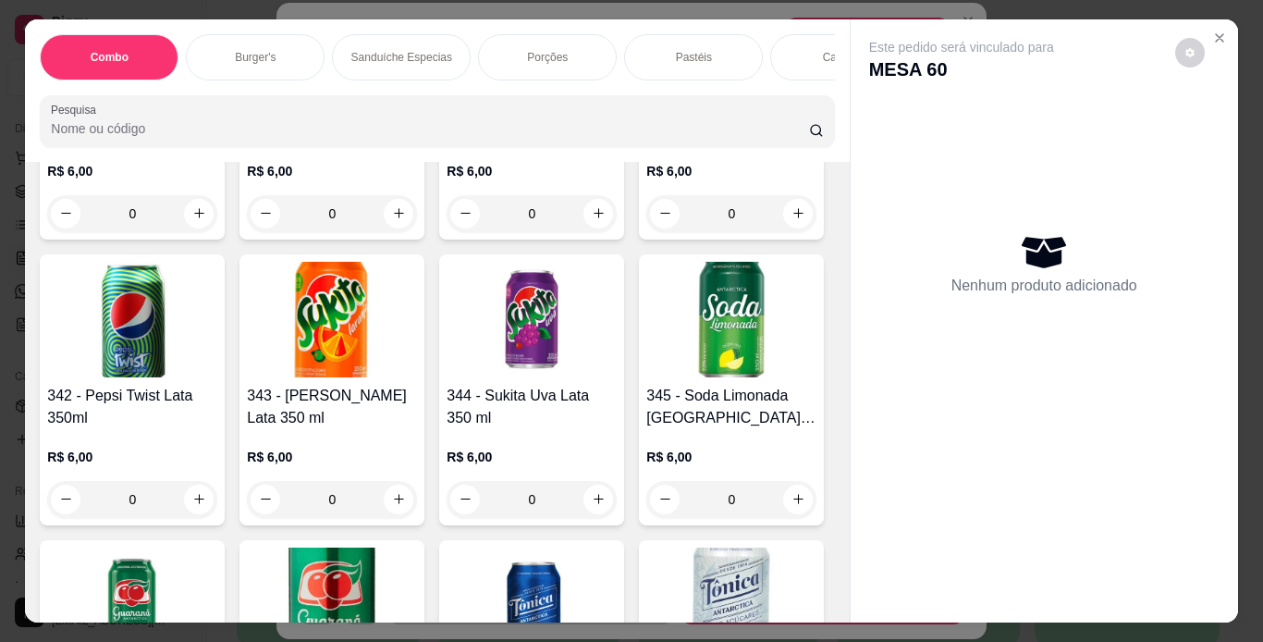
scroll to position [8601, 0]
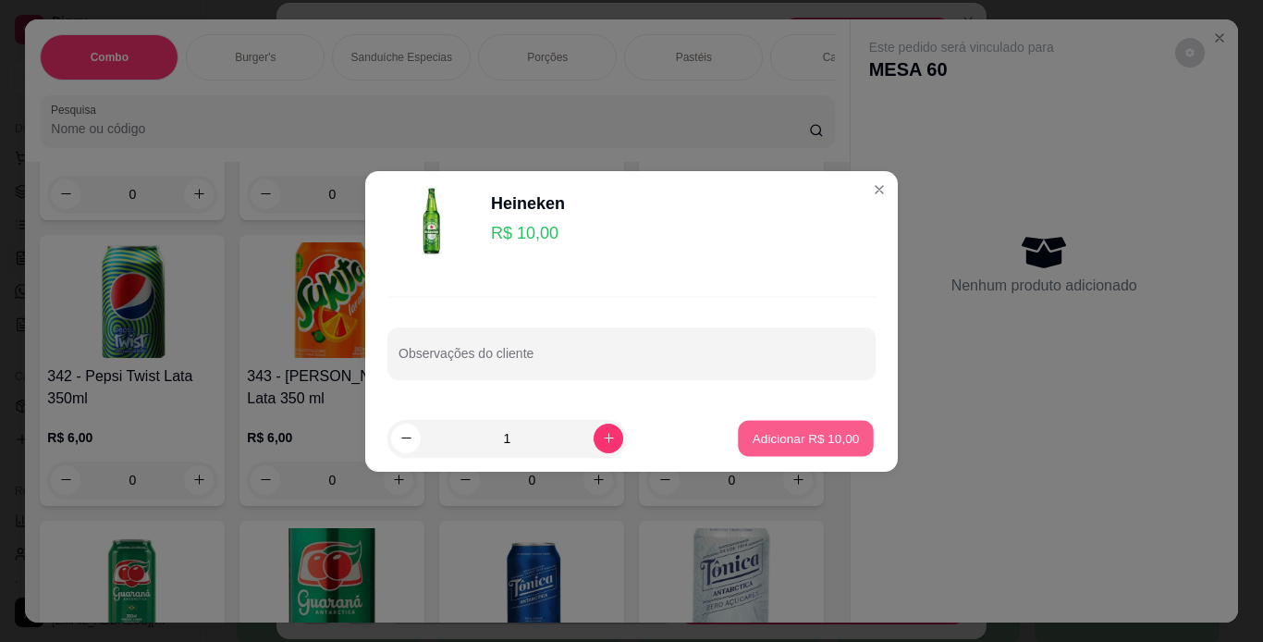
click at [816, 444] on p "Adicionar R$ 10,00" at bounding box center [806, 438] width 107 height 18
type input "1"
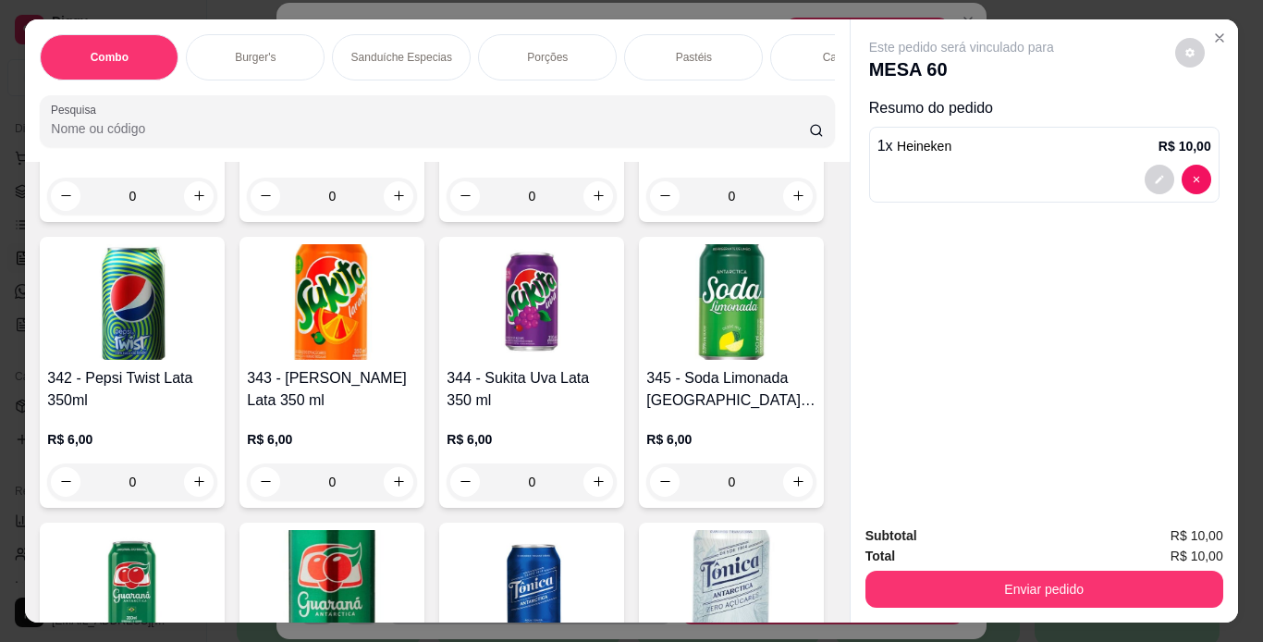
scroll to position [8602, 0]
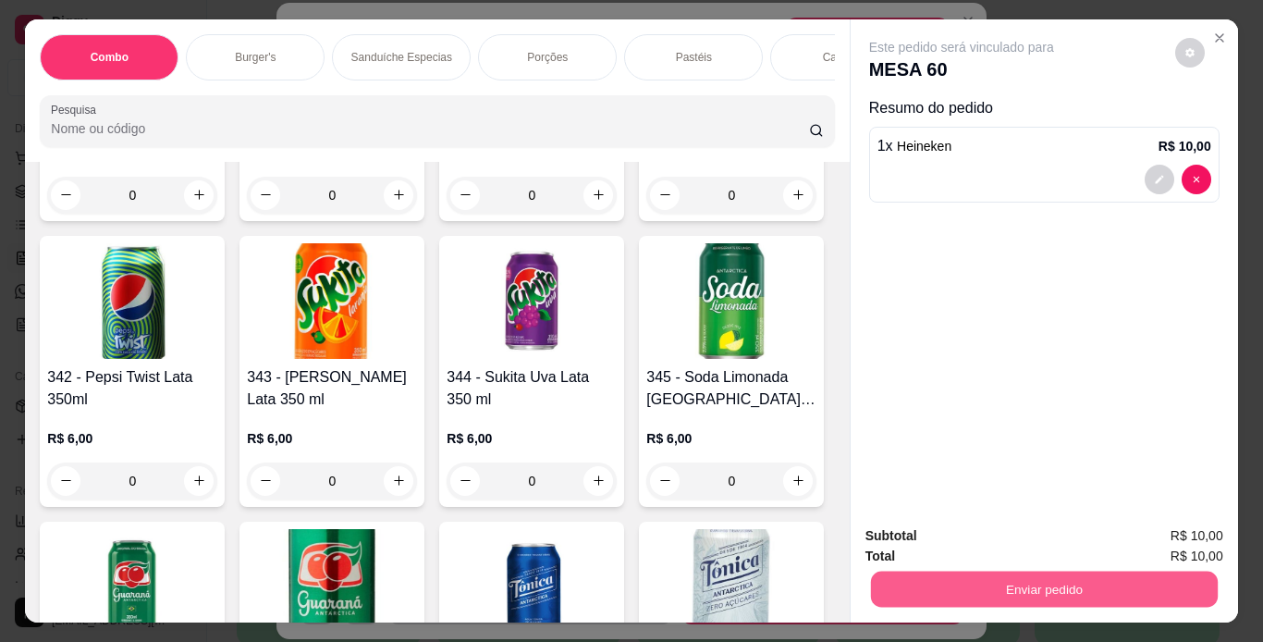
click at [926, 580] on button "Enviar pedido" at bounding box center [1043, 590] width 347 height 36
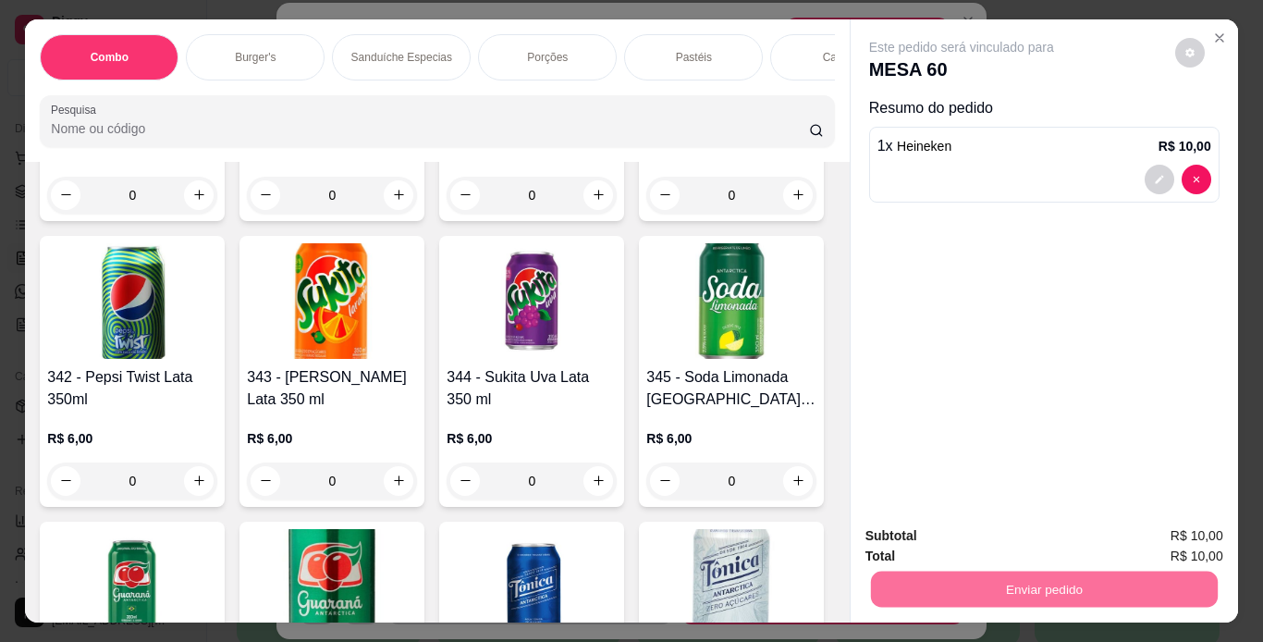
click at [924, 536] on button "Não registrar e enviar pedido" at bounding box center [983, 537] width 192 height 35
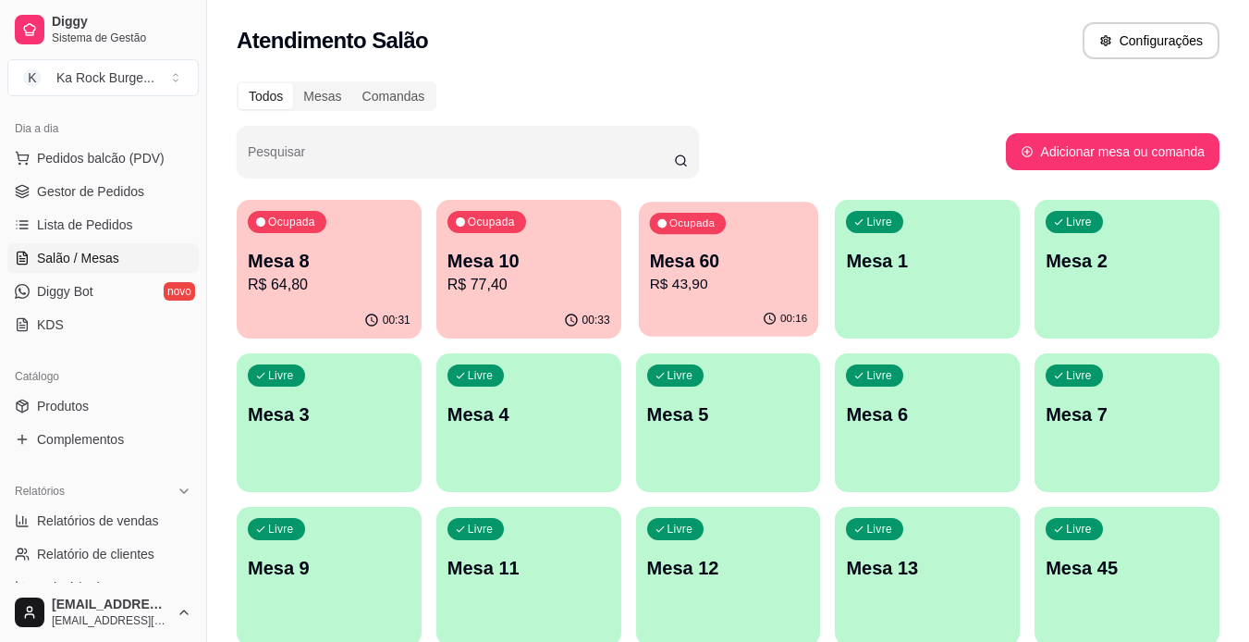
click at [749, 269] on p "Mesa 60" at bounding box center [728, 261] width 158 height 25
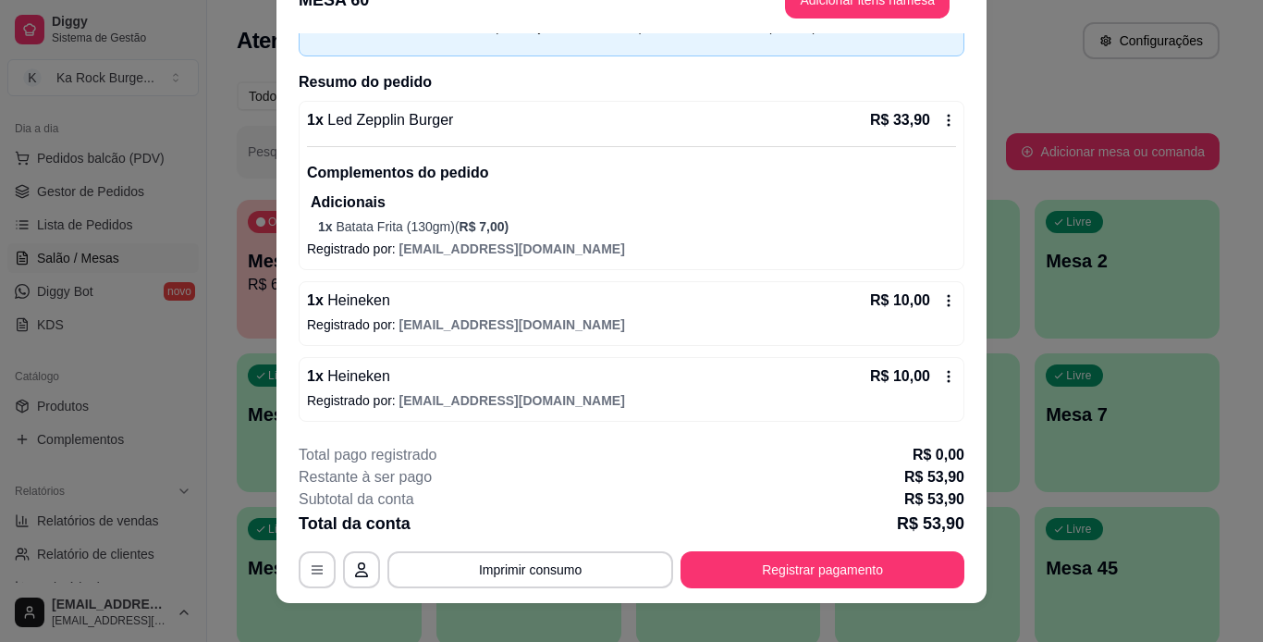
scroll to position [56, 0]
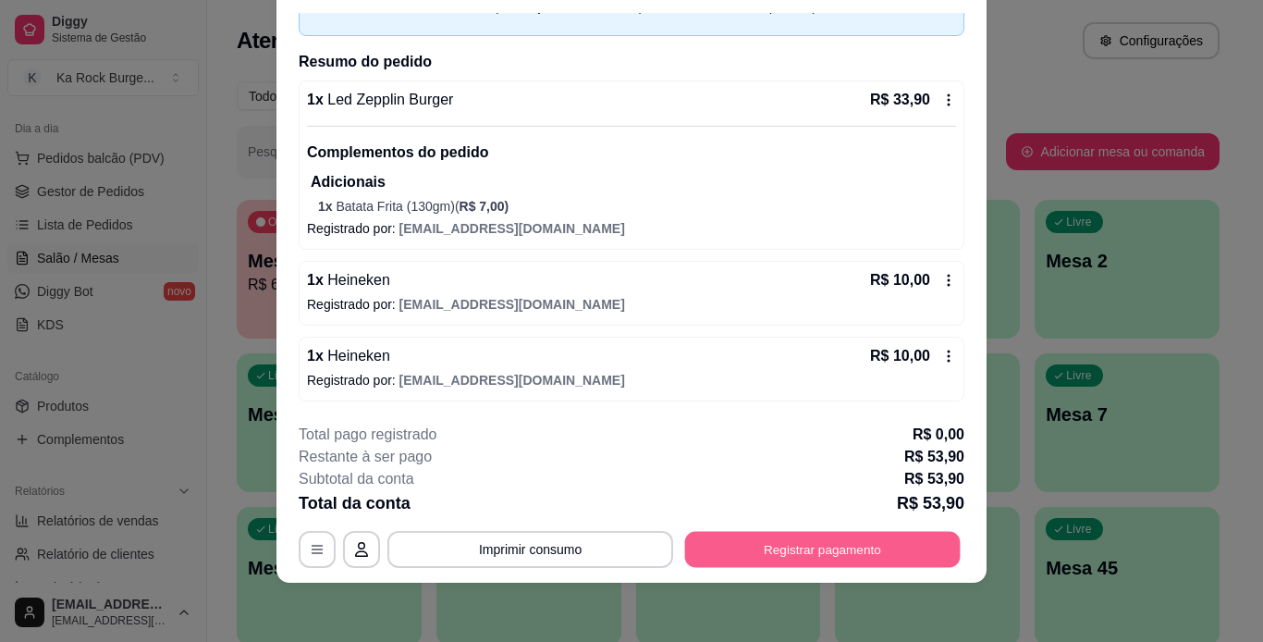
click at [836, 548] on button "Registrar pagamento" at bounding box center [823, 549] width 276 height 36
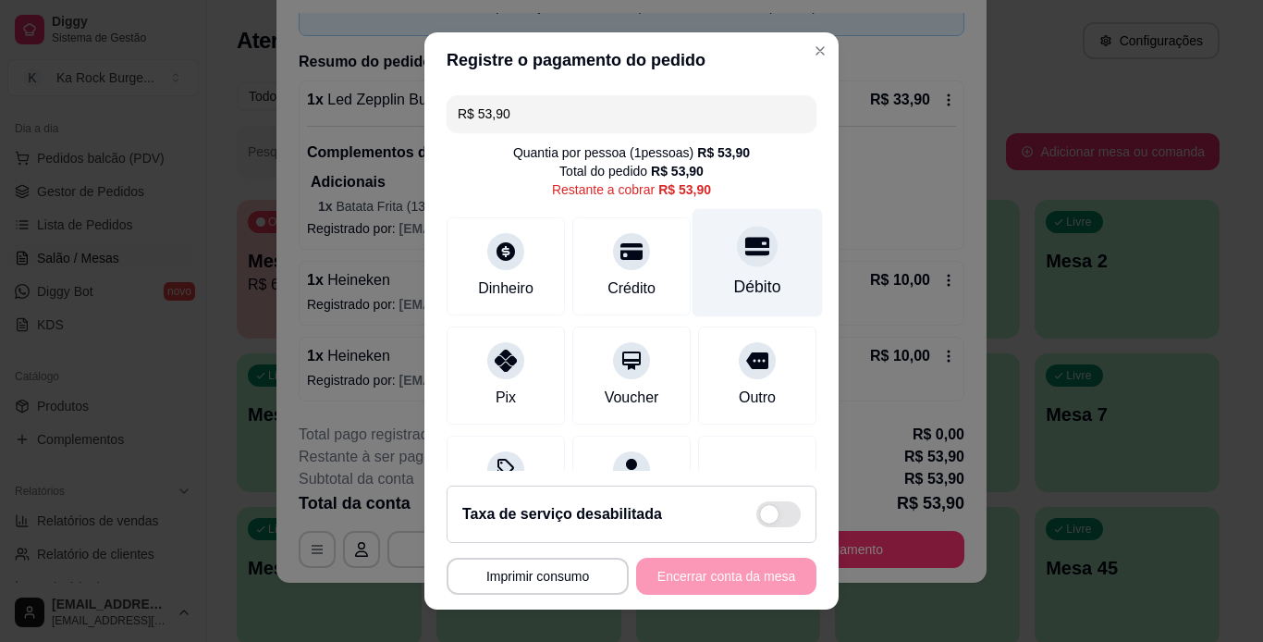
click at [736, 281] on div "Débito" at bounding box center [757, 287] width 47 height 24
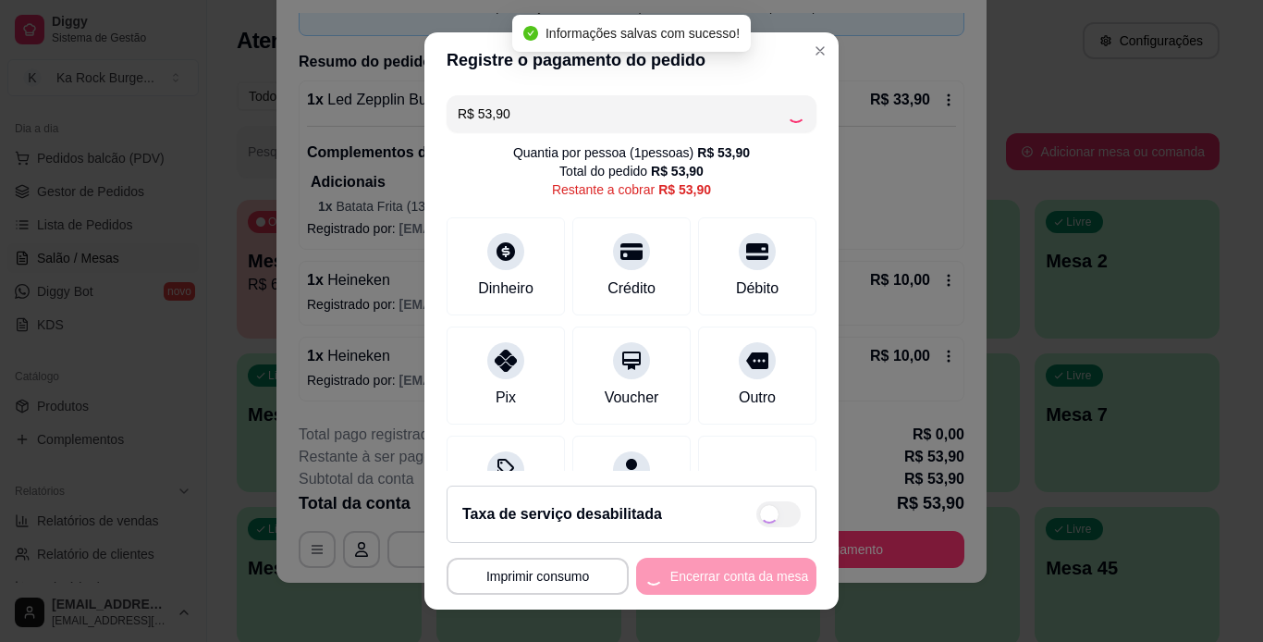
type input "R$ 0,00"
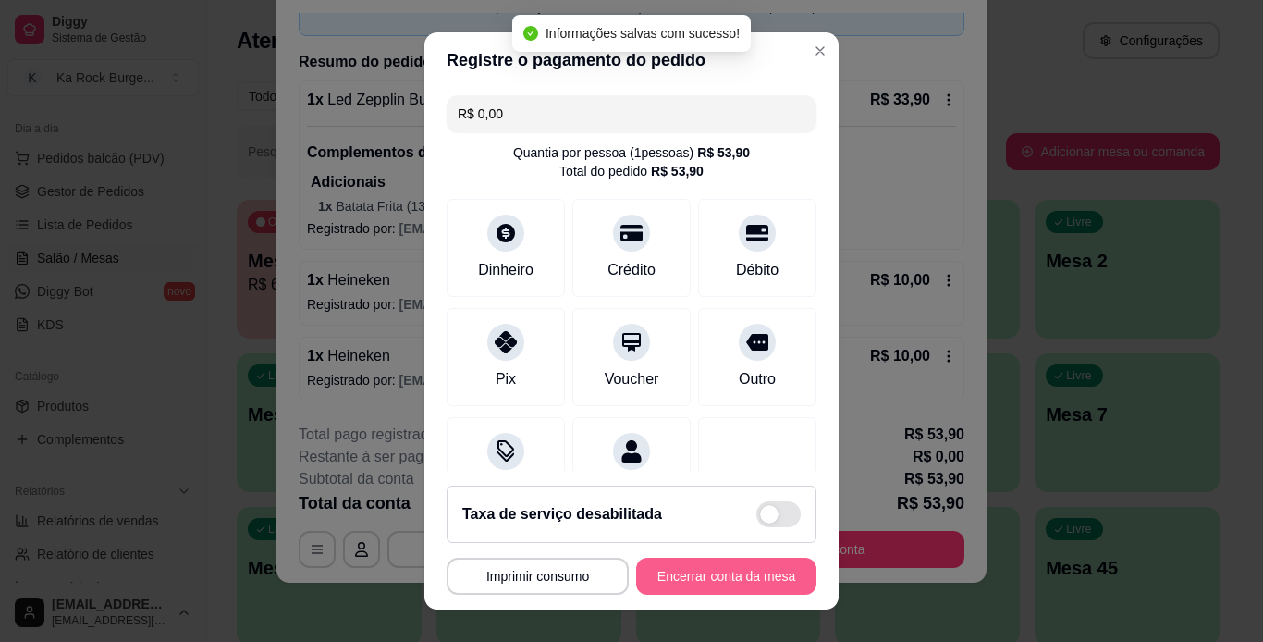
click at [740, 572] on button "Encerrar conta da mesa" at bounding box center [726, 576] width 180 height 37
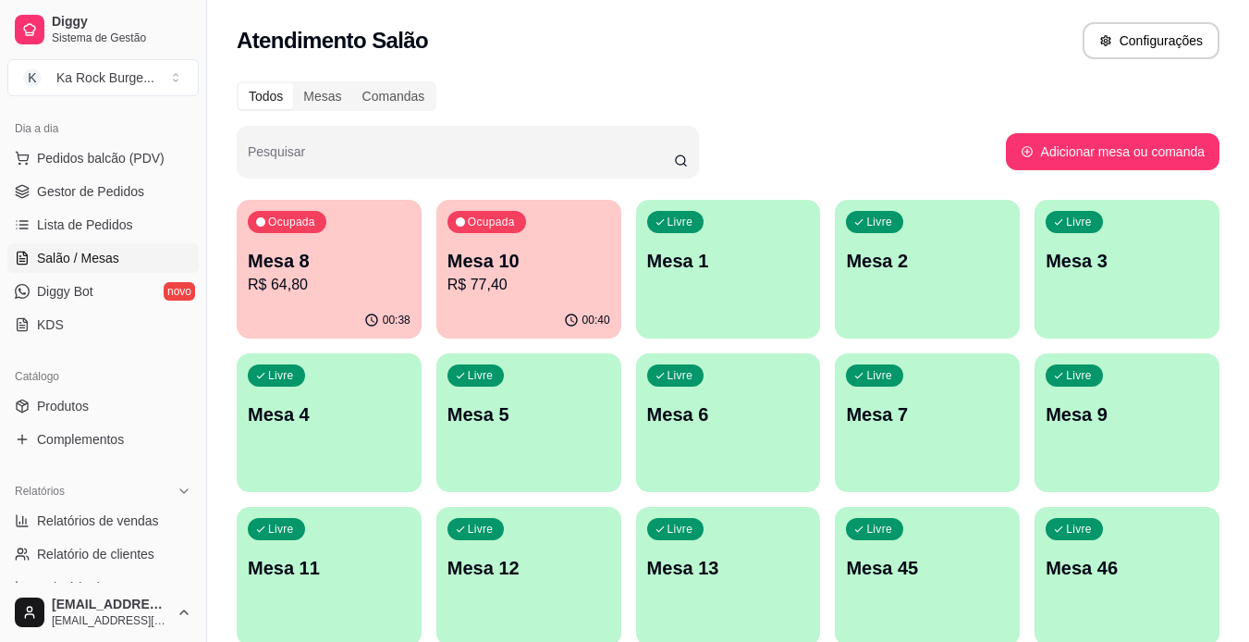
click at [296, 266] on p "Mesa 8" at bounding box center [329, 261] width 163 height 26
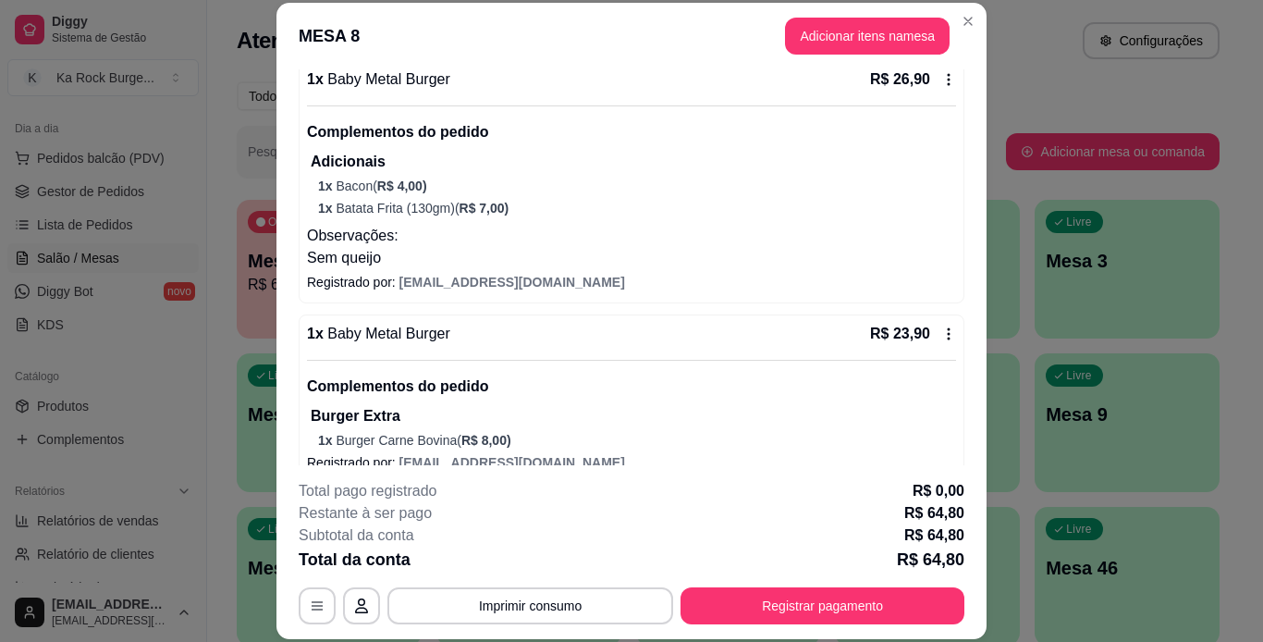
scroll to position [287, 0]
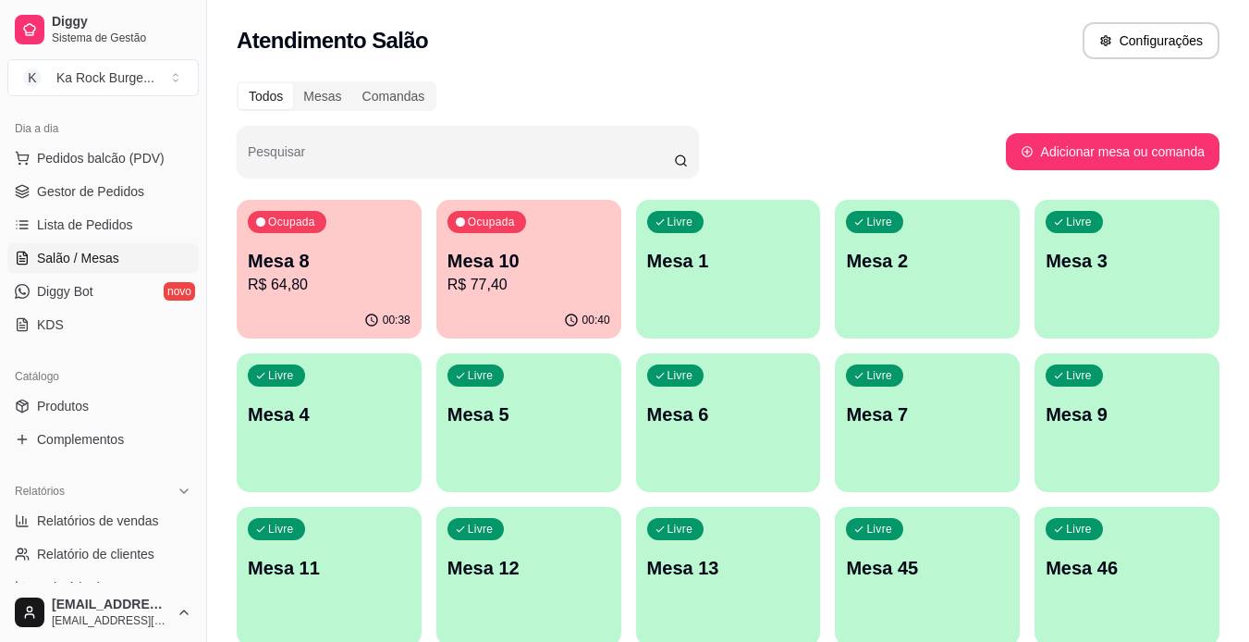
click at [483, 245] on div "Ocupada Mesa 10 R$ 77,40" at bounding box center [529, 251] width 185 height 103
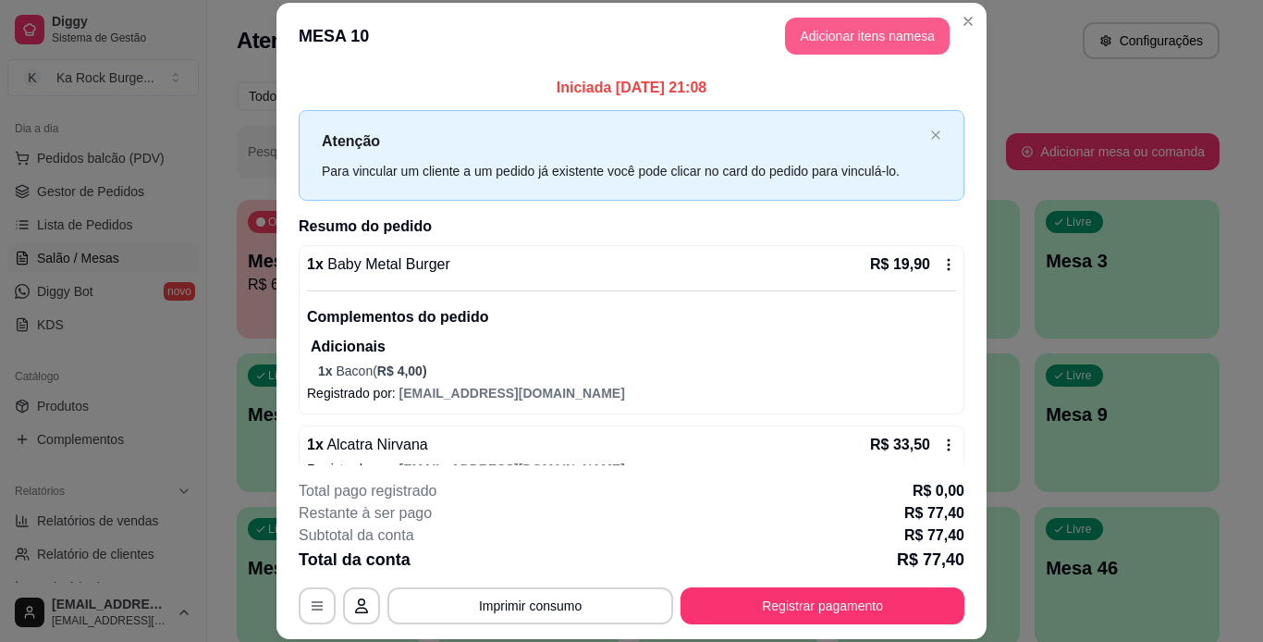
click at [869, 42] on button "Adicionar itens na mesa" at bounding box center [867, 36] width 165 height 37
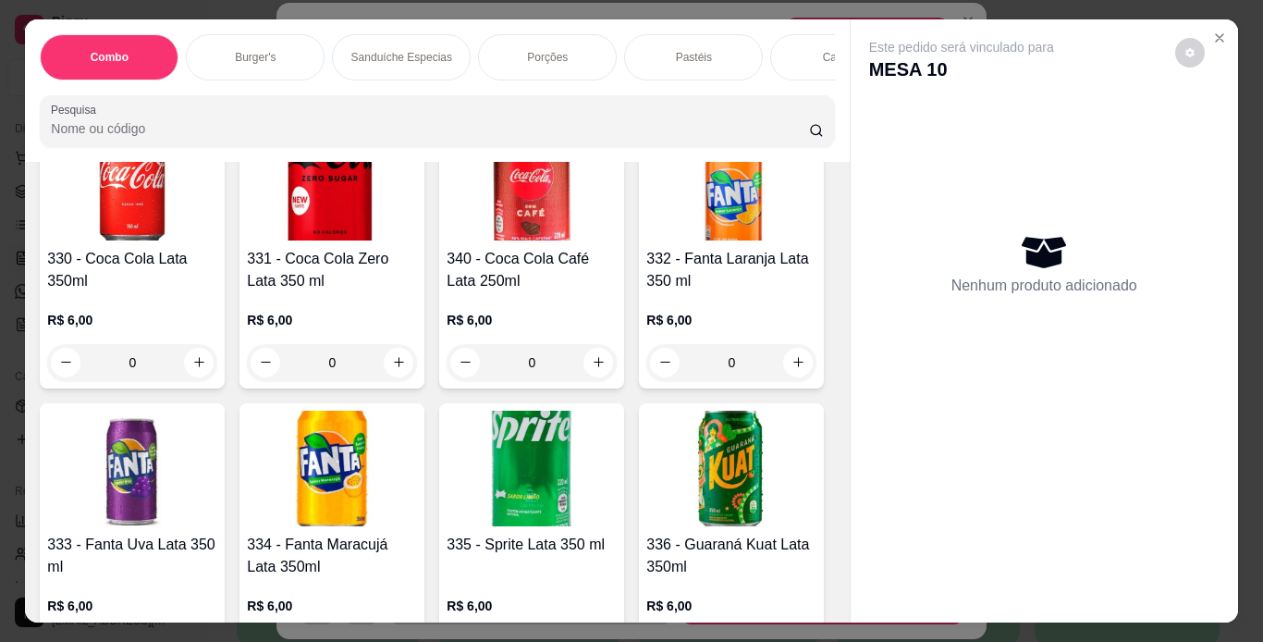
scroll to position [8416, 0]
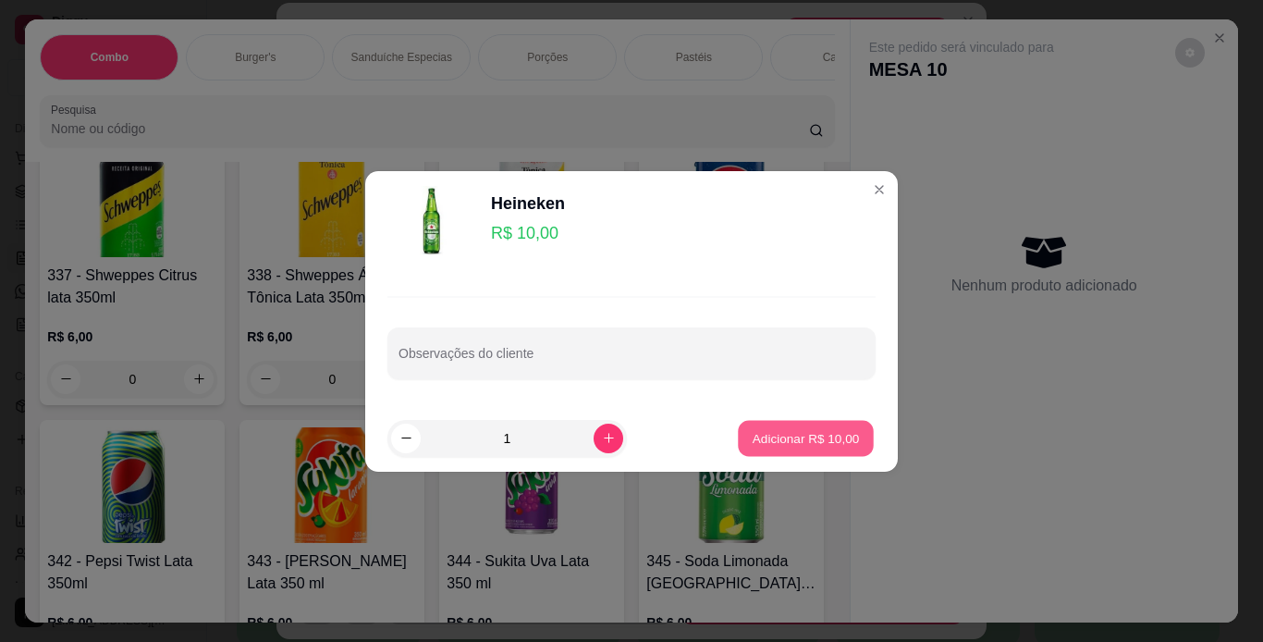
click at [800, 437] on p "Adicionar R$ 10,00" at bounding box center [806, 438] width 107 height 18
type input "1"
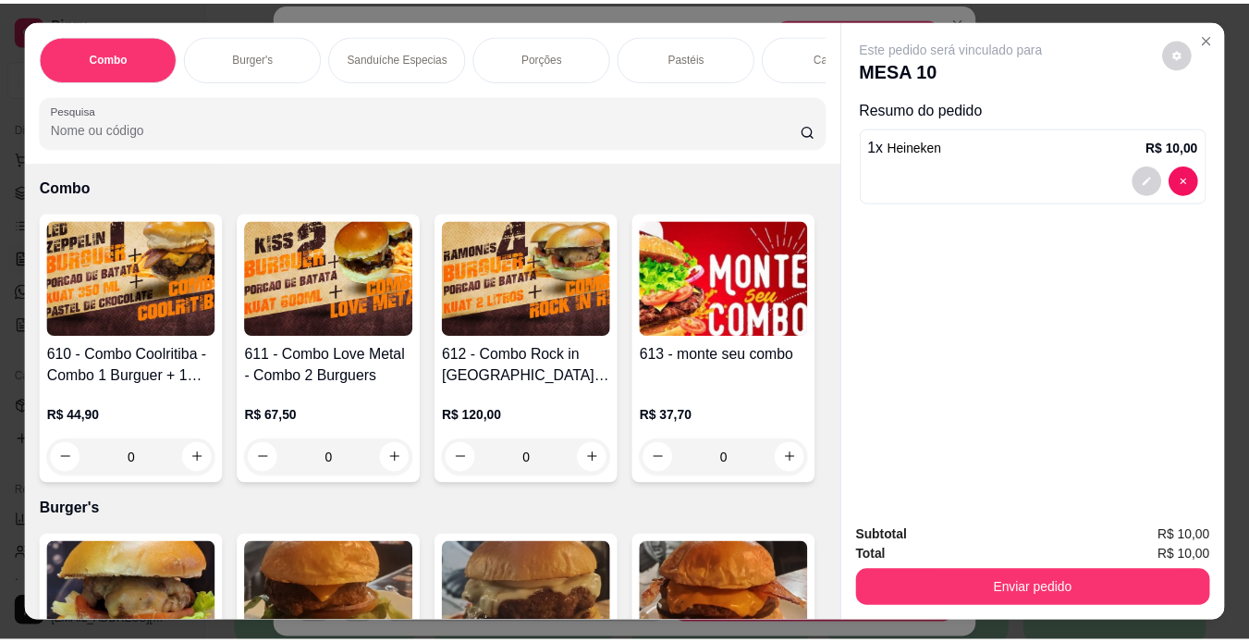
scroll to position [0, 0]
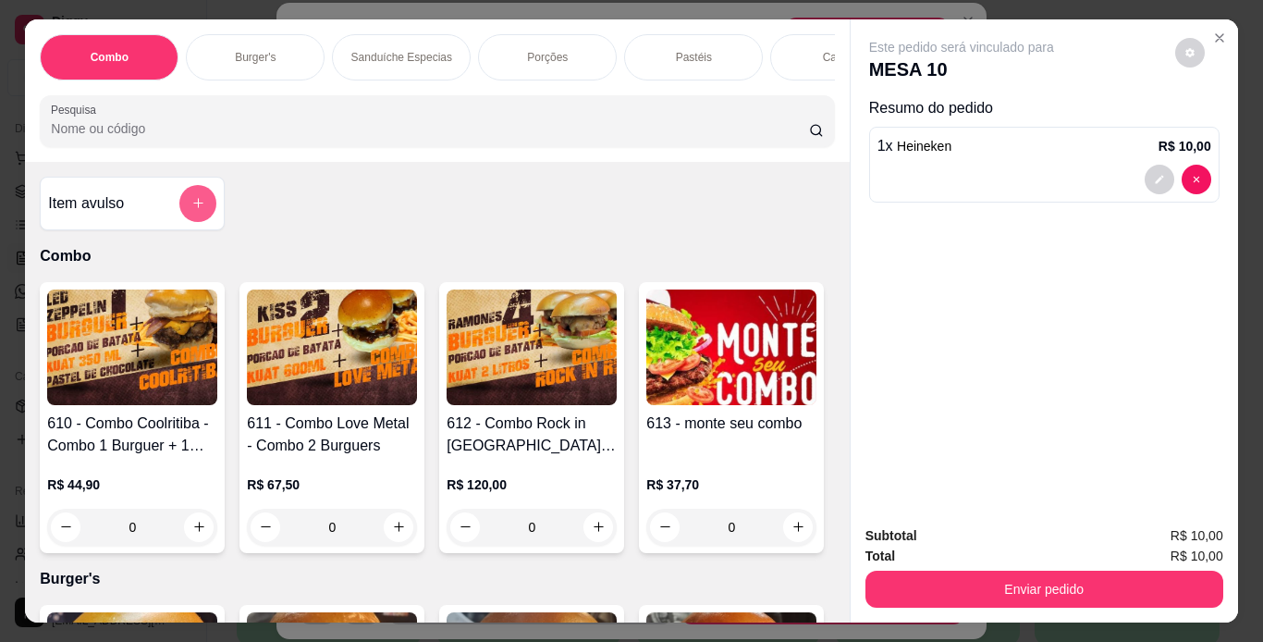
click at [179, 211] on button "add-separate-item" at bounding box center [197, 203] width 37 height 37
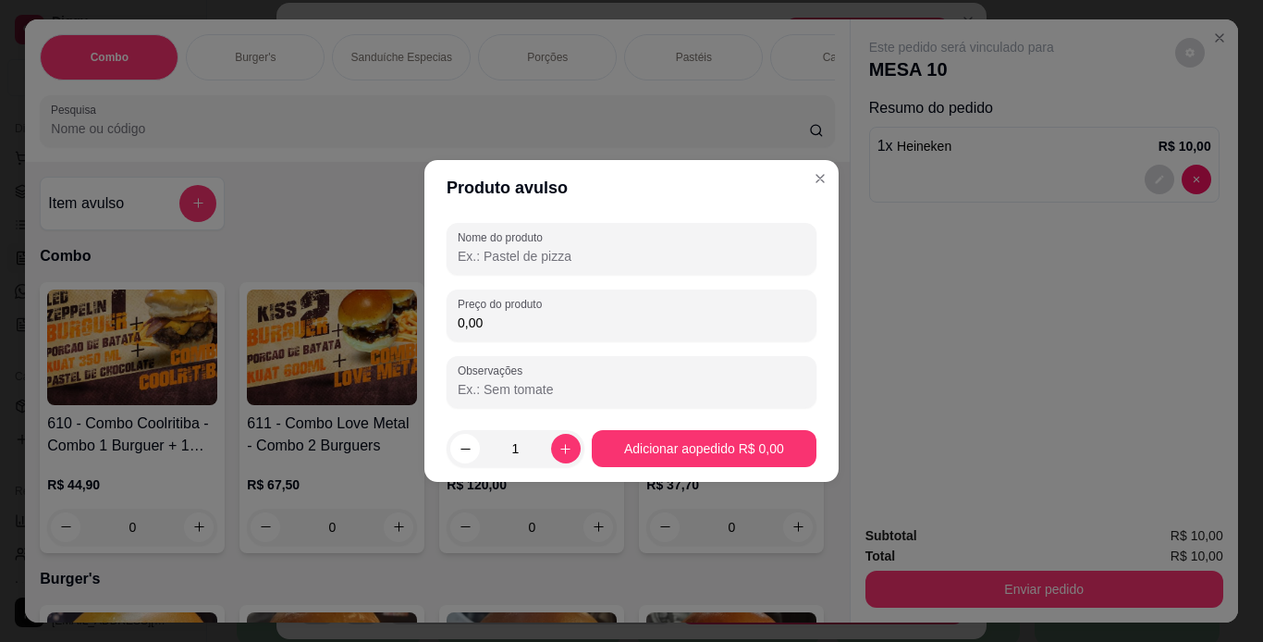
click at [536, 259] on input "Nome do produto" at bounding box center [632, 256] width 348 height 18
type input "q"
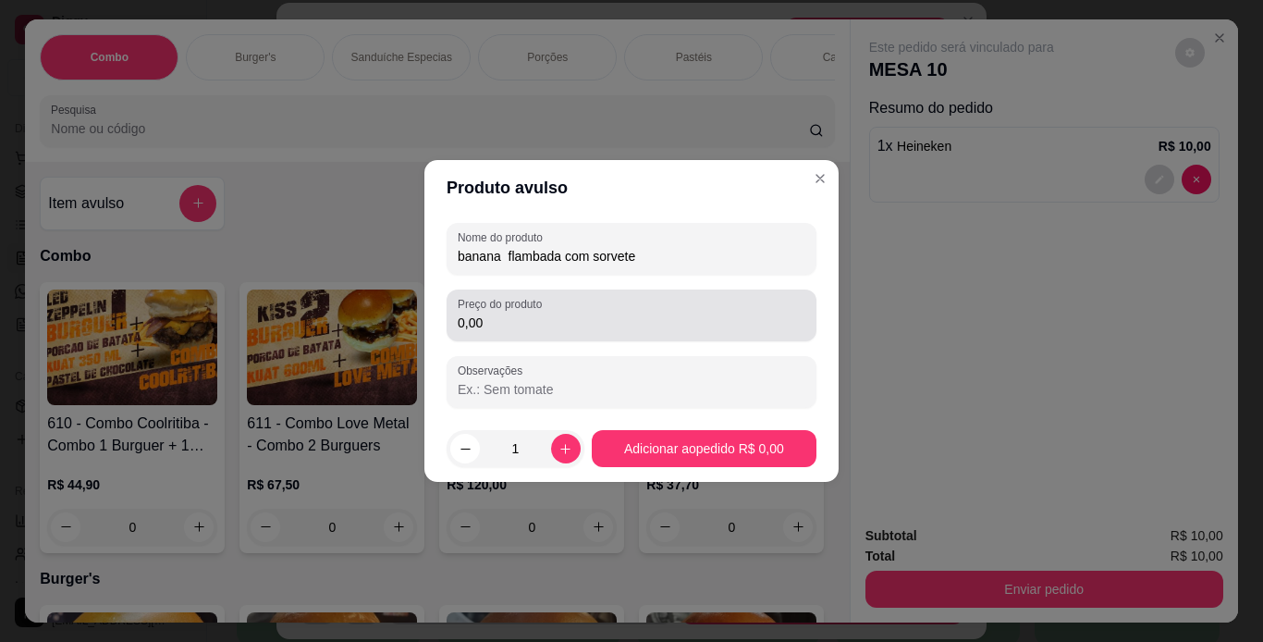
type input "banana flambada com sorvete"
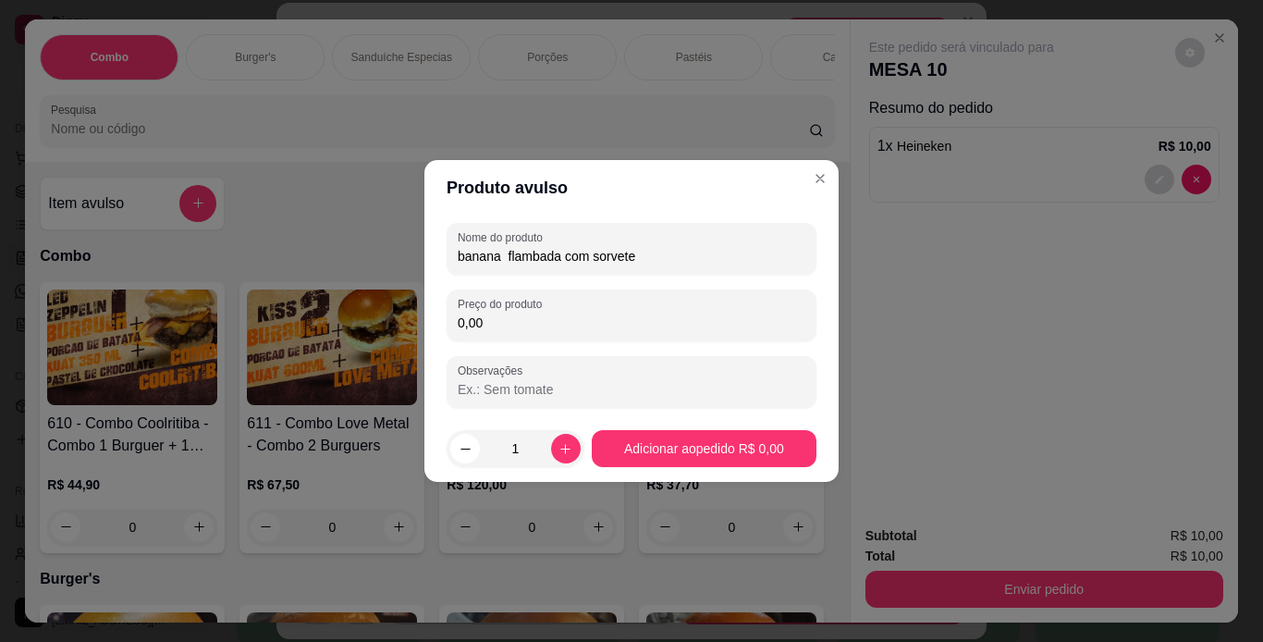
click at [514, 320] on input "0,00" at bounding box center [632, 323] width 348 height 18
type input "12,00"
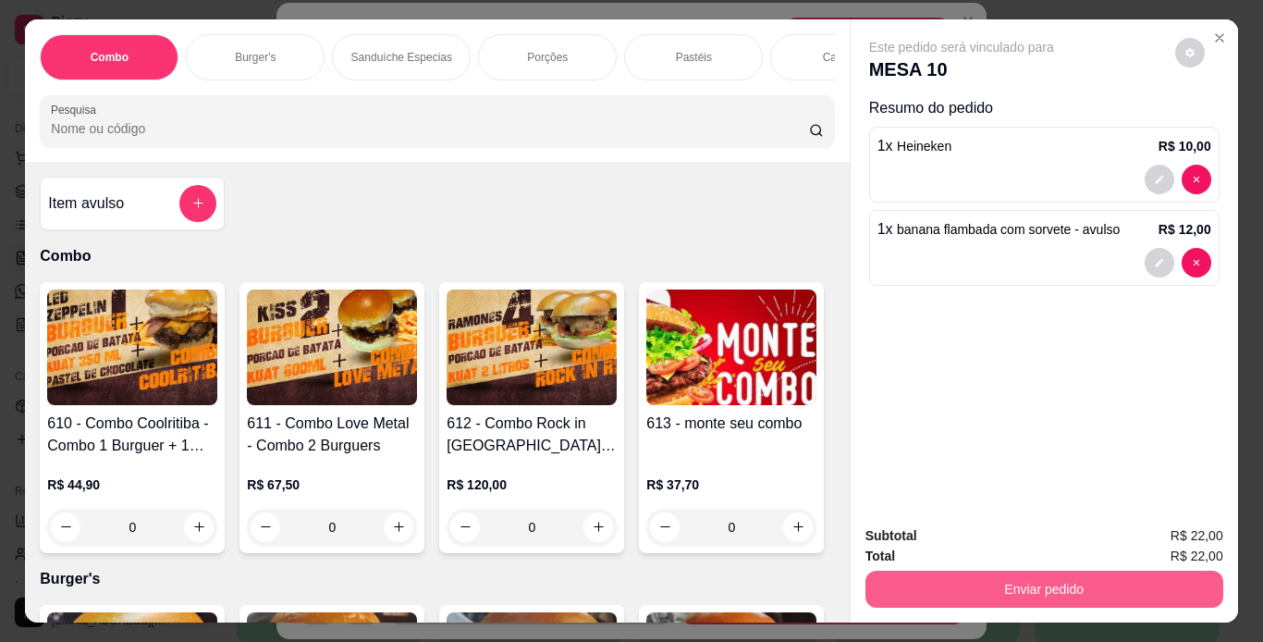
click at [908, 594] on button "Enviar pedido" at bounding box center [1045, 589] width 358 height 37
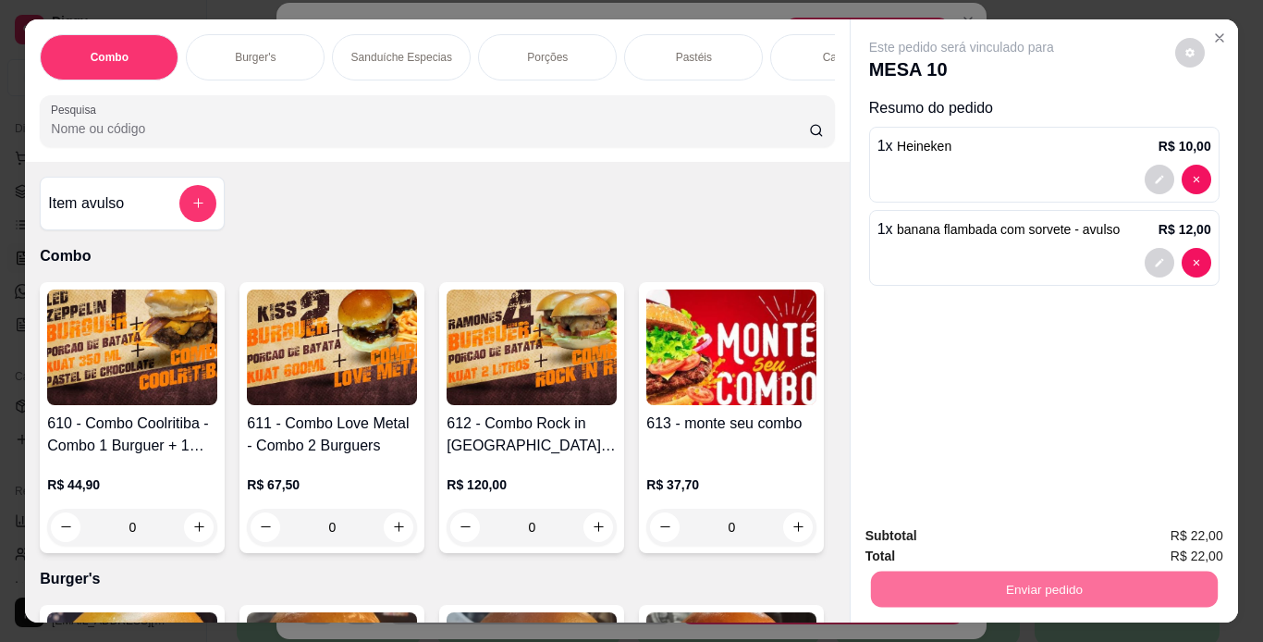
click at [958, 540] on button "Não registrar e enviar pedido" at bounding box center [983, 537] width 192 height 35
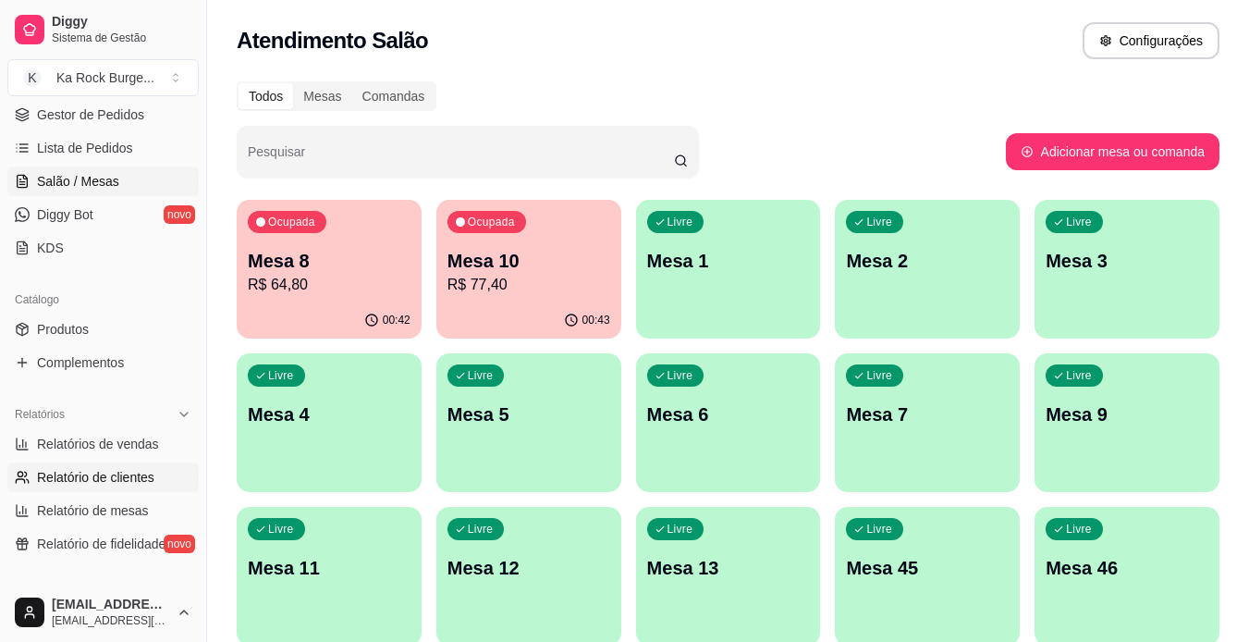
scroll to position [370, 0]
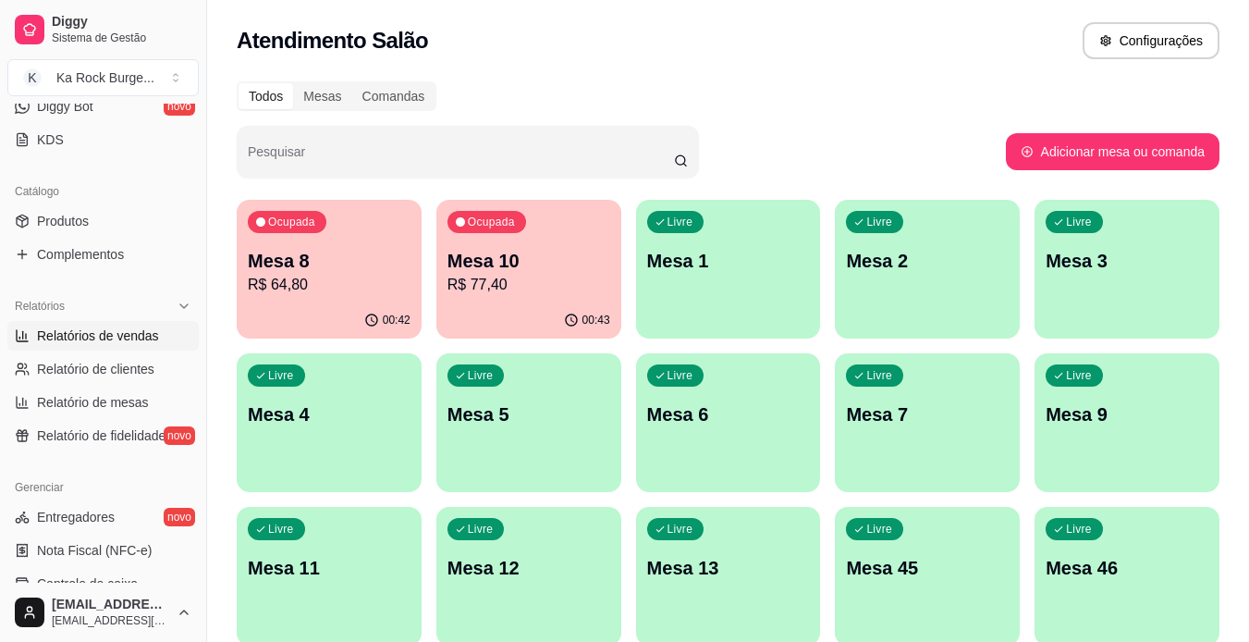
click at [98, 334] on span "Relatórios de vendas" at bounding box center [98, 335] width 122 height 18
select select "ALL"
select select "0"
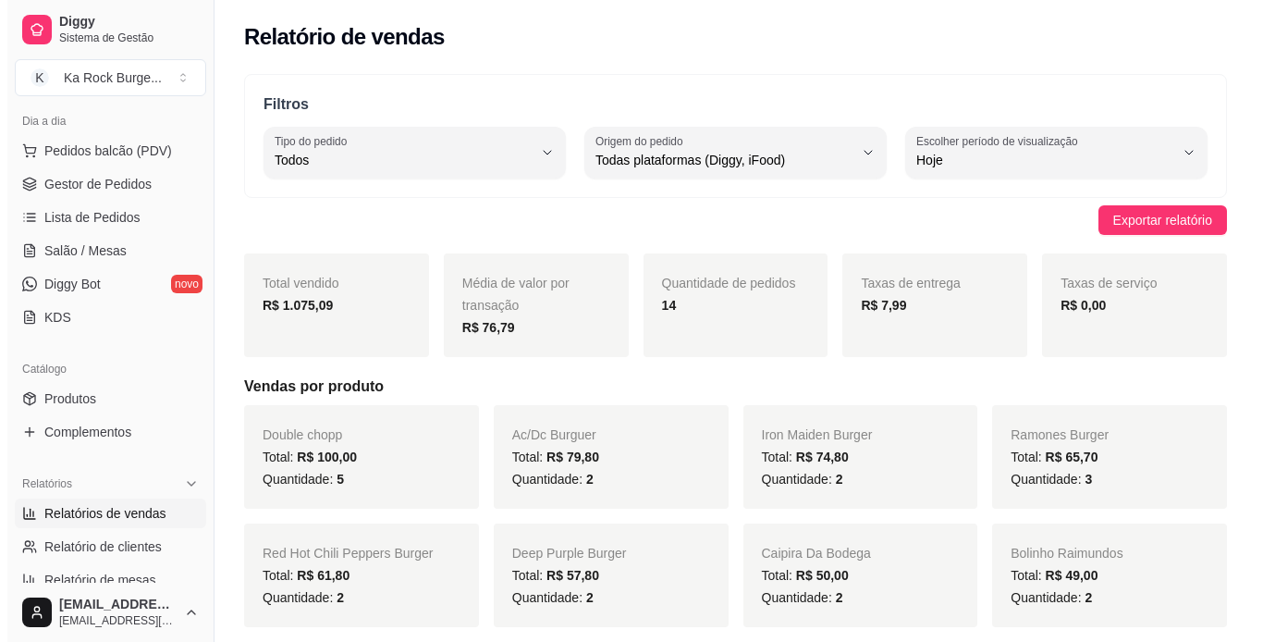
scroll to position [185, 0]
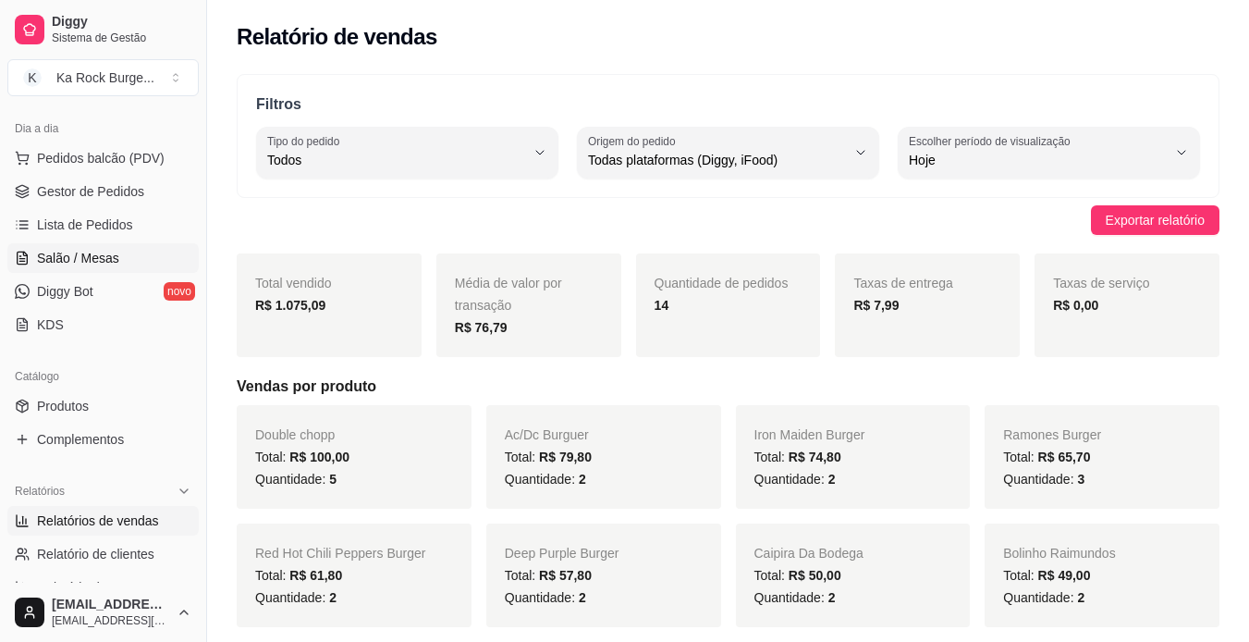
click at [86, 250] on span "Salão / Mesas" at bounding box center [78, 258] width 82 height 18
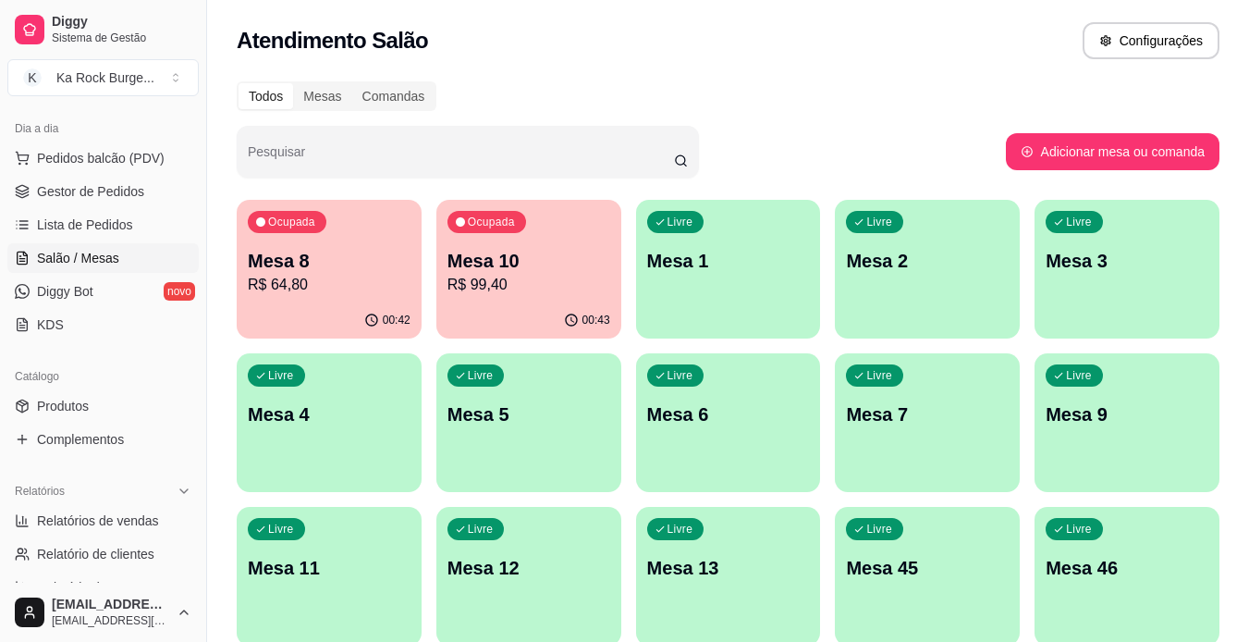
click at [397, 277] on p "R$ 64,80" at bounding box center [329, 285] width 163 height 22
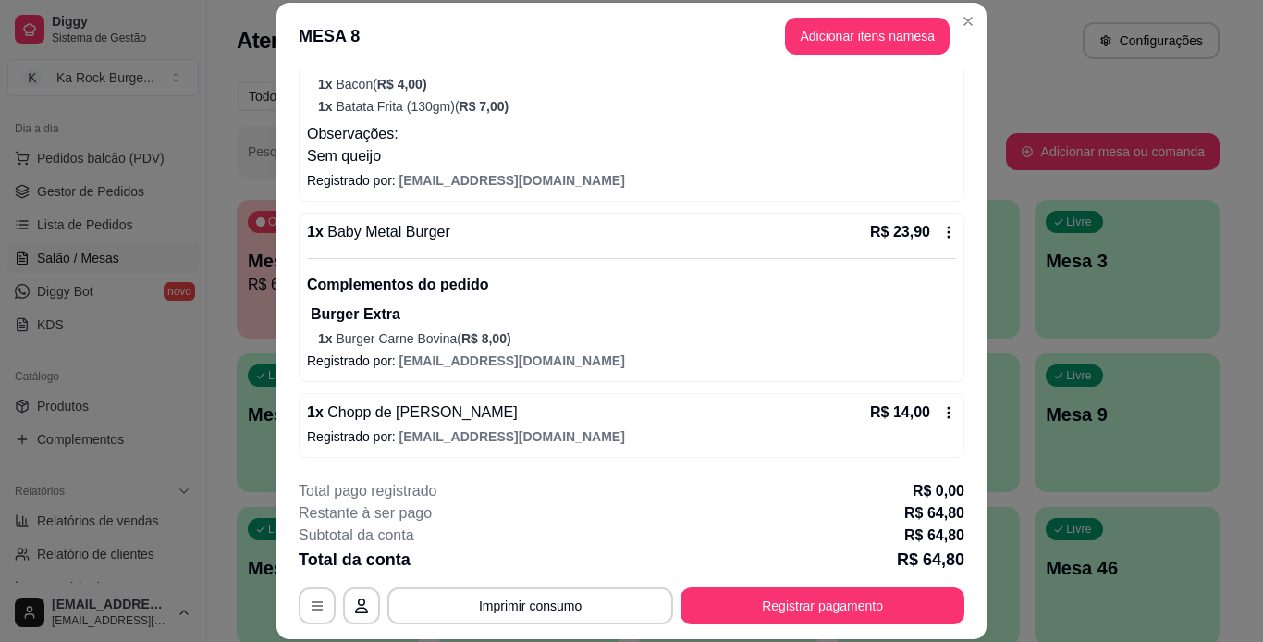
scroll to position [56, 0]
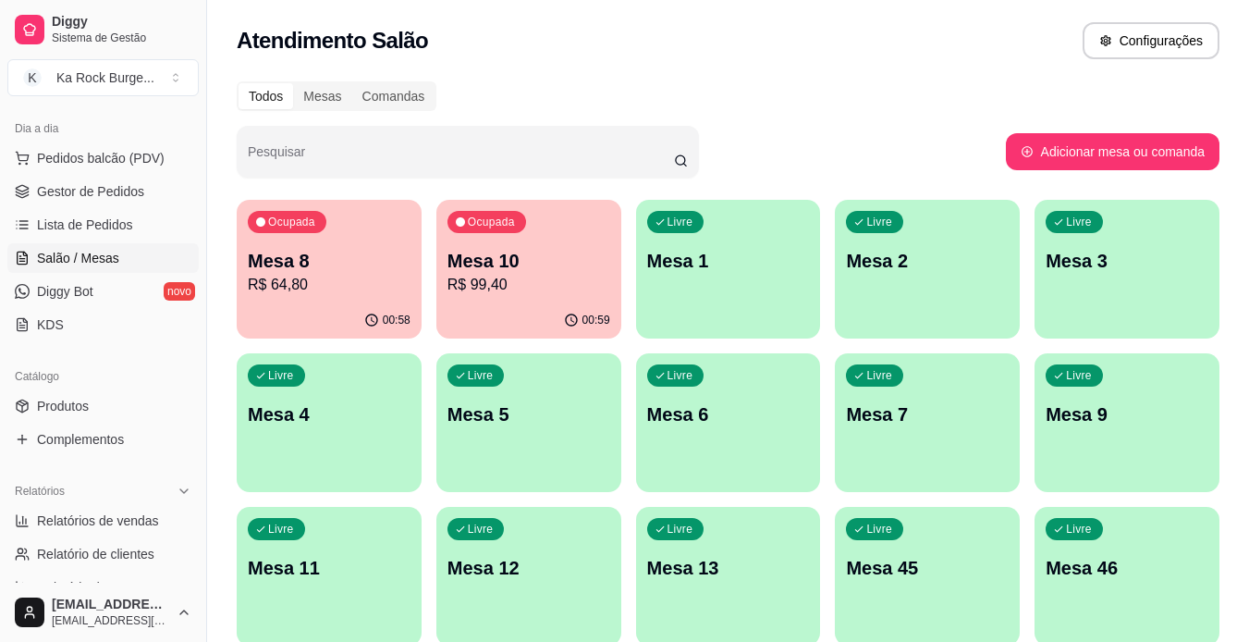
click at [523, 246] on div "Ocupada Mesa 10 R$ 99,40" at bounding box center [529, 251] width 185 height 103
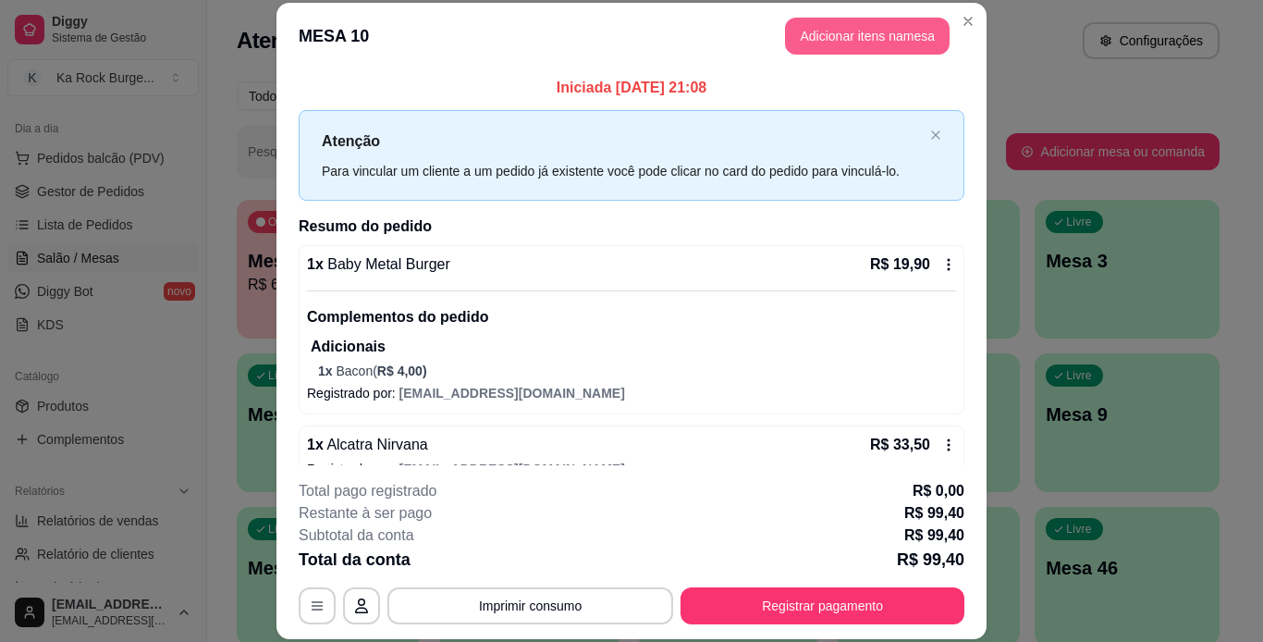
click at [858, 24] on button "Adicionar itens na mesa" at bounding box center [867, 36] width 165 height 37
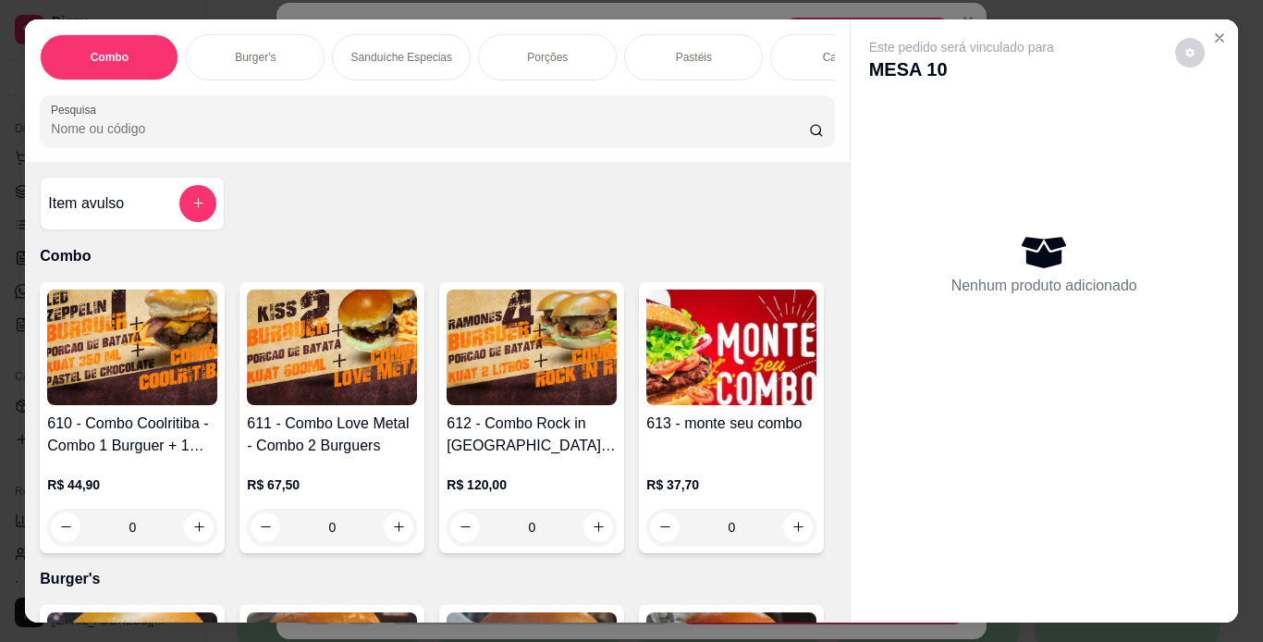
click at [434, 70] on div "Sanduíche Especias" at bounding box center [401, 57] width 139 height 46
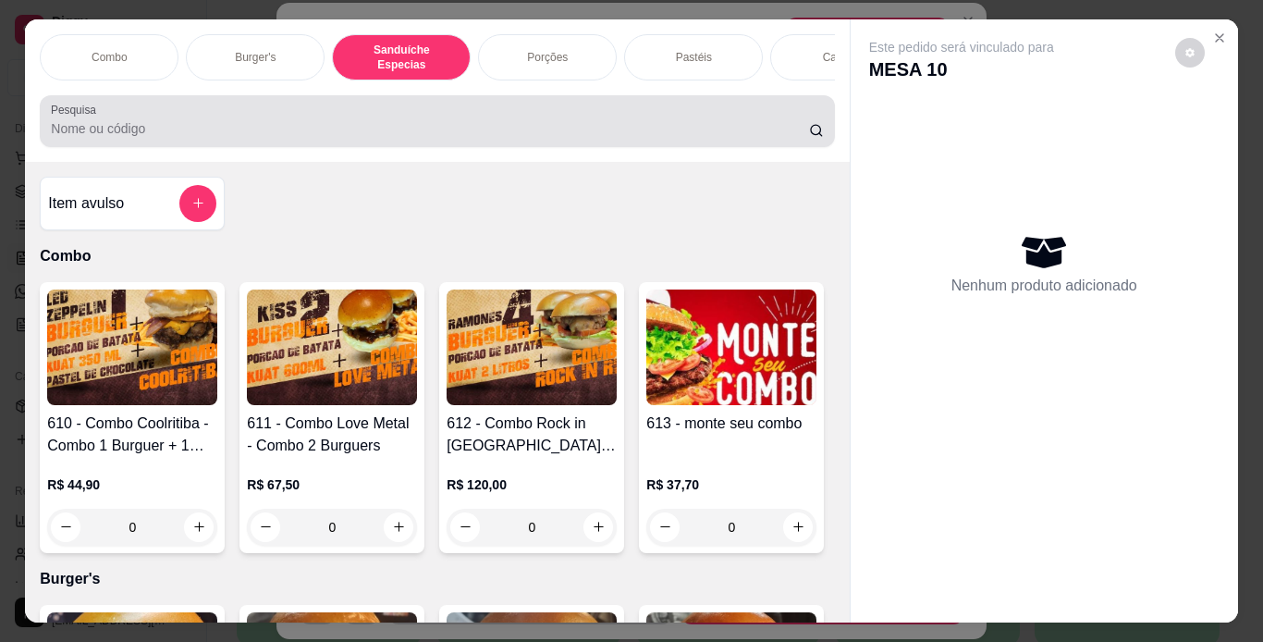
scroll to position [3123, 0]
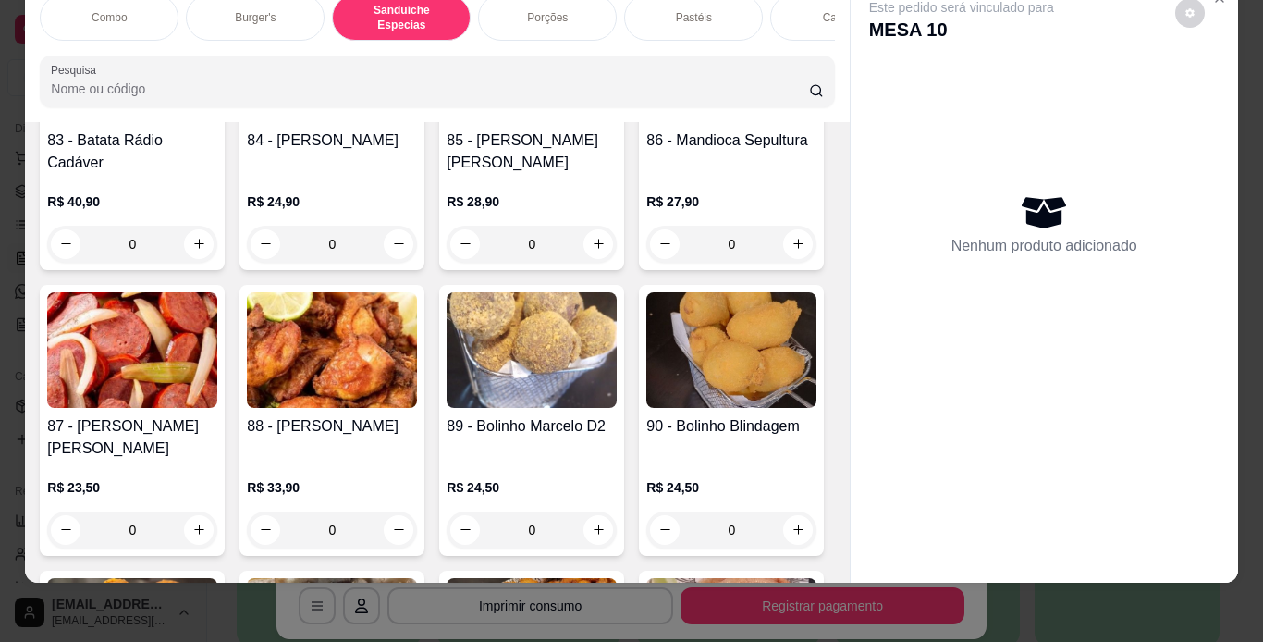
click at [436, 80] on input "Pesquisa" at bounding box center [430, 89] width 758 height 18
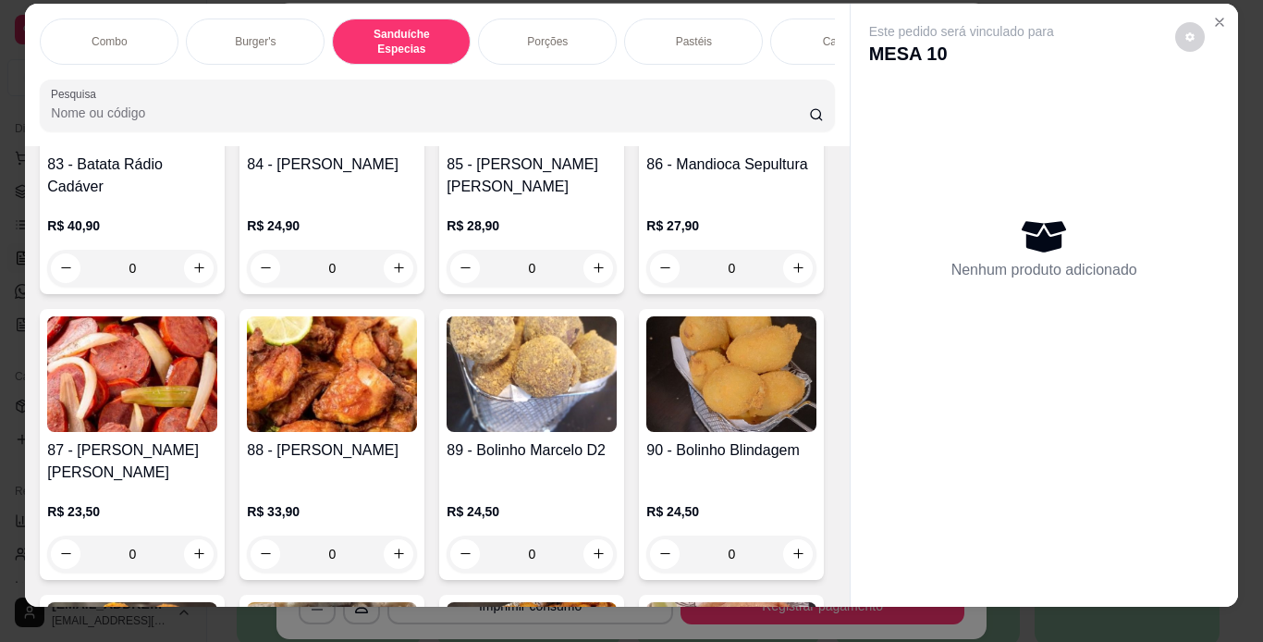
scroll to position [0, 0]
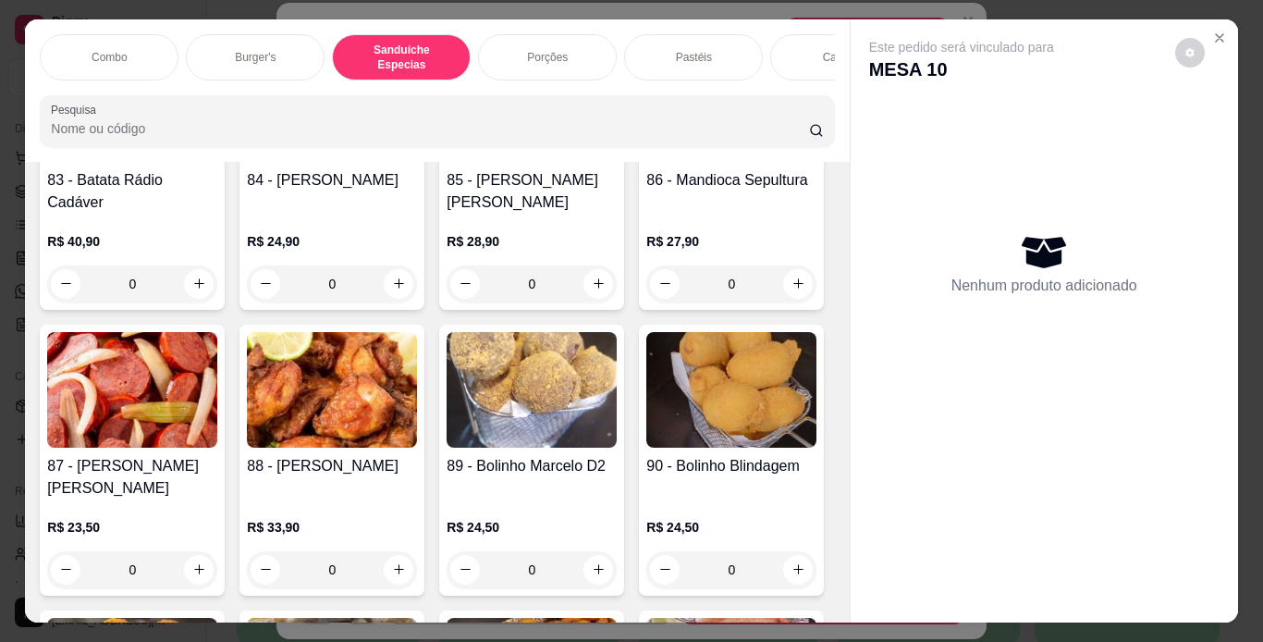
click at [443, 87] on div "Combo Burger's Sanduíche Especias Porções Pastéis Caldos Sobremesas Burger's Do…" at bounding box center [437, 90] width 824 height 142
click at [672, 53] on p "Doces Diversos" at bounding box center [687, 57] width 78 height 15
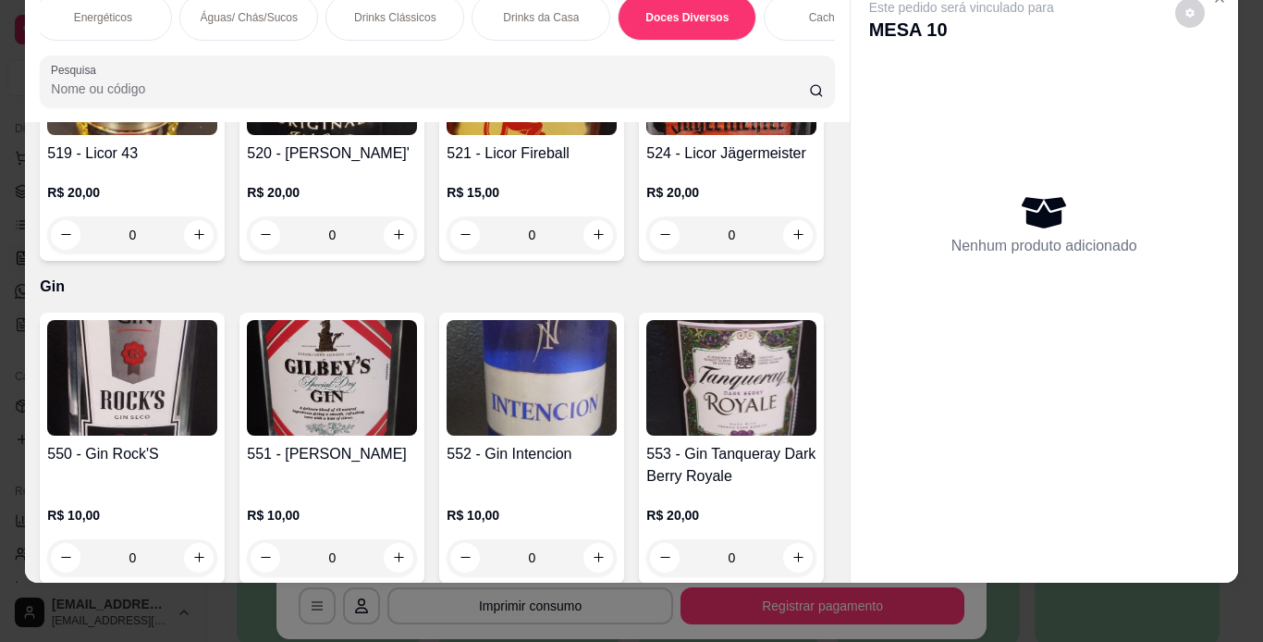
scroll to position [13863, 0]
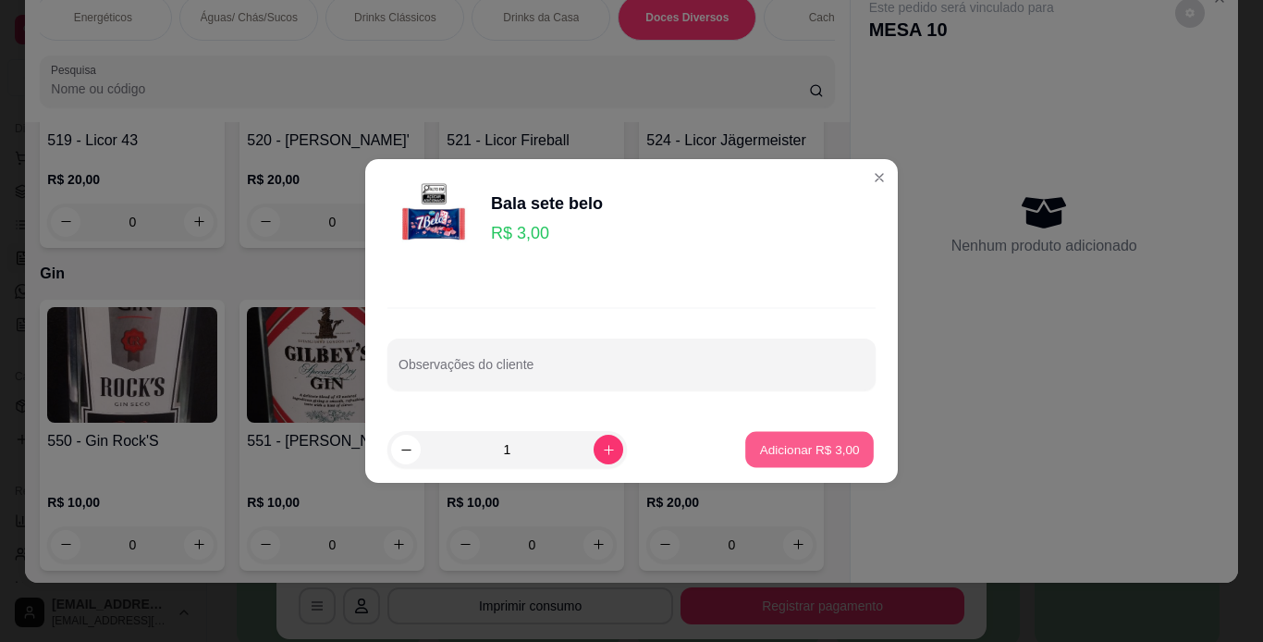
click at [853, 456] on button "Adicionar R$ 3,00" at bounding box center [809, 450] width 129 height 36
type input "1"
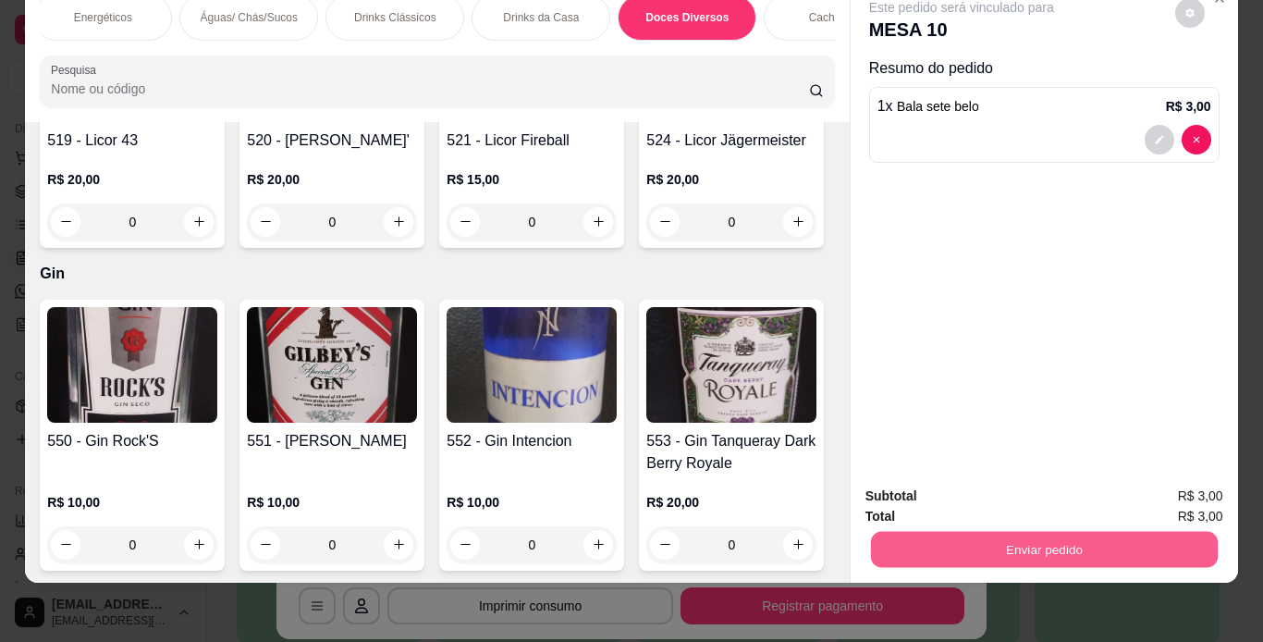
click at [965, 532] on button "Enviar pedido" at bounding box center [1043, 550] width 347 height 36
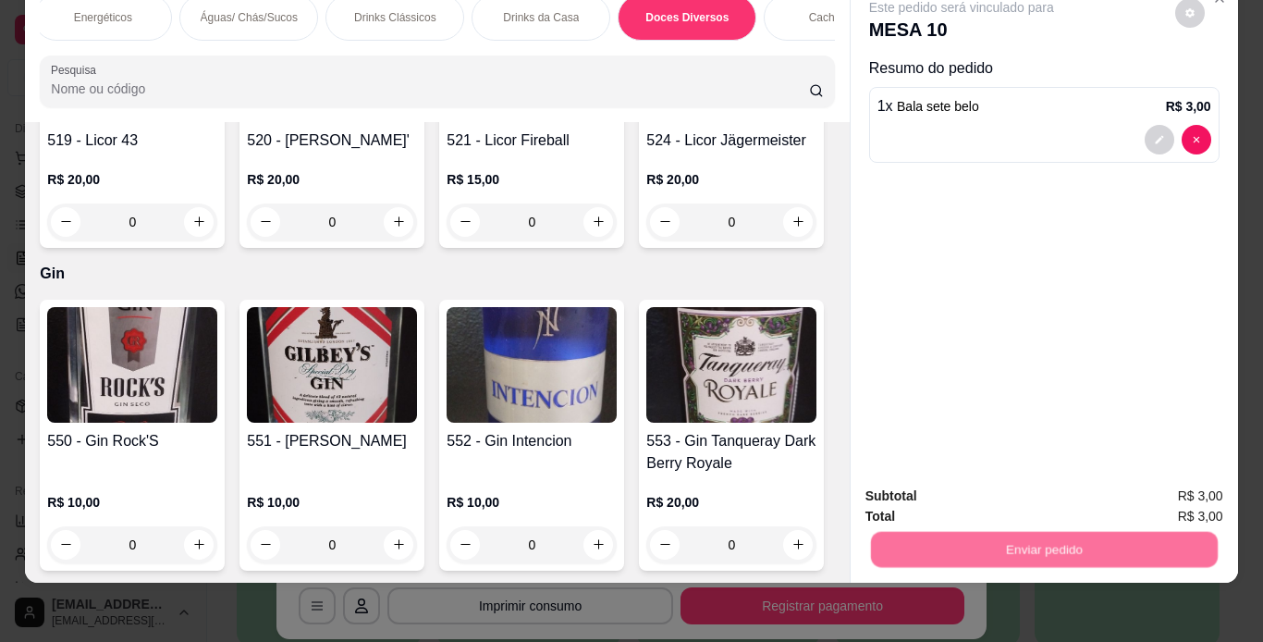
click at [958, 492] on button "Não registrar e enviar pedido" at bounding box center [983, 490] width 187 height 34
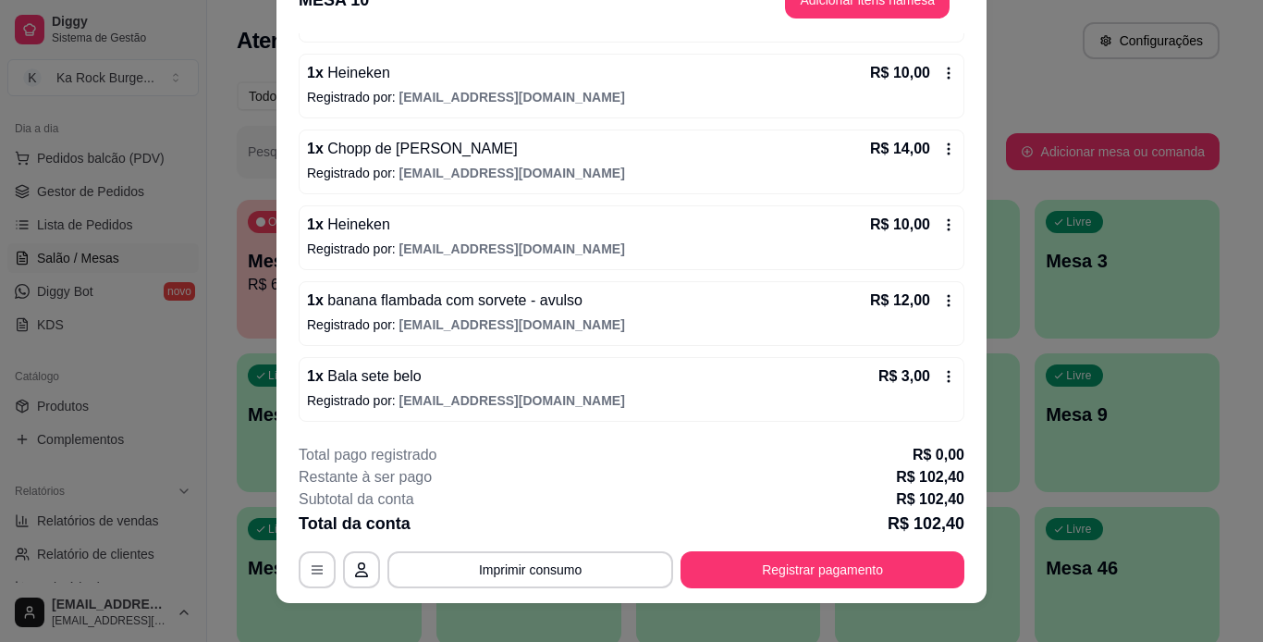
scroll to position [56, 0]
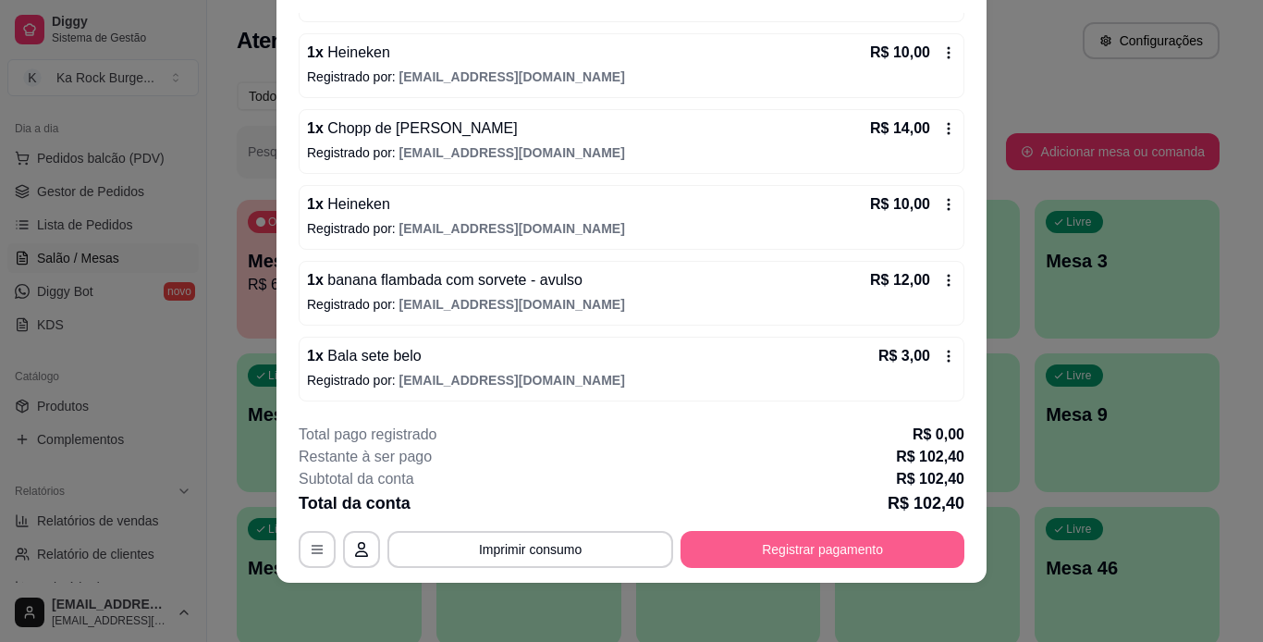
click at [745, 540] on button "Registrar pagamento" at bounding box center [823, 549] width 284 height 37
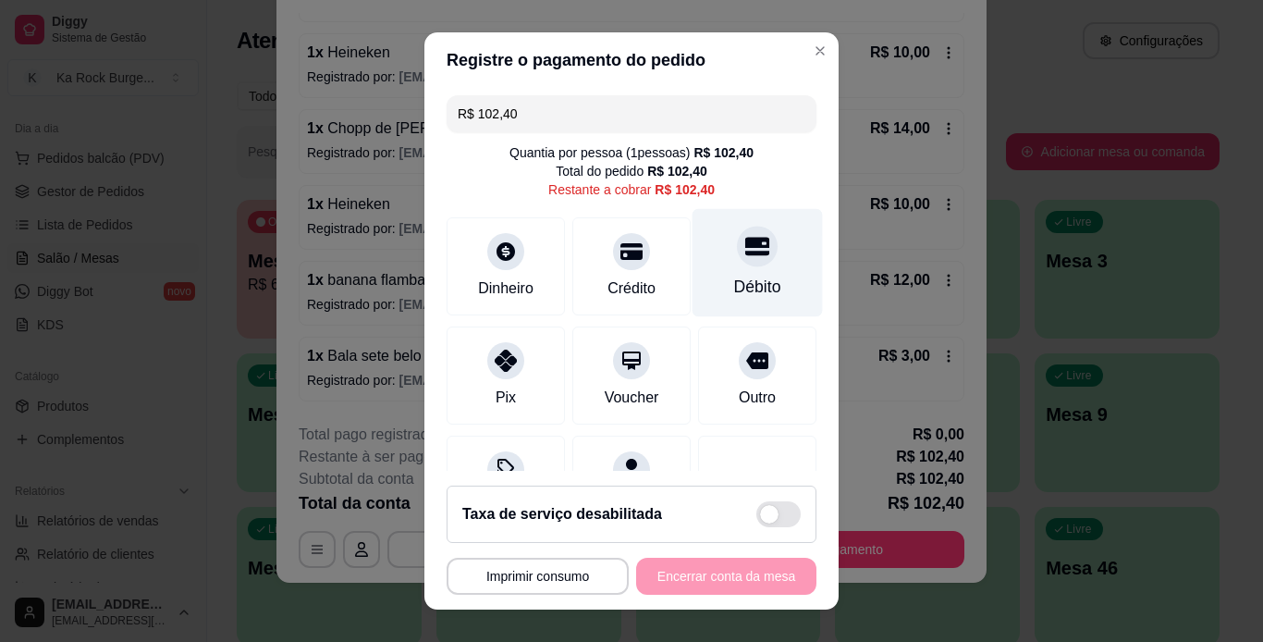
click at [744, 251] on div at bounding box center [757, 246] width 41 height 41
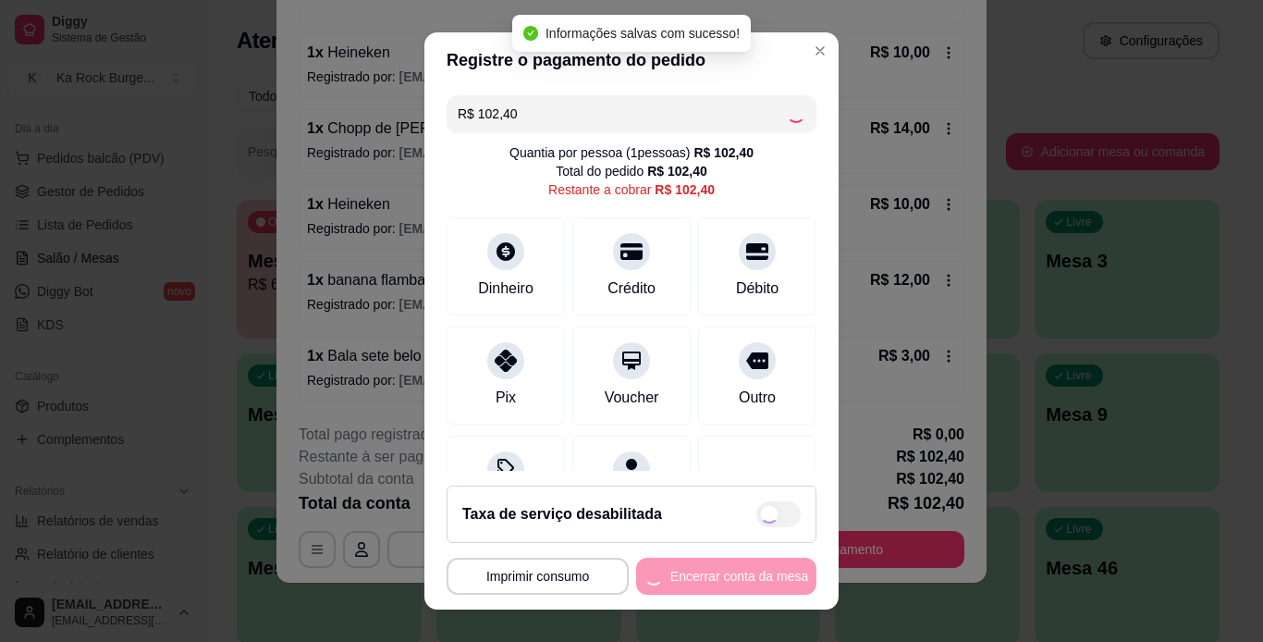
type input "R$ 0,00"
click at [773, 580] on button "Encerrar conta da mesa" at bounding box center [726, 576] width 180 height 37
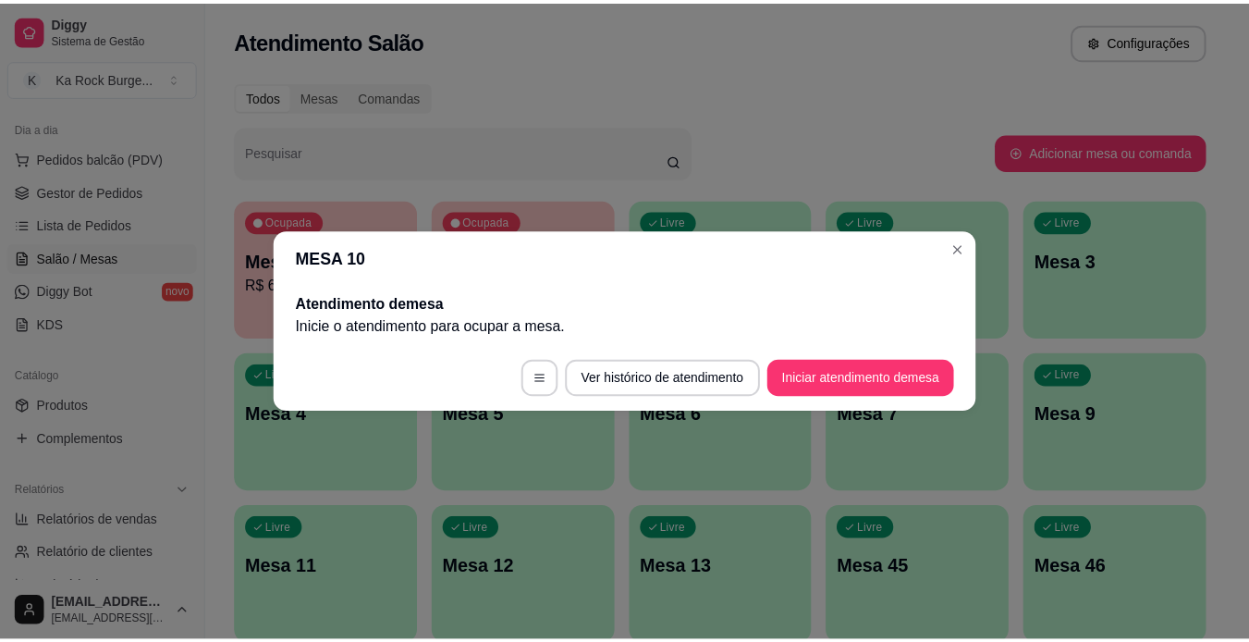
scroll to position [0, 0]
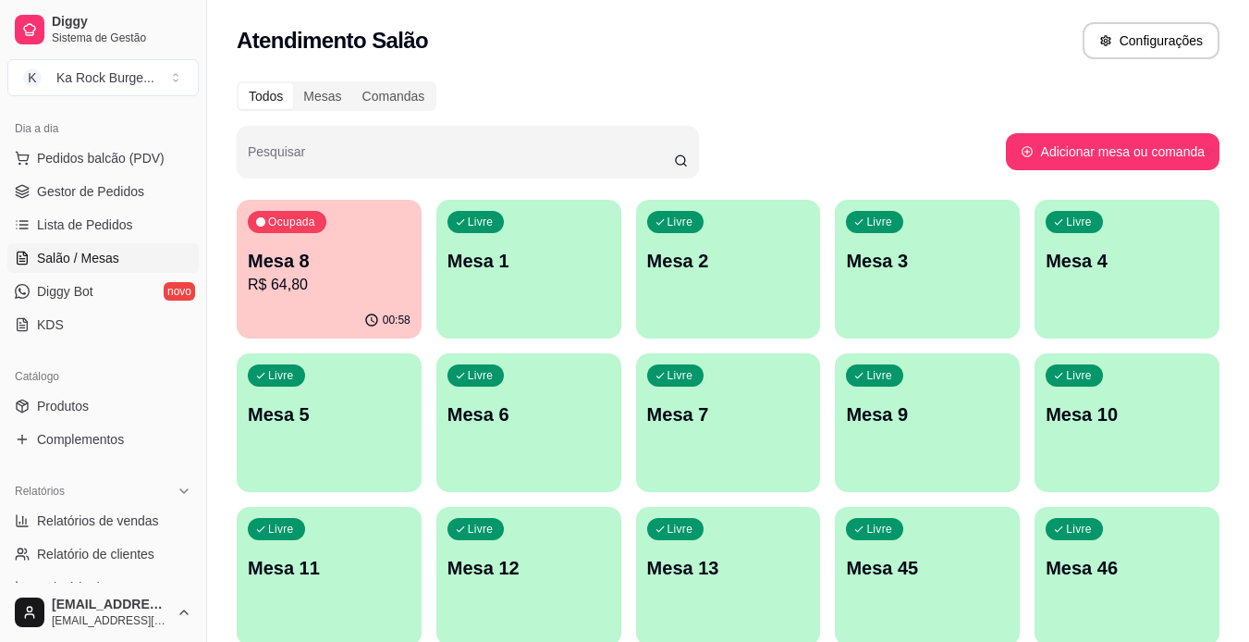
click at [292, 315] on div "00:58" at bounding box center [329, 320] width 185 height 36
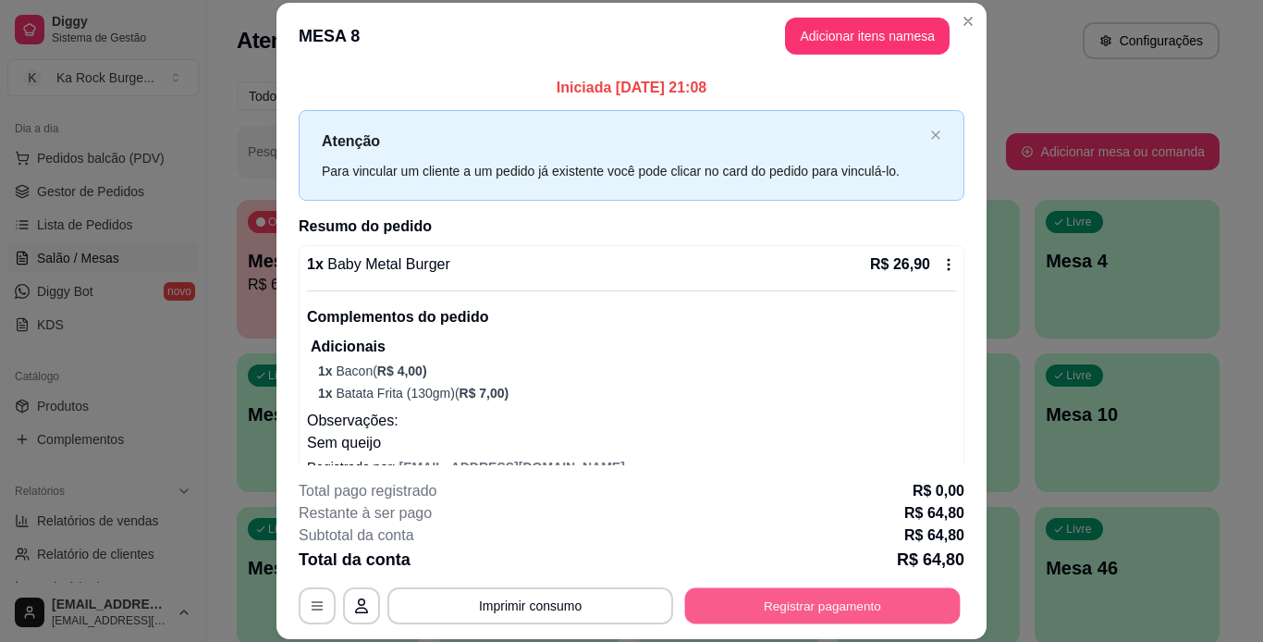
click at [793, 611] on button "Registrar pagamento" at bounding box center [823, 605] width 276 height 36
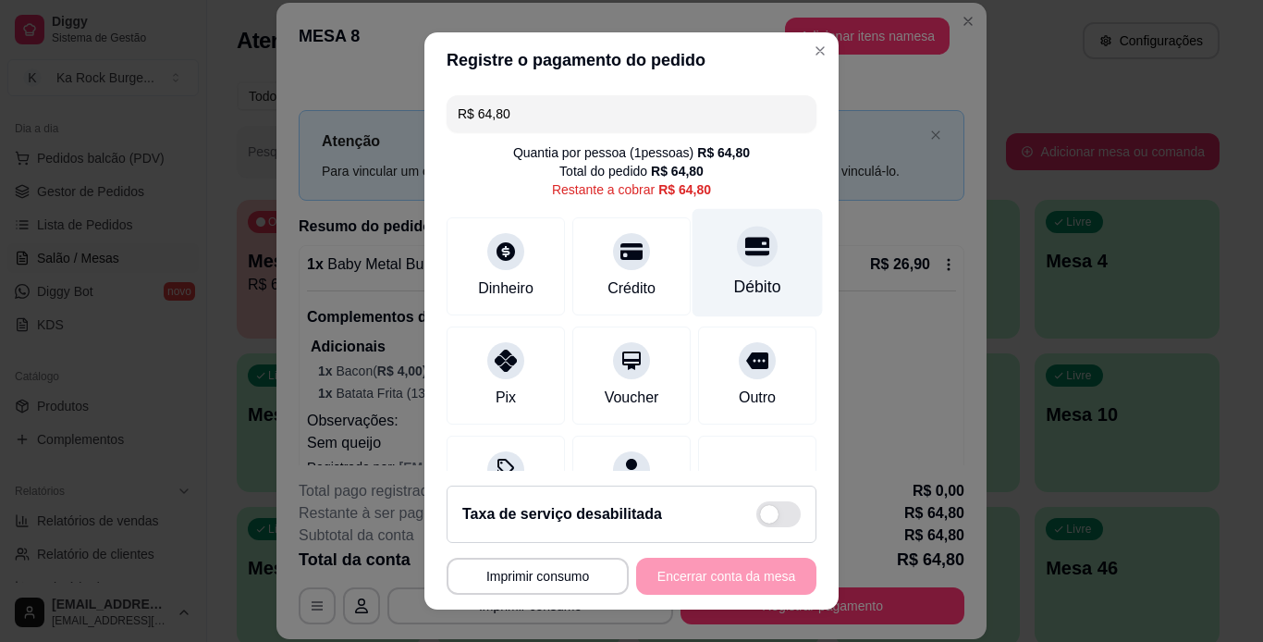
click at [734, 279] on div "Débito" at bounding box center [757, 287] width 47 height 24
type input "R$ 0,00"
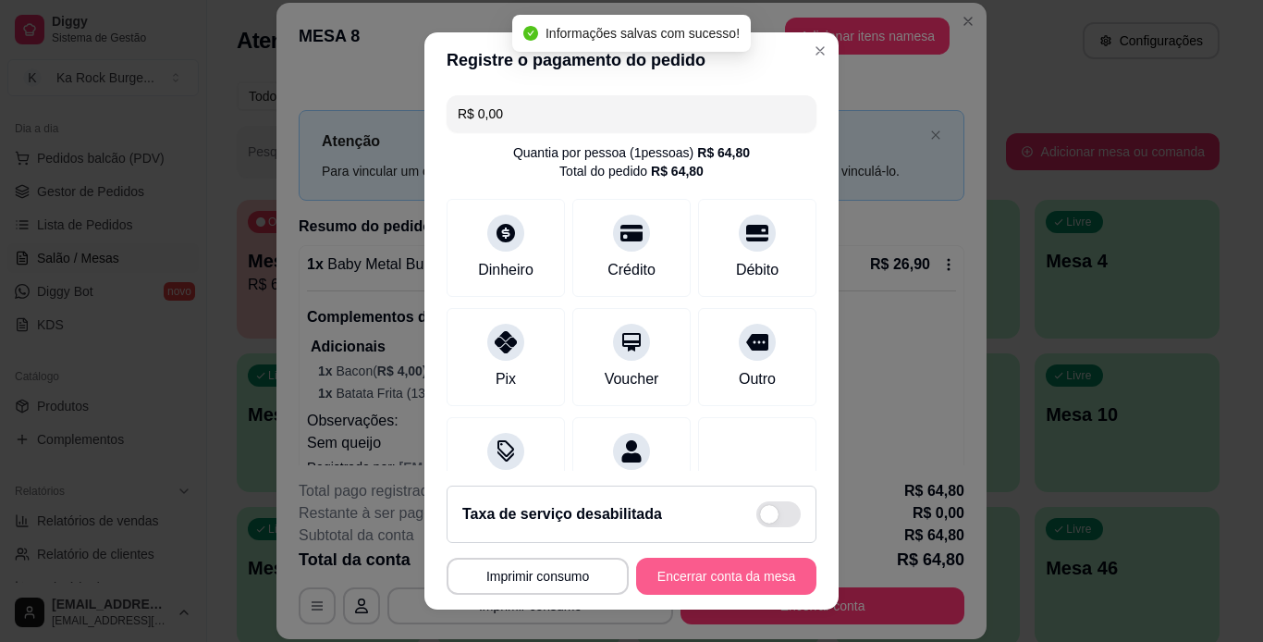
click at [722, 576] on button "Encerrar conta da mesa" at bounding box center [726, 576] width 180 height 37
click at [722, 575] on div "**********" at bounding box center [632, 576] width 370 height 37
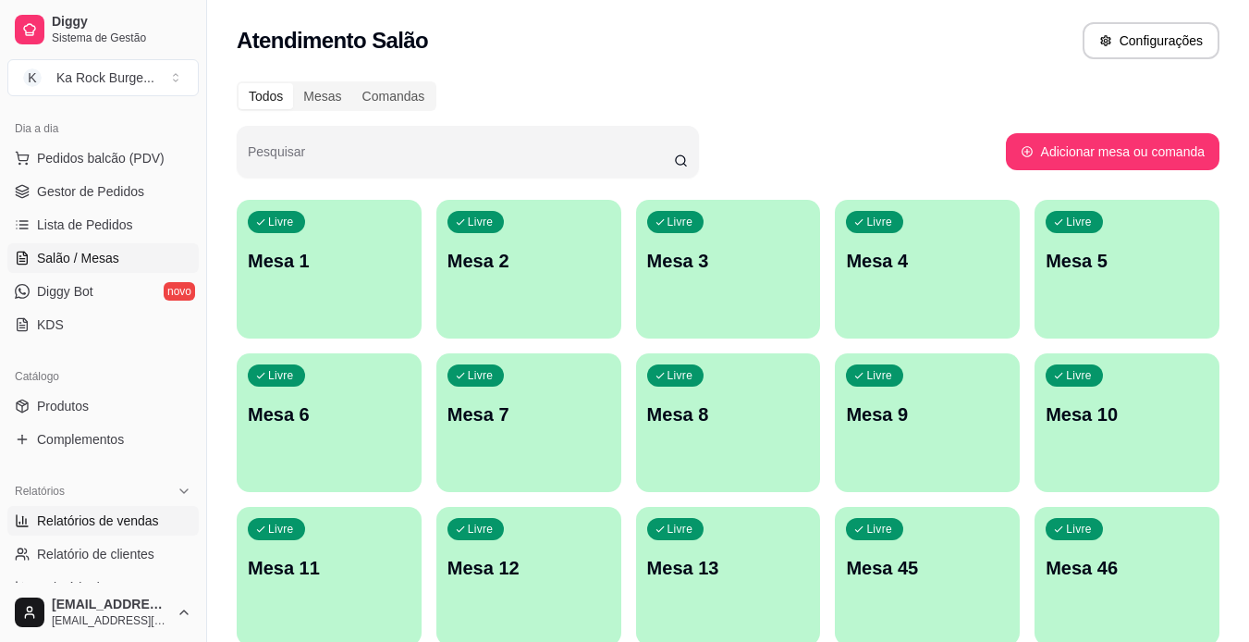
click at [105, 517] on span "Relatórios de vendas" at bounding box center [98, 520] width 122 height 18
select select "ALL"
select select "0"
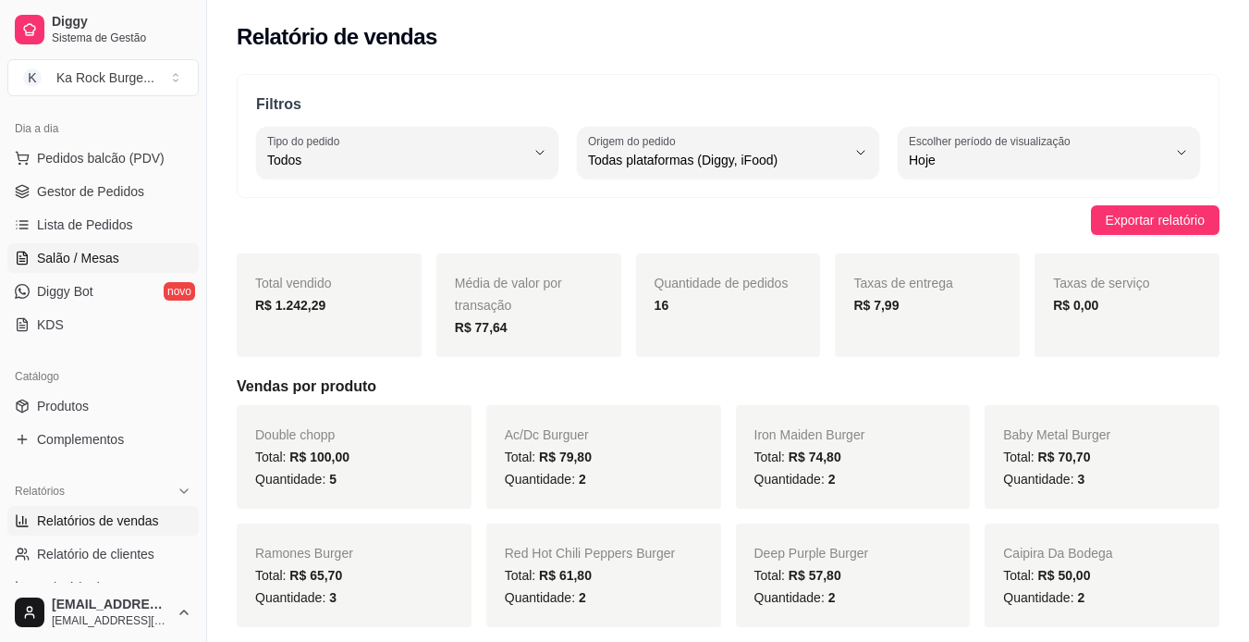
click at [86, 257] on span "Salão / Mesas" at bounding box center [78, 258] width 82 height 18
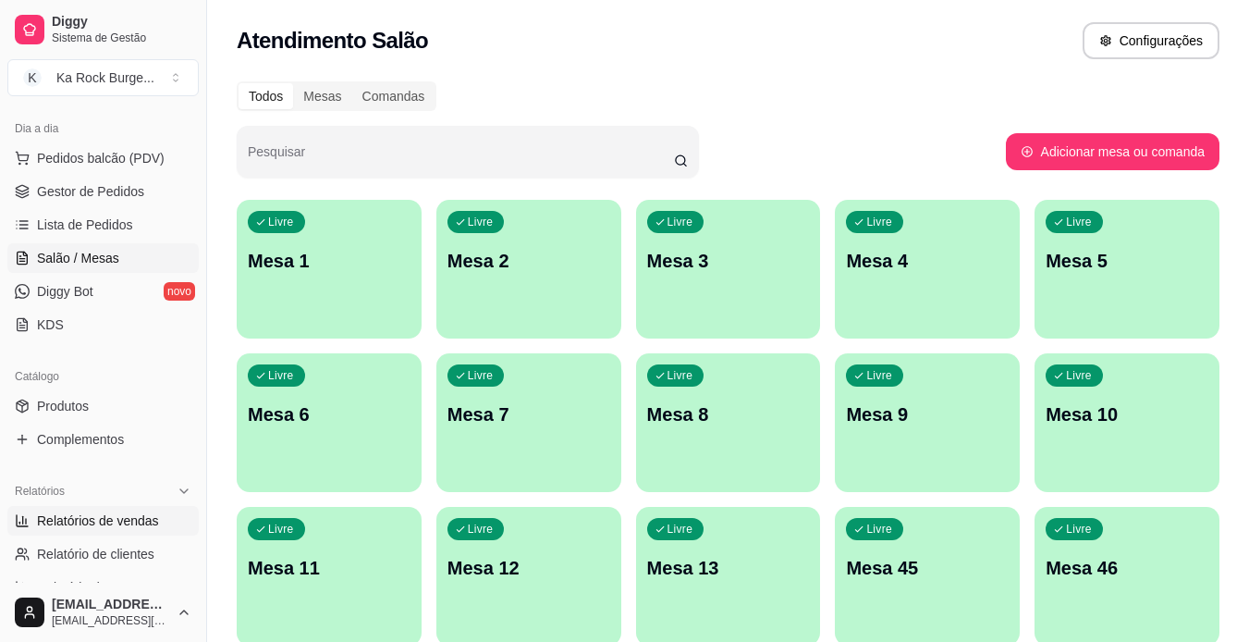
click at [87, 521] on span "Relatórios de vendas" at bounding box center [98, 520] width 122 height 18
select select "ALL"
select select "0"
